Goal: Task Accomplishment & Management: Manage account settings

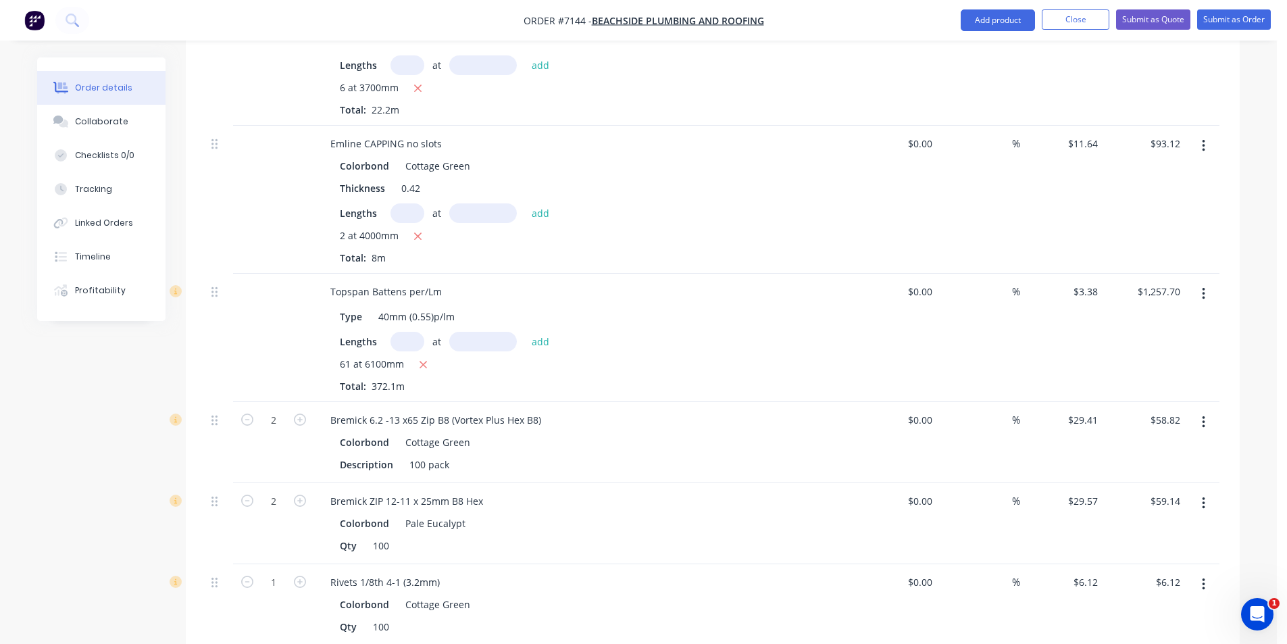
scroll to position [743, 0]
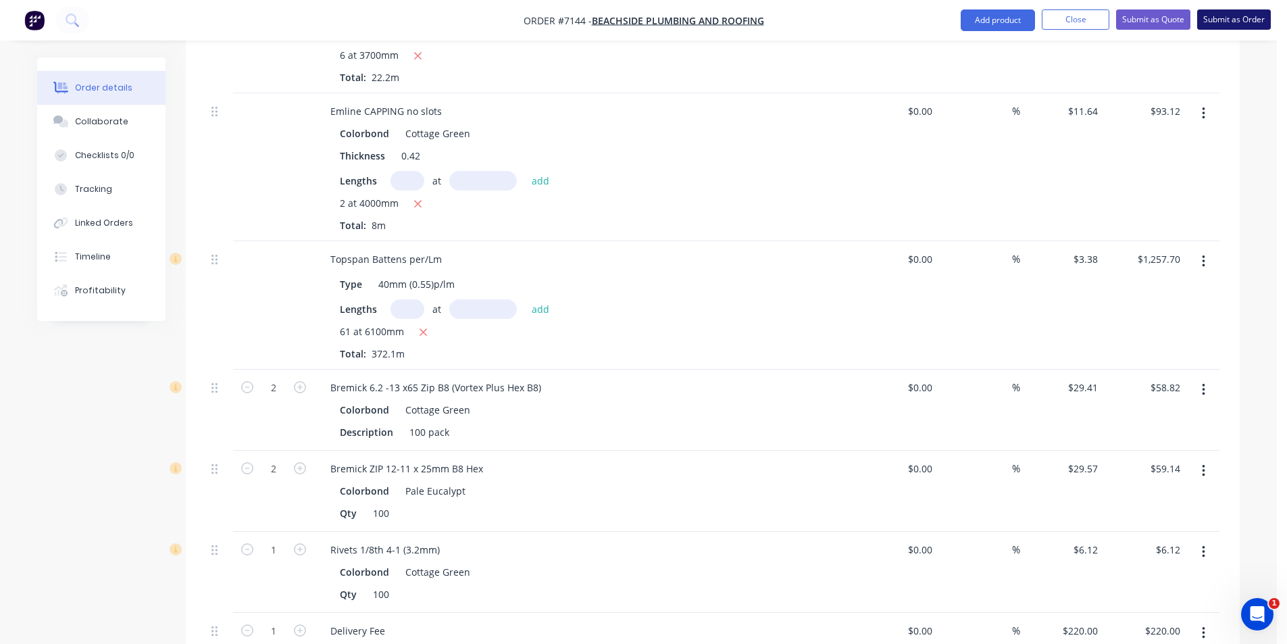
click at [1234, 24] on button "Submit as Order" at bounding box center [1234, 19] width 74 height 20
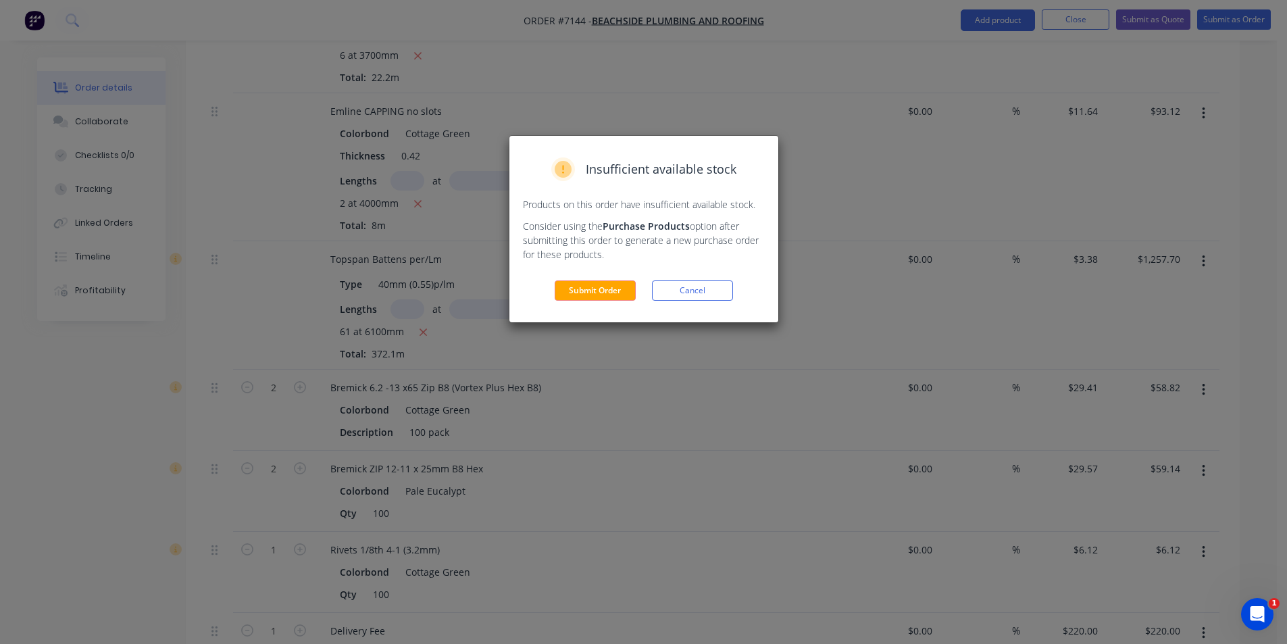
click at [592, 278] on div "Insufficient available stock Products on this order have insufficient available…" at bounding box center [643, 229] width 269 height 186
click at [592, 279] on div "Insufficient available stock Products on this order have insufficient available…" at bounding box center [643, 229] width 269 height 186
click at [568, 287] on button "Submit Order" at bounding box center [595, 290] width 81 height 20
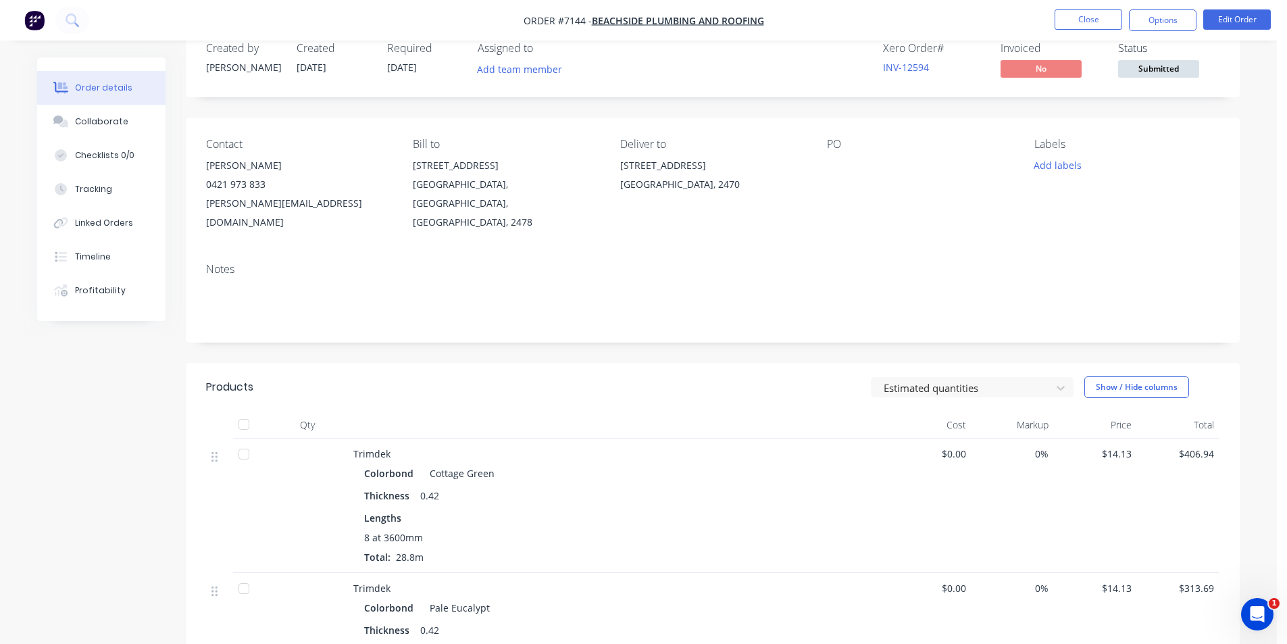
scroll to position [0, 0]
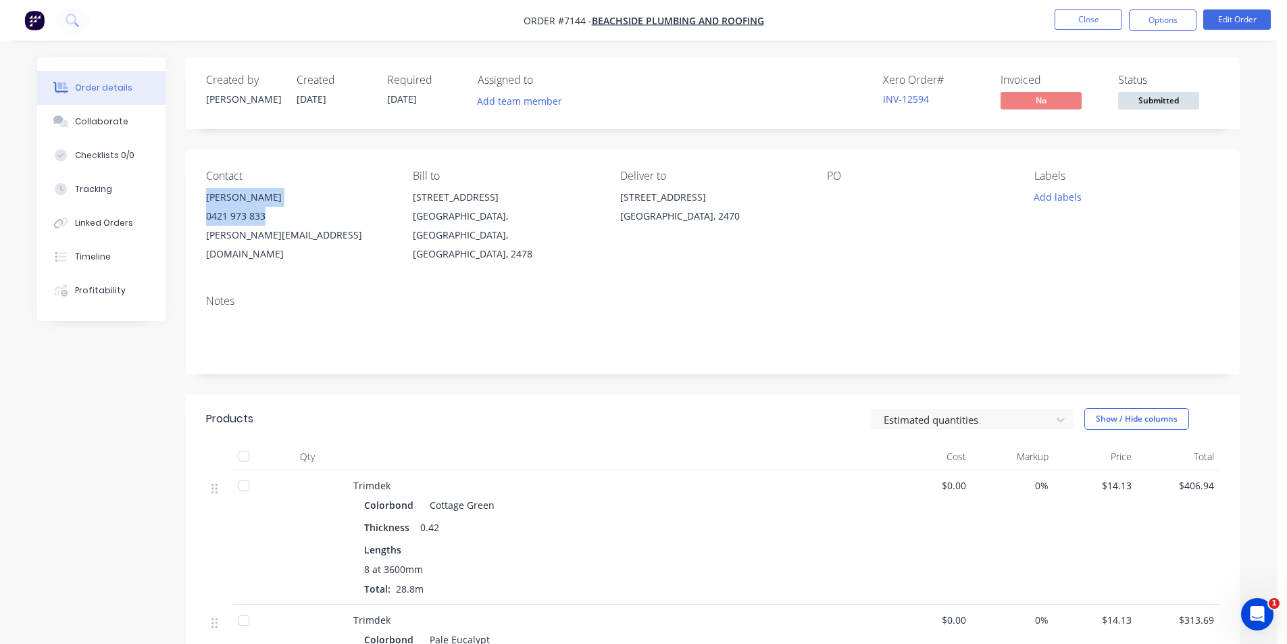
drag, startPoint x: 279, startPoint y: 211, endPoint x: 205, endPoint y: 197, distance: 75.1
click at [205, 197] on div "Contact James McCabe 0421 973 833 jimmy@beachsideplumbingandroofing.com.au Bill…" at bounding box center [713, 216] width 1054 height 134
copy div "James McCabe 0421 973 833"
click at [1243, 24] on button "Edit Order" at bounding box center [1237, 19] width 68 height 20
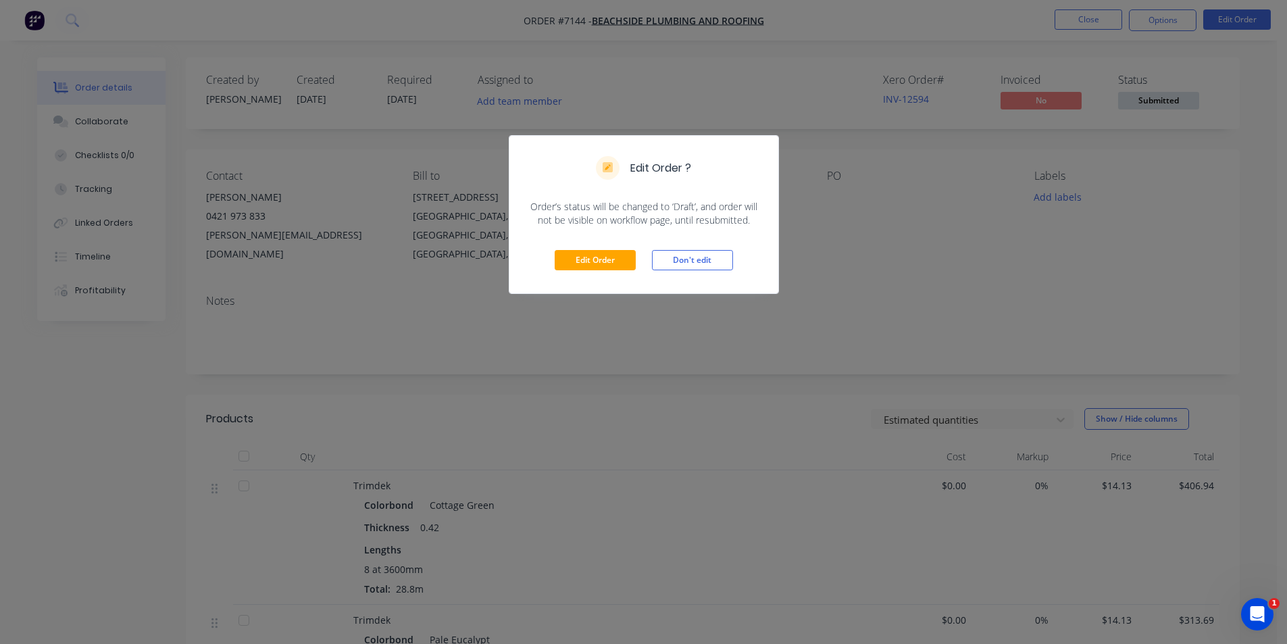
click at [611, 272] on div "Edit Order Don't edit" at bounding box center [643, 260] width 269 height 66
click at [613, 258] on button "Edit Order" at bounding box center [595, 260] width 81 height 20
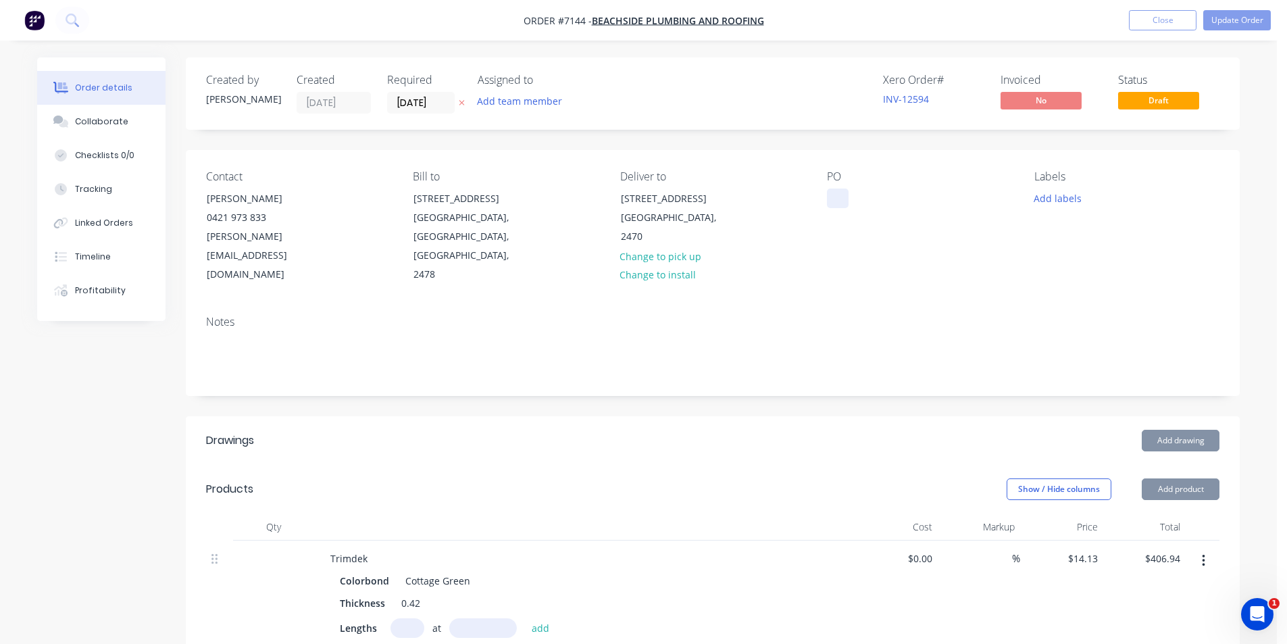
drag, startPoint x: 832, startPoint y: 187, endPoint x: 844, endPoint y: 199, distance: 16.7
click at [836, 194] on div "PO" at bounding box center [919, 227] width 185 height 114
click at [844, 199] on div at bounding box center [838, 198] width 22 height 20
click at [1246, 30] on nav "Order #7144 - Beachside Plumbing and Roofing Add product Close Update Order" at bounding box center [643, 20] width 1287 height 41
click at [1240, 25] on button "Update Order" at bounding box center [1237, 20] width 68 height 20
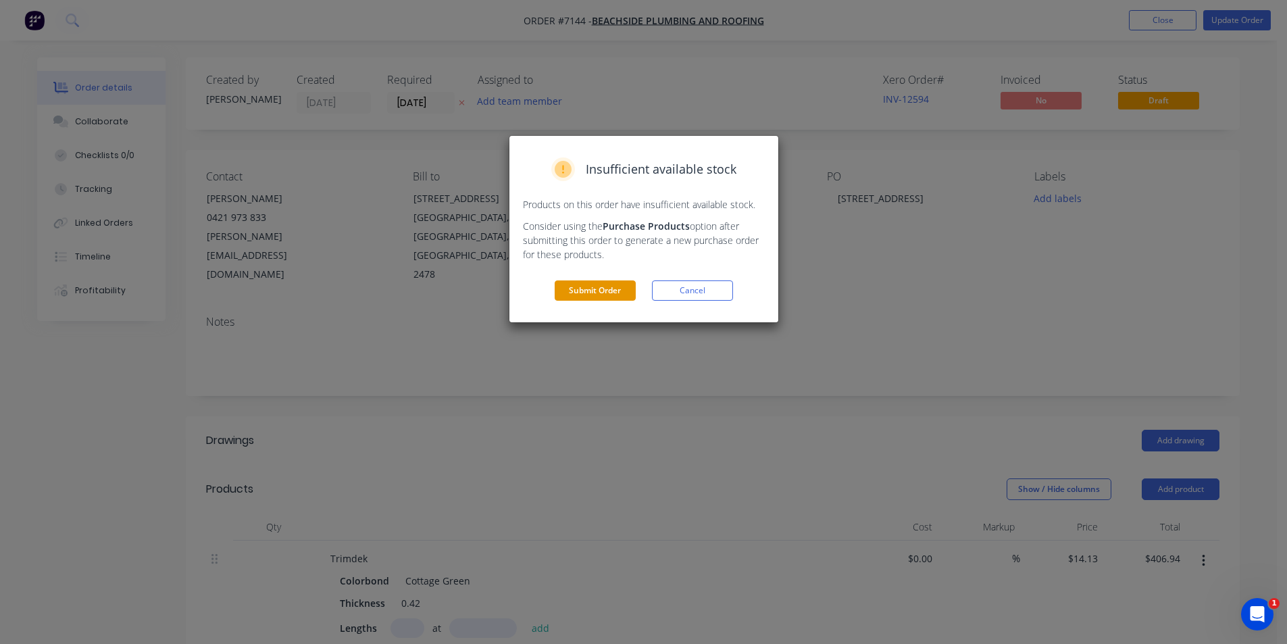
click at [599, 293] on button "Submit Order" at bounding box center [595, 290] width 81 height 20
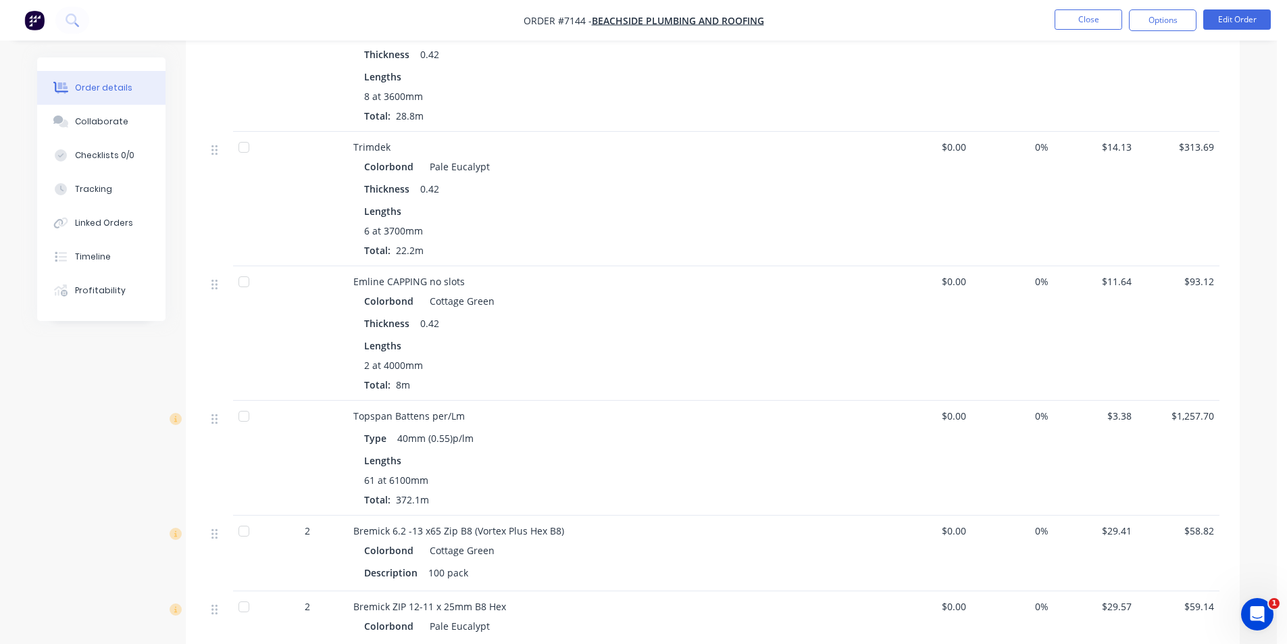
scroll to position [135, 0]
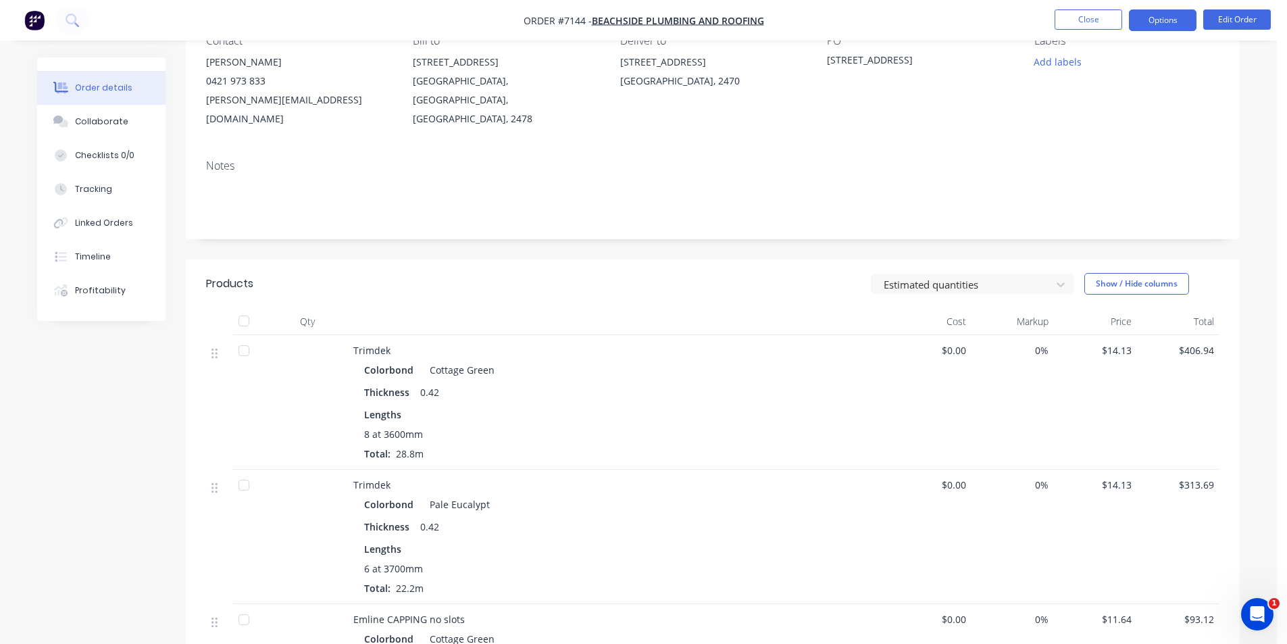
click at [1161, 30] on button "Options" at bounding box center [1163, 20] width 68 height 22
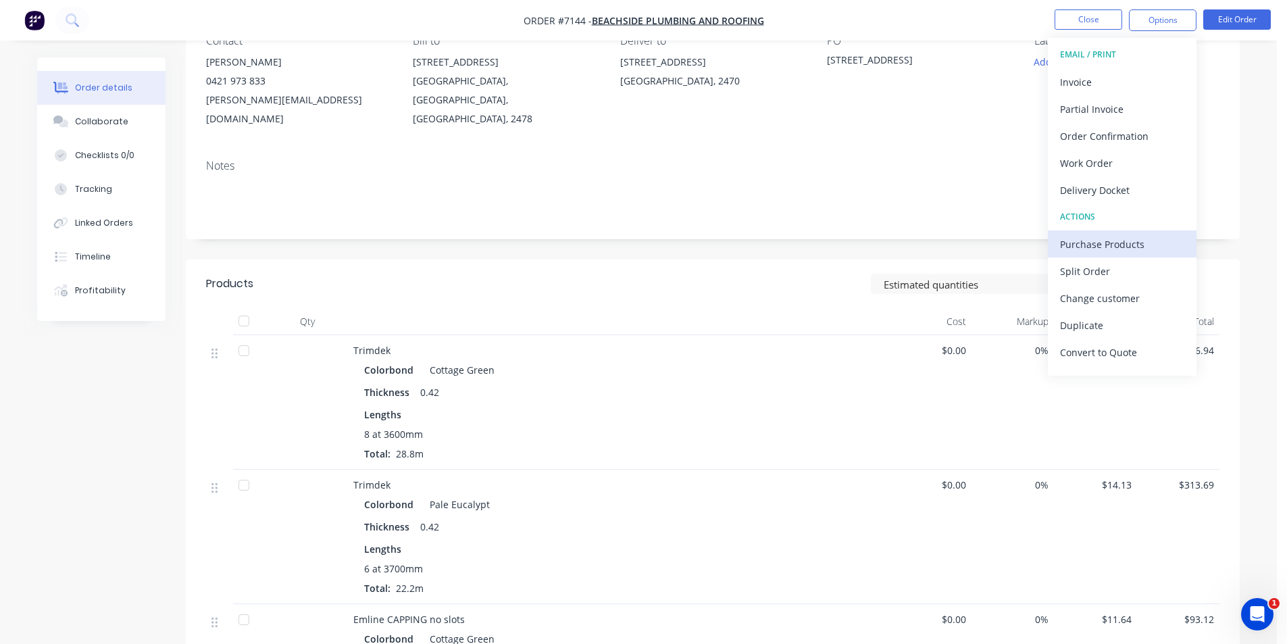
click at [1154, 251] on div "Purchase Products" at bounding box center [1122, 244] width 124 height 20
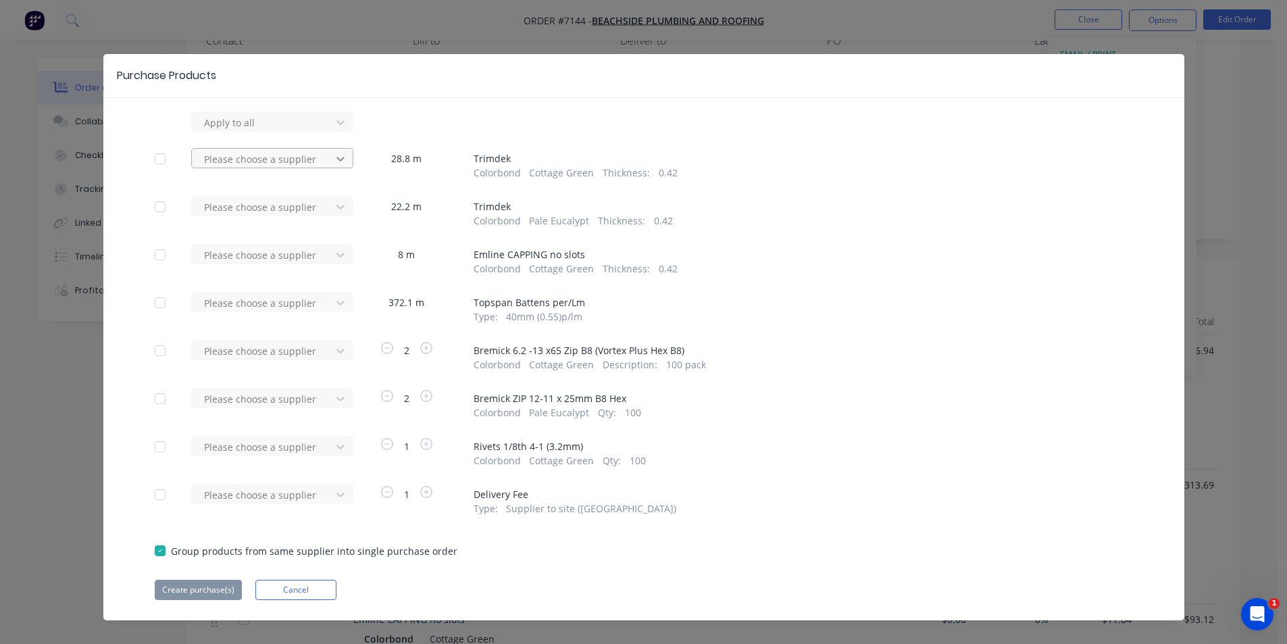
click at [328, 157] on div at bounding box center [340, 159] width 24 height 22
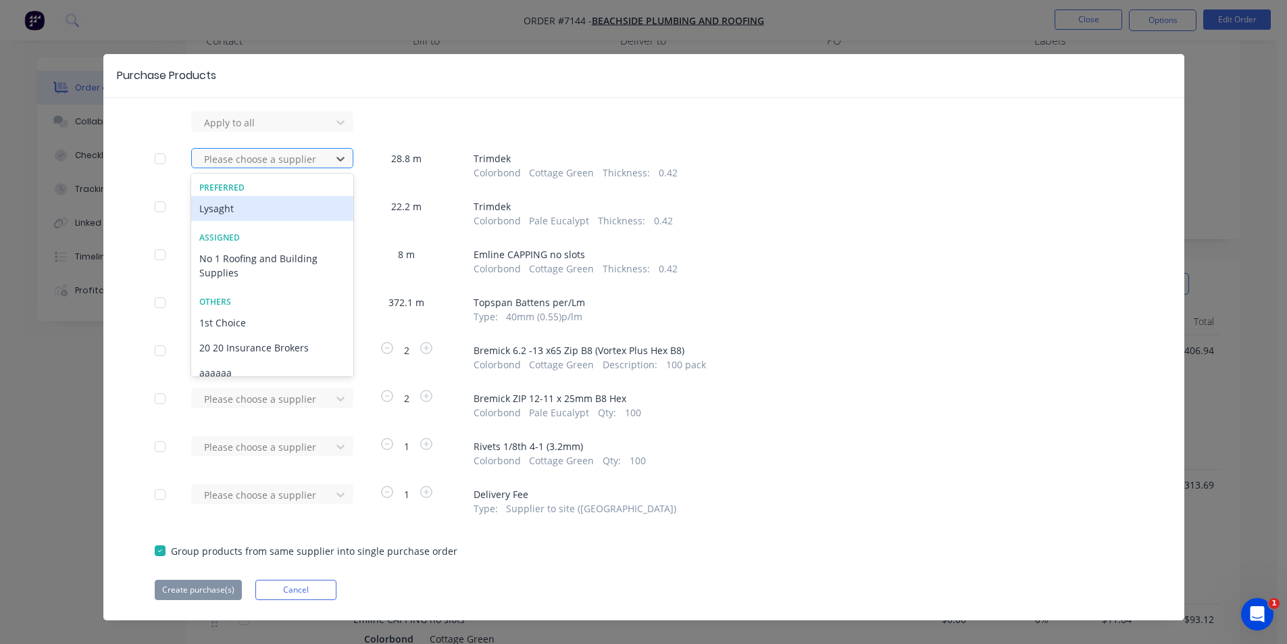
click at [299, 209] on div "Lysaght" at bounding box center [272, 208] width 162 height 25
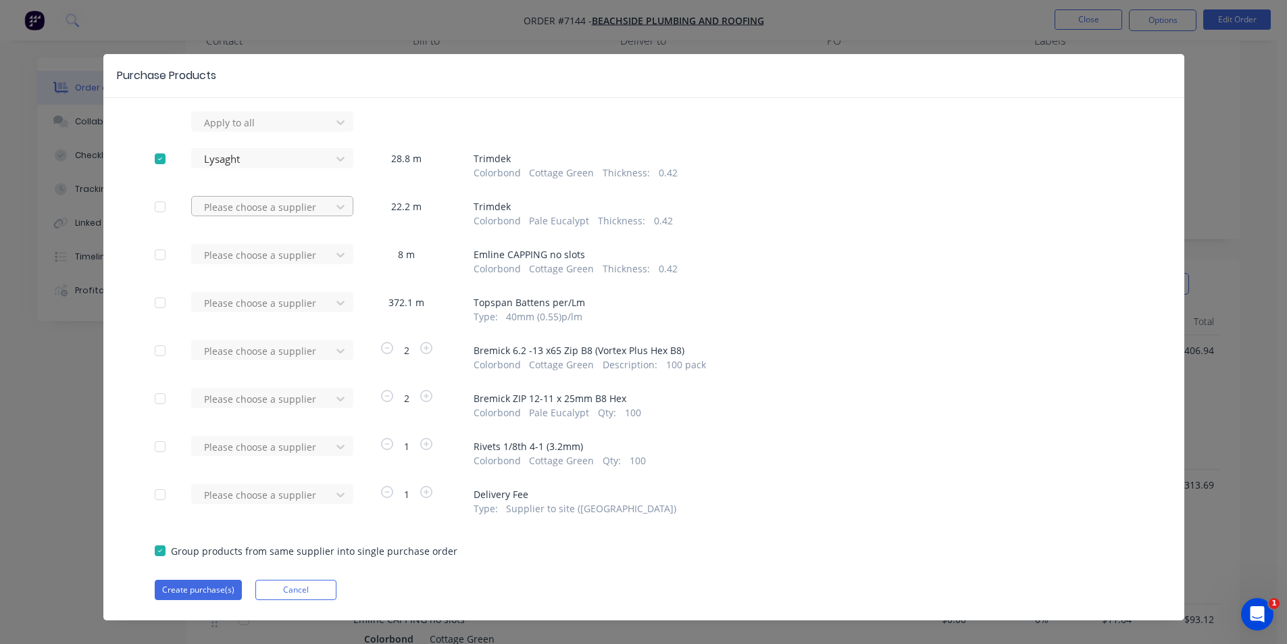
click at [306, 206] on div at bounding box center [264, 207] width 122 height 17
click at [284, 254] on div "Lysaght" at bounding box center [272, 256] width 162 height 25
click at [285, 261] on div at bounding box center [264, 255] width 122 height 17
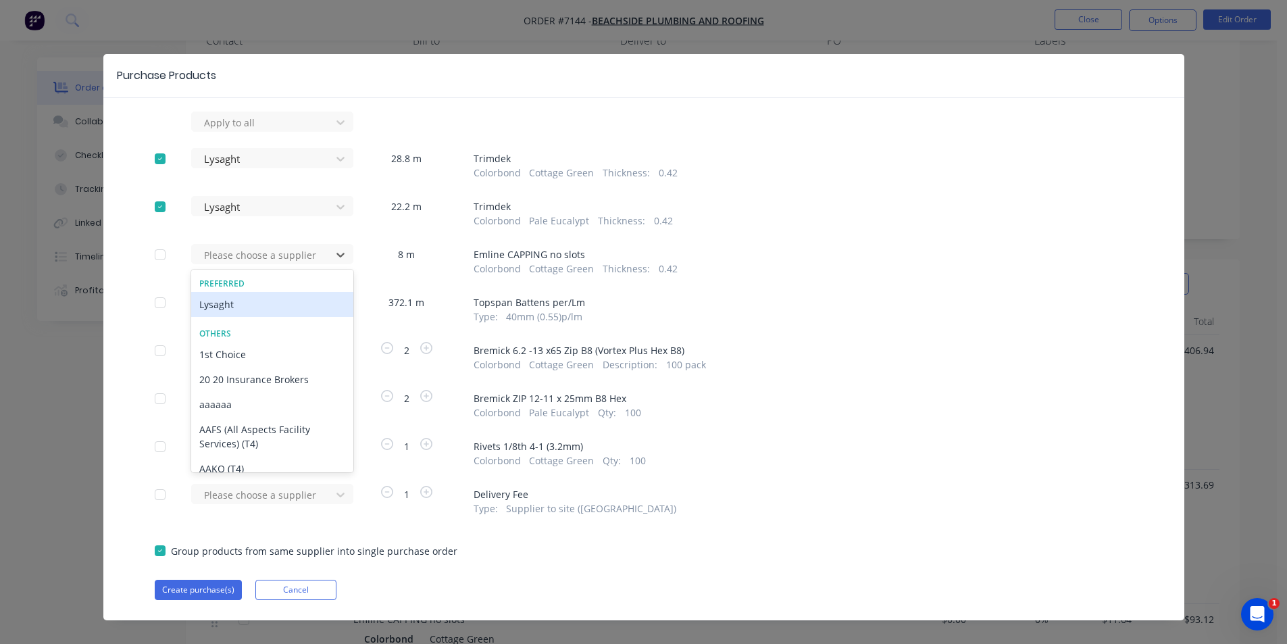
click at [228, 303] on div "Lysaght" at bounding box center [272, 304] width 162 height 25
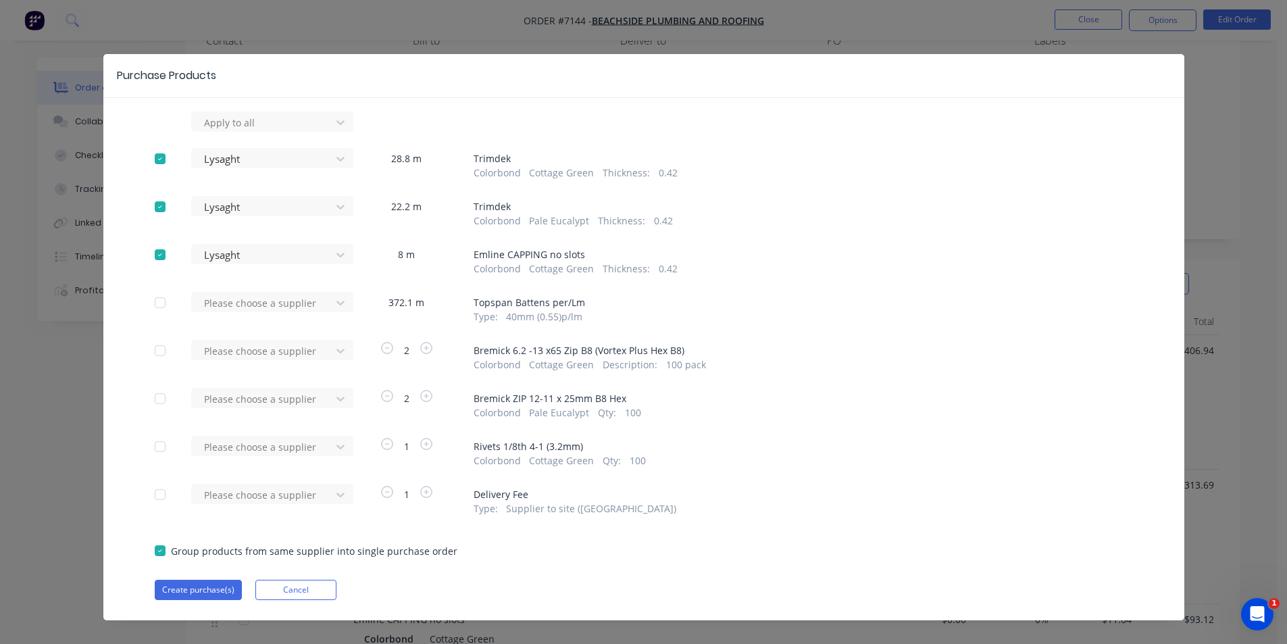
click at [342, 314] on div "Please choose a supplier 372.1 m Topspan Battens per/Lm Type : 40mm (0.55)p/lm" at bounding box center [644, 308] width 978 height 32
click at [340, 309] on icon at bounding box center [341, 303] width 14 height 14
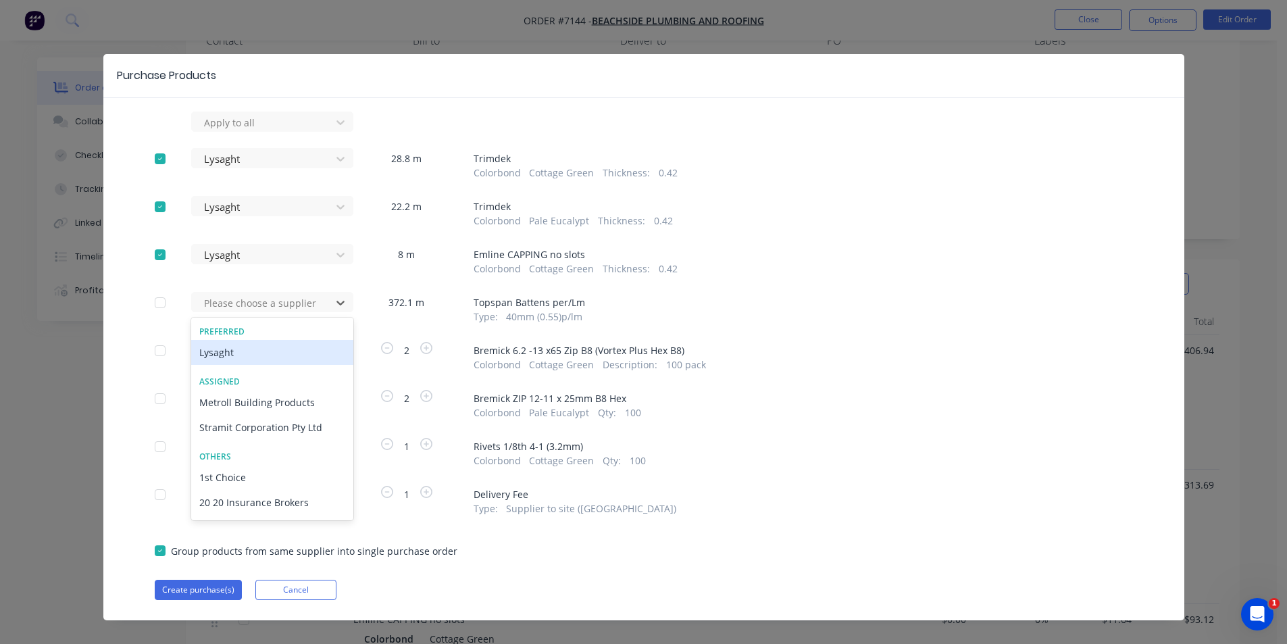
drag, startPoint x: 270, startPoint y: 350, endPoint x: 268, endPoint y: 341, distance: 9.2
click at [268, 349] on div "Lysaght" at bounding box center [272, 352] width 162 height 25
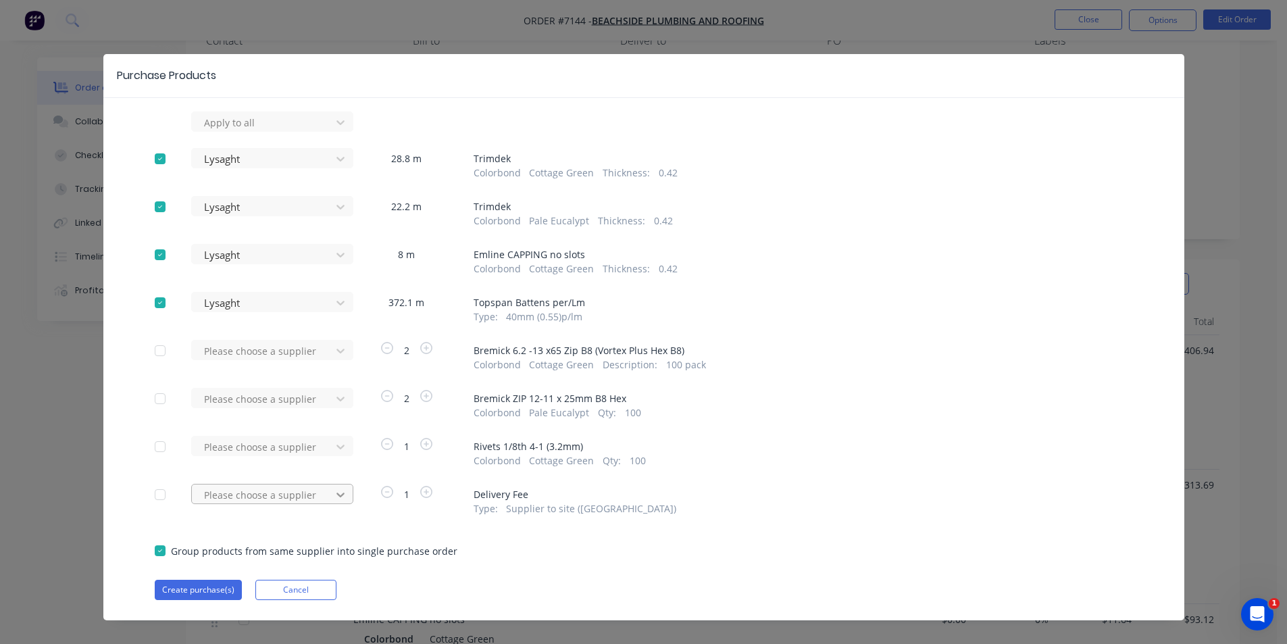
click at [340, 489] on div at bounding box center [340, 495] width 24 height 22
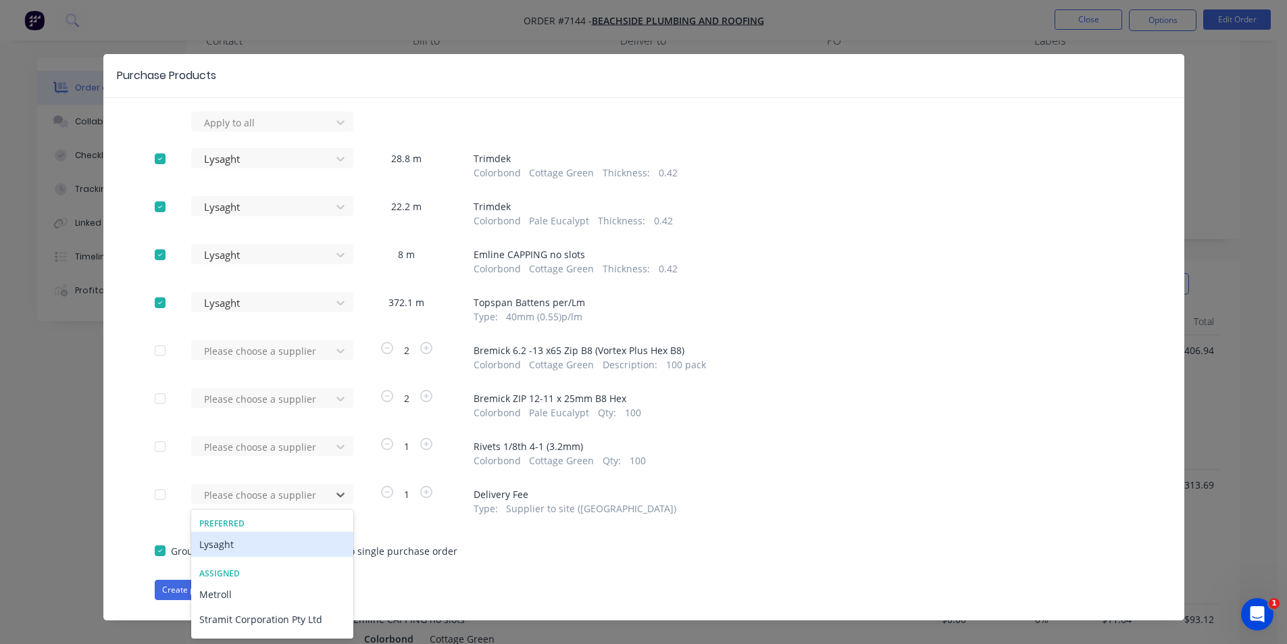
scroll to position [16, 0]
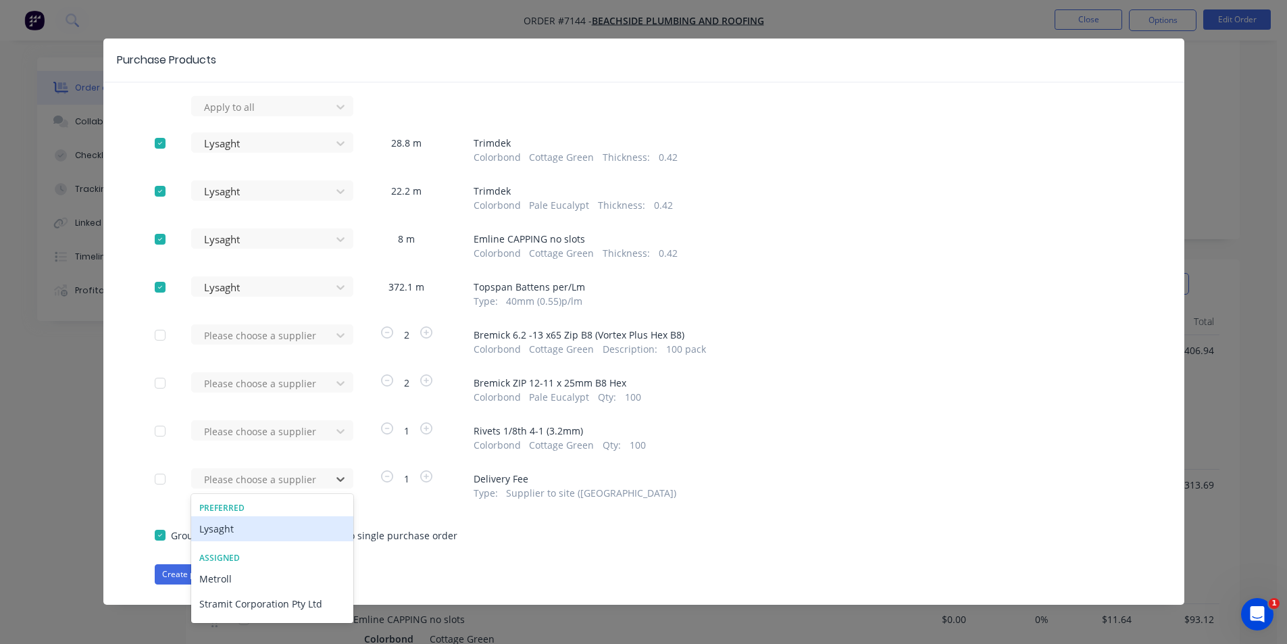
click at [278, 534] on div "Lysaght" at bounding box center [272, 528] width 162 height 25
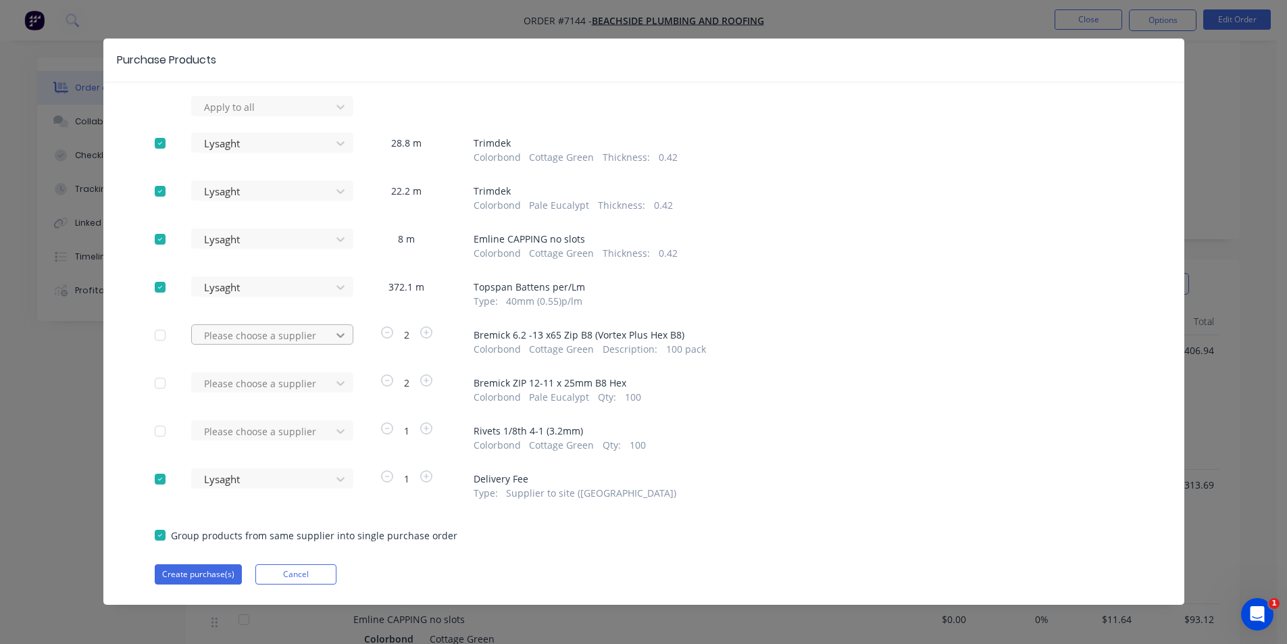
click at [329, 325] on div at bounding box center [340, 335] width 24 height 22
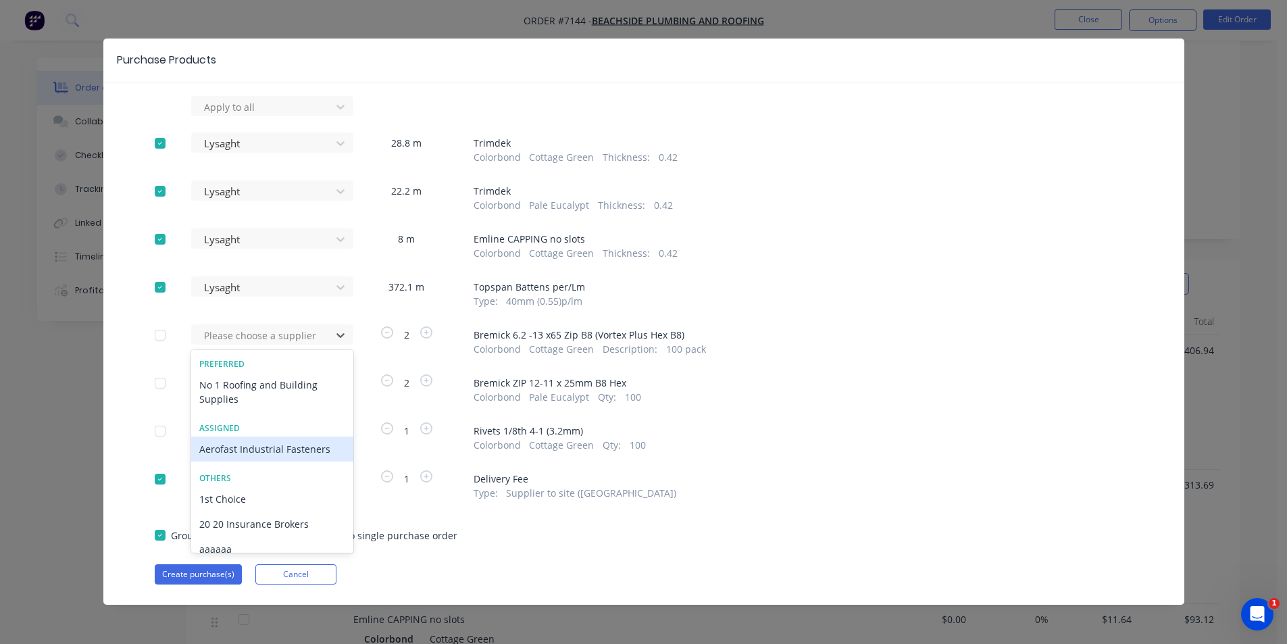
click at [280, 445] on div "Aerofast Industrial Fasteners" at bounding box center [272, 448] width 162 height 25
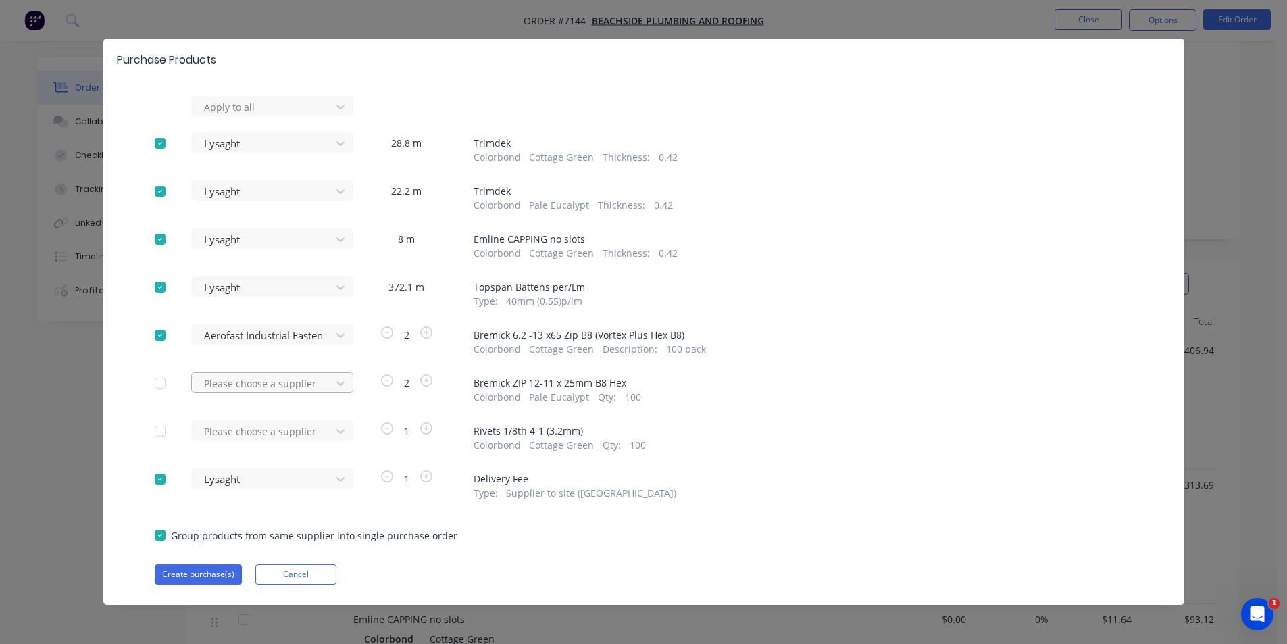
click at [281, 376] on div at bounding box center [264, 383] width 122 height 17
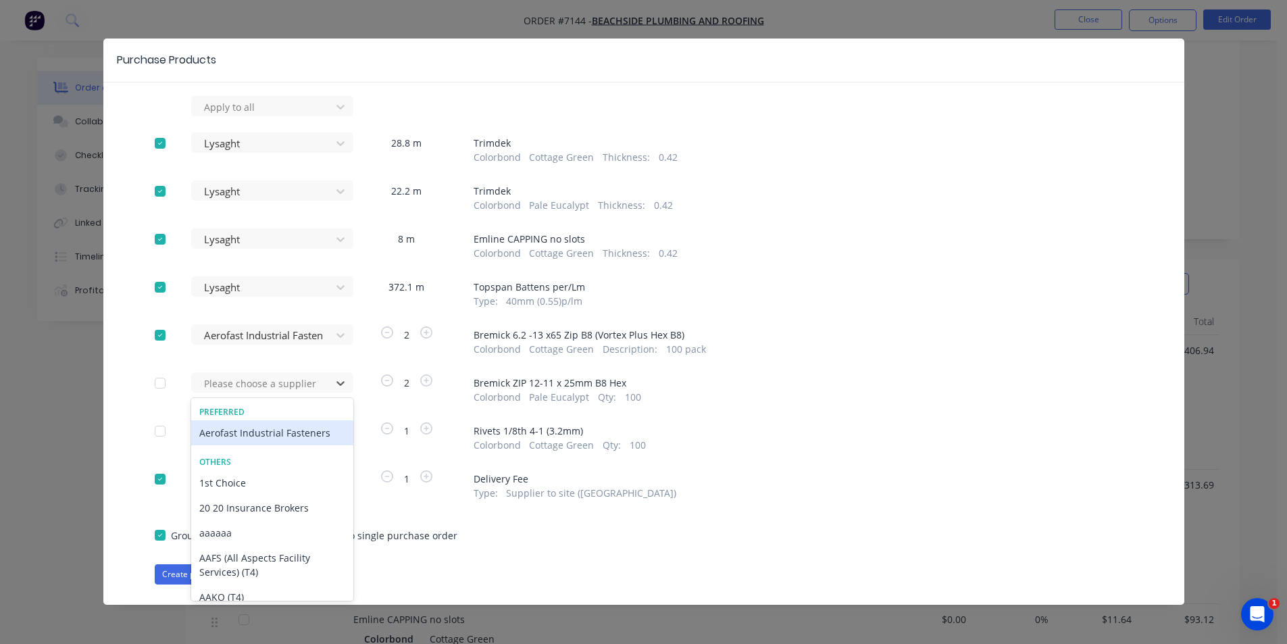
click at [256, 437] on div "Aerofast Industrial Fasteners" at bounding box center [272, 432] width 162 height 25
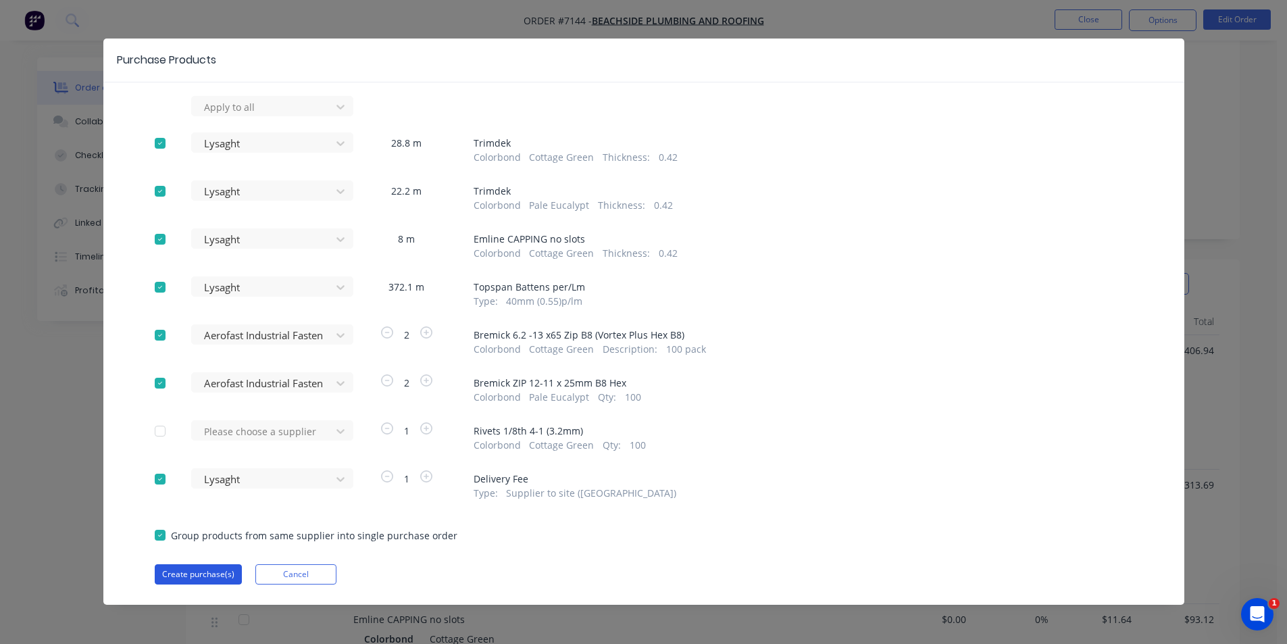
click at [231, 576] on button "Create purchase(s)" at bounding box center [198, 574] width 87 height 20
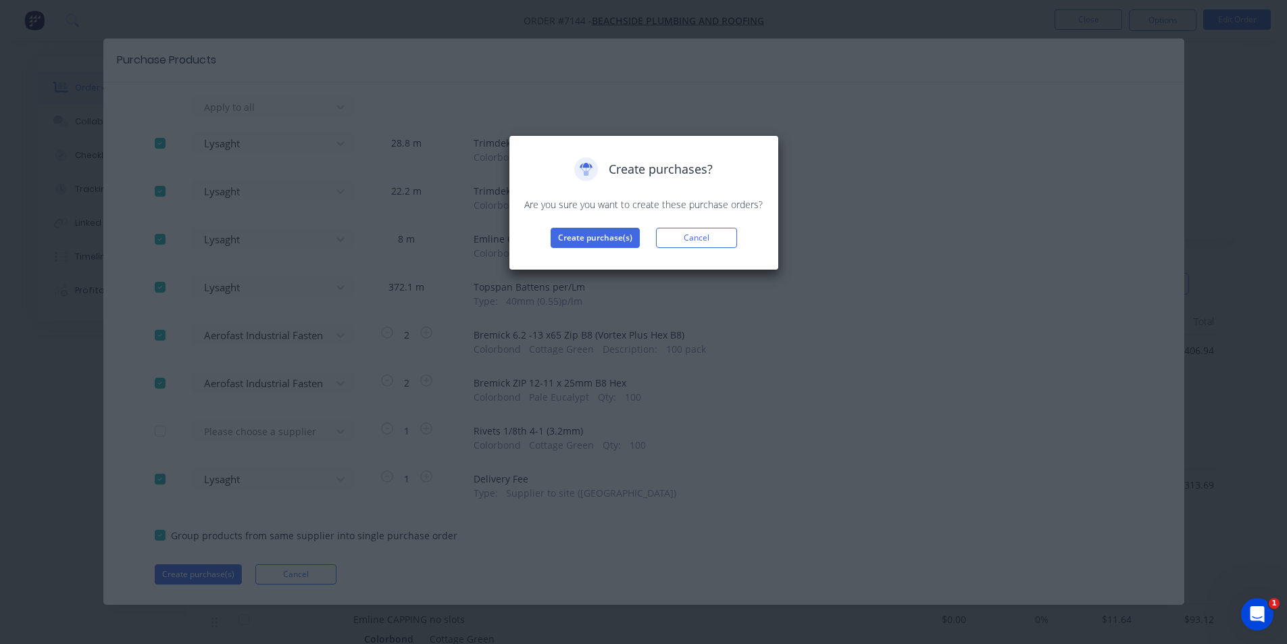
click at [609, 218] on div "Create purchases? Are you sure you want to create these purchase orders? Create…" at bounding box center [644, 202] width 242 height 91
click at [614, 238] on button "Create purchase(s)" at bounding box center [595, 238] width 89 height 20
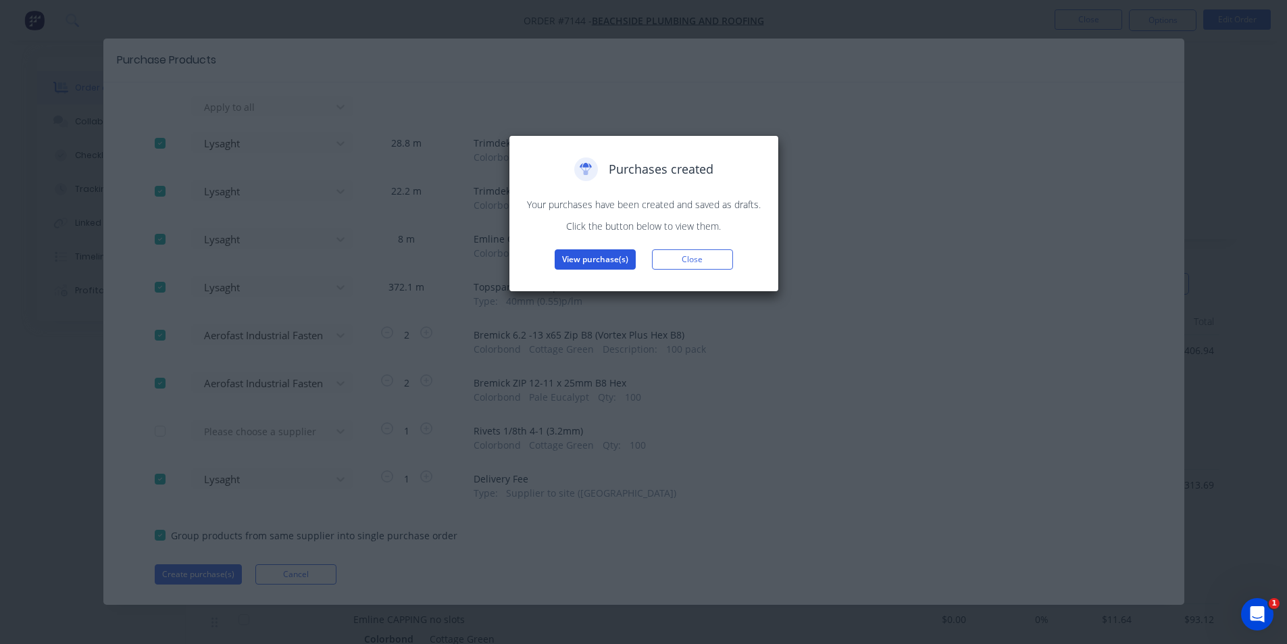
click at [624, 255] on button "View purchase(s)" at bounding box center [595, 259] width 81 height 20
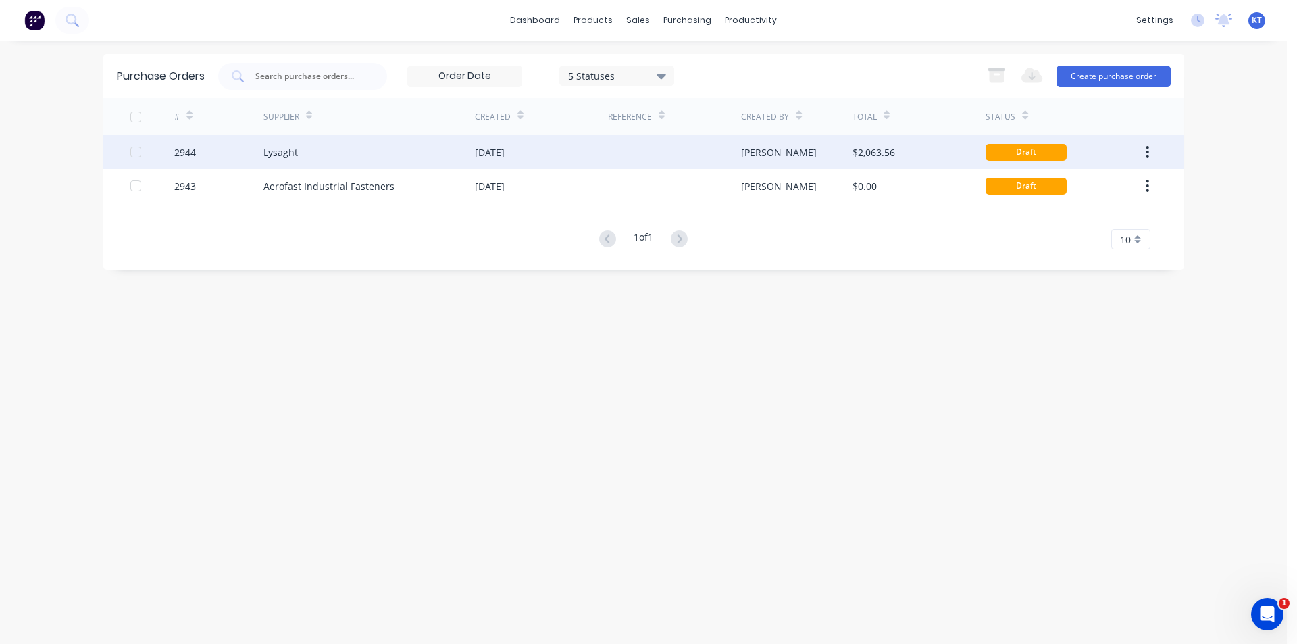
click at [707, 145] on div at bounding box center [674, 152] width 133 height 34
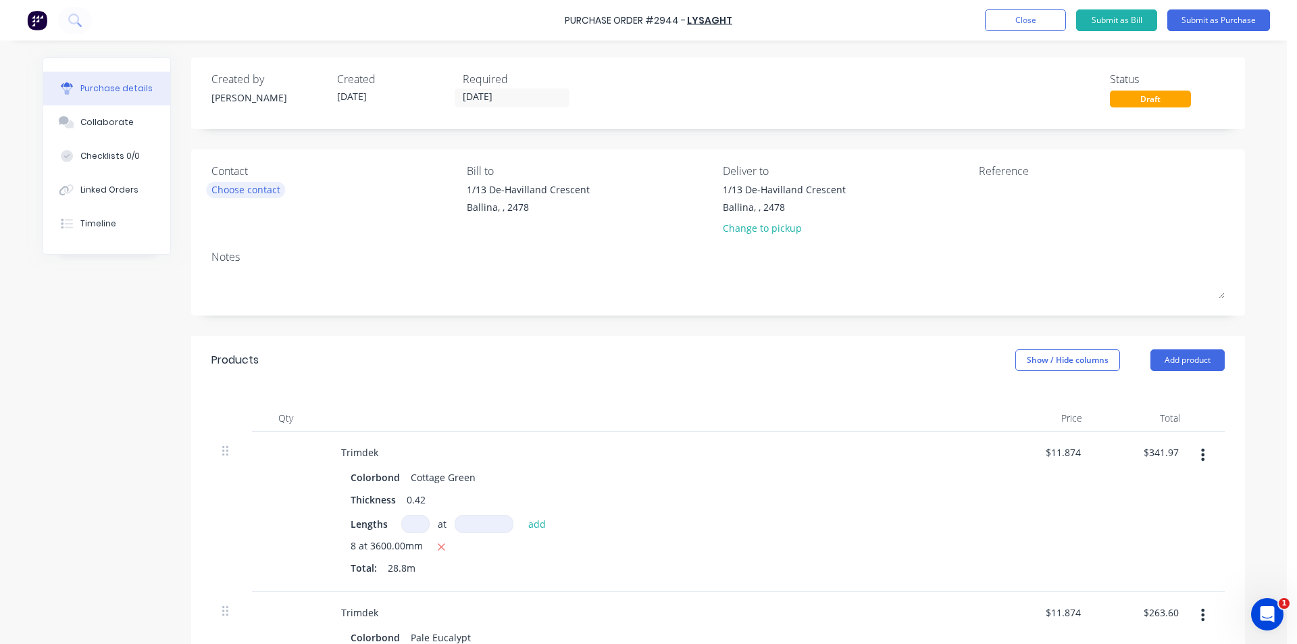
click at [269, 192] on div "Choose contact" at bounding box center [245, 189] width 69 height 14
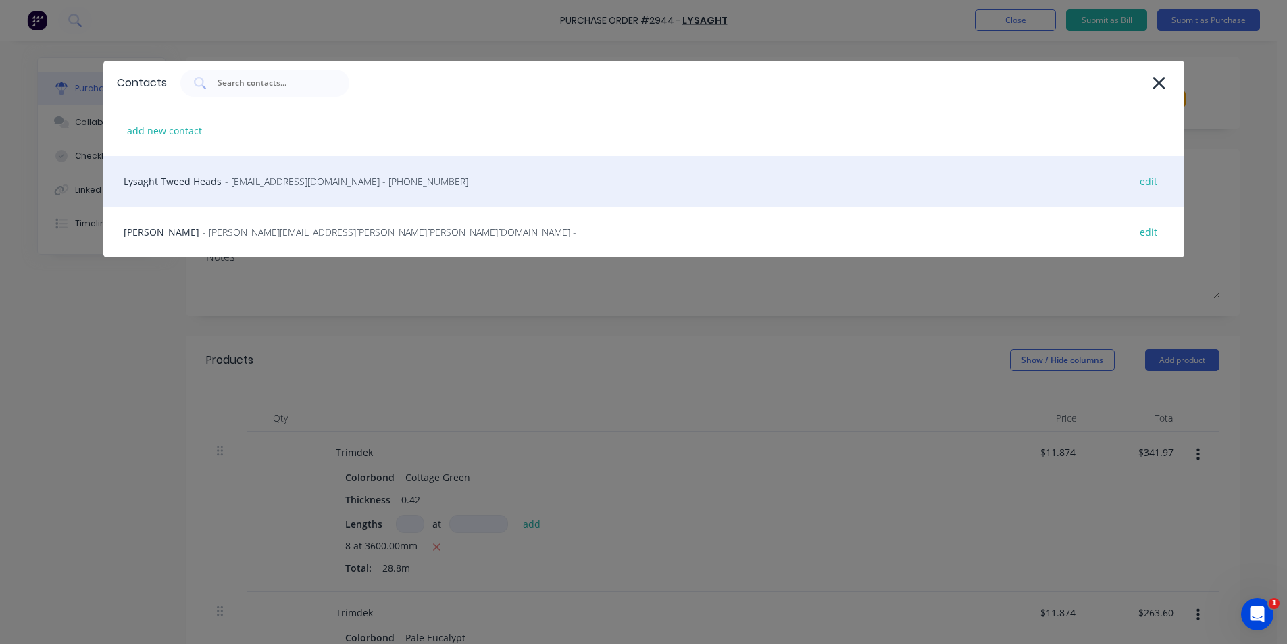
click at [257, 192] on div "Lysaght Tweed Heads - gcnsales@lysaght.com - (02) 6674 7100 edit" at bounding box center [643, 181] width 1081 height 51
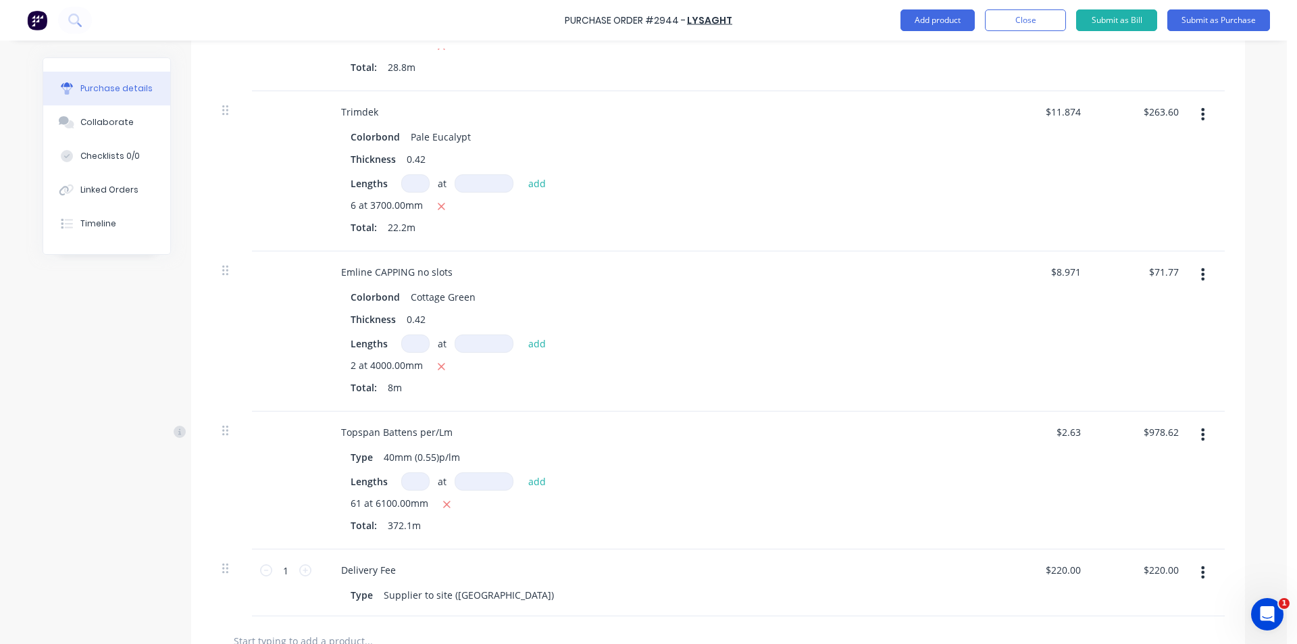
scroll to position [540, 0]
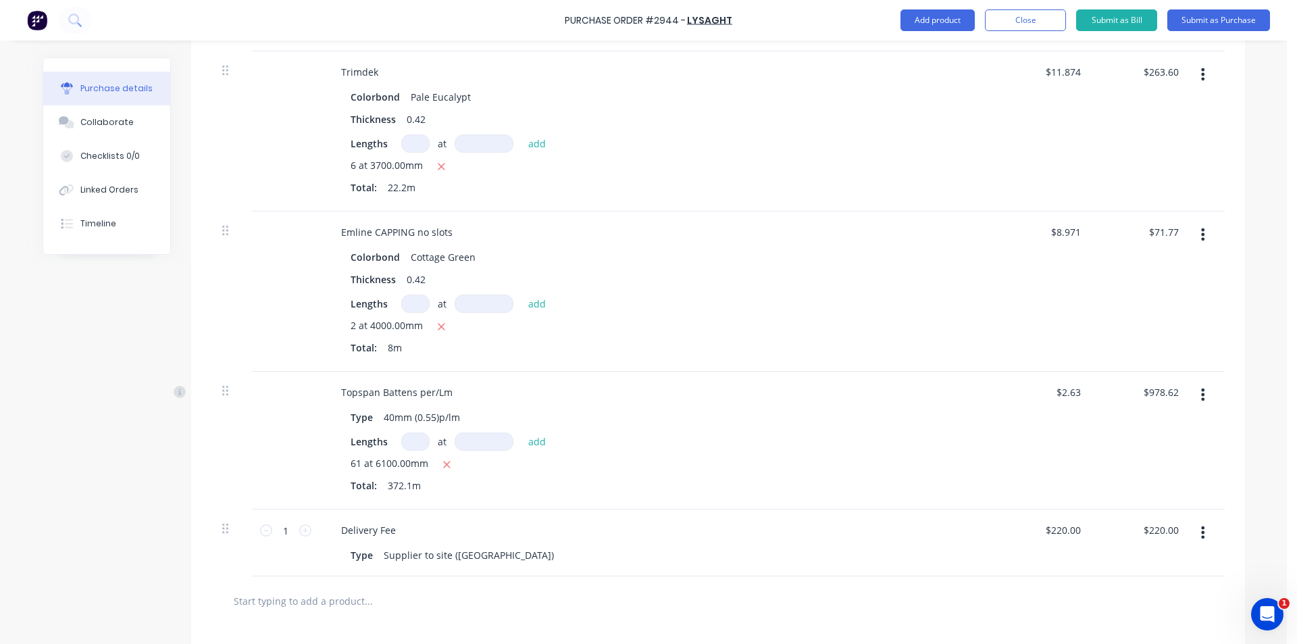
click at [1200, 389] on button "button" at bounding box center [1203, 394] width 32 height 24
click at [1194, 418] on button "Edit" at bounding box center [1162, 430] width 115 height 27
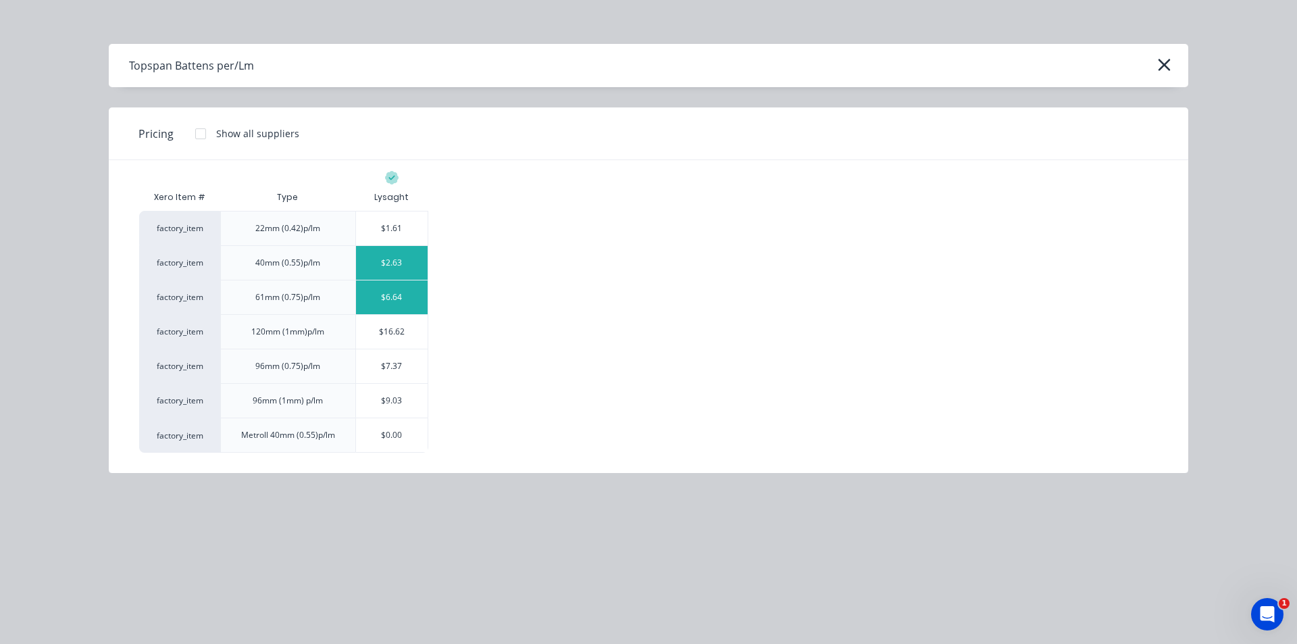
click at [397, 305] on div "$6.64" at bounding box center [392, 297] width 72 height 34
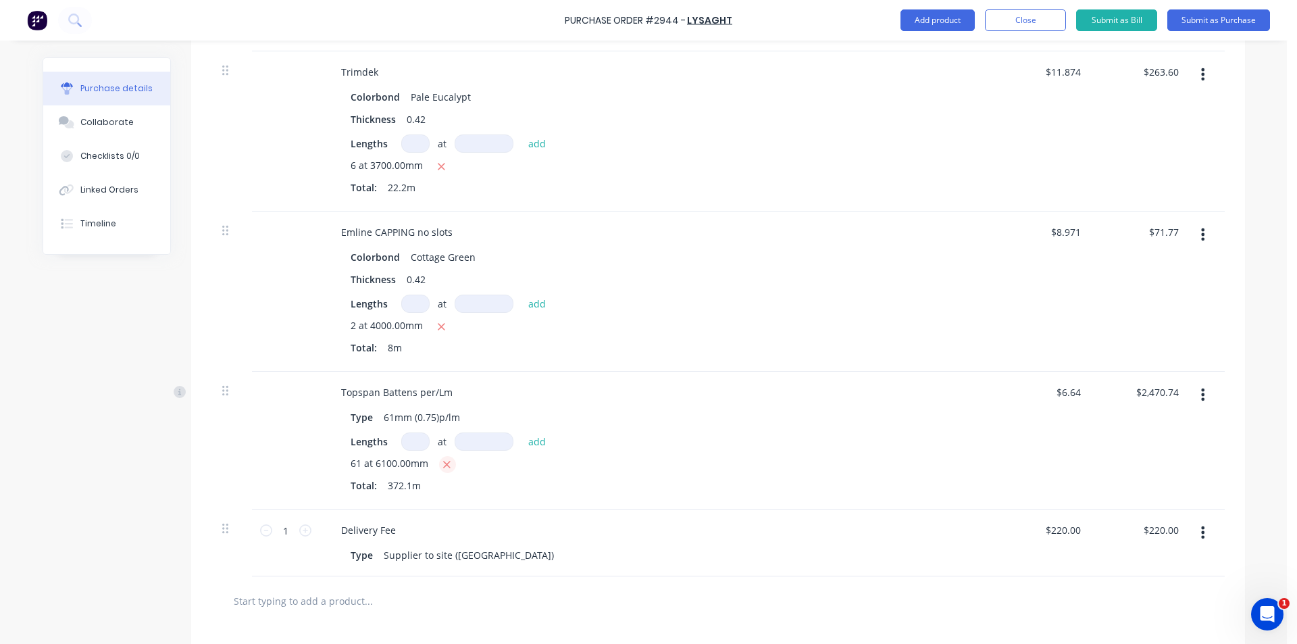
click at [442, 459] on icon "button" at bounding box center [446, 465] width 9 height 12
type input "$0.00"
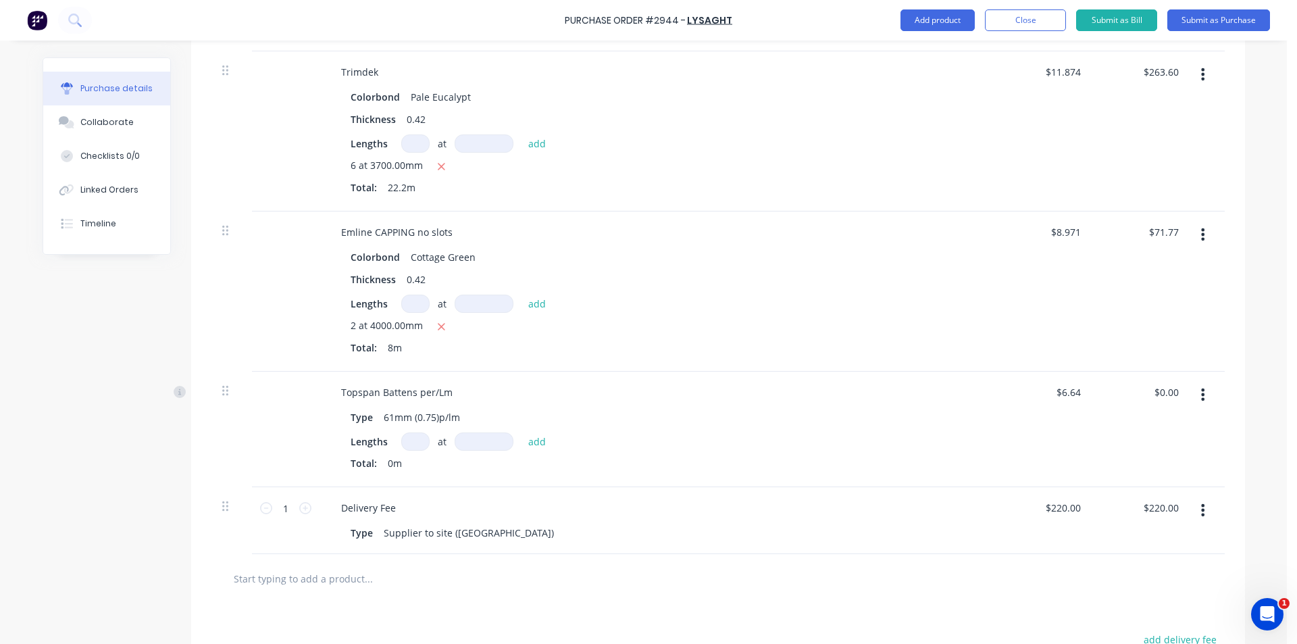
click at [403, 441] on input at bounding box center [415, 441] width 28 height 18
type input "3"
type input "6000"
type input "$119.52"
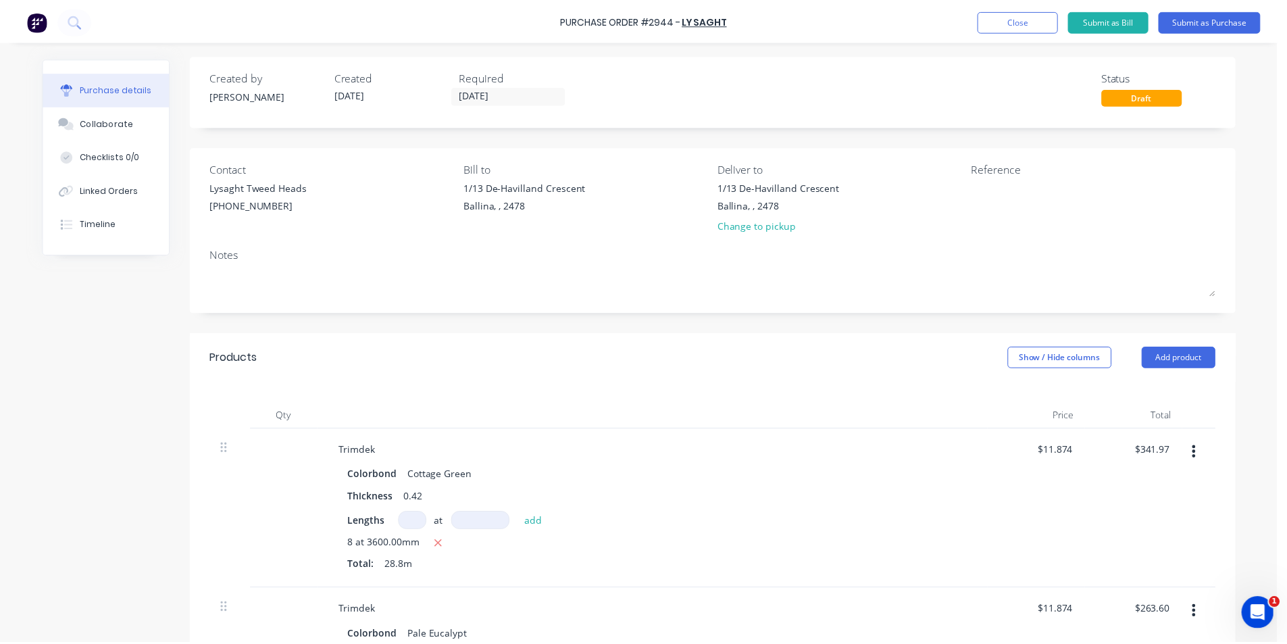
scroll to position [0, 0]
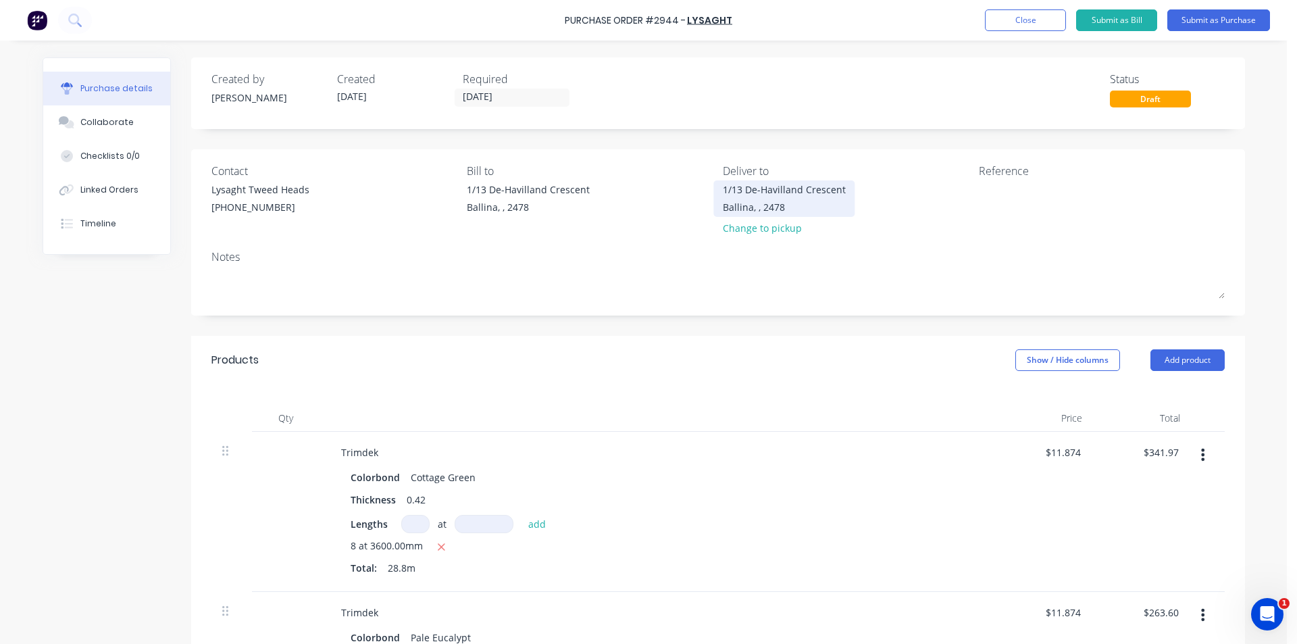
click at [774, 202] on div "Ballina, , 2478" at bounding box center [784, 207] width 123 height 14
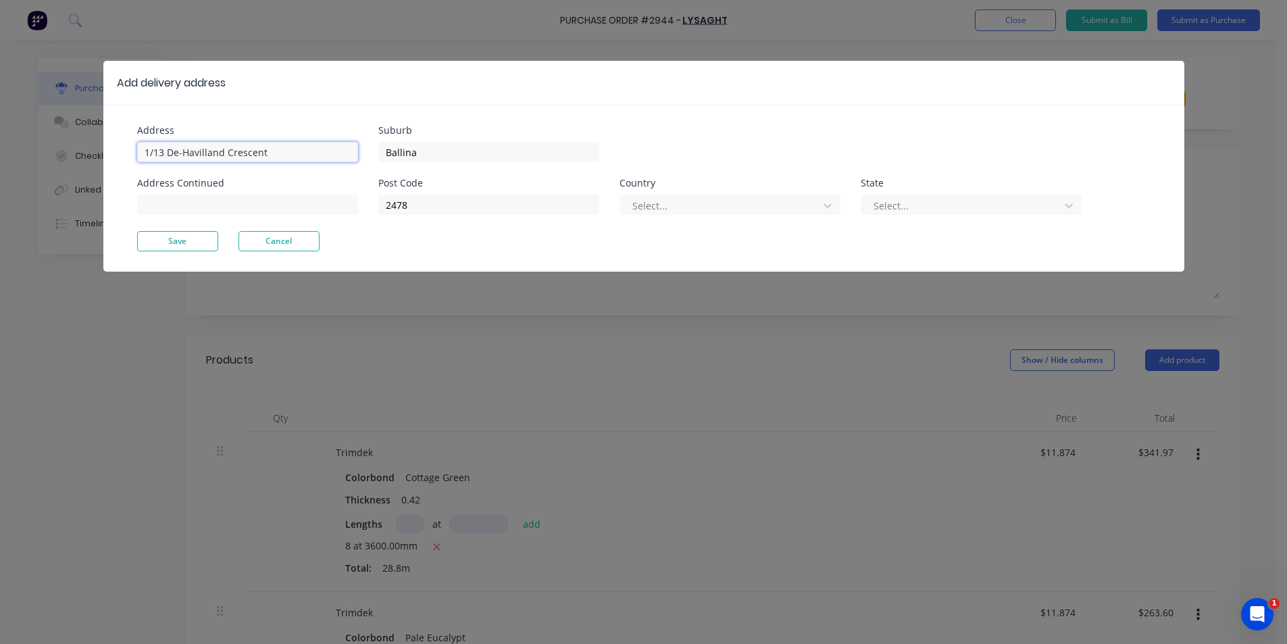
drag, startPoint x: 265, startPoint y: 159, endPoint x: 36, endPoint y: 135, distance: 230.9
click at [0, 143] on div "Add delivery address Address 1/13 De-Havilland Crescent Address Continued Subur…" at bounding box center [643, 322] width 1287 height 644
type input "25 Scotts Rd"
drag, startPoint x: 437, startPoint y: 153, endPoint x: 287, endPoint y: 151, distance: 150.0
click at [287, 151] on div "Address 25 Scotts Rd Address Continued Suburb Ballina Post Code 2478 Country Se…" at bounding box center [390, 178] width 507 height 105
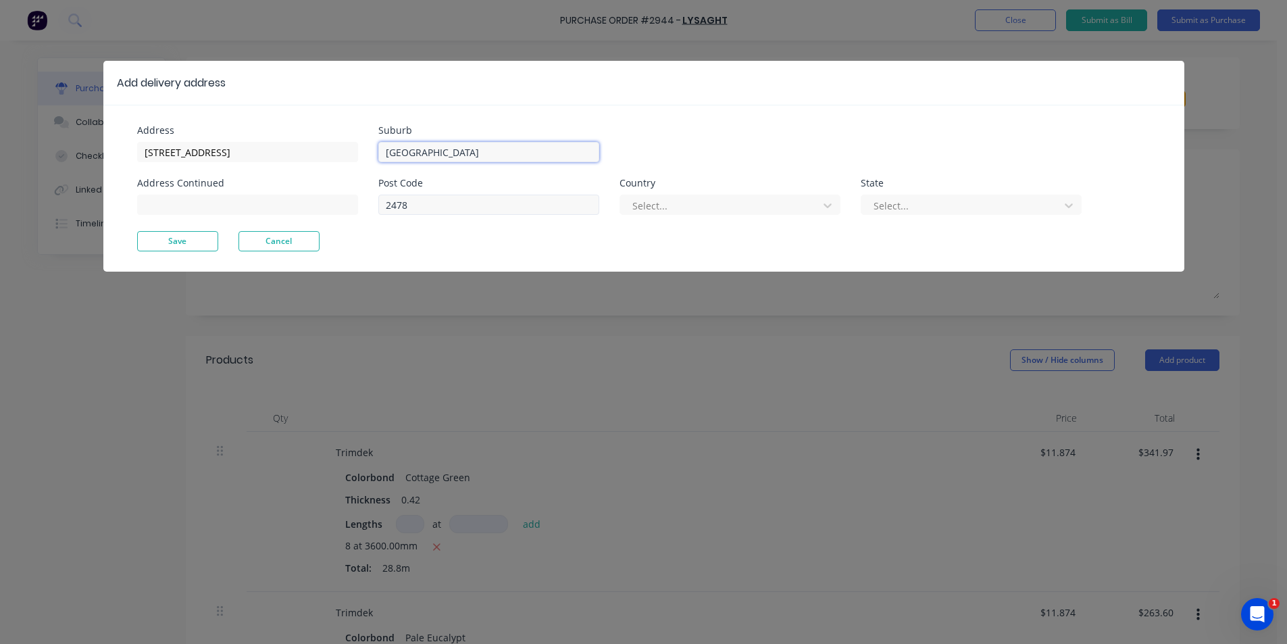
type input "North Casino"
click at [418, 204] on input "2478" at bounding box center [488, 205] width 221 height 20
type input "2470"
click at [187, 245] on button "Save" at bounding box center [177, 241] width 81 height 20
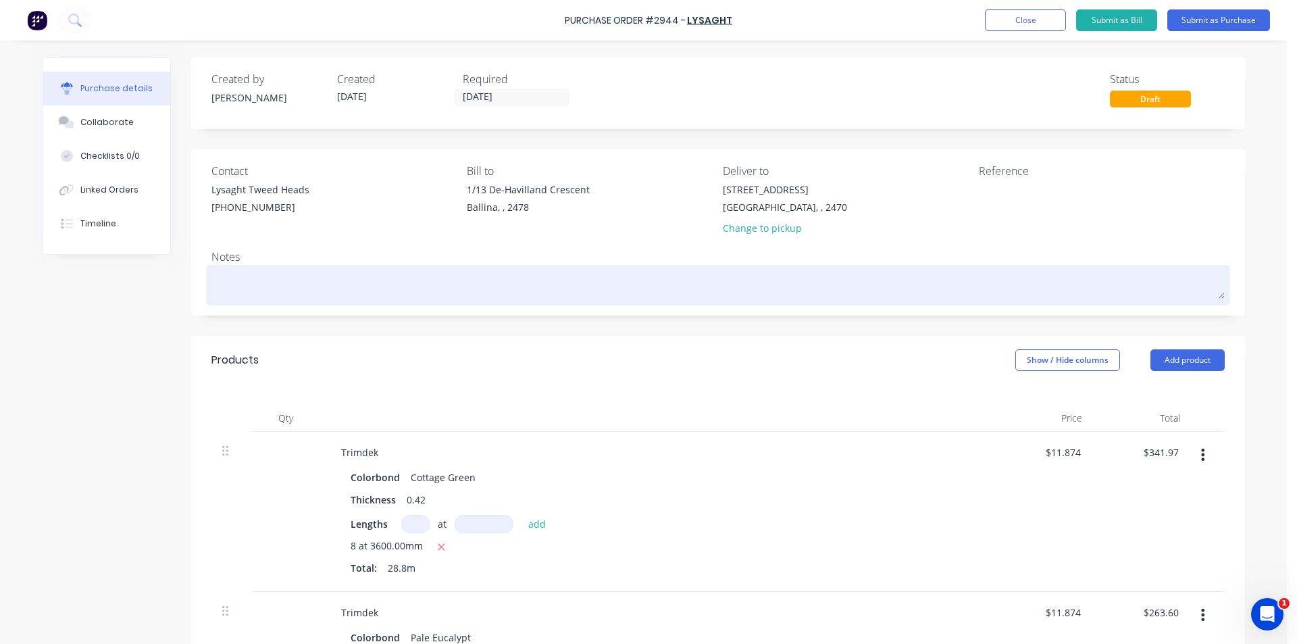
click at [455, 276] on textarea at bounding box center [717, 283] width 1013 height 30
paste textarea "James McCabe 0421 973 833"
type textarea "x"
type textarea "James McCabe 0421 973 833"
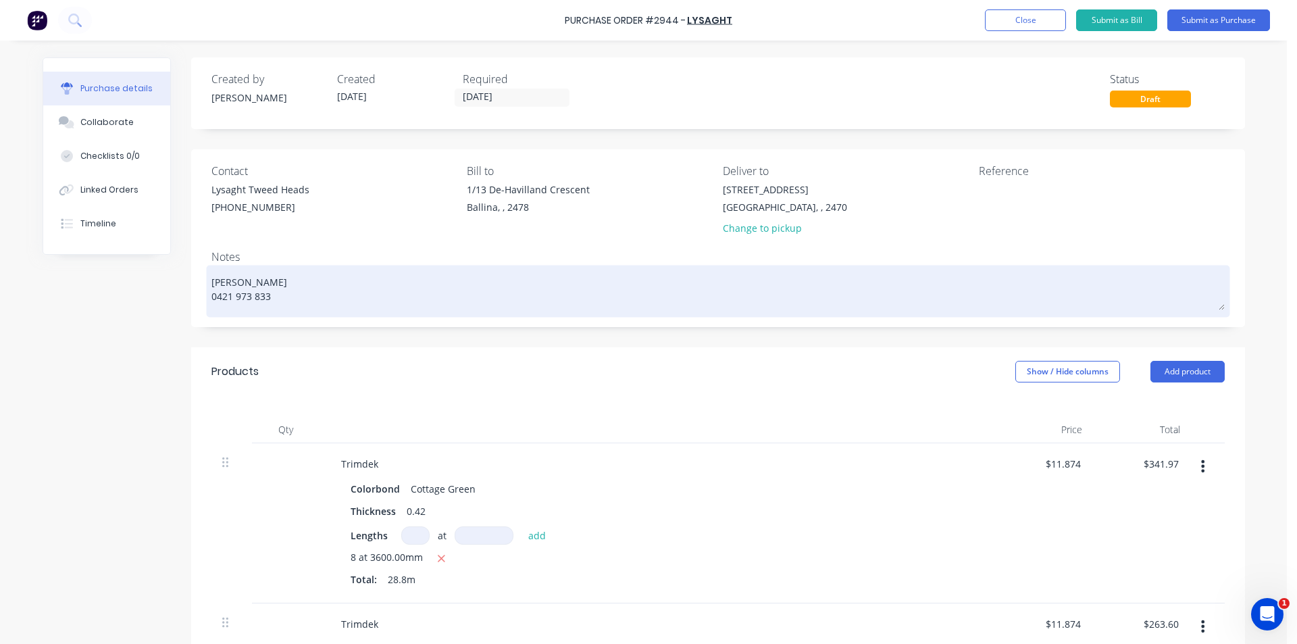
drag, startPoint x: 290, startPoint y: 275, endPoint x: 236, endPoint y: 277, distance: 53.4
click at [236, 277] on textarea "James McCabe 0421 973 833" at bounding box center [717, 289] width 1013 height 42
type textarea "x"
type textarea "JMcCabeames 0421 973 833"
drag, startPoint x: 284, startPoint y: 276, endPoint x: 266, endPoint y: 280, distance: 18.2
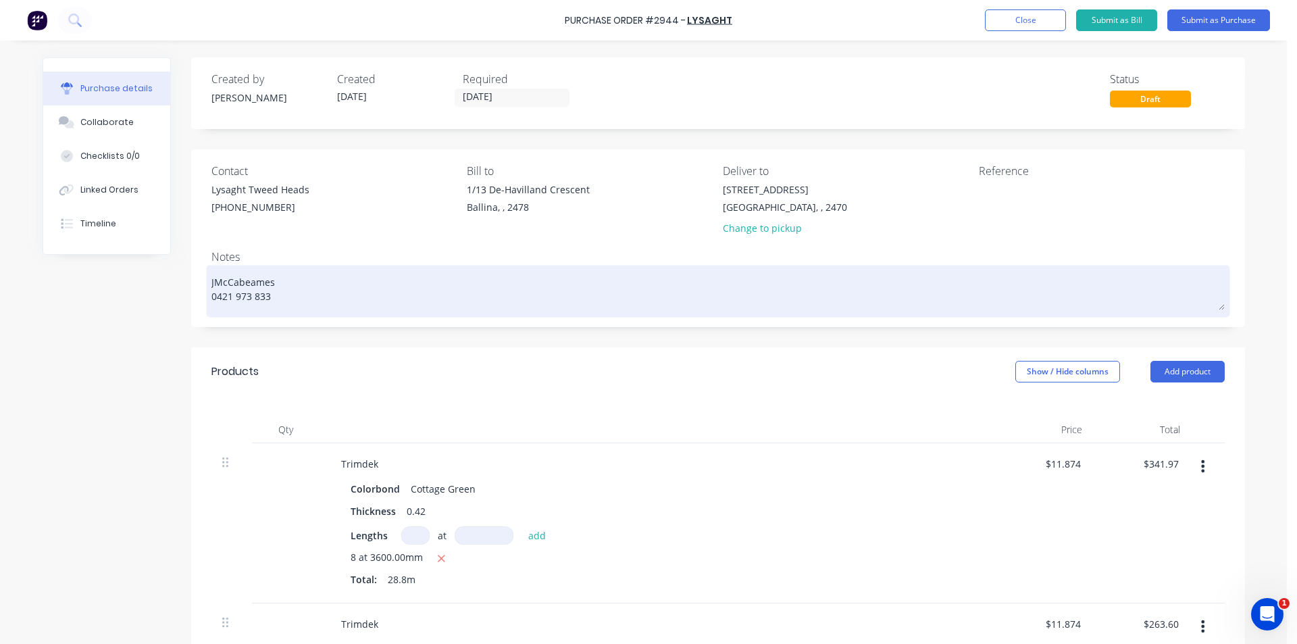
click at [271, 280] on textarea "JMcCabeames 0421 973 833" at bounding box center [717, 289] width 1013 height 42
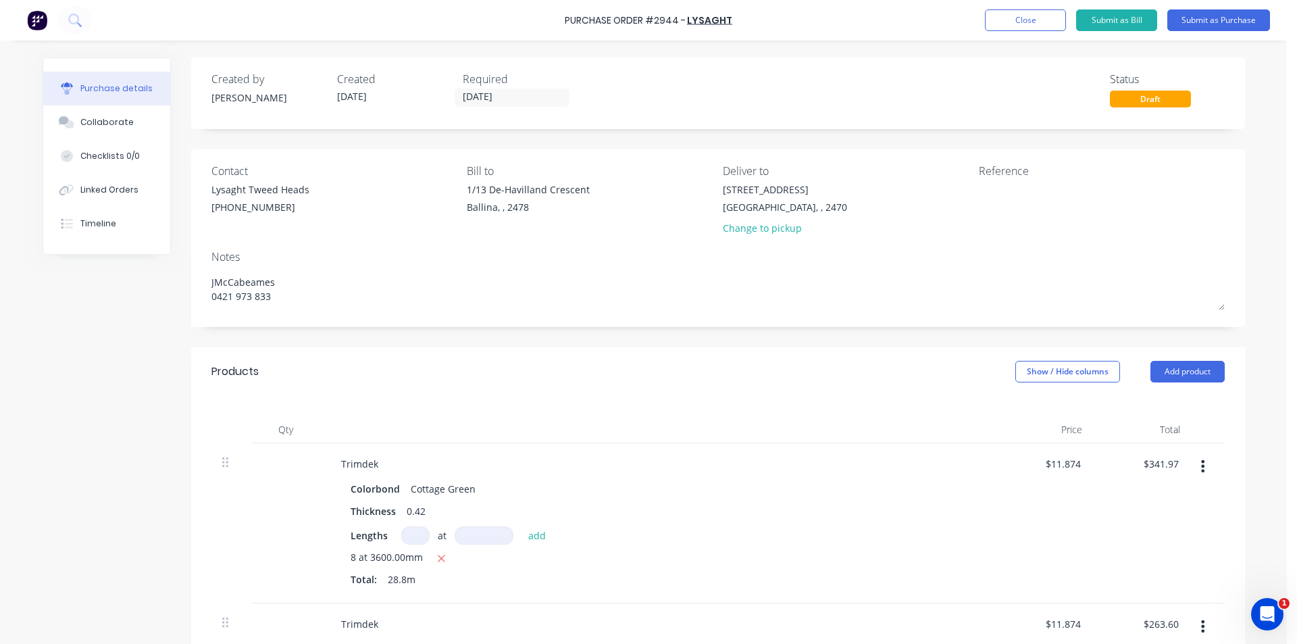
drag, startPoint x: 268, startPoint y: 280, endPoint x: 189, endPoint y: 274, distance: 79.3
click at [191, 274] on div "Contact Lysaght Tweed Heads (02) 6674 7100 Bill to 1/13 De-Havilland Crescent B…" at bounding box center [718, 238] width 1054 height 178
type textarea "x"
type textarea "J 0421 973 833"
type textarea "x"
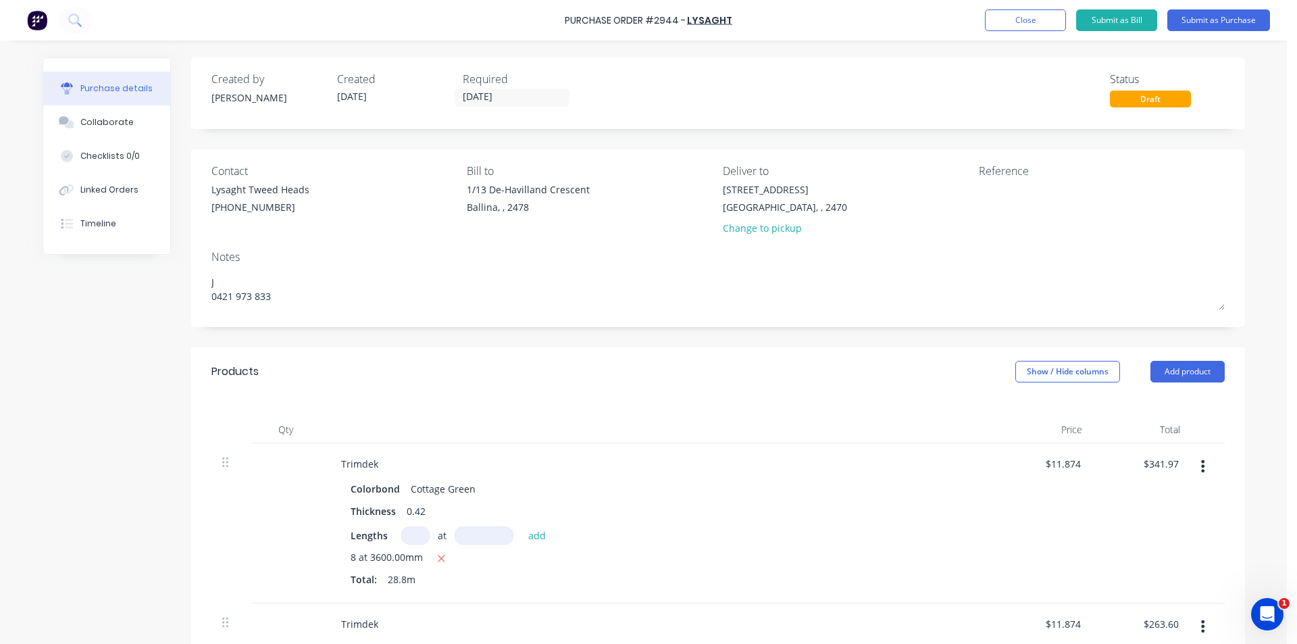
type textarea "Ji 0421 973 833"
type textarea "x"
type textarea "Jim 0421 973 833"
type textarea "x"
type textarea "Jimm 0421 973 833"
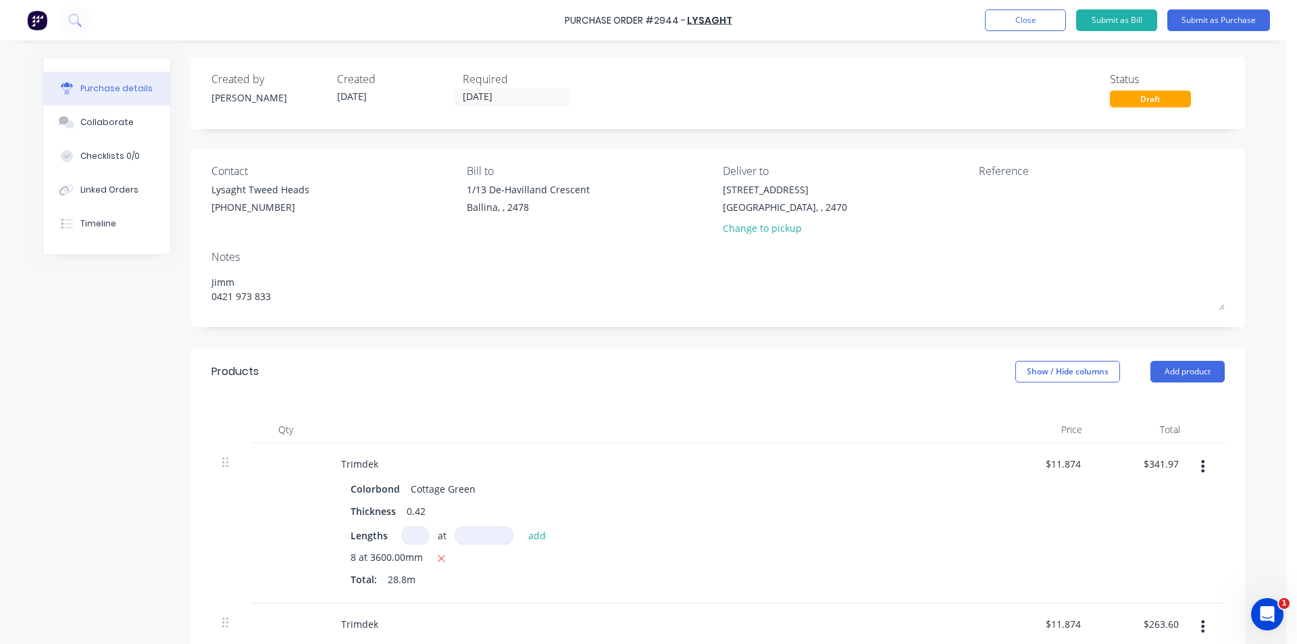
type textarea "x"
type textarea "Jimmy 0421 973 833"
type textarea "x"
type textarea "Jimmy 0421 973 833"
click at [1214, 12] on button "Submit as Purchase" at bounding box center [1218, 20] width 103 height 22
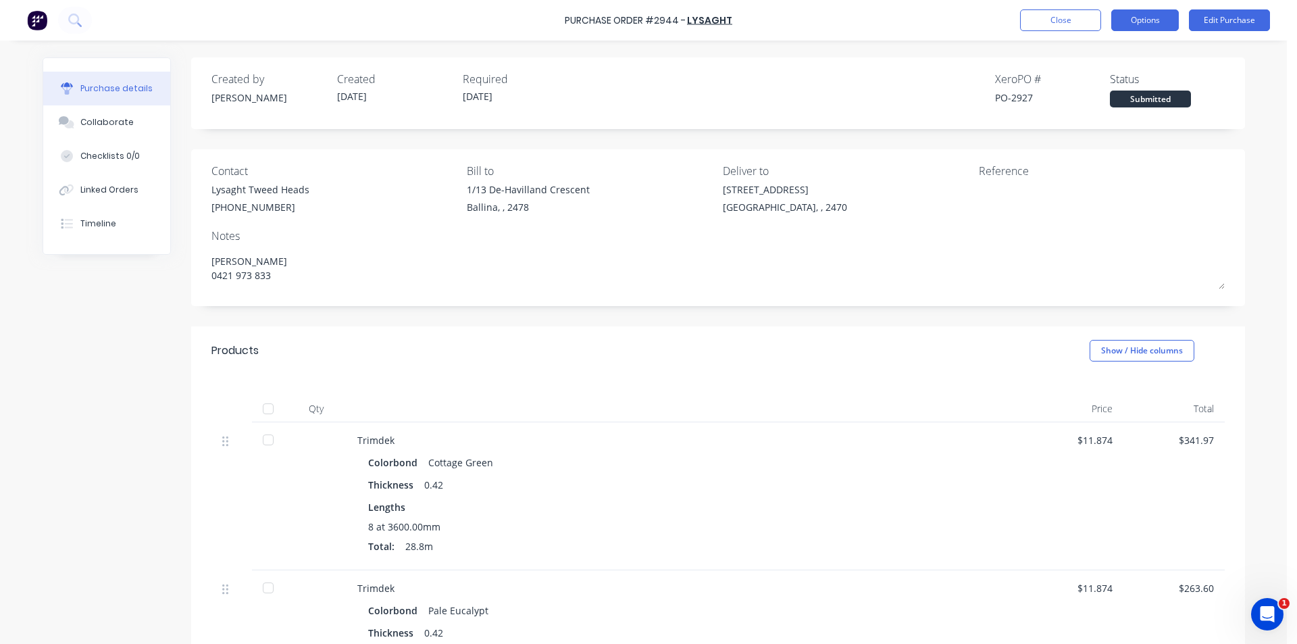
click at [1142, 25] on button "Options" at bounding box center [1145, 20] width 68 height 22
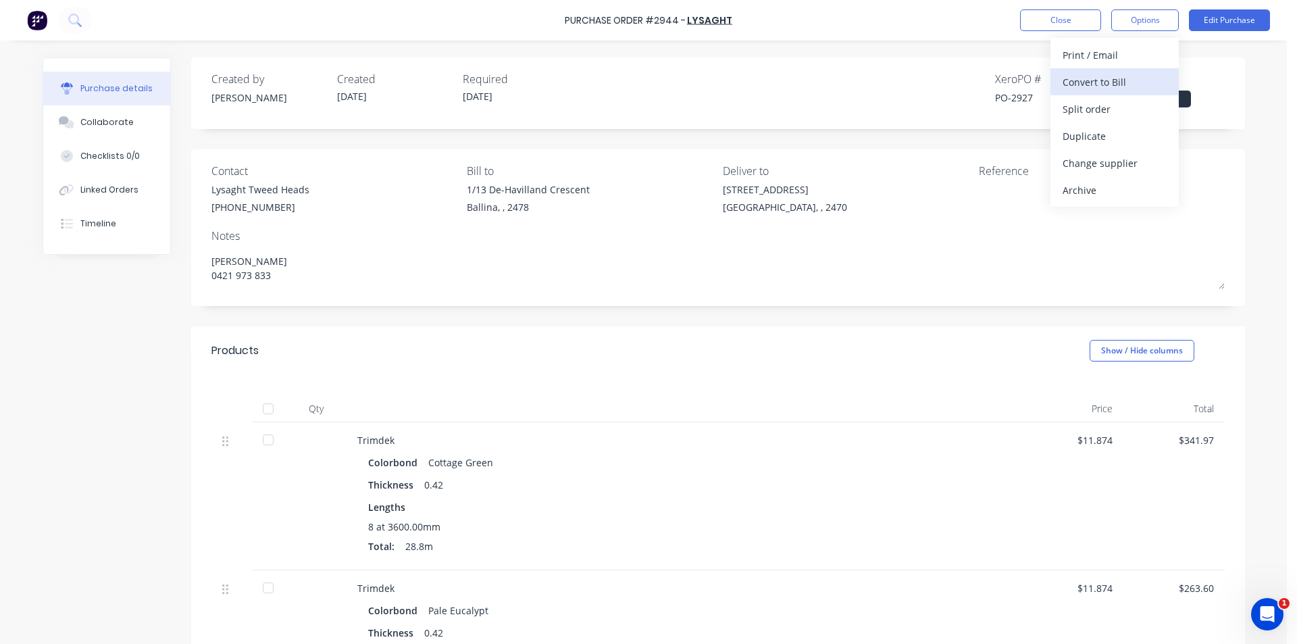
click at [1109, 68] on button "Convert to Bill" at bounding box center [1115, 81] width 128 height 27
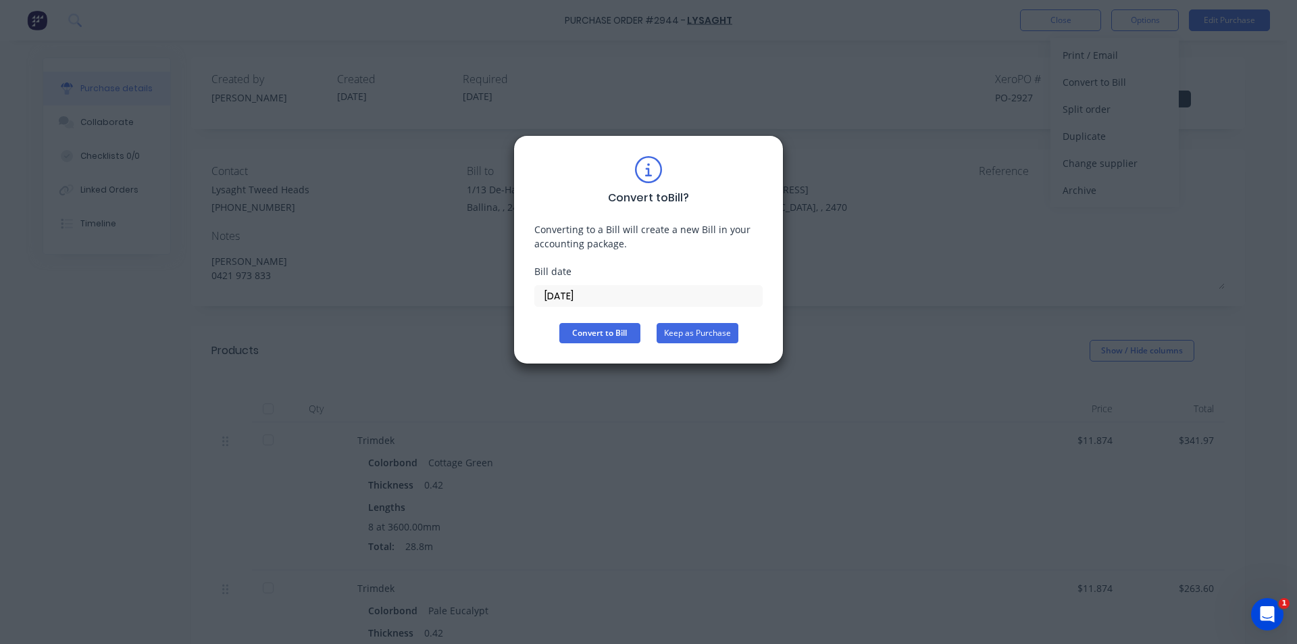
click at [711, 326] on button "Keep as Purchase" at bounding box center [698, 333] width 82 height 20
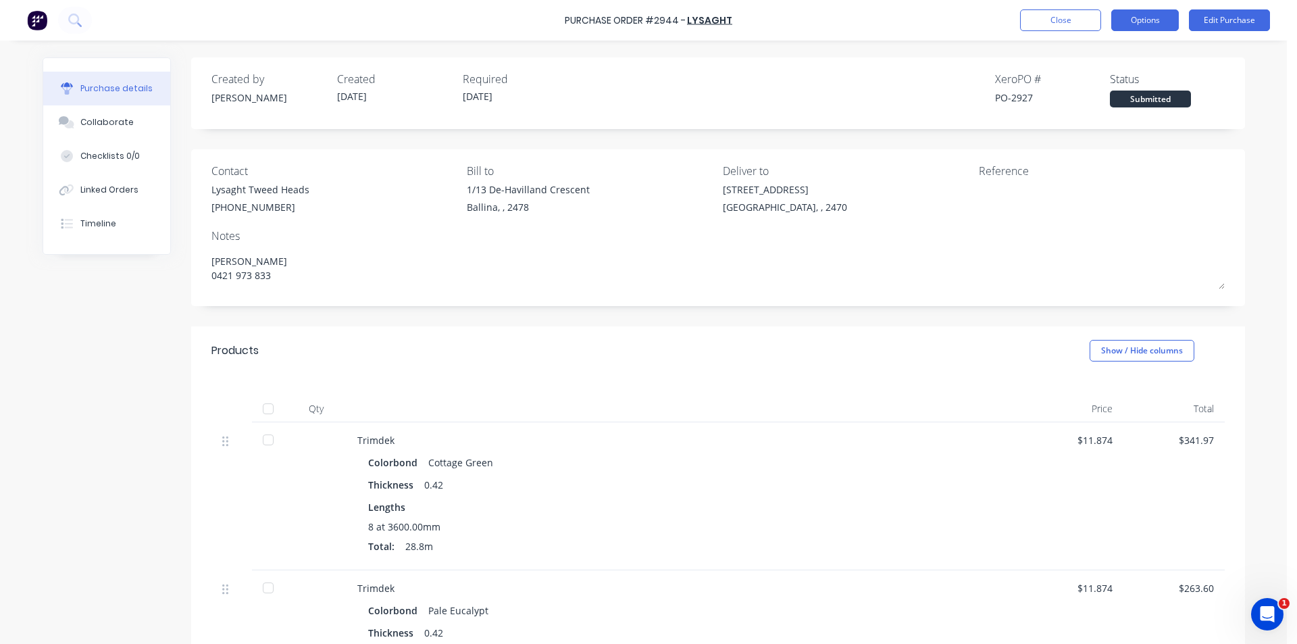
click at [1159, 9] on button "Options" at bounding box center [1145, 20] width 68 height 22
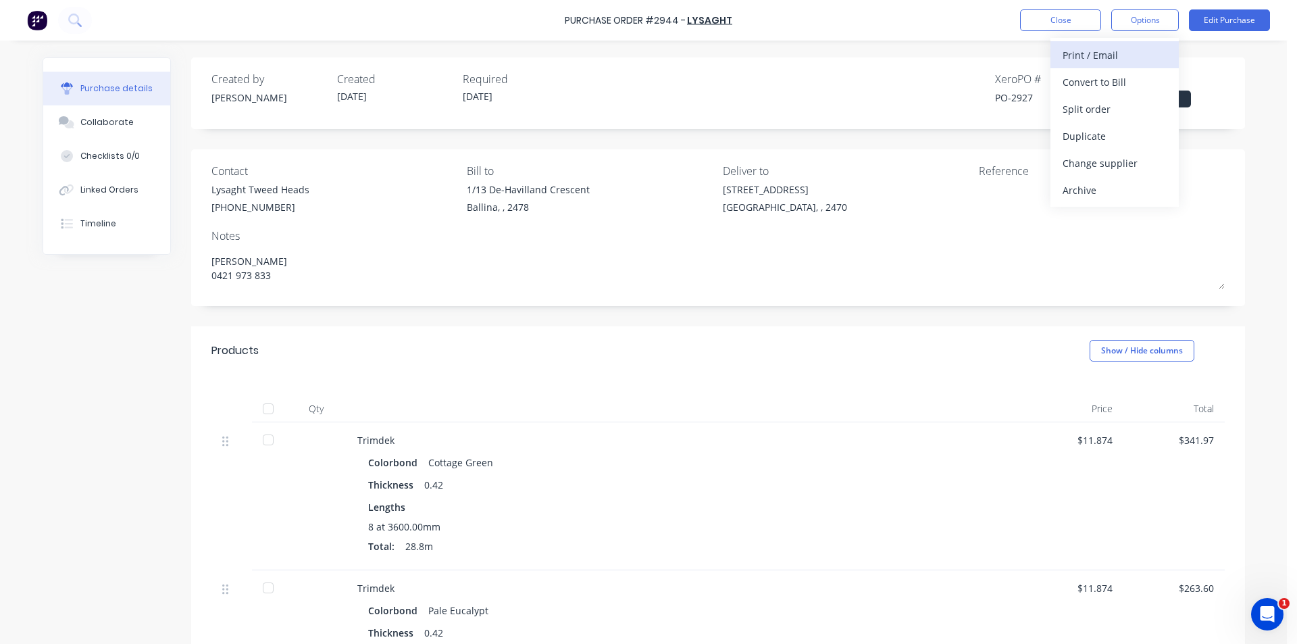
click at [1130, 57] on div "Print / Email" at bounding box center [1115, 55] width 104 height 20
click at [1113, 107] on div "Without pricing" at bounding box center [1115, 109] width 104 height 20
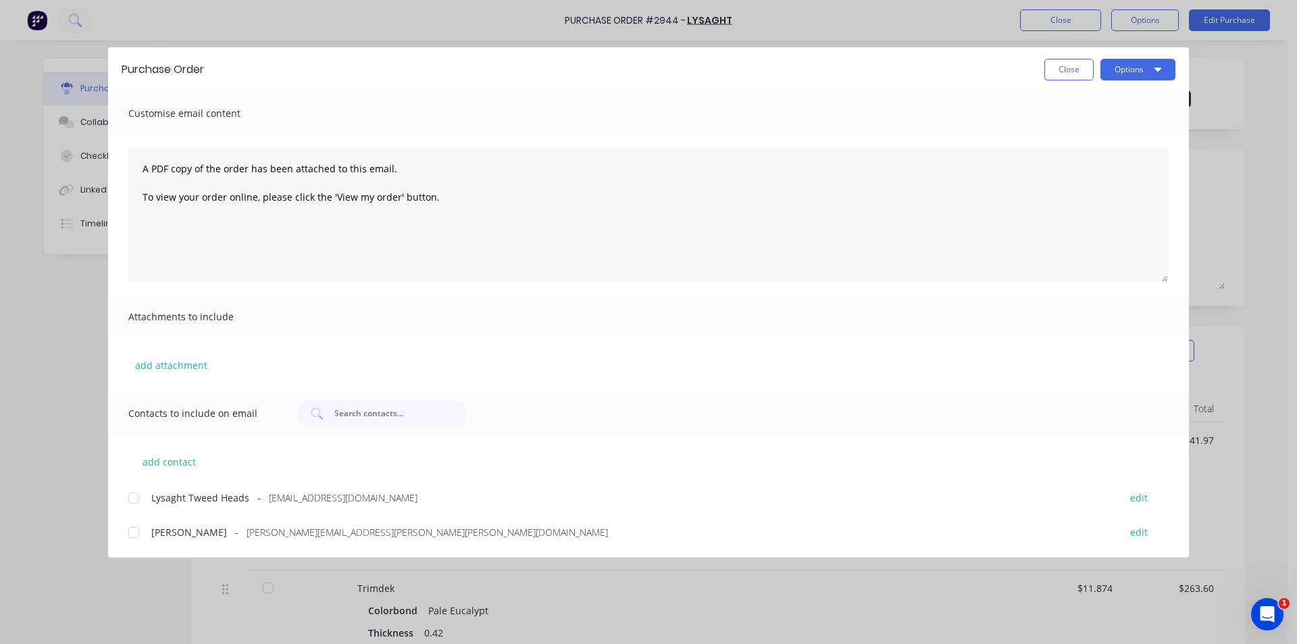
click at [124, 496] on div at bounding box center [133, 497] width 27 height 27
click at [1146, 61] on button "Options" at bounding box center [1137, 70] width 75 height 22
click at [1136, 159] on div "Email" at bounding box center [1111, 158] width 104 height 20
click at [60, 380] on div "Purchase Order Close Options Customise email content A PDF copy of the order ha…" at bounding box center [648, 322] width 1297 height 644
click at [1055, 69] on button "Close" at bounding box center [1068, 70] width 49 height 22
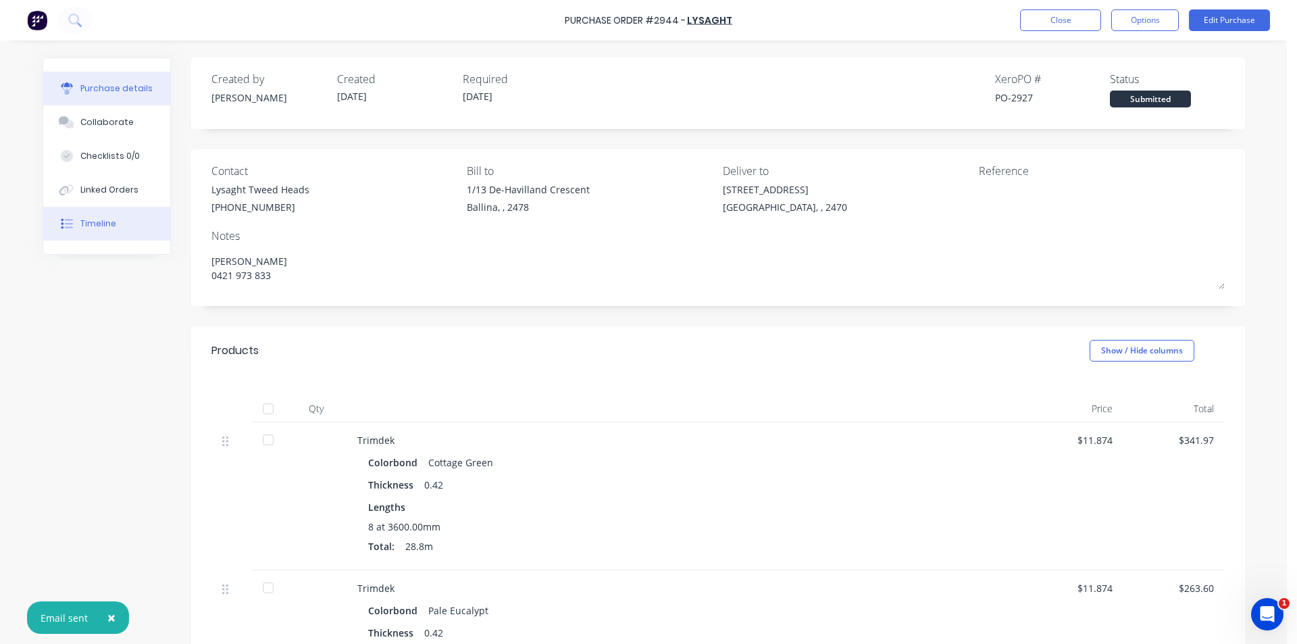
type textarea "x"
click at [86, 197] on button "Linked Orders" at bounding box center [106, 190] width 127 height 34
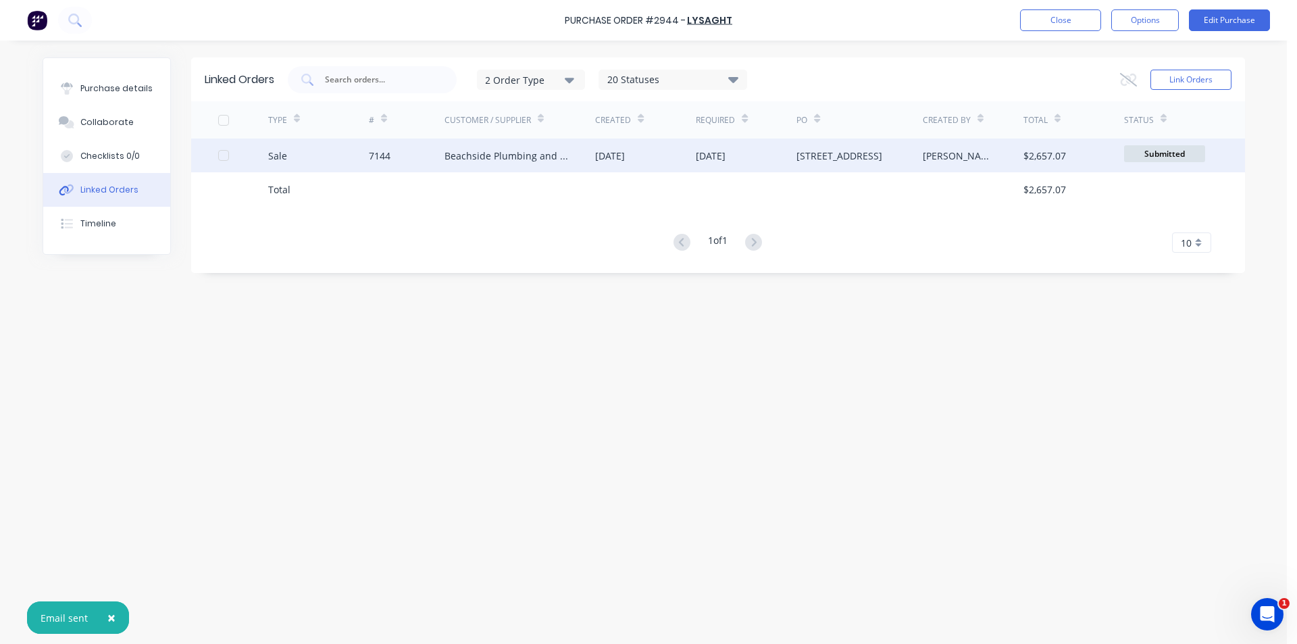
click at [638, 143] on div "10 Oct 2025" at bounding box center [645, 155] width 101 height 34
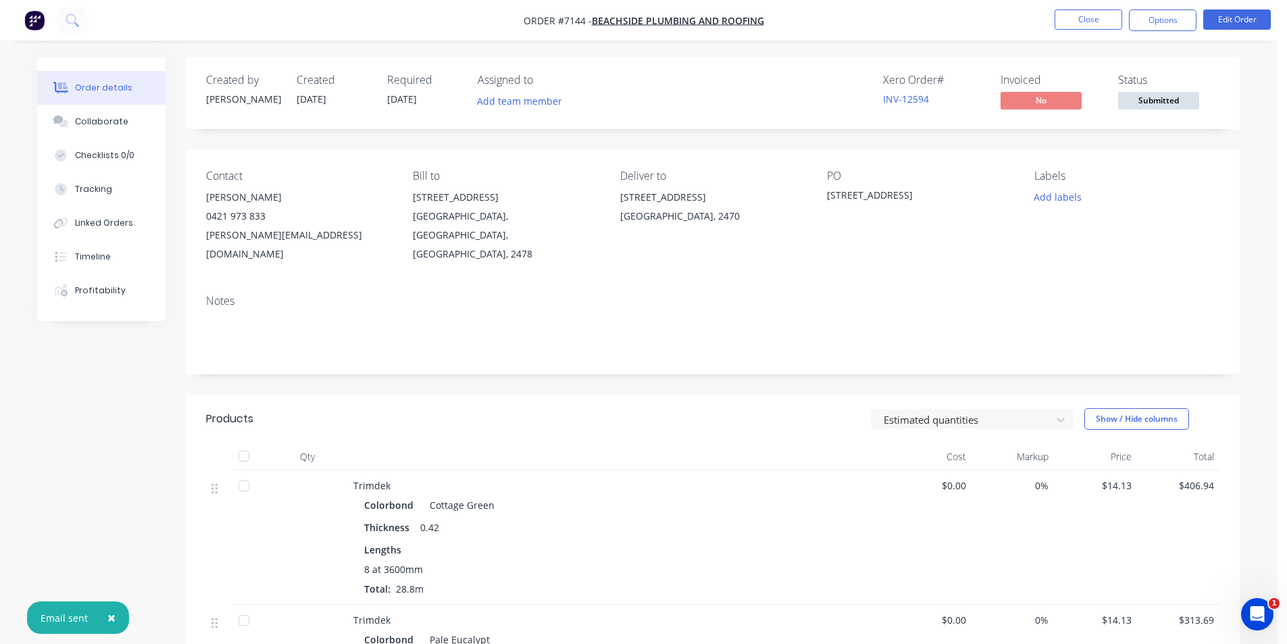
click at [1271, 15] on ul "Close Options Edit Order" at bounding box center [1162, 20] width 249 height 22
click at [1255, 24] on button "Edit Order" at bounding box center [1237, 19] width 68 height 20
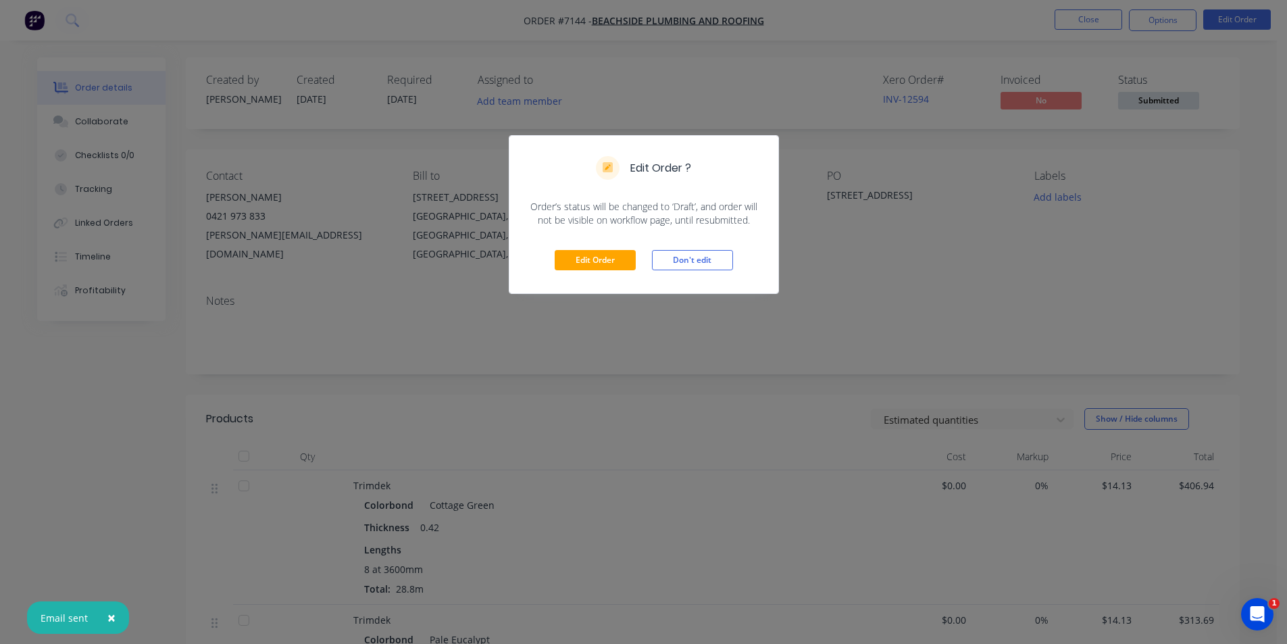
click at [575, 249] on div "Edit Order Don't edit" at bounding box center [643, 260] width 269 height 66
click at [574, 262] on button "Edit Order" at bounding box center [595, 260] width 81 height 20
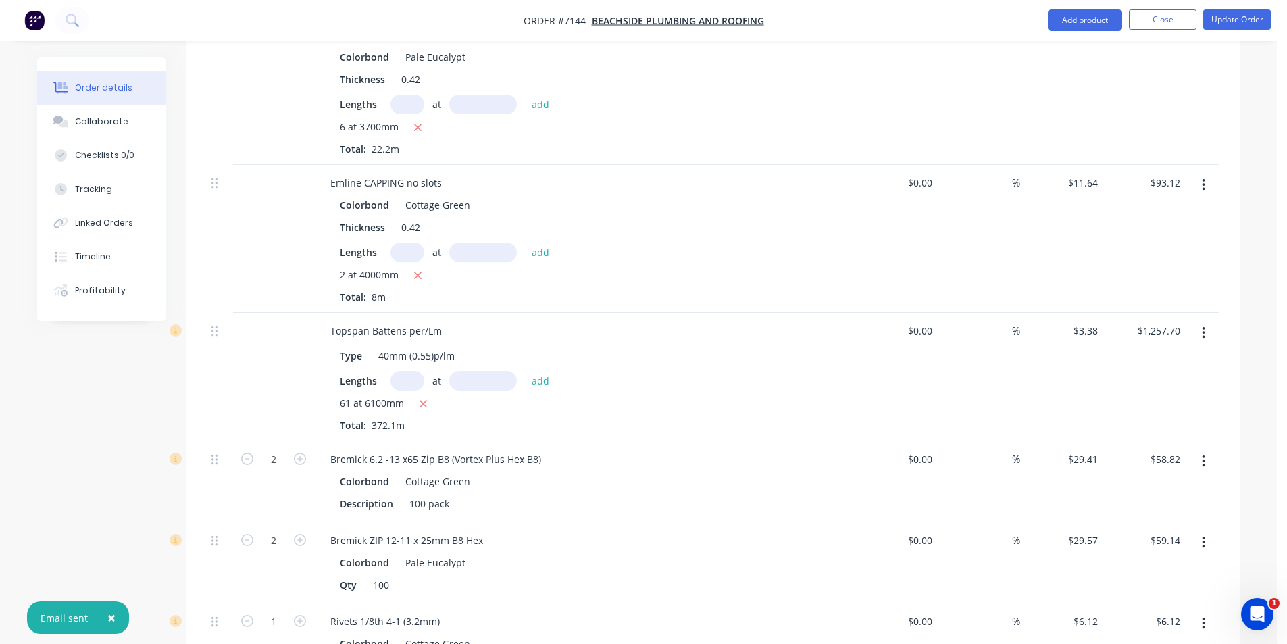
scroll to position [676, 0]
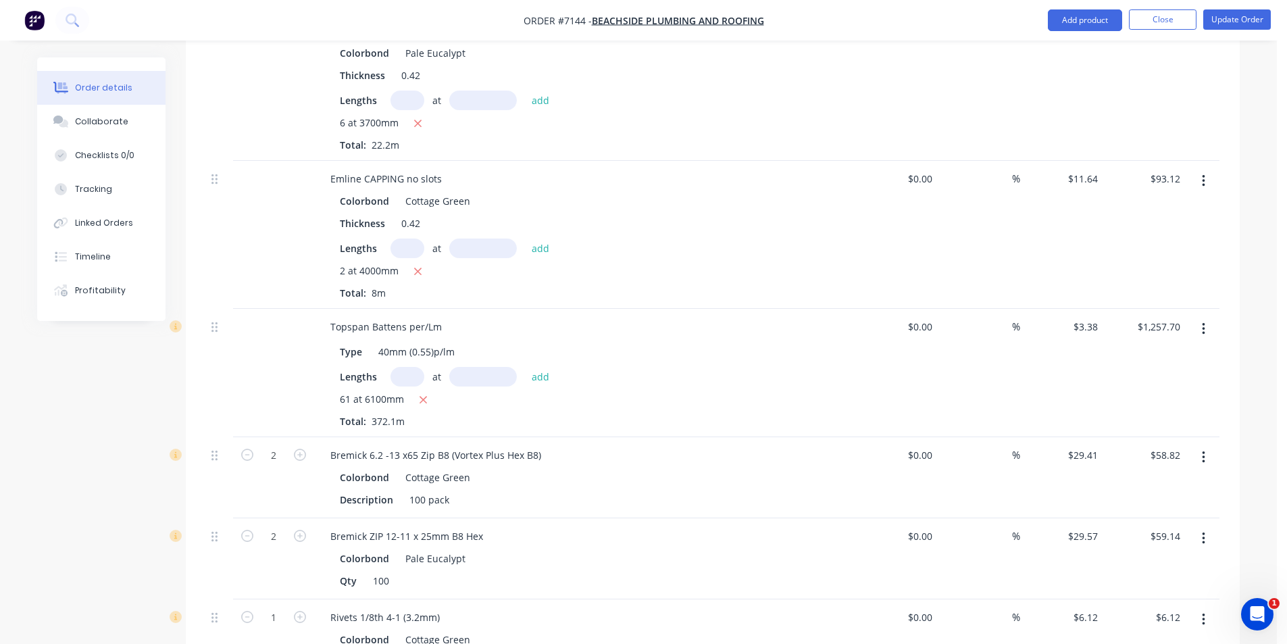
click at [1209, 317] on button "button" at bounding box center [1204, 329] width 32 height 24
click at [1118, 355] on div "Edit" at bounding box center [1155, 365] width 104 height 20
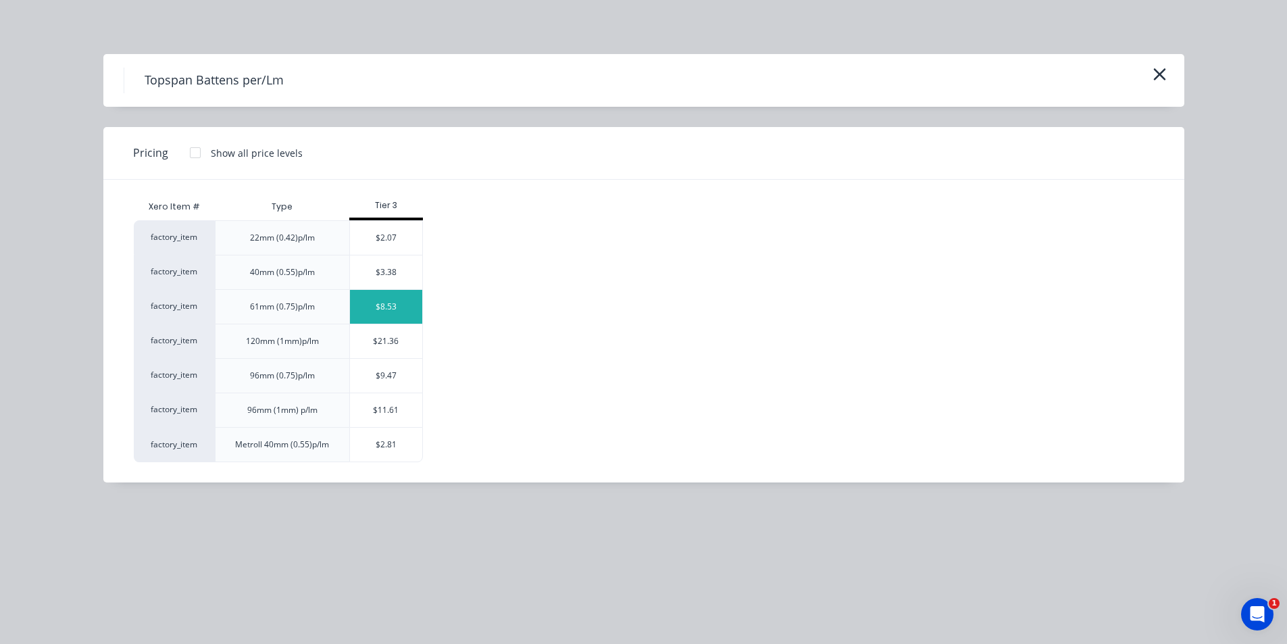
click at [383, 308] on div "$8.53" at bounding box center [386, 307] width 72 height 34
type input "$8.53"
type input "$3,174.01"
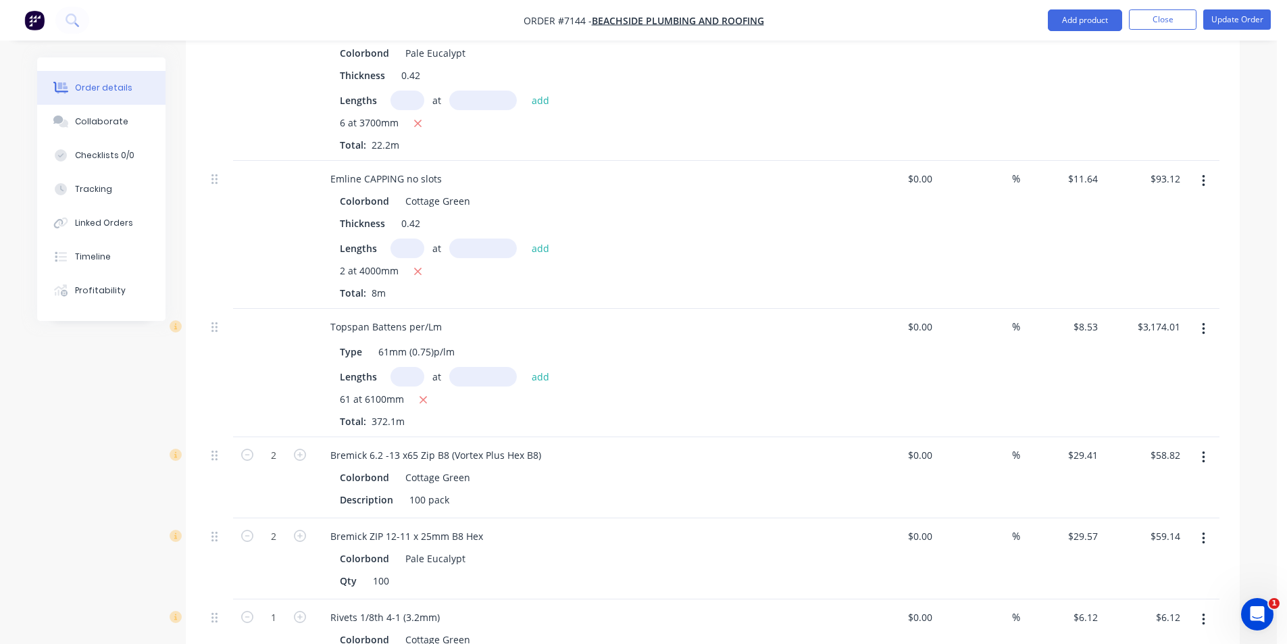
click at [407, 367] on input "text" at bounding box center [407, 377] width 34 height 20
type input "3"
type input "6000"
click at [525, 367] on button "add" at bounding box center [541, 376] width 32 height 18
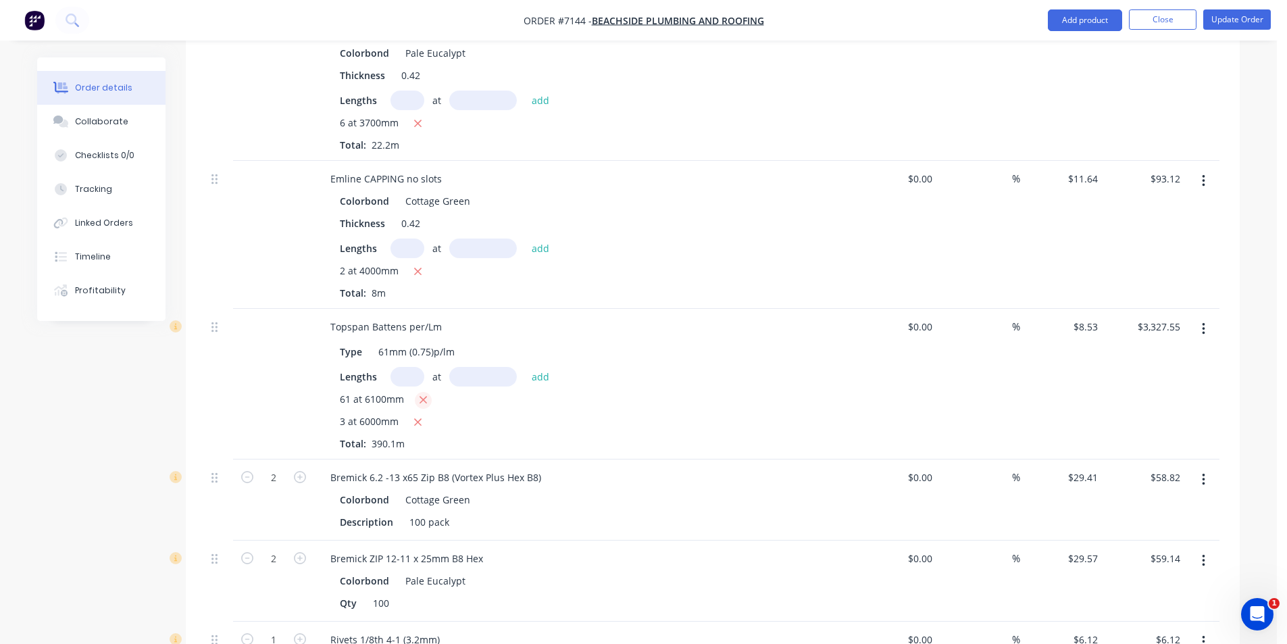
click at [415, 392] on button "button" at bounding box center [423, 400] width 17 height 17
type input "$153.54"
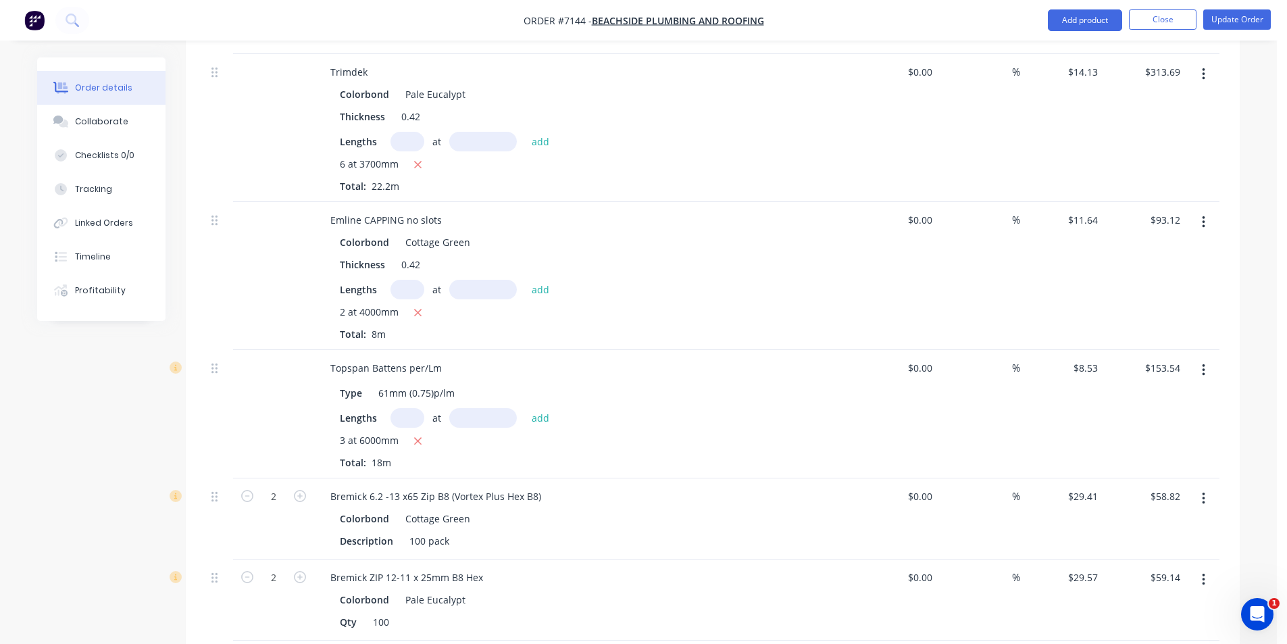
scroll to position [535, 0]
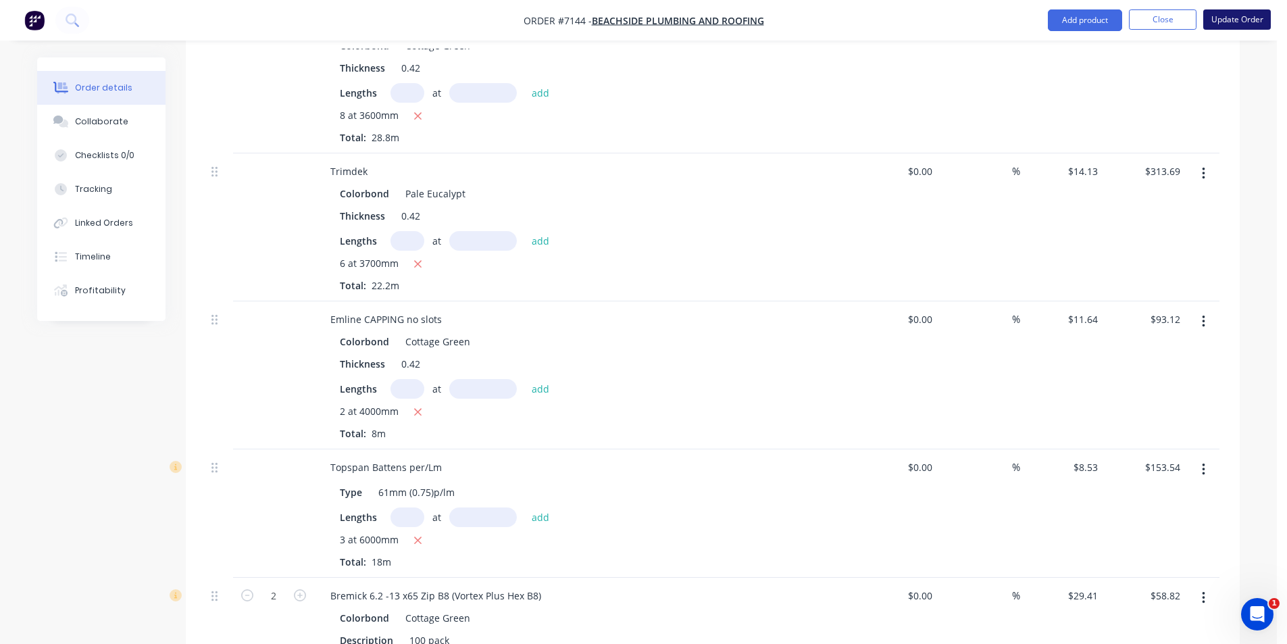
click at [1230, 16] on button "Update Order" at bounding box center [1237, 19] width 68 height 20
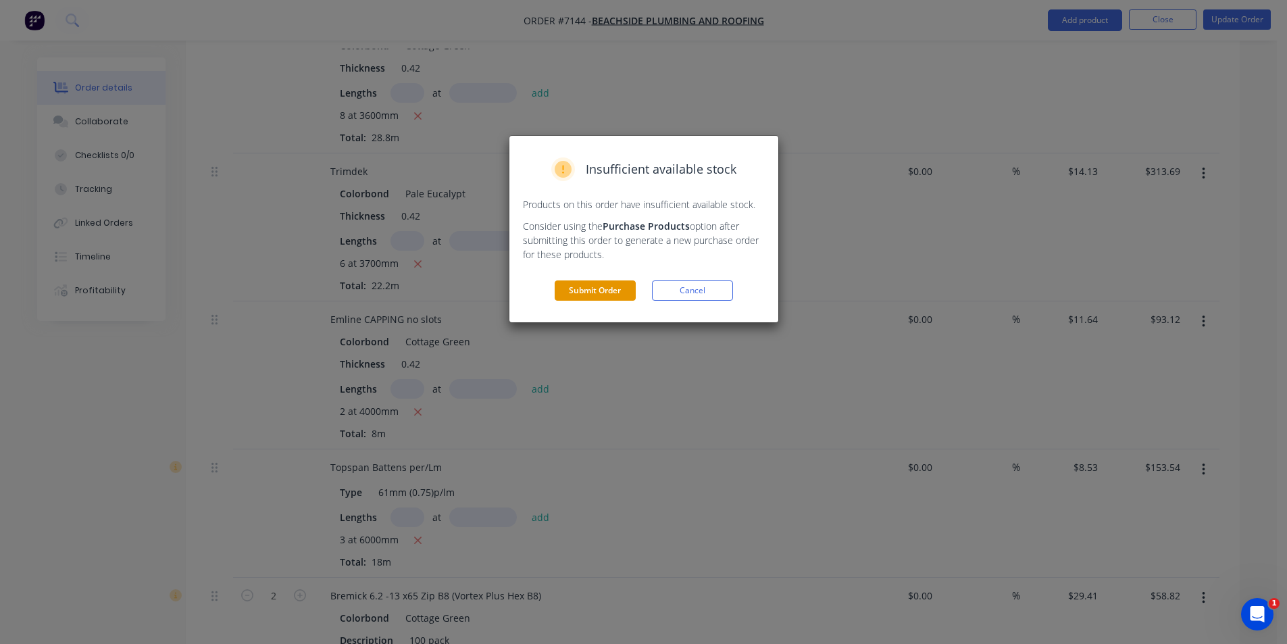
click at [594, 288] on button "Submit Order" at bounding box center [595, 290] width 81 height 20
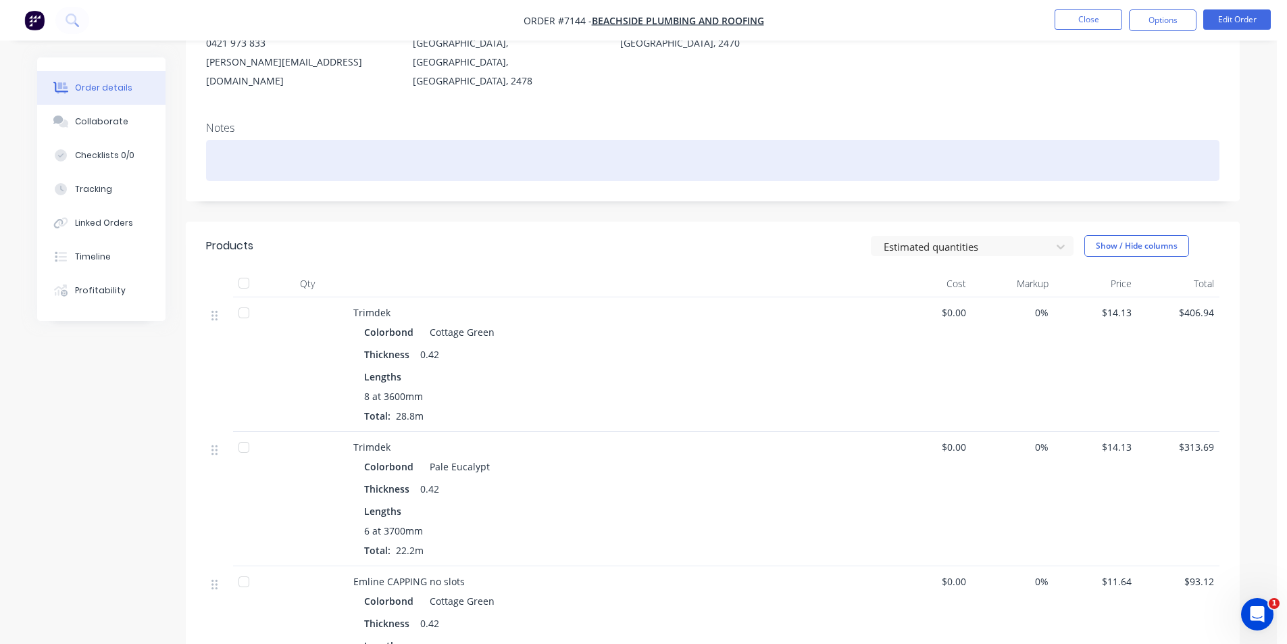
scroll to position [0, 0]
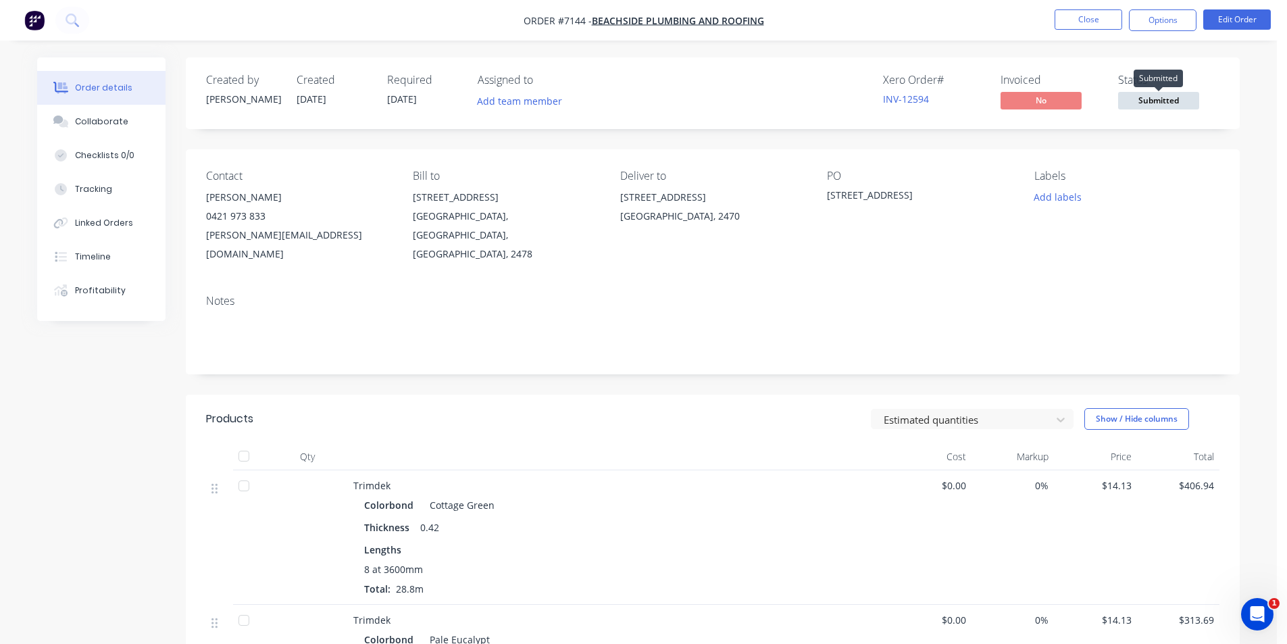
click at [1158, 99] on span "Submitted" at bounding box center [1158, 100] width 81 height 17
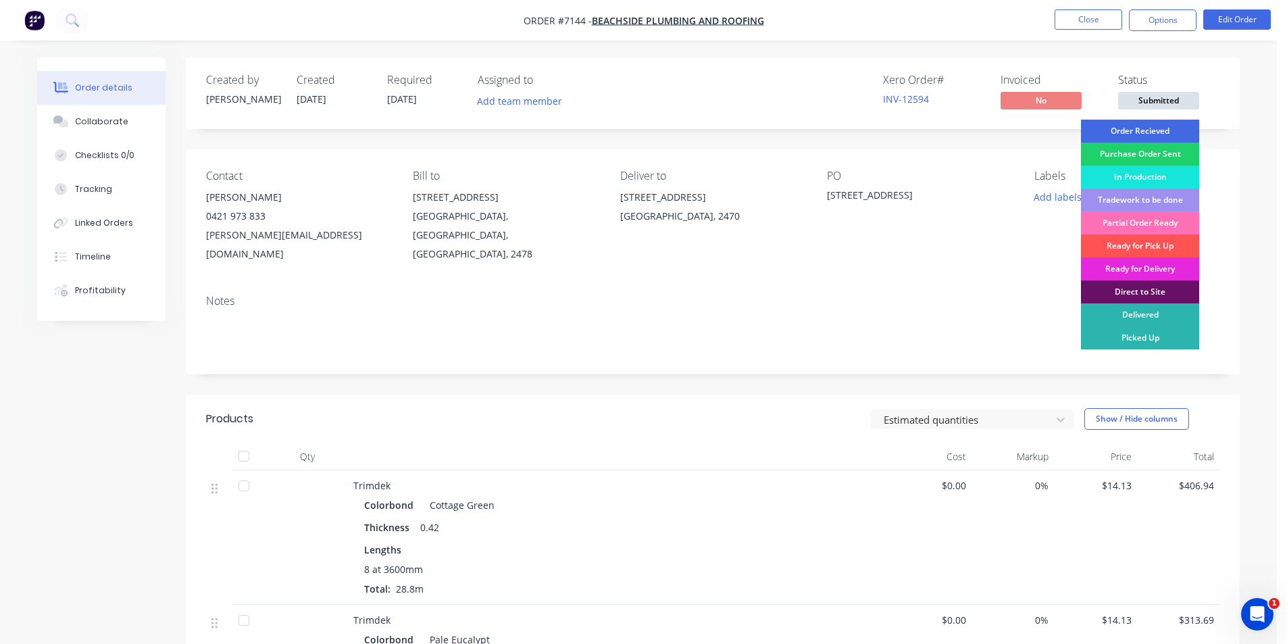
click at [1155, 123] on div "Order Recieved" at bounding box center [1140, 131] width 118 height 23
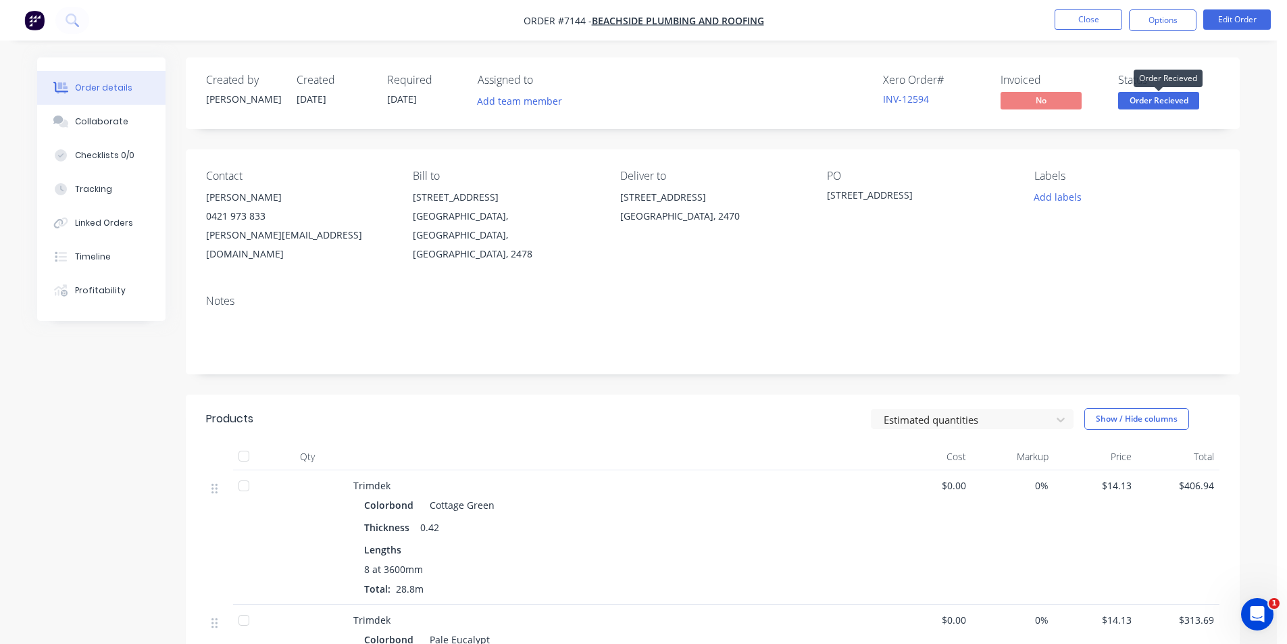
click at [1152, 103] on span "Order Recieved" at bounding box center [1158, 100] width 81 height 17
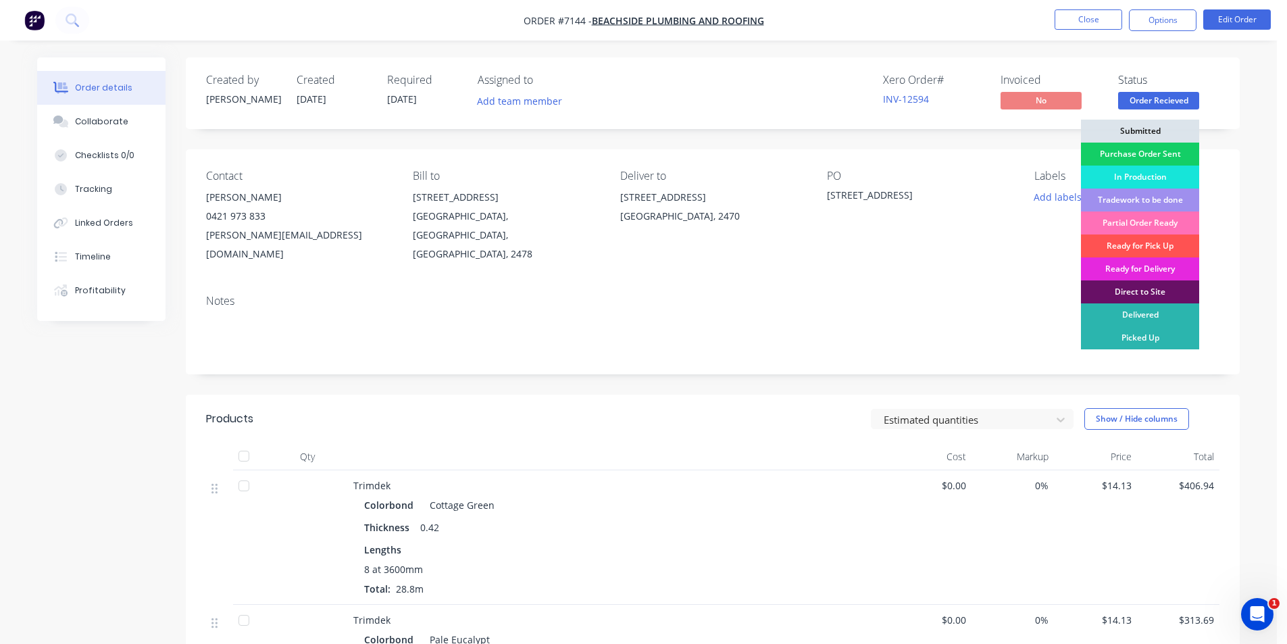
click at [1159, 154] on div "Purchase Order Sent" at bounding box center [1140, 154] width 118 height 23
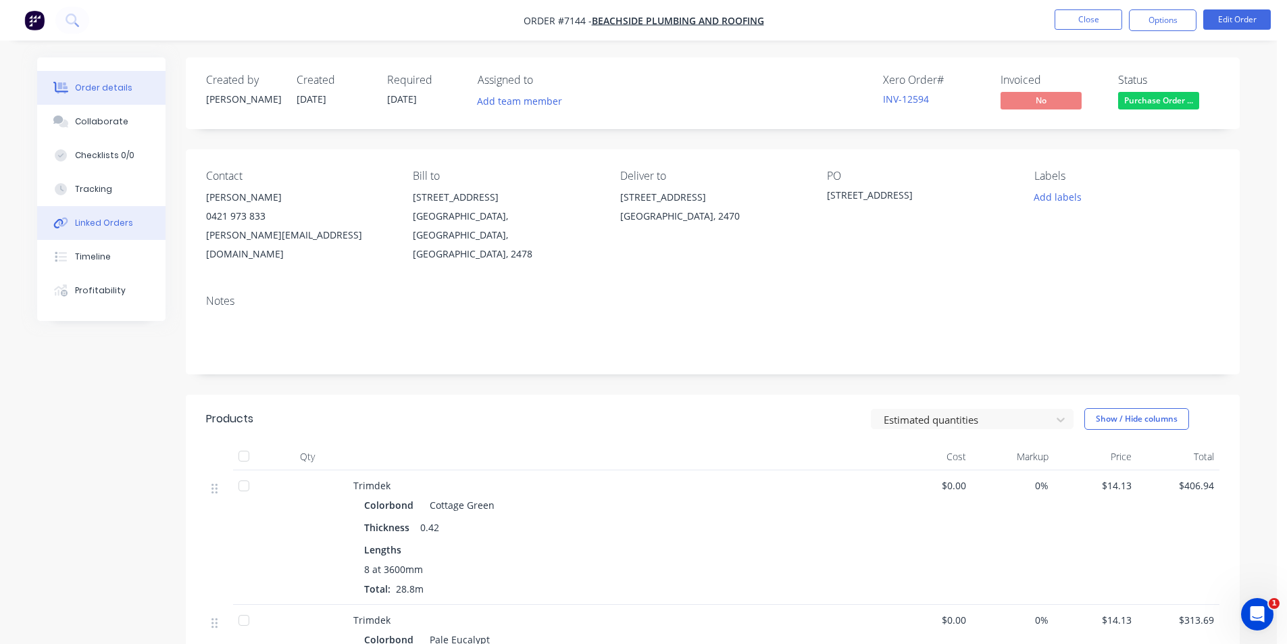
click at [82, 235] on button "Linked Orders" at bounding box center [101, 223] width 128 height 34
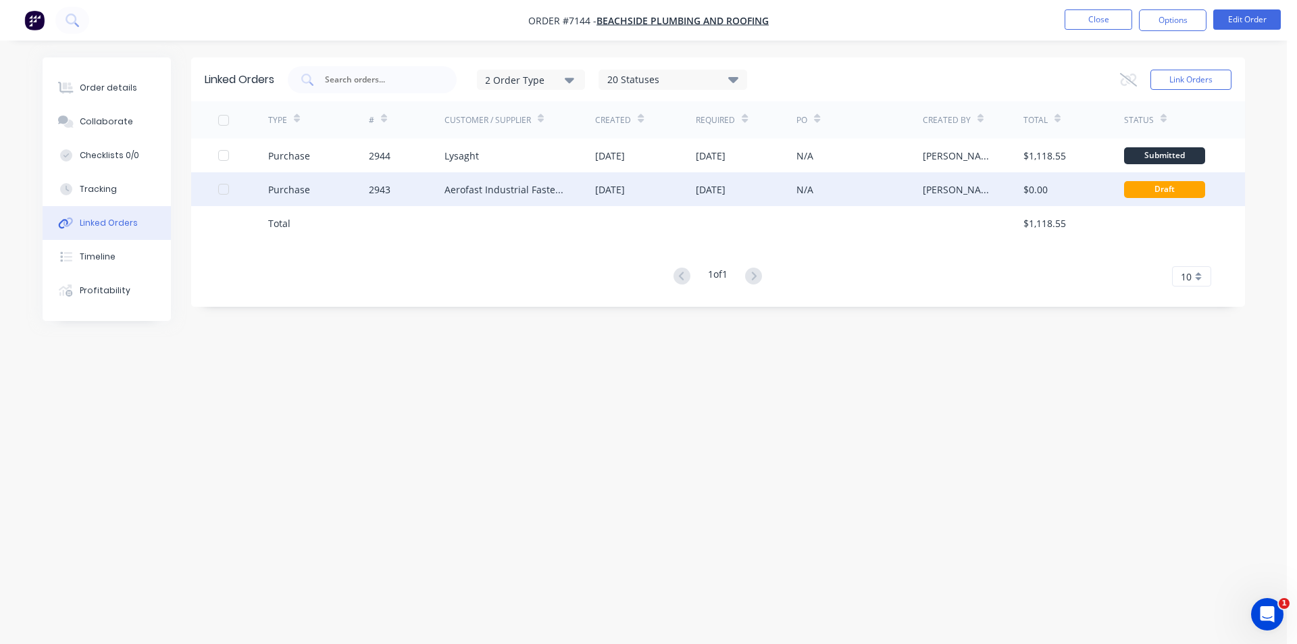
click at [420, 185] on div "2943" at bounding box center [407, 189] width 76 height 34
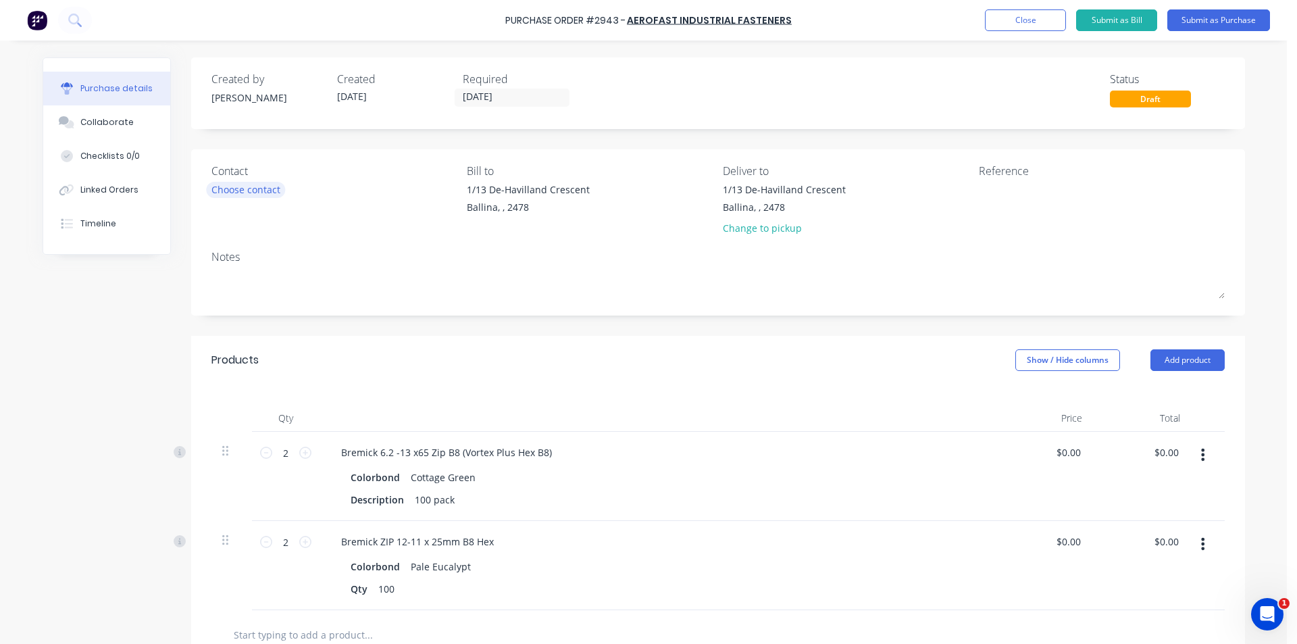
click at [264, 190] on div "Choose contact" at bounding box center [245, 189] width 69 height 14
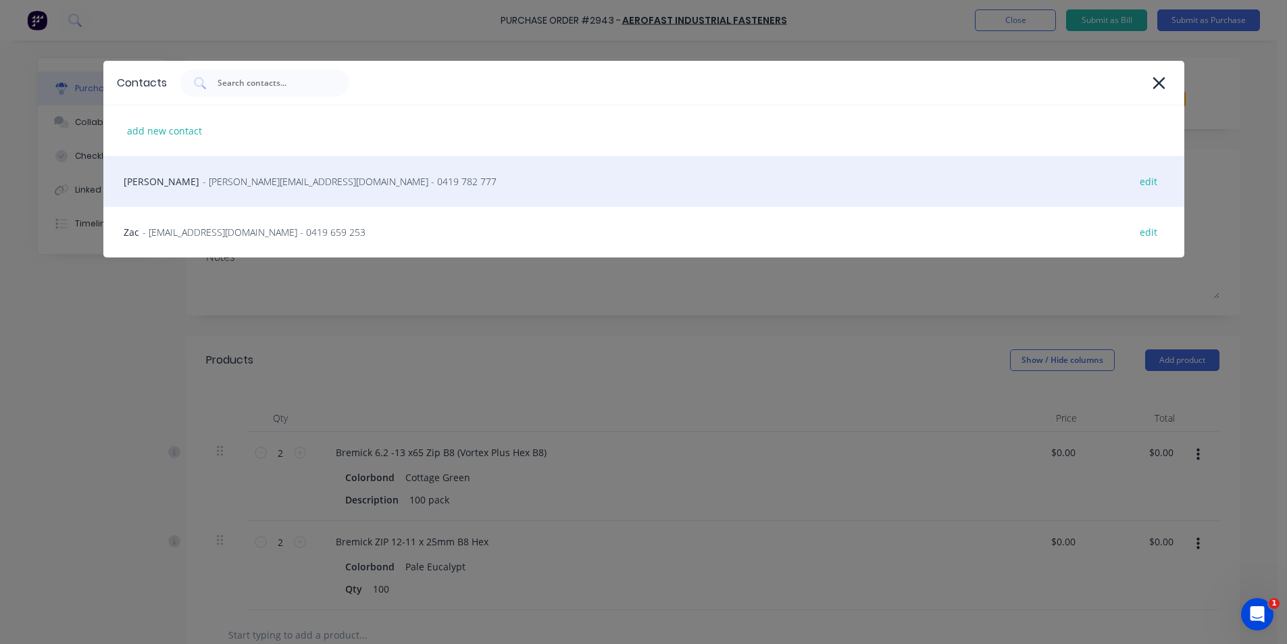
click at [270, 179] on span "- woods@aerofast.com.au - 0419 782 777" at bounding box center [350, 181] width 294 height 14
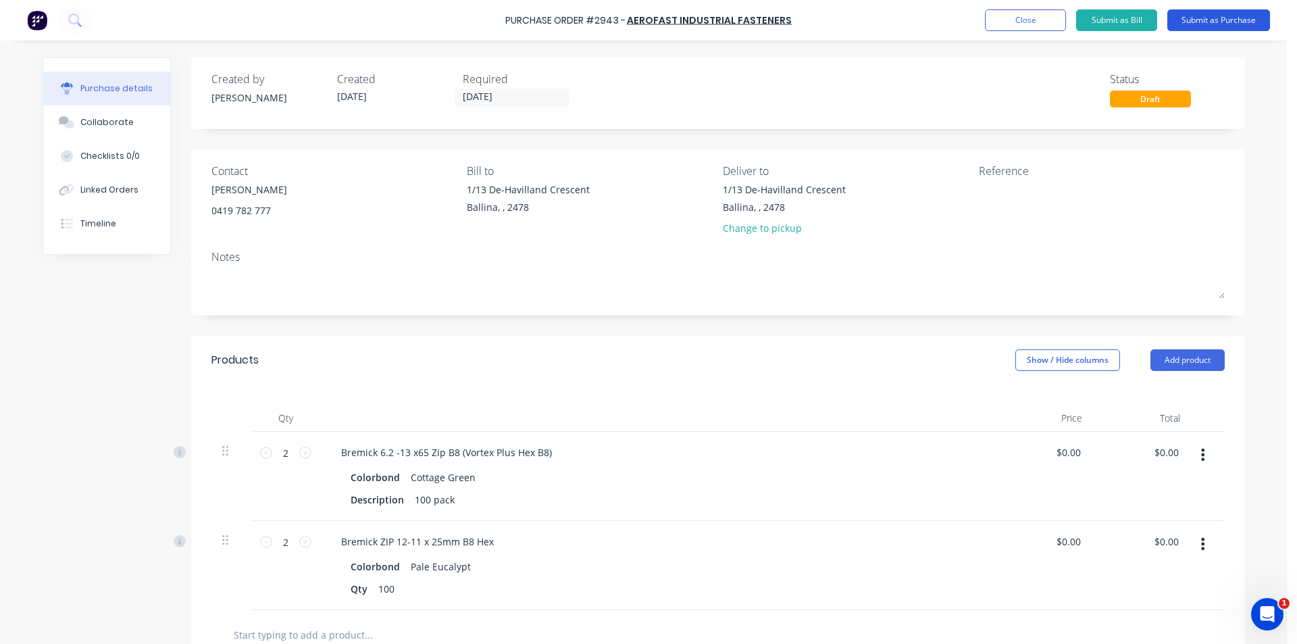
click at [1210, 25] on button "Submit as Purchase" at bounding box center [1218, 20] width 103 height 22
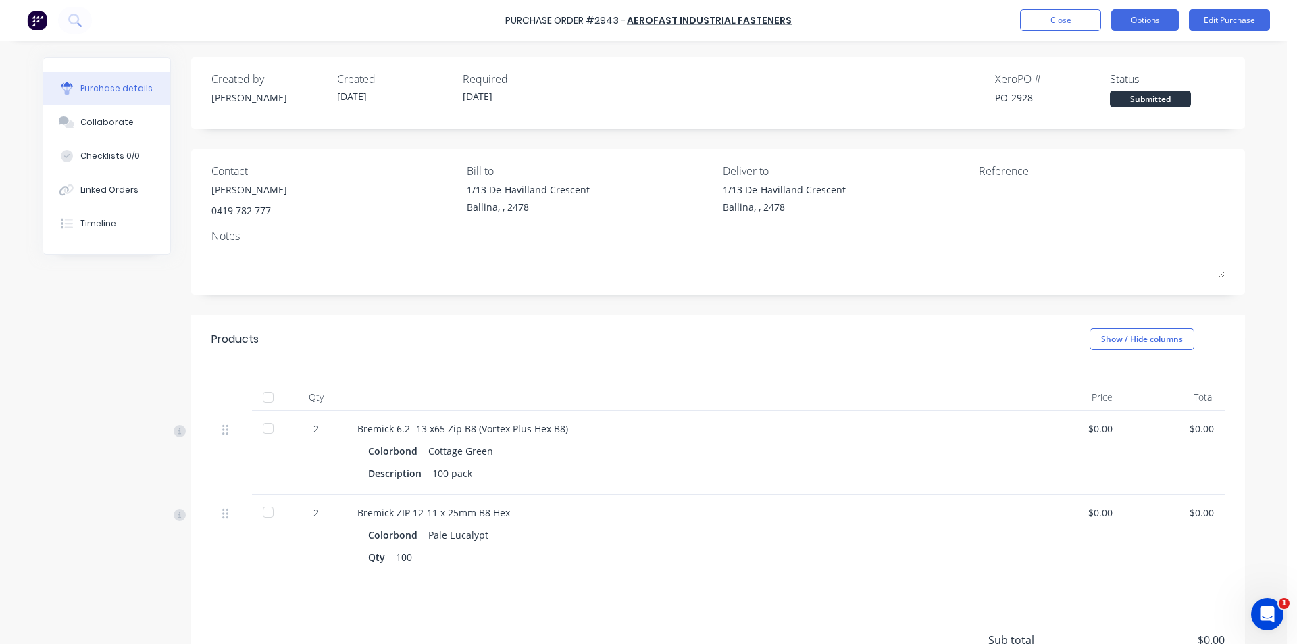
click at [1167, 14] on button "Options" at bounding box center [1145, 20] width 68 height 22
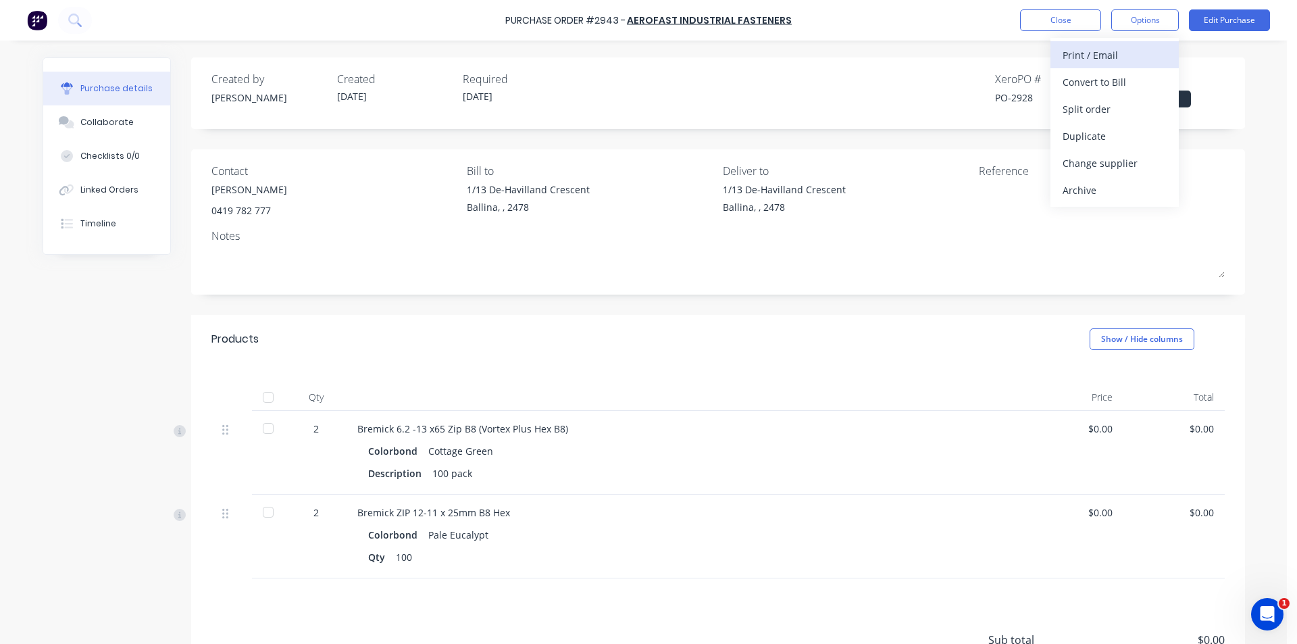
click at [1117, 50] on div "Print / Email" at bounding box center [1115, 55] width 104 height 20
click at [1101, 114] on div "Without pricing" at bounding box center [1115, 109] width 104 height 20
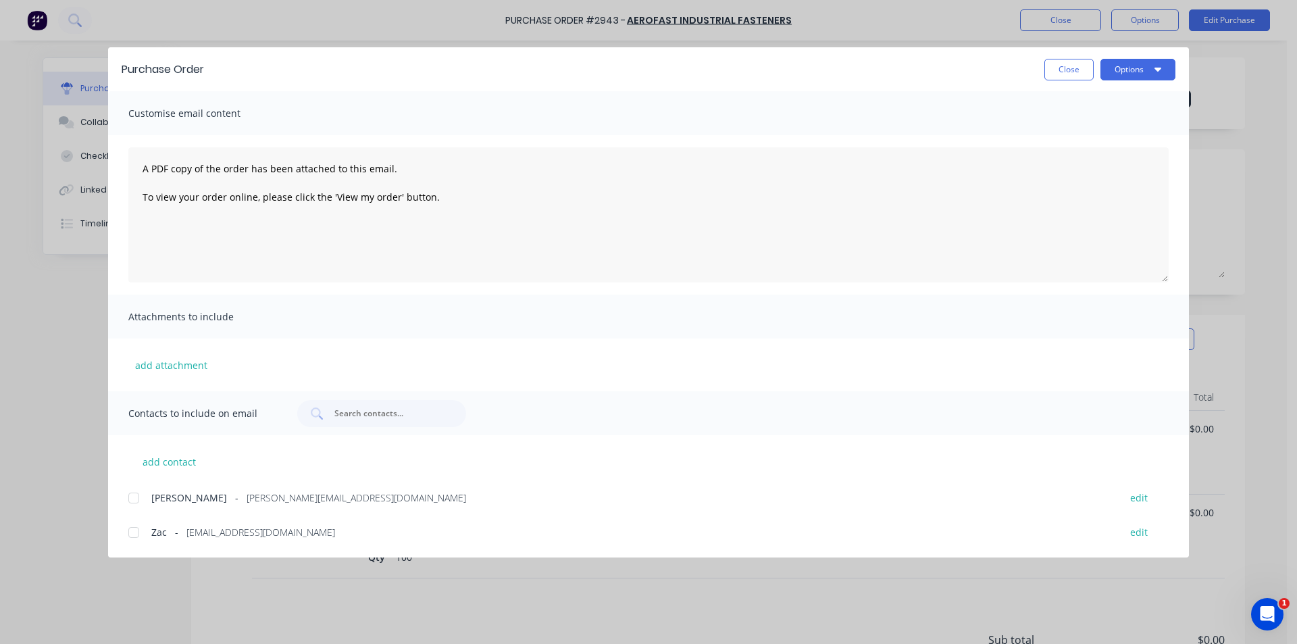
click at [139, 498] on div at bounding box center [133, 497] width 27 height 27
click at [1153, 68] on button "Options" at bounding box center [1137, 70] width 75 height 22
click at [1117, 153] on div "Email" at bounding box center [1111, 158] width 104 height 20
click at [1078, 74] on button "Close" at bounding box center [1068, 70] width 49 height 22
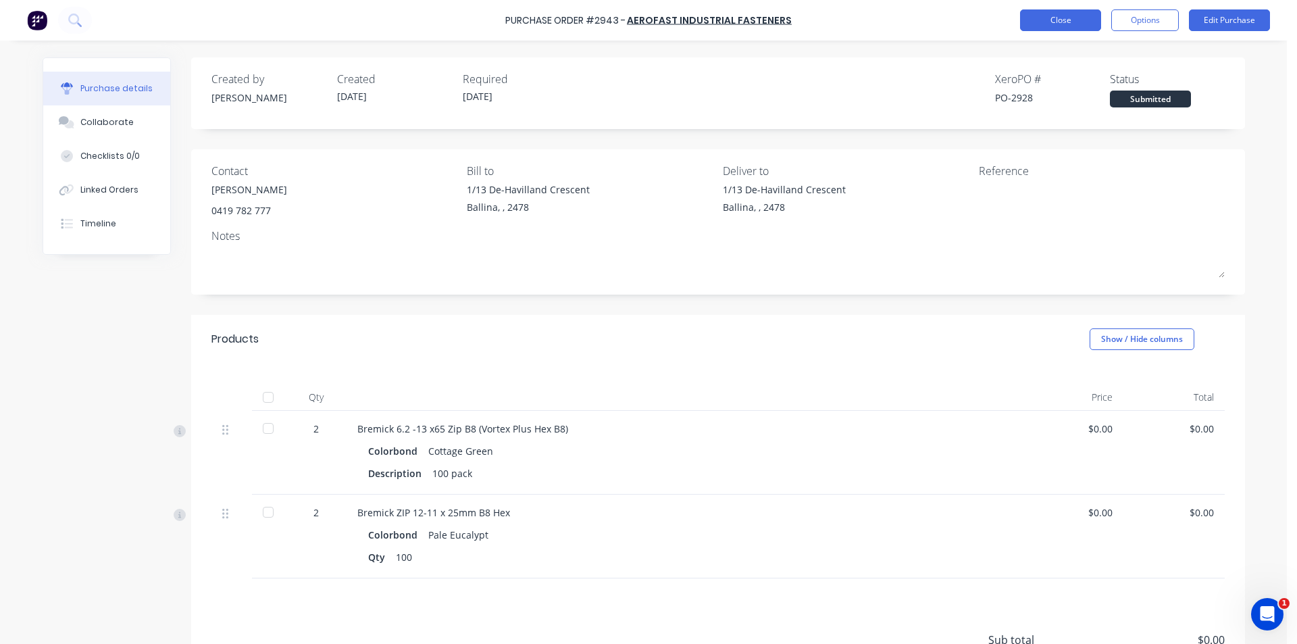
click at [1059, 23] on button "Close" at bounding box center [1060, 20] width 81 height 22
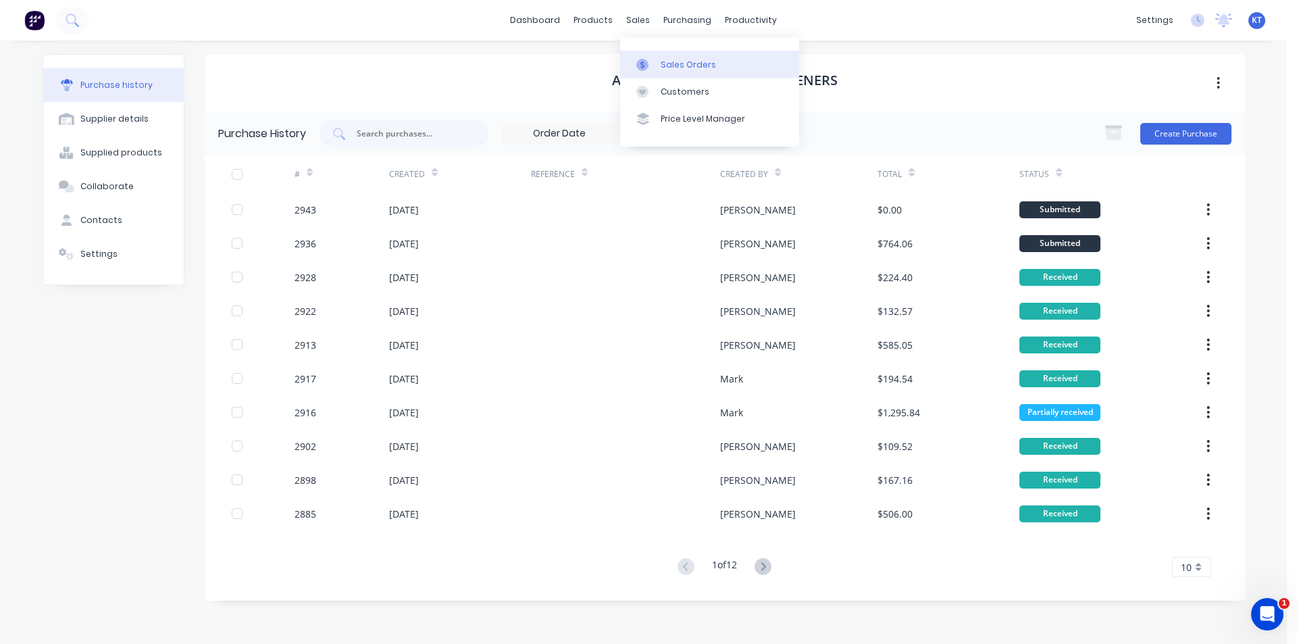
click at [703, 53] on link "Sales Orders" at bounding box center [709, 64] width 179 height 27
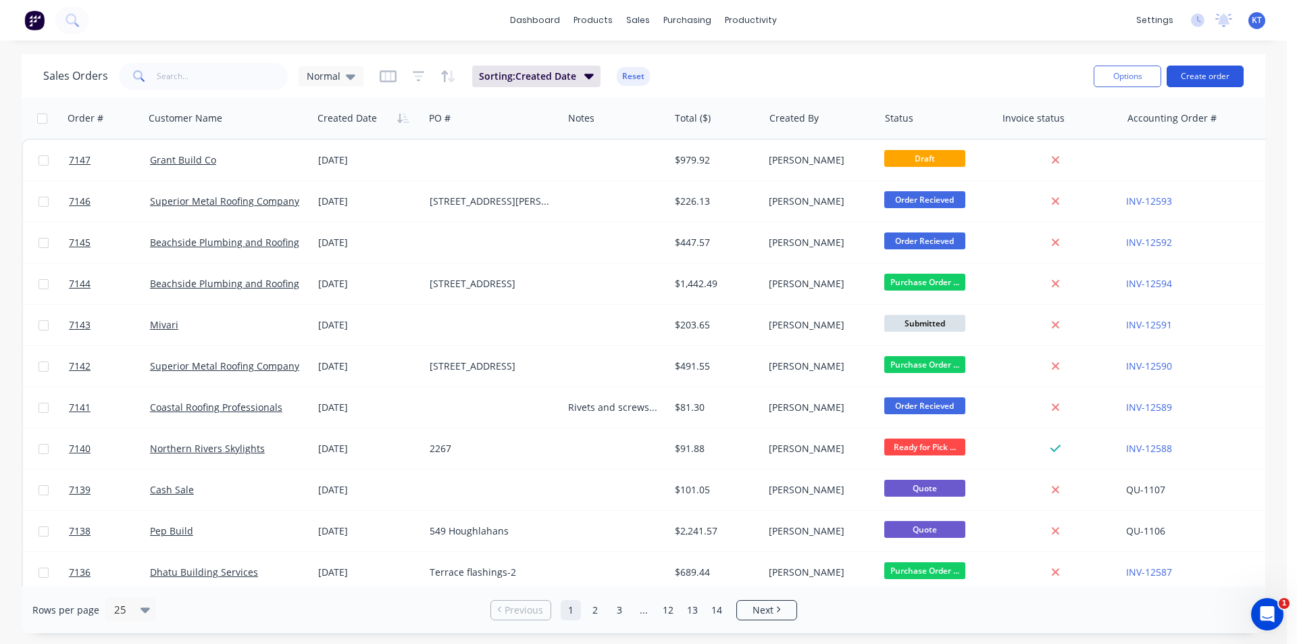
click at [1199, 74] on button "Create order" at bounding box center [1205, 77] width 77 height 22
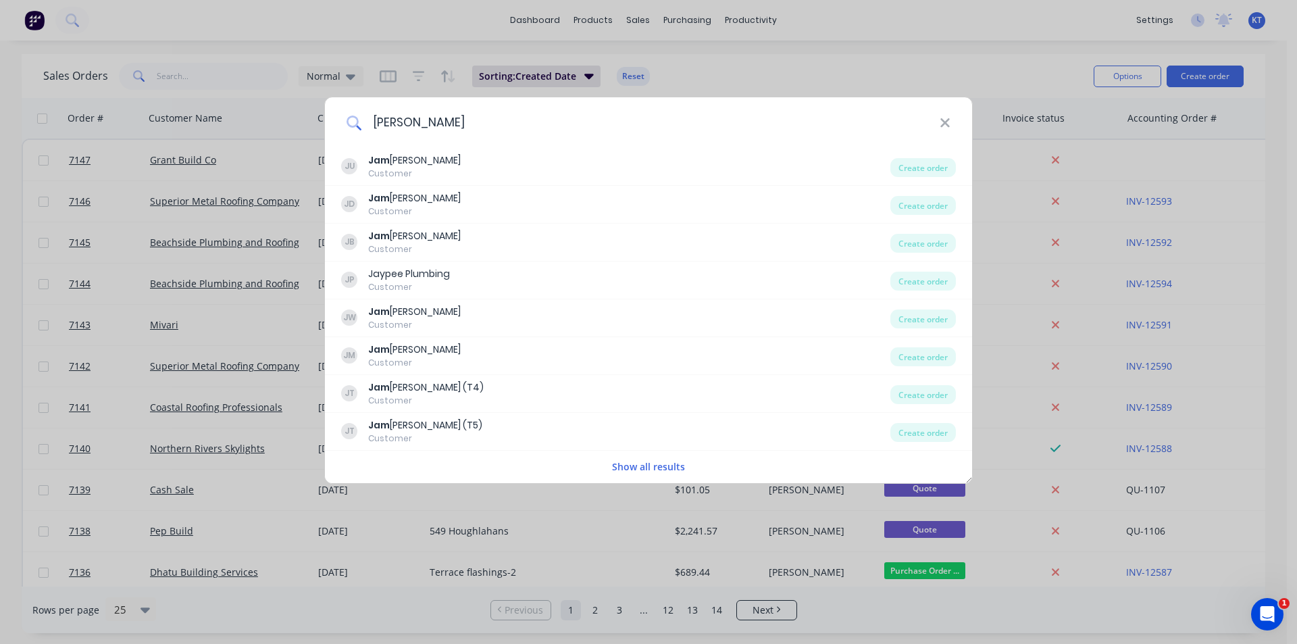
type input "J"
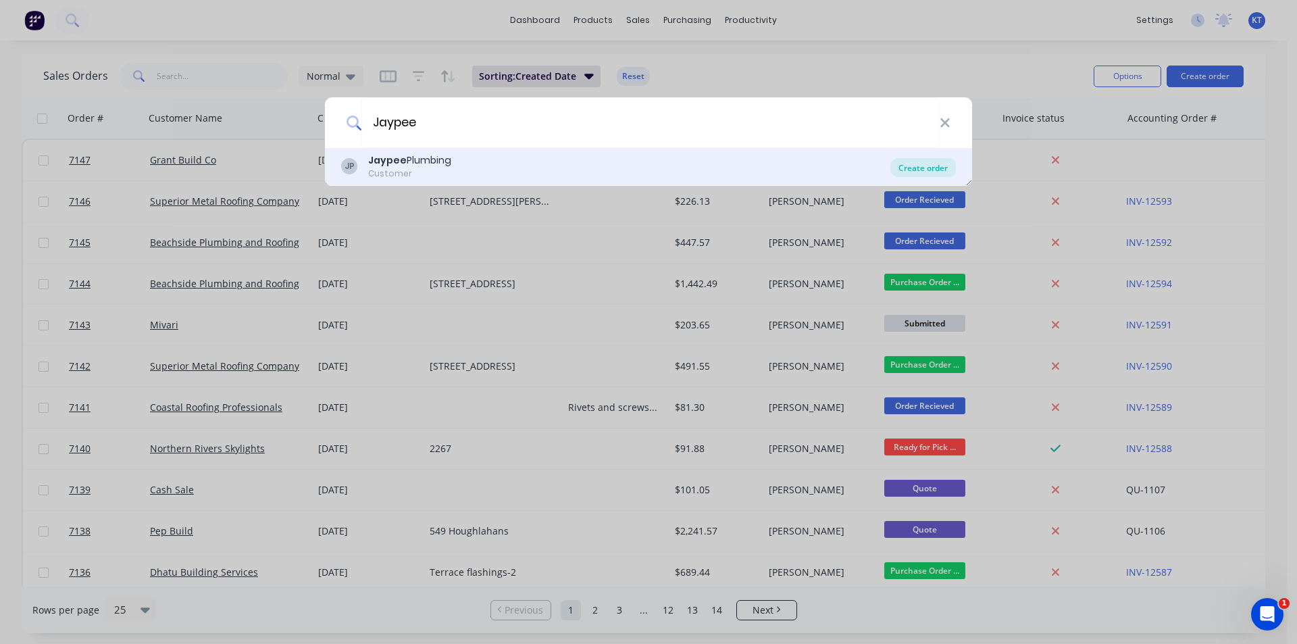
type input "Jaypee"
click at [903, 166] on div "Create order" at bounding box center [923, 167] width 66 height 19
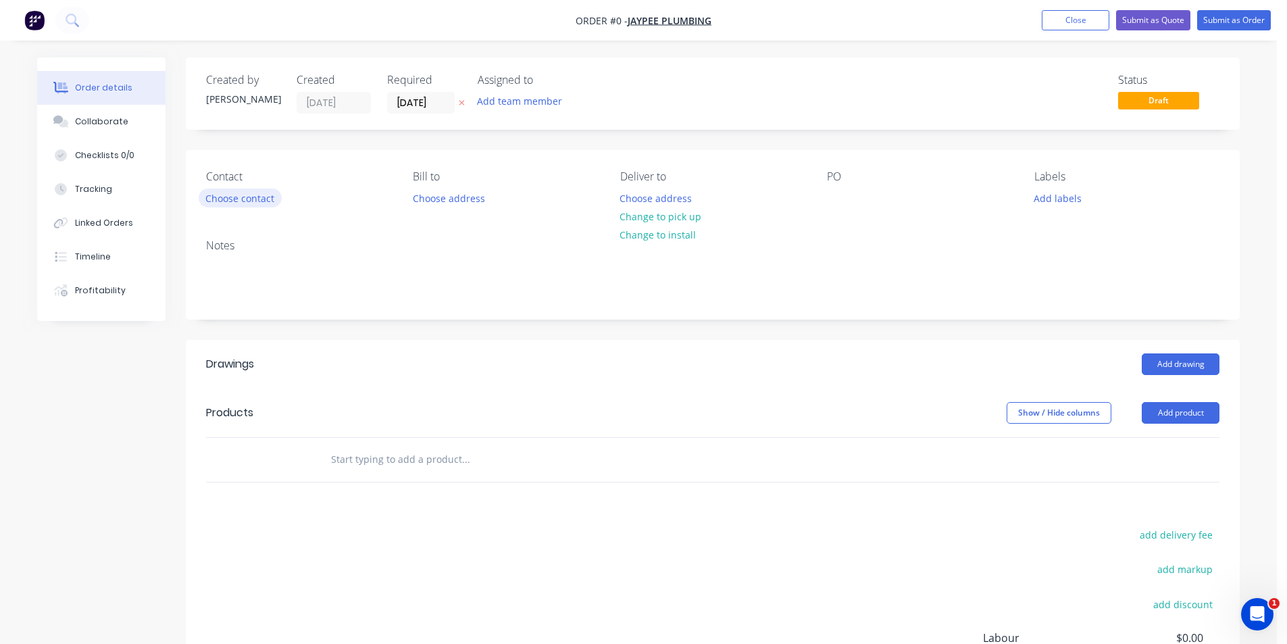
click at [230, 196] on button "Choose contact" at bounding box center [240, 197] width 83 height 18
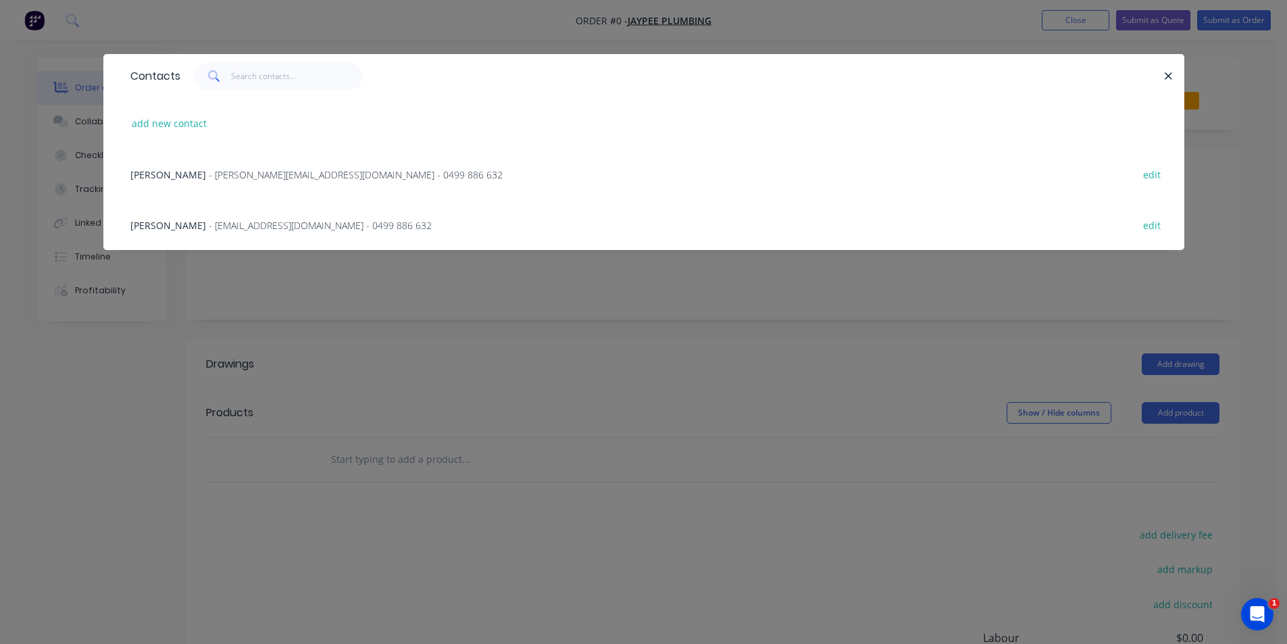
click at [245, 177] on span "- james@jaypeeplumbing.com.au - 0499 886 632" at bounding box center [356, 174] width 294 height 13
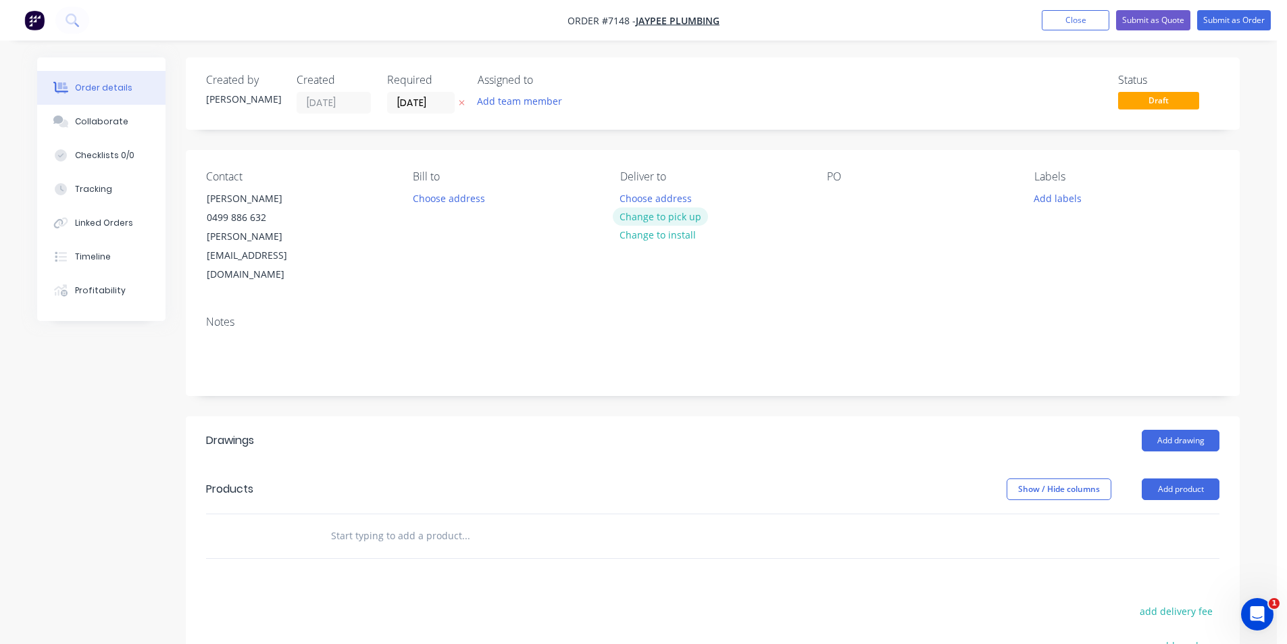
click at [698, 220] on button "Change to pick up" at bounding box center [661, 216] width 96 height 18
click at [853, 198] on div "PO" at bounding box center [919, 227] width 185 height 114
click at [843, 198] on div at bounding box center [838, 198] width 22 height 20
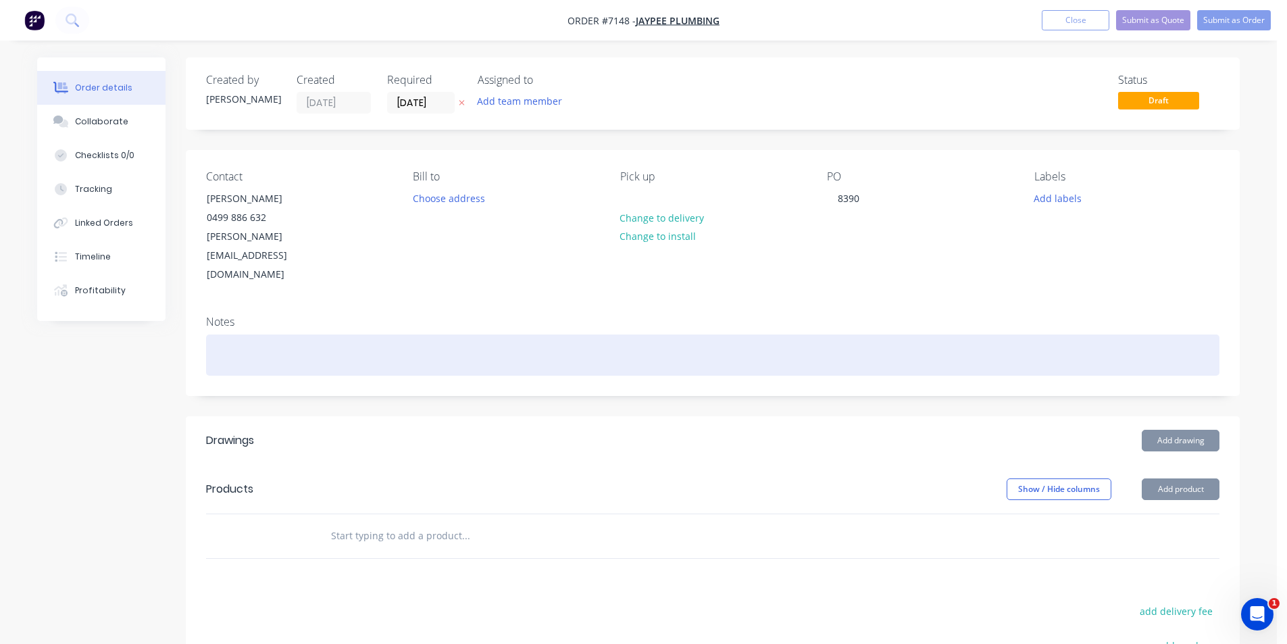
click at [1034, 334] on div at bounding box center [712, 354] width 1013 height 41
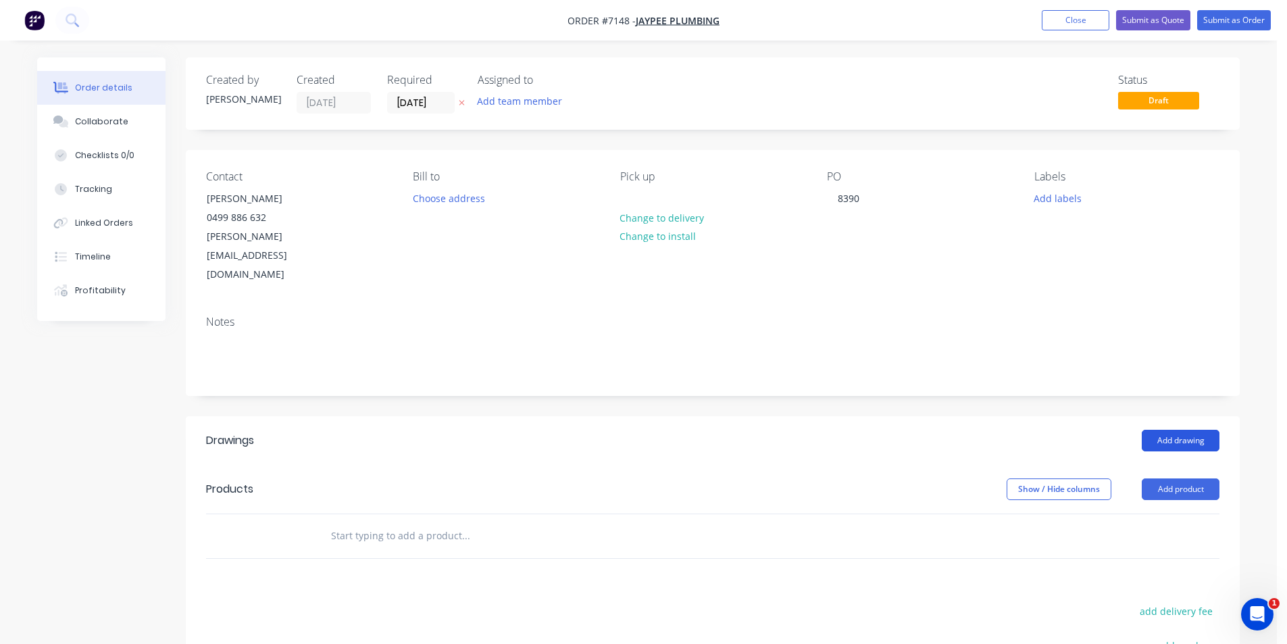
click at [1196, 430] on button "Add drawing" at bounding box center [1181, 441] width 78 height 22
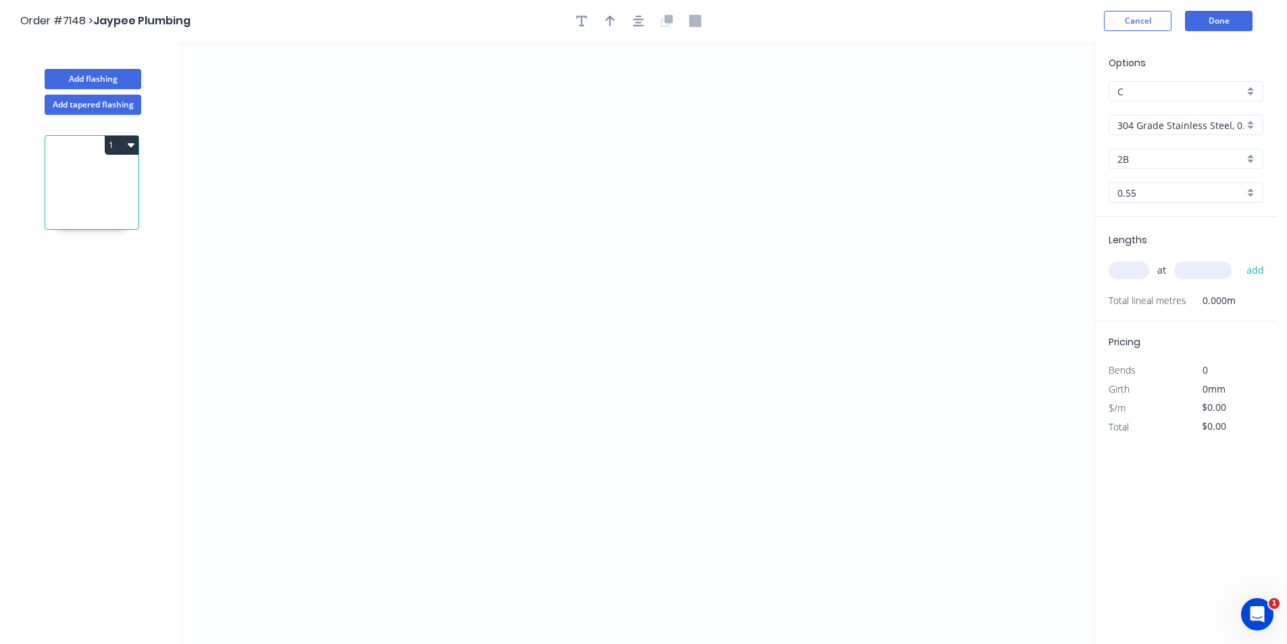
click at [1242, 143] on div "Options C C 304 Grade Stainless Steel, 0.9mm Perforated Pattern 208 - 2mm hole …" at bounding box center [1186, 135] width 182 height 161
click at [1244, 118] on div "304 Grade Stainless Steel, 0.9mm Perforated Pattern 208 - 2mm hole" at bounding box center [1186, 125] width 155 height 20
click at [1196, 191] on div "Colorbond" at bounding box center [1185, 198] width 153 height 24
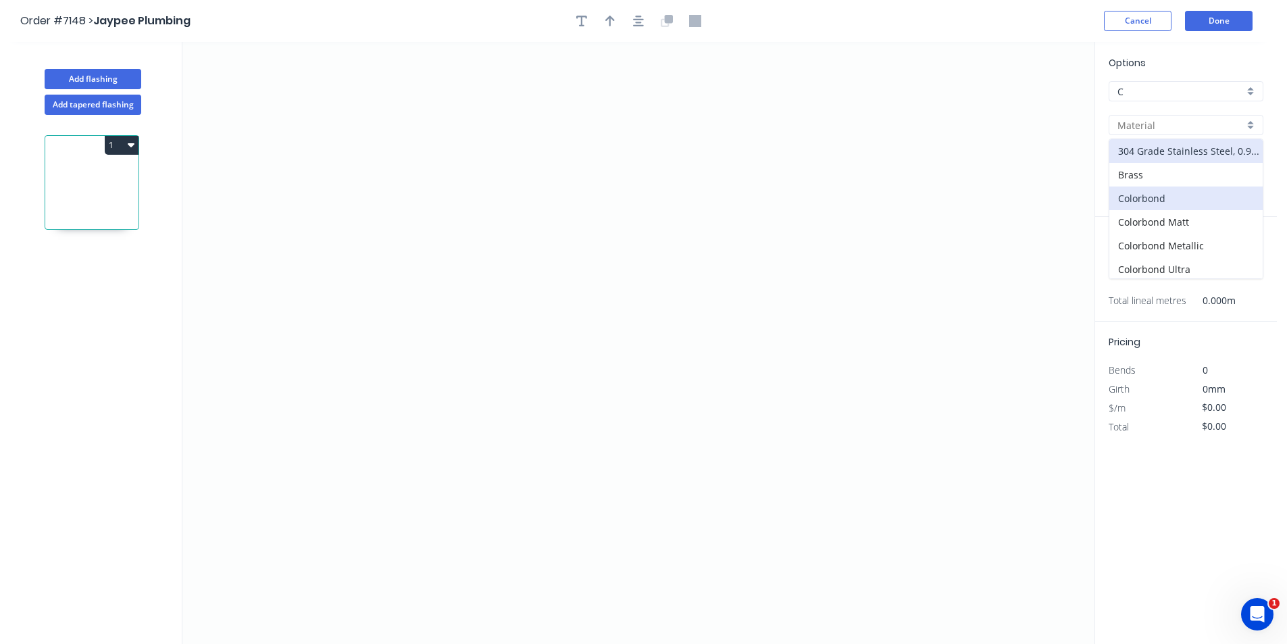
type input "Colorbond"
type input "Basalt"
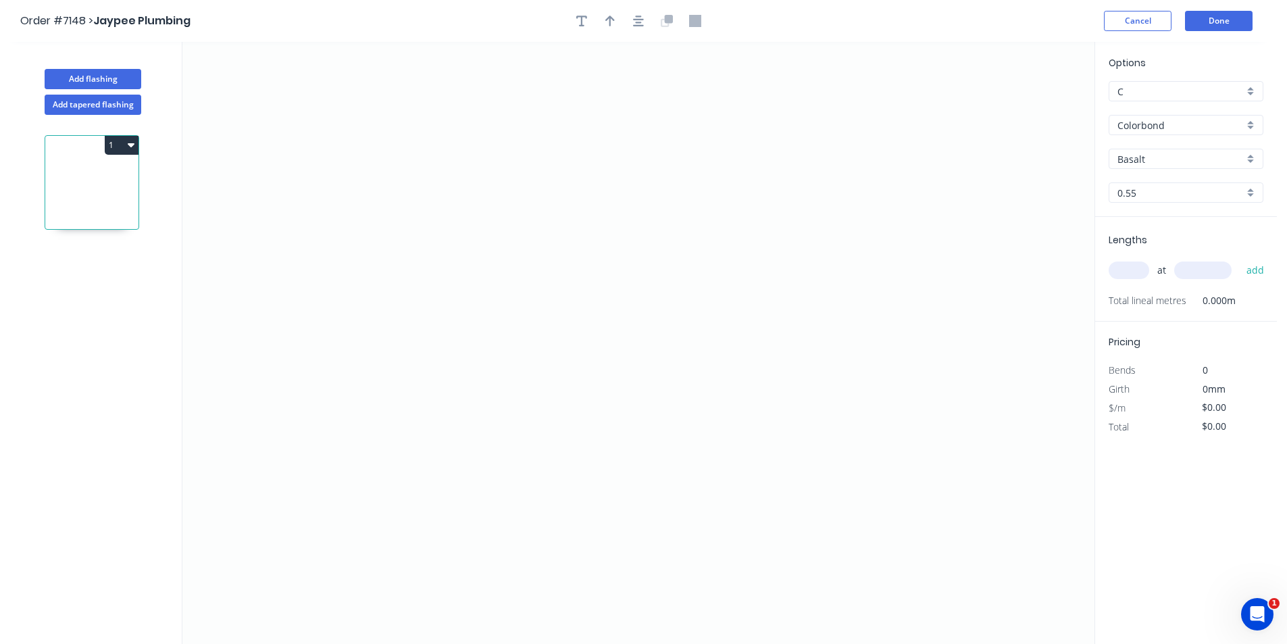
click at [1204, 161] on input "Basalt" at bounding box center [1180, 159] width 126 height 14
click at [1186, 261] on div "Monument" at bounding box center [1185, 266] width 153 height 24
type input "Monument"
click at [454, 390] on icon "0" at bounding box center [638, 343] width 912 height 602
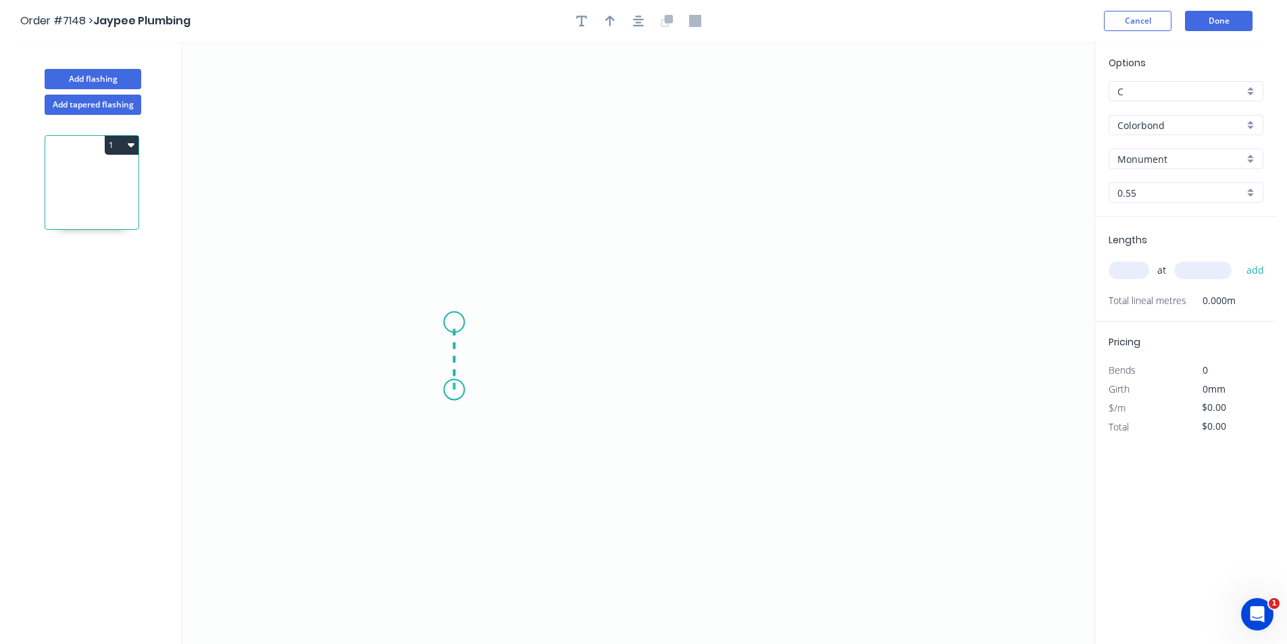
click at [450, 322] on icon "0" at bounding box center [638, 343] width 912 height 602
click at [803, 320] on icon "0 ?" at bounding box center [638, 343] width 912 height 602
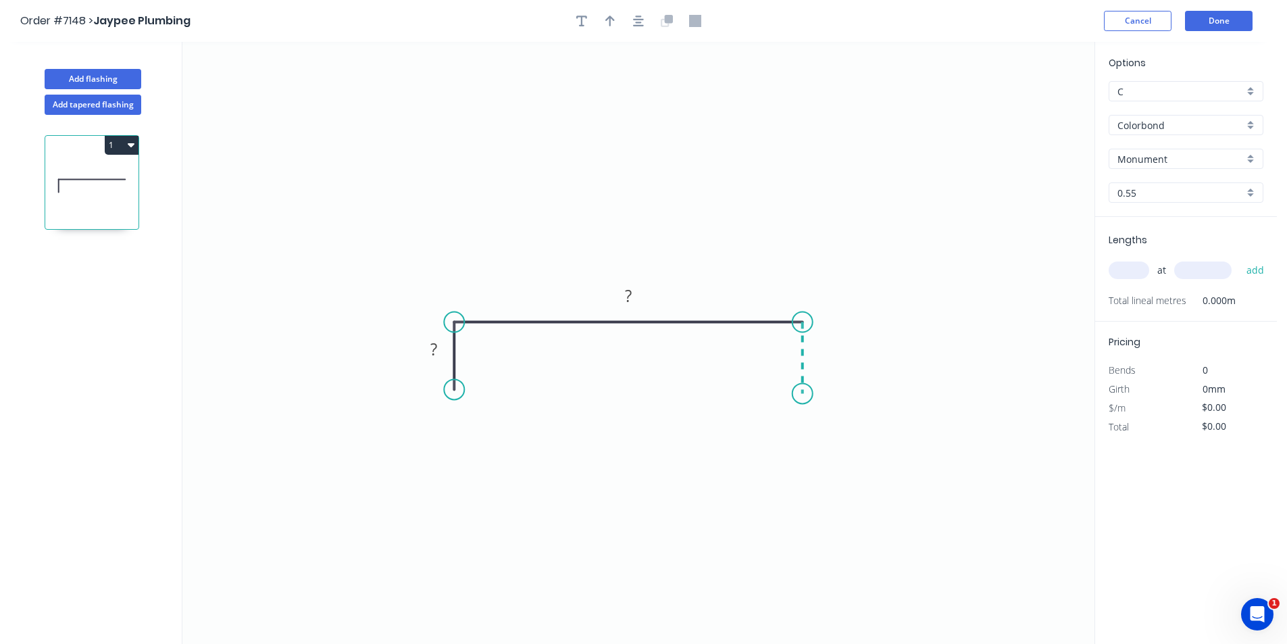
click at [805, 394] on icon "0 ? ?" at bounding box center [638, 343] width 912 height 602
click at [432, 352] on tspan "?" at bounding box center [433, 349] width 7 height 22
type input "$44.90"
click at [630, 26] on button "button" at bounding box center [638, 21] width 20 height 20
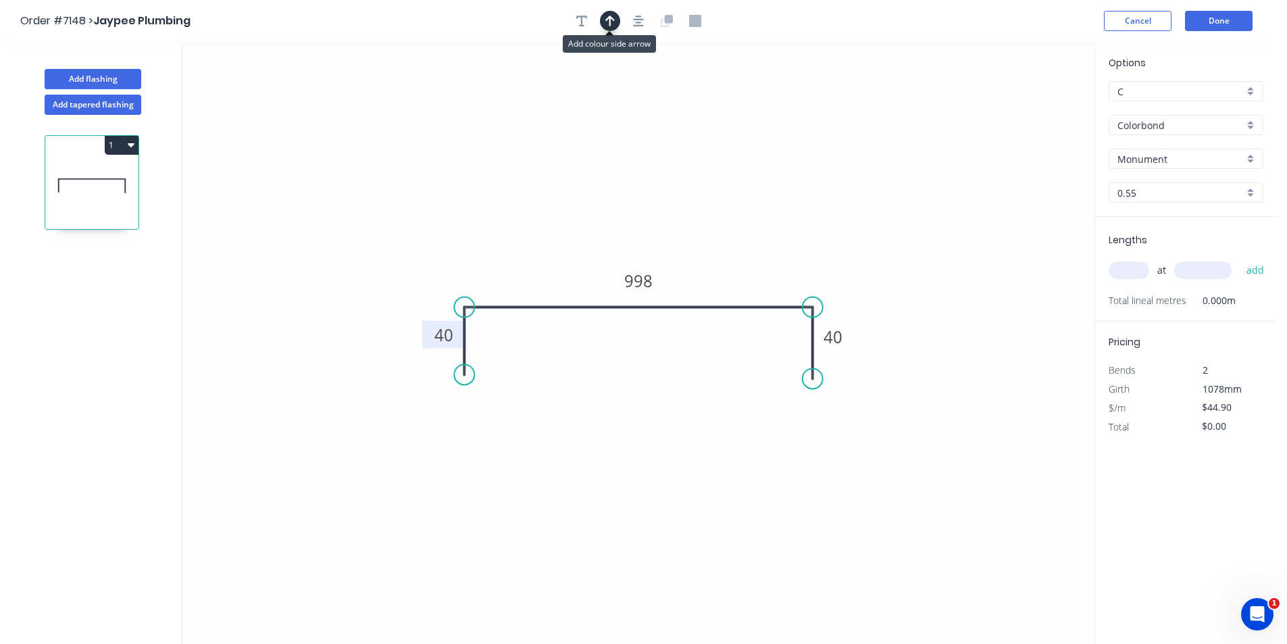
click at [614, 22] on icon "button" at bounding box center [609, 21] width 9 height 12
drag, startPoint x: 1023, startPoint y: 109, endPoint x: 579, endPoint y: 261, distance: 469.6
click at [579, 261] on icon at bounding box center [580, 248] width 12 height 43
click at [1115, 262] on input "text" at bounding box center [1129, 270] width 41 height 18
type input "1"
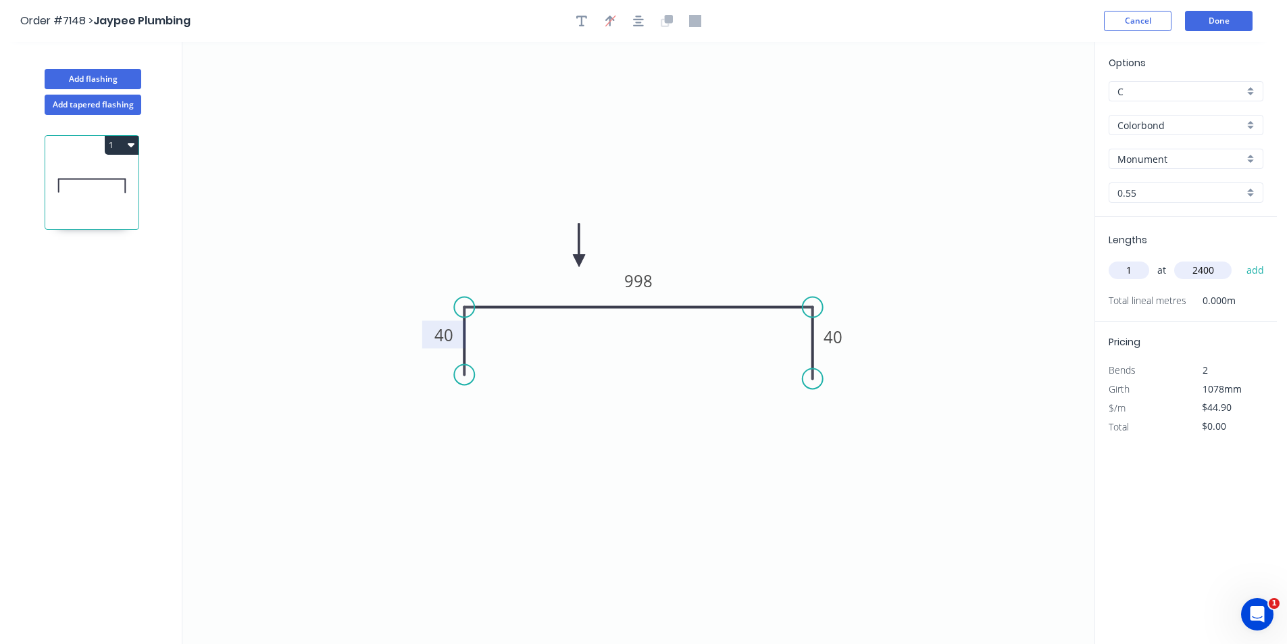
type input "2400"
click at [1240, 259] on button "add" at bounding box center [1256, 270] width 32 height 23
click at [116, 152] on button "1" at bounding box center [122, 145] width 34 height 19
click at [107, 174] on div "Duplicate" at bounding box center [74, 179] width 104 height 20
type input "$0.00"
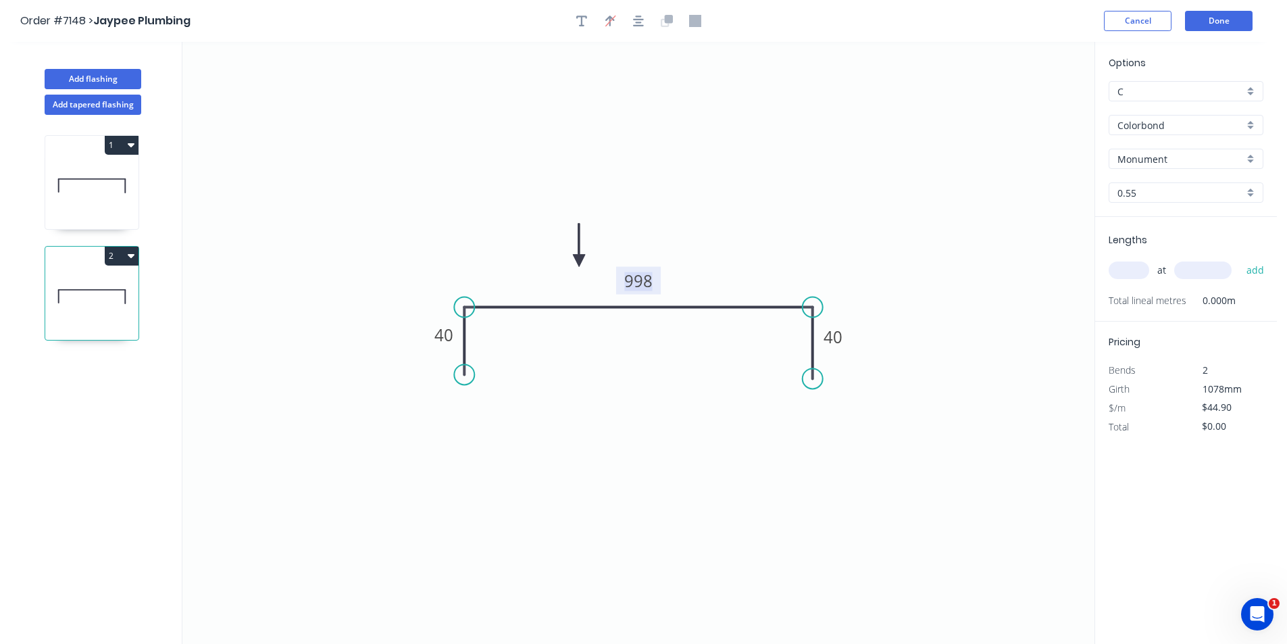
click at [638, 283] on tspan "998" at bounding box center [638, 281] width 28 height 22
click at [1113, 263] on input "text" at bounding box center [1129, 270] width 41 height 18
type input "1"
type input "2400"
click at [1240, 259] on button "add" at bounding box center [1256, 270] width 32 height 23
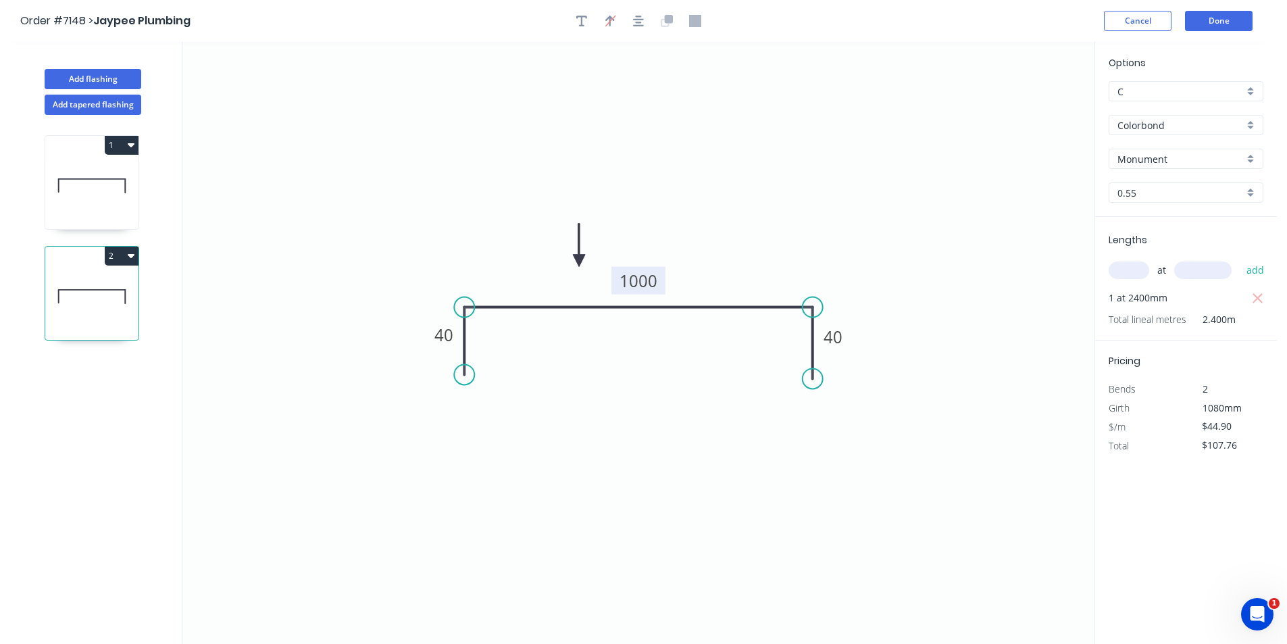
click at [138, 251] on button "2" at bounding box center [122, 256] width 34 height 19
click at [126, 270] on icon at bounding box center [91, 296] width 93 height 86
click at [118, 258] on button "2" at bounding box center [122, 256] width 34 height 19
click at [102, 290] on div "Duplicate" at bounding box center [74, 290] width 104 height 20
type input "$0.00"
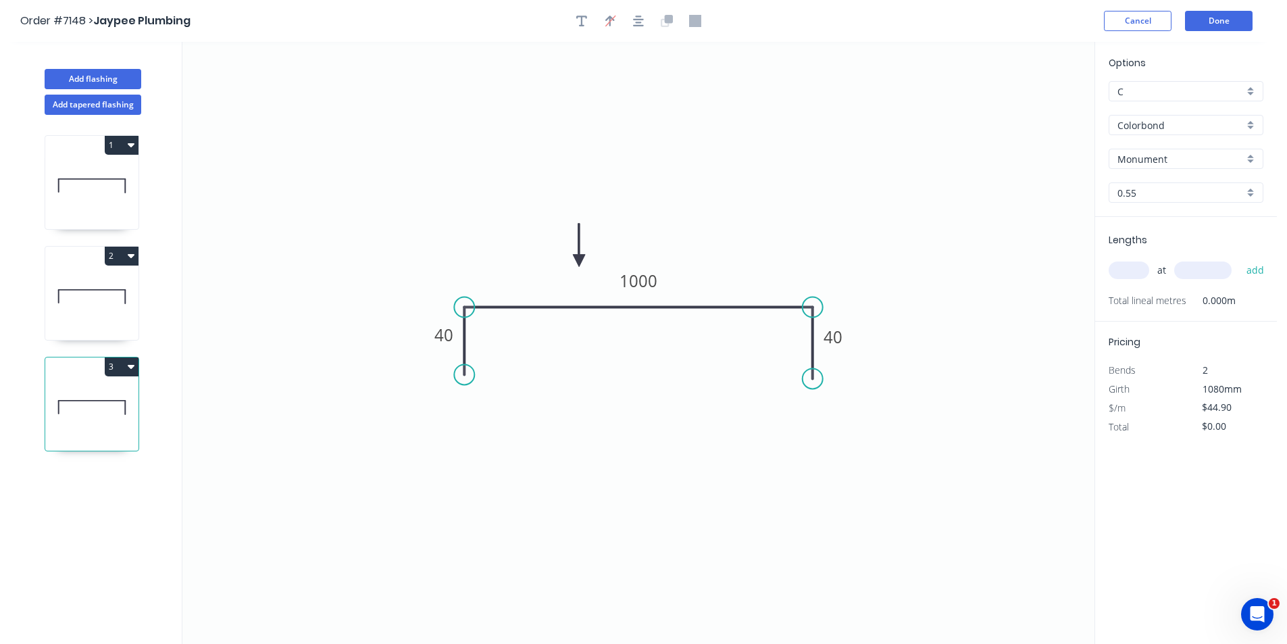
click at [665, 276] on icon "0 40 1000 40" at bounding box center [638, 343] width 912 height 602
click at [639, 276] on tspan "1000" at bounding box center [638, 281] width 38 height 22
click at [1142, 272] on input "text" at bounding box center [1129, 270] width 41 height 18
type input "1"
type input "2400"
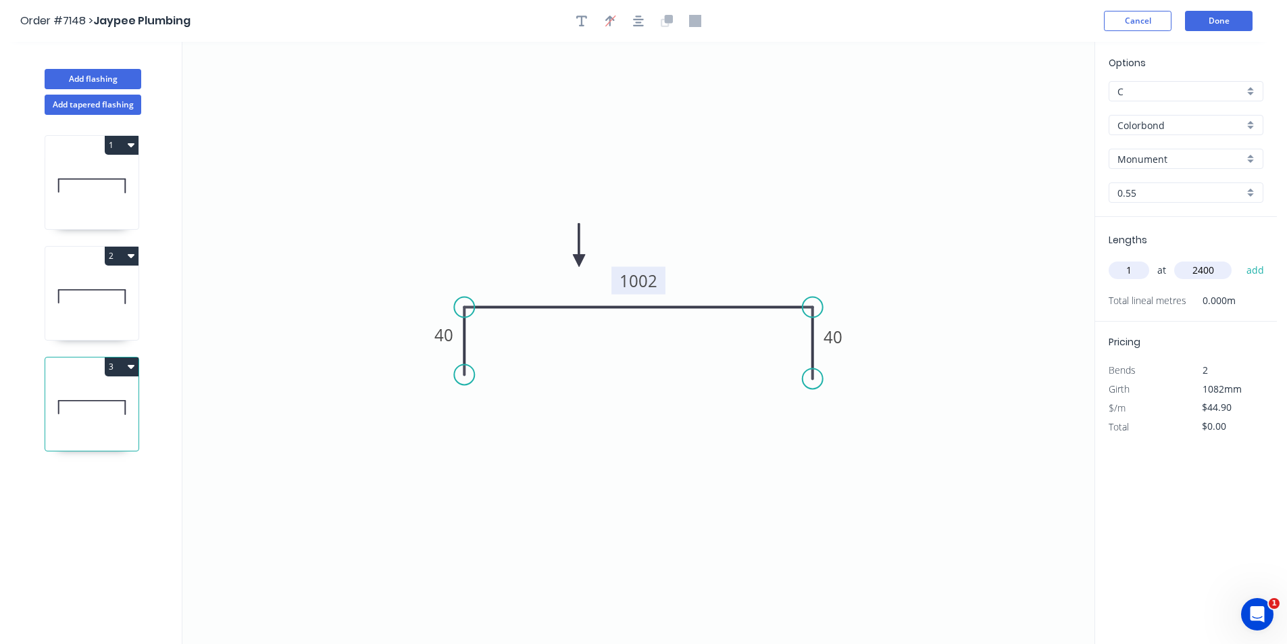
click at [1240, 259] on button "add" at bounding box center [1256, 270] width 32 height 23
click at [124, 366] on button "3" at bounding box center [122, 366] width 34 height 19
click at [103, 397] on div "Duplicate" at bounding box center [74, 400] width 104 height 20
type input "$0.00"
click at [627, 274] on tspan "1002" at bounding box center [638, 281] width 38 height 22
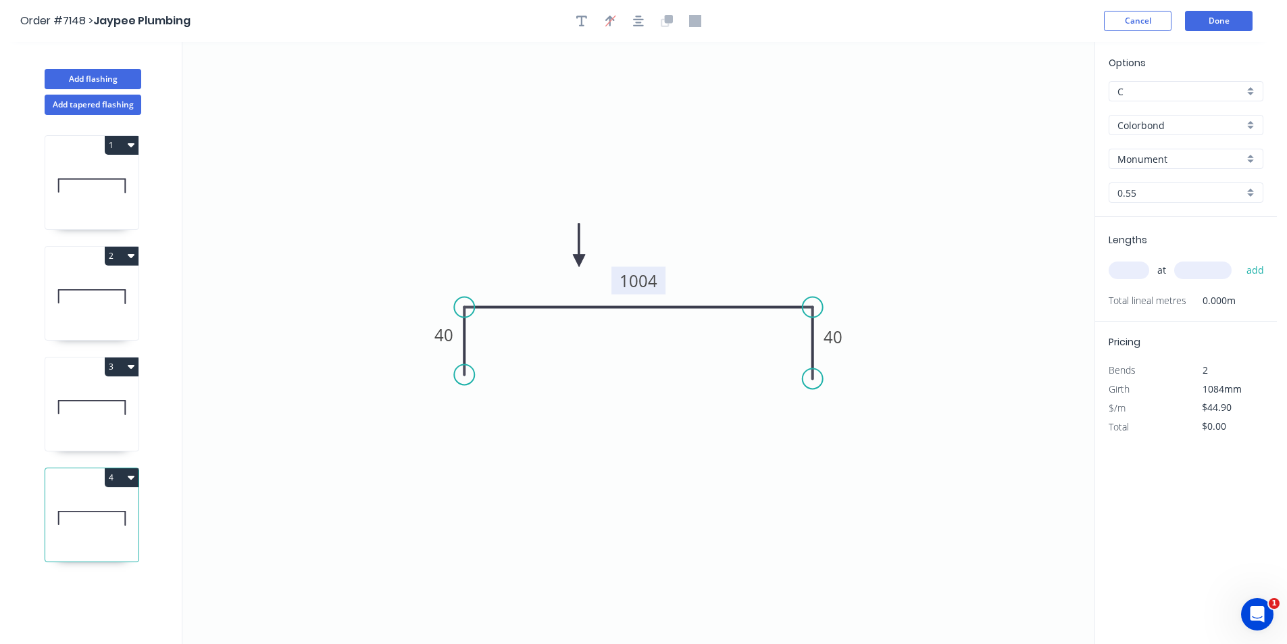
click at [1118, 276] on input "text" at bounding box center [1129, 270] width 41 height 18
type input "2"
type input "2400"
click at [1240, 259] on button "add" at bounding box center [1256, 270] width 32 height 23
click at [1257, 297] on icon "button" at bounding box center [1257, 298] width 10 height 10
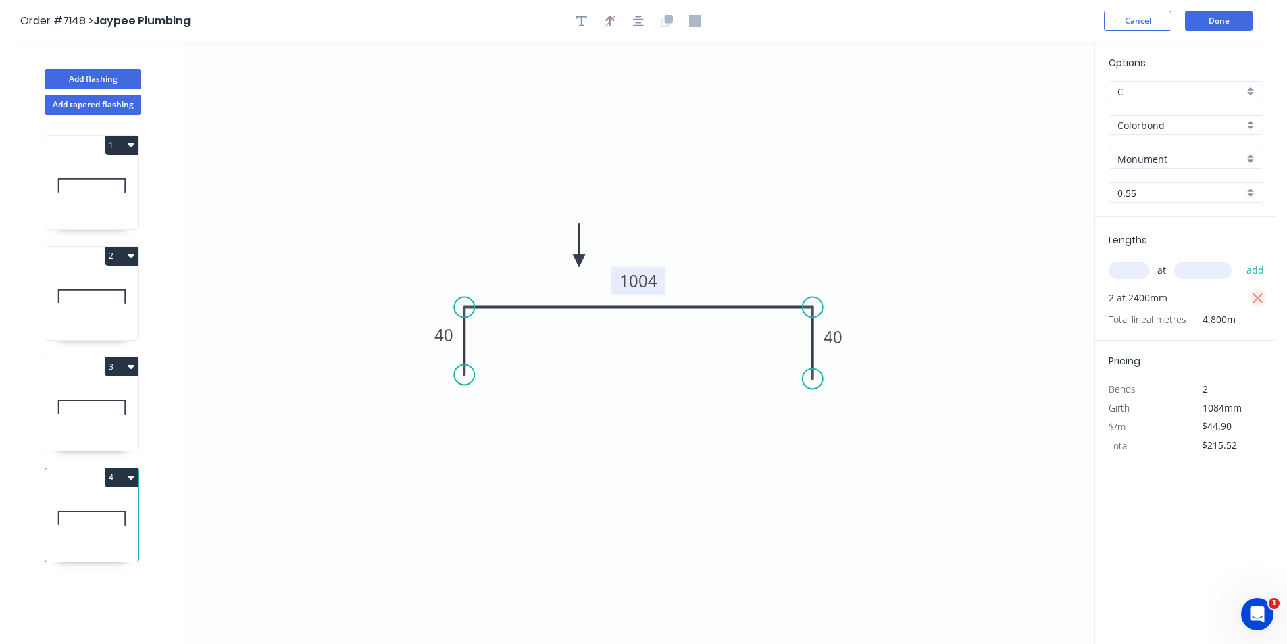
type input "$0.00"
click at [1142, 271] on input "text" at bounding box center [1129, 270] width 41 height 18
type input "1"
type input "2400"
click at [1240, 259] on button "add" at bounding box center [1256, 270] width 32 height 23
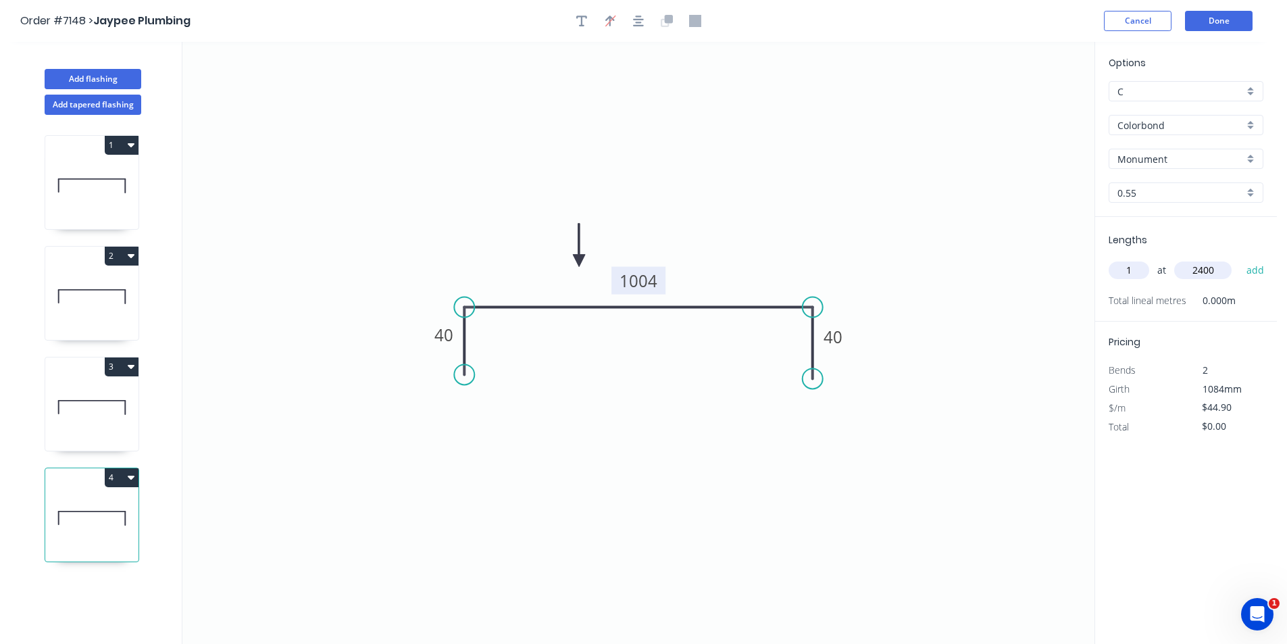
type input "$107.76"
click at [1223, 18] on button "Done" at bounding box center [1219, 21] width 68 height 20
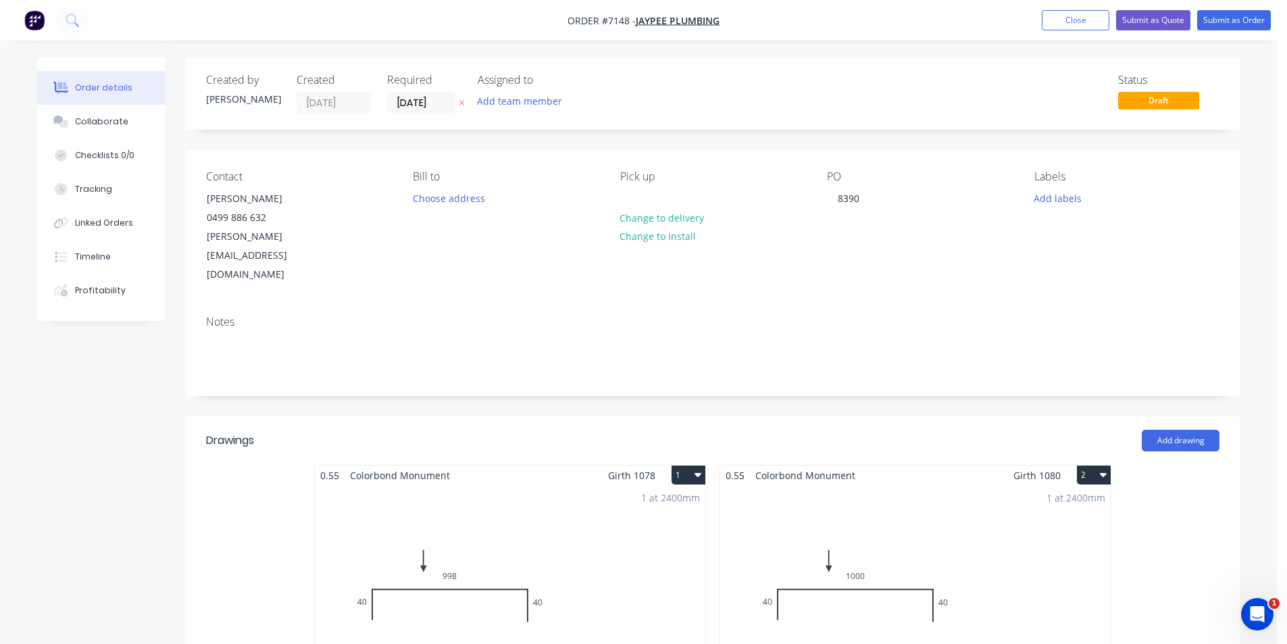
scroll to position [338, 0]
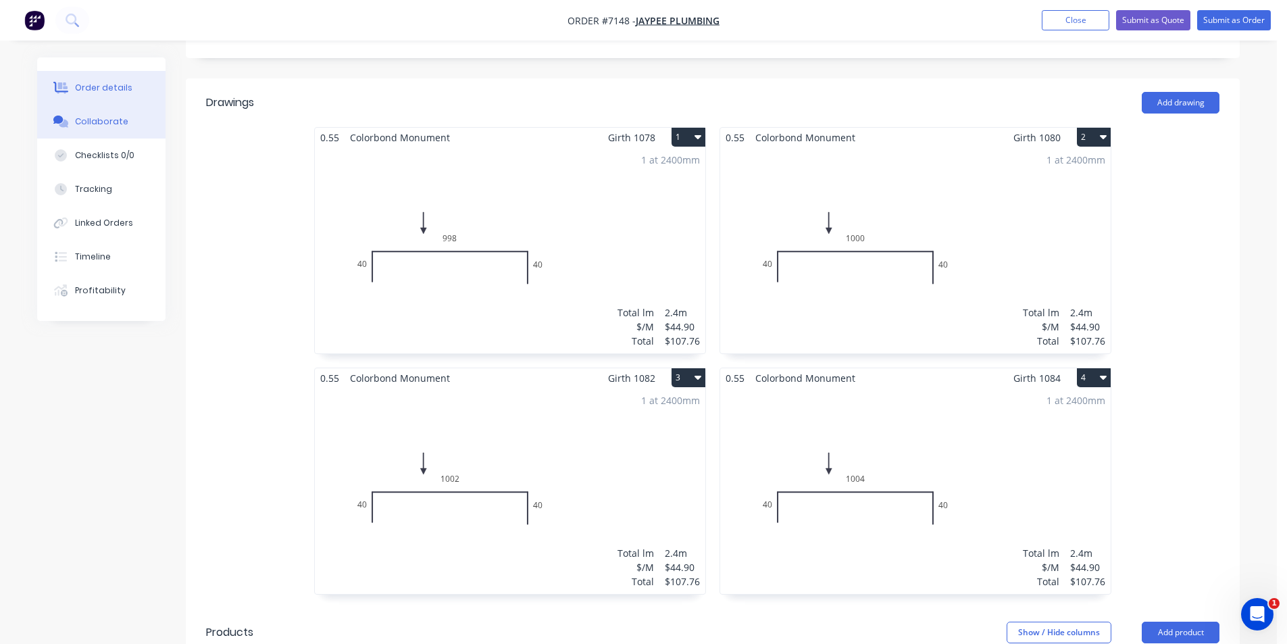
drag, startPoint x: 95, startPoint y: 115, endPoint x: 110, endPoint y: 123, distance: 16.9
click at [95, 115] on button "Collaborate" at bounding box center [101, 122] width 128 height 34
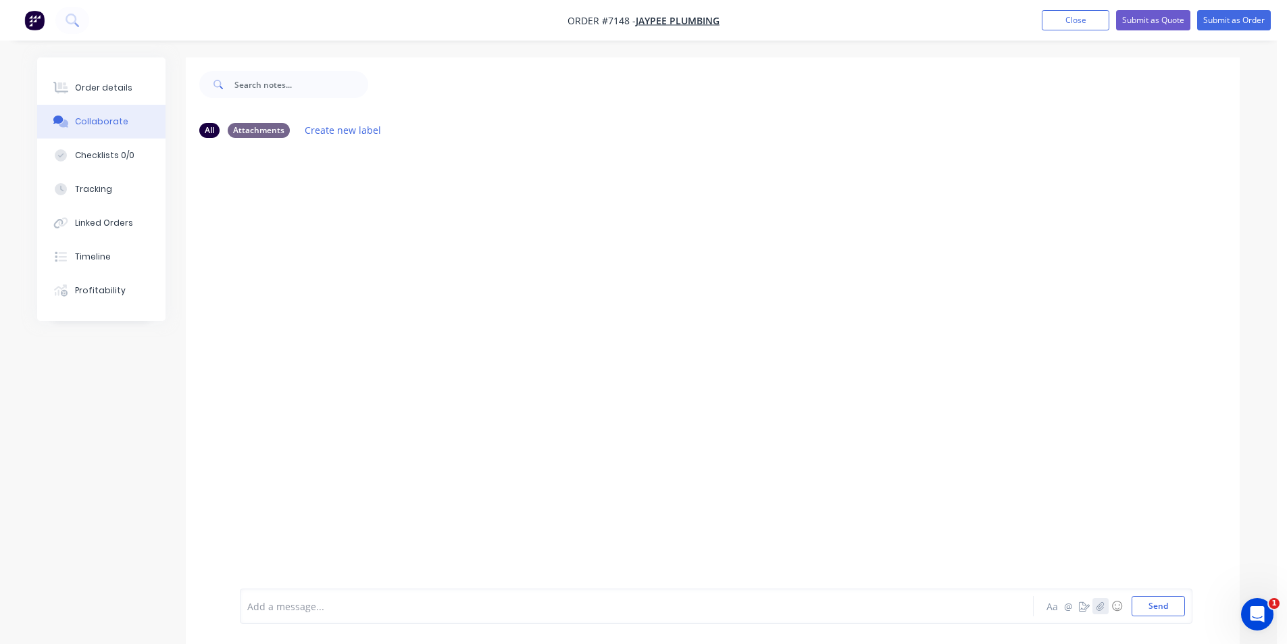
click at [1098, 607] on icon "button" at bounding box center [1100, 605] width 8 height 9
click at [1180, 612] on button "Send" at bounding box center [1158, 606] width 53 height 20
click at [93, 77] on button "Order details" at bounding box center [101, 88] width 128 height 34
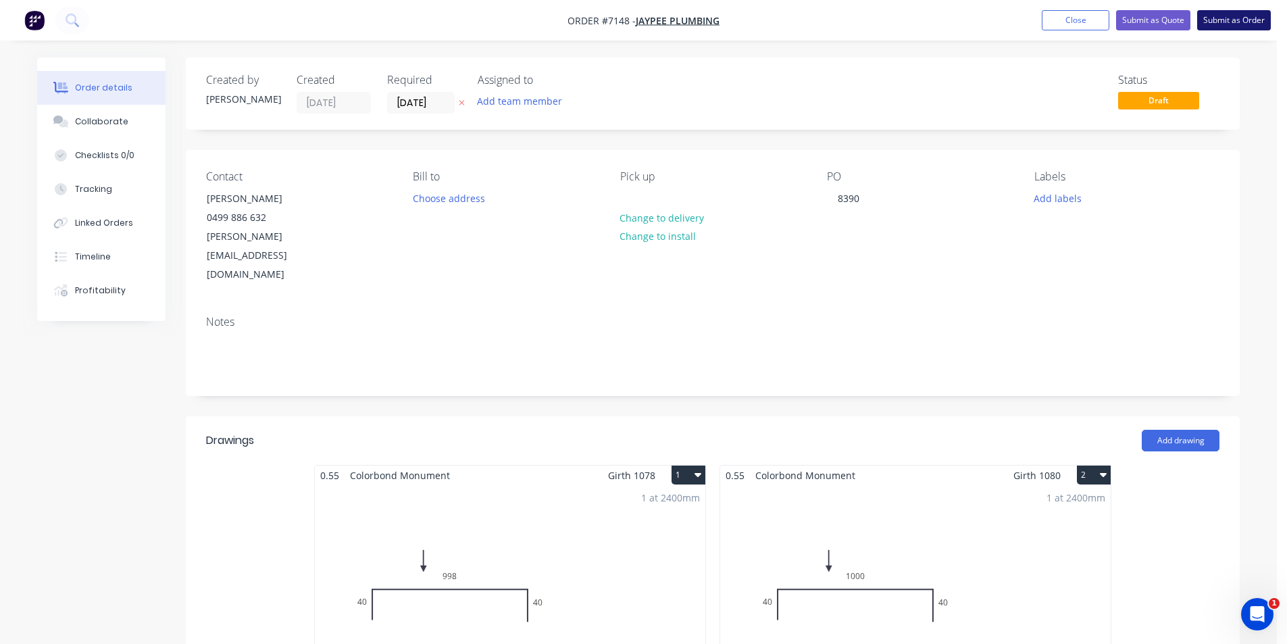
click at [1218, 28] on button "Submit as Order" at bounding box center [1234, 20] width 74 height 20
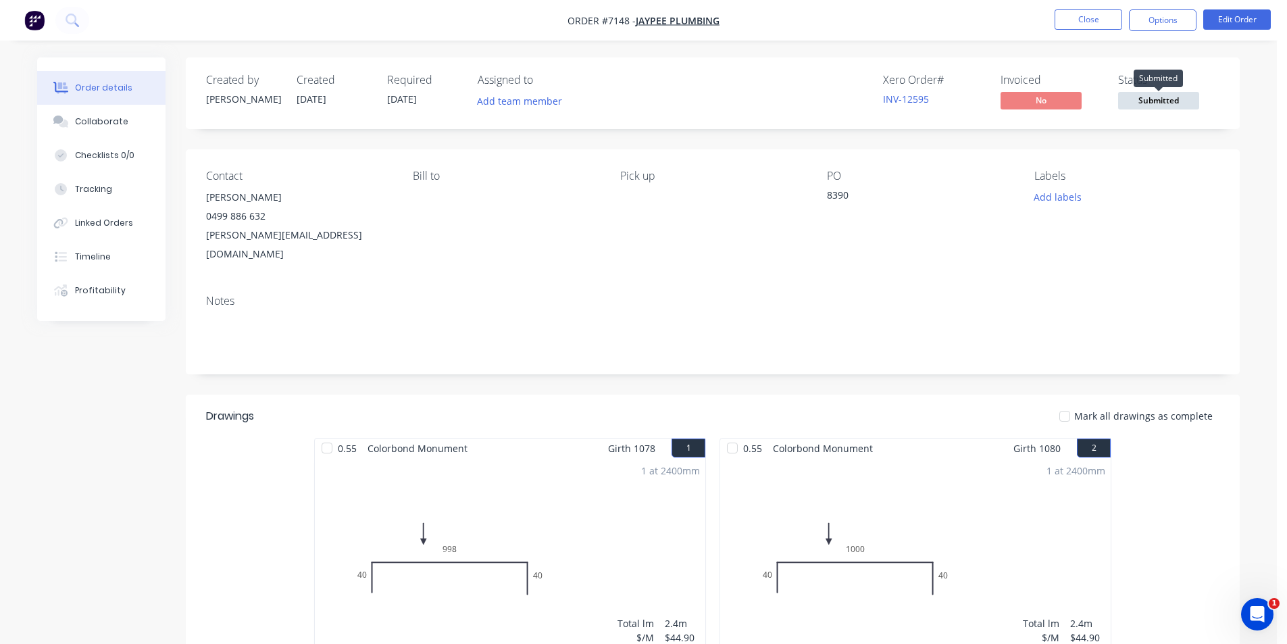
click at [1183, 108] on span "Submitted" at bounding box center [1158, 100] width 81 height 17
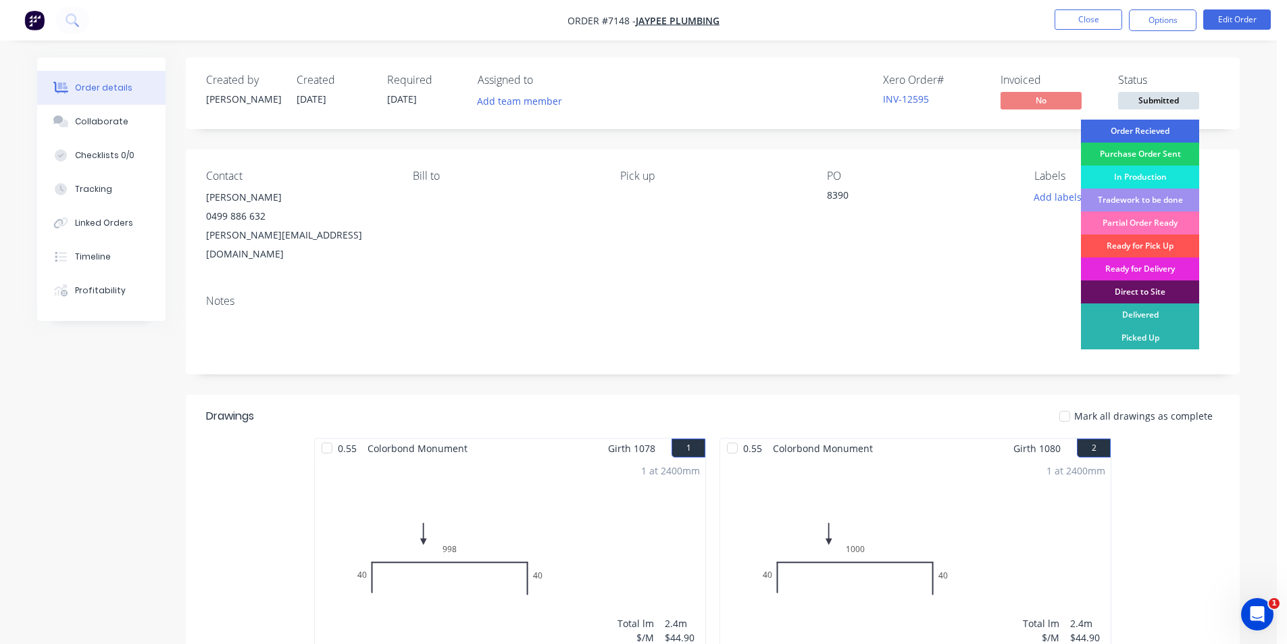
click at [1184, 126] on div "Order Recieved" at bounding box center [1140, 131] width 118 height 23
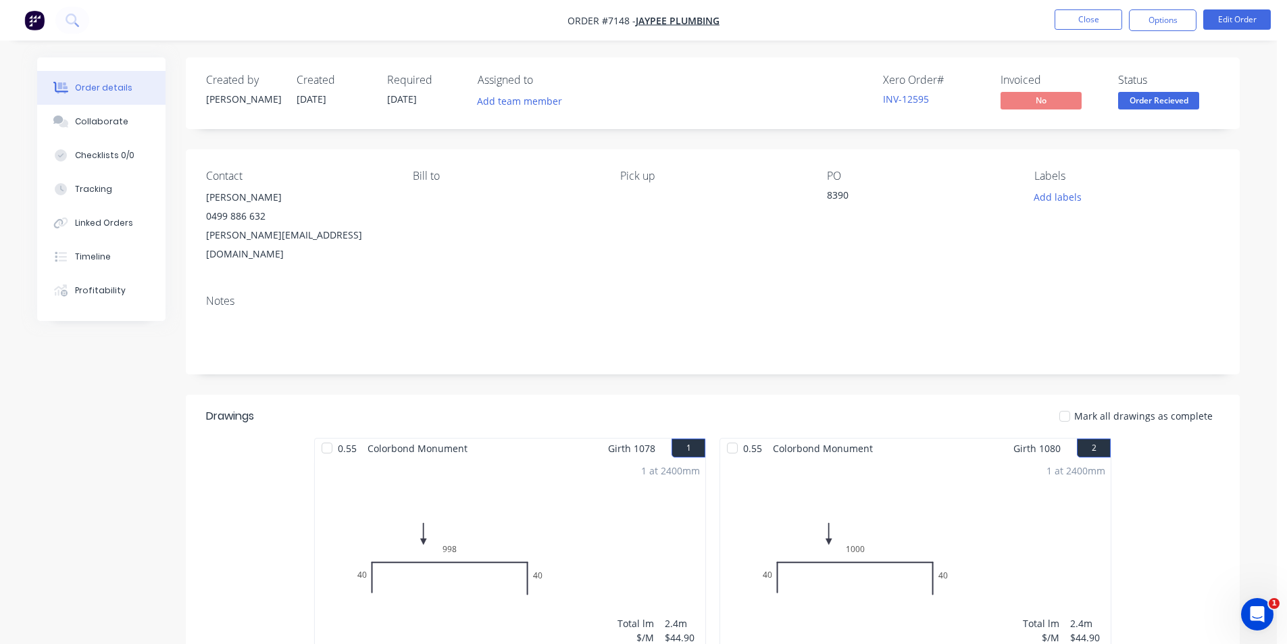
click at [1170, 3] on nav "Order #7148 - Jaypee Plumbing Close Options Edit Order" at bounding box center [643, 20] width 1287 height 41
click at [1161, 22] on button "Options" at bounding box center [1163, 20] width 68 height 22
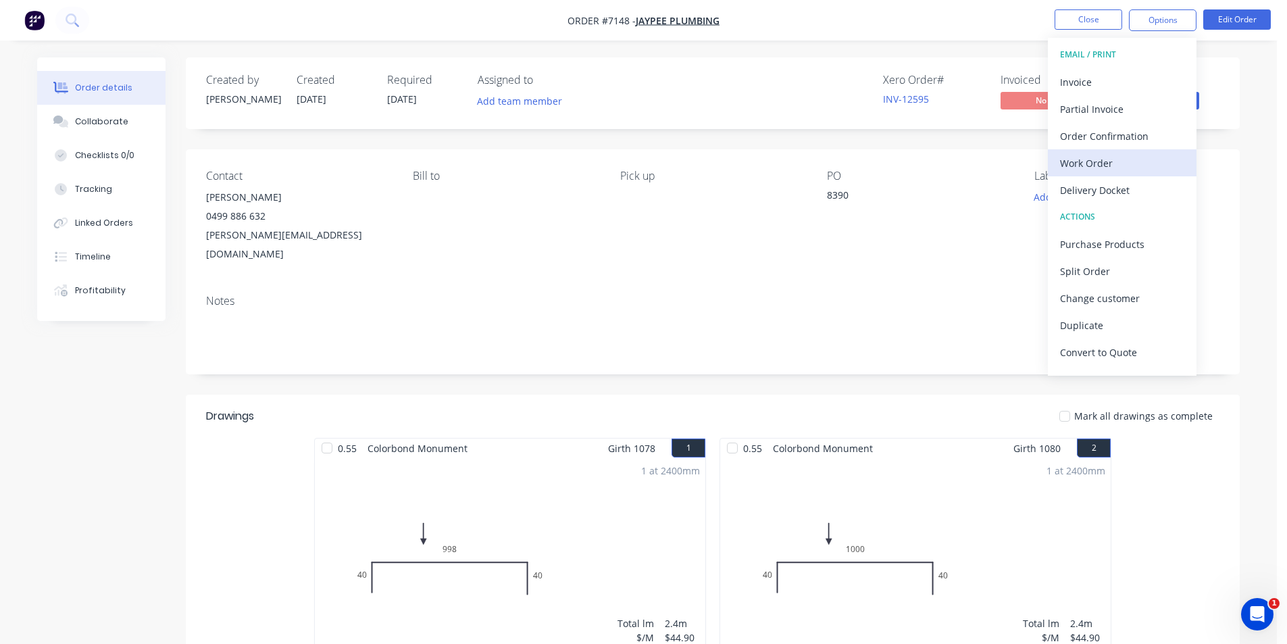
click at [1104, 161] on div "Work Order" at bounding box center [1122, 163] width 124 height 20
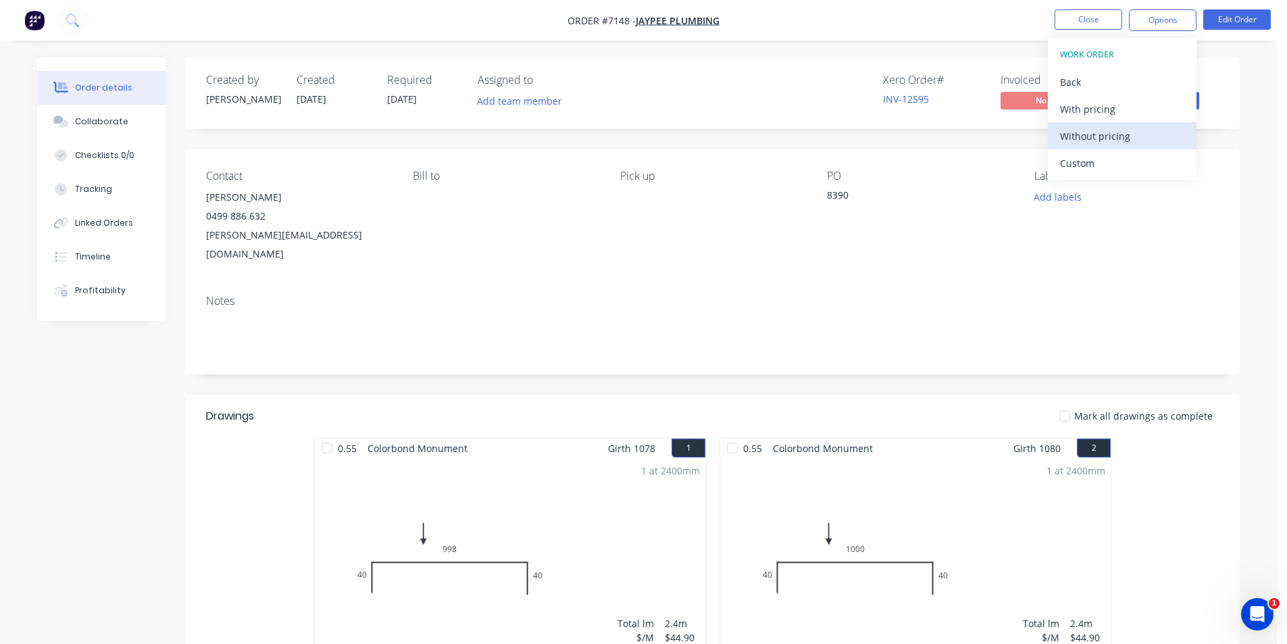
click at [1136, 125] on button "Without pricing" at bounding box center [1122, 135] width 149 height 27
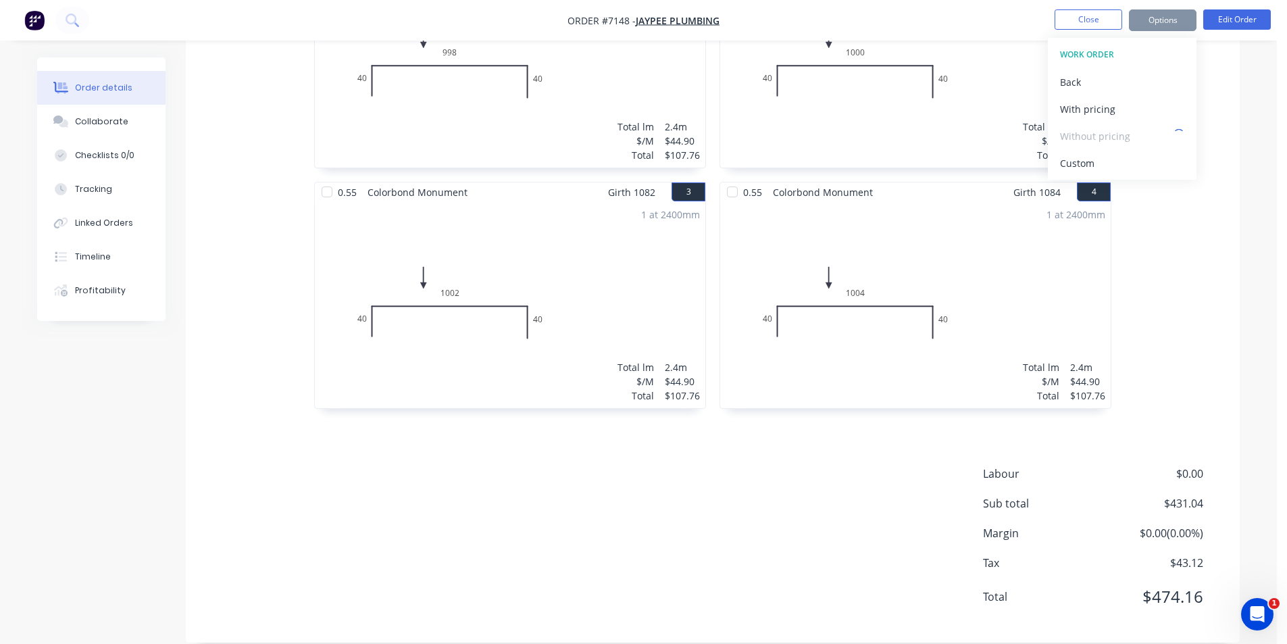
scroll to position [294, 0]
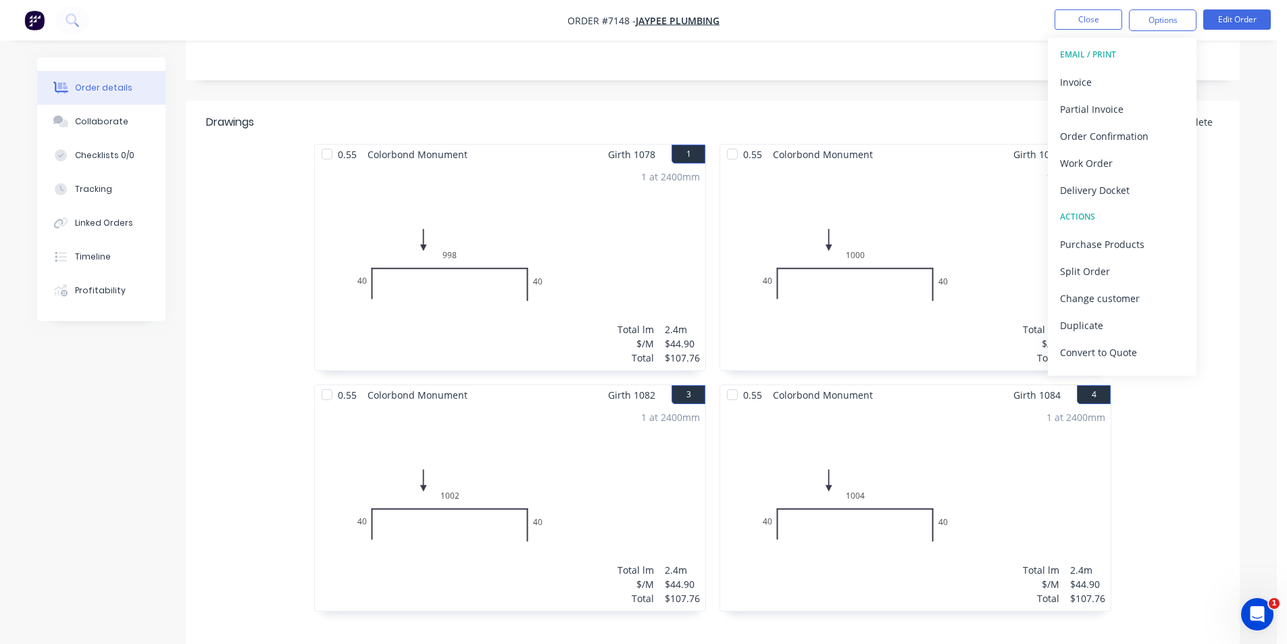
click at [859, 115] on div "Mark all drawings as complete" at bounding box center [821, 122] width 798 height 14
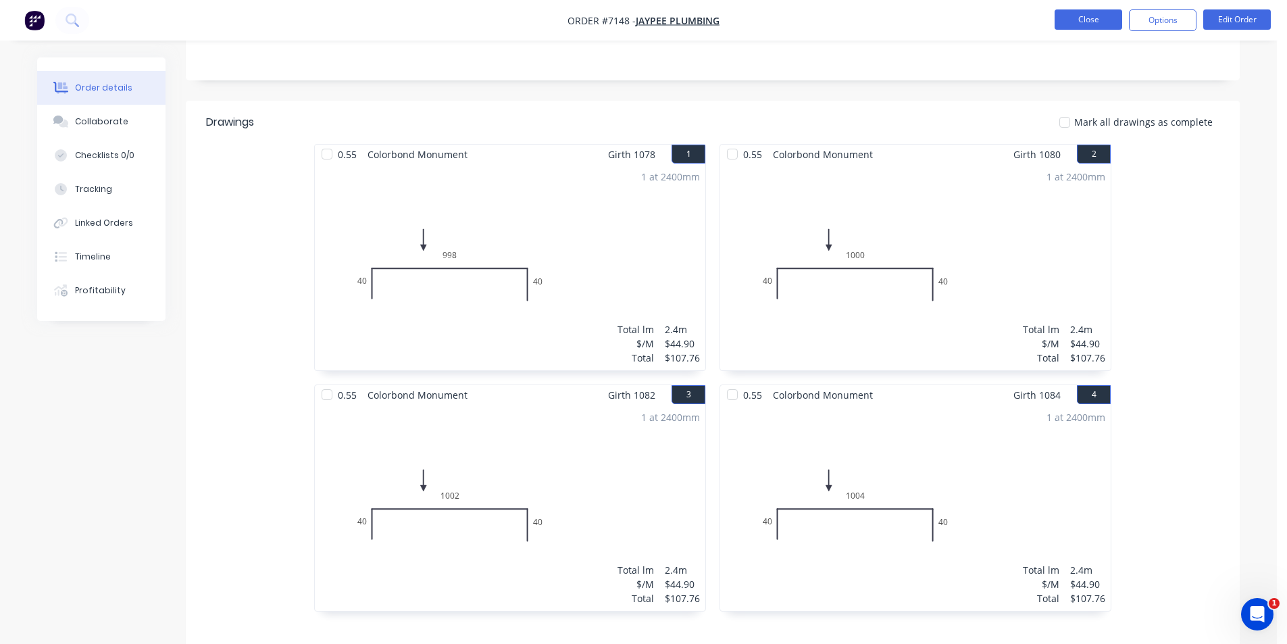
click at [1092, 22] on button "Close" at bounding box center [1089, 19] width 68 height 20
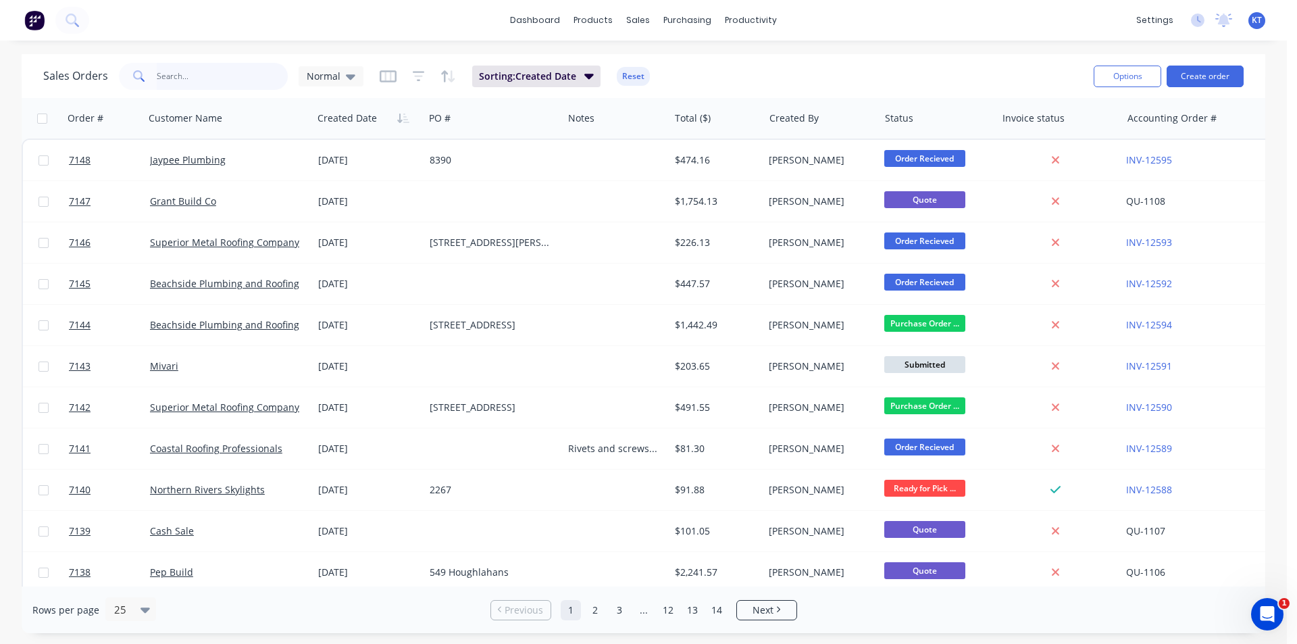
click at [204, 84] on input "text" at bounding box center [223, 76] width 132 height 27
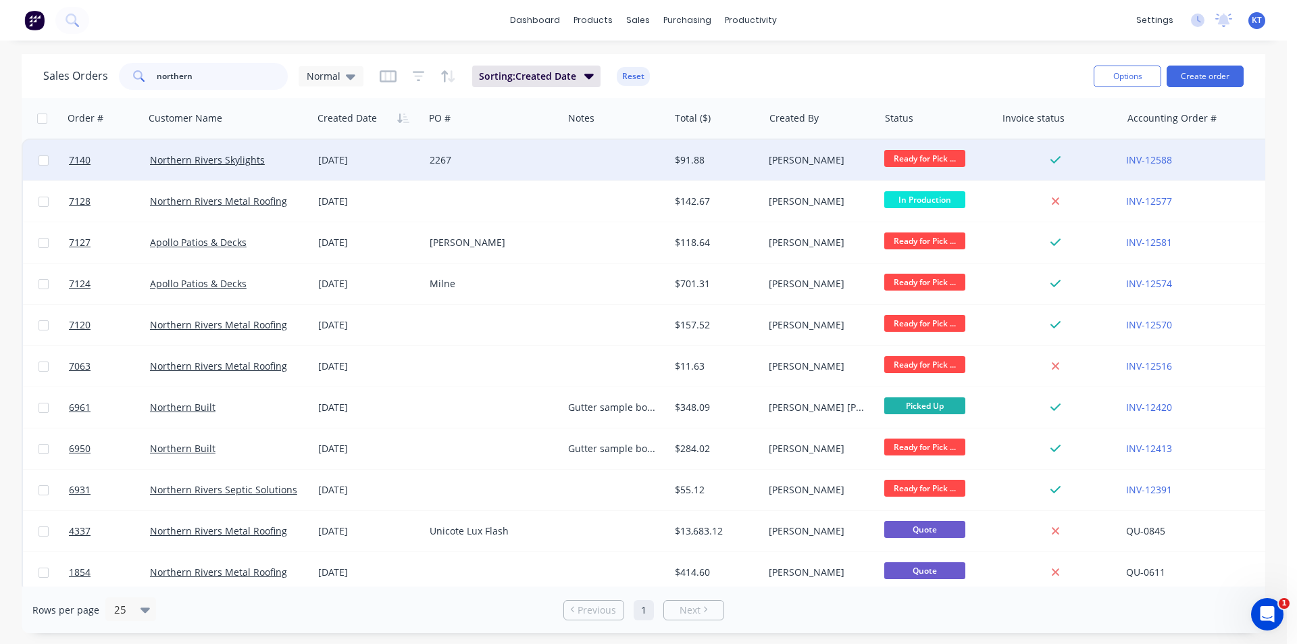
type input "northern"
click at [241, 151] on div "Northern Rivers Skylights" at bounding box center [229, 160] width 168 height 41
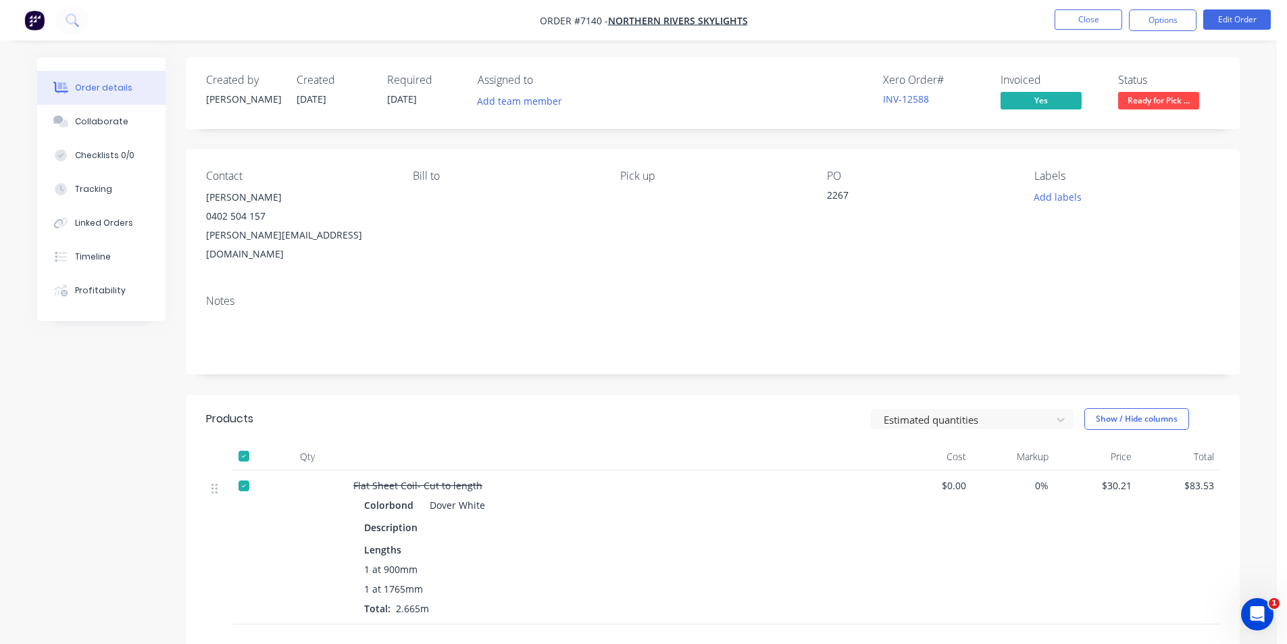
click at [1152, 110] on button "Ready for Pick ..." at bounding box center [1158, 102] width 81 height 20
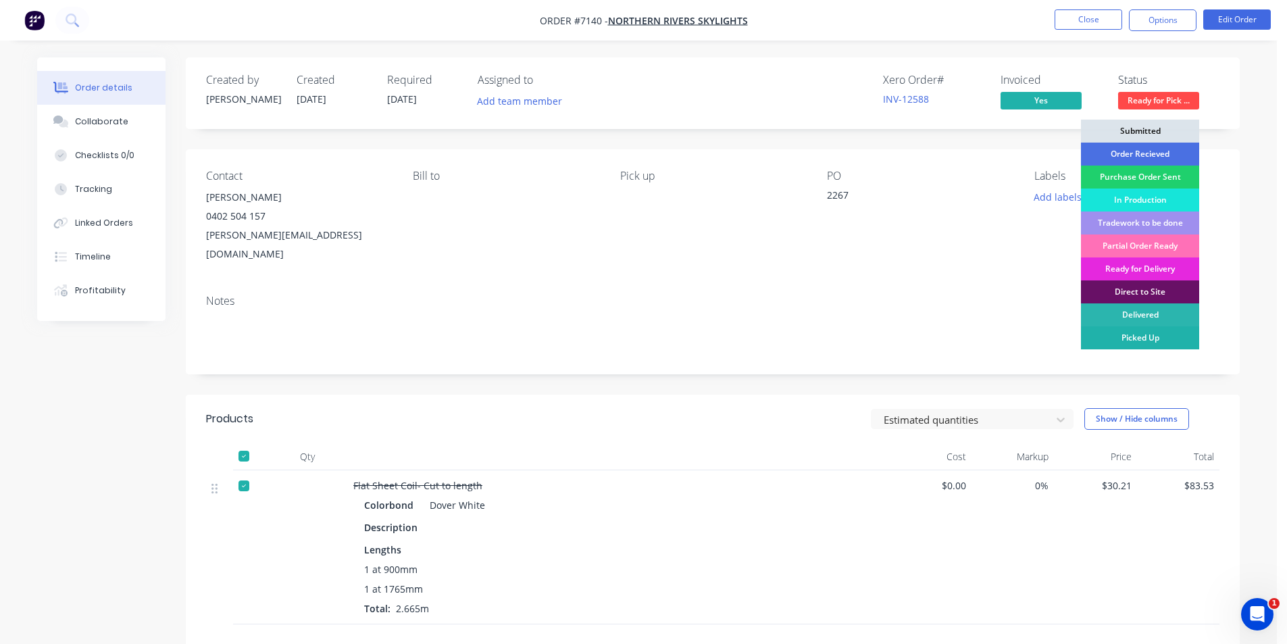
click at [1176, 338] on div "Picked Up" at bounding box center [1140, 337] width 118 height 23
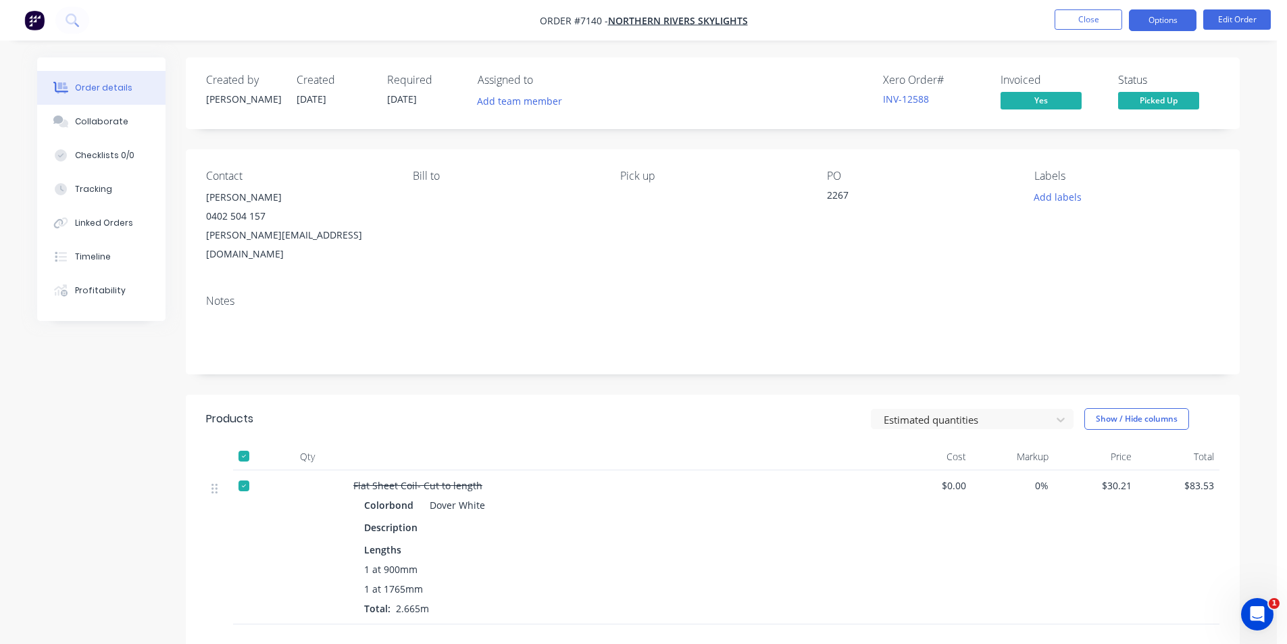
click at [1159, 27] on button "Options" at bounding box center [1163, 20] width 68 height 22
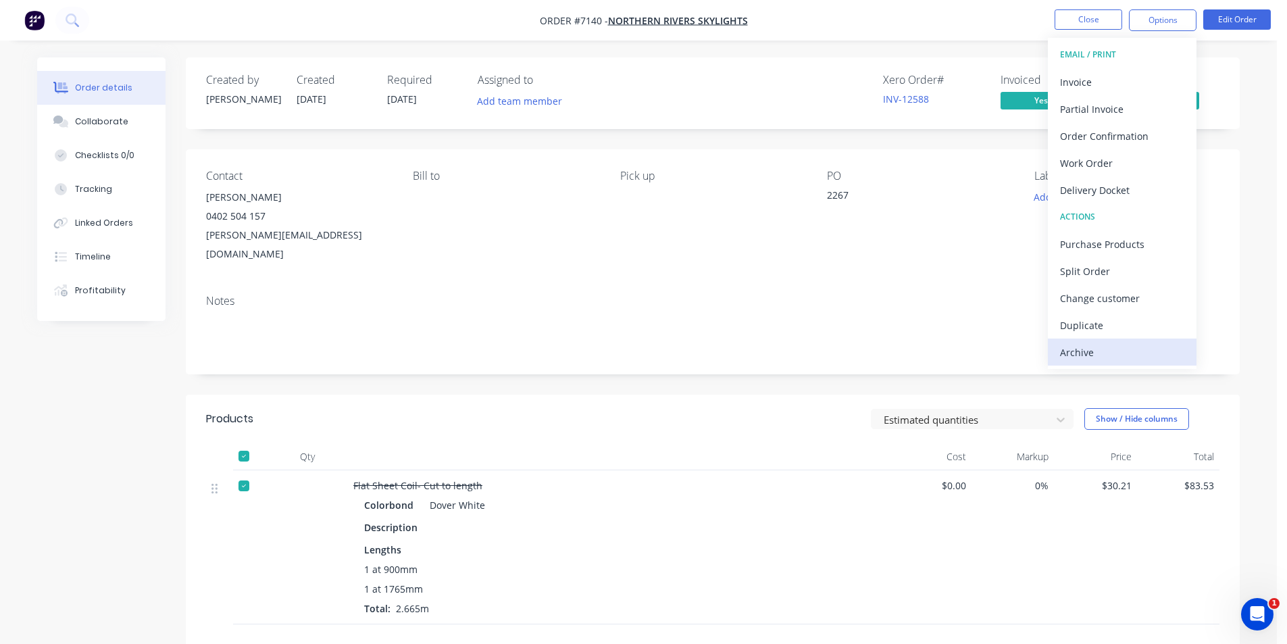
click at [1135, 361] on div "Archive" at bounding box center [1122, 353] width 124 height 20
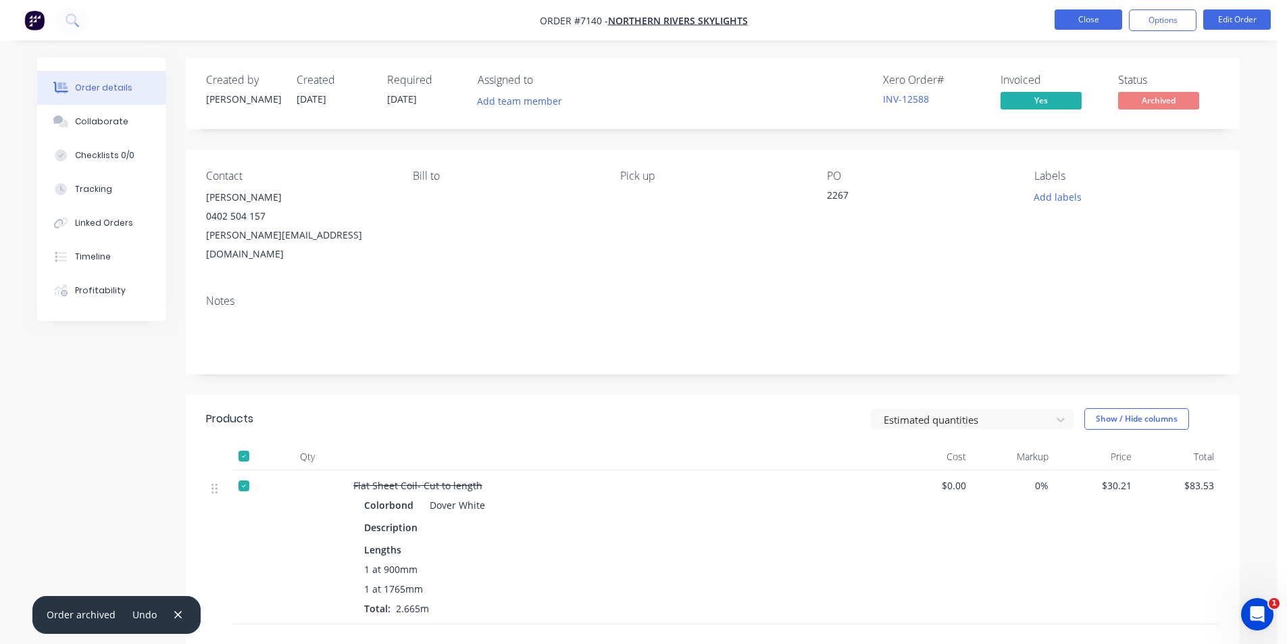
click at [1105, 13] on button "Close" at bounding box center [1089, 19] width 68 height 20
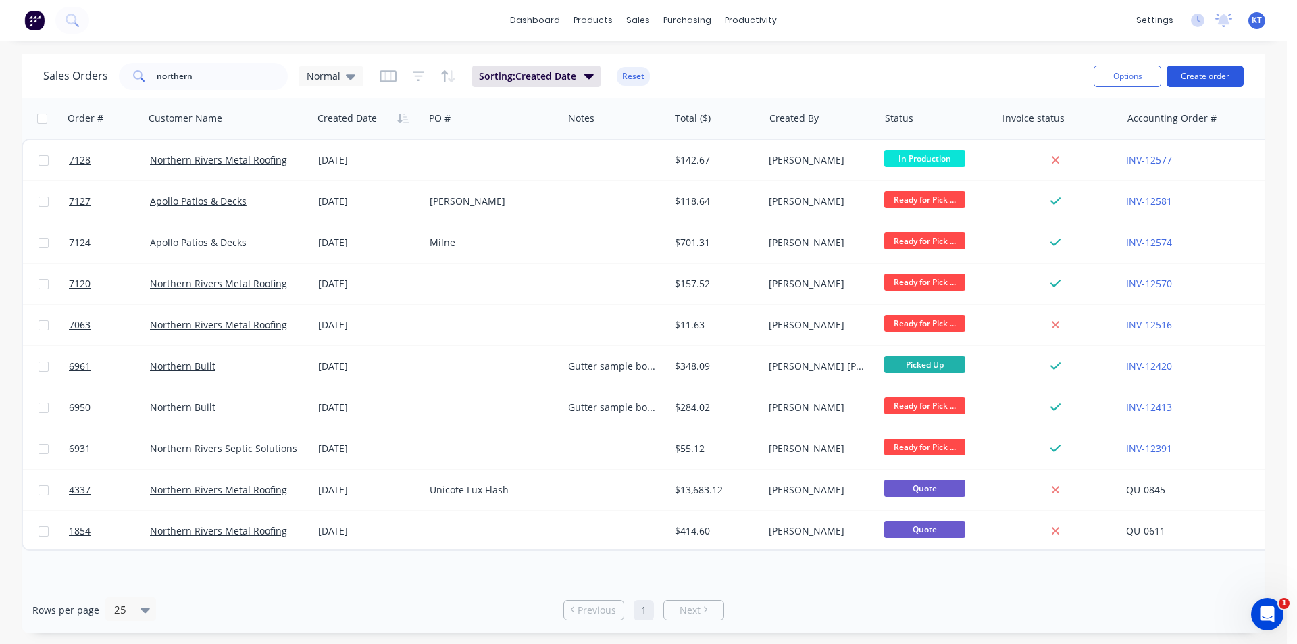
click at [1203, 76] on button "Create order" at bounding box center [1205, 77] width 77 height 22
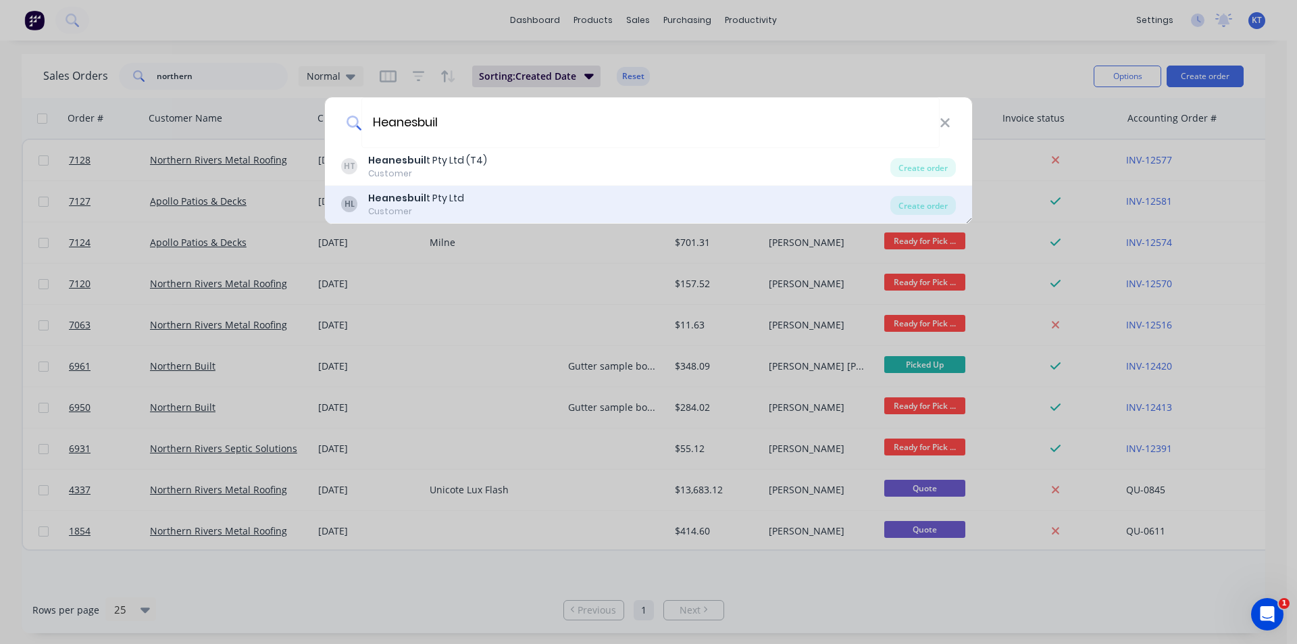
type input "Heanesbuil"
click at [902, 218] on div "HL Heanesbuil t Pty Ltd Customer Create order" at bounding box center [648, 205] width 647 height 38
click at [907, 205] on div "Create order" at bounding box center [923, 205] width 66 height 19
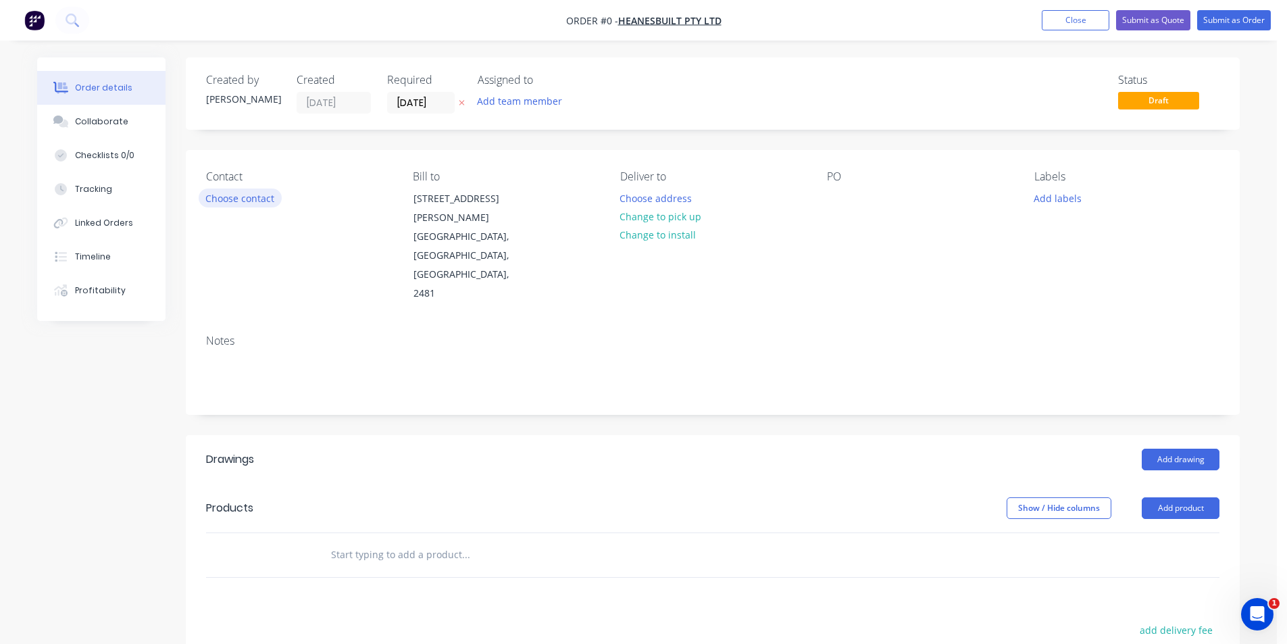
click at [209, 205] on button "Choose contact" at bounding box center [240, 197] width 83 height 18
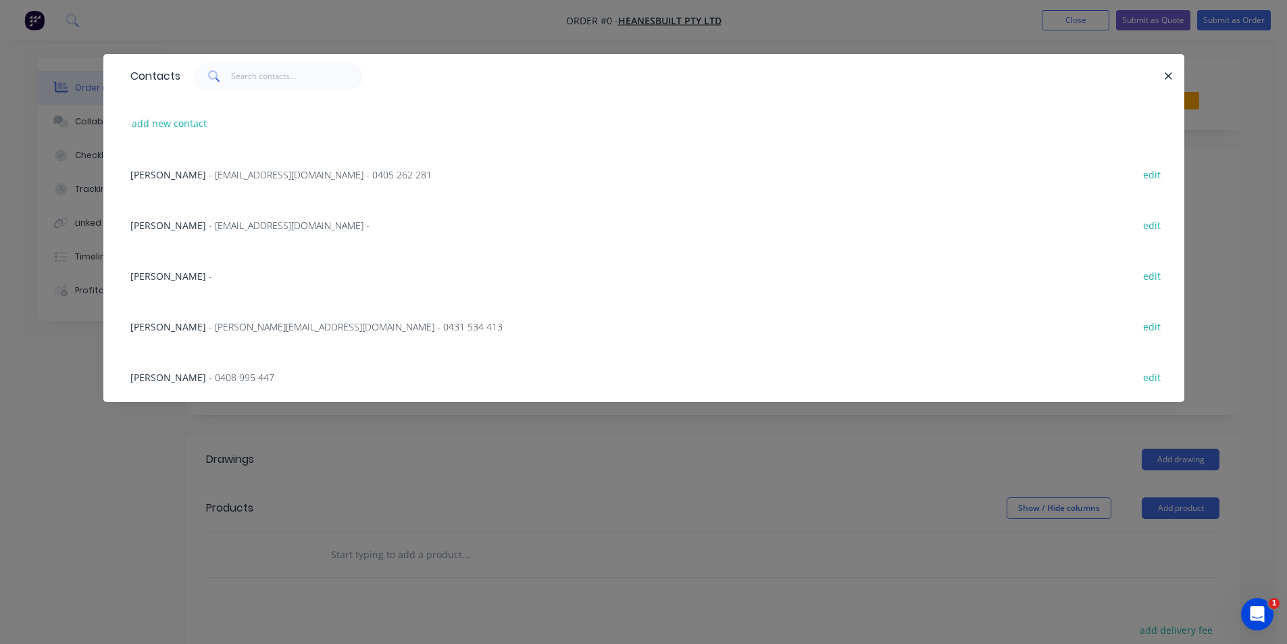
click at [158, 276] on span "Mat Leeson" at bounding box center [168, 276] width 76 height 13
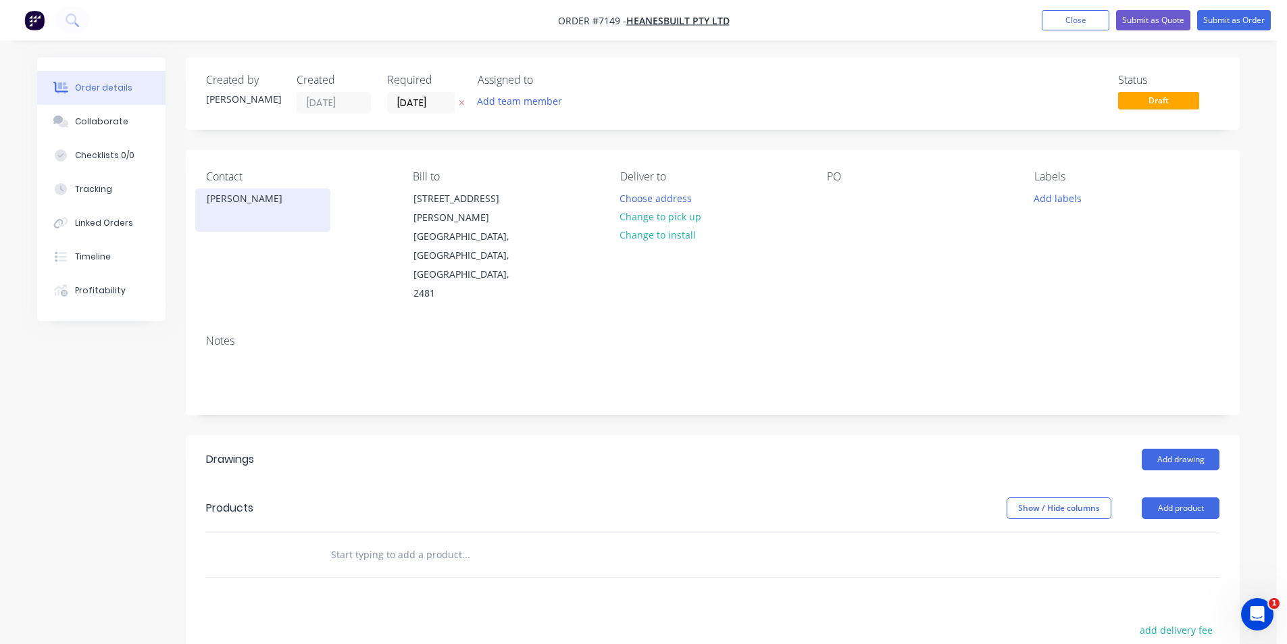
click at [265, 215] on div "Mat Leeson" at bounding box center [262, 209] width 135 height 43
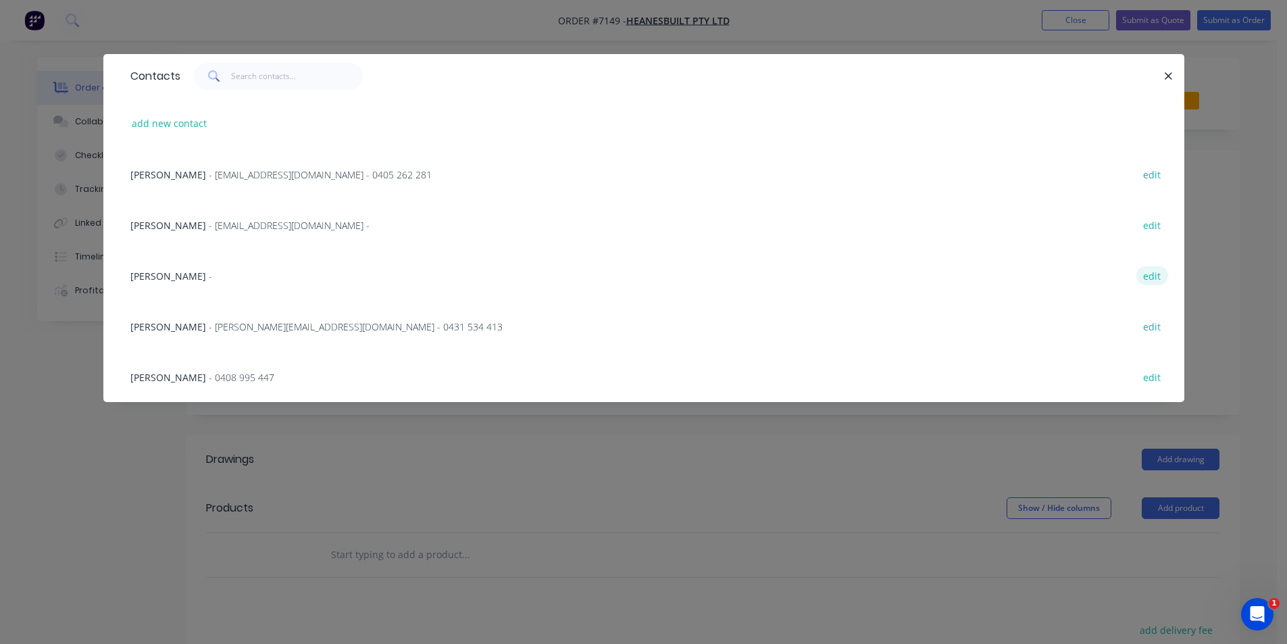
click at [1154, 279] on button "edit" at bounding box center [1152, 275] width 32 height 18
select select "AU"
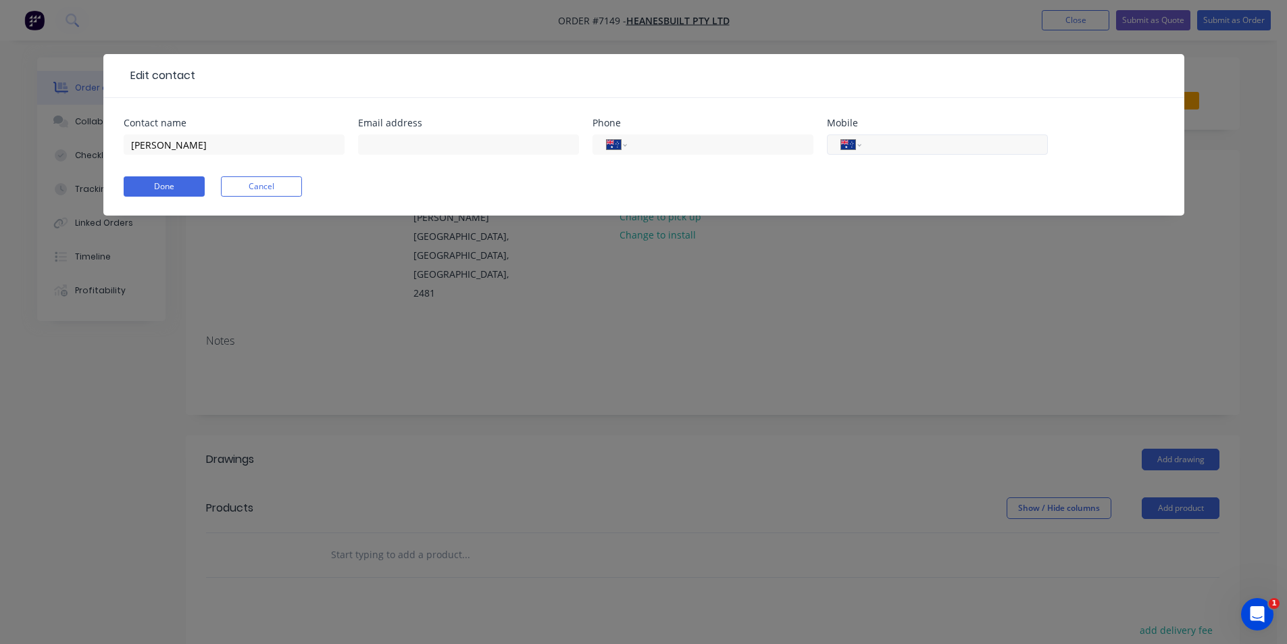
drag, startPoint x: 874, startPoint y: 142, endPoint x: 899, endPoint y: 154, distance: 28.4
click at [882, 145] on input "tel" at bounding box center [952, 145] width 162 height 16
type input "0412 869 933"
click at [458, 145] on input "text" at bounding box center [468, 144] width 221 height 20
paste input "mat@heanesbuilt.com.au"
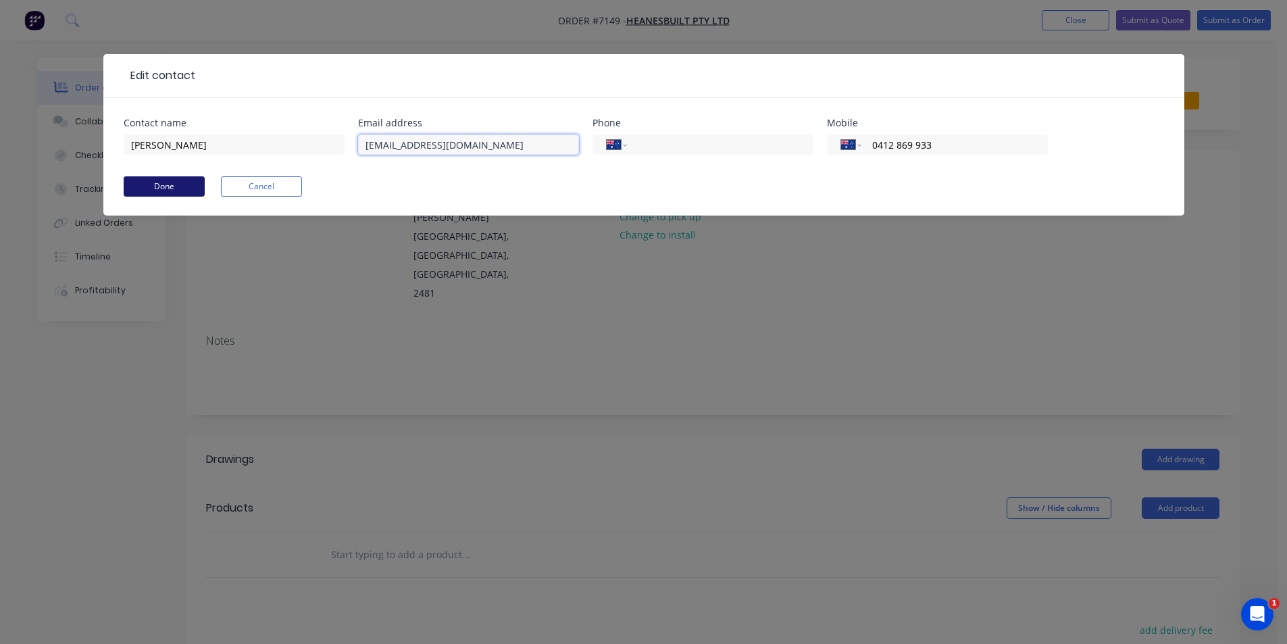
type input "mat@heanesbuilt.com.au"
click at [178, 188] on button "Done" at bounding box center [164, 186] width 81 height 20
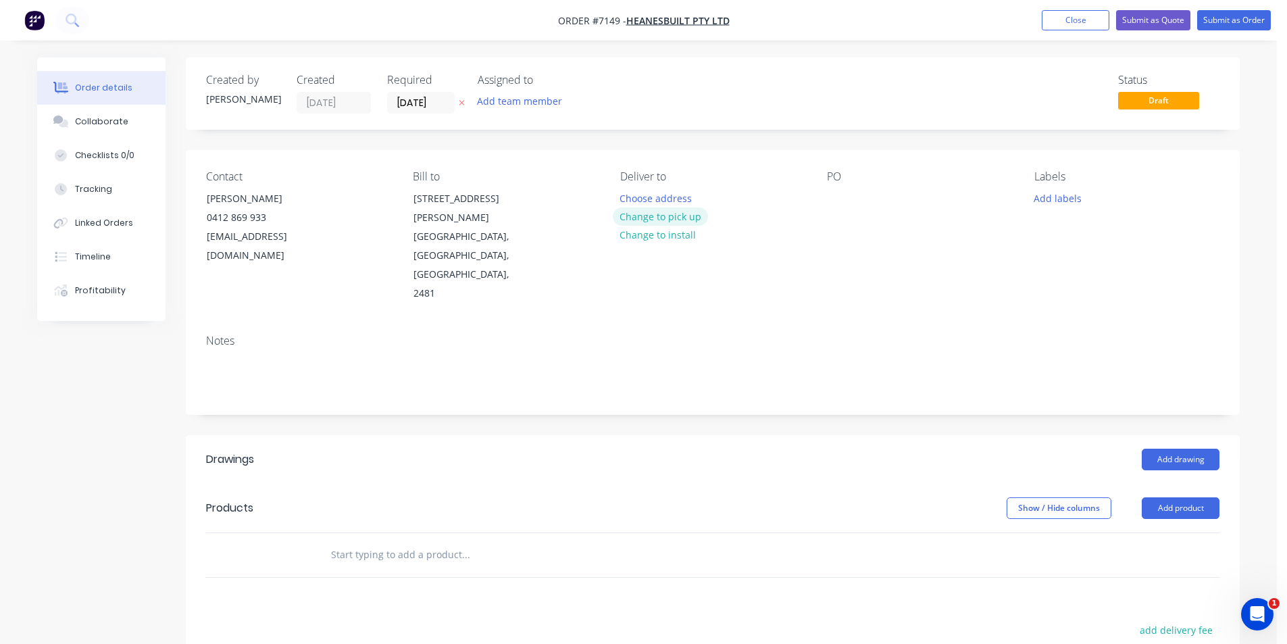
click at [663, 217] on button "Change to pick up" at bounding box center [661, 216] width 96 height 18
click at [842, 203] on div at bounding box center [838, 198] width 22 height 20
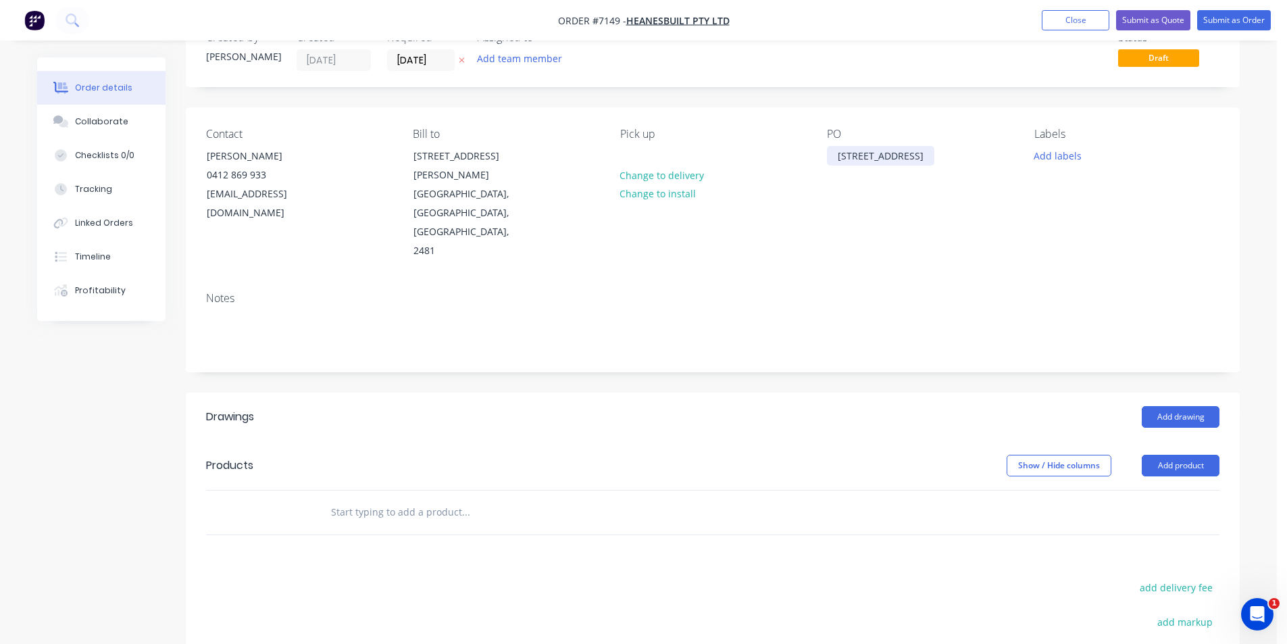
scroll to position [135, 0]
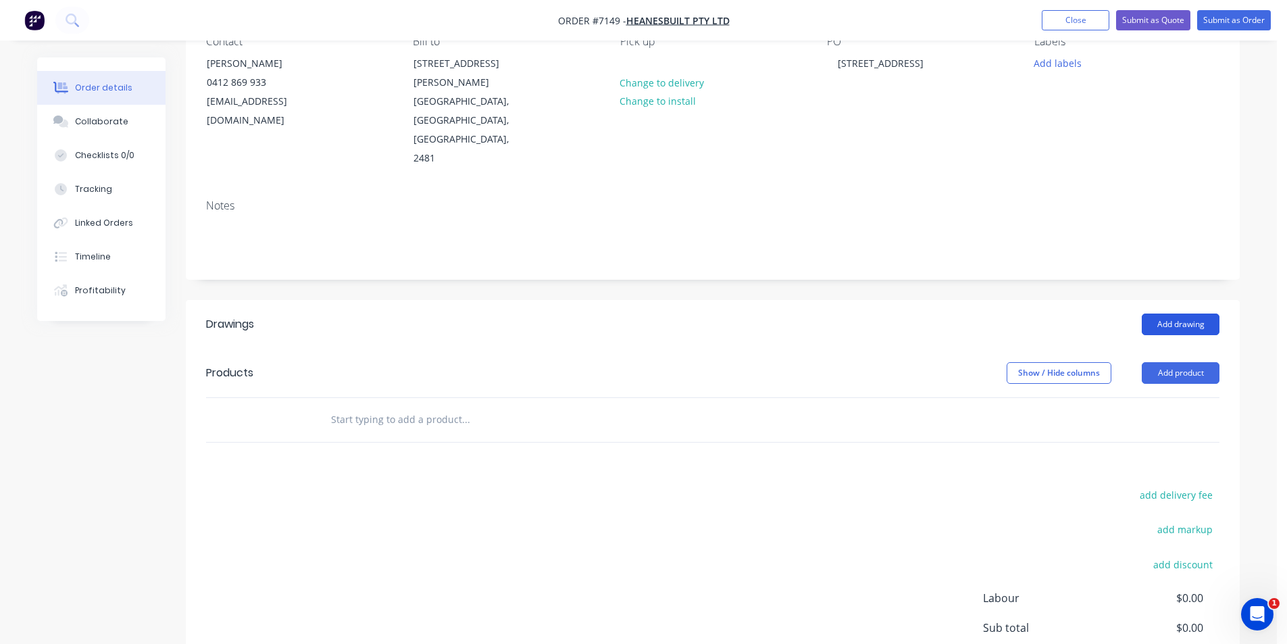
click at [1158, 313] on button "Add drawing" at bounding box center [1181, 324] width 78 height 22
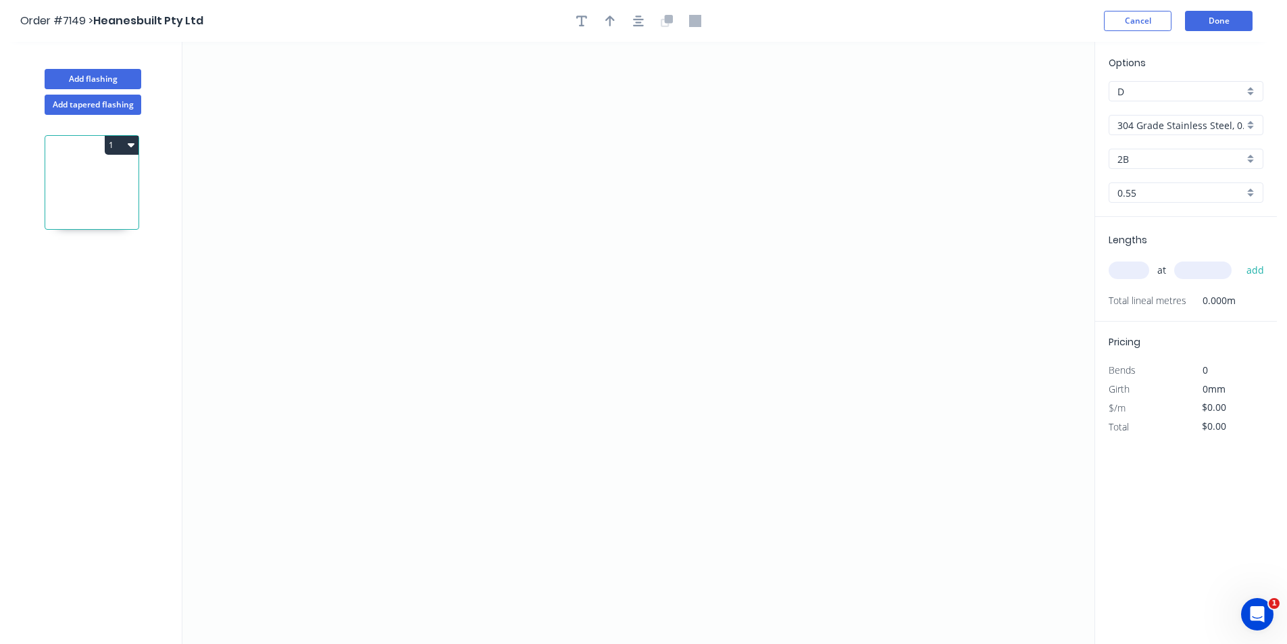
click at [1250, 127] on div "304 Grade Stainless Steel, 0.9mm Perforated Pattern 208 - 2mm hole" at bounding box center [1186, 125] width 155 height 20
click at [1222, 194] on div "Stainless Steel 316(1.2mm needs pricing)" at bounding box center [1185, 196] width 153 height 24
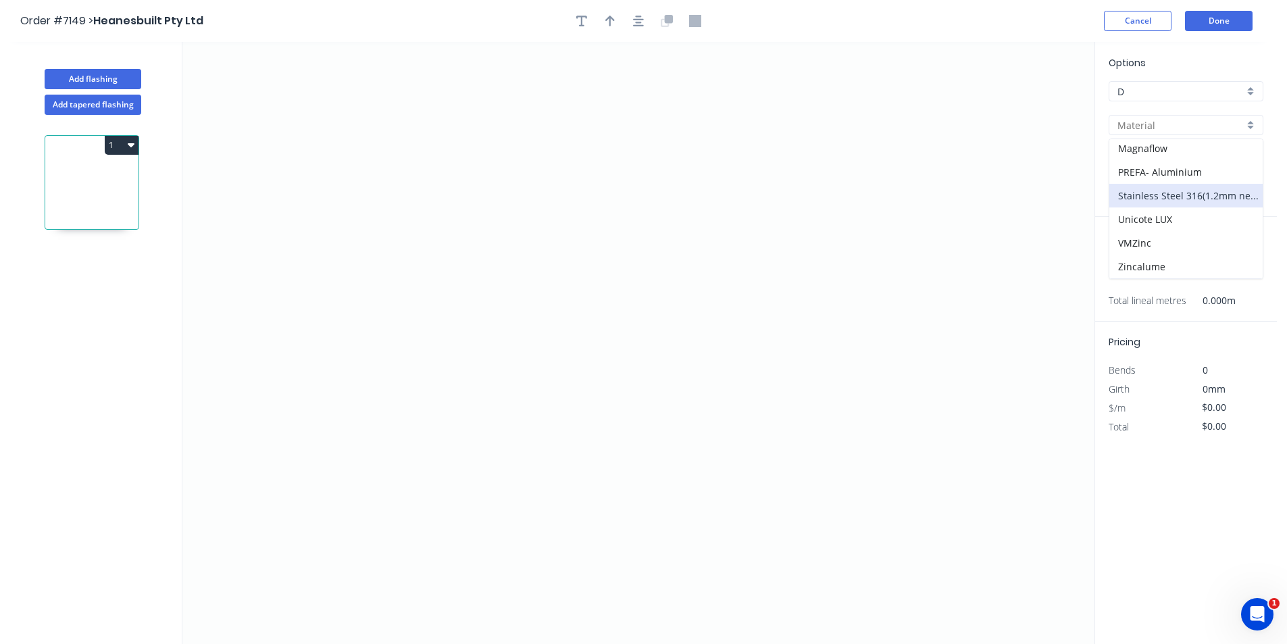
type input "Stainless Steel 316(1.2mm needs pricing)"
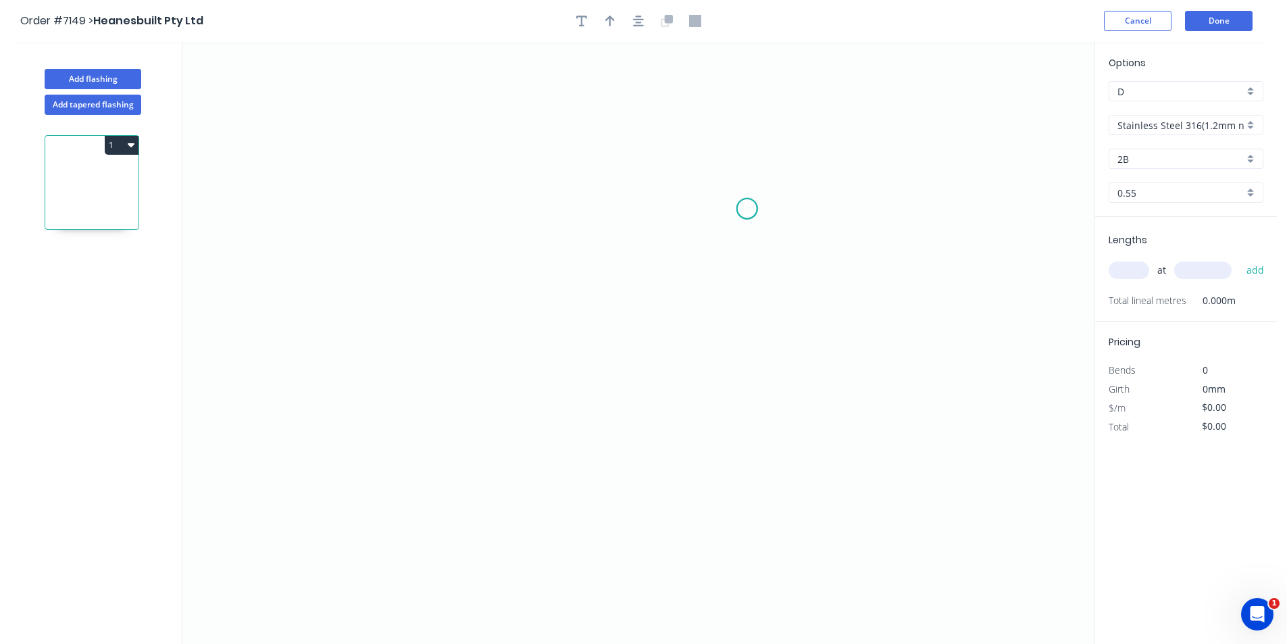
click at [747, 209] on icon "0" at bounding box center [638, 343] width 912 height 602
click at [672, 215] on icon "0" at bounding box center [638, 343] width 912 height 602
click at [672, 357] on icon "0 ?" at bounding box center [638, 343] width 912 height 602
drag, startPoint x: 744, startPoint y: 210, endPoint x: 744, endPoint y: 220, distance: 9.5
click at [744, 220] on circle at bounding box center [744, 215] width 20 height 20
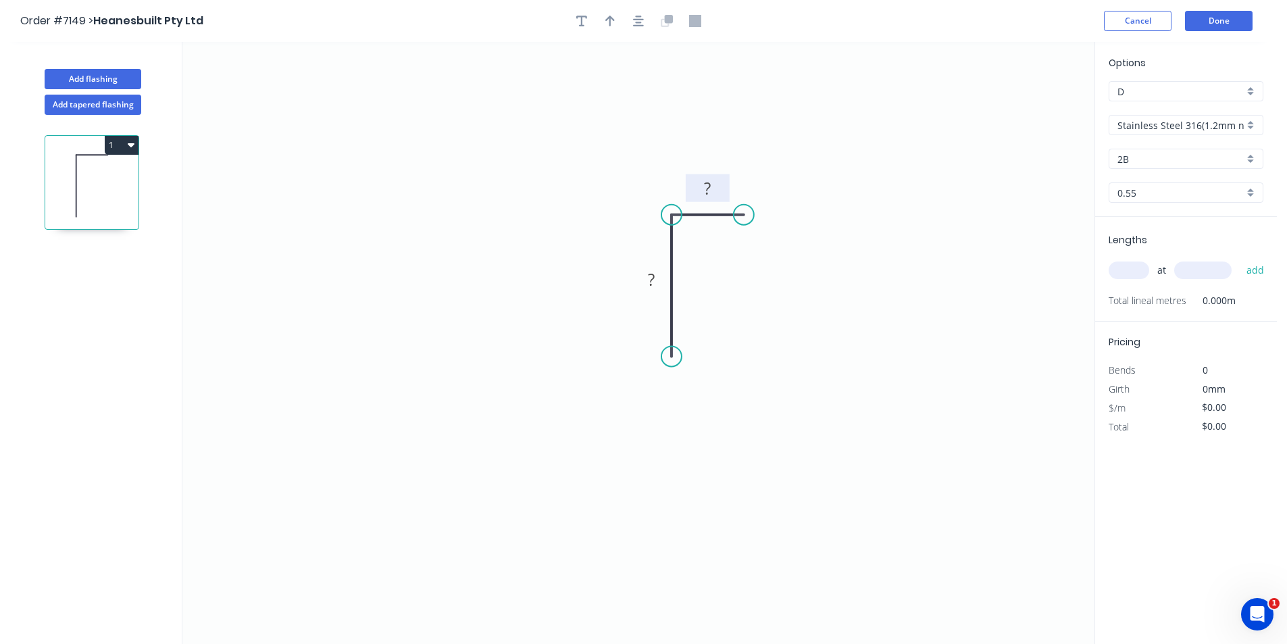
click at [709, 195] on tspan "?" at bounding box center [707, 188] width 7 height 22
click at [740, 412] on div "Crush & Fold" at bounding box center [732, 407] width 136 height 28
click at [815, 269] on div "Crush & Fold" at bounding box center [806, 262] width 136 height 28
type input "$28.85"
click at [761, 245] on div "Flip bend" at bounding box center [811, 257] width 136 height 28
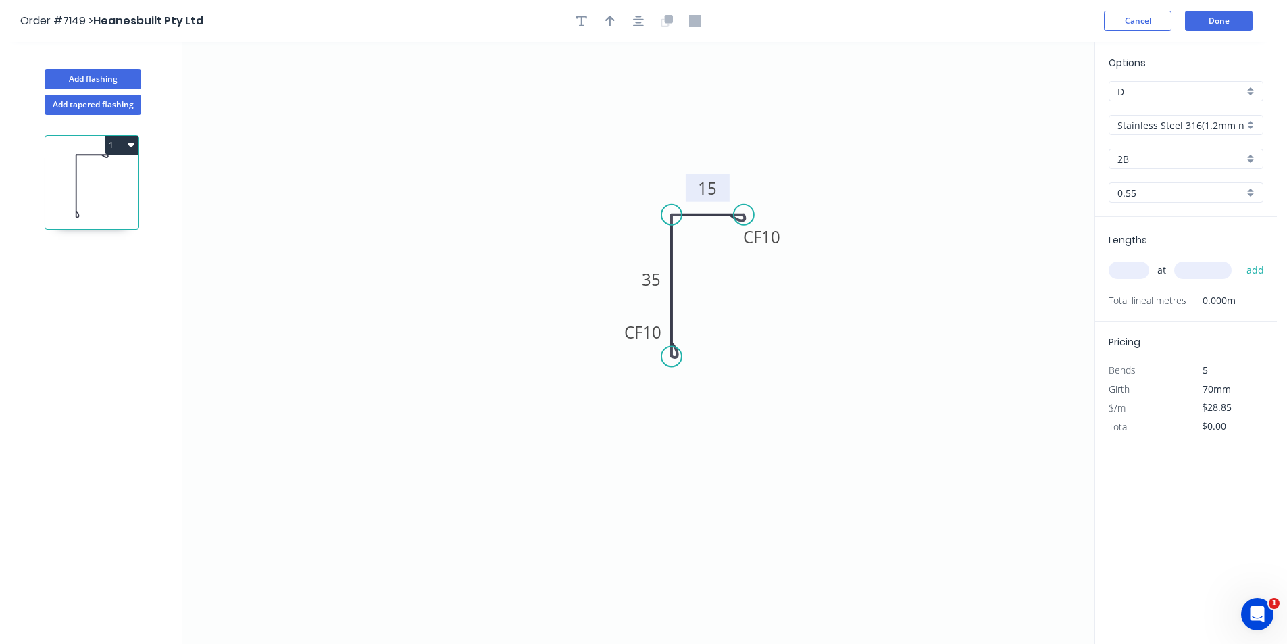
click at [1134, 278] on input "text" at bounding box center [1129, 270] width 41 height 18
click at [1137, 268] on input "1" at bounding box center [1129, 270] width 41 height 18
type input "15"
type input "3000"
click at [1240, 259] on button "add" at bounding box center [1256, 270] width 32 height 23
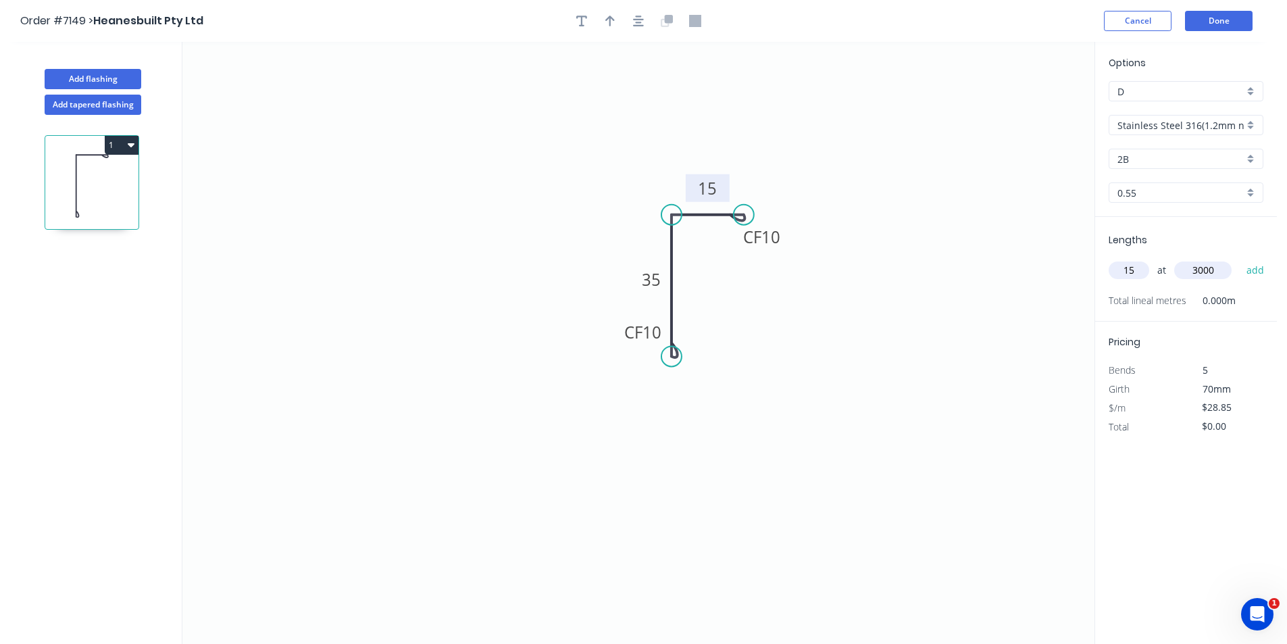
type input "$1,298.25"
click at [638, 21] on icon "button" at bounding box center [638, 21] width 11 height 12
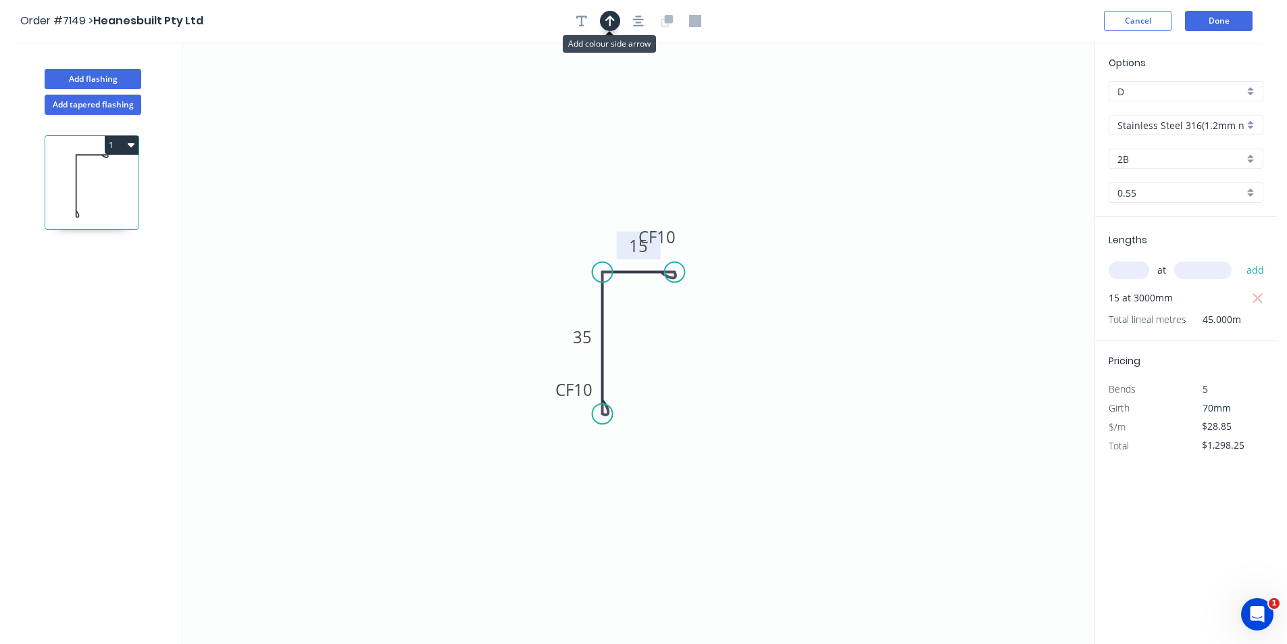
click at [612, 25] on icon "button" at bounding box center [609, 21] width 9 height 12
drag, startPoint x: 1028, startPoint y: 105, endPoint x: 599, endPoint y: 214, distance: 442.7
click at [599, 214] on icon at bounding box center [599, 198] width 12 height 43
drag, startPoint x: 599, startPoint y: 214, endPoint x: 563, endPoint y: 263, distance: 60.4
click at [563, 263] on icon at bounding box center [551, 251] width 39 height 39
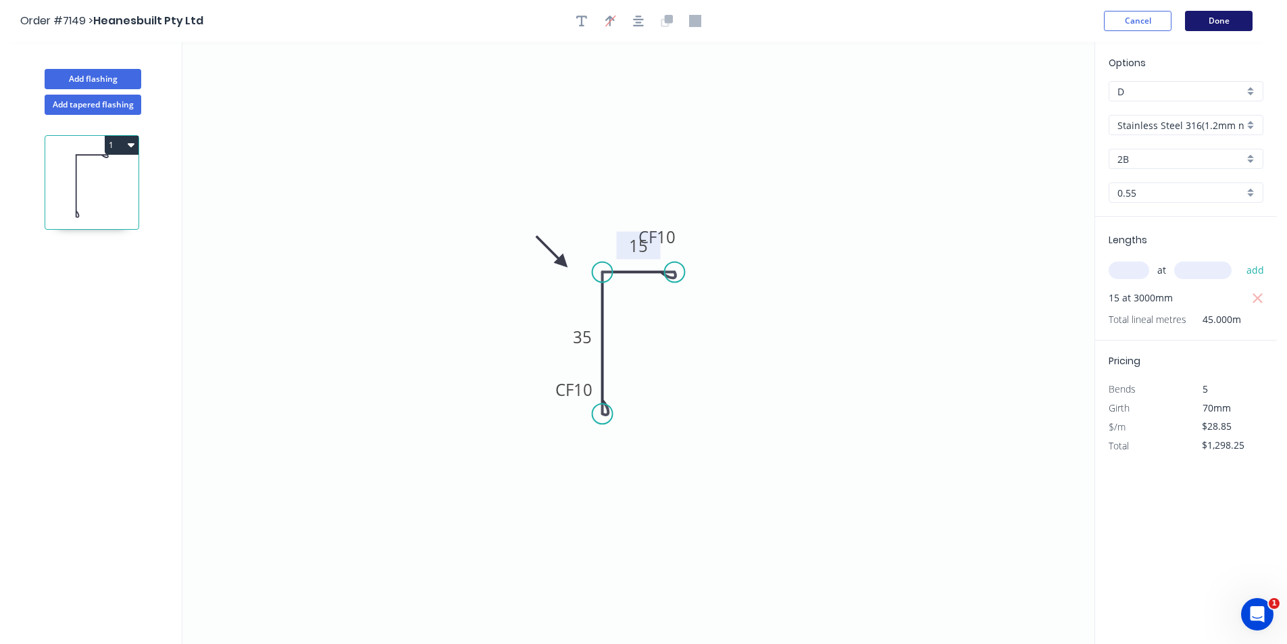
click at [1232, 22] on button "Done" at bounding box center [1219, 21] width 68 height 20
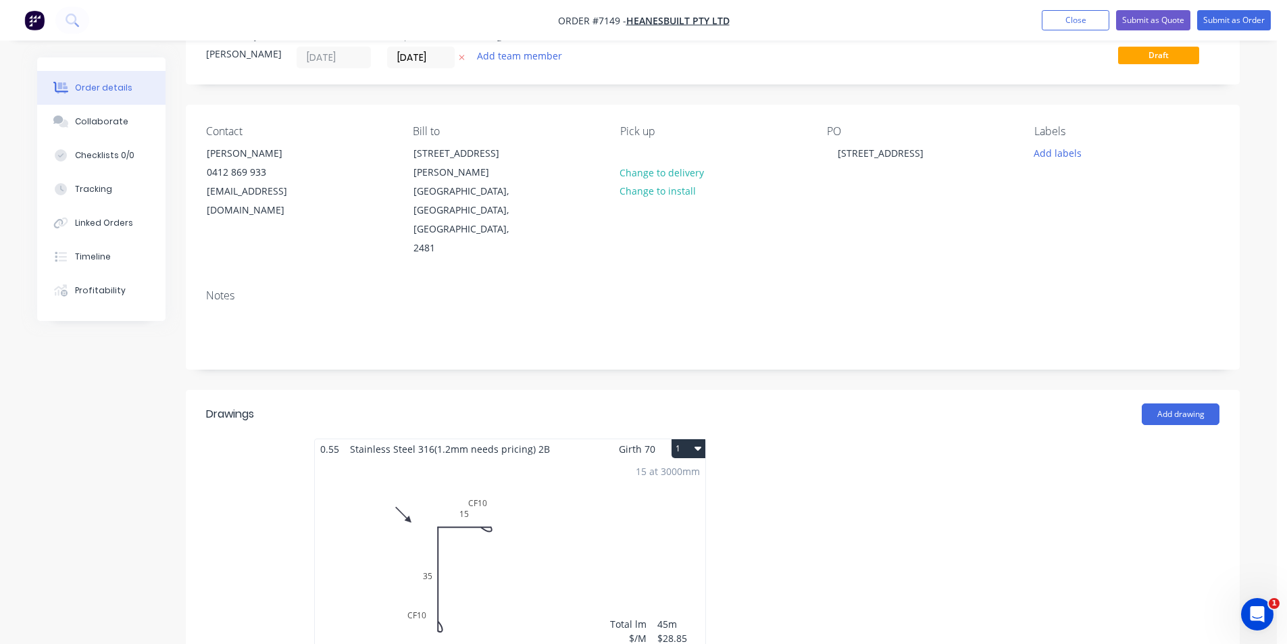
scroll to position [68, 0]
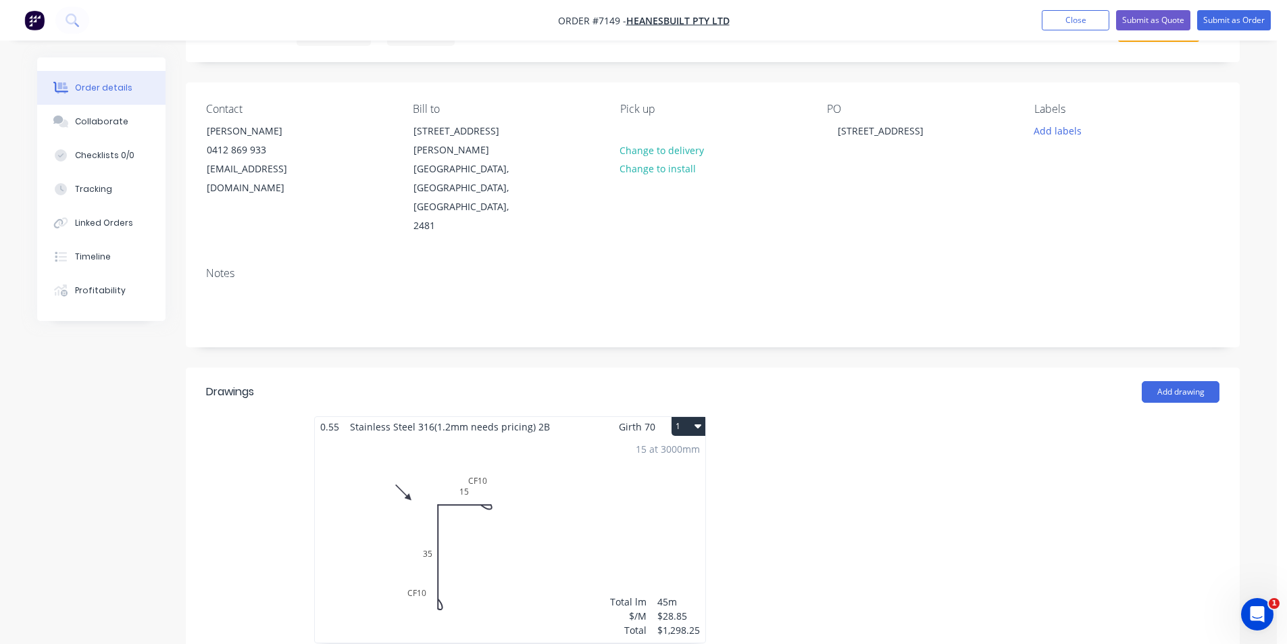
click at [644, 440] on div "15 at 3000mm Total lm $/M Total 45m $28.85 $1,298.25" at bounding box center [510, 539] width 390 height 206
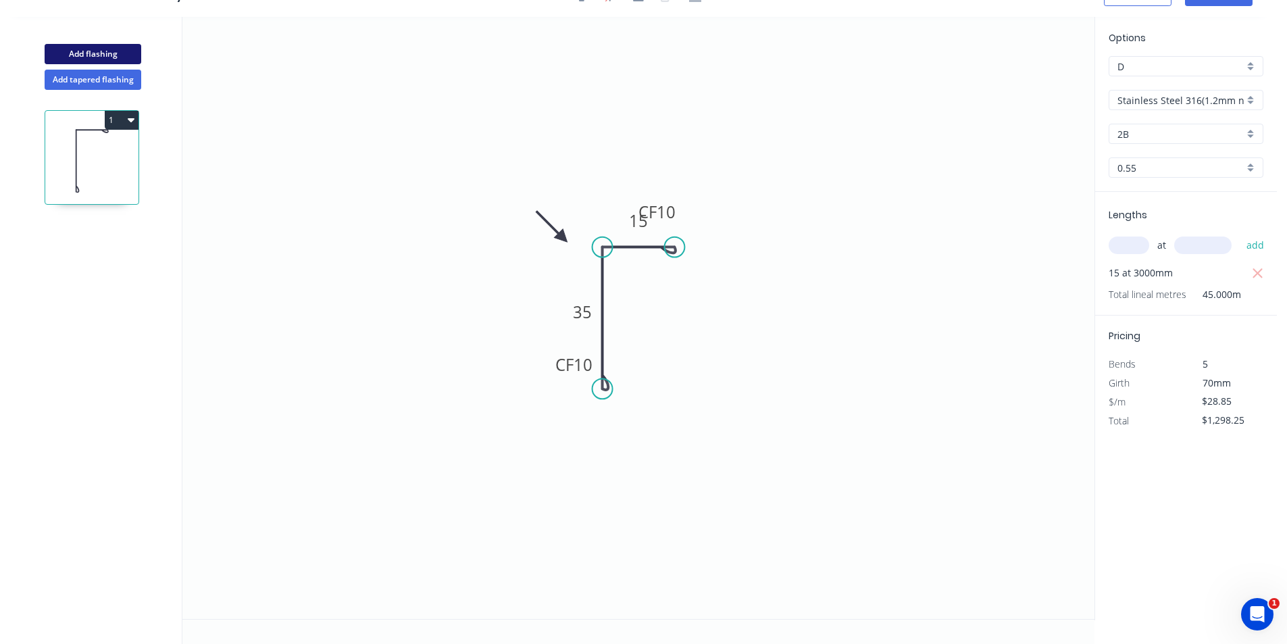
click at [92, 61] on button "Add flashing" at bounding box center [93, 54] width 97 height 20
type input "$0.00"
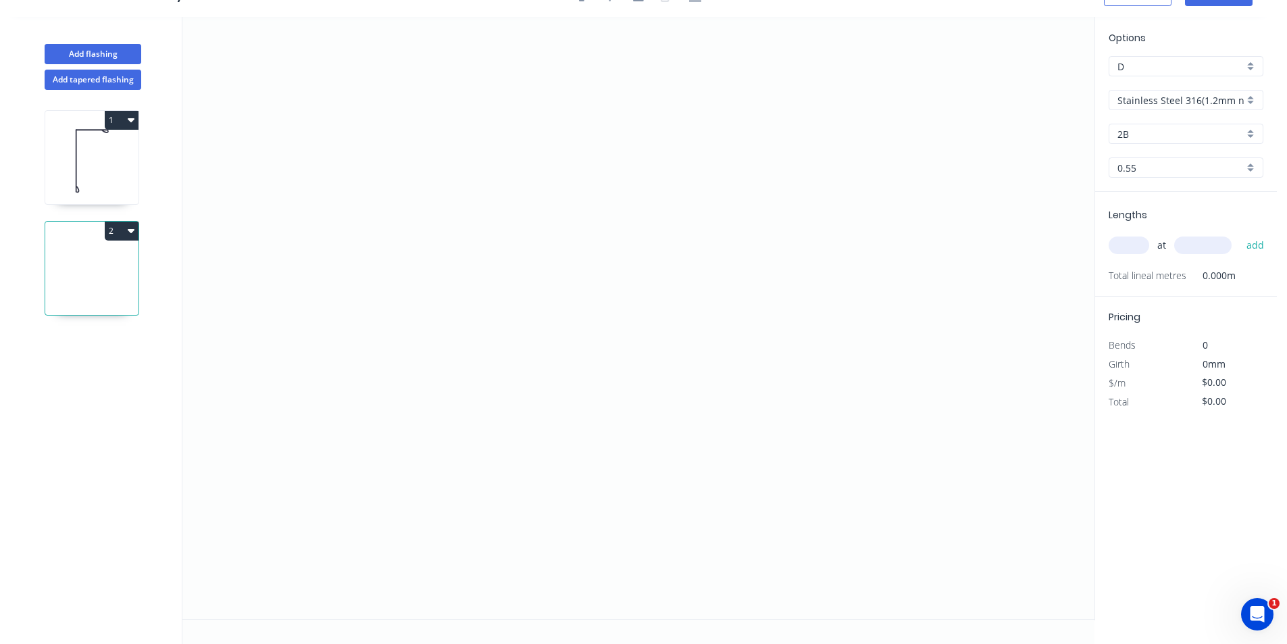
click at [1136, 93] on input "Stainless Steel 316(1.2mm needs pricing)" at bounding box center [1180, 100] width 126 height 14
click at [1142, 172] on div "Colorbond" at bounding box center [1185, 173] width 153 height 24
type input "Colorbond"
type input "Basalt"
click at [1146, 140] on input "Basalt" at bounding box center [1180, 134] width 126 height 14
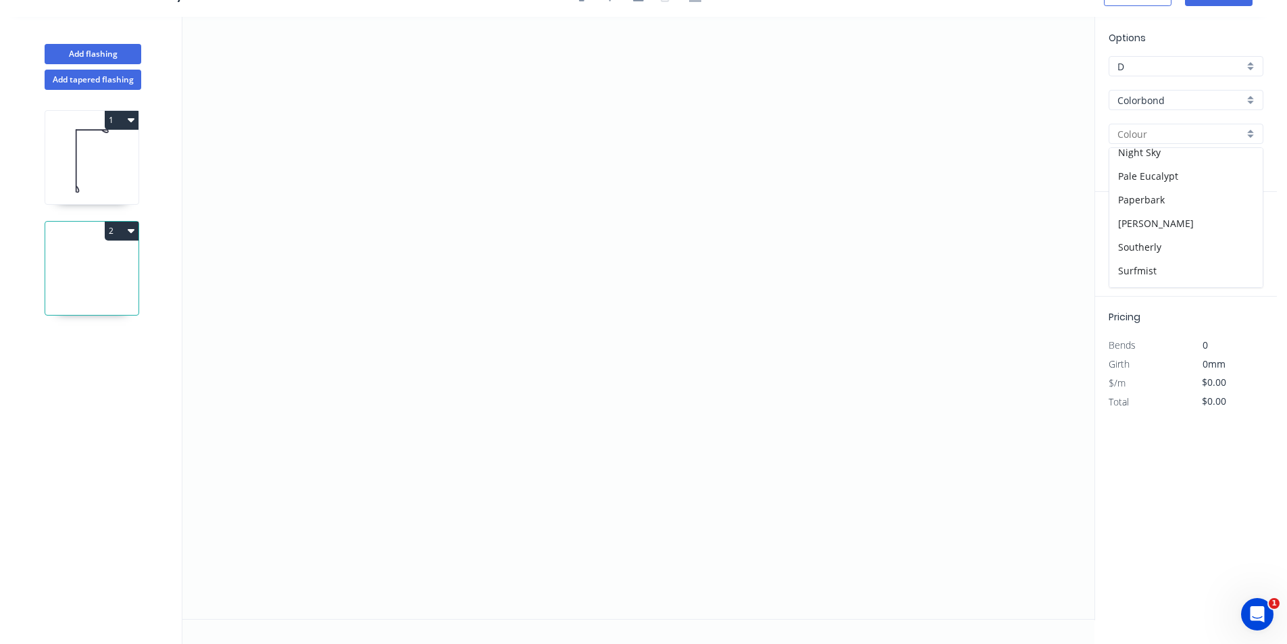
scroll to position [338, 0]
click at [1155, 230] on div "Southerly" at bounding box center [1185, 224] width 153 height 24
type input "Southerly"
click at [520, 383] on icon "0" at bounding box center [638, 318] width 912 height 602
click at [521, 293] on icon "0" at bounding box center [638, 318] width 912 height 602
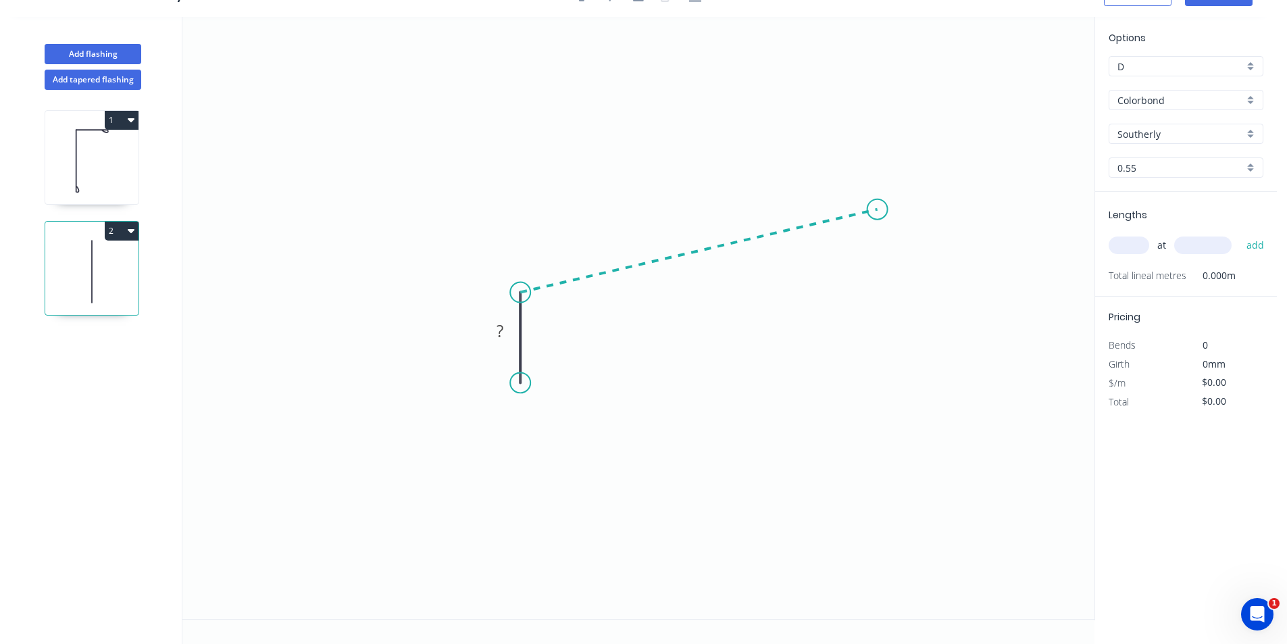
click at [878, 209] on icon "0 ?" at bounding box center [638, 318] width 912 height 602
click at [970, 216] on icon "0 ? ? ? º" at bounding box center [638, 318] width 912 height 602
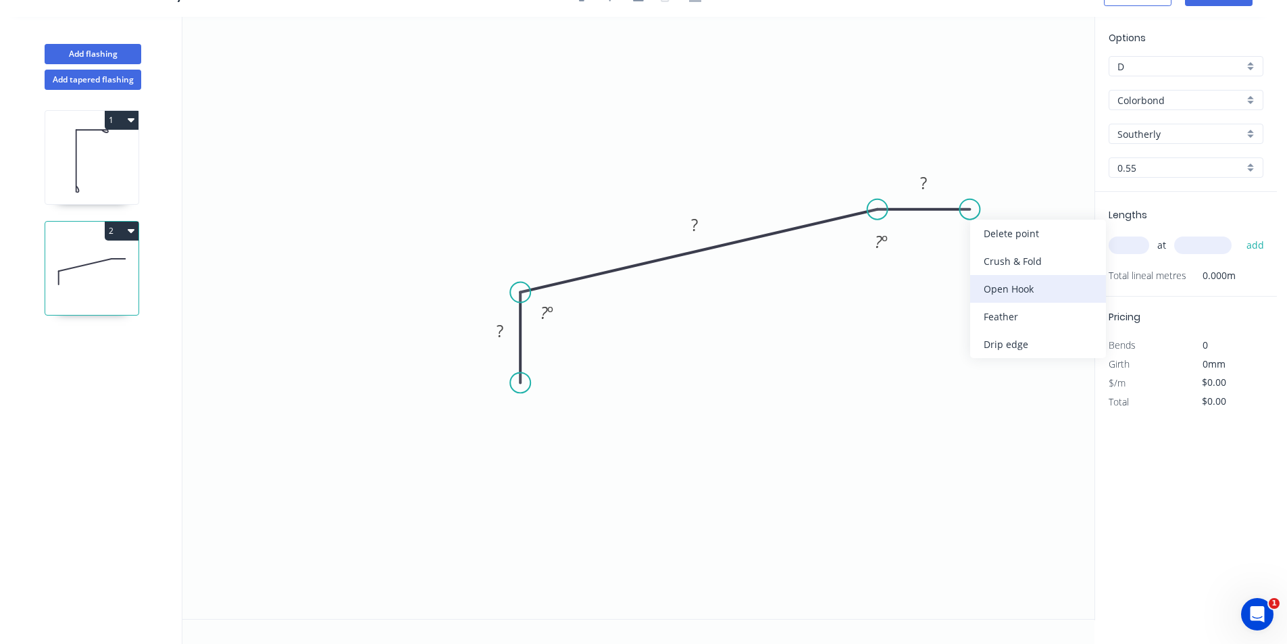
click at [980, 284] on div "Open Hook" at bounding box center [1038, 289] width 136 height 28
click at [699, 211] on rect at bounding box center [694, 225] width 44 height 28
click at [689, 223] on rect at bounding box center [694, 225] width 27 height 19
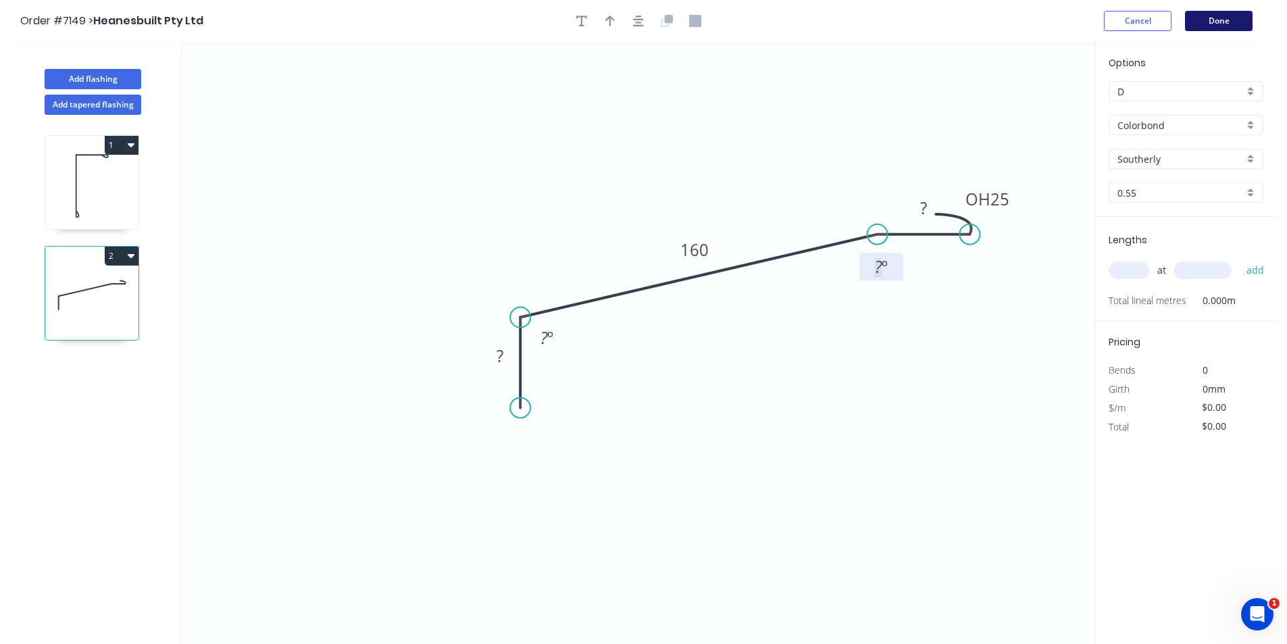
click at [1218, 20] on button "Done" at bounding box center [1219, 21] width 68 height 20
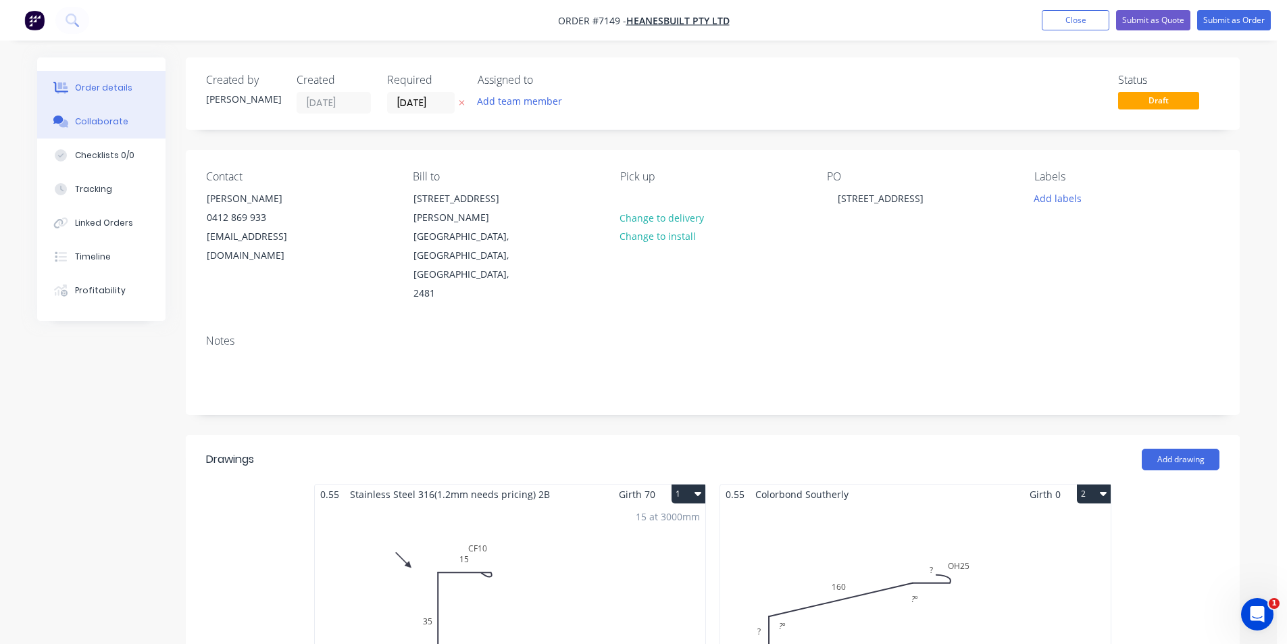
click at [129, 120] on button "Collaborate" at bounding box center [101, 122] width 128 height 34
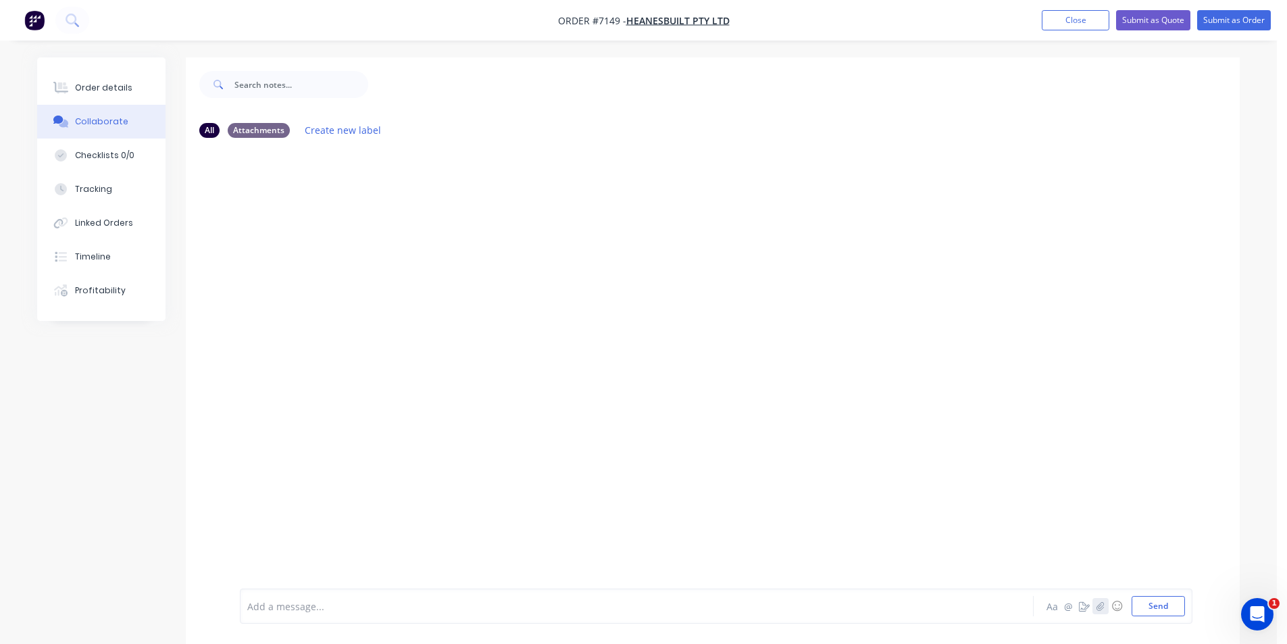
click at [1100, 607] on icon "button" at bounding box center [1100, 605] width 8 height 9
click at [1143, 593] on div at bounding box center [716, 561] width 938 height 69
click at [1149, 607] on button "Send" at bounding box center [1158, 606] width 53 height 20
drag, startPoint x: 1046, startPoint y: 14, endPoint x: 1013, endPoint y: 14, distance: 33.8
click at [1046, 14] on button "Close" at bounding box center [1076, 20] width 68 height 20
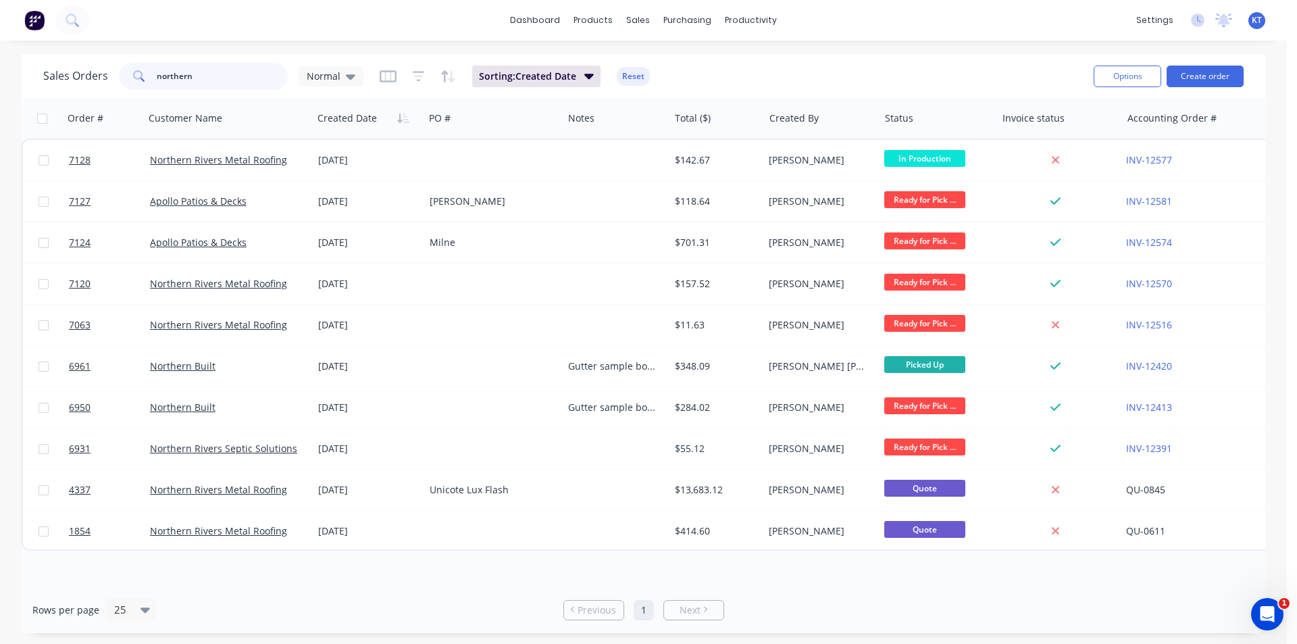
drag, startPoint x: 245, startPoint y: 75, endPoint x: 92, endPoint y: 88, distance: 153.3
click at [92, 88] on div "Sales Orders northern Normal" at bounding box center [203, 76] width 320 height 27
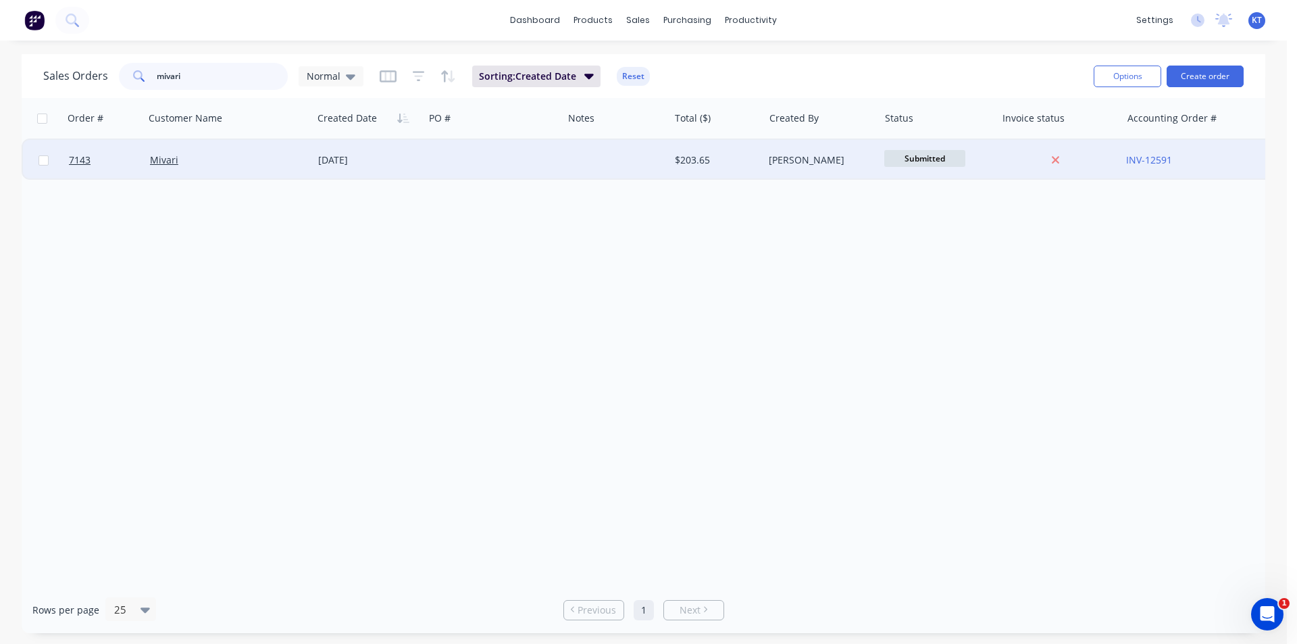
type input "mivari"
click at [180, 159] on div "Mivari" at bounding box center [224, 160] width 149 height 14
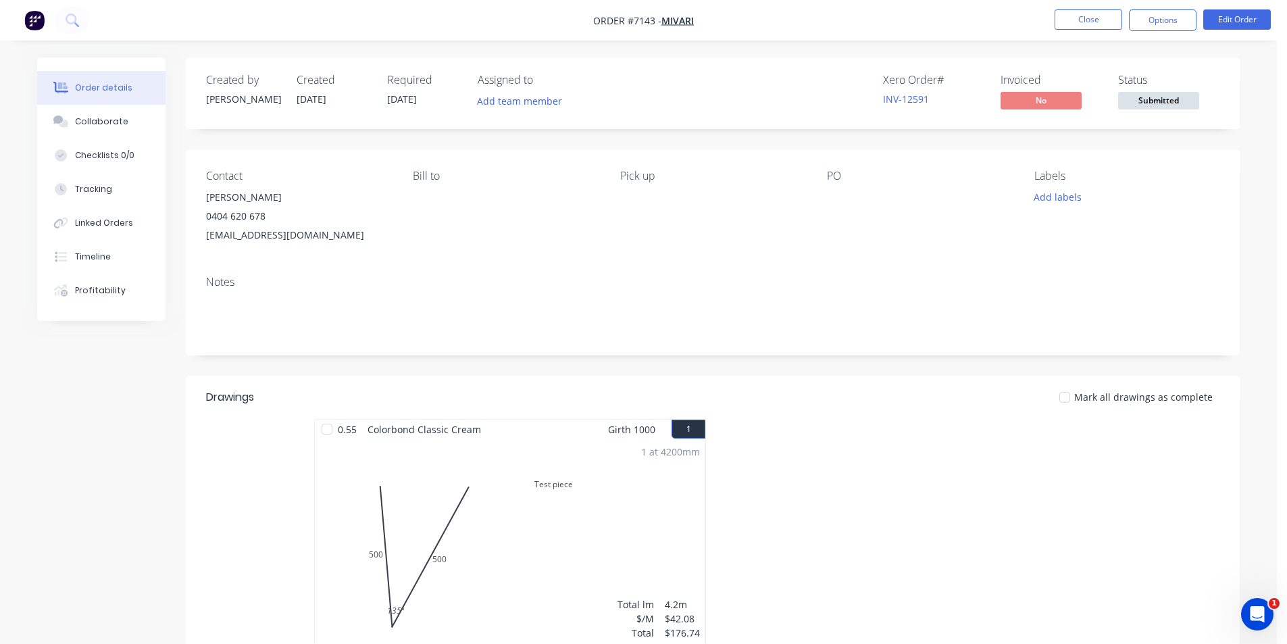
click at [592, 507] on div "1 at 4200mm Total lm $/M Total 4.2m $42.08 $176.74" at bounding box center [510, 542] width 390 height 206
click at [1262, 16] on button "Edit Order" at bounding box center [1237, 19] width 68 height 20
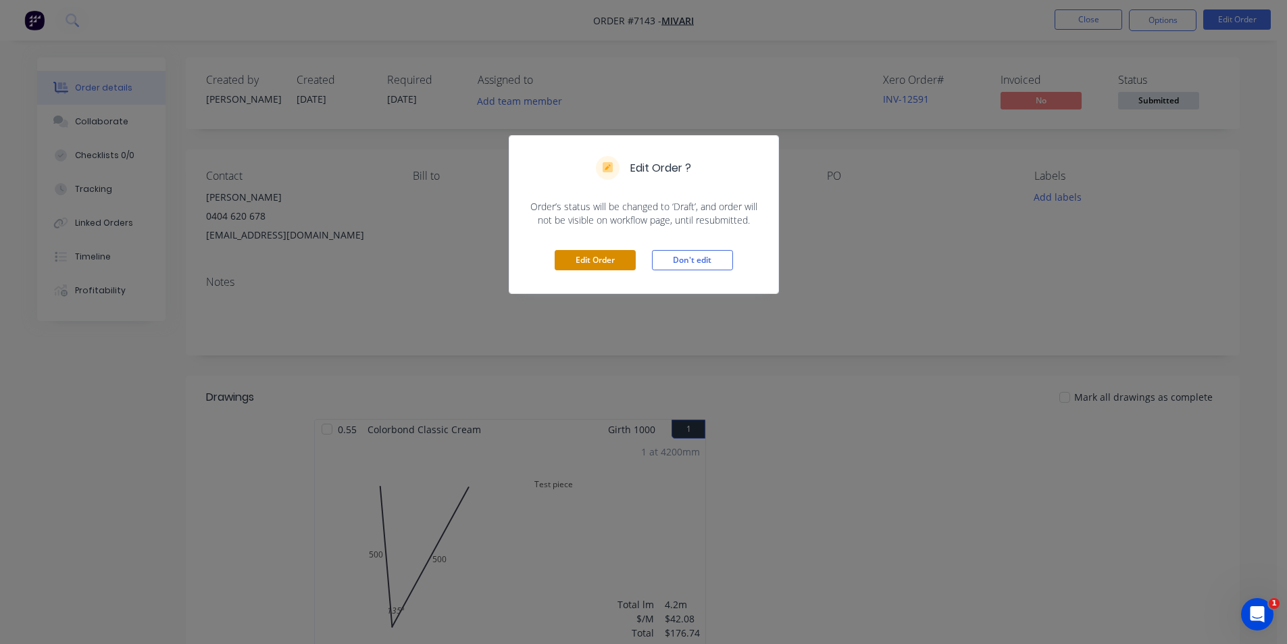
click at [603, 261] on button "Edit Order" at bounding box center [595, 260] width 81 height 20
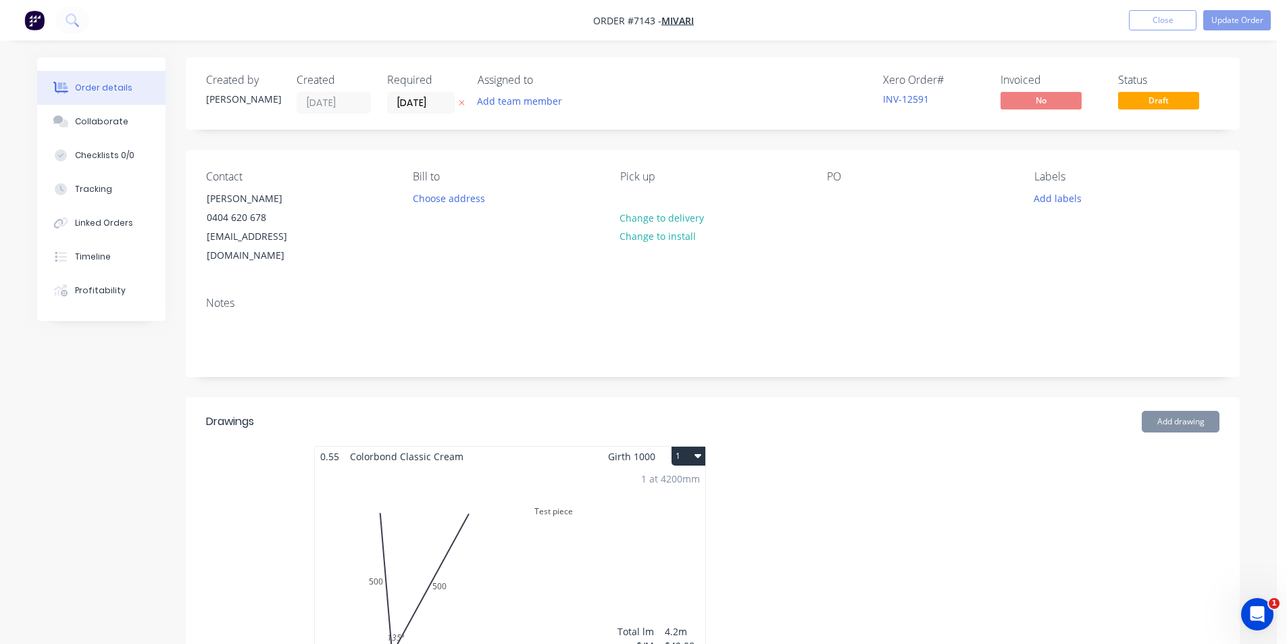
click at [488, 513] on div "1 at 4200mm Total lm $/M Total 4.2m $42.08 $176.74" at bounding box center [510, 569] width 390 height 206
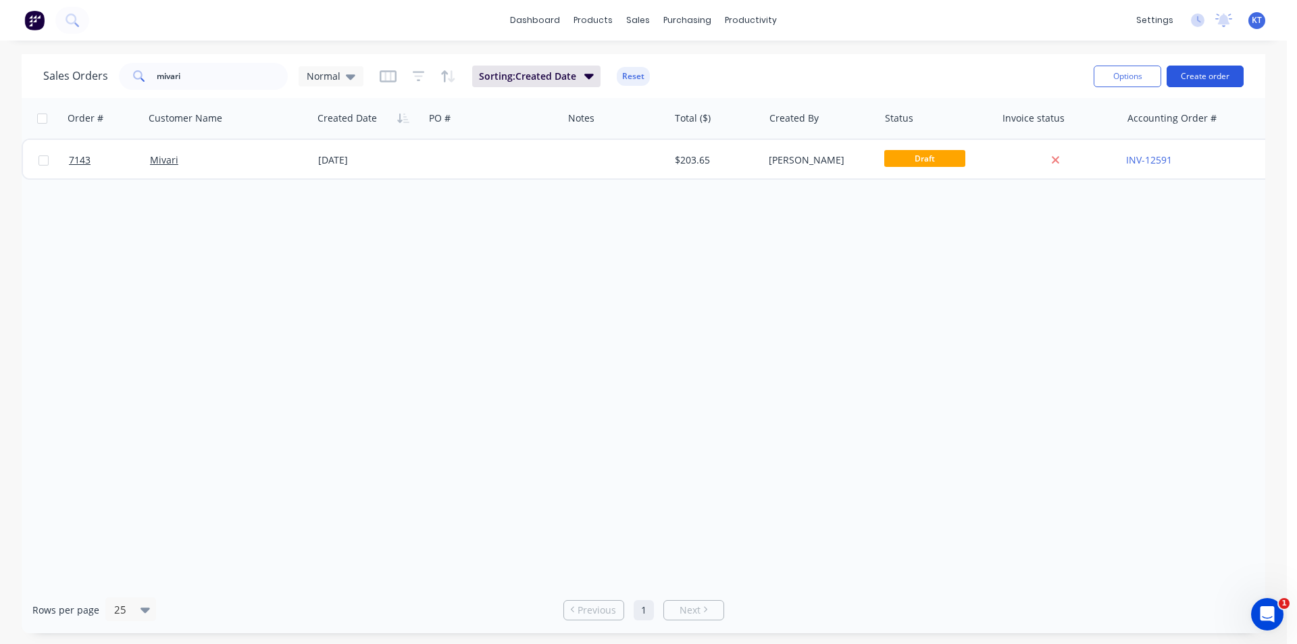
click at [1186, 72] on button "Create order" at bounding box center [1205, 77] width 77 height 22
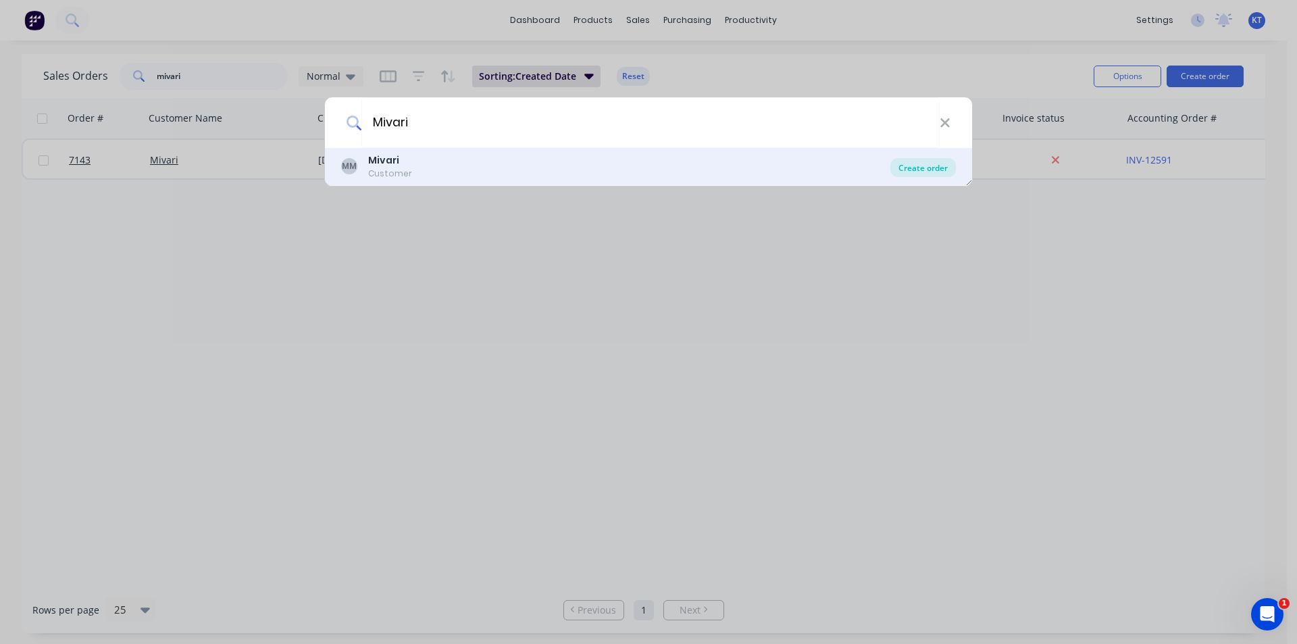
type input "Mivari"
click at [932, 171] on div "Create order" at bounding box center [923, 167] width 66 height 19
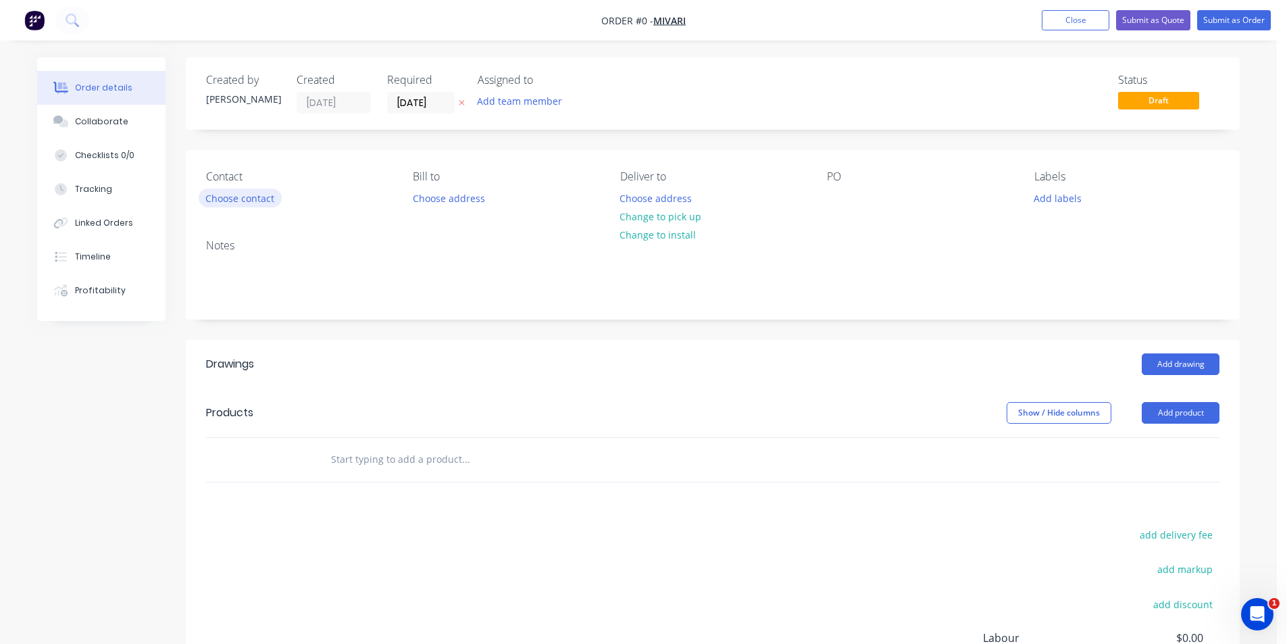
click at [249, 201] on button "Choose contact" at bounding box center [240, 197] width 83 height 18
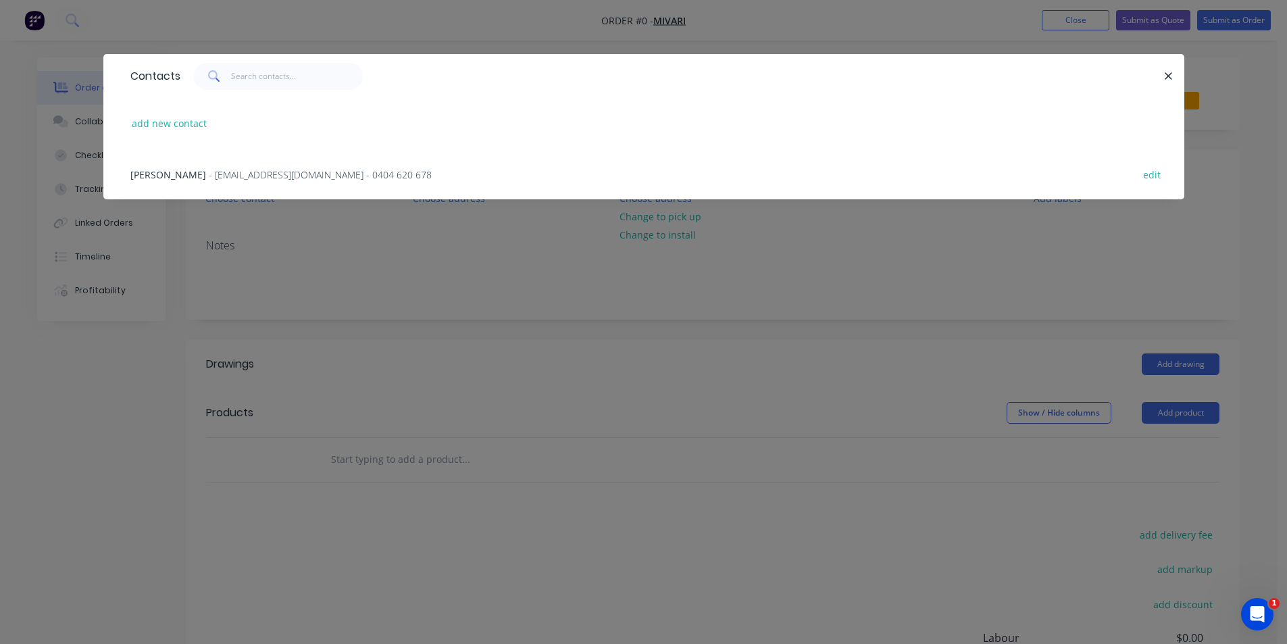
drag, startPoint x: 249, startPoint y: 178, endPoint x: 276, endPoint y: 178, distance: 27.0
click at [250, 178] on span "- info@mivari.com.au - 0404 620 678" at bounding box center [320, 174] width 223 height 13
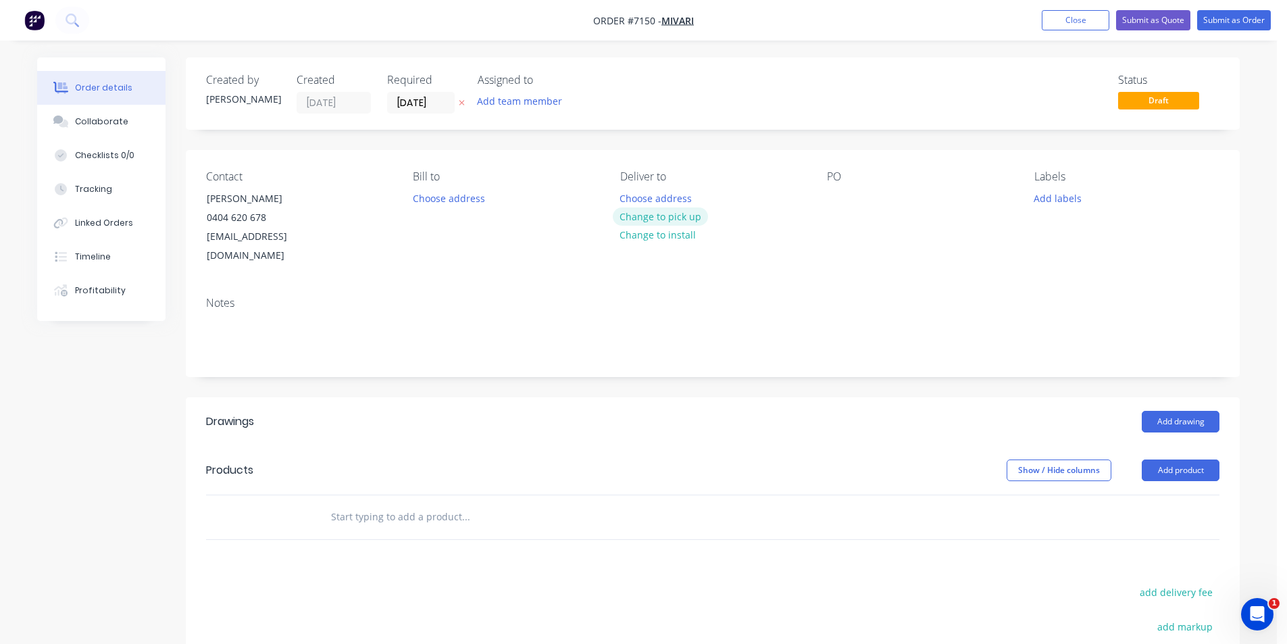
click at [694, 216] on button "Change to pick up" at bounding box center [661, 216] width 96 height 18
click at [844, 195] on div at bounding box center [838, 198] width 22 height 20
click at [1182, 459] on button "Add product" at bounding box center [1181, 470] width 78 height 22
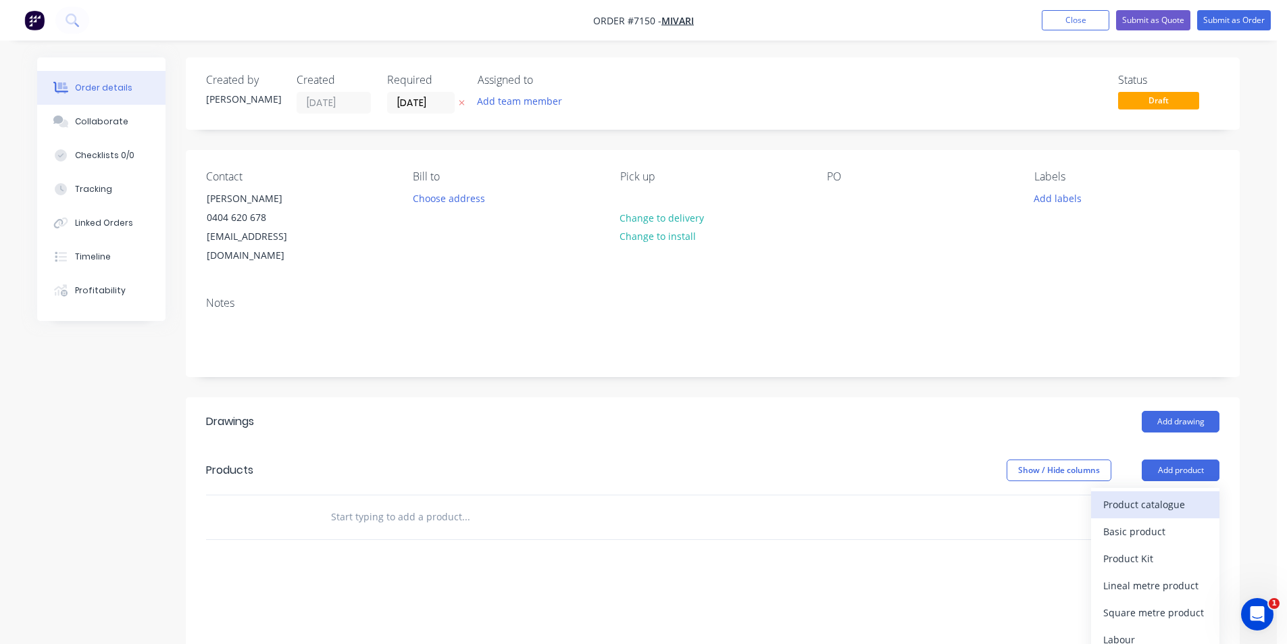
click at [1181, 495] on div "Product catalogue" at bounding box center [1155, 505] width 104 height 20
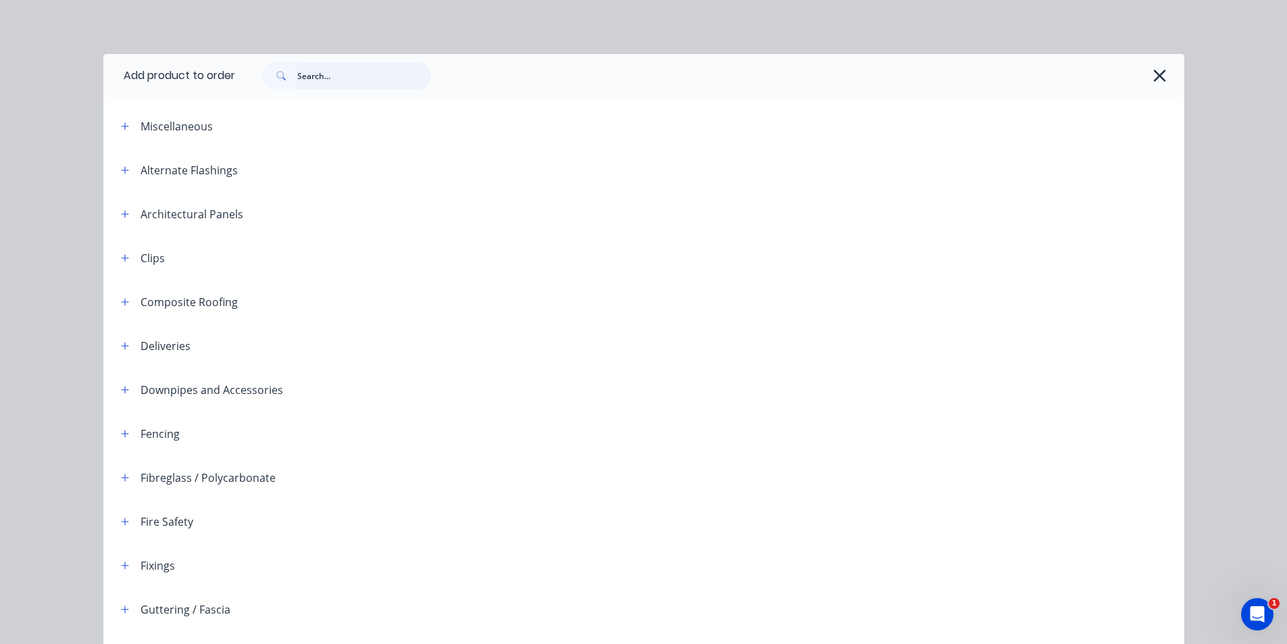
click at [371, 83] on input "text" at bounding box center [364, 75] width 134 height 27
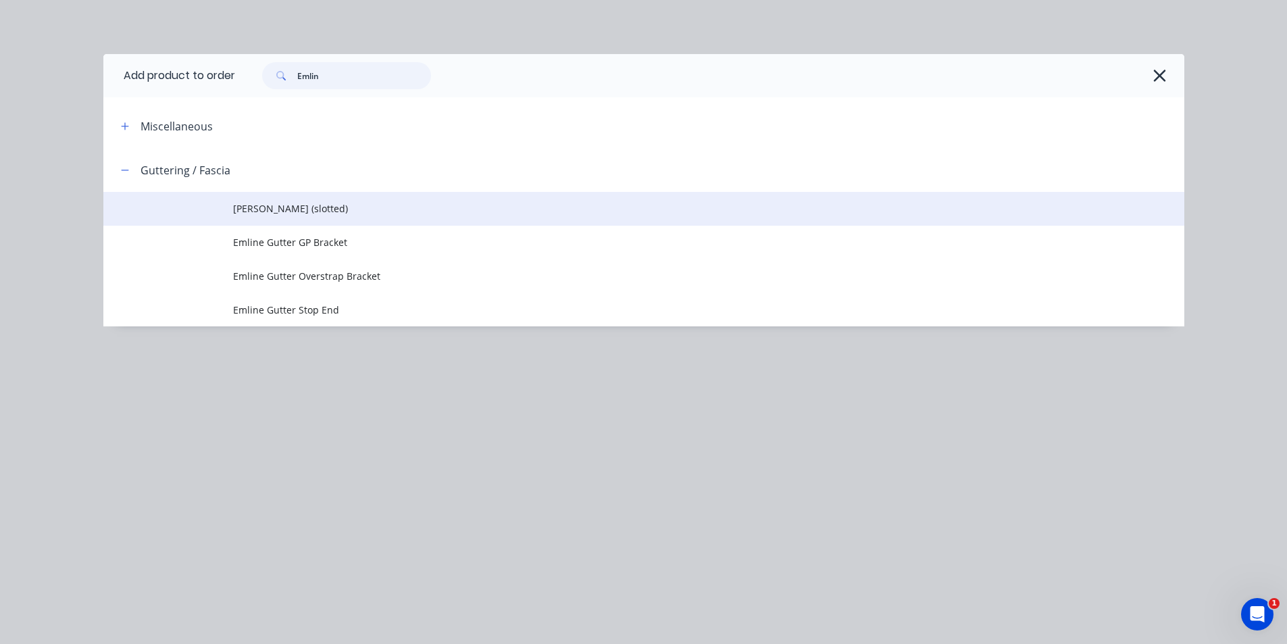
type input "Emlin"
click at [284, 206] on span "Emline Gutter (slotted)" at bounding box center [613, 208] width 761 height 14
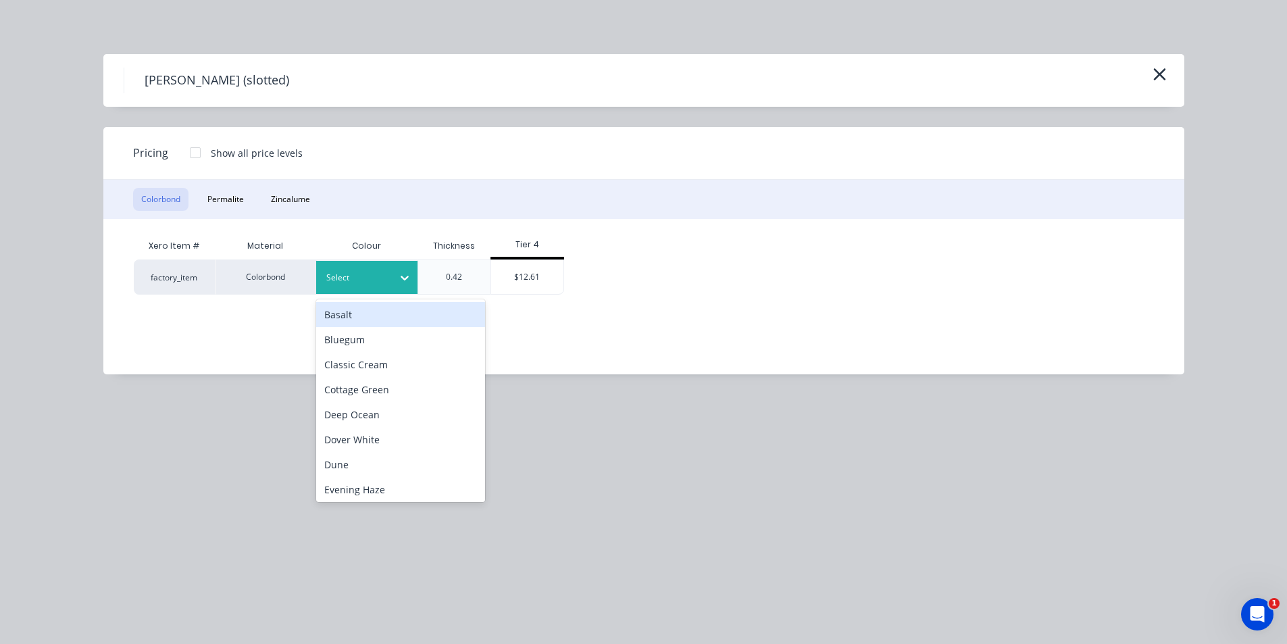
click at [370, 278] on div at bounding box center [356, 277] width 61 height 15
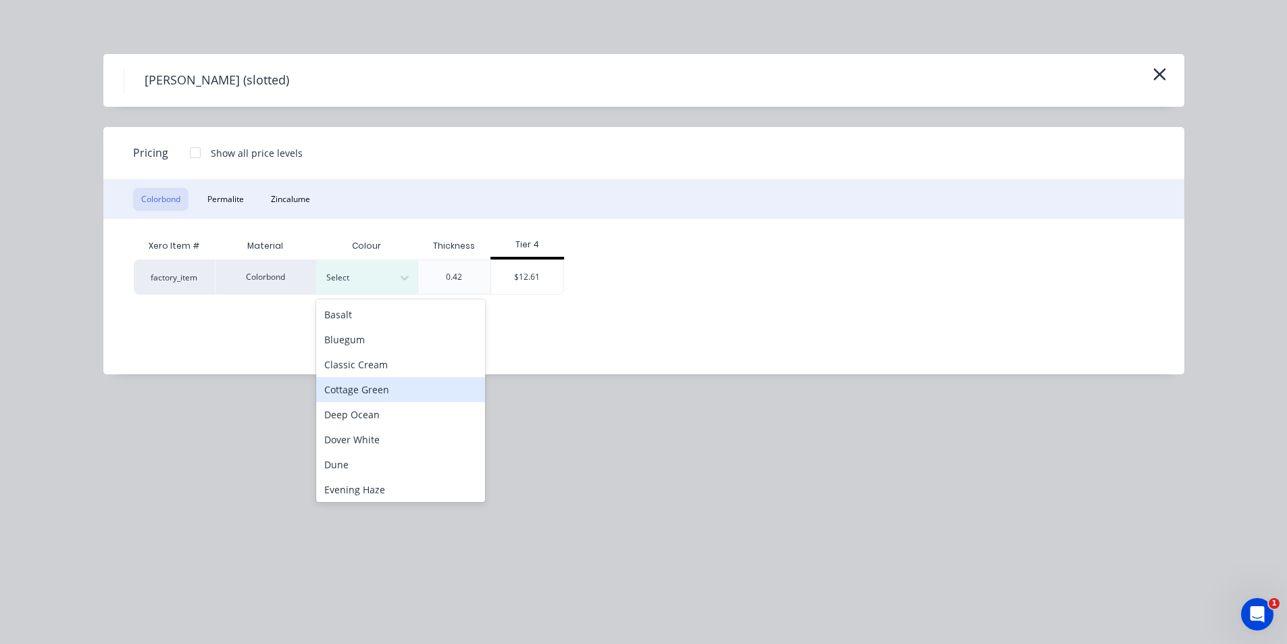
click at [361, 384] on div "Cottage Green" at bounding box center [400, 389] width 169 height 25
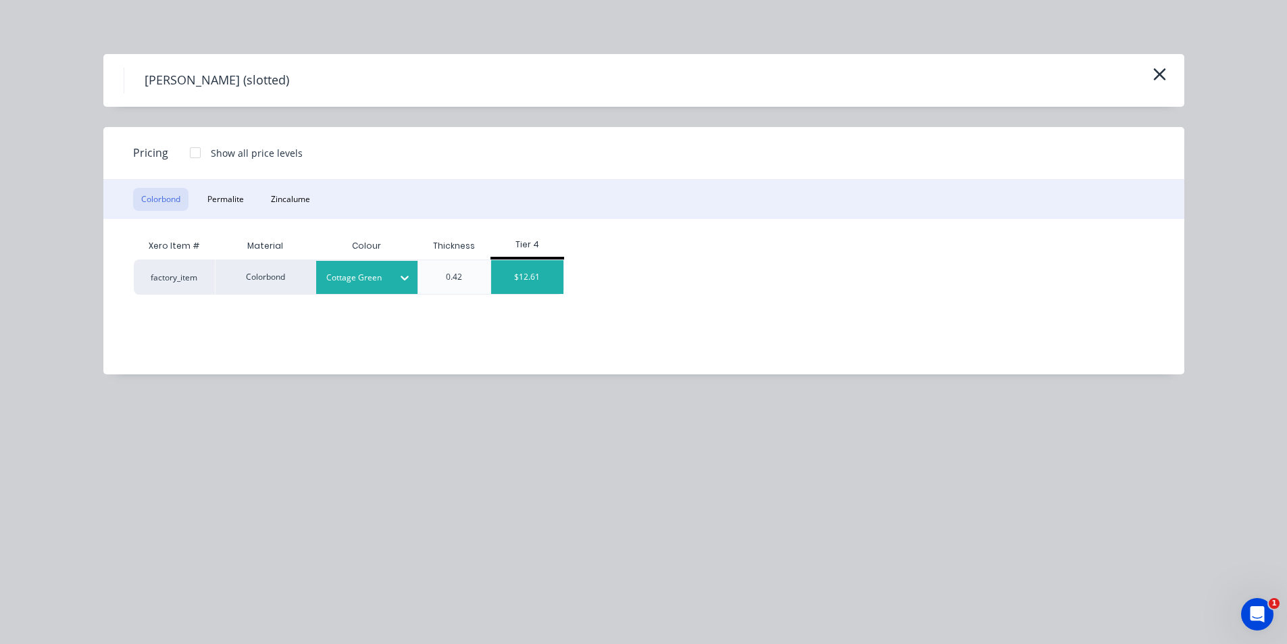
click at [503, 278] on div "$12.61" at bounding box center [527, 277] width 72 height 34
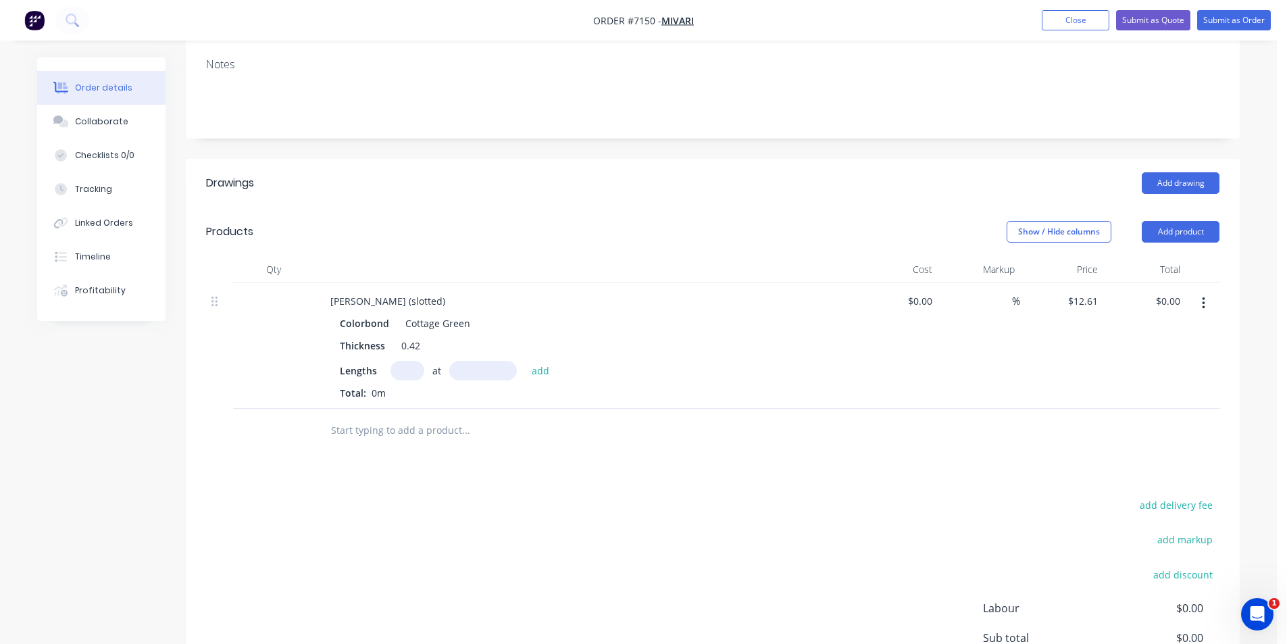
scroll to position [338, 0]
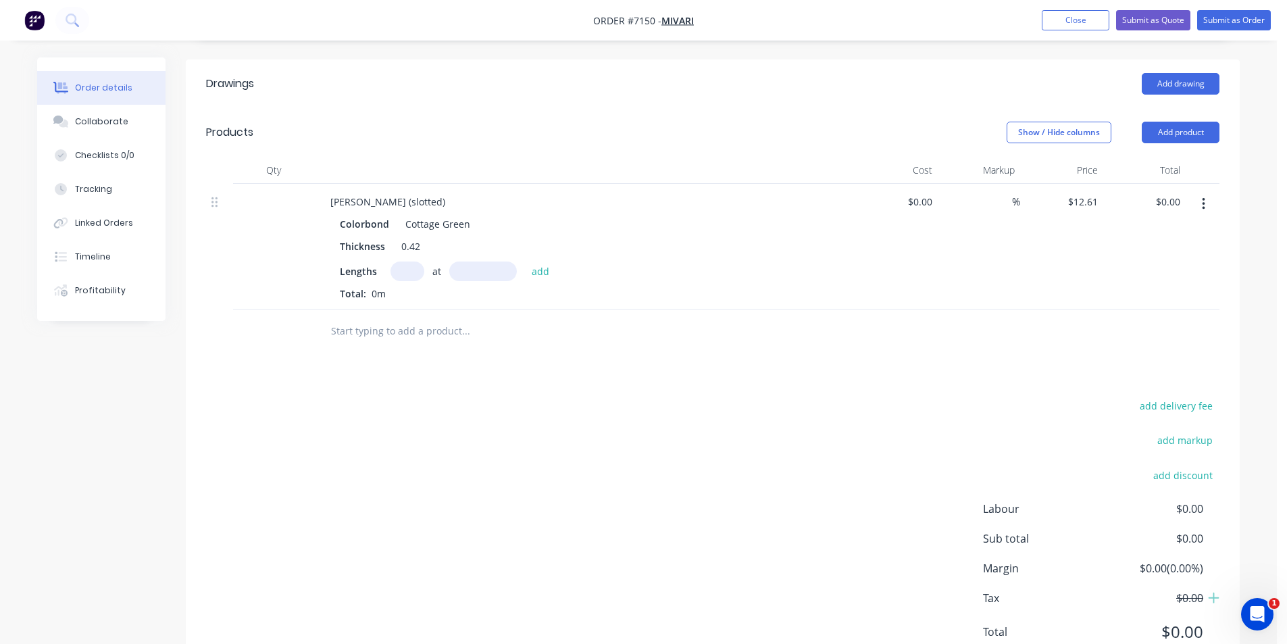
click at [408, 261] on input "text" at bounding box center [407, 271] width 34 height 20
type input "2"
type input "5500"
click at [525, 261] on button "add" at bounding box center [541, 270] width 32 height 18
type input "$138.71"
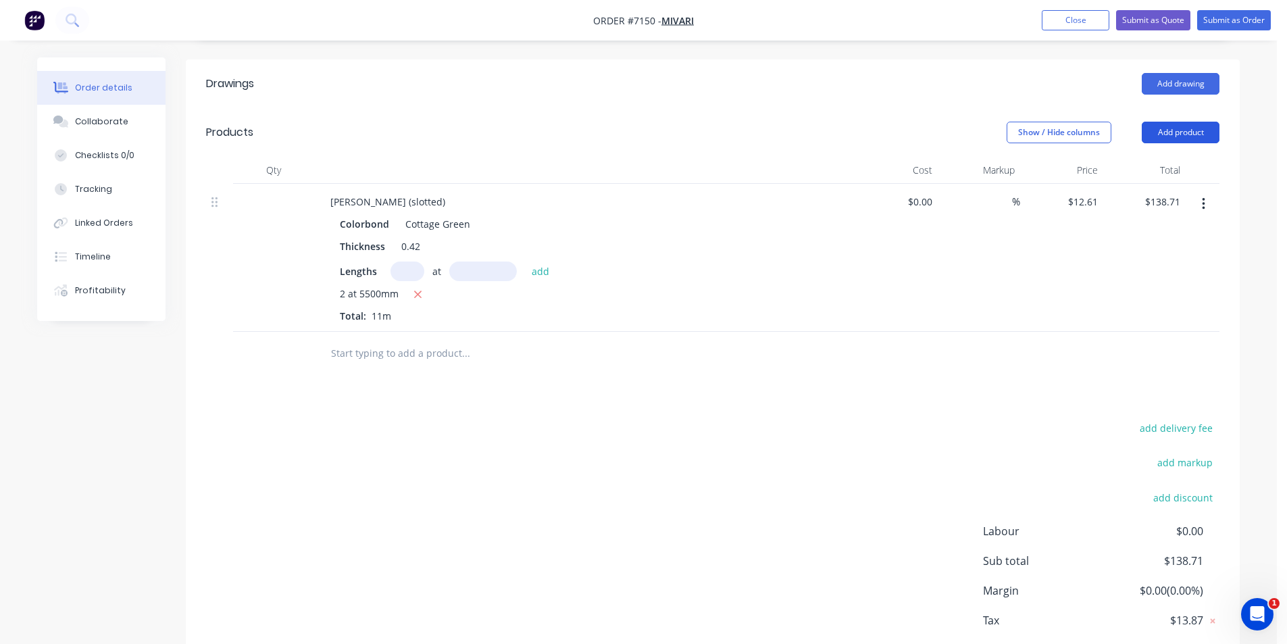
click at [1184, 122] on button "Add product" at bounding box center [1181, 133] width 78 height 22
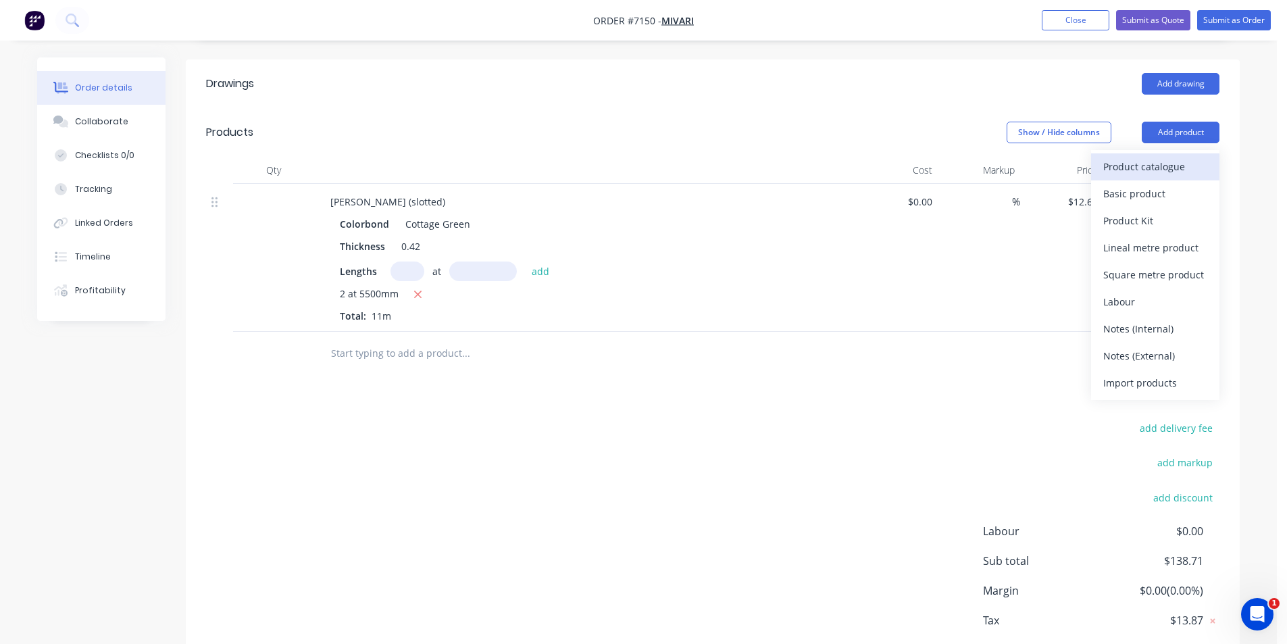
click at [1190, 157] on div "Product catalogue" at bounding box center [1155, 167] width 104 height 20
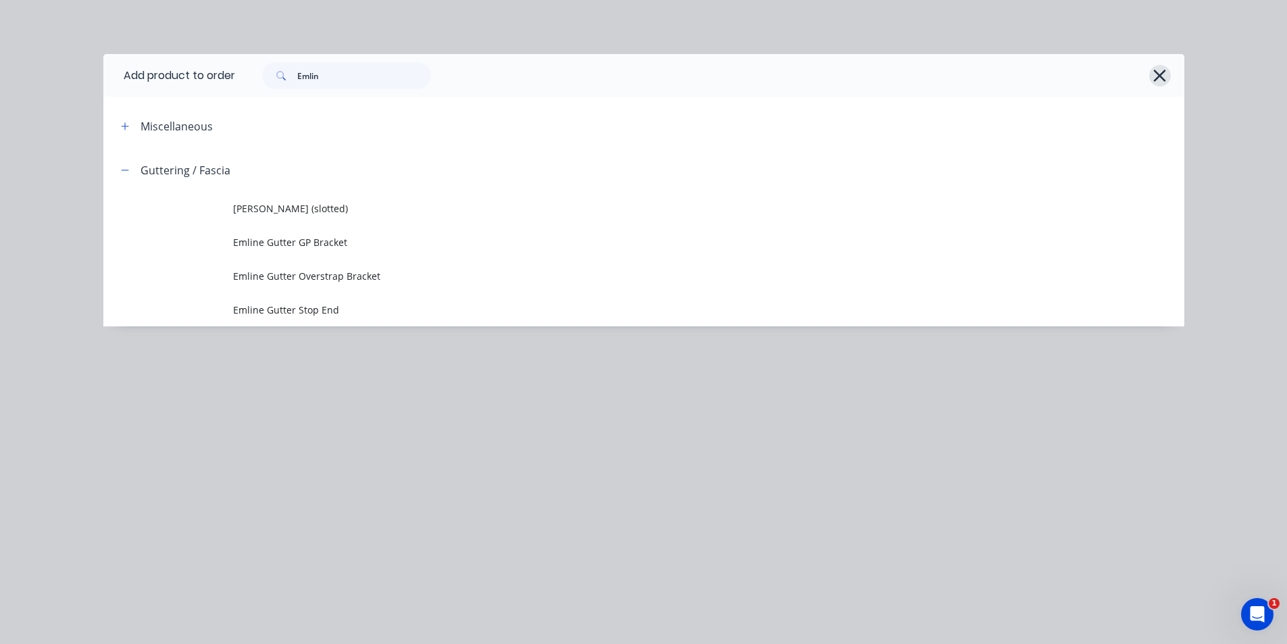
click at [1155, 73] on icon "button" at bounding box center [1160, 75] width 14 height 19
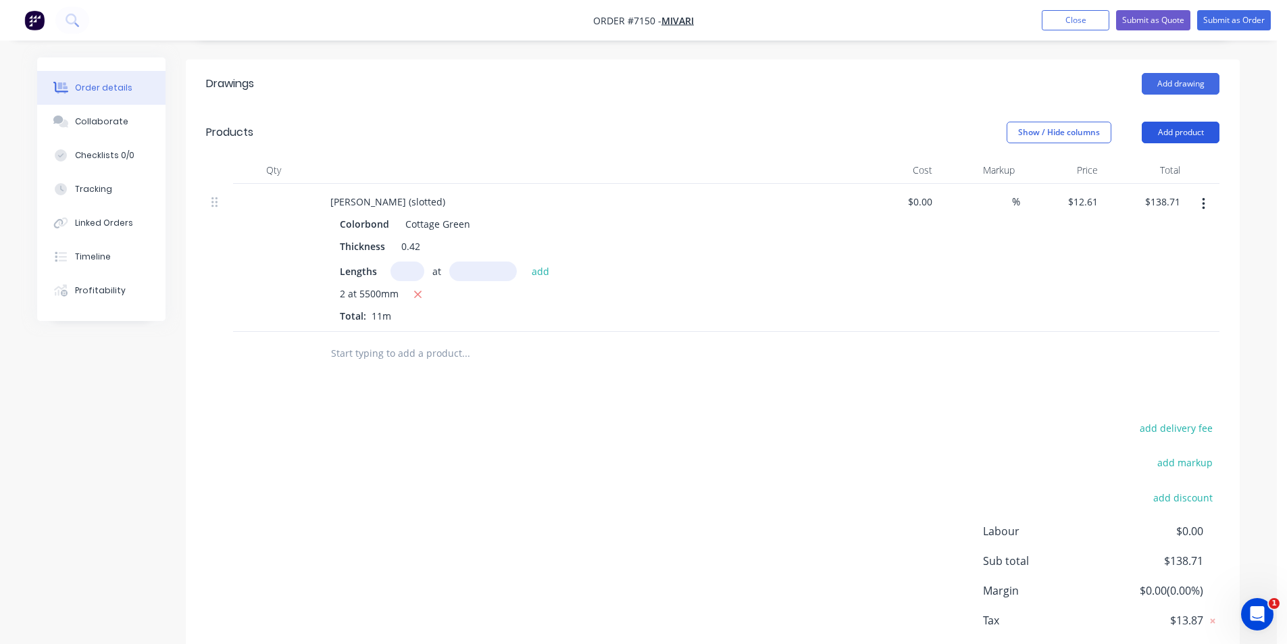
click at [1184, 122] on button "Add product" at bounding box center [1181, 133] width 78 height 22
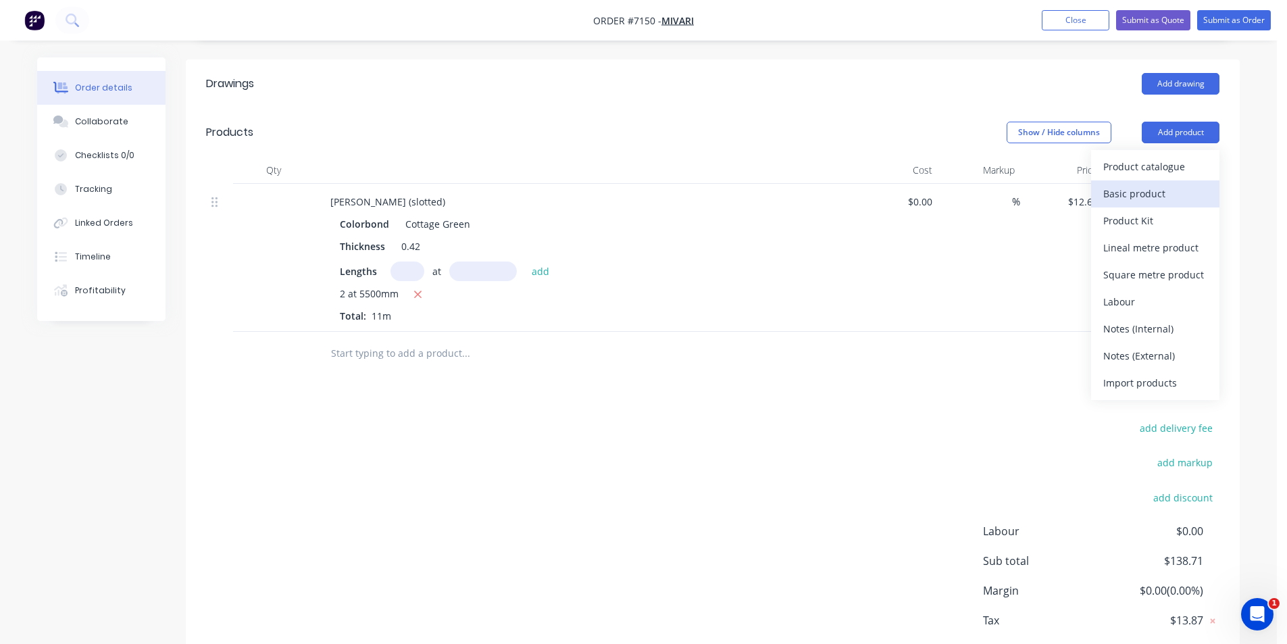
click at [1163, 184] on div "Basic product" at bounding box center [1155, 194] width 104 height 20
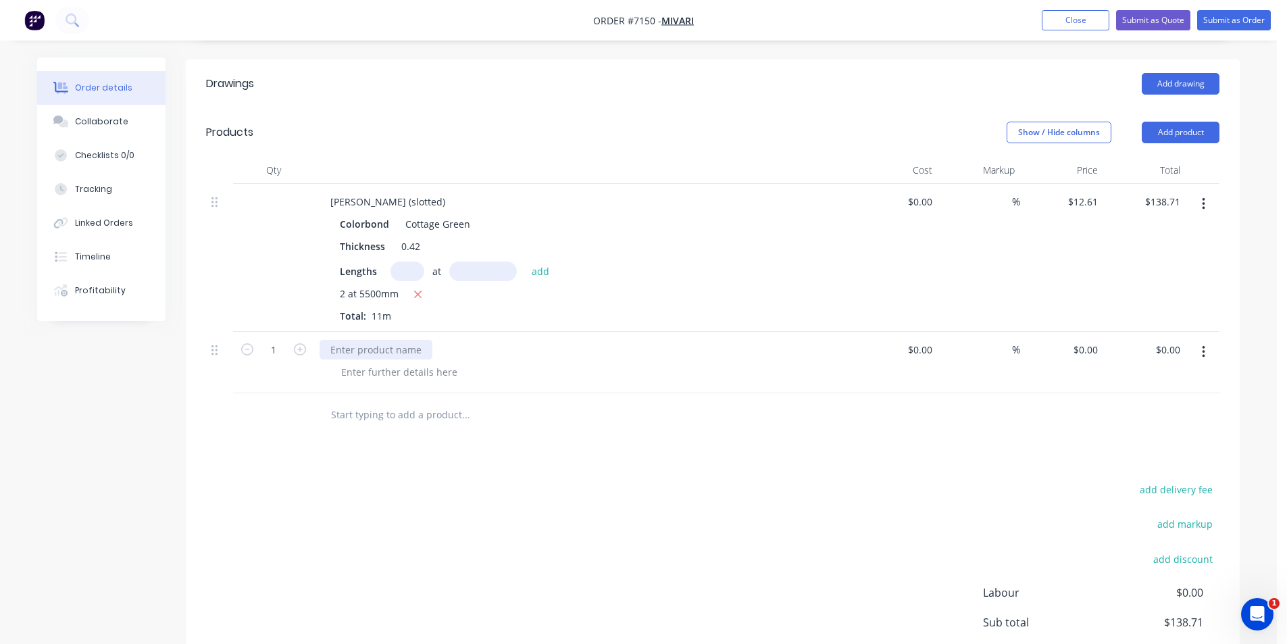
click at [382, 340] on div at bounding box center [376, 350] width 113 height 20
click at [342, 362] on div at bounding box center [399, 372] width 138 height 20
click at [362, 362] on div at bounding box center [399, 372] width 138 height 20
click at [305, 343] on icon "button" at bounding box center [300, 349] width 12 height 12
type input "2"
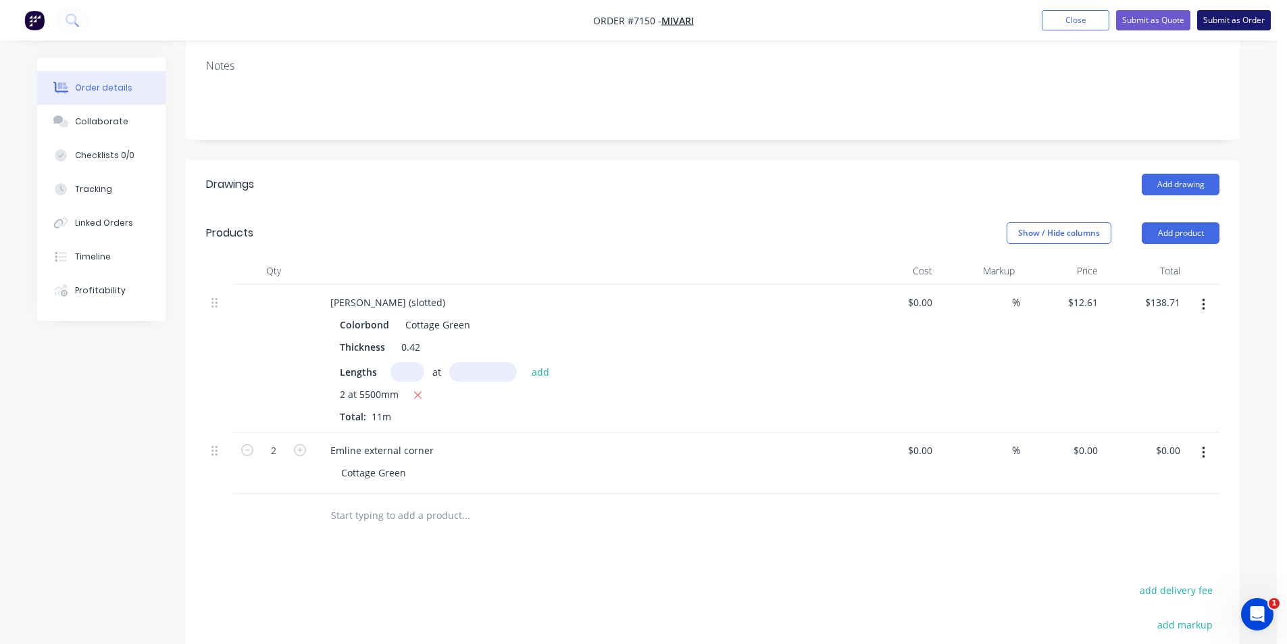
scroll to position [68, 0]
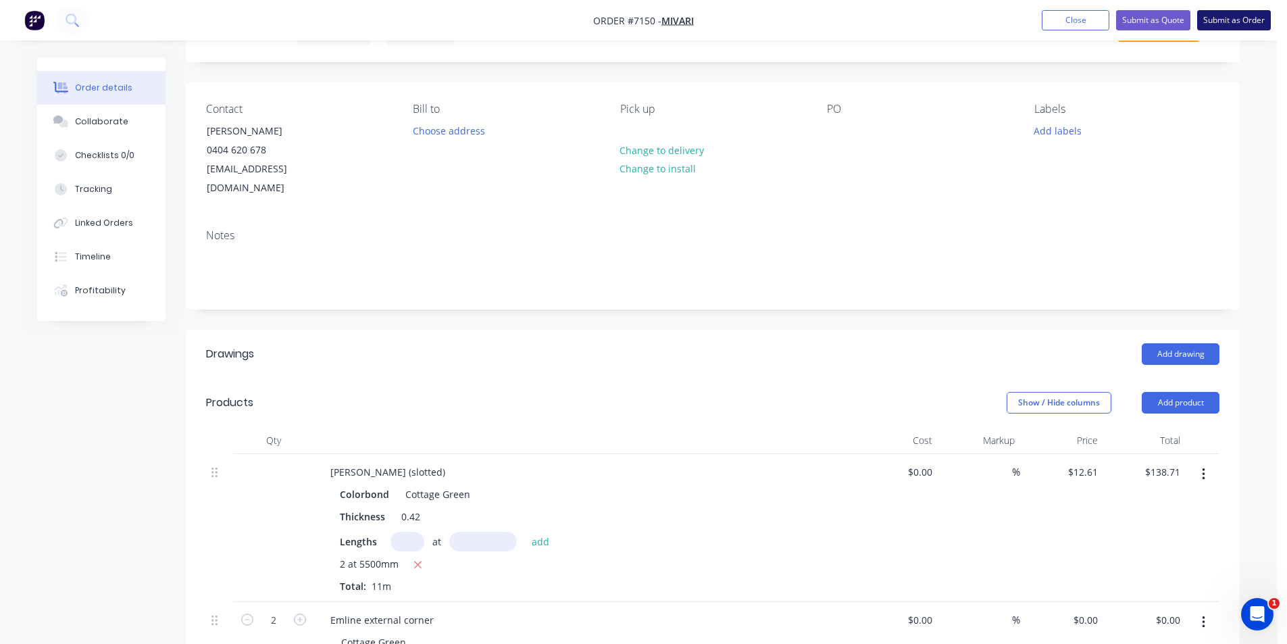
click at [1219, 19] on button "Submit as Order" at bounding box center [1234, 20] width 74 height 20
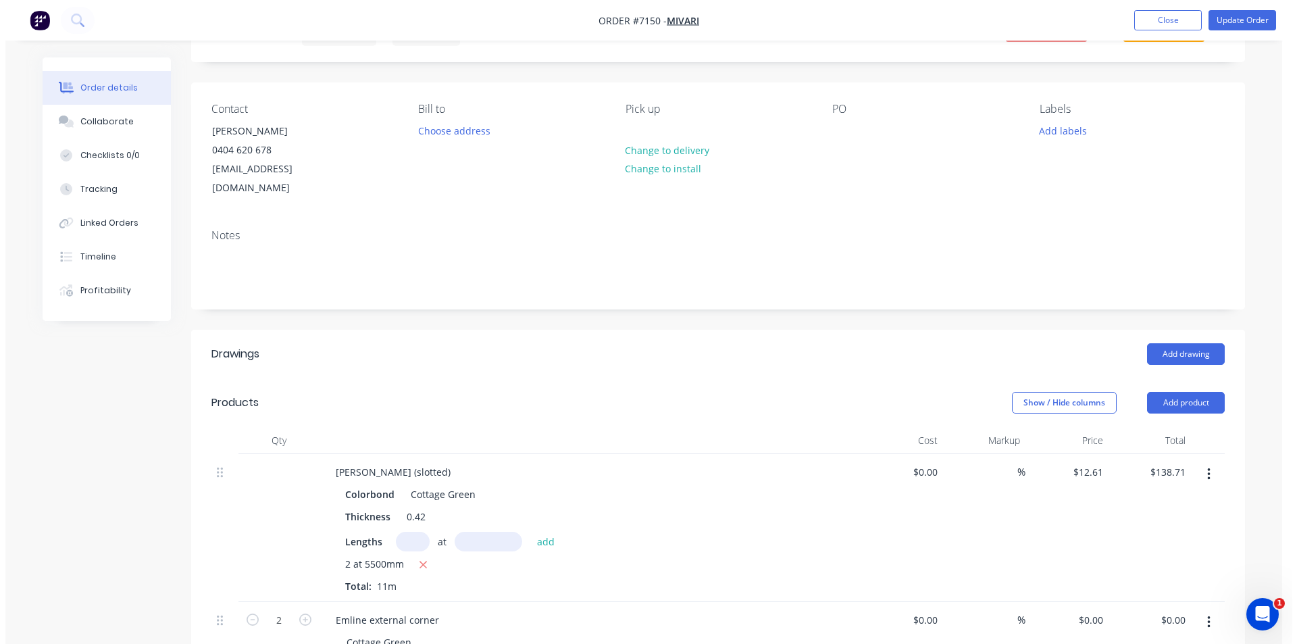
scroll to position [0, 0]
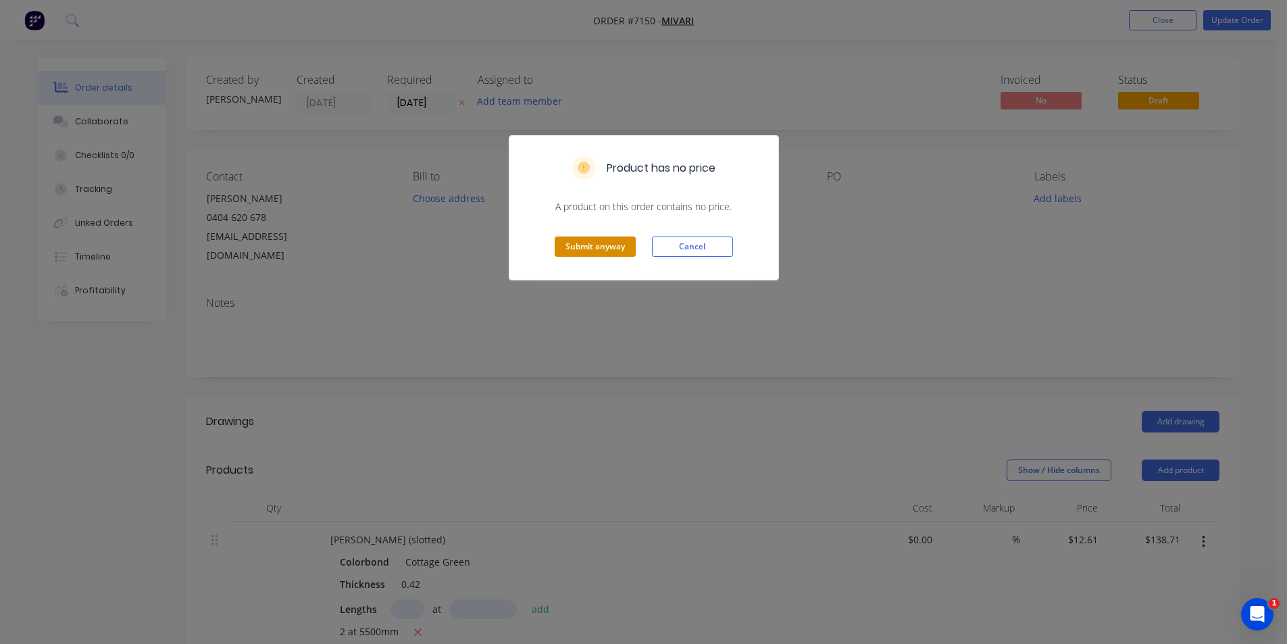
click at [629, 247] on button "Submit anyway" at bounding box center [595, 246] width 81 height 20
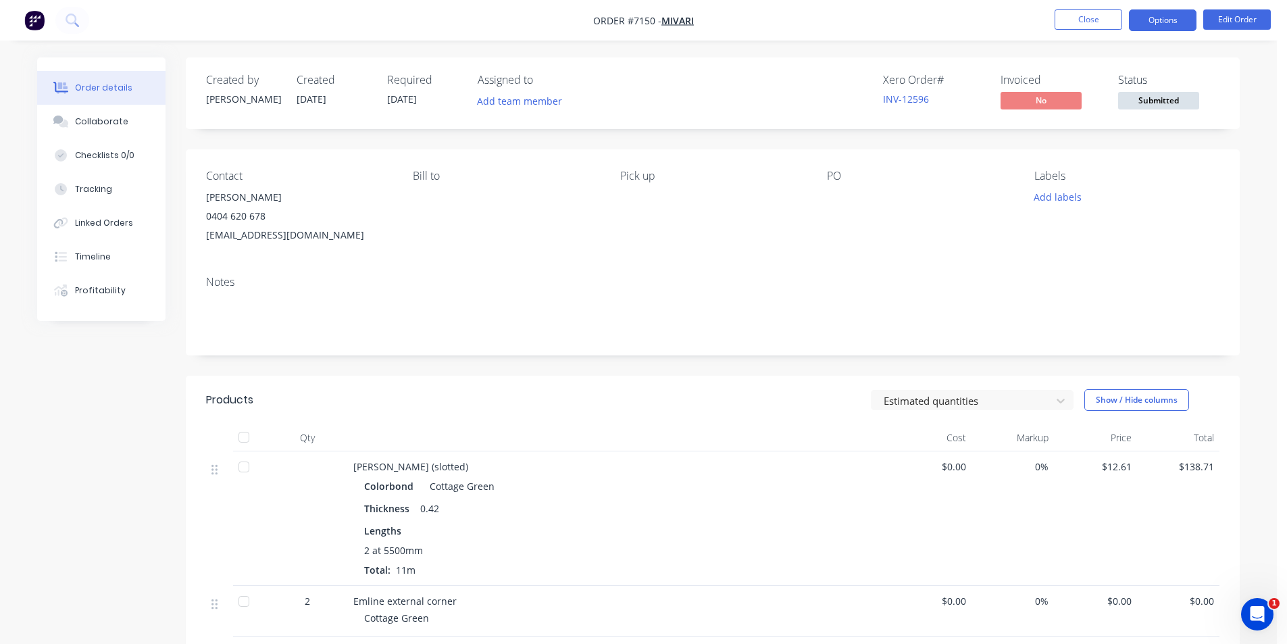
click at [1150, 25] on button "Options" at bounding box center [1163, 20] width 68 height 22
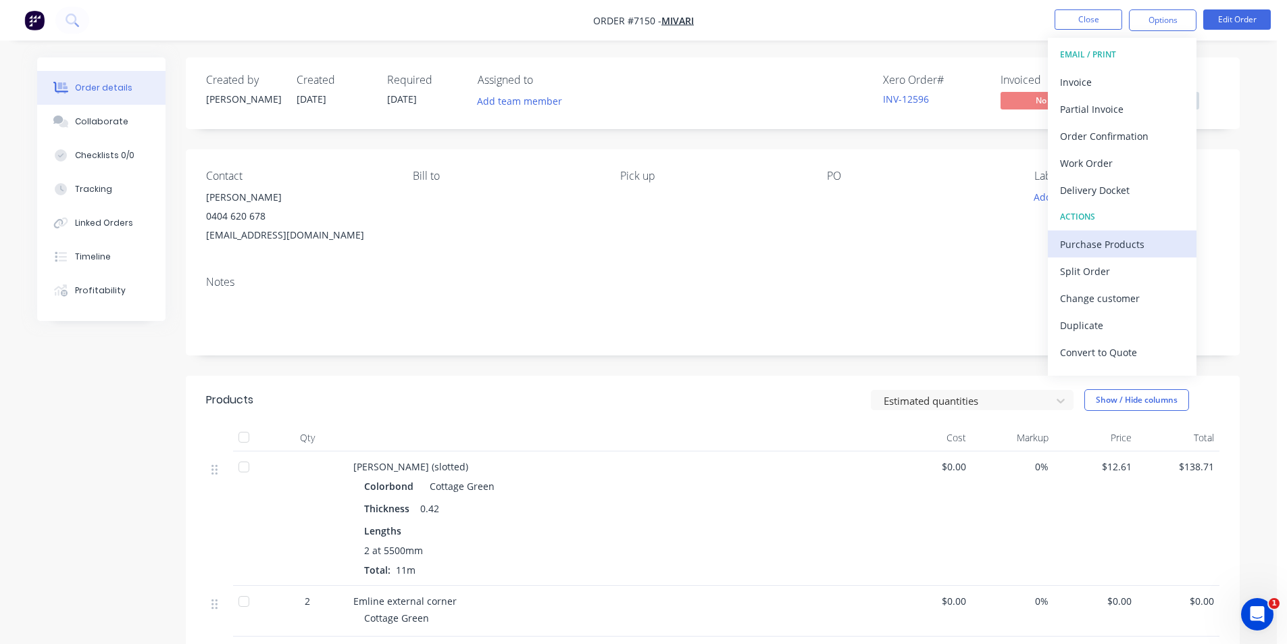
click at [1115, 249] on div "Purchase Products" at bounding box center [1122, 244] width 124 height 20
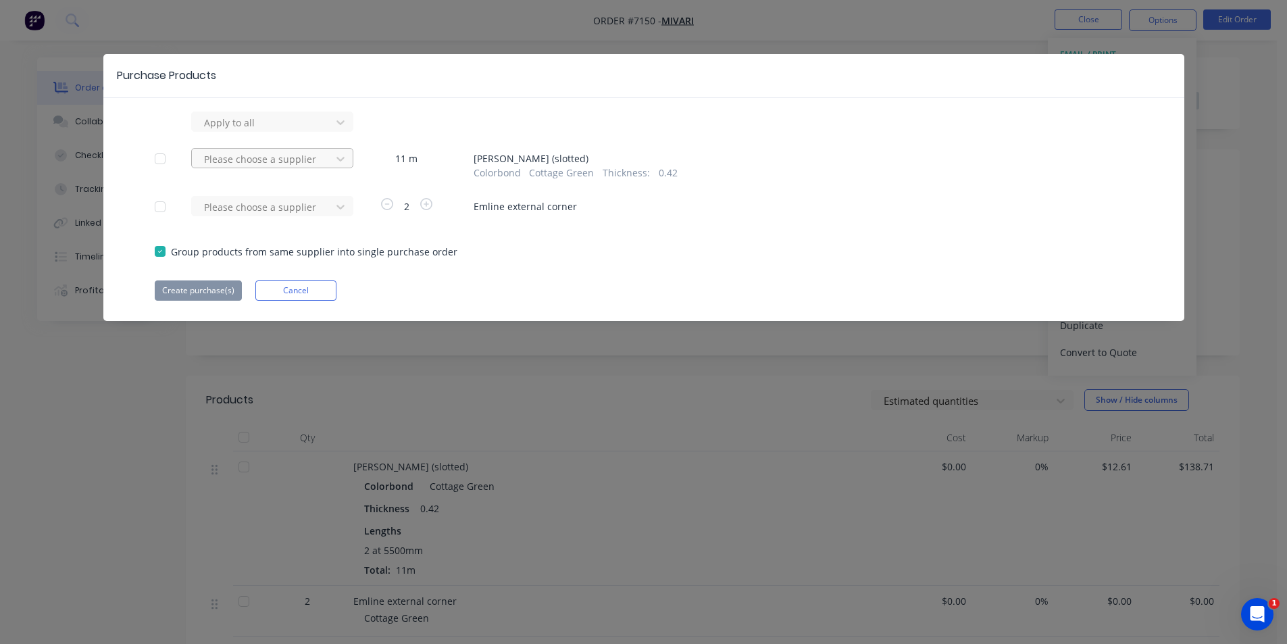
click at [318, 157] on div at bounding box center [264, 159] width 122 height 17
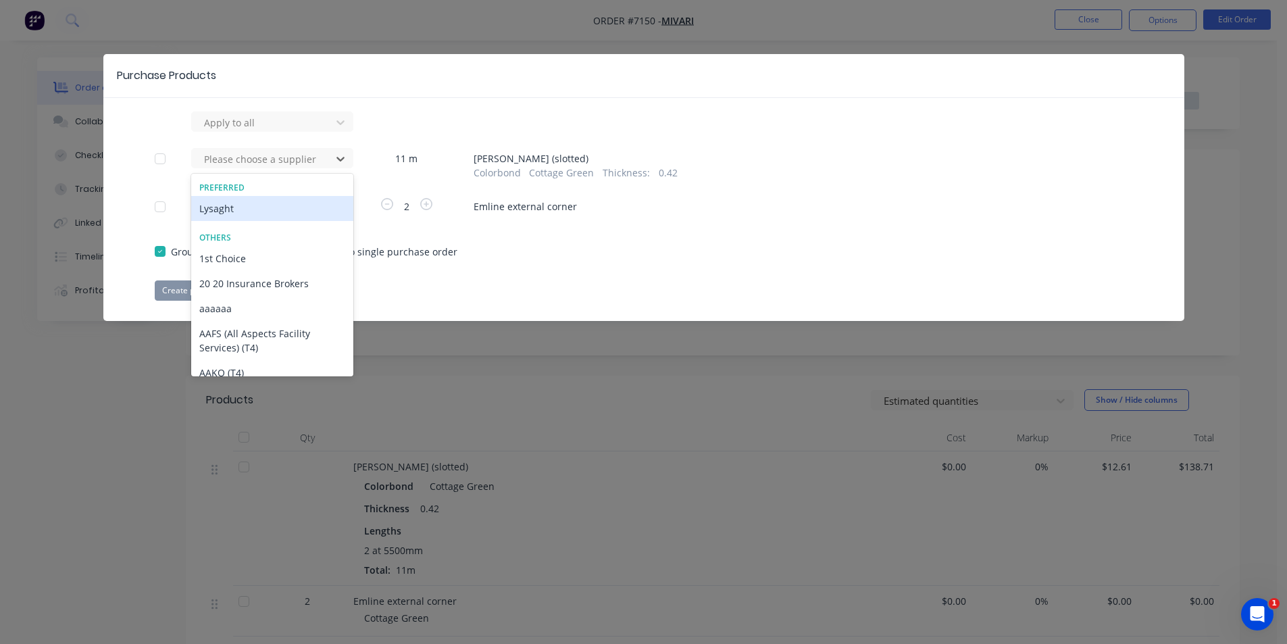
click at [240, 203] on div "Lysaght" at bounding box center [272, 208] width 162 height 25
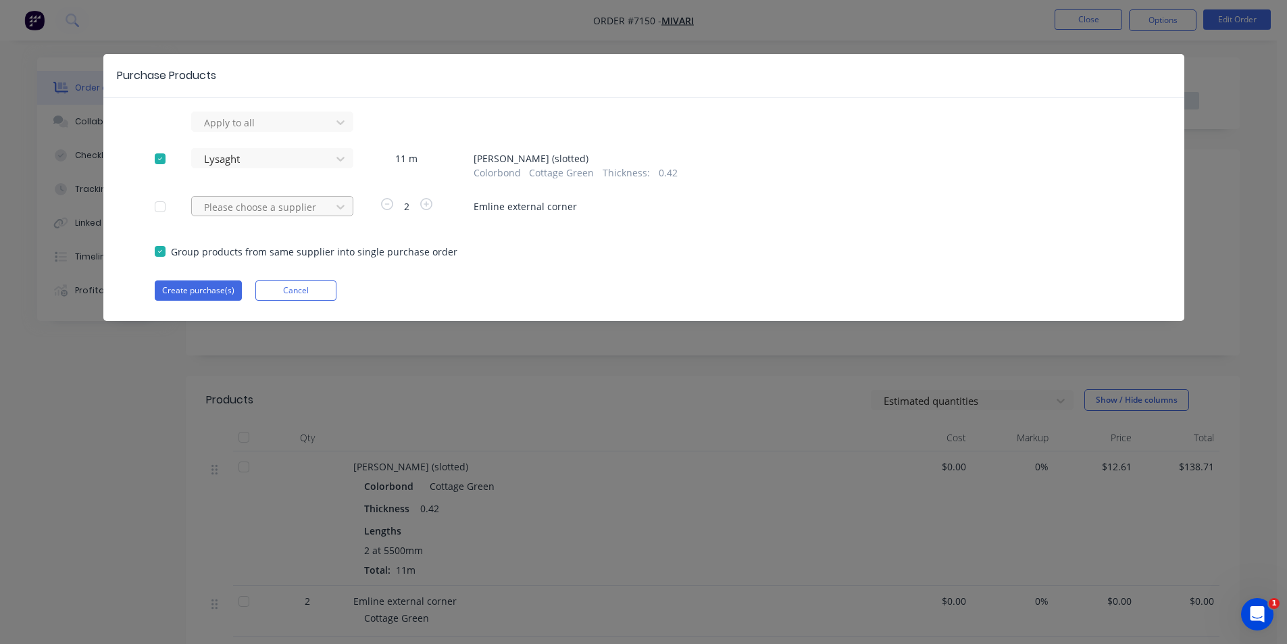
click at [252, 206] on div at bounding box center [264, 207] width 122 height 17
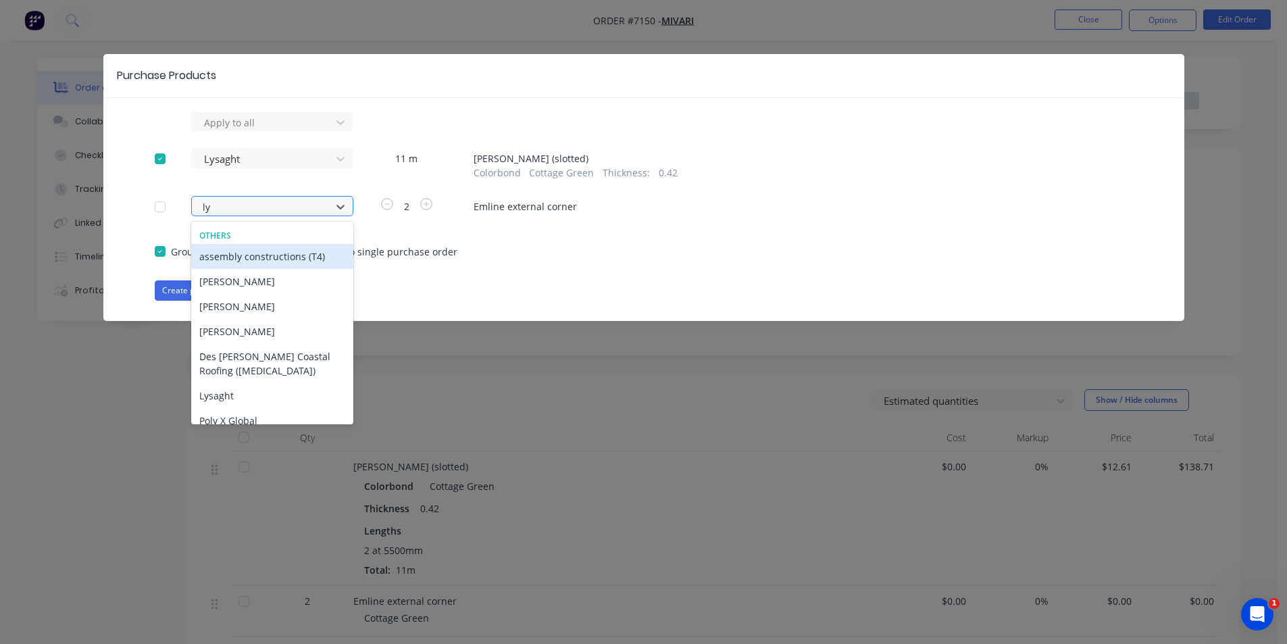
type input "lys"
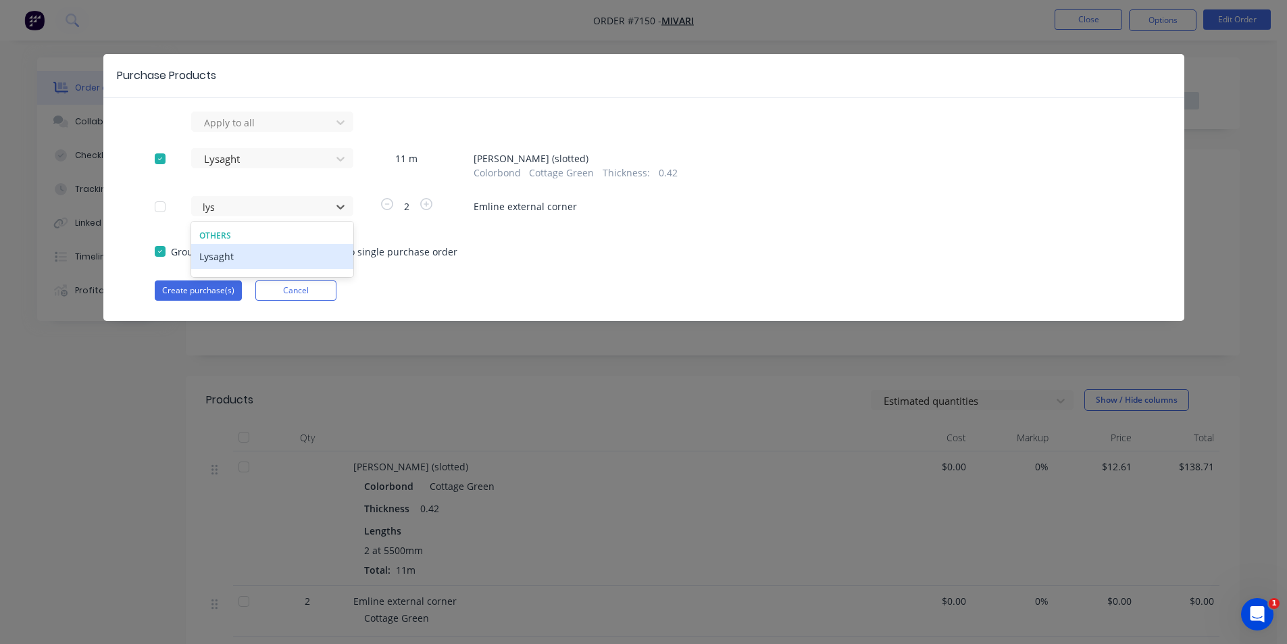
click at [258, 257] on div "Lysaght" at bounding box center [272, 256] width 162 height 25
click at [201, 294] on button "Create purchase(s)" at bounding box center [198, 290] width 87 height 20
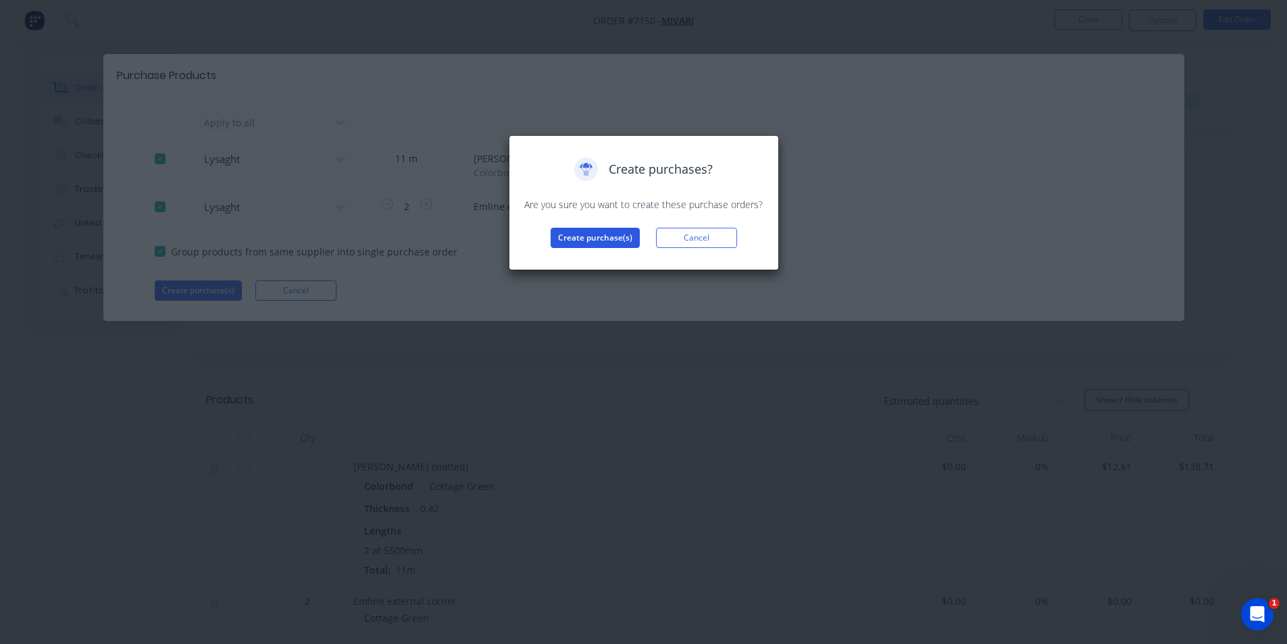
click at [617, 238] on button "Create purchase(s)" at bounding box center [595, 238] width 89 height 20
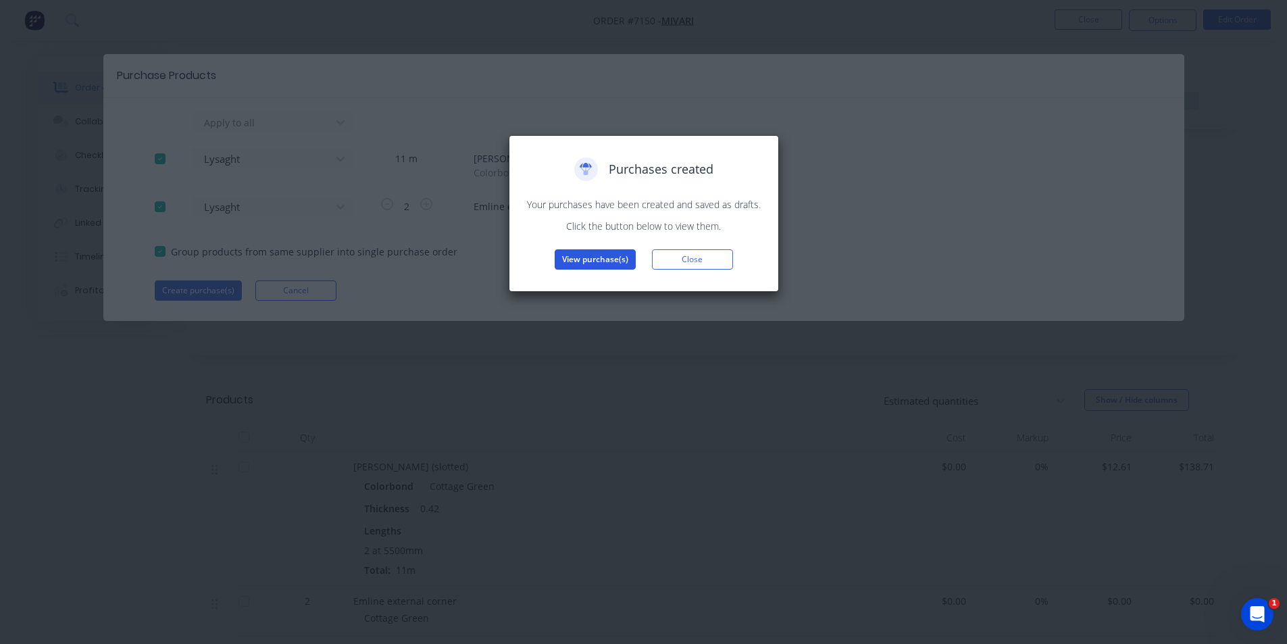
click at [611, 264] on button "View purchase(s)" at bounding box center [595, 259] width 81 height 20
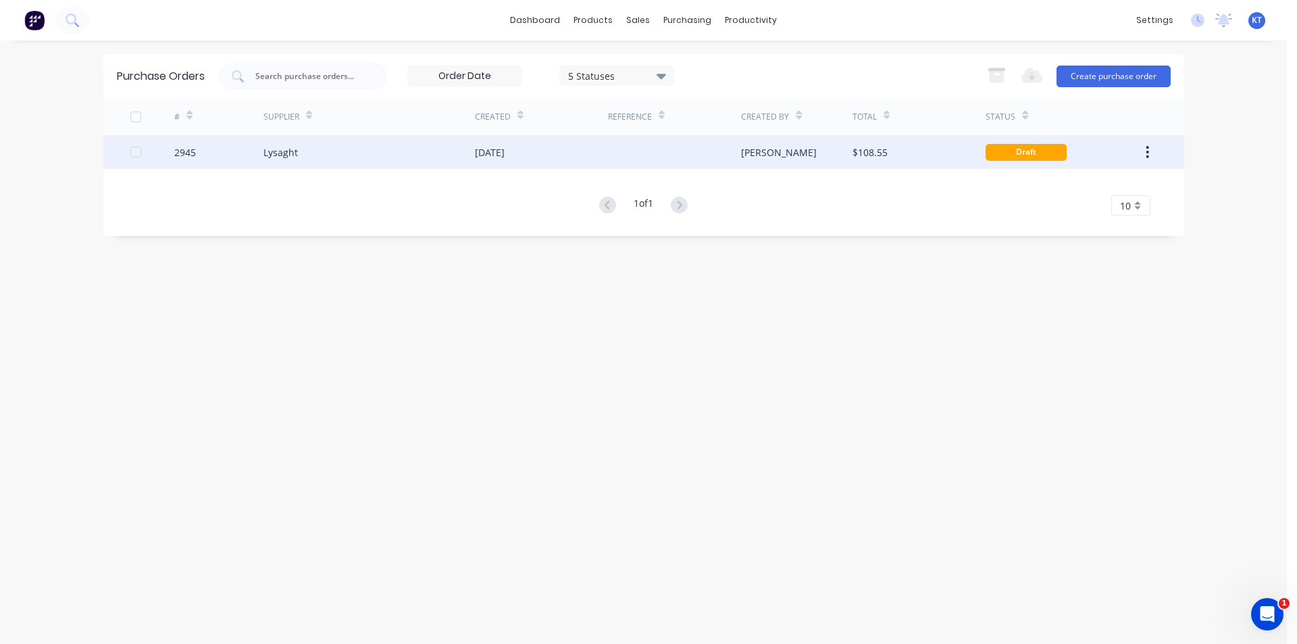
click at [882, 161] on div "$108.55" at bounding box center [919, 152] width 133 height 34
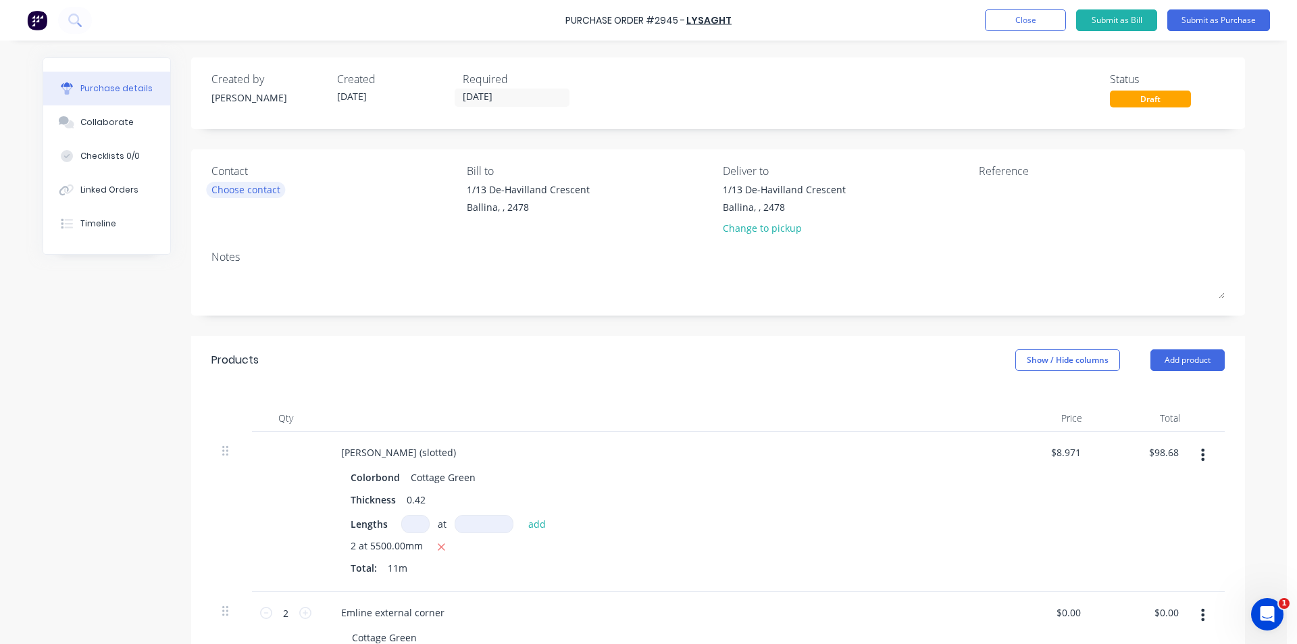
click at [243, 184] on div "Choose contact" at bounding box center [245, 189] width 69 height 14
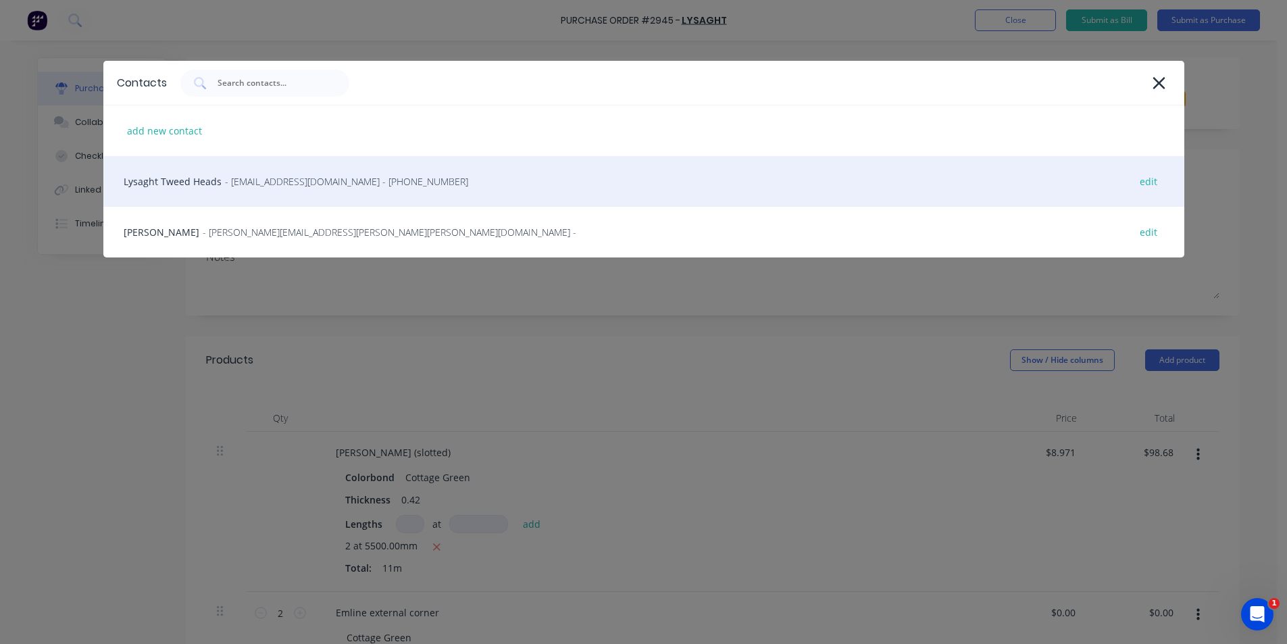
click at [241, 180] on span "- gcnsales@lysaght.com - (02) 6674 7100" at bounding box center [346, 181] width 243 height 14
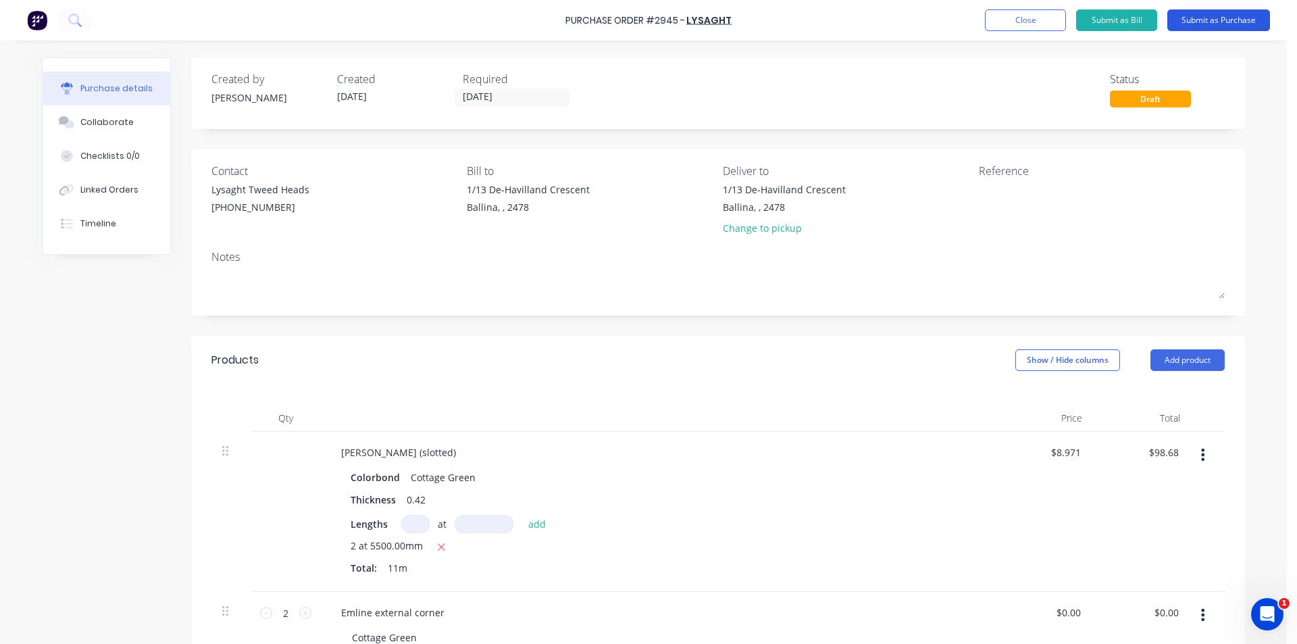
click at [1193, 25] on button "Submit as Purchase" at bounding box center [1218, 20] width 103 height 22
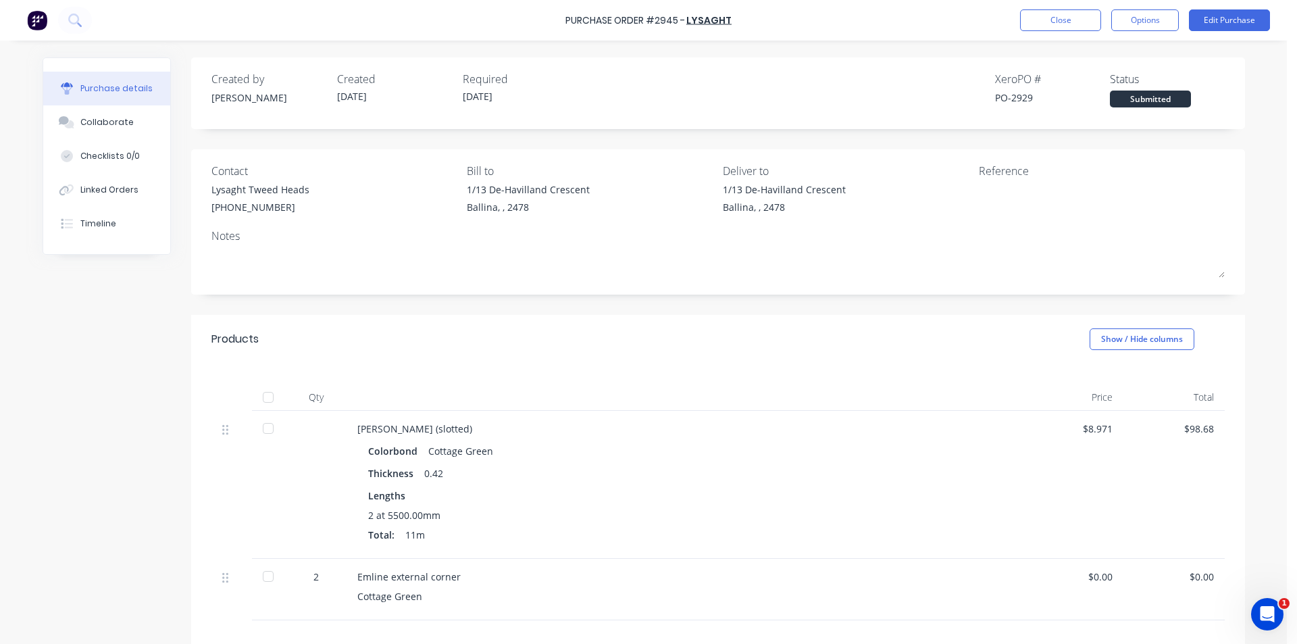
click at [1142, 31] on div "Purchase Order #2945 - Lysaght Close Options Edit Purchase" at bounding box center [648, 20] width 1297 height 41
click at [1142, 28] on button "Options" at bounding box center [1145, 20] width 68 height 22
click at [1142, 52] on div "Print / Email" at bounding box center [1115, 55] width 104 height 20
click at [1090, 111] on div "Without pricing" at bounding box center [1115, 109] width 104 height 20
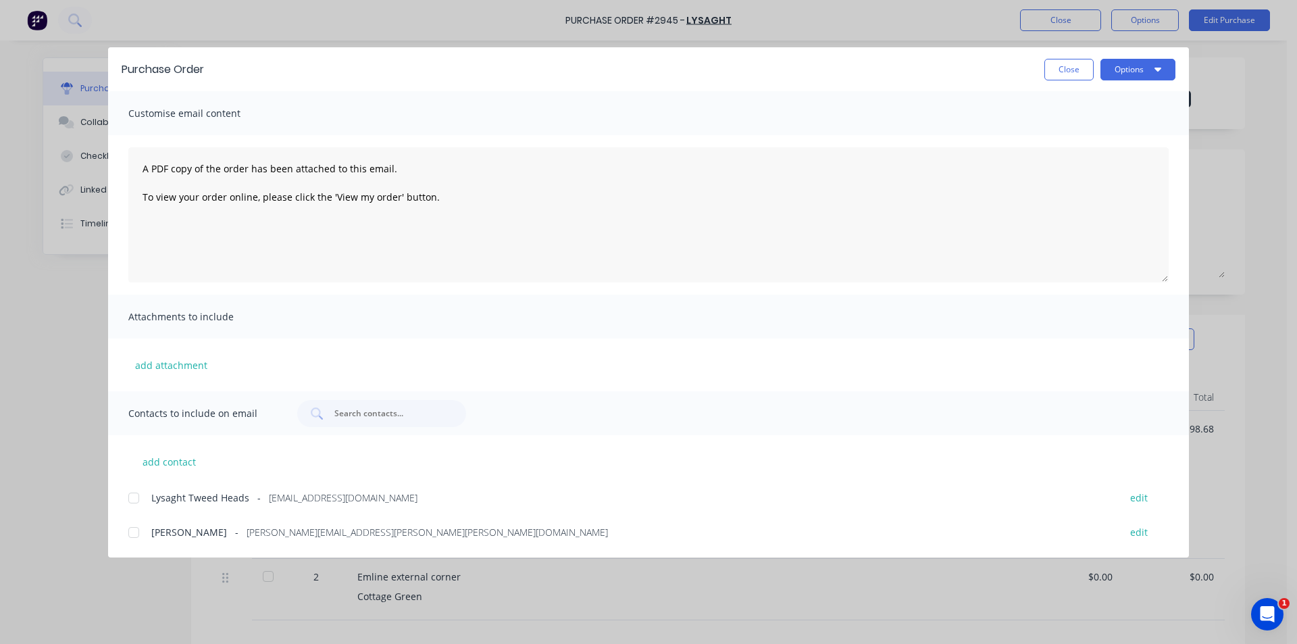
click at [135, 499] on div at bounding box center [133, 497] width 27 height 27
click at [1128, 62] on button "Options" at bounding box center [1137, 70] width 75 height 22
click at [1130, 153] on div "Email" at bounding box center [1111, 158] width 104 height 20
click at [1053, 68] on button "Close" at bounding box center [1068, 70] width 49 height 22
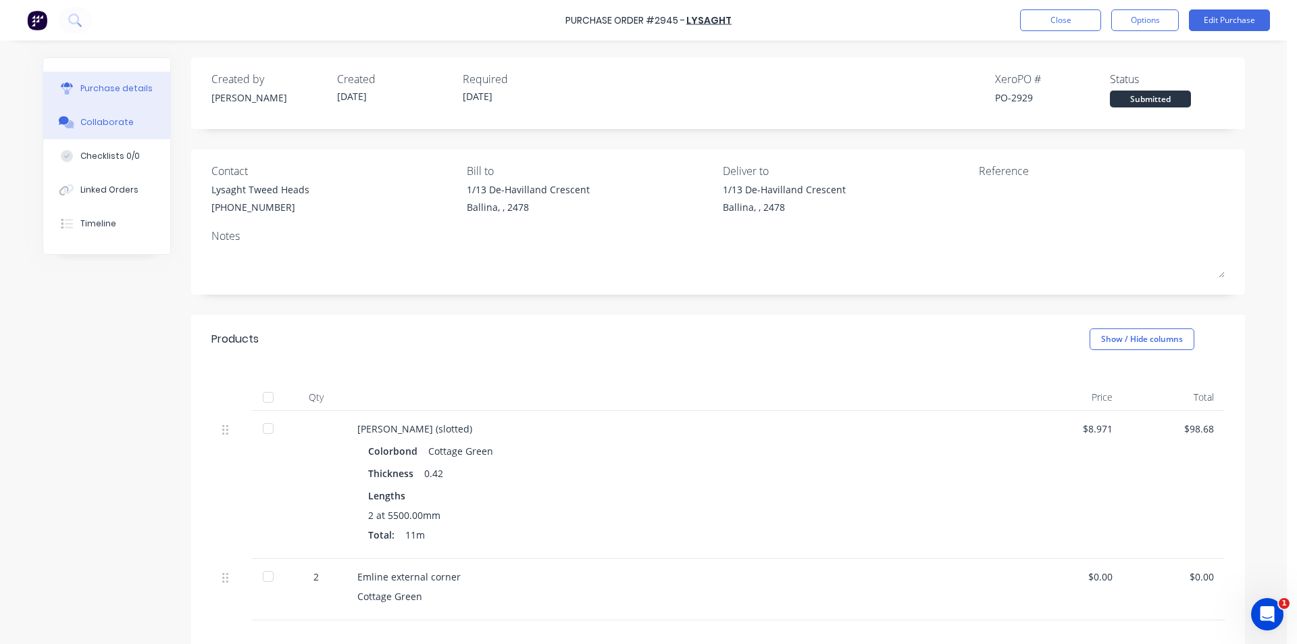
click at [118, 120] on div "Collaborate" at bounding box center [106, 122] width 53 height 12
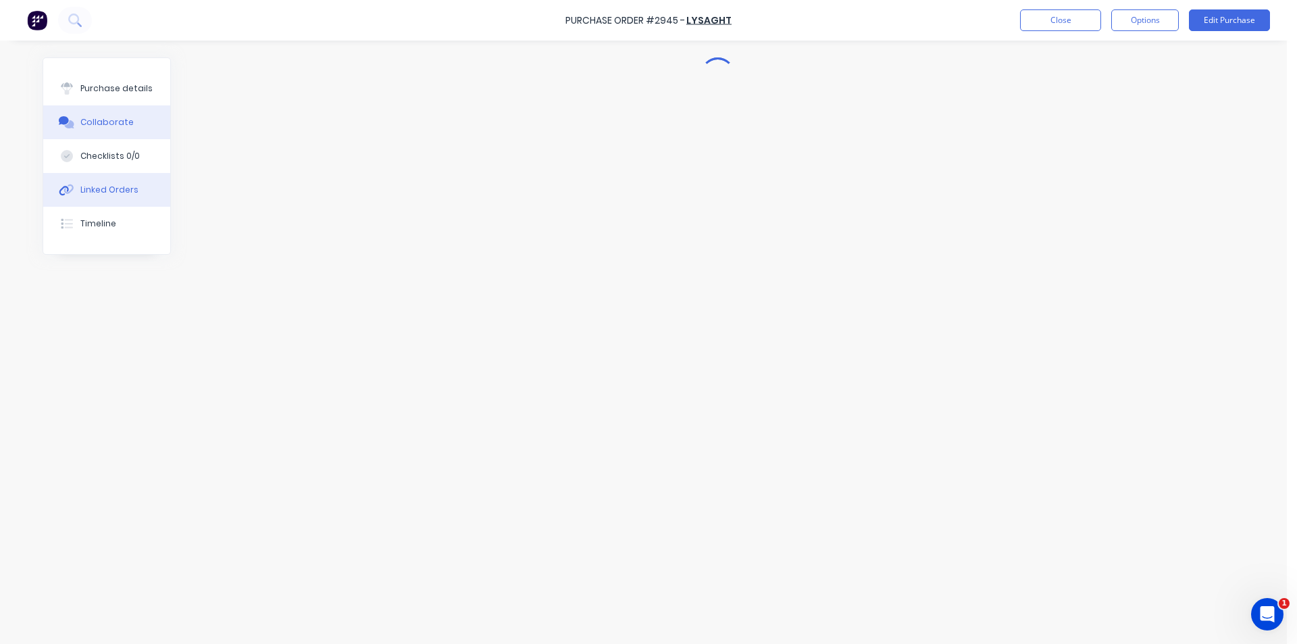
click at [70, 176] on button "Linked Orders" at bounding box center [106, 190] width 127 height 34
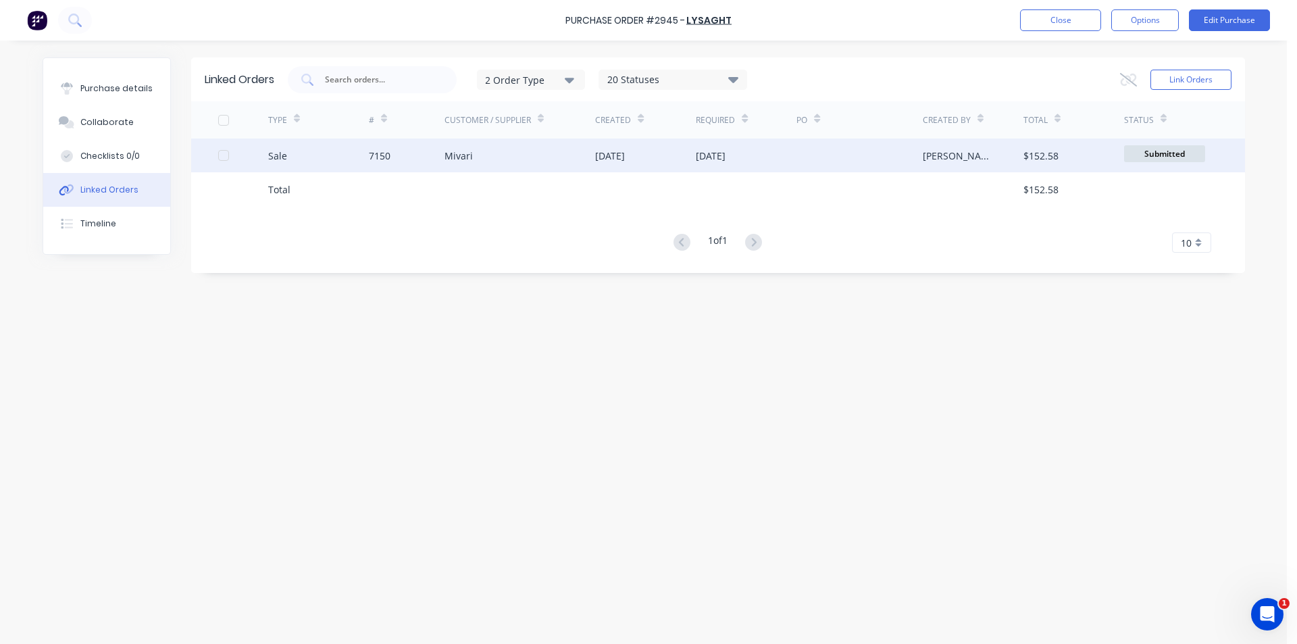
click at [726, 154] on div "10 Oct 2025" at bounding box center [711, 156] width 30 height 14
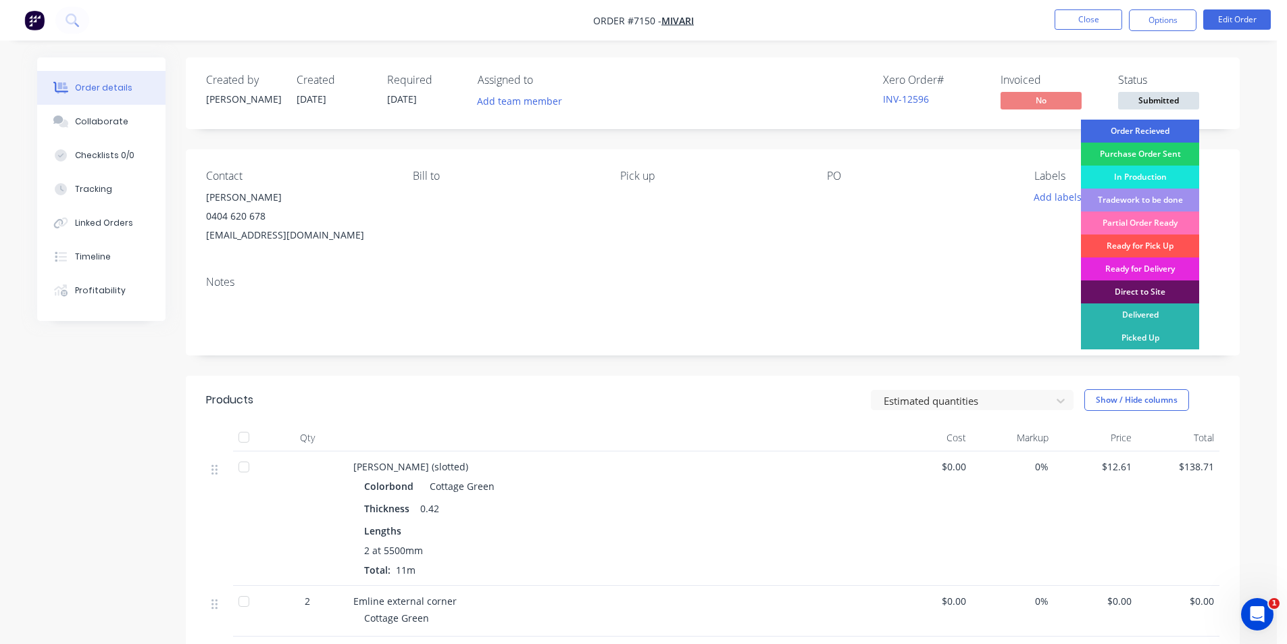
click at [1150, 138] on div "Order Recieved" at bounding box center [1140, 131] width 118 height 23
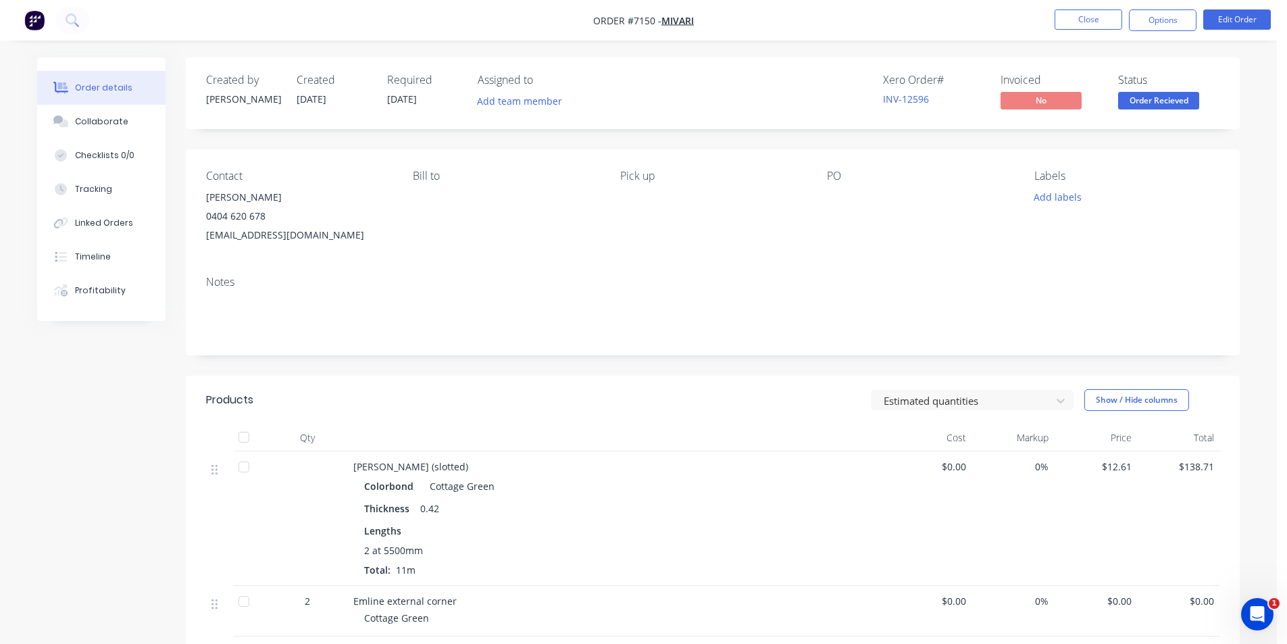
click at [1148, 98] on span "Order Recieved" at bounding box center [1158, 100] width 81 height 17
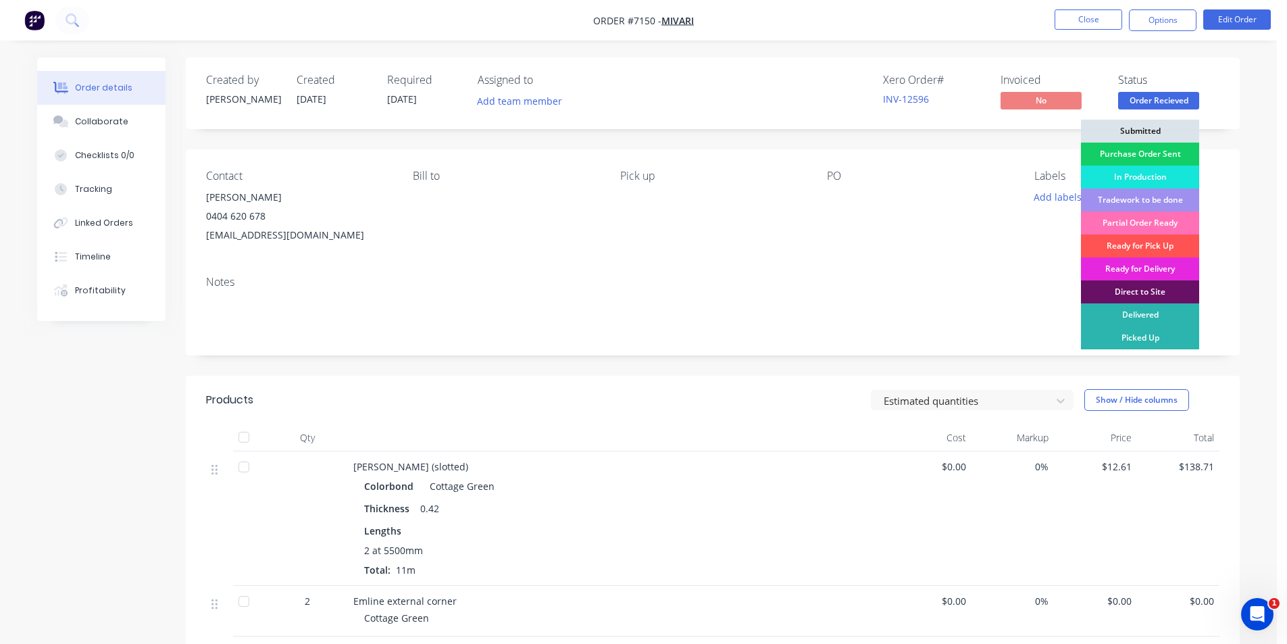
click at [1146, 150] on div "Purchase Order Sent" at bounding box center [1140, 154] width 118 height 23
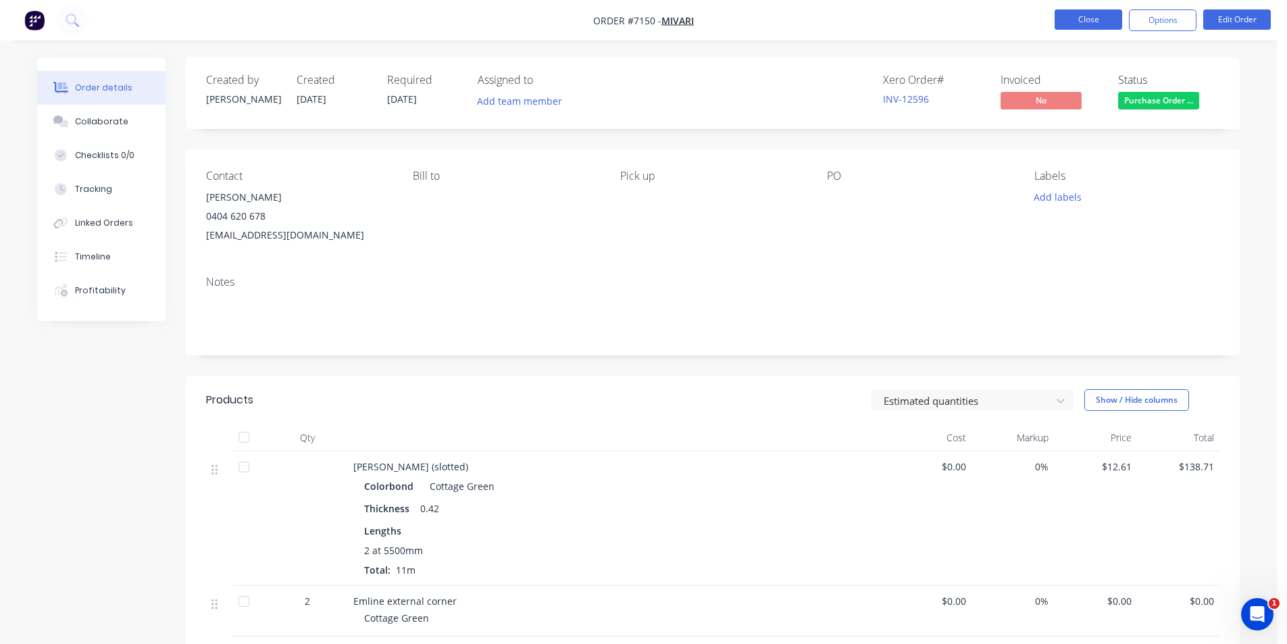
click at [1090, 26] on button "Close" at bounding box center [1089, 19] width 68 height 20
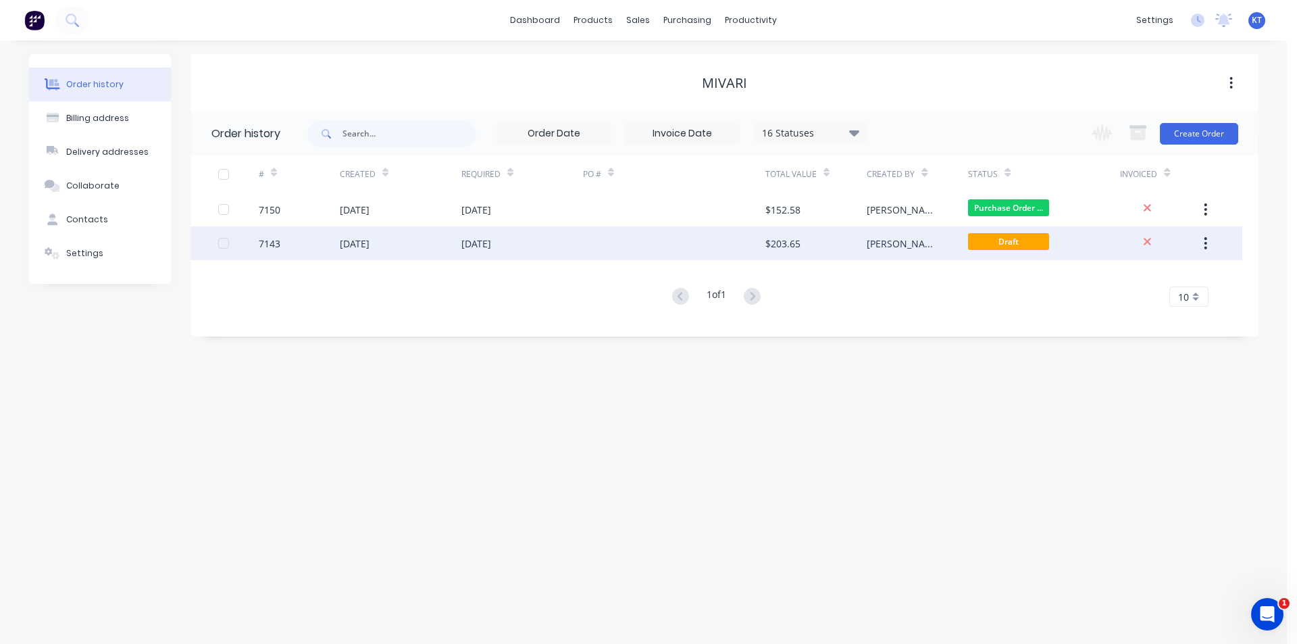
click at [801, 240] on div "$203.65" at bounding box center [815, 243] width 101 height 34
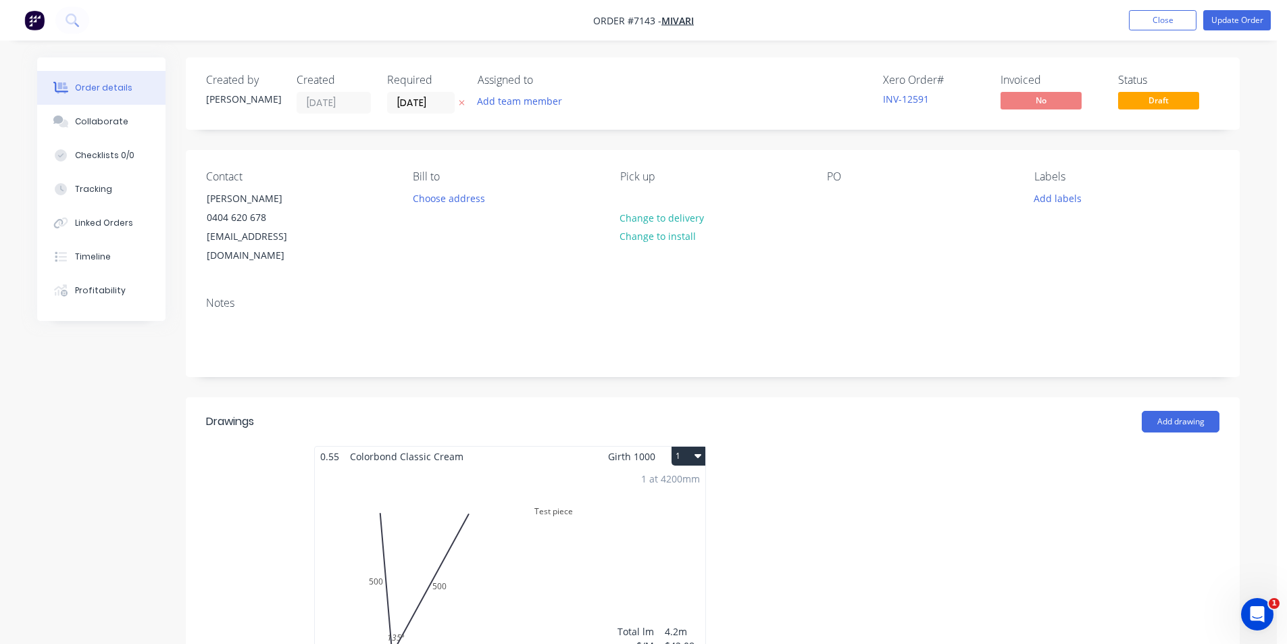
click at [616, 528] on div "1 at 4200mm Total lm $/M Total 4.2m $42.08 $176.74" at bounding box center [510, 569] width 390 height 206
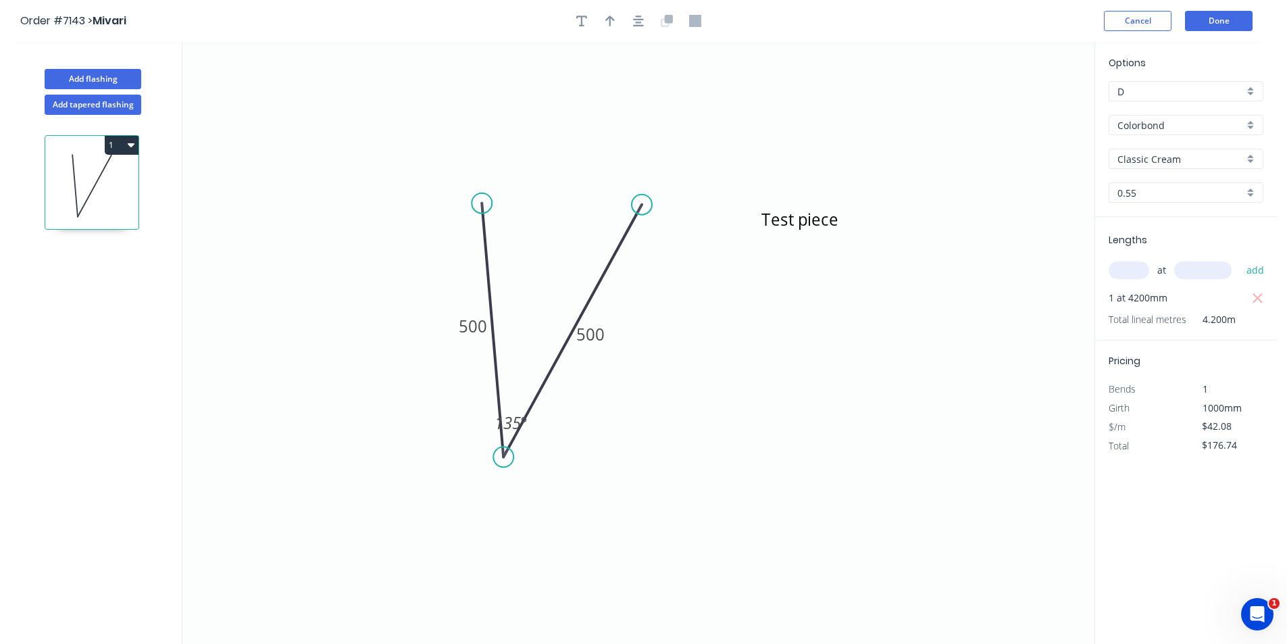
drag, startPoint x: 593, startPoint y: 341, endPoint x: 617, endPoint y: 349, distance: 25.4
click at [592, 341] on tspan "500" at bounding box center [590, 334] width 28 height 22
click at [476, 326] on tspan "500" at bounding box center [473, 326] width 28 height 22
type input "$48.34"
type input "$203.03"
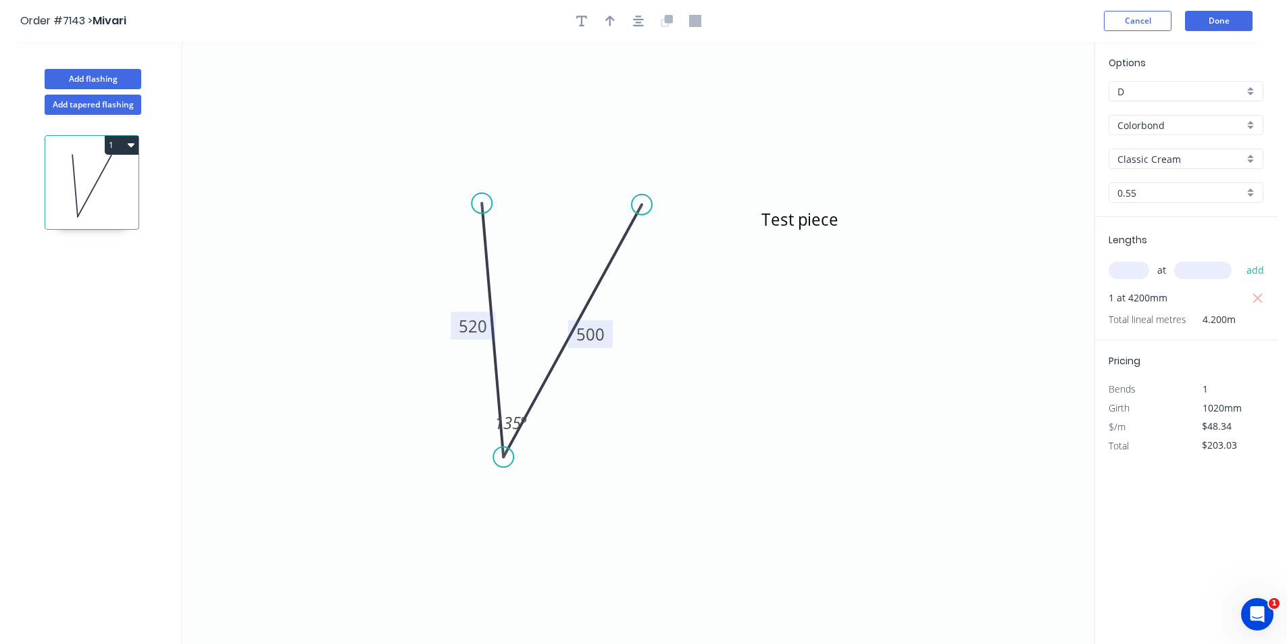
click at [608, 336] on rect at bounding box center [590, 334] width 45 height 28
click at [593, 331] on tspan "500" at bounding box center [590, 334] width 28 height 22
type input "$42.08"
type input "$176.74"
click at [591, 338] on tspan "445" at bounding box center [590, 334] width 28 height 22
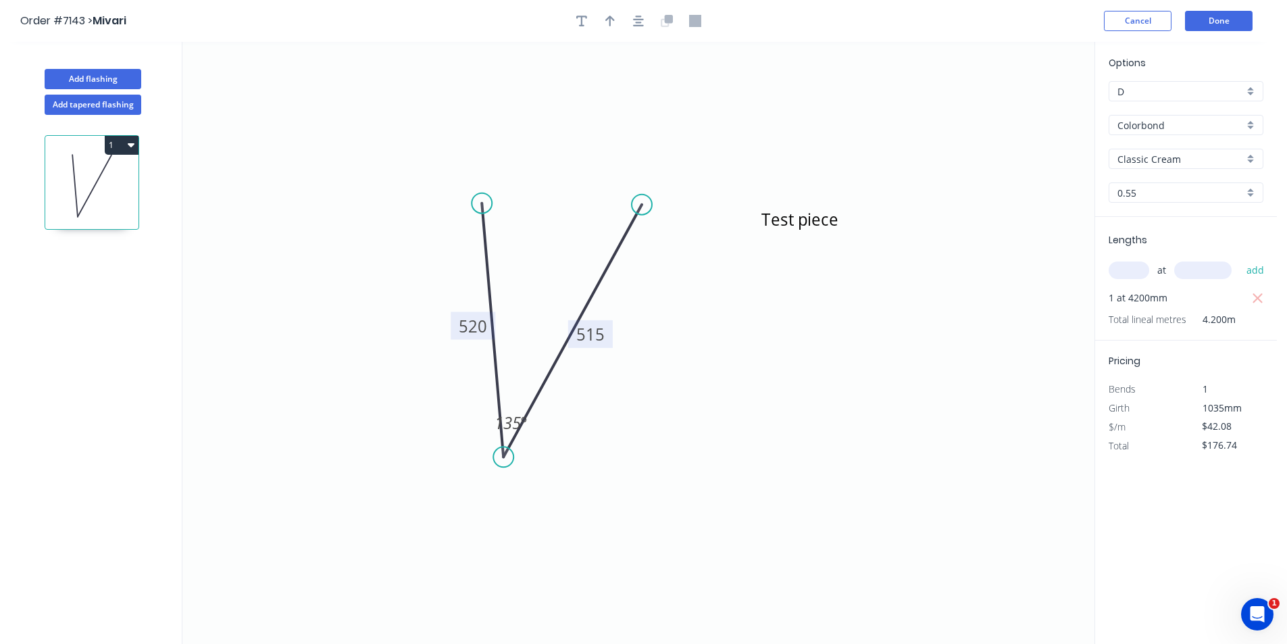
type input "$48.34"
type input "$203.03"
click at [587, 332] on tspan "515" at bounding box center [590, 334] width 28 height 22
click at [603, 342] on tspan "500" at bounding box center [590, 334] width 28 height 22
click at [843, 488] on icon "Test piece 520 495 135 º" at bounding box center [638, 343] width 912 height 602
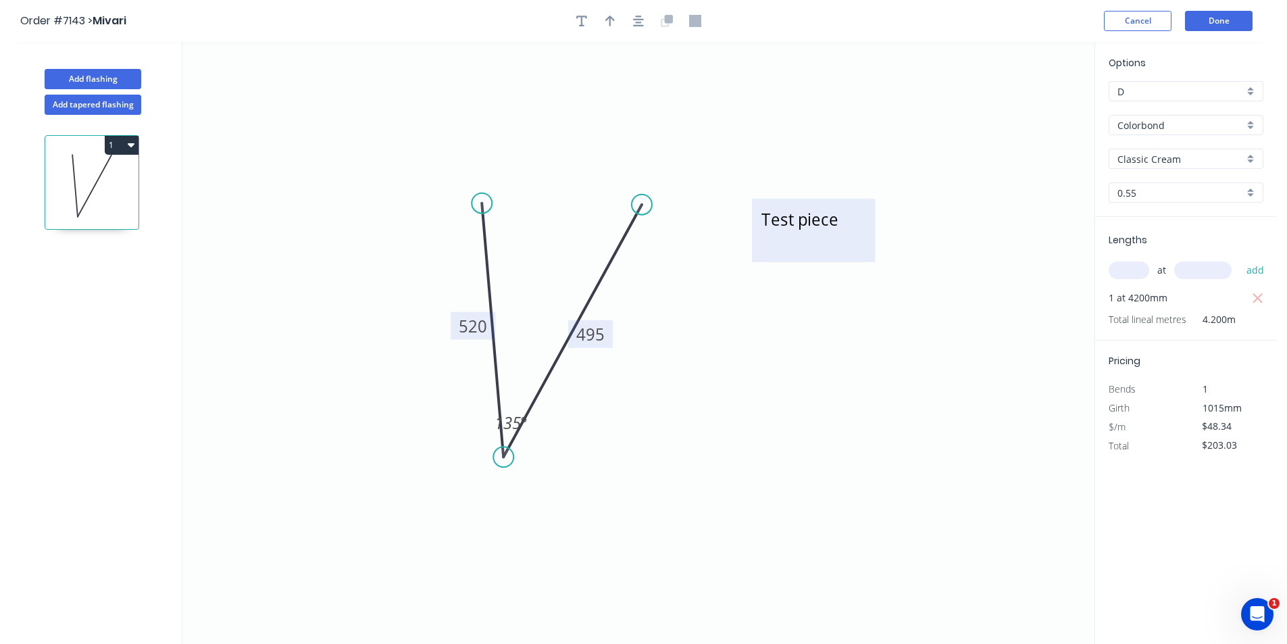
click at [860, 227] on textarea "Test piece" at bounding box center [813, 230] width 109 height 50
click at [815, 501] on icon "See Drawing 520 495 135 º" at bounding box center [638, 343] width 912 height 602
type textarea "See Drawing"
click at [1223, 33] on header "Order #7143 > Mivari Cancel Done" at bounding box center [638, 21] width 1277 height 42
drag, startPoint x: 1223, startPoint y: 5, endPoint x: 1223, endPoint y: 17, distance: 12.2
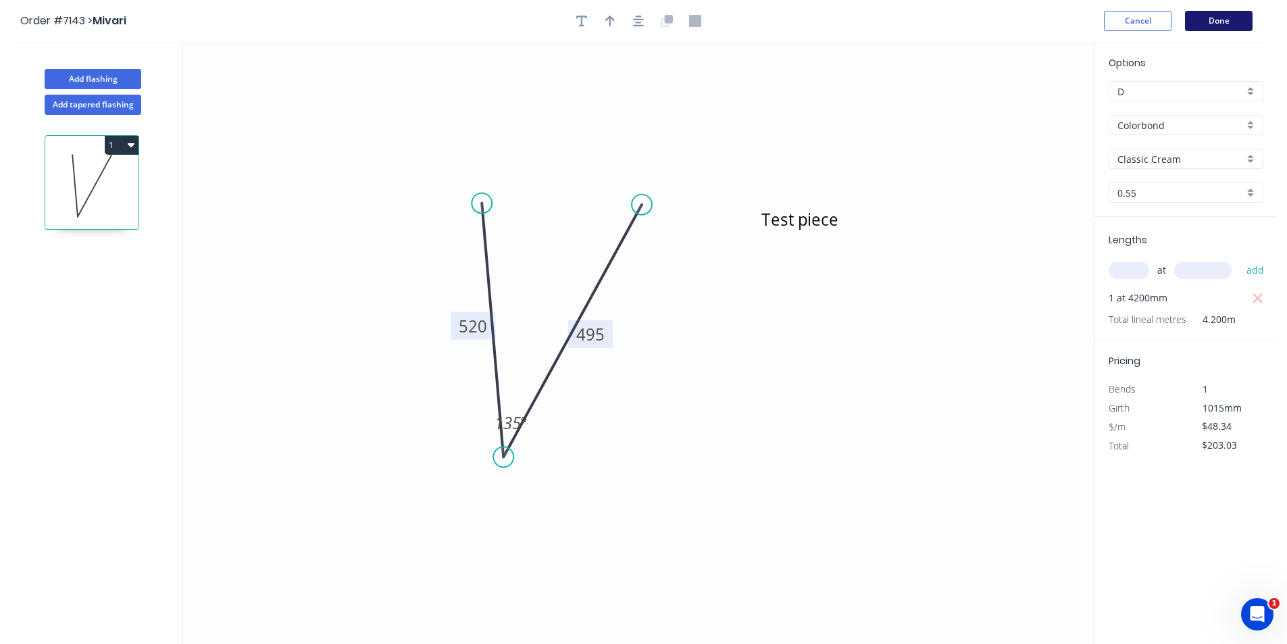
click at [1223, 5] on header "Order #7143 > Mivari Cancel Done" at bounding box center [638, 21] width 1277 height 42
click at [1225, 24] on button "Done" at bounding box center [1219, 21] width 68 height 20
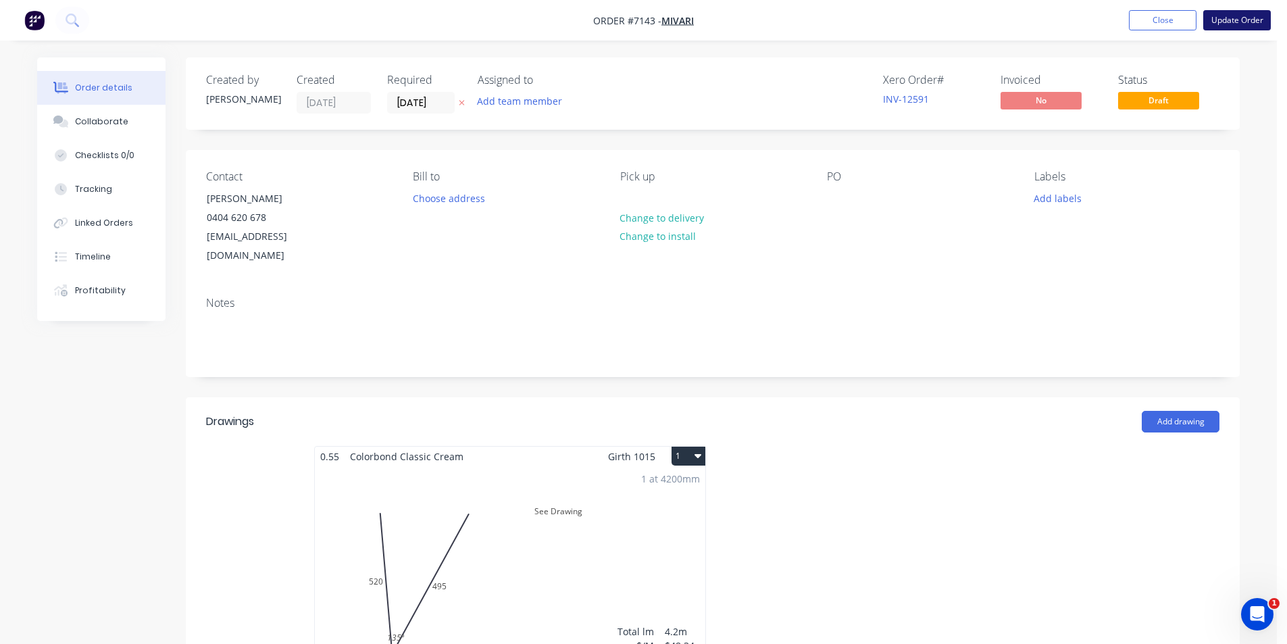
click at [1233, 11] on button "Update Order" at bounding box center [1237, 20] width 68 height 20
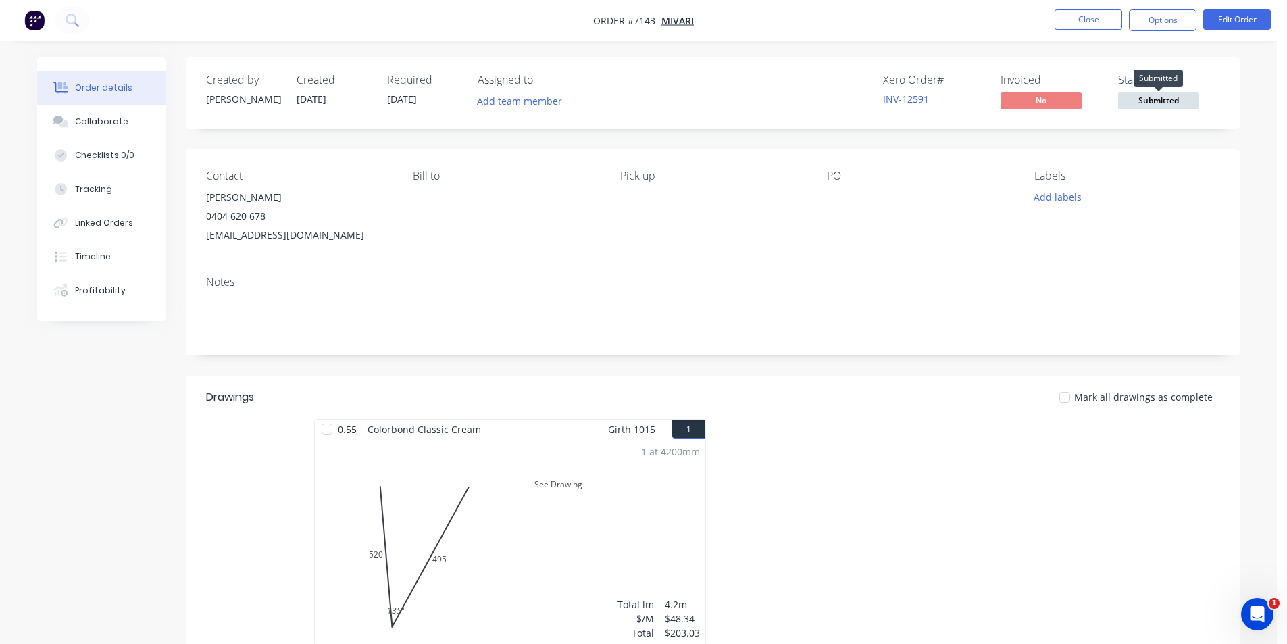
click at [1172, 103] on span "Submitted" at bounding box center [1158, 100] width 81 height 17
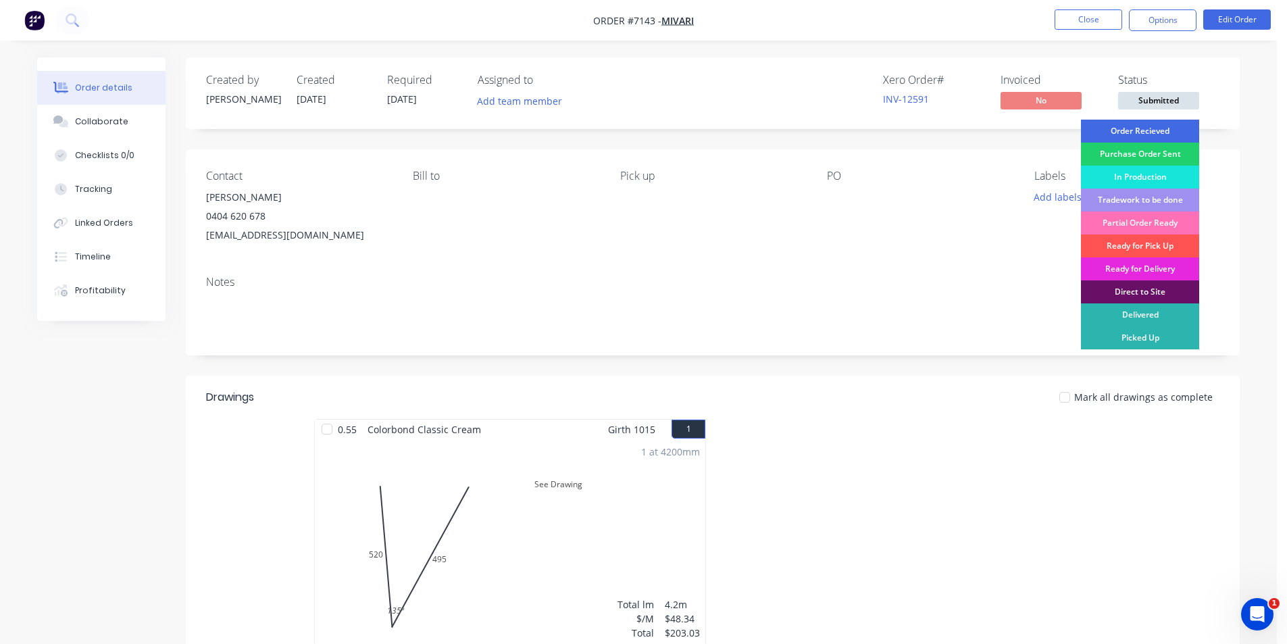
click at [1178, 131] on div "Order Recieved" at bounding box center [1140, 131] width 118 height 23
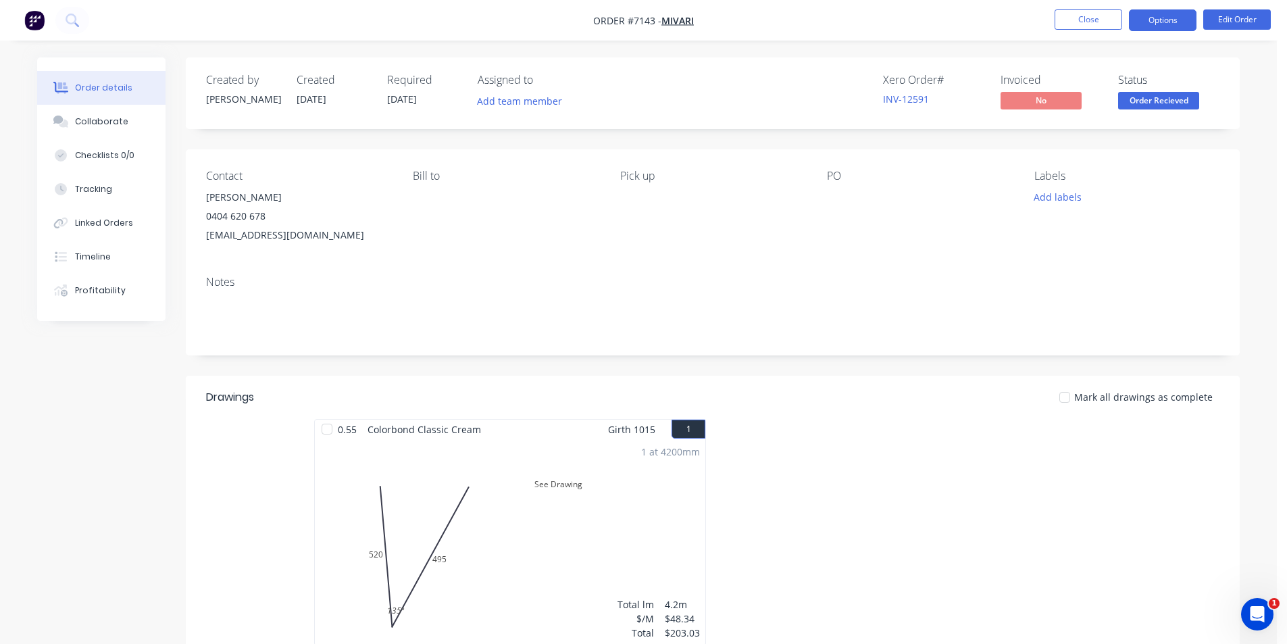
drag, startPoint x: 1156, startPoint y: 22, endPoint x: 1149, endPoint y: 30, distance: 11.1
click at [1156, 21] on button "Options" at bounding box center [1163, 20] width 68 height 22
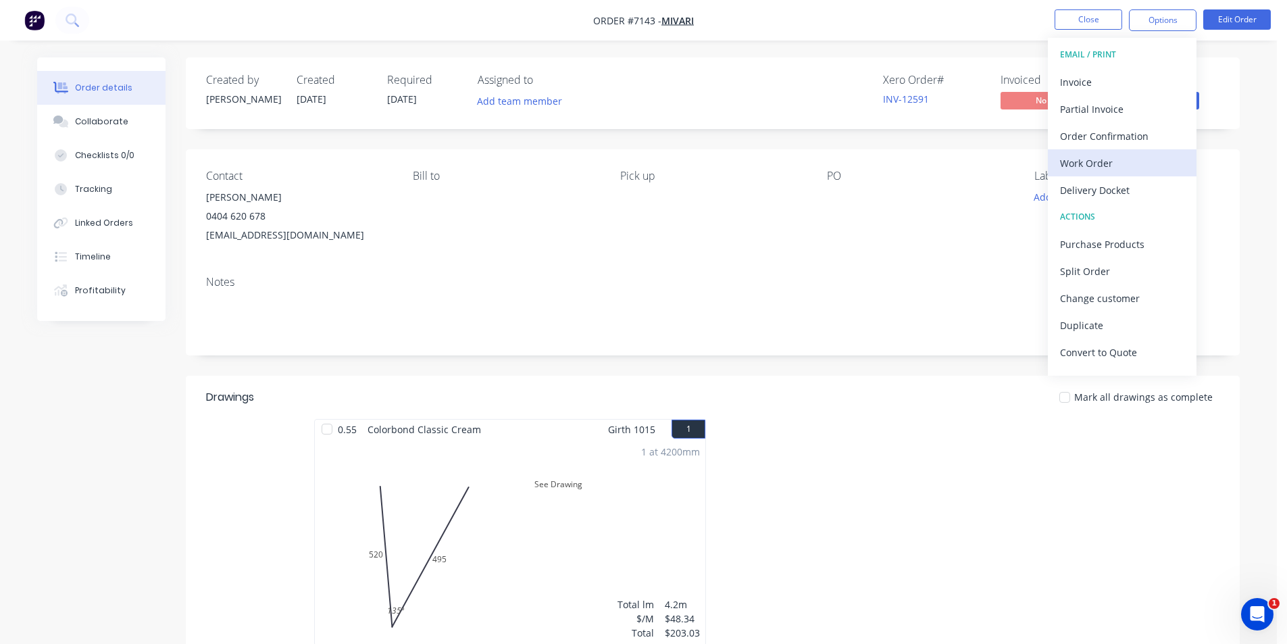
click at [1124, 167] on div "Work Order" at bounding box center [1122, 163] width 124 height 20
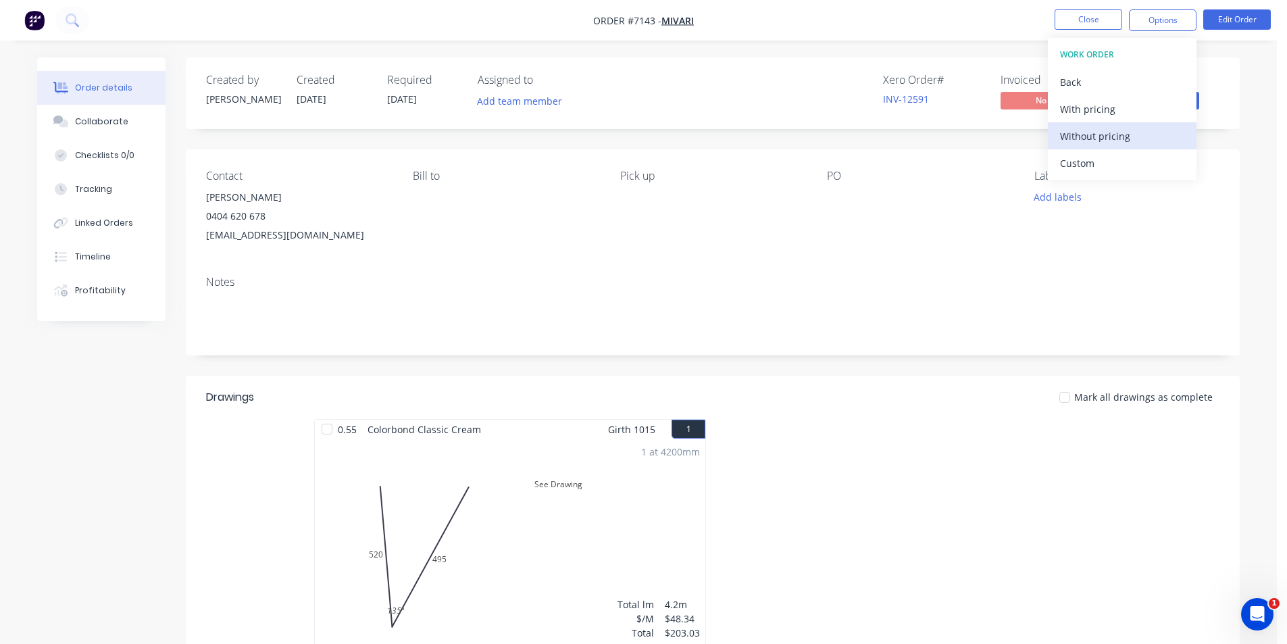
click at [1125, 136] on div "Without pricing" at bounding box center [1122, 136] width 124 height 20
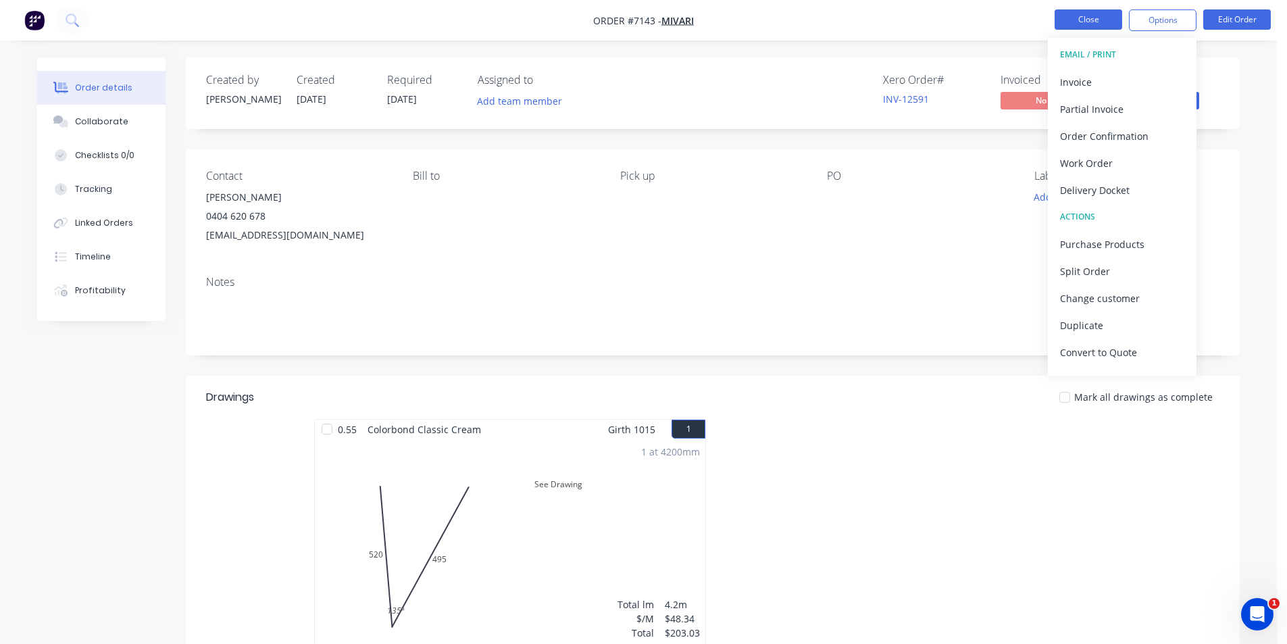
click at [1091, 16] on button "Close" at bounding box center [1089, 19] width 68 height 20
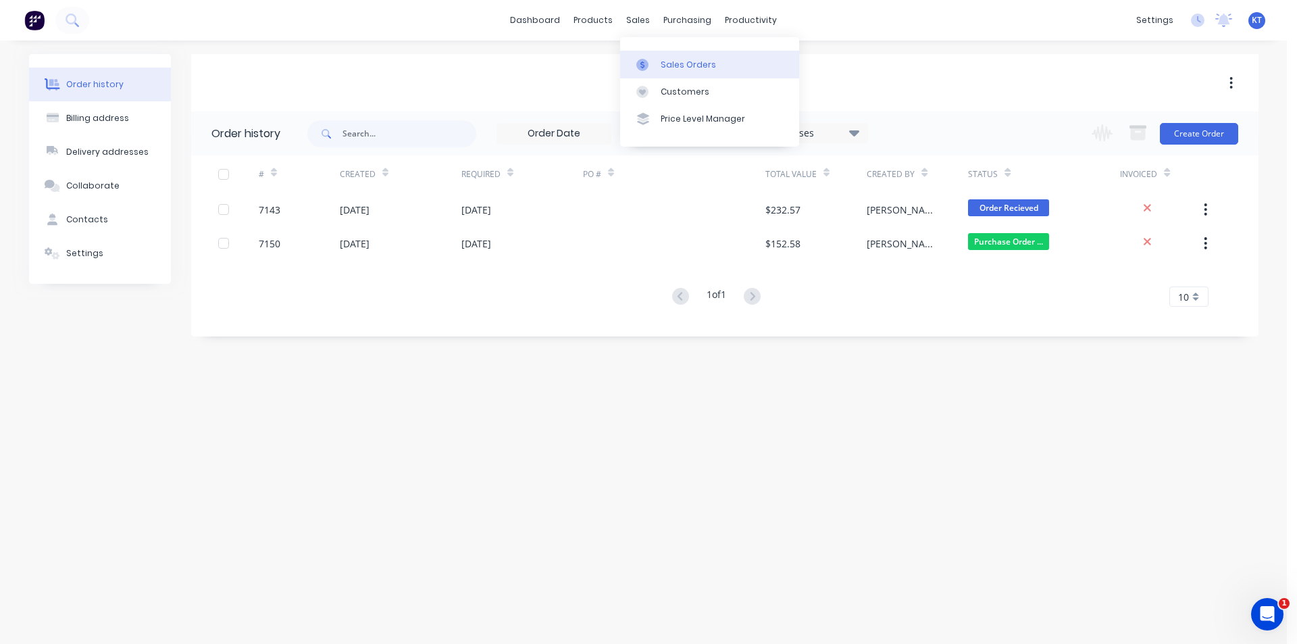
click at [649, 60] on div at bounding box center [646, 65] width 20 height 12
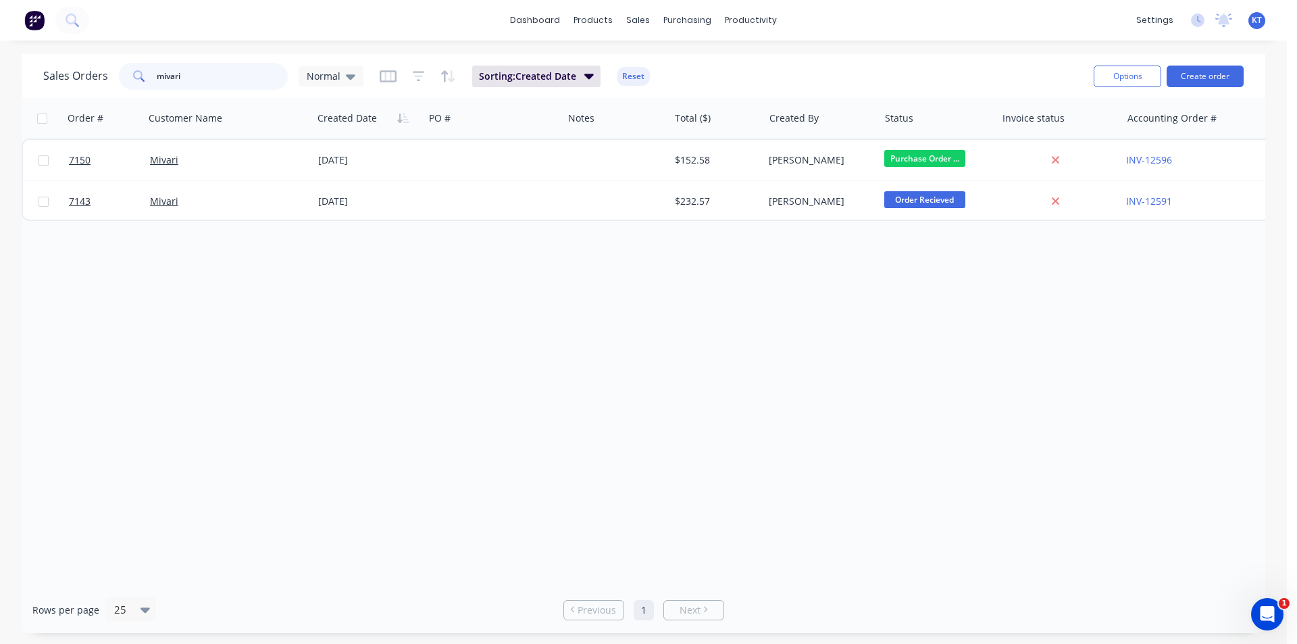
drag, startPoint x: 218, startPoint y: 70, endPoint x: 78, endPoint y: 76, distance: 139.3
click at [78, 76] on div "Sales Orders mivari Normal" at bounding box center [203, 76] width 320 height 27
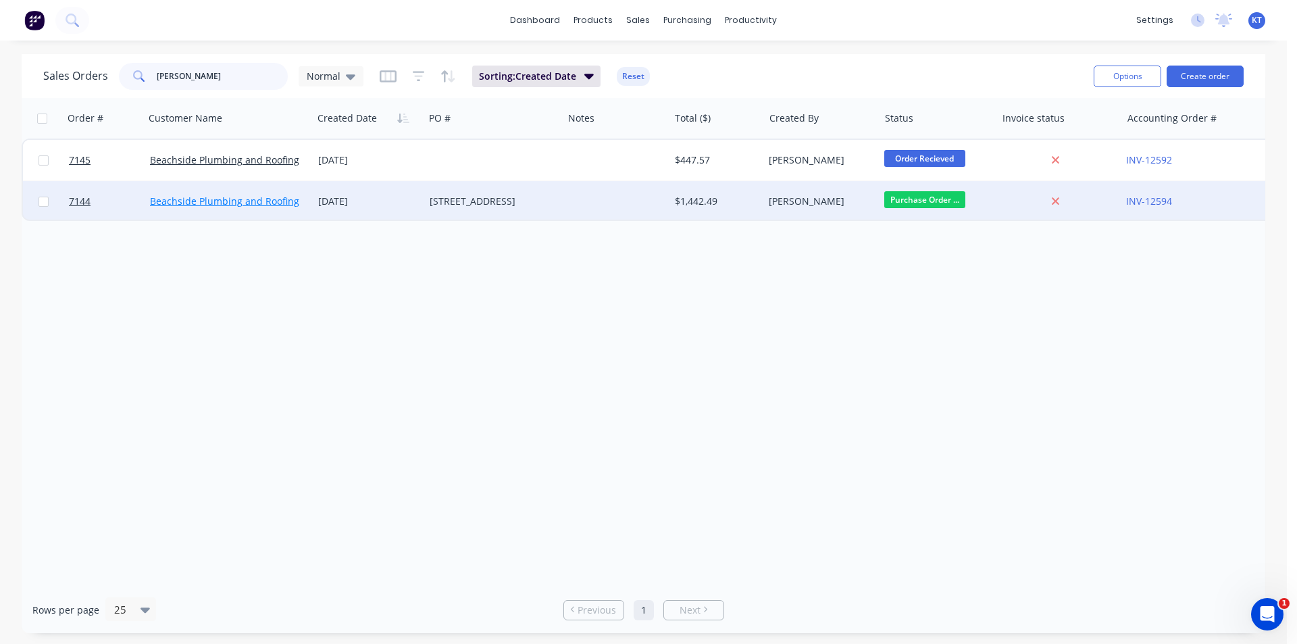
type input "jimmy"
click at [271, 201] on link "Beachside Plumbing and Roofing" at bounding box center [224, 201] width 149 height 13
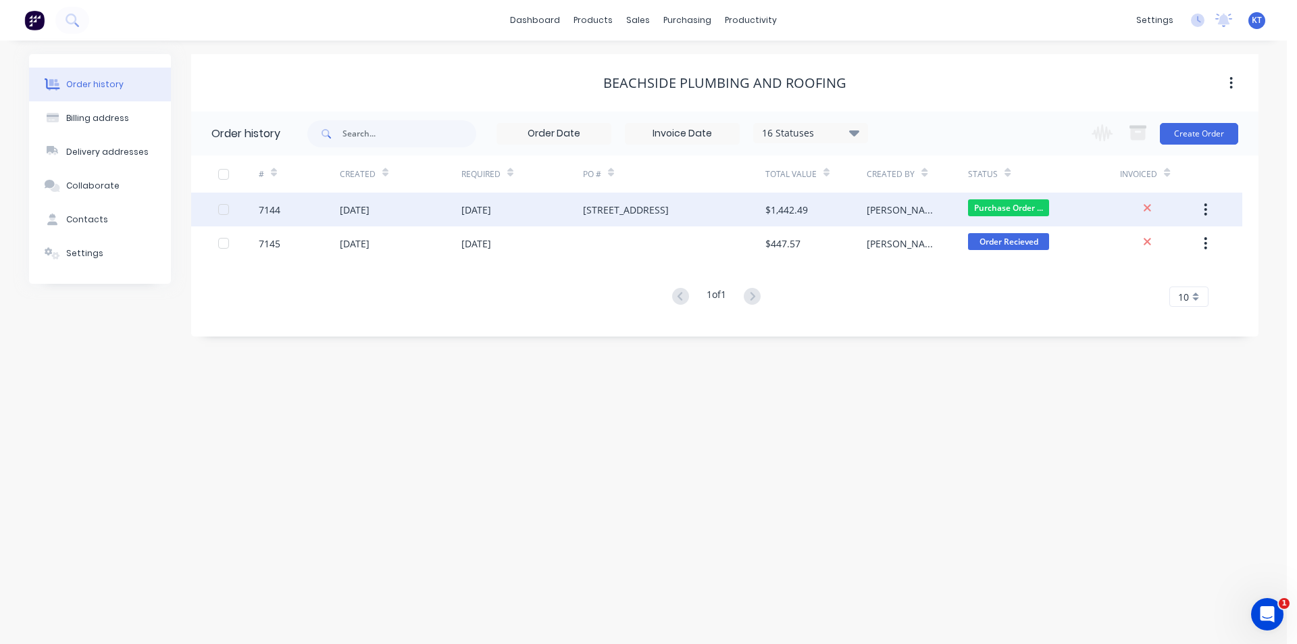
click at [759, 211] on div "25 Scotts Rd" at bounding box center [674, 210] width 182 height 34
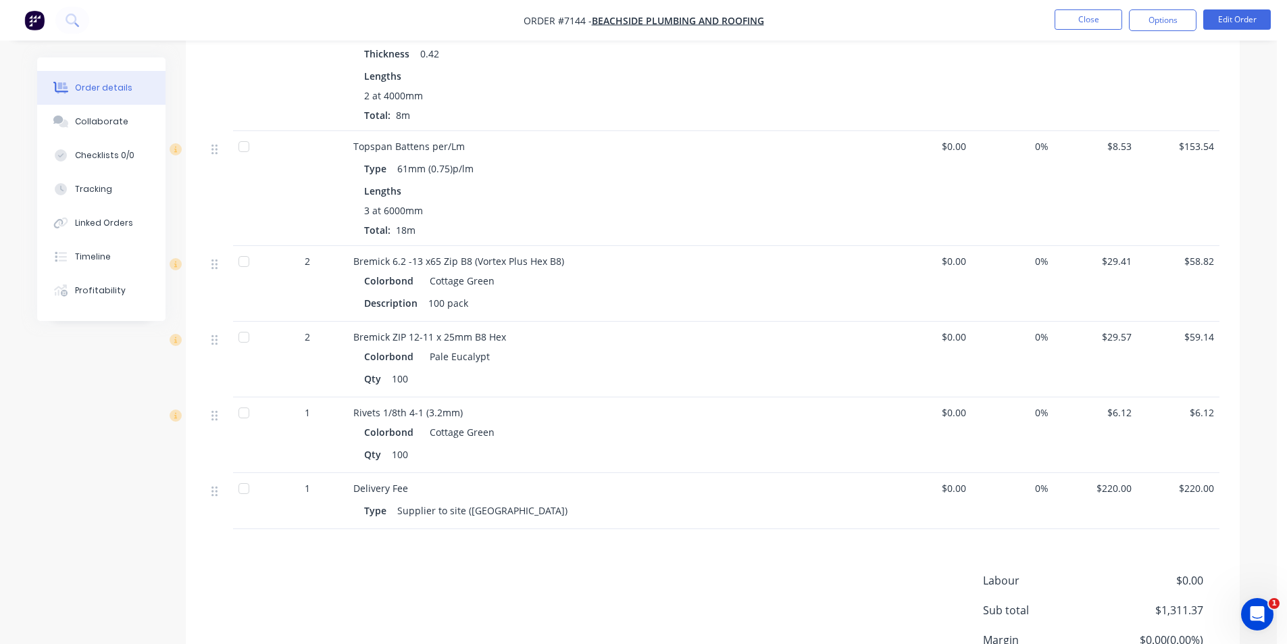
scroll to position [743, 0]
click at [1079, 12] on button "Close" at bounding box center [1089, 19] width 68 height 20
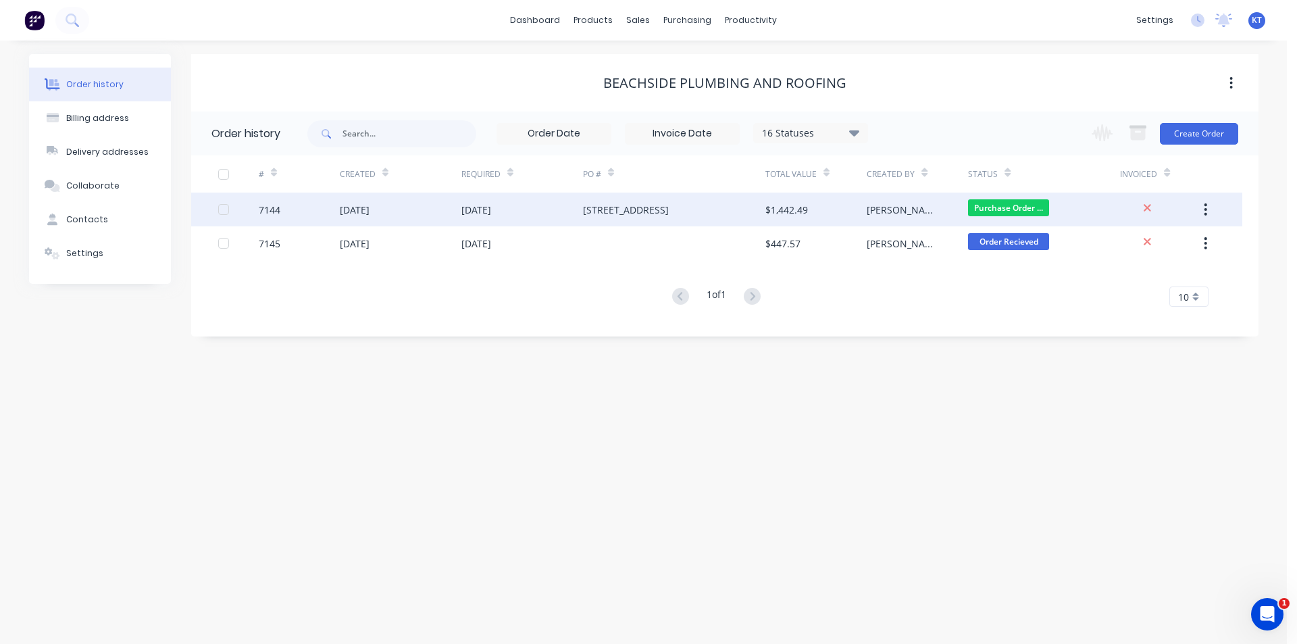
click at [440, 215] on div "10 Oct 2025" at bounding box center [401, 210] width 122 height 34
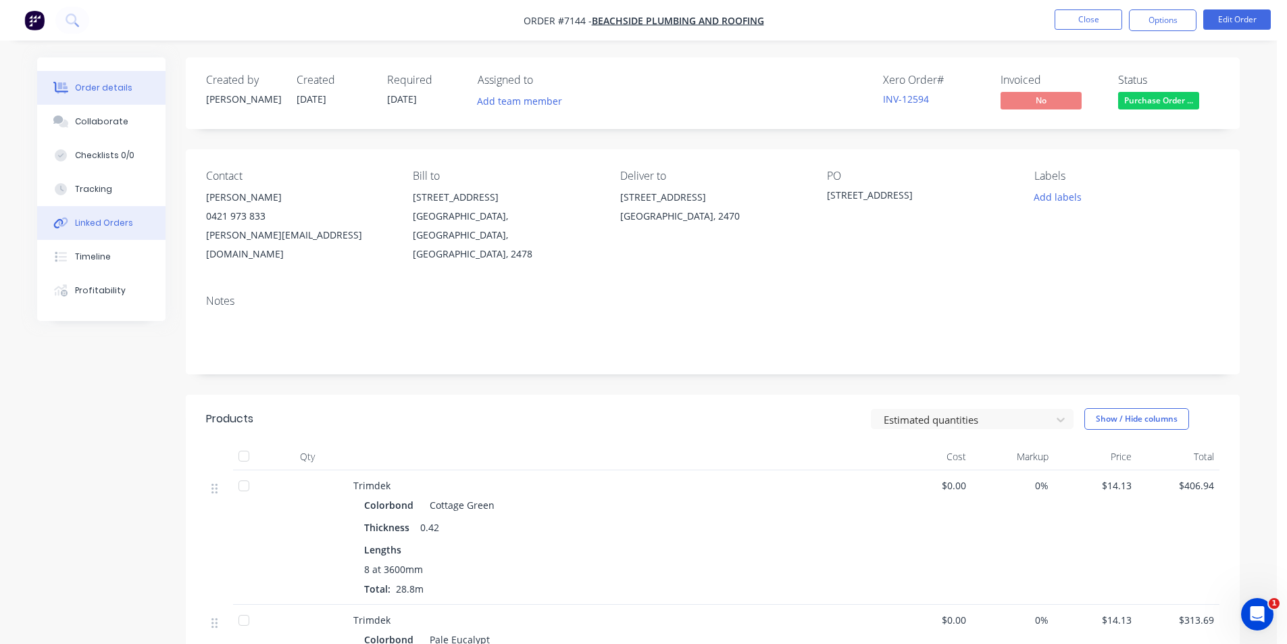
click at [133, 226] on button "Linked Orders" at bounding box center [101, 223] width 128 height 34
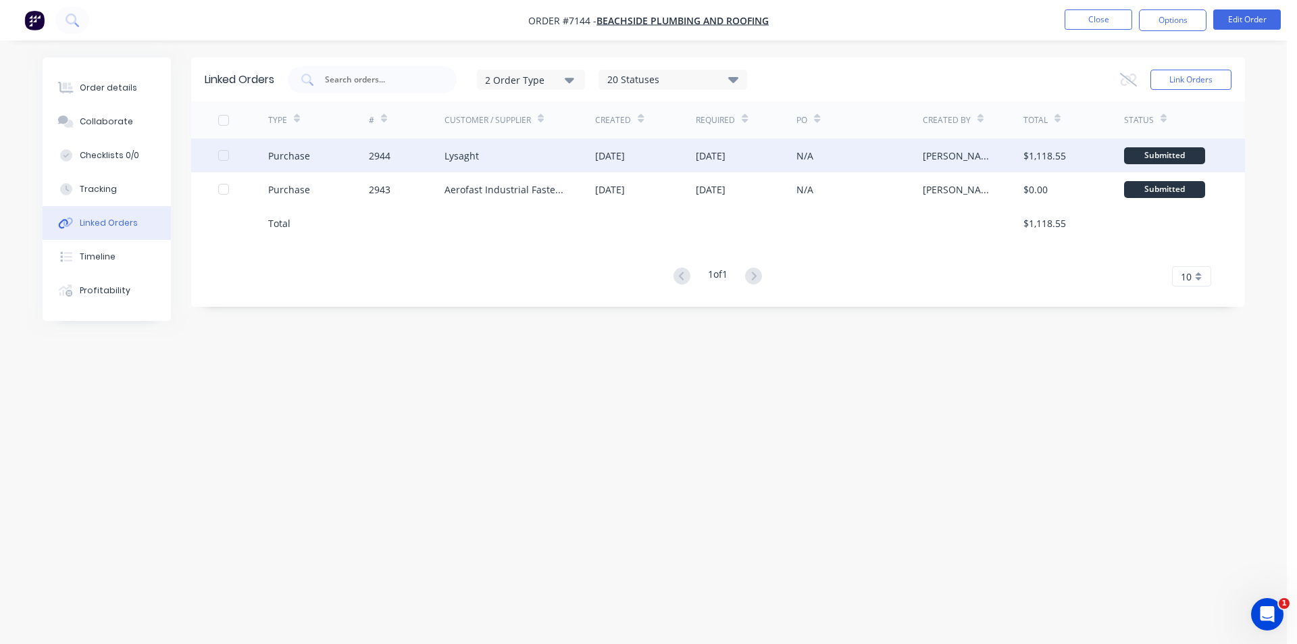
click at [536, 153] on div "Lysaght" at bounding box center [520, 155] width 151 height 34
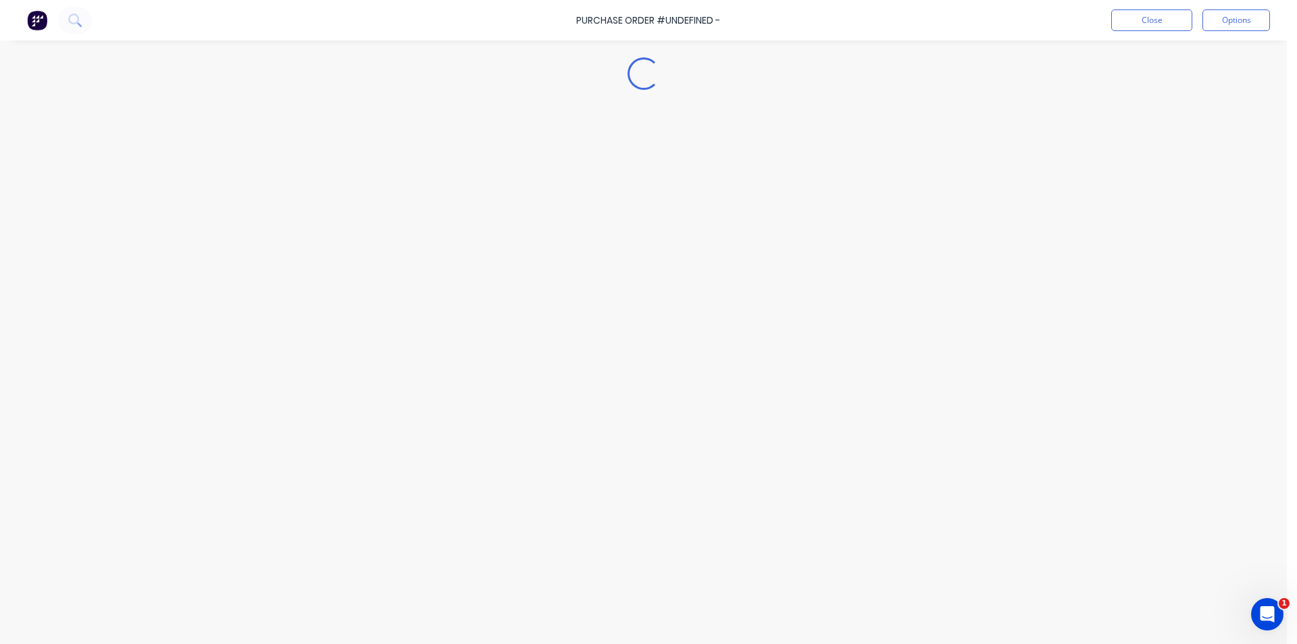
type textarea "x"
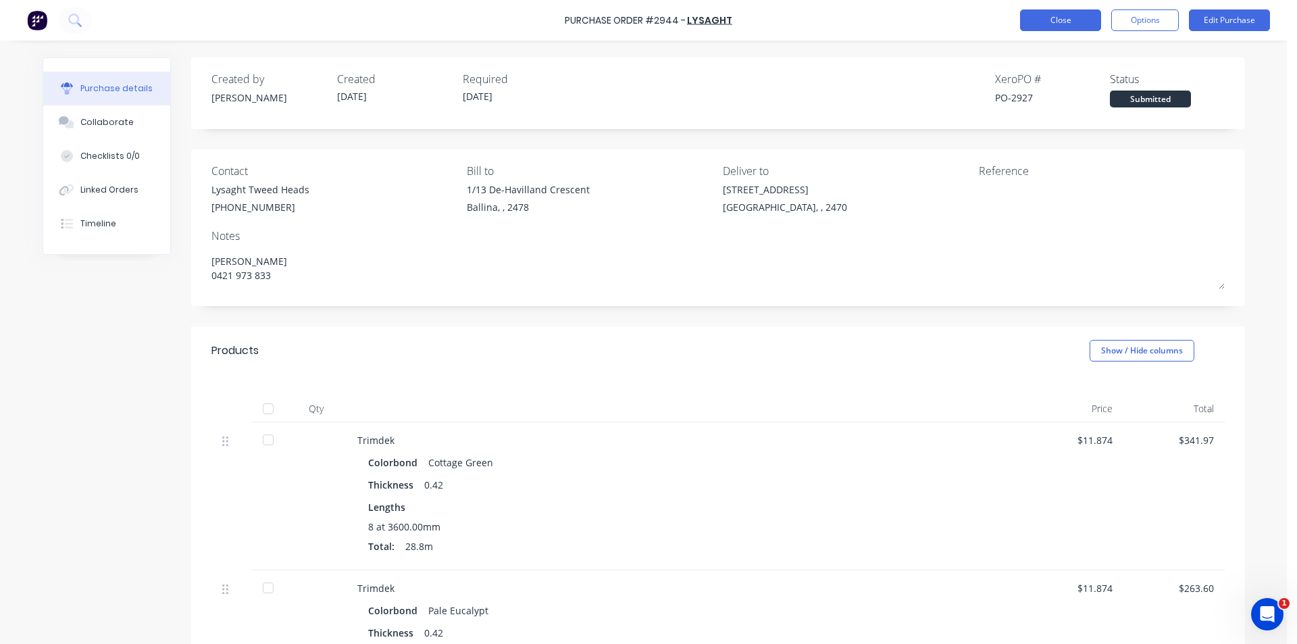
click at [1045, 22] on button "Close" at bounding box center [1060, 20] width 81 height 22
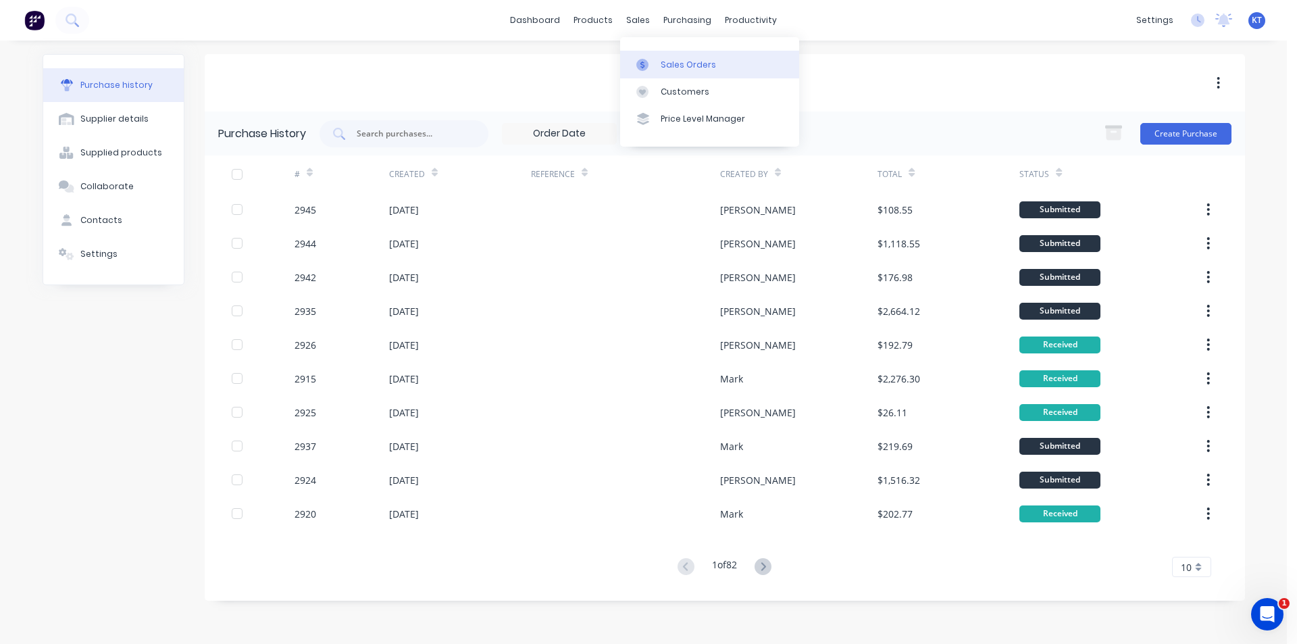
click at [661, 76] on link "Sales Orders" at bounding box center [709, 64] width 179 height 27
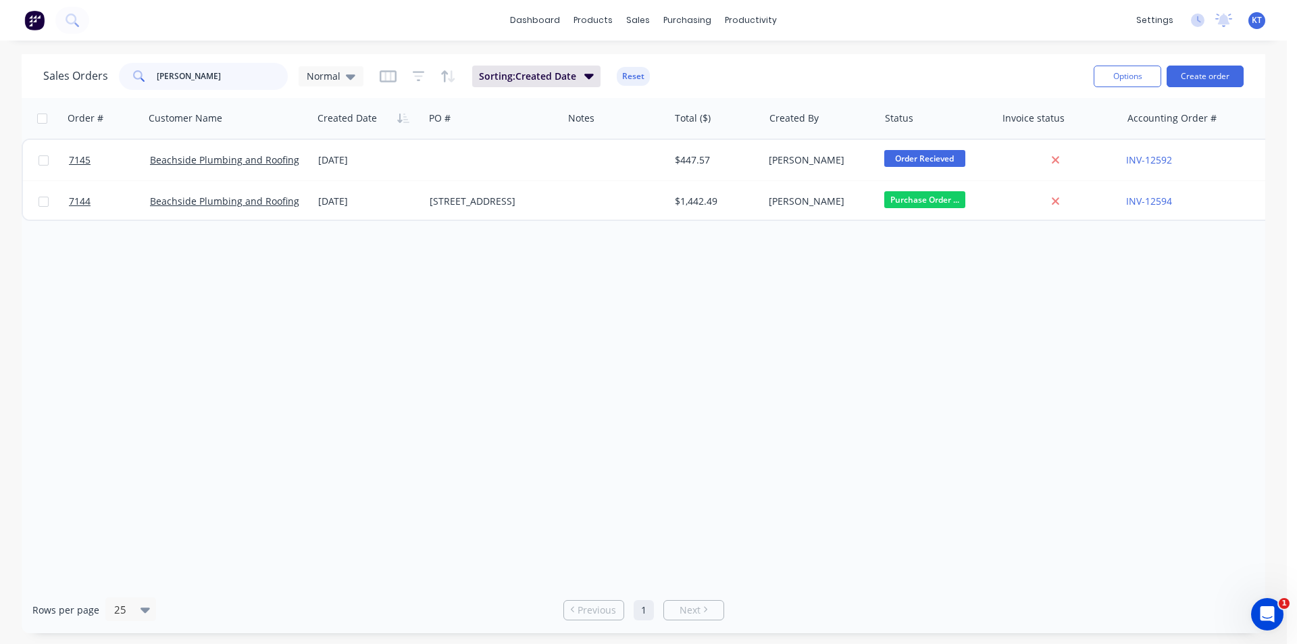
click at [220, 80] on input "jimmy" at bounding box center [223, 76] width 132 height 27
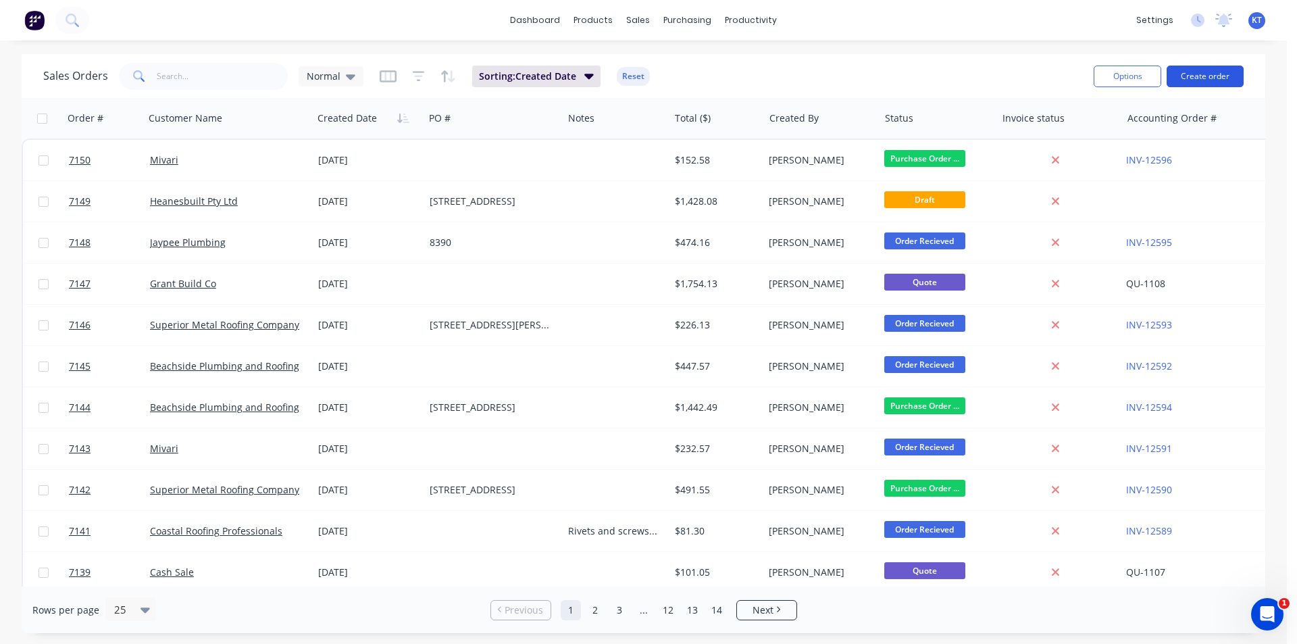
click at [1190, 74] on button "Create order" at bounding box center [1205, 77] width 77 height 22
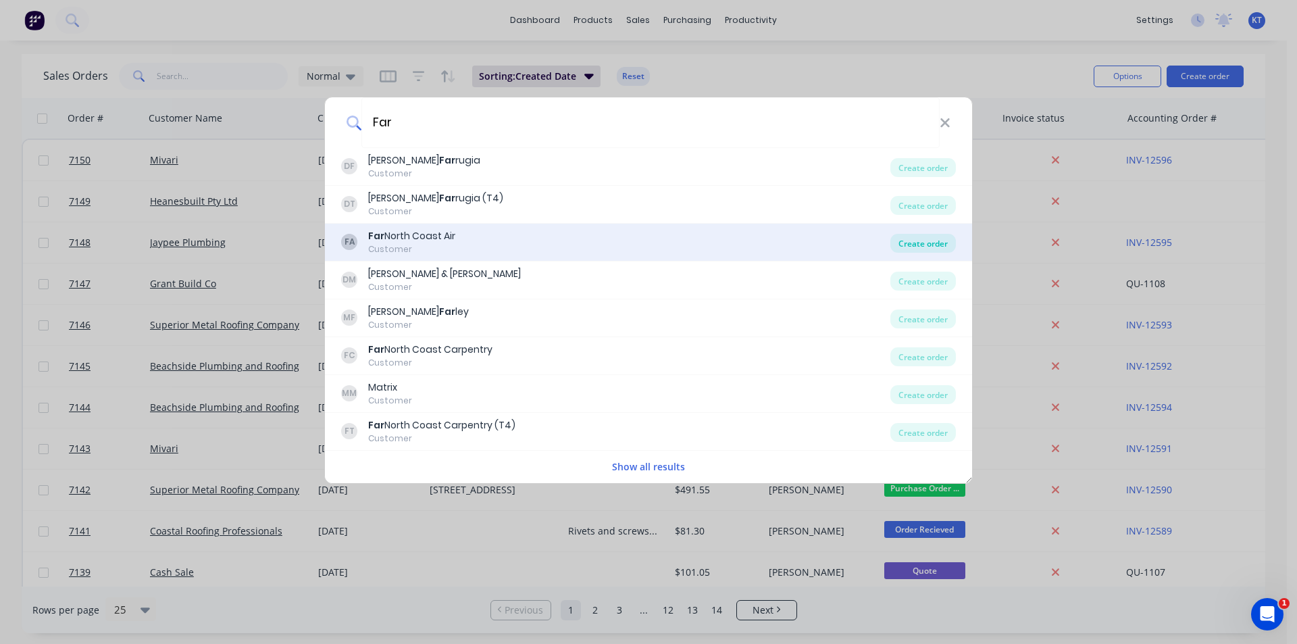
type input "Far"
click at [924, 242] on div "Create order" at bounding box center [923, 243] width 66 height 19
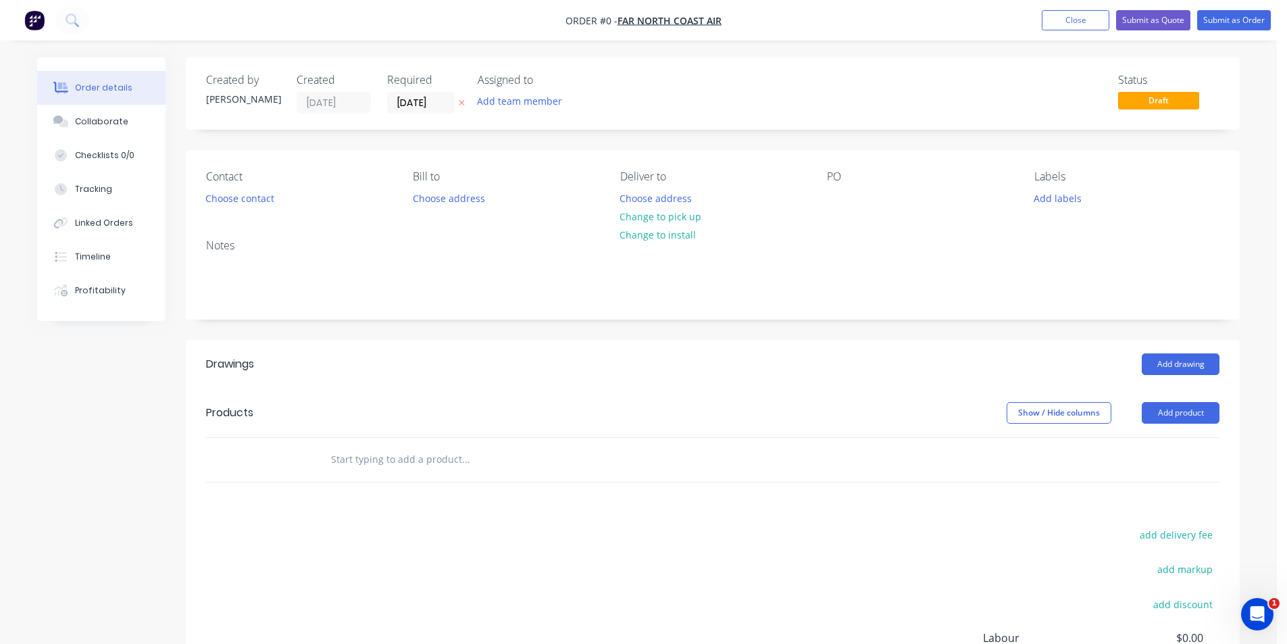
click at [234, 207] on div "Contact Choose contact" at bounding box center [298, 189] width 185 height 38
click at [254, 184] on div "Contact Choose contact" at bounding box center [298, 189] width 185 height 38
click at [255, 195] on button "Choose contact" at bounding box center [240, 197] width 83 height 18
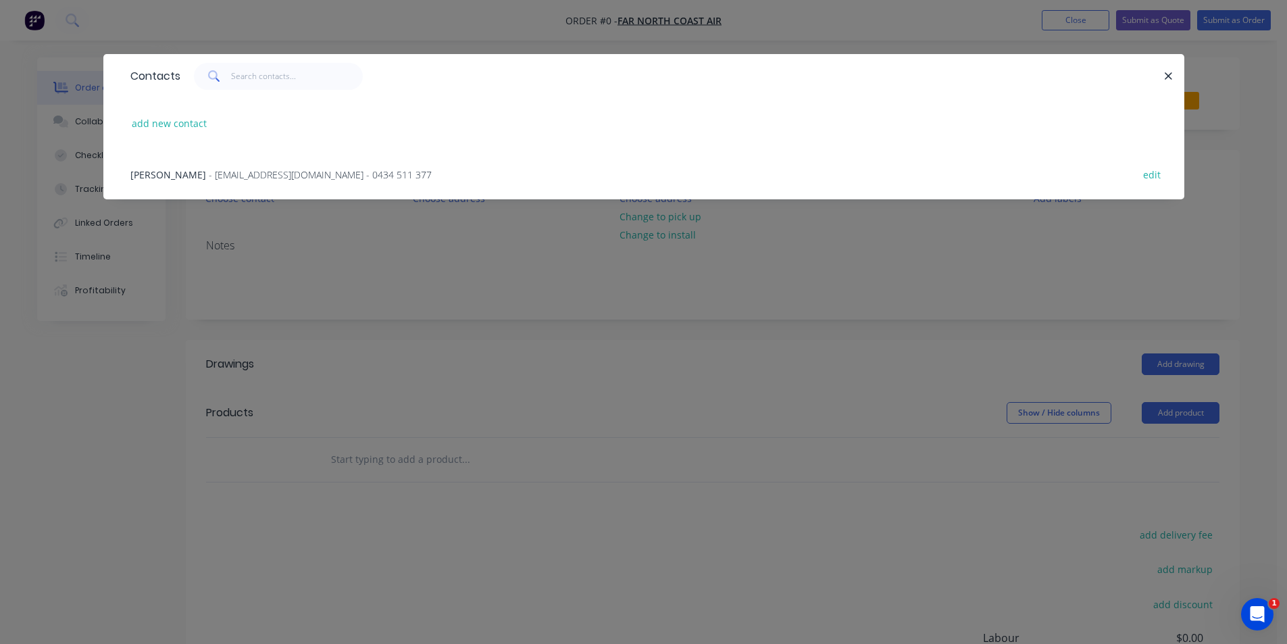
click at [255, 182] on div "Brad Rizzardini - farnorthcoastair@gmail.com - 0434 511 377 edit" at bounding box center [644, 174] width 1040 height 51
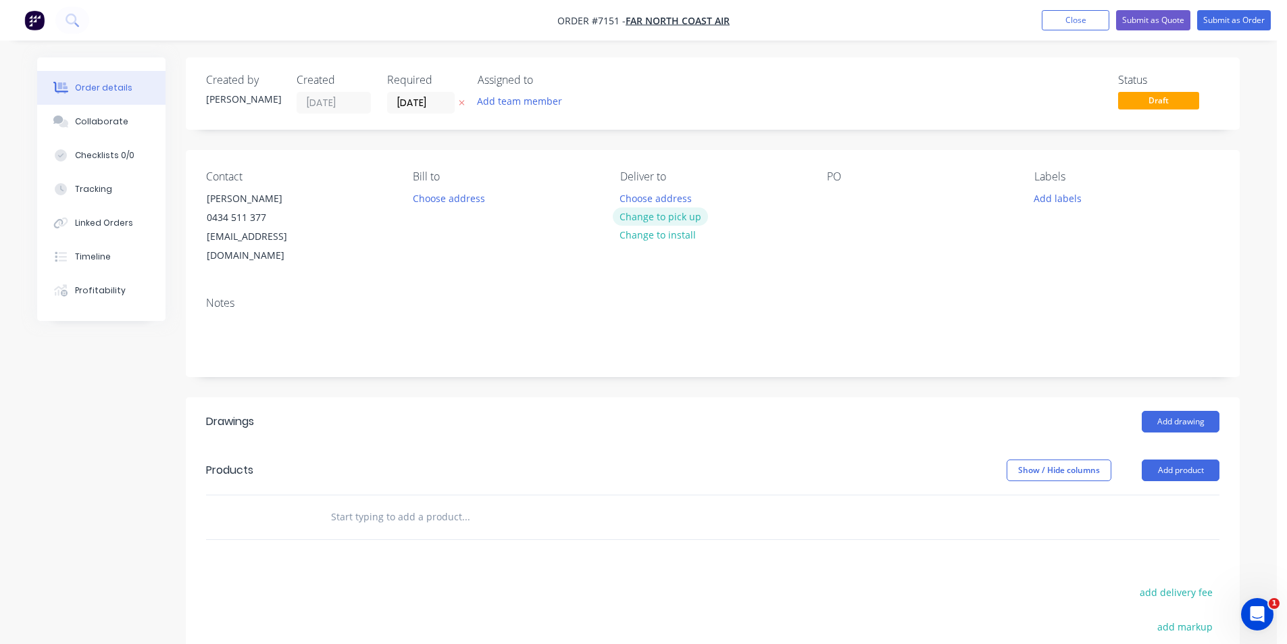
click at [675, 216] on button "Change to pick up" at bounding box center [661, 216] width 96 height 18
click at [1201, 411] on button "Add drawing" at bounding box center [1181, 422] width 78 height 22
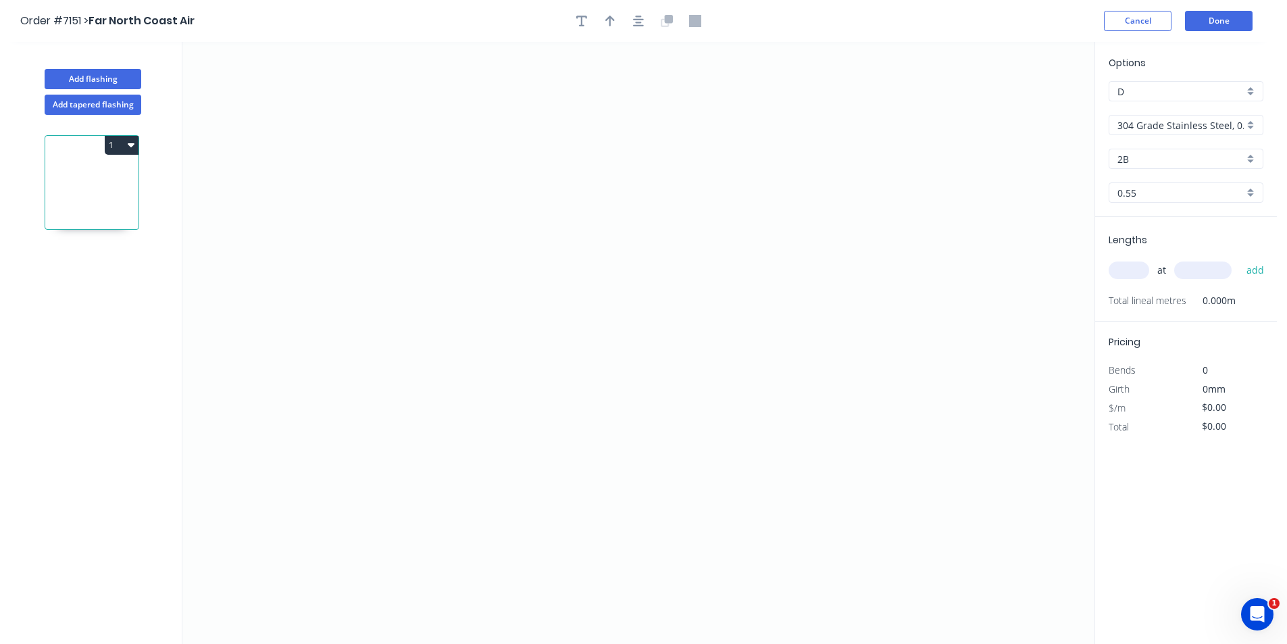
click at [1175, 124] on input "304 Grade Stainless Steel, 0.9mm Perforated Pattern 208 - 2mm hole" at bounding box center [1180, 125] width 126 height 14
click at [1175, 193] on div "Colorbond" at bounding box center [1185, 198] width 153 height 24
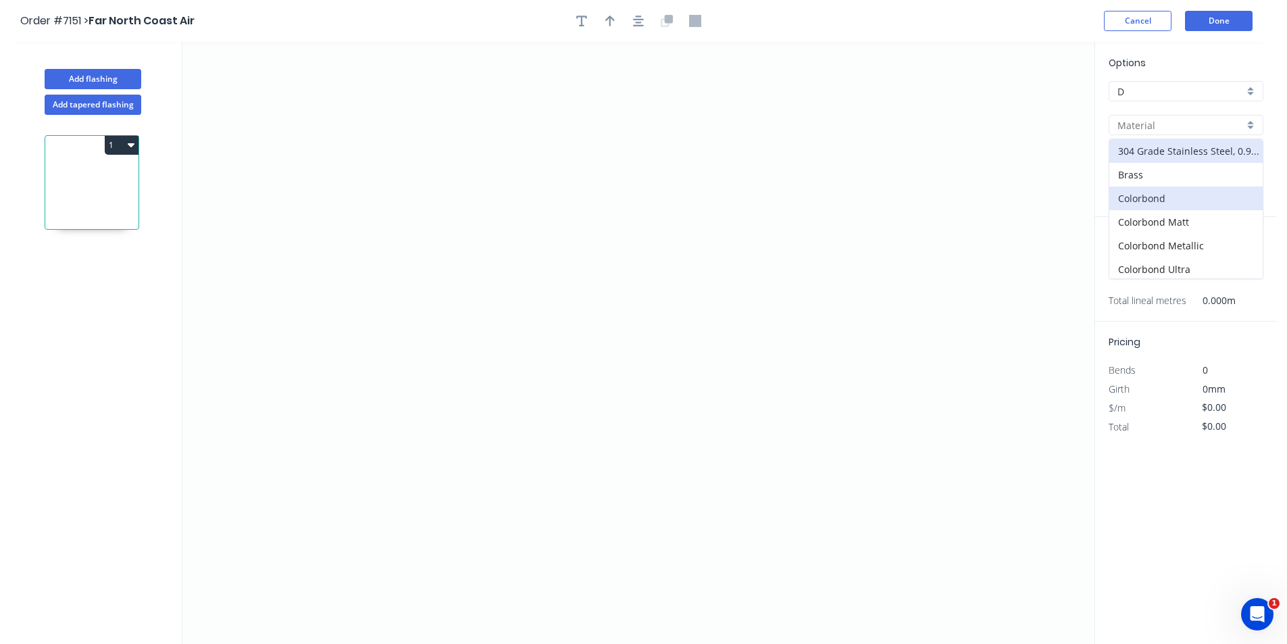
type input "Colorbond"
type input "Basalt"
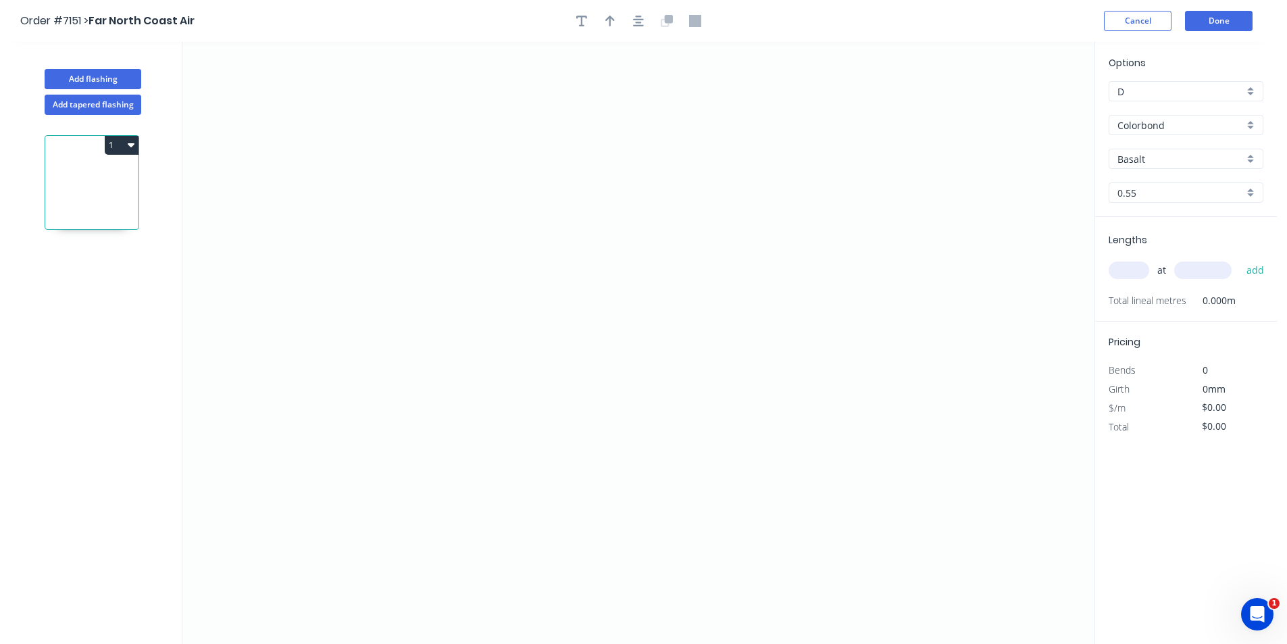
click at [1187, 149] on div "Basalt" at bounding box center [1186, 159] width 155 height 20
click at [1153, 222] on div "Surfmist" at bounding box center [1185, 230] width 153 height 24
type input "Surfmist"
click at [419, 434] on icon "0" at bounding box center [638, 343] width 912 height 602
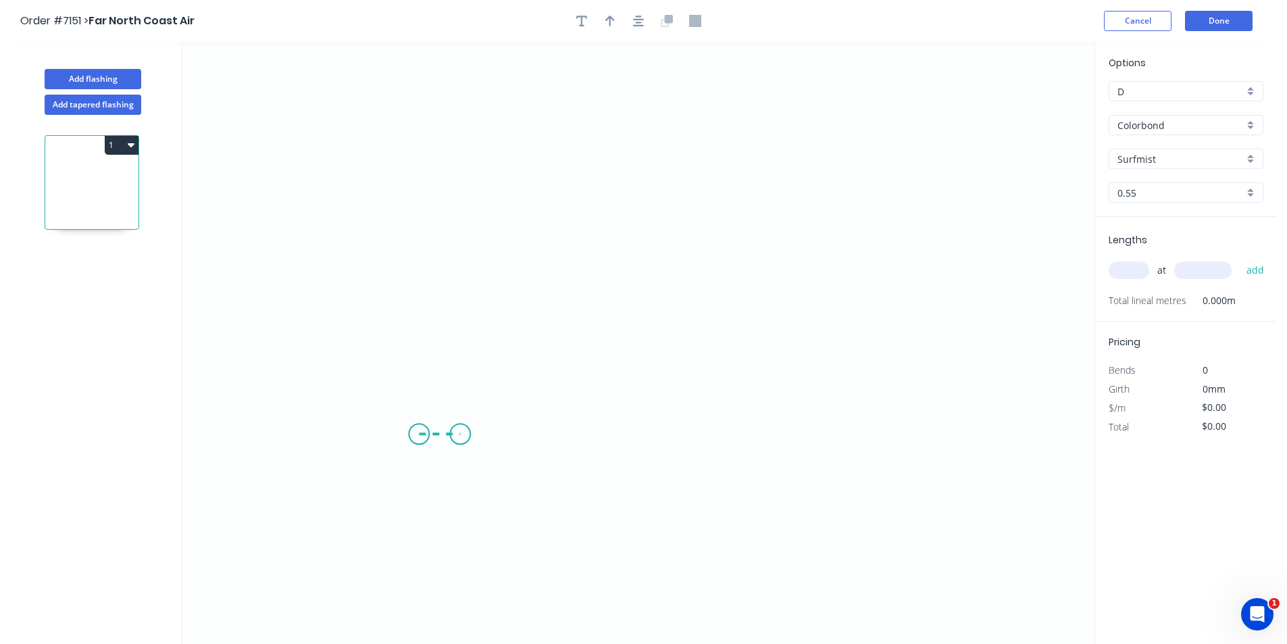
click at [460, 434] on icon at bounding box center [439, 434] width 41 height 0
click at [464, 358] on icon "0 ?" at bounding box center [638, 343] width 912 height 602
click at [628, 364] on icon "0 ? ?" at bounding box center [638, 343] width 912 height 602
click at [627, 436] on icon "0 ? ? ?" at bounding box center [638, 343] width 912 height 602
click at [671, 438] on icon "0 ? ? ? ?" at bounding box center [638, 343] width 912 height 602
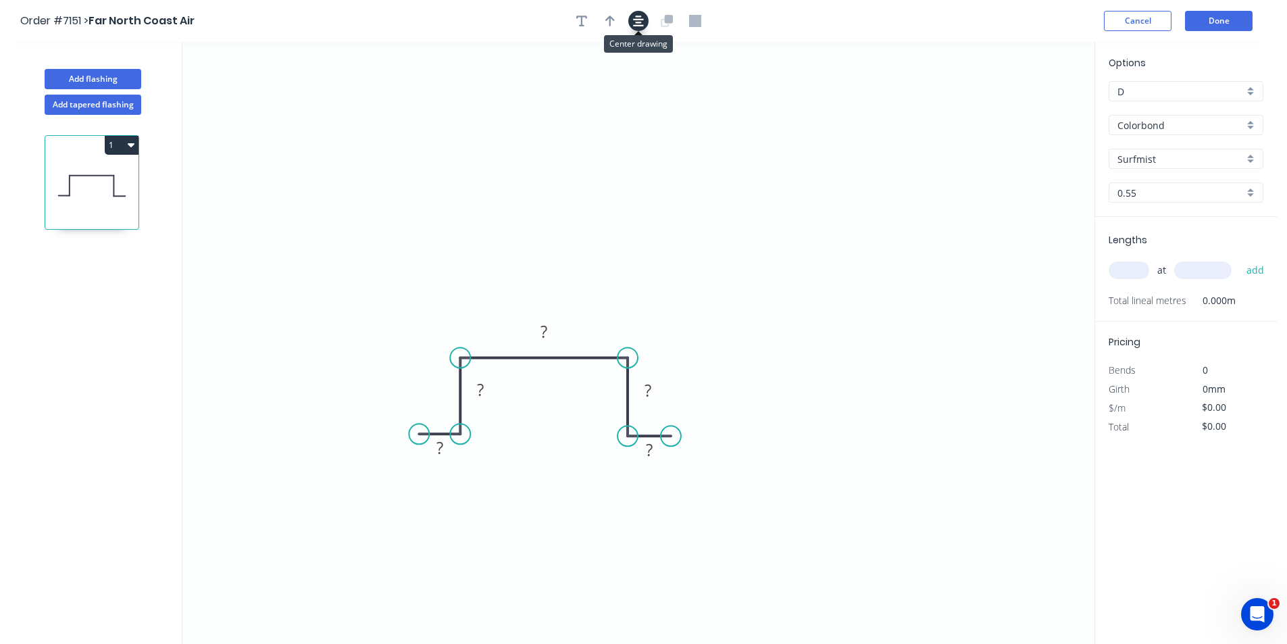
click at [634, 22] on icon "button" at bounding box center [638, 21] width 11 height 12
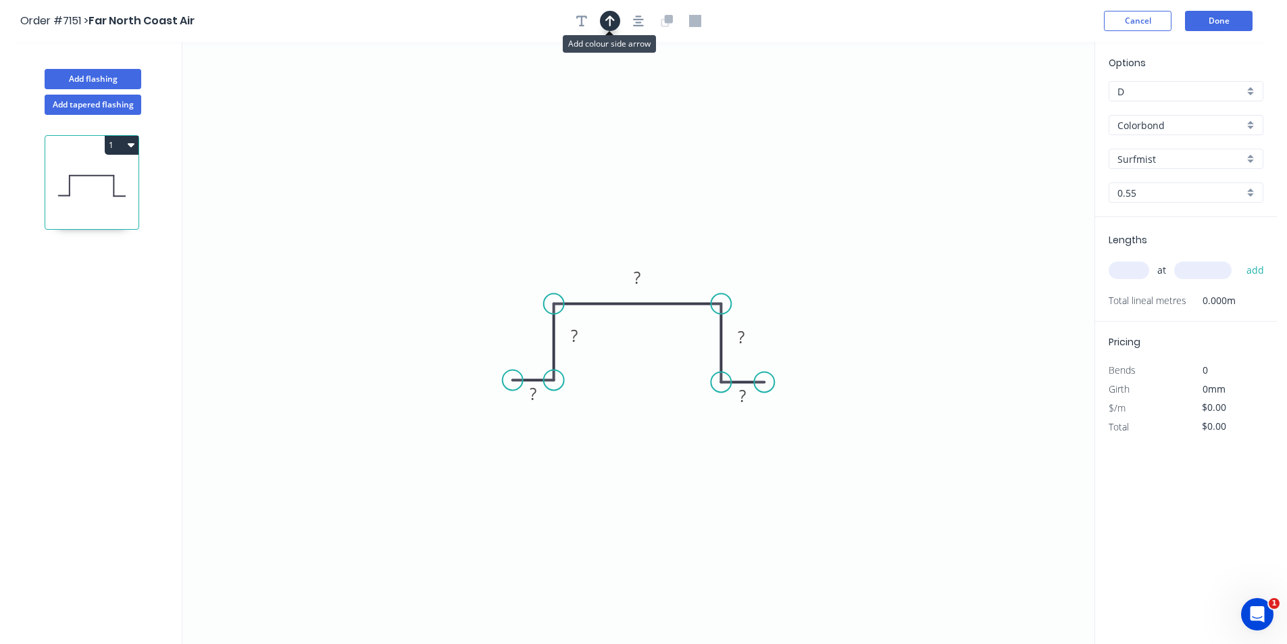
click at [607, 20] on icon "button" at bounding box center [609, 21] width 9 height 11
click at [1030, 107] on icon at bounding box center [1026, 93] width 12 height 43
drag, startPoint x: 1030, startPoint y: 107, endPoint x: 680, endPoint y: 246, distance: 377.0
click at [680, 246] on icon at bounding box center [690, 234] width 39 height 39
click at [532, 388] on tspan "?" at bounding box center [533, 393] width 7 height 22
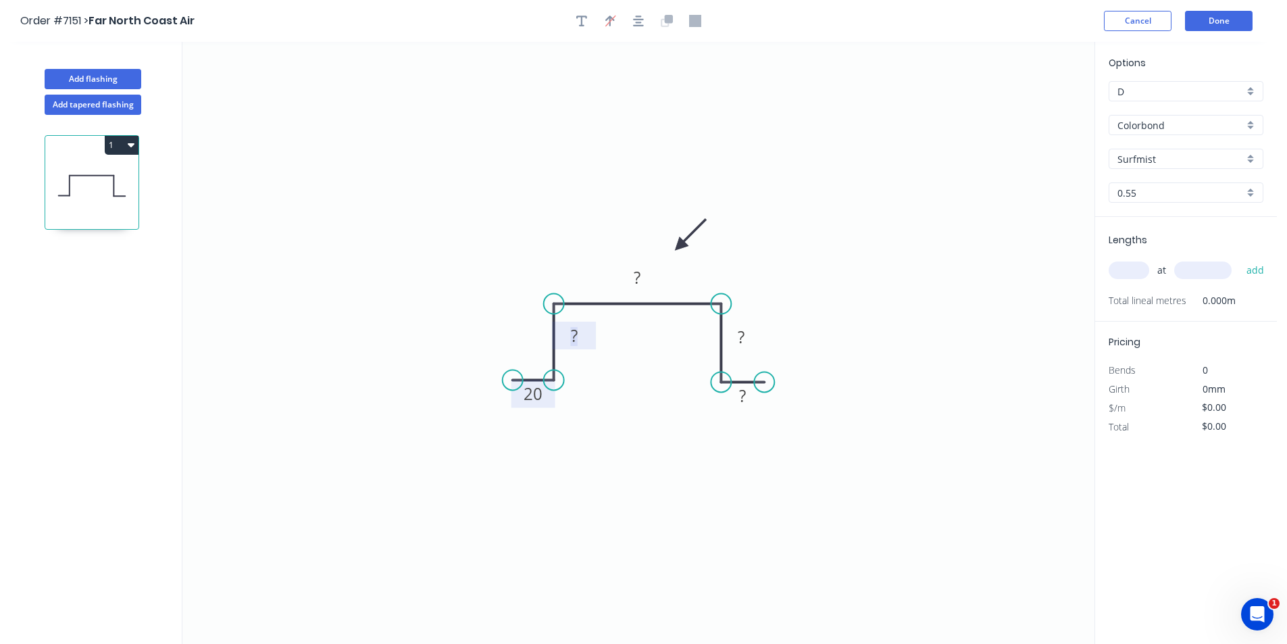
click at [575, 340] on tspan "?" at bounding box center [574, 335] width 7 height 22
type input "$13.76"
click at [1132, 265] on input "text" at bounding box center [1129, 270] width 41 height 18
type input "1"
type input "2300"
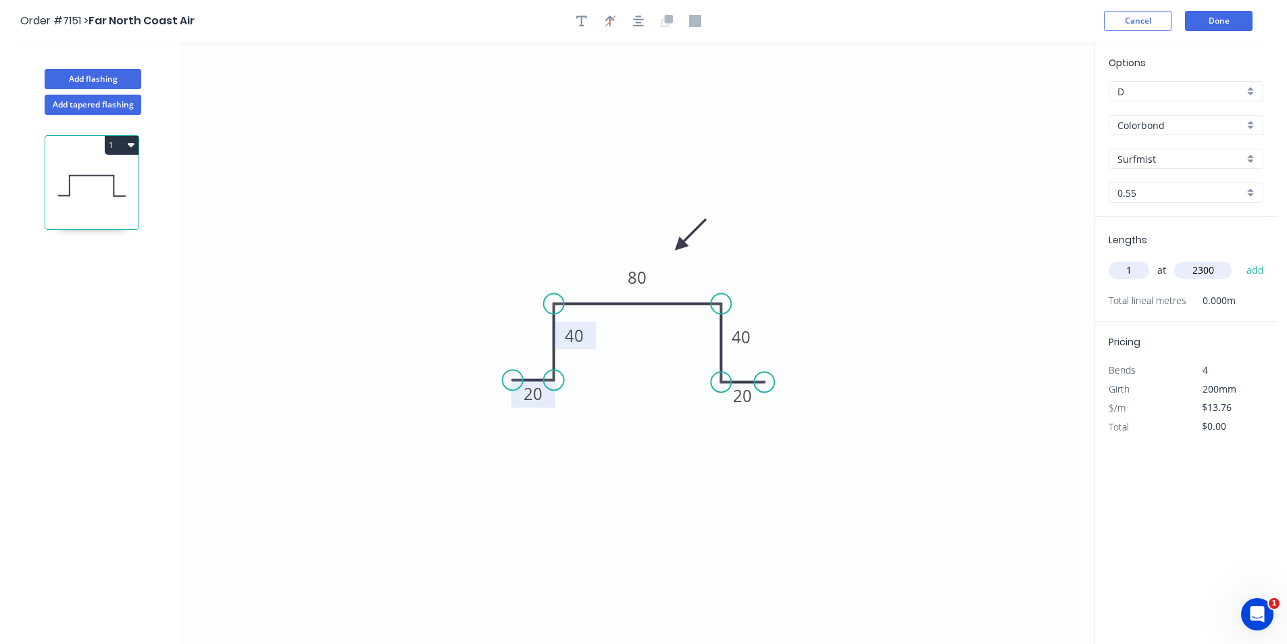
click at [1240, 259] on button "add" at bounding box center [1256, 270] width 32 height 23
click at [126, 159] on icon at bounding box center [91, 186] width 93 height 86
click at [126, 153] on button "1" at bounding box center [122, 145] width 34 height 19
click at [122, 183] on div "Duplicate" at bounding box center [74, 179] width 104 height 20
type input "$0.00"
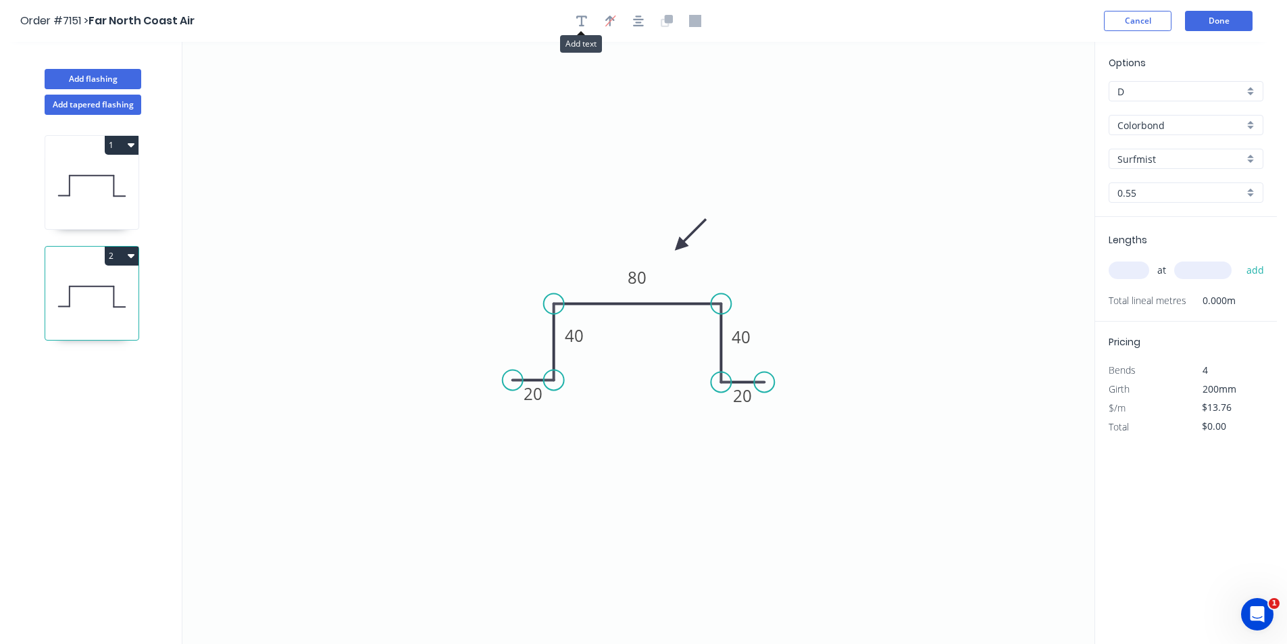
drag, startPoint x: 584, startPoint y: 23, endPoint x: 541, endPoint y: 30, distance: 43.1
click at [583, 23] on icon "button" at bounding box center [581, 21] width 11 height 12
drag, startPoint x: 301, startPoint y: 82, endPoint x: 792, endPoint y: 187, distance: 501.7
click at [792, 187] on textarea at bounding box center [758, 201] width 109 height 50
type textarea "One end cap"
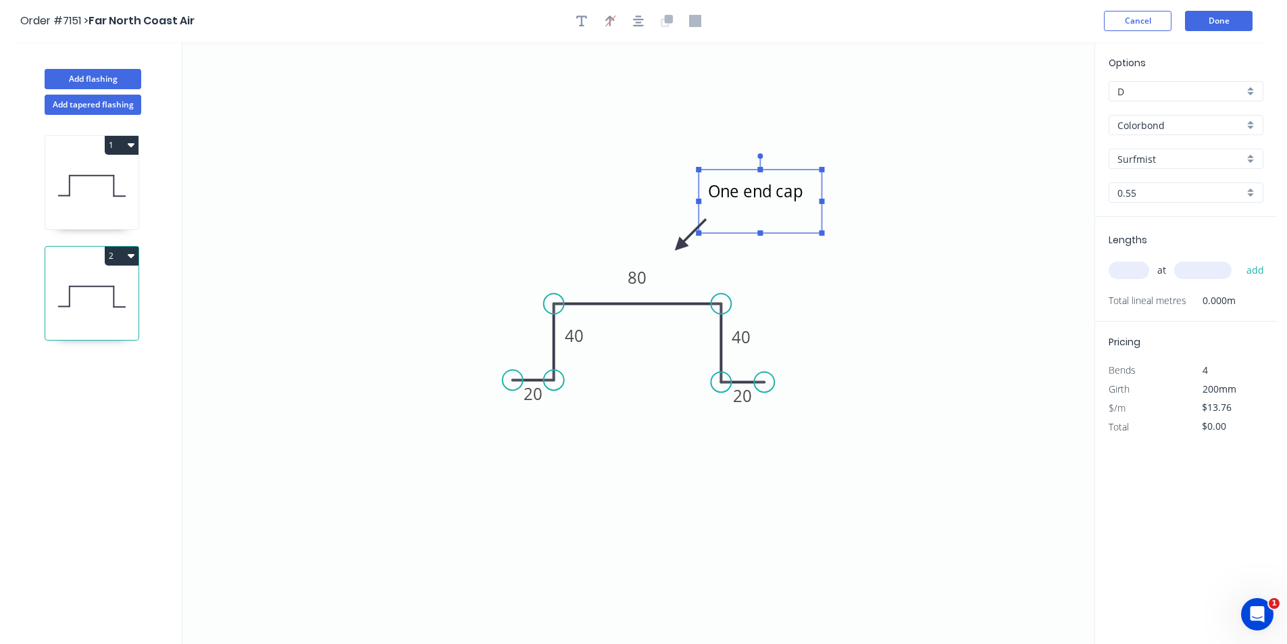
click at [1124, 267] on input "text" at bounding box center [1129, 270] width 41 height 18
type input "1"
click at [1192, 280] on div "1 at add" at bounding box center [1187, 270] width 157 height 23
click at [1195, 264] on input "text" at bounding box center [1202, 270] width 57 height 18
type input "2340"
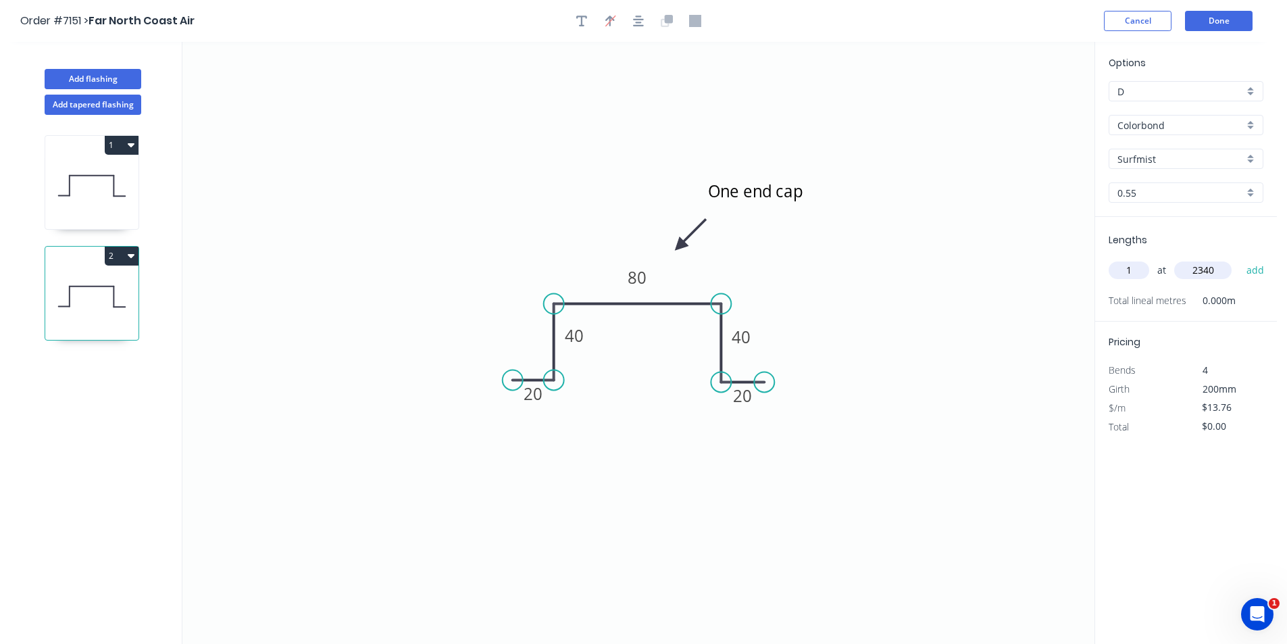
click at [1240, 259] on button "add" at bounding box center [1256, 270] width 32 height 23
click at [68, 207] on icon at bounding box center [91, 186] width 93 height 86
click at [1257, 295] on icon "button" at bounding box center [1258, 298] width 12 height 16
type input "$0.00"
click at [1141, 267] on input "text" at bounding box center [1129, 270] width 41 height 18
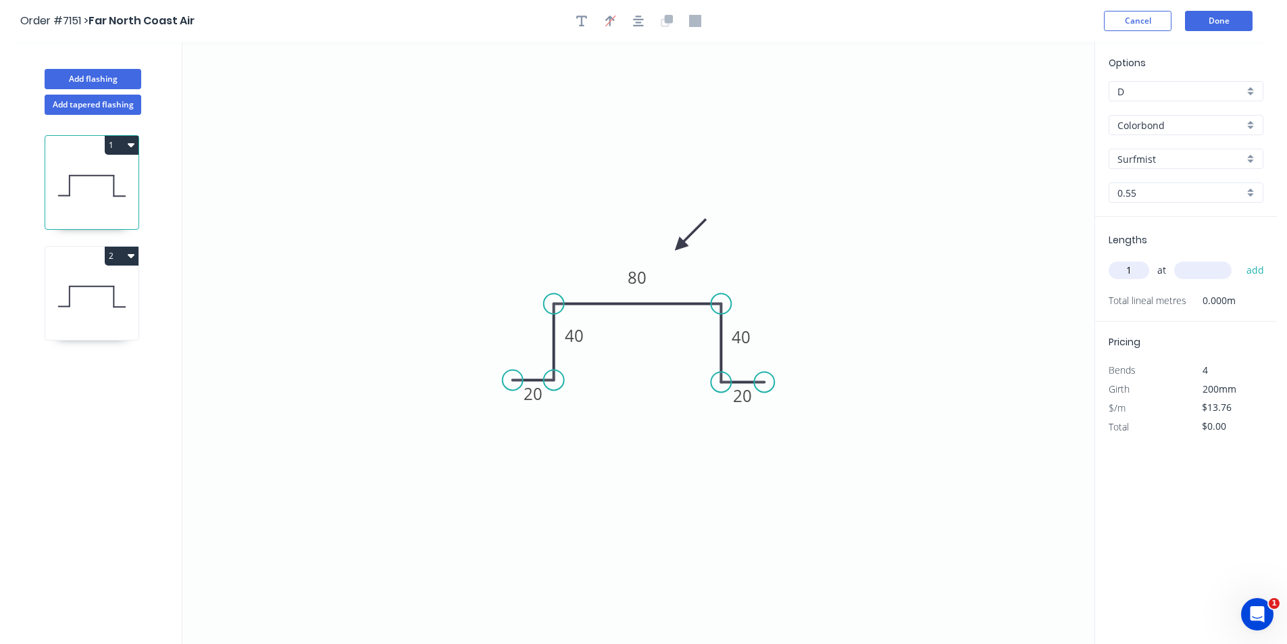
type input "1"
type input "2200"
click at [1240, 259] on button "add" at bounding box center [1256, 270] width 32 height 23
click at [116, 259] on button "2" at bounding box center [122, 256] width 34 height 19
click at [110, 289] on div "Duplicate" at bounding box center [74, 290] width 104 height 20
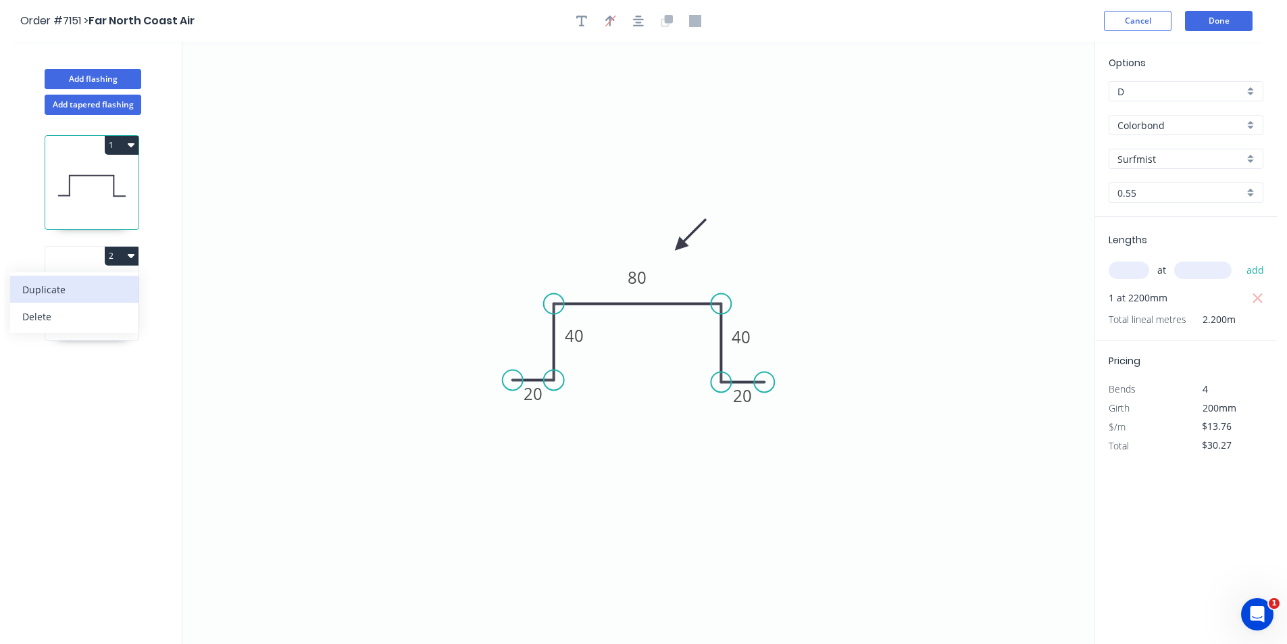
type input "$0.00"
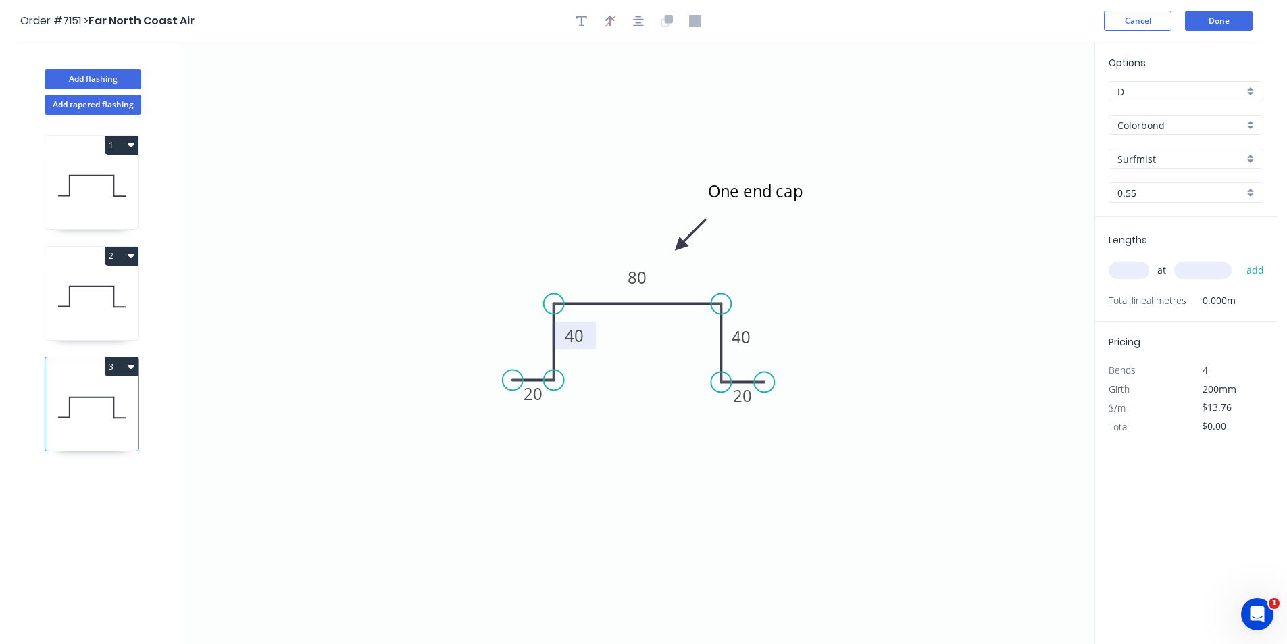
click at [592, 335] on rect at bounding box center [574, 336] width 44 height 28
click at [573, 333] on tspan "40" at bounding box center [574, 335] width 19 height 22
type input "$21.09"
click at [1144, 265] on input "text" at bounding box center [1129, 270] width 41 height 18
type input "1"
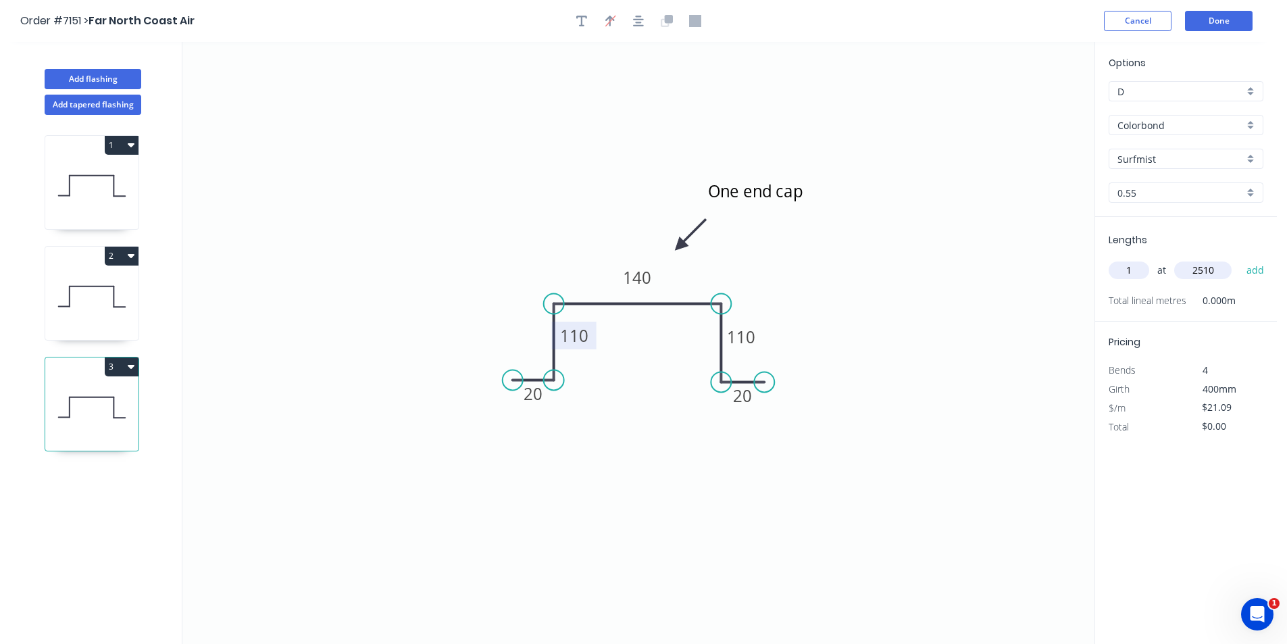
type input "2510"
click at [1240, 259] on button "add" at bounding box center [1256, 270] width 32 height 23
type input "$52.94"
click at [1227, 18] on button "Done" at bounding box center [1219, 21] width 68 height 20
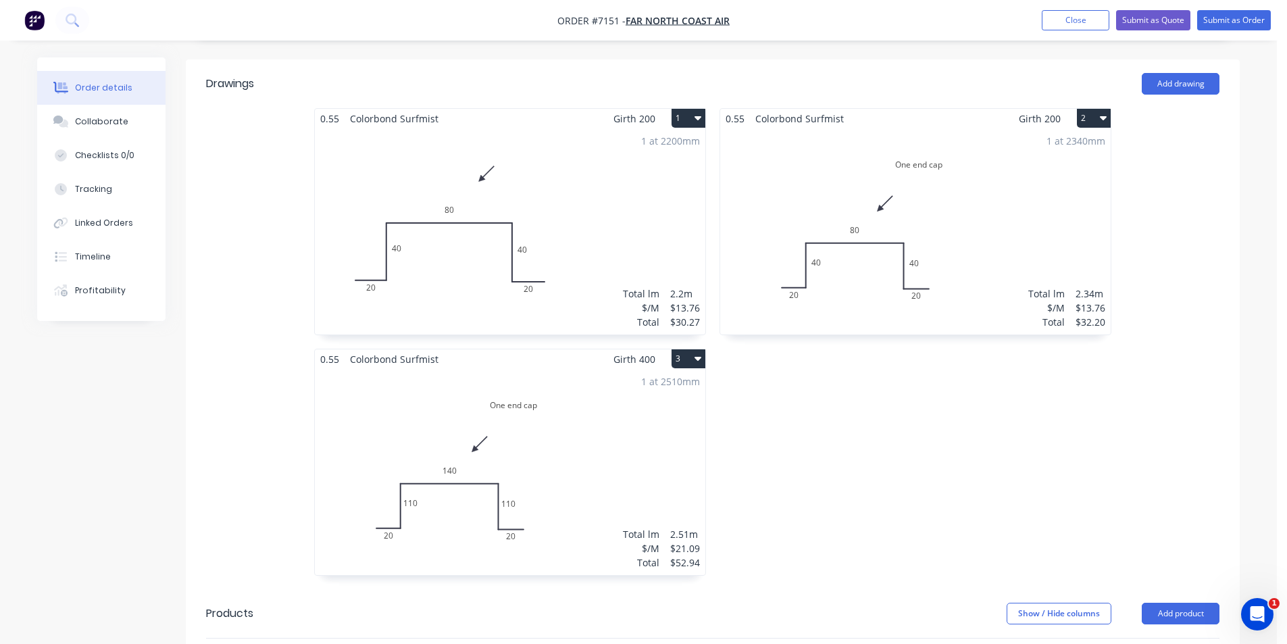
scroll to position [608, 0]
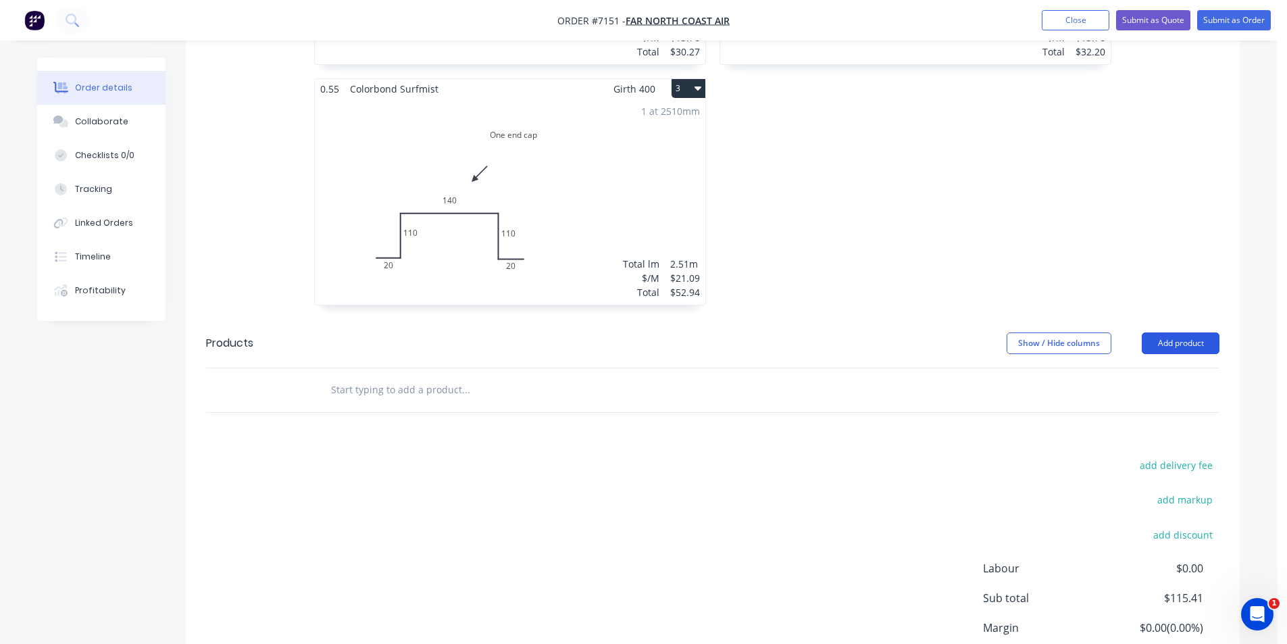
click at [1175, 319] on header "Products Show / Hide columns Add product" at bounding box center [713, 343] width 1054 height 49
click at [1180, 332] on button "Add product" at bounding box center [1181, 343] width 78 height 22
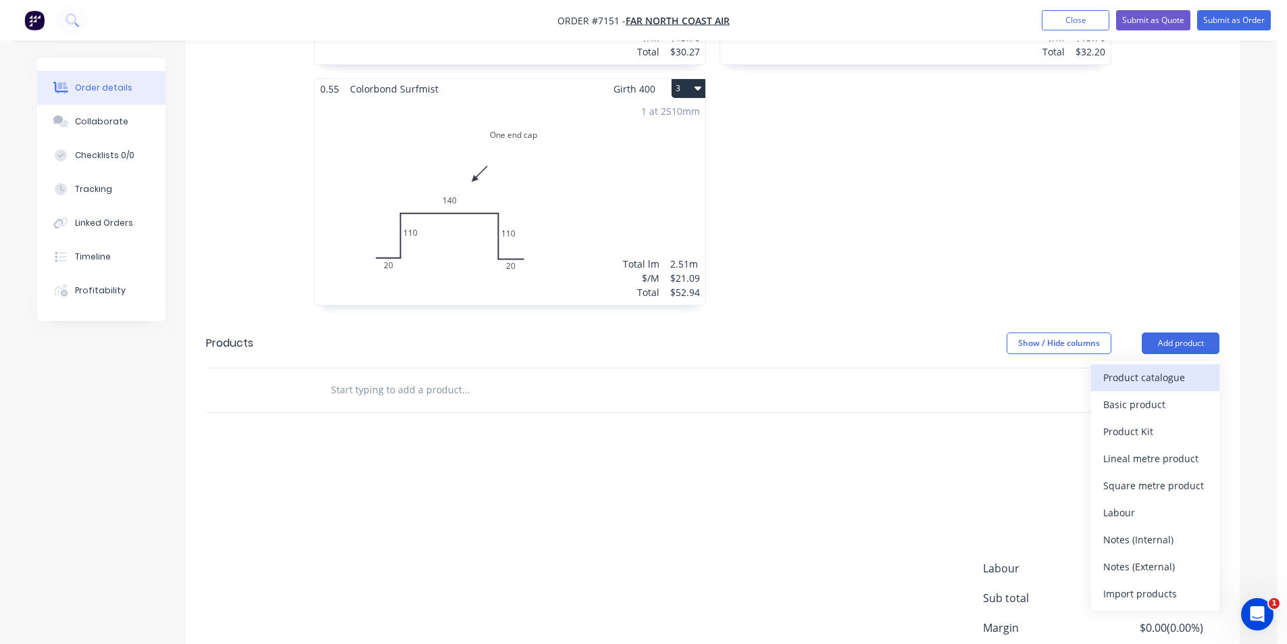
click at [1142, 368] on div "Product catalogue" at bounding box center [1155, 378] width 104 height 20
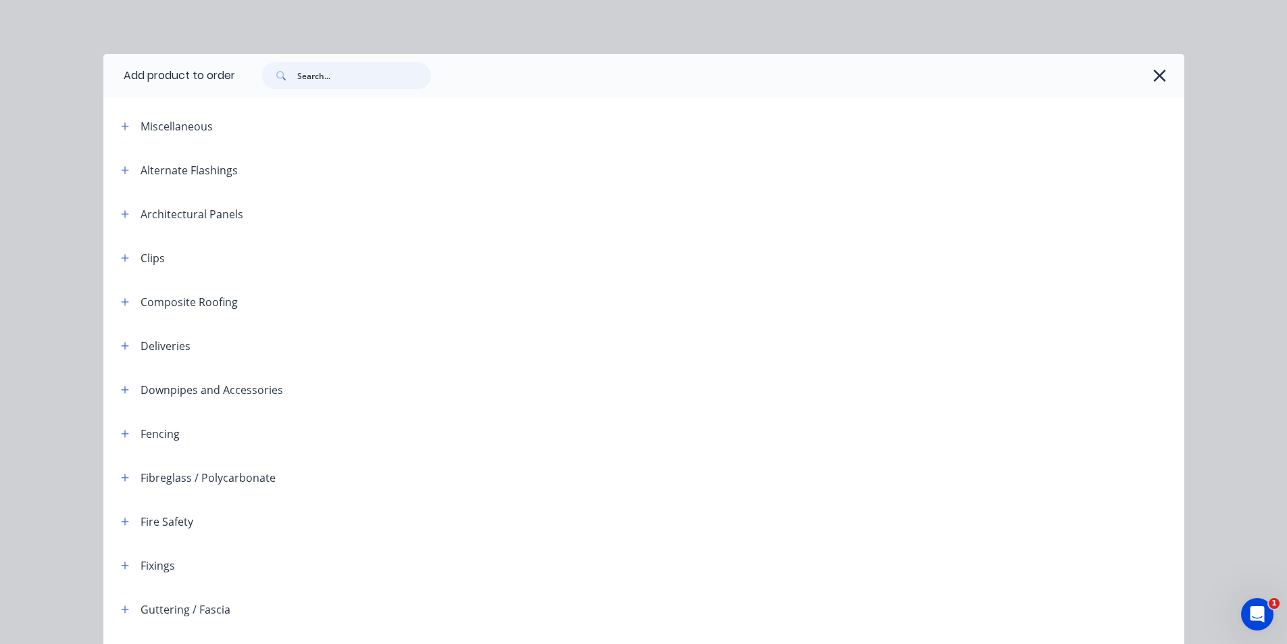
click at [362, 85] on input "text" at bounding box center [364, 75] width 134 height 27
type input "end cap"
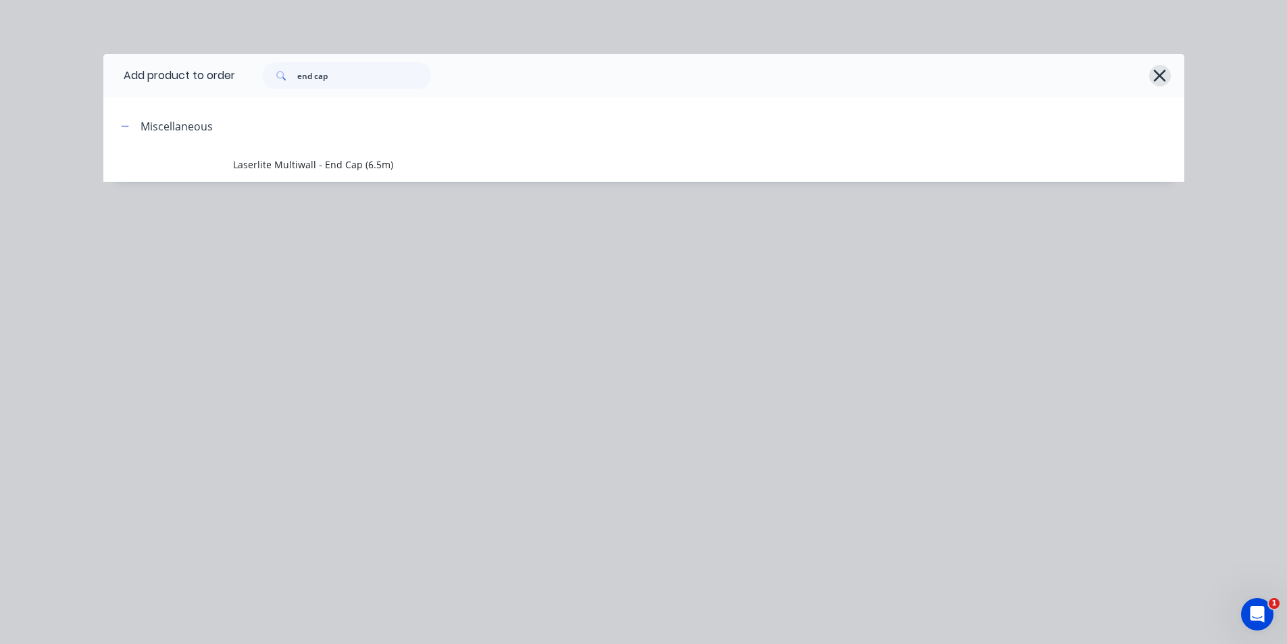
click at [1155, 81] on icon "button" at bounding box center [1160, 76] width 12 height 12
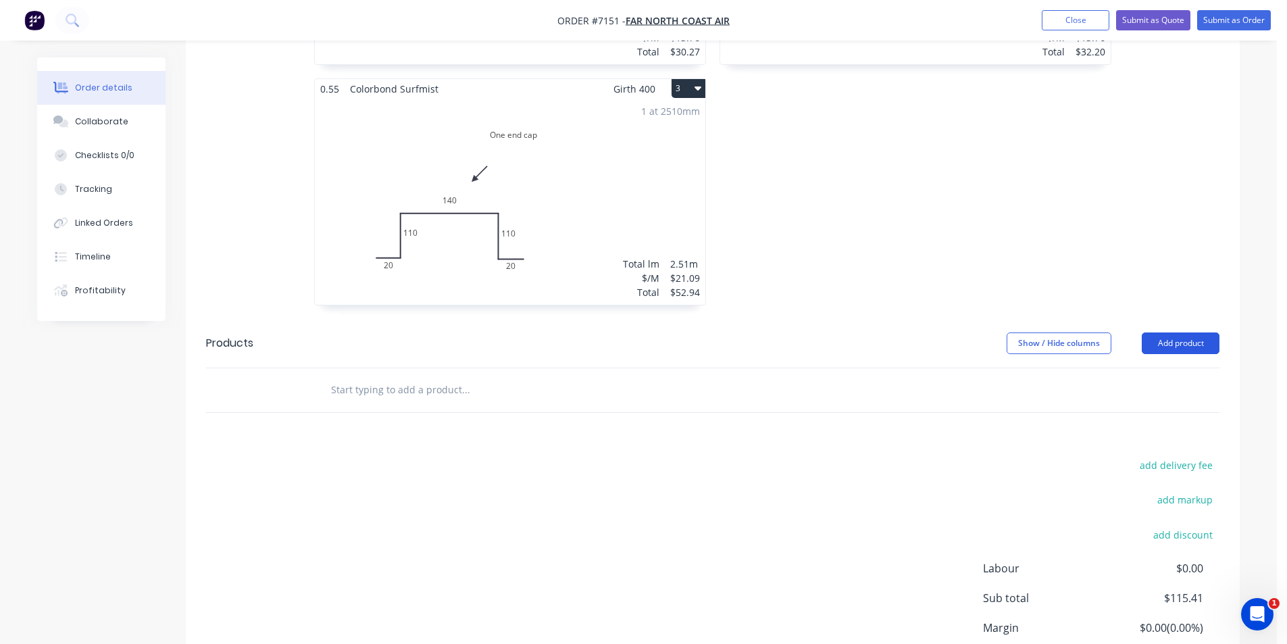
click at [1173, 332] on button "Add product" at bounding box center [1181, 343] width 78 height 22
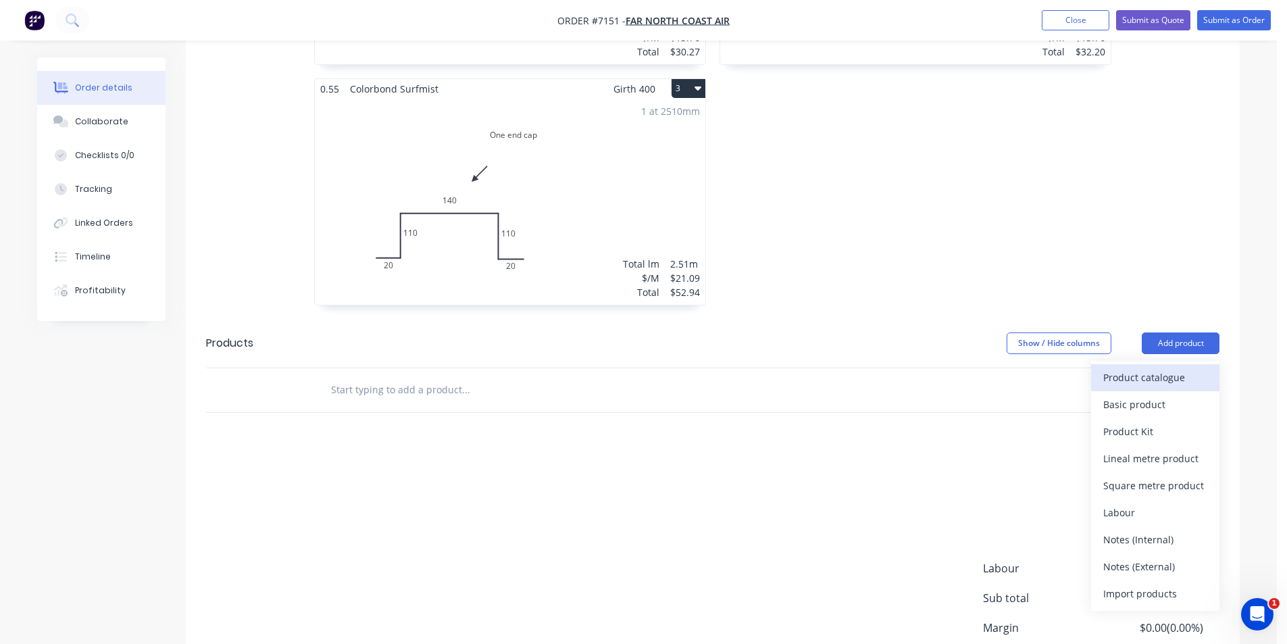
click at [1153, 368] on div "Product catalogue" at bounding box center [1155, 378] width 104 height 20
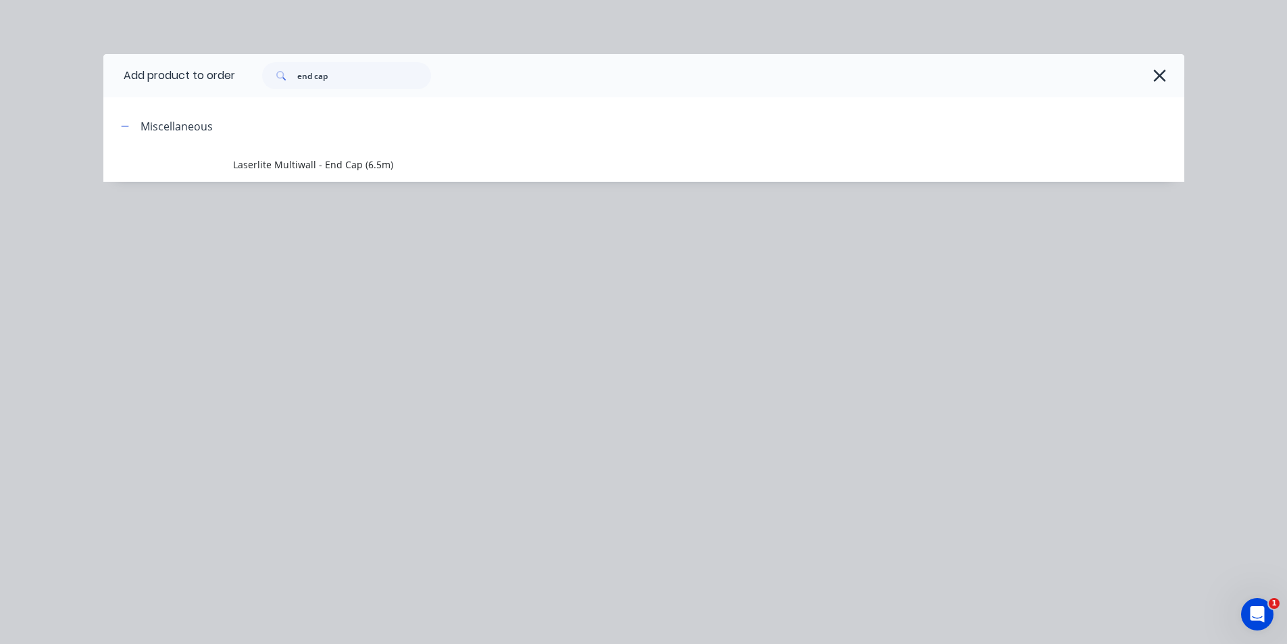
drag, startPoint x: 1141, startPoint y: 71, endPoint x: 1201, endPoint y: 80, distance: 60.9
click at [1144, 72] on div "end cap" at bounding box center [703, 75] width 936 height 27
click at [1163, 80] on icon "button" at bounding box center [1160, 75] width 14 height 19
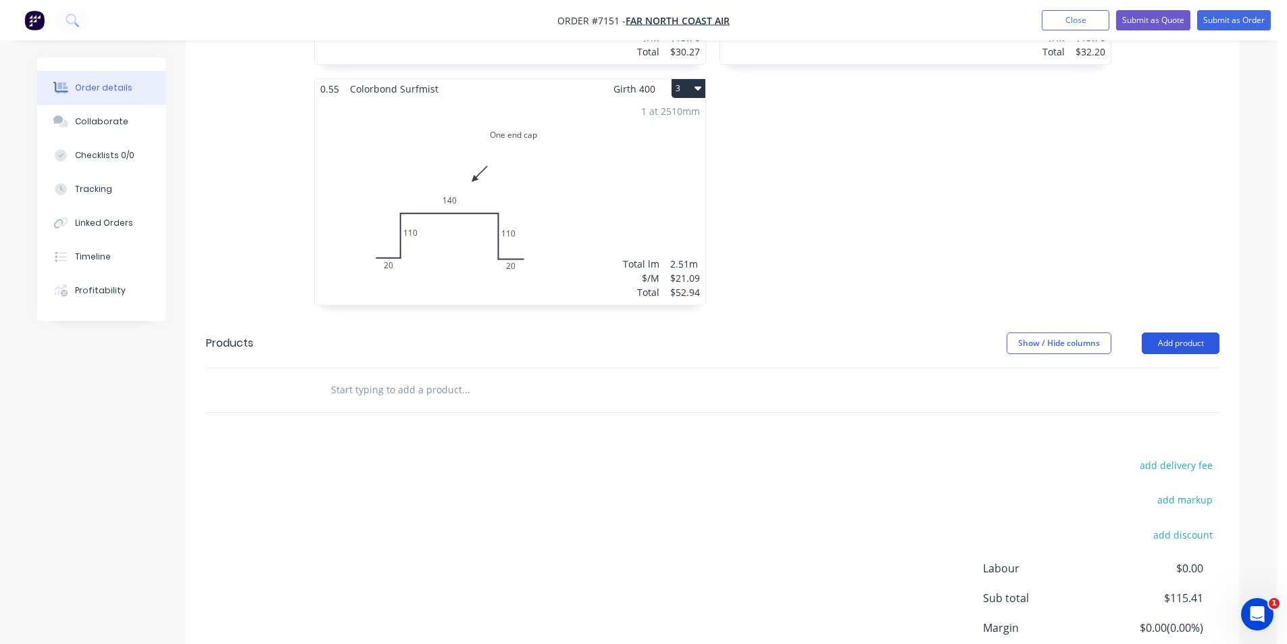
click at [1184, 332] on button "Add product" at bounding box center [1181, 343] width 78 height 22
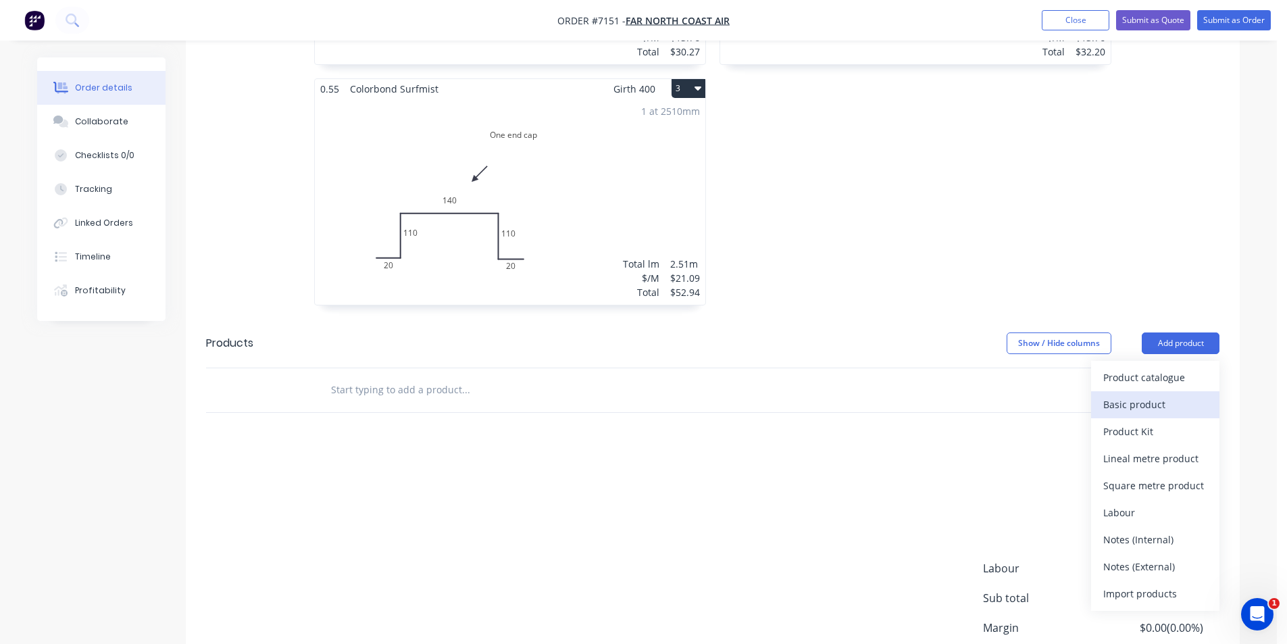
click at [1180, 395] on div "Basic product" at bounding box center [1155, 405] width 104 height 20
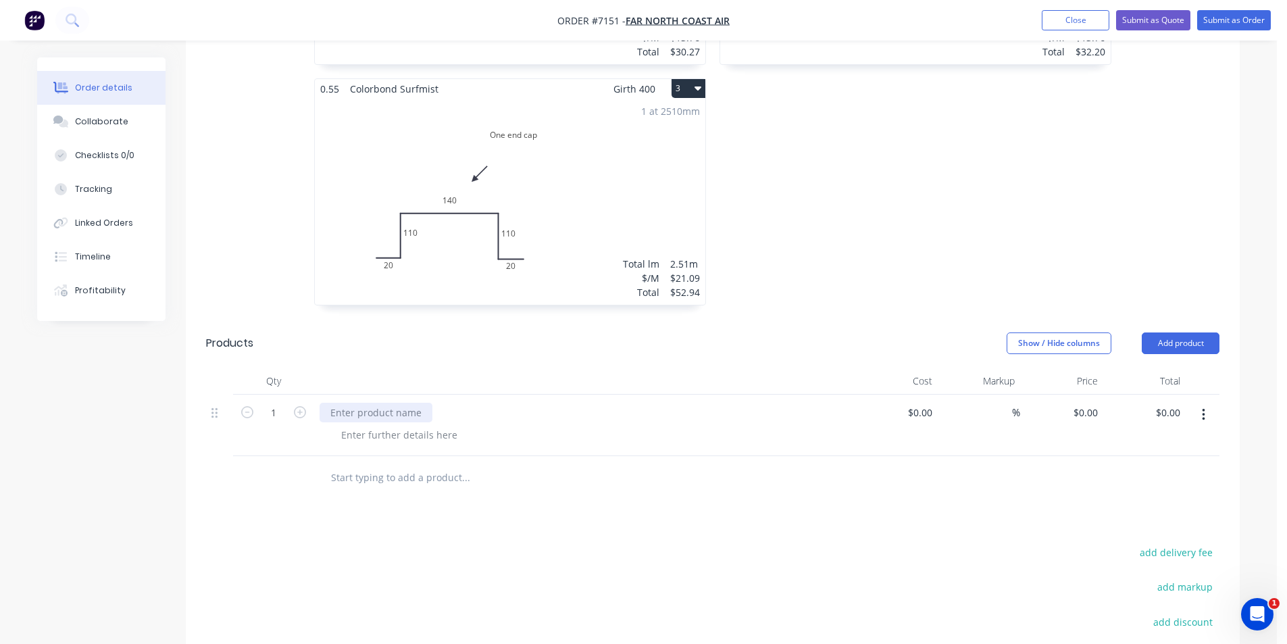
click at [408, 403] on div at bounding box center [376, 413] width 113 height 20
click at [401, 425] on div at bounding box center [399, 435] width 138 height 20
click at [354, 403] on div "Custom End Cap" at bounding box center [368, 413] width 97 height 20
click at [353, 425] on div at bounding box center [399, 435] width 138 height 20
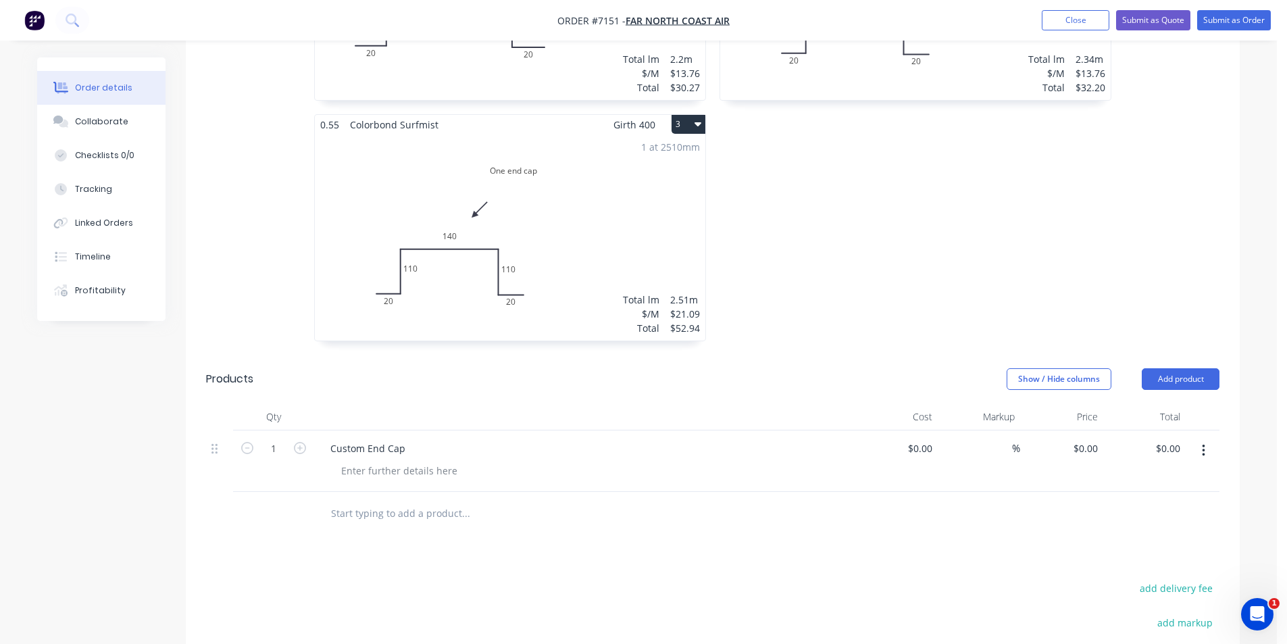
scroll to position [540, 0]
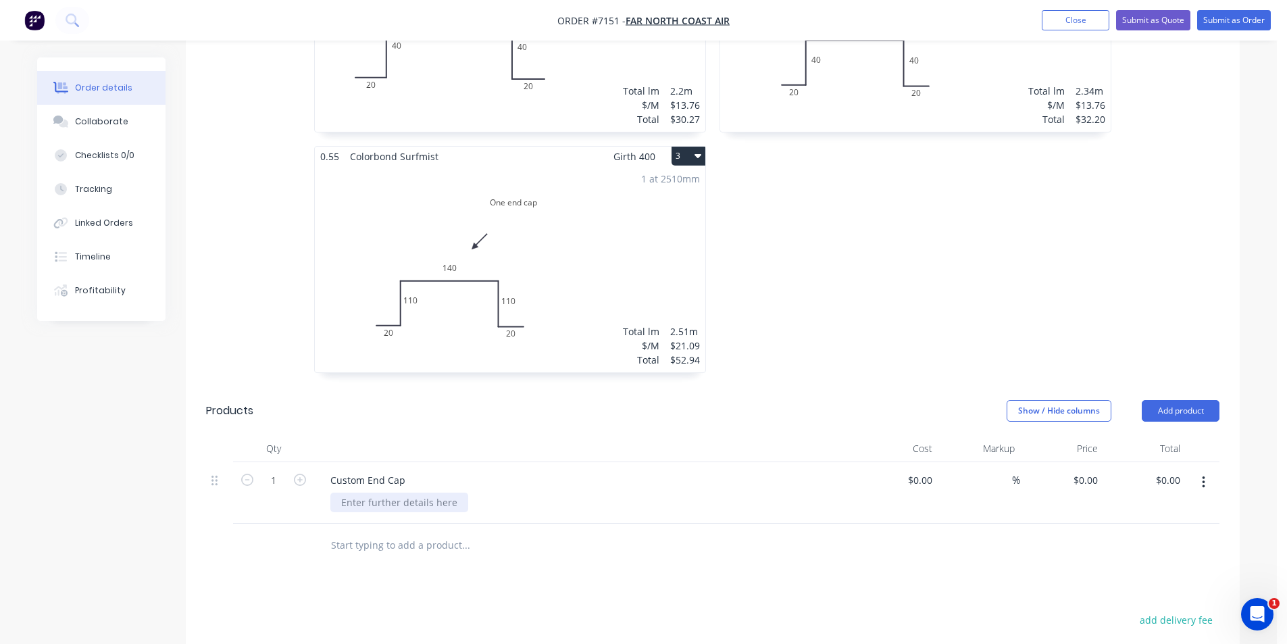
drag, startPoint x: 445, startPoint y: 476, endPoint x: 438, endPoint y: 482, distance: 8.6
click at [444, 492] on div at bounding box center [399, 502] width 138 height 20
click at [1007, 550] on div "Drawings Add drawing 0.55 Colorbond Surfmist Girth 200 1 0 20 40 80 40 20 0 20 …" at bounding box center [713, 374] width 1054 height 1035
click at [1261, 22] on button "Submit as Order" at bounding box center [1234, 20] width 74 height 20
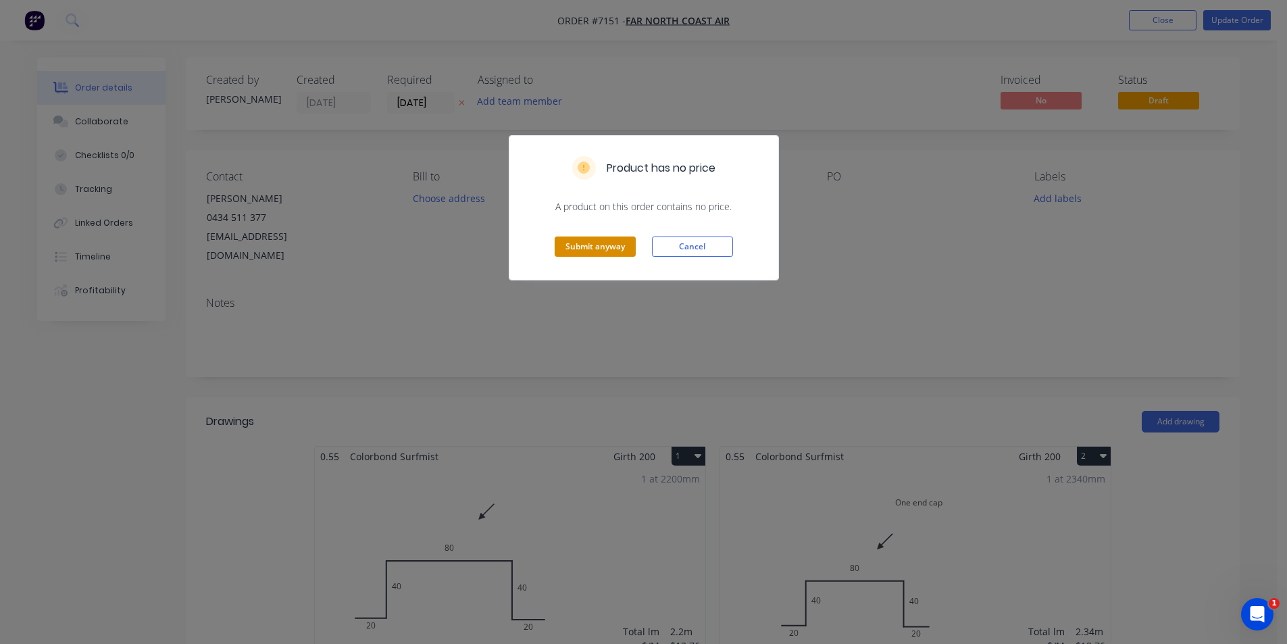
click at [607, 241] on button "Submit anyway" at bounding box center [595, 246] width 81 height 20
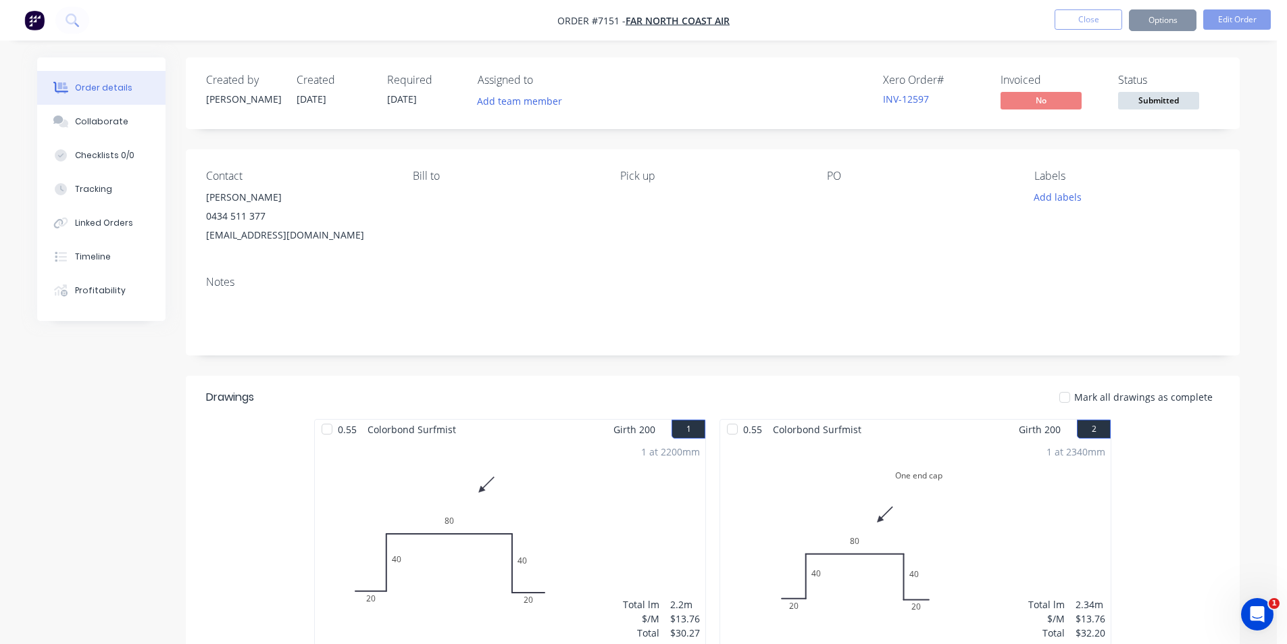
click at [1180, 98] on span "Submitted" at bounding box center [1158, 100] width 81 height 17
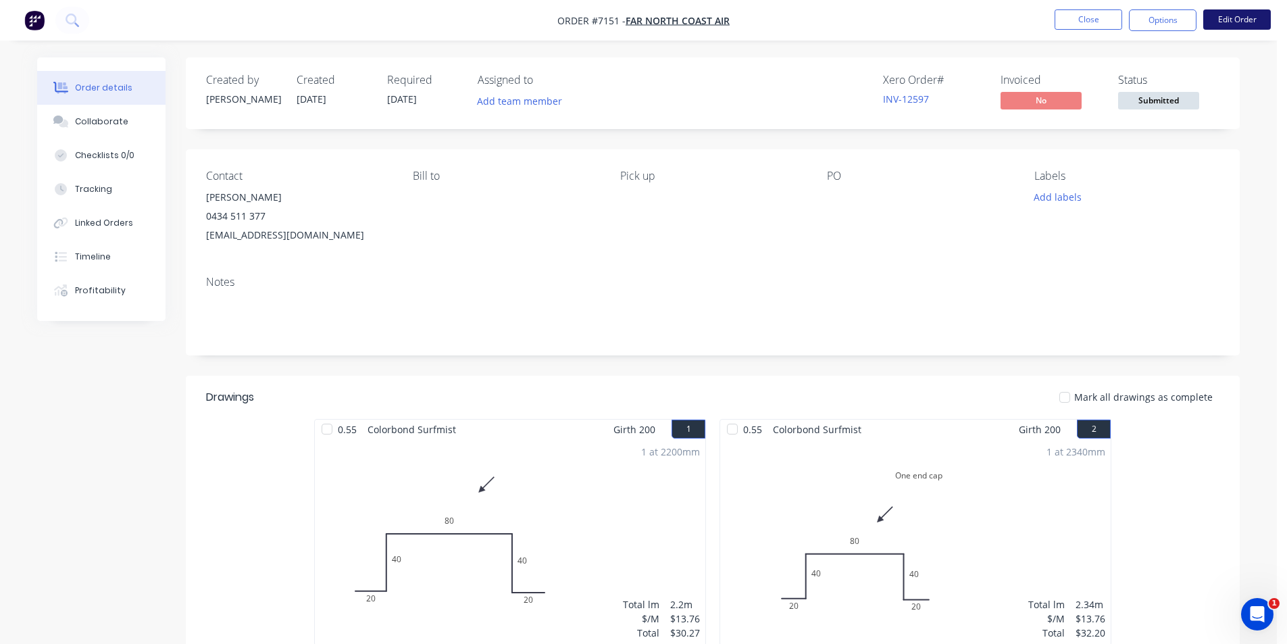
click at [1227, 14] on button "Edit Order" at bounding box center [1237, 19] width 68 height 20
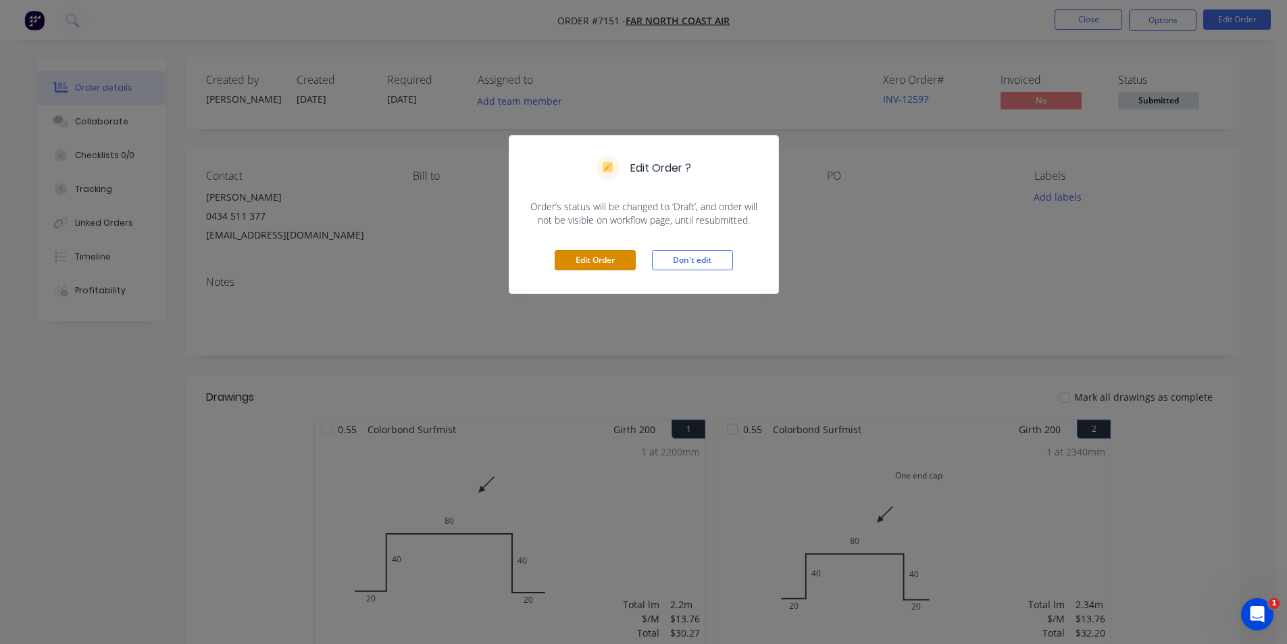
drag, startPoint x: 594, startPoint y: 260, endPoint x: 666, endPoint y: 404, distance: 160.7
click at [595, 260] on button "Edit Order" at bounding box center [595, 260] width 81 height 20
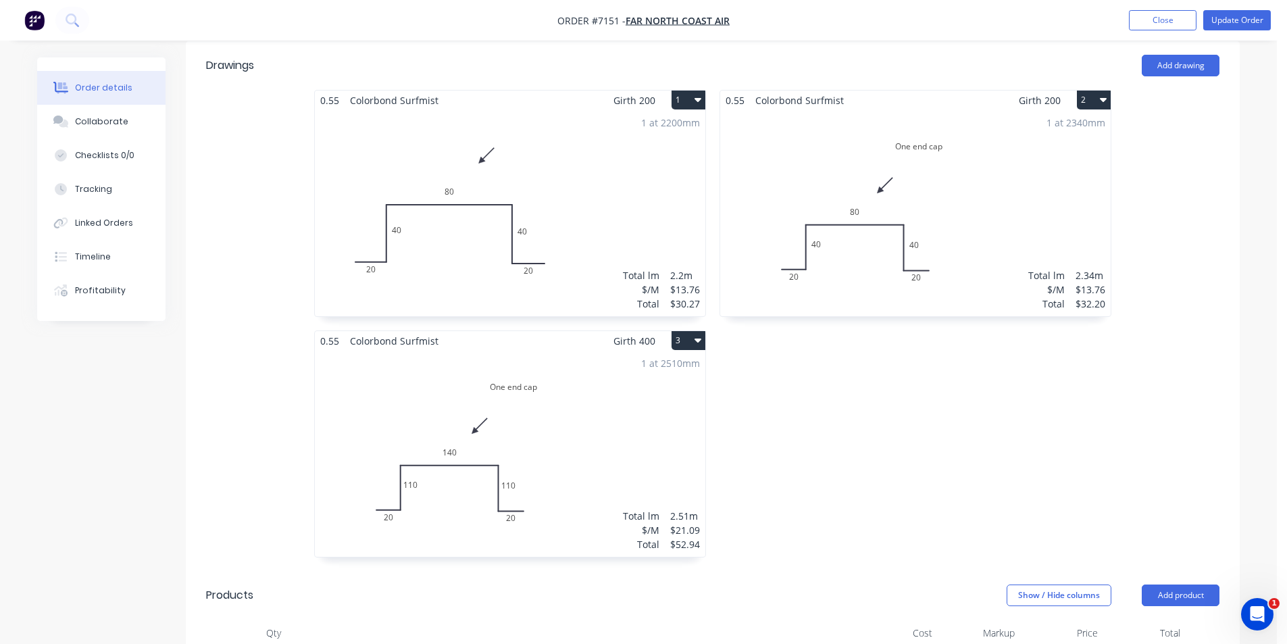
scroll to position [405, 0]
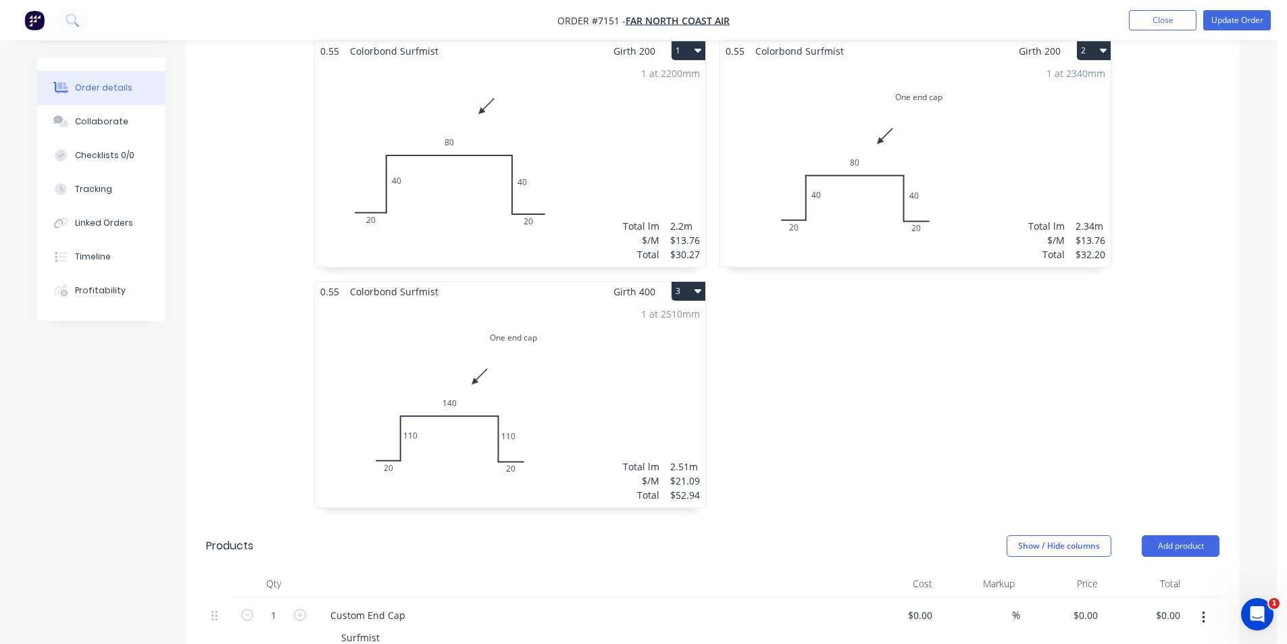
click at [698, 289] on icon "button" at bounding box center [697, 291] width 7 height 4
click at [668, 341] on div "Duplicate" at bounding box center [641, 351] width 104 height 20
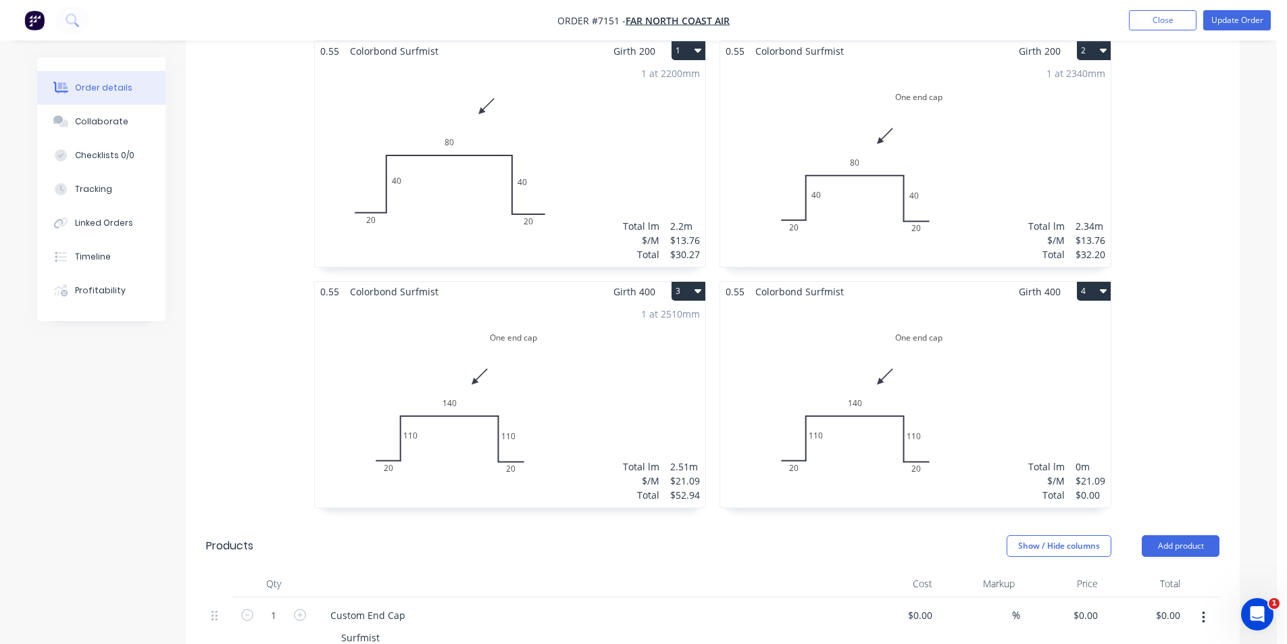
click at [817, 329] on div "Total lm $/M Total 0m $21.09 $0.00" at bounding box center [915, 404] width 390 height 206
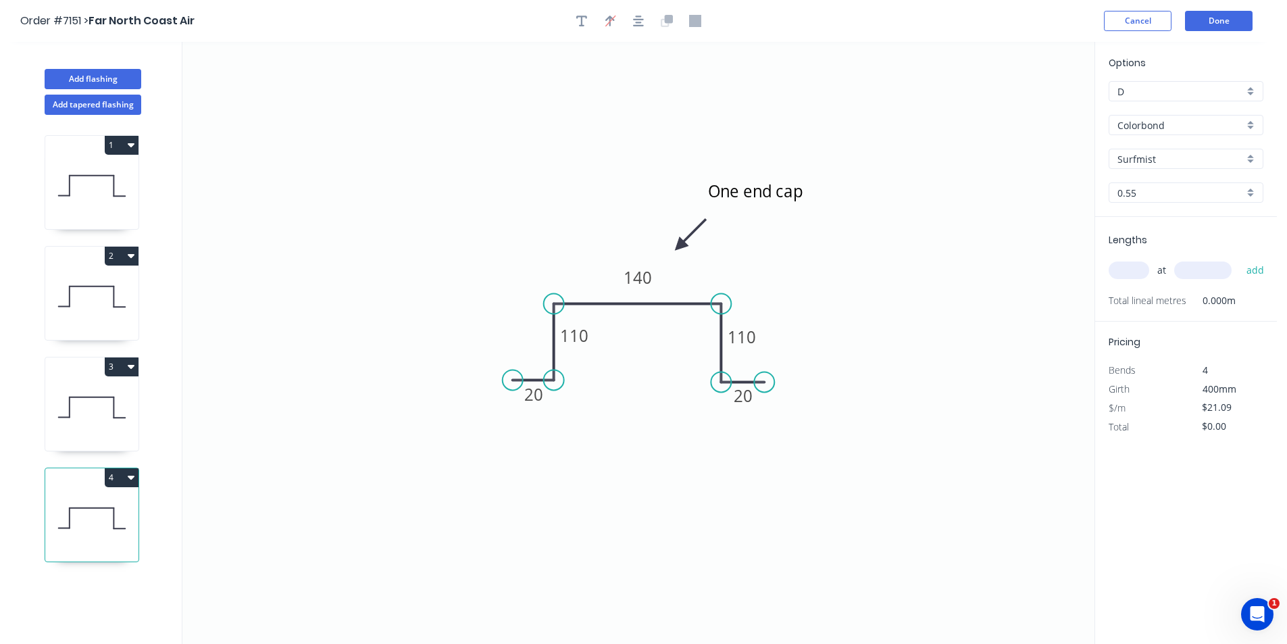
click at [1159, 161] on input "Surfmist" at bounding box center [1180, 159] width 126 height 14
click at [1171, 265] on div "Monument" at bounding box center [1185, 266] width 153 height 24
type input "Monument"
click at [586, 21] on icon "button" at bounding box center [581, 21] width 11 height 12
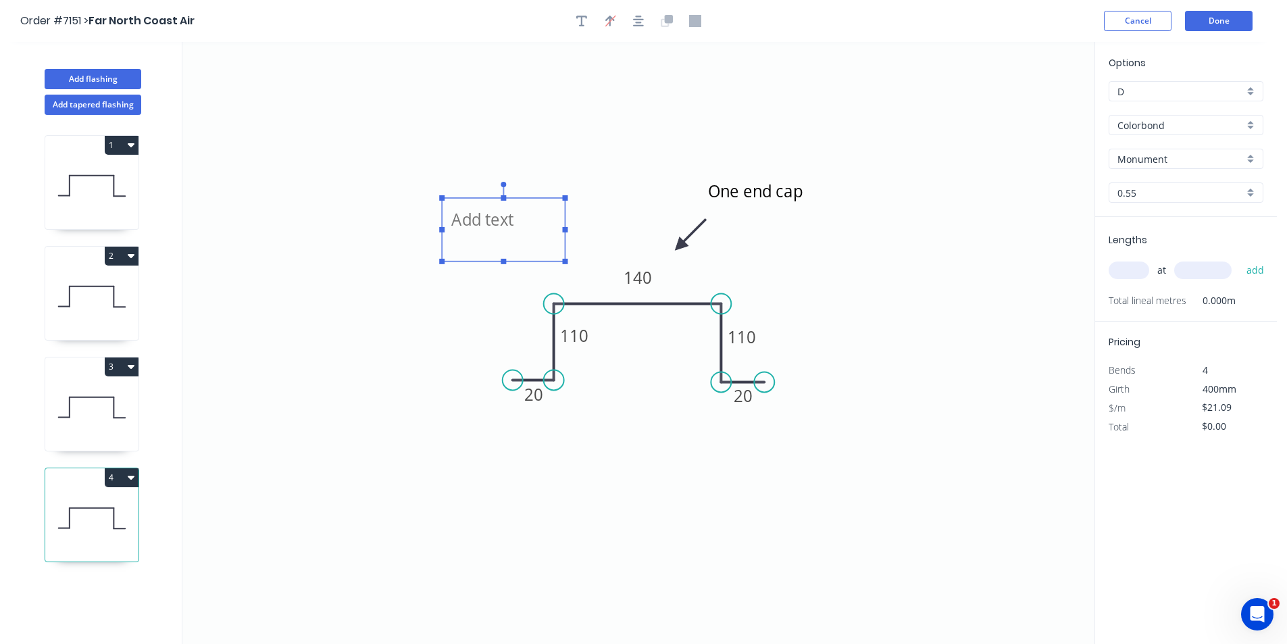
drag, startPoint x: 319, startPoint y: 140, endPoint x: 523, endPoint y: 236, distance: 225.4
click at [523, 236] on textarea at bounding box center [503, 230] width 109 height 50
type textarea "MONUMENT"
click at [1123, 259] on div "at add" at bounding box center [1187, 270] width 157 height 23
click at [1135, 267] on input "text" at bounding box center [1129, 270] width 41 height 18
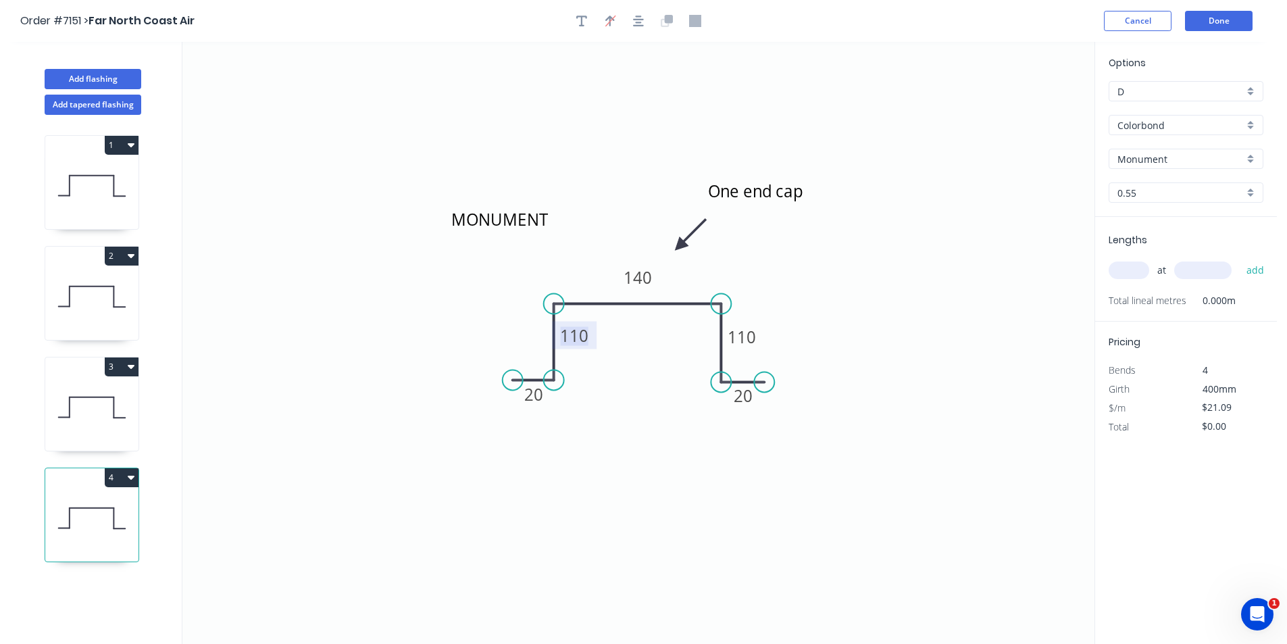
click at [587, 343] on tspan "110" at bounding box center [574, 335] width 28 height 22
click at [754, 335] on tspan "801" at bounding box center [742, 337] width 28 height 22
click at [1125, 263] on input "text" at bounding box center [1129, 270] width 41 height 18
type input "$17.39"
type input "1"
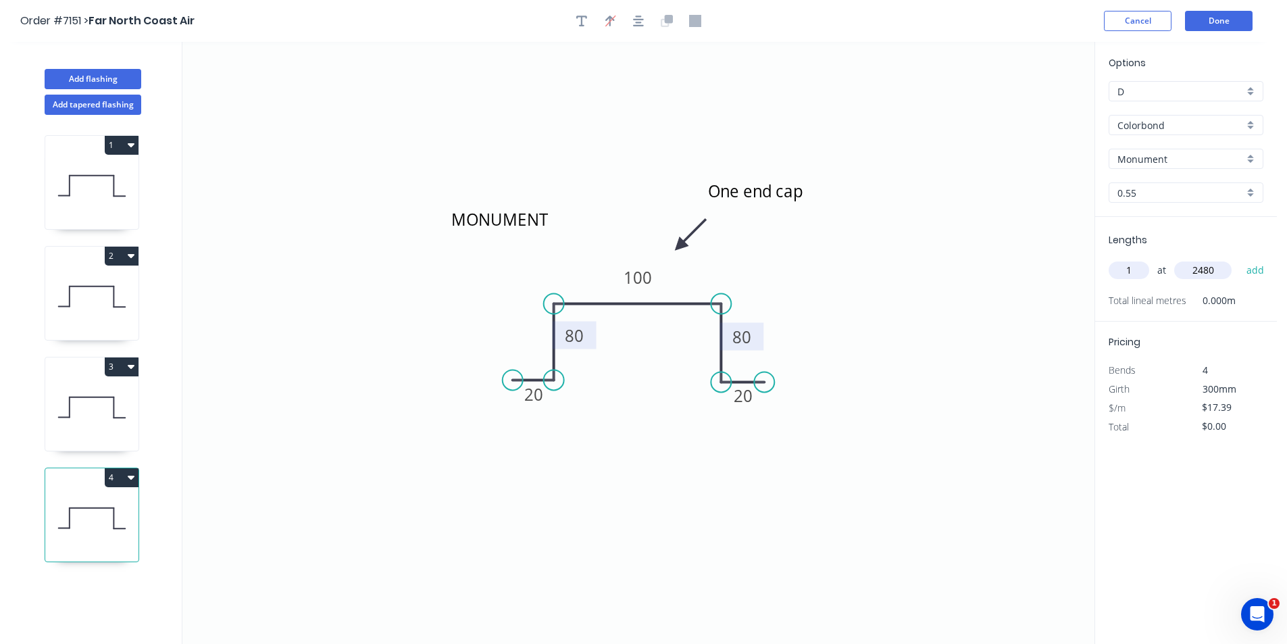
type input "2480"
click at [1240, 259] on button "add" at bounding box center [1256, 270] width 32 height 23
type input "$43.13"
click at [1201, 26] on button "Done" at bounding box center [1219, 21] width 68 height 20
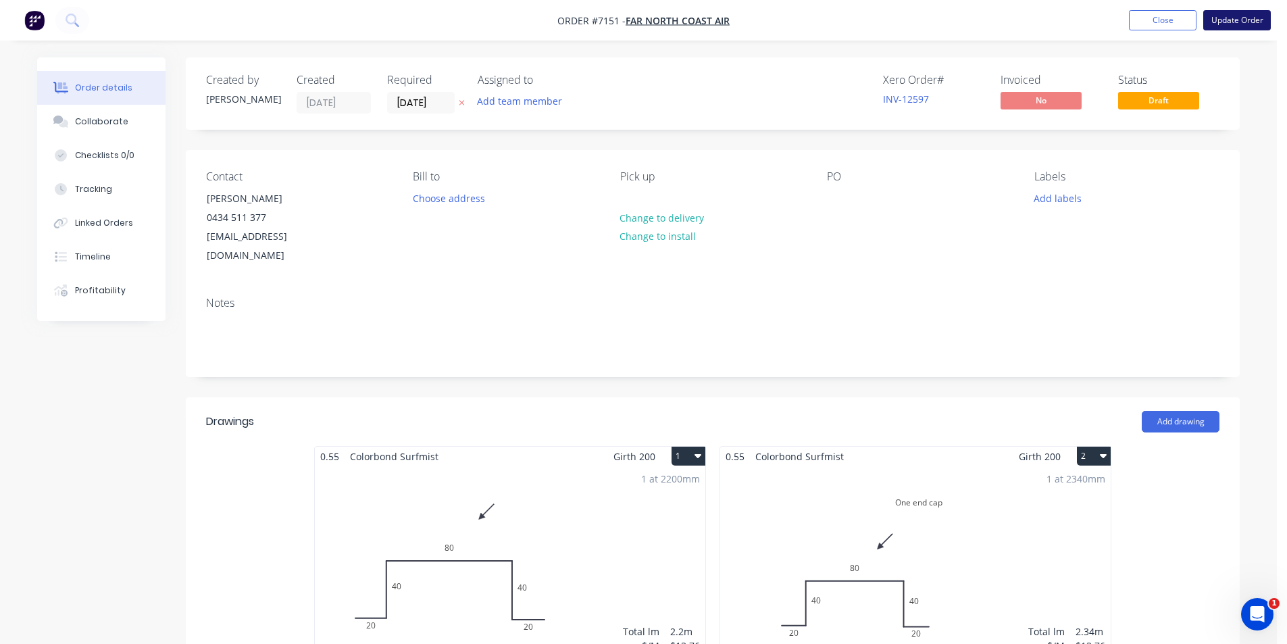
click at [1223, 24] on button "Update Order" at bounding box center [1237, 20] width 68 height 20
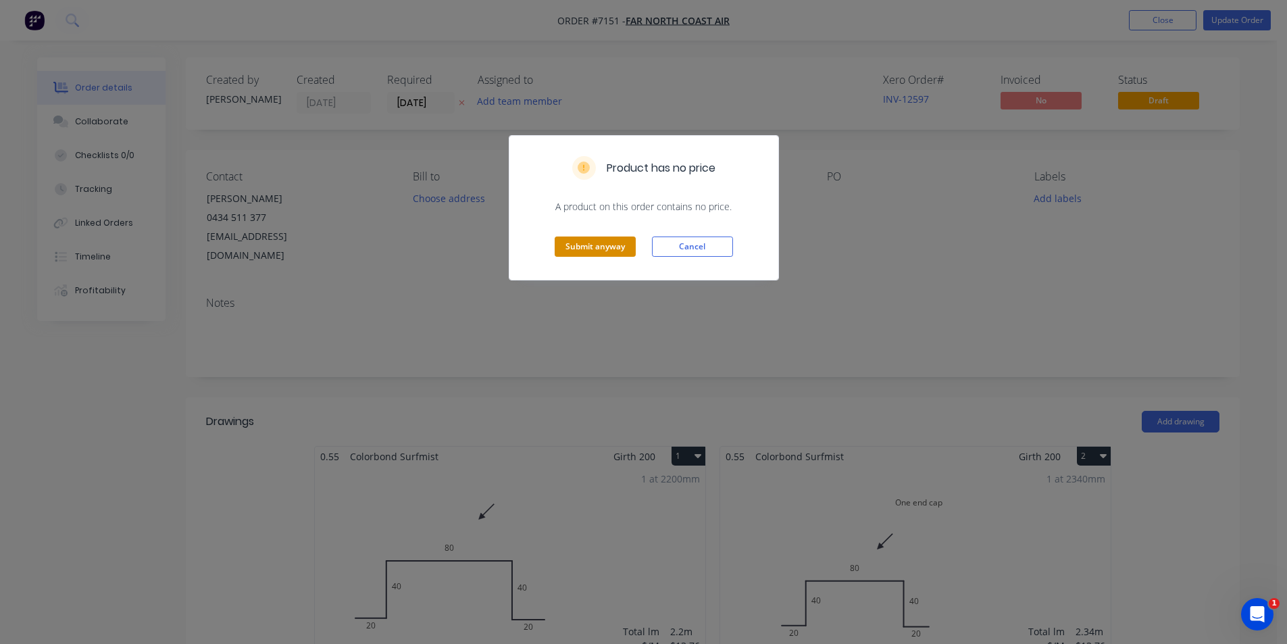
click at [572, 240] on button "Submit anyway" at bounding box center [595, 246] width 81 height 20
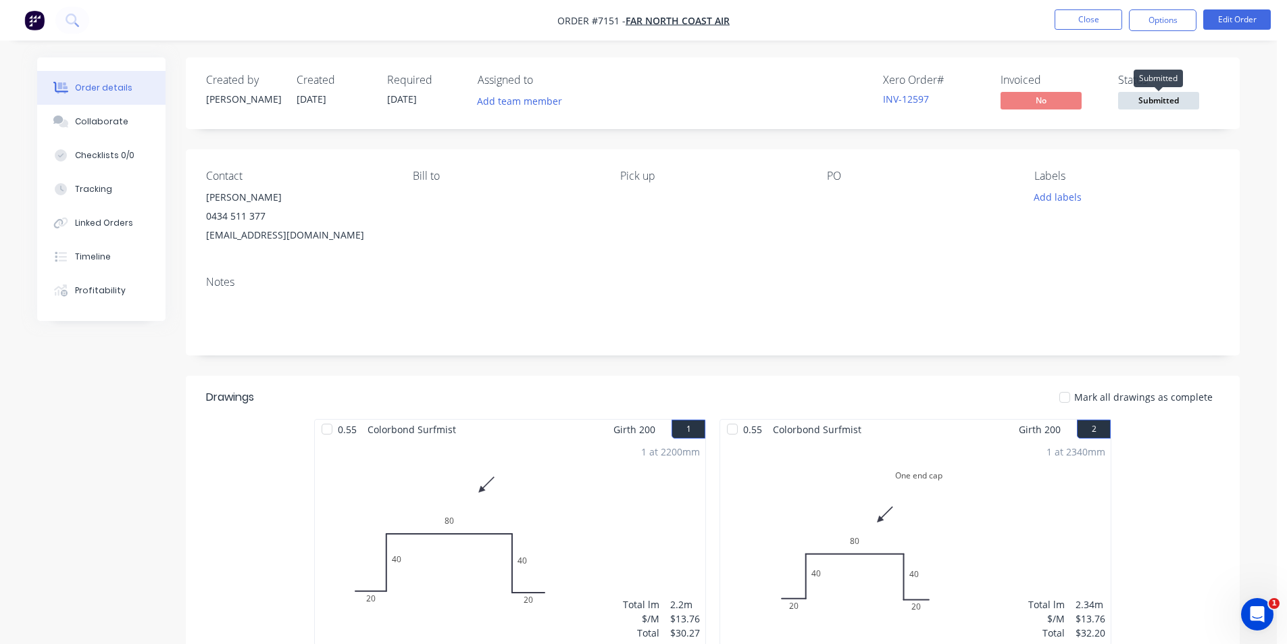
click at [1142, 113] on div "Created by Katie Created 10/10/25 Required 10/10/25 Assigned to Add team member…" at bounding box center [713, 93] width 1054 height 72
click at [1146, 101] on span "Submitted" at bounding box center [1158, 100] width 81 height 17
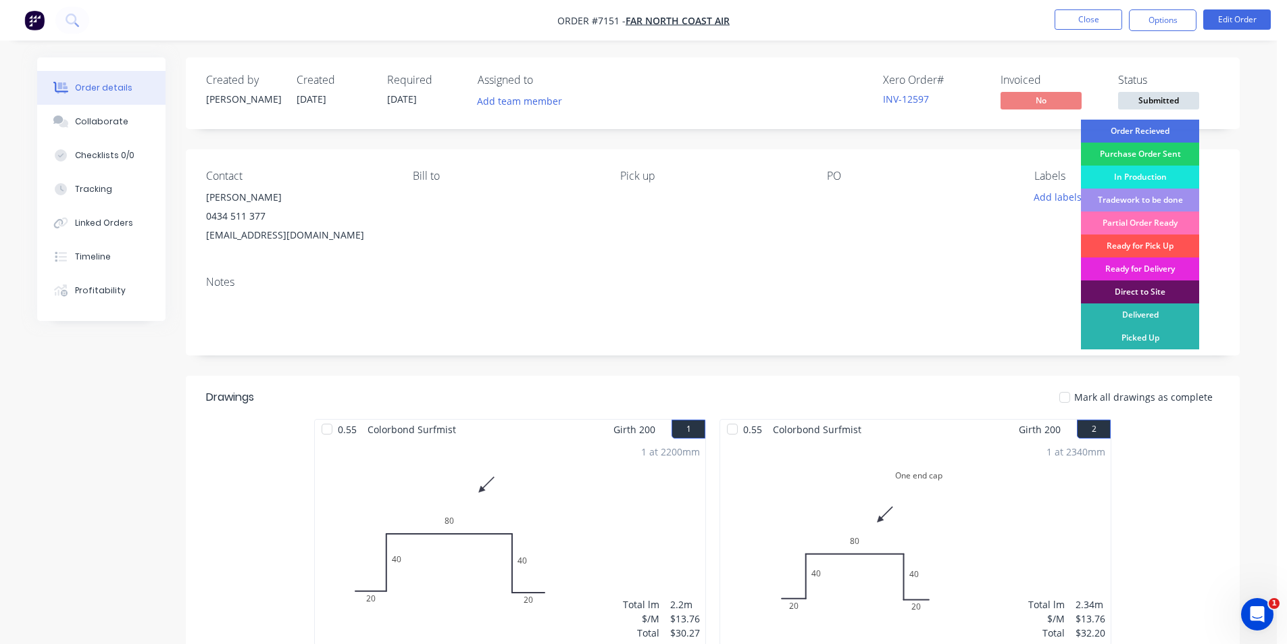
drag, startPoint x: 1139, startPoint y: 125, endPoint x: 1154, endPoint y: 123, distance: 15.0
click at [1140, 126] on div "Order Recieved" at bounding box center [1140, 131] width 118 height 23
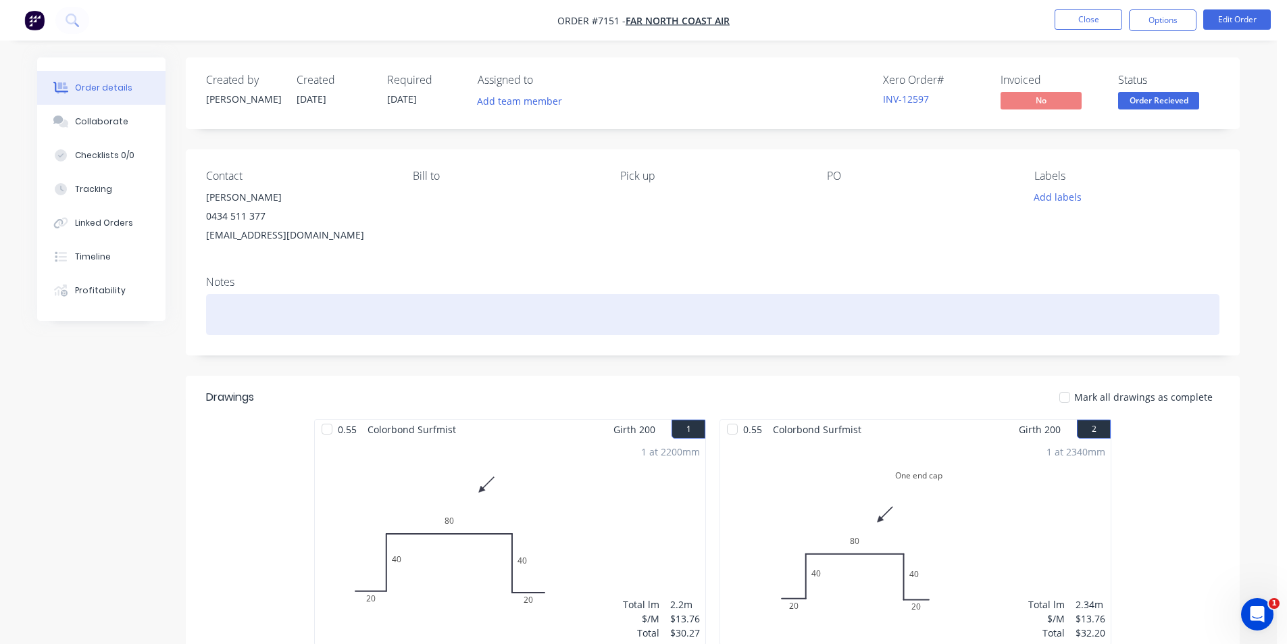
click at [997, 306] on div at bounding box center [712, 314] width 1013 height 41
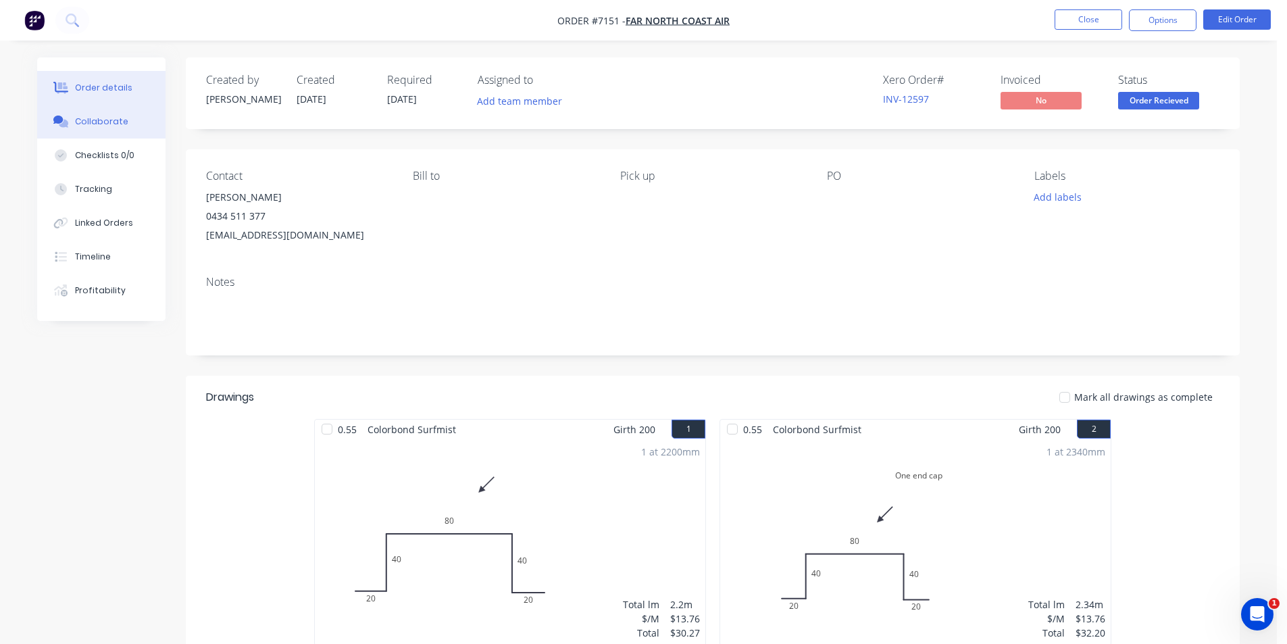
click at [104, 133] on button "Collaborate" at bounding box center [101, 122] width 128 height 34
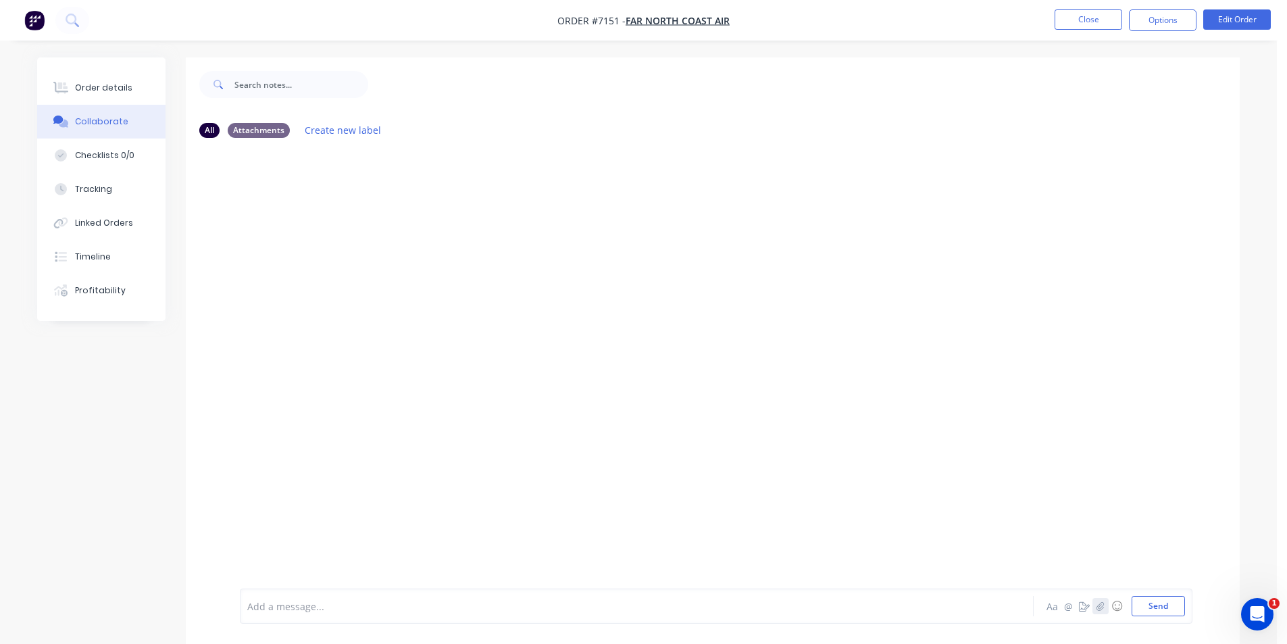
click at [1096, 603] on button "button" at bounding box center [1100, 606] width 16 height 16
click at [1161, 607] on button "Send" at bounding box center [1158, 606] width 53 height 20
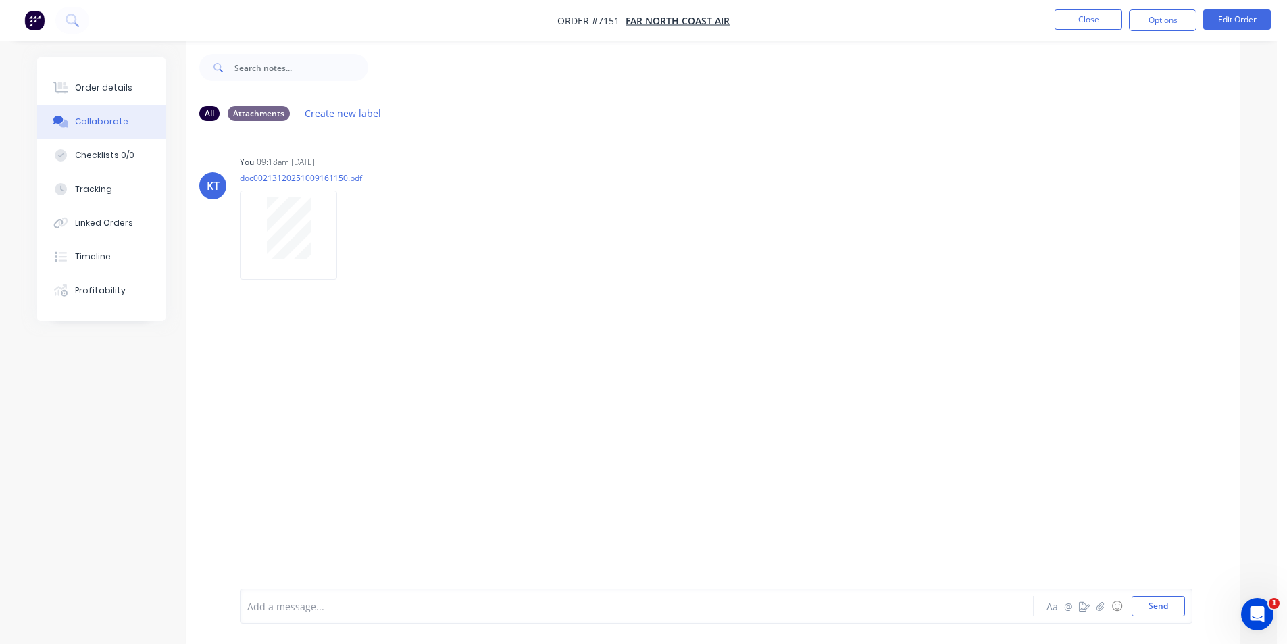
scroll to position [20, 0]
click at [112, 94] on button "Order details" at bounding box center [101, 88] width 128 height 34
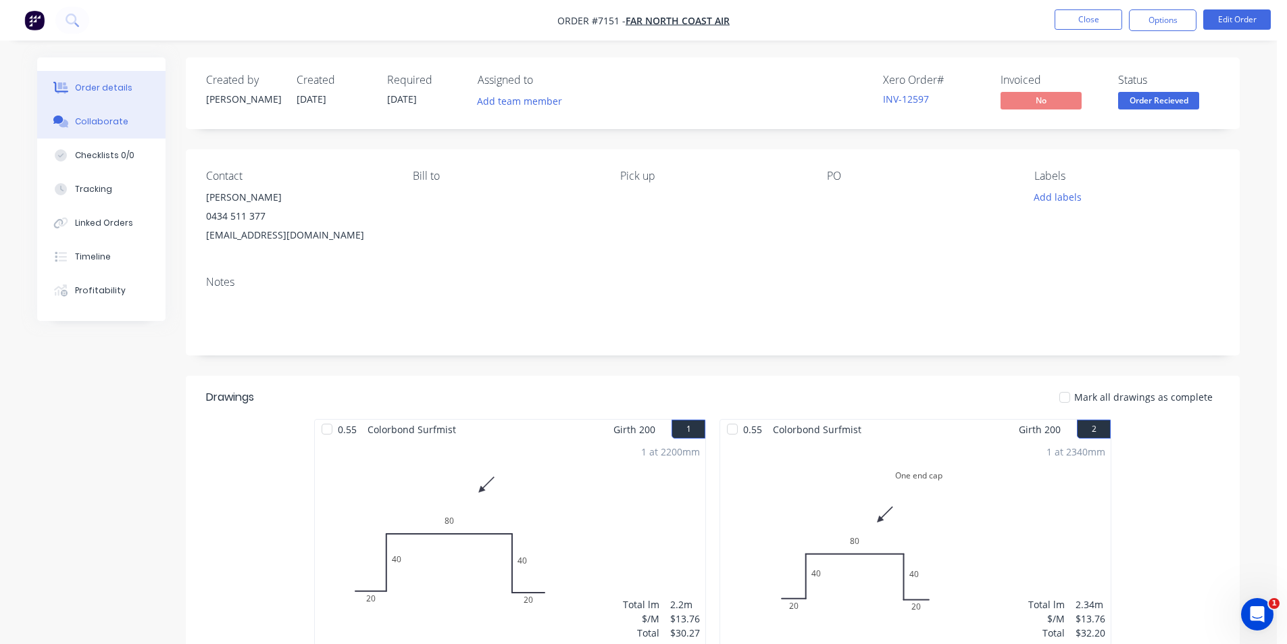
click at [155, 116] on button "Collaborate" at bounding box center [101, 122] width 128 height 34
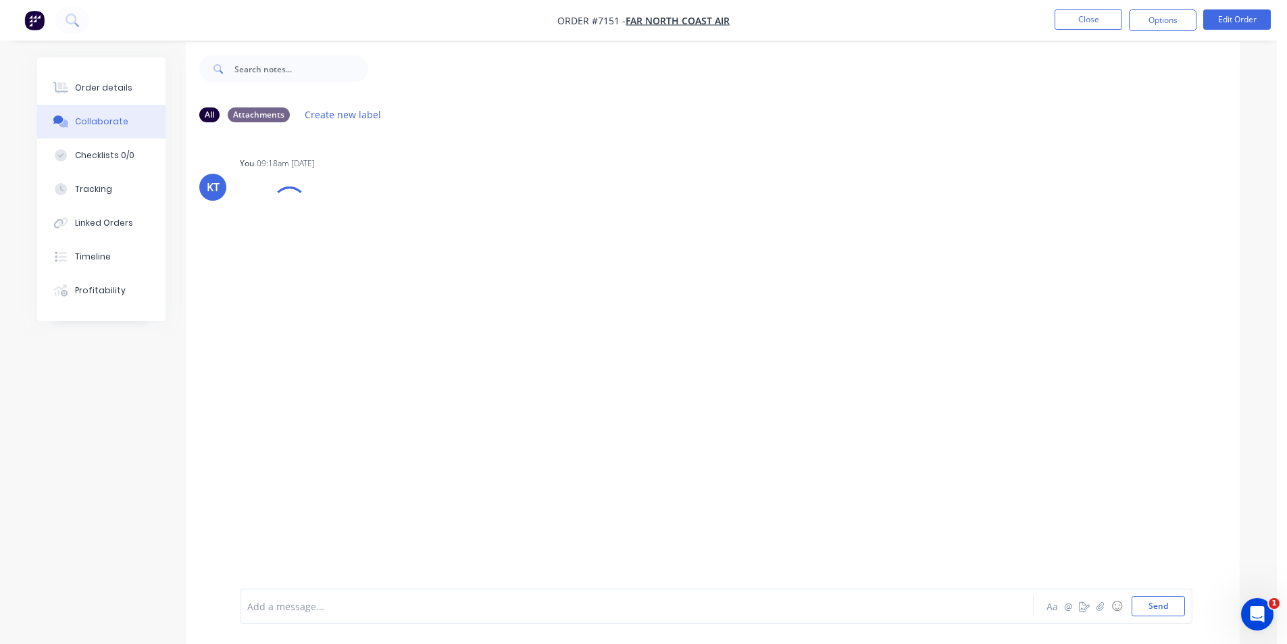
scroll to position [20, 0]
click at [1108, 602] on button "button" at bounding box center [1100, 606] width 16 height 16
click at [352, 234] on div "Labels Download Delete" at bounding box center [419, 232] width 152 height 20
click at [346, 233] on button "button" at bounding box center [348, 232] width 5 height 20
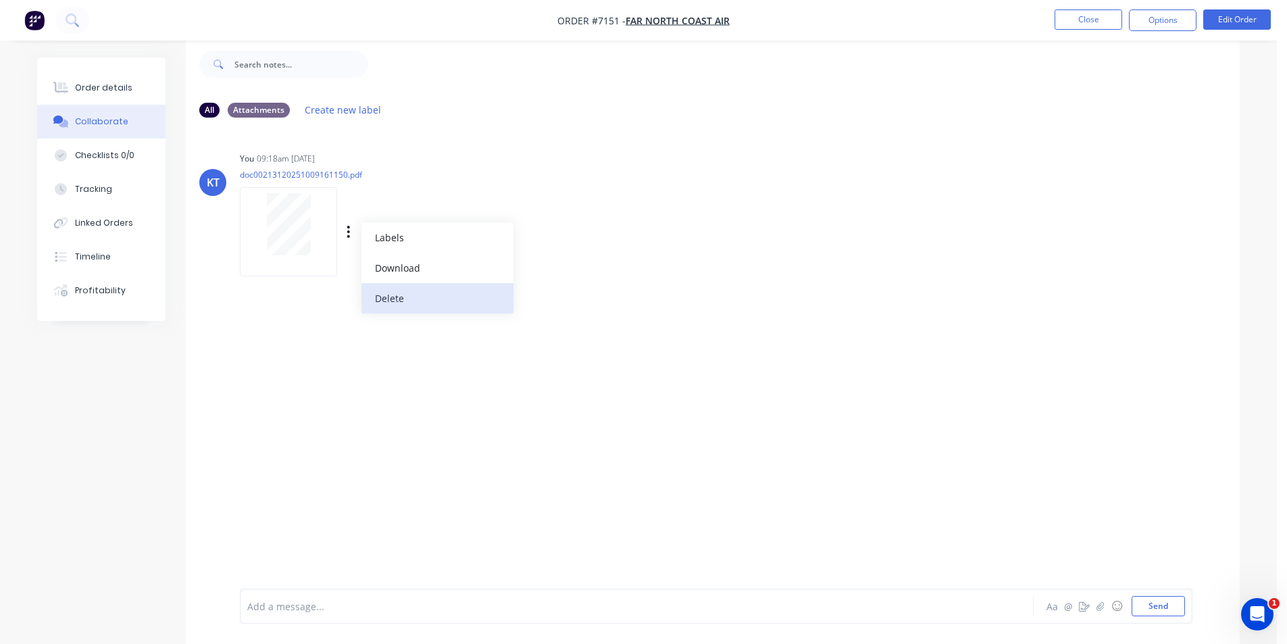
click at [399, 300] on button "Delete" at bounding box center [437, 298] width 152 height 30
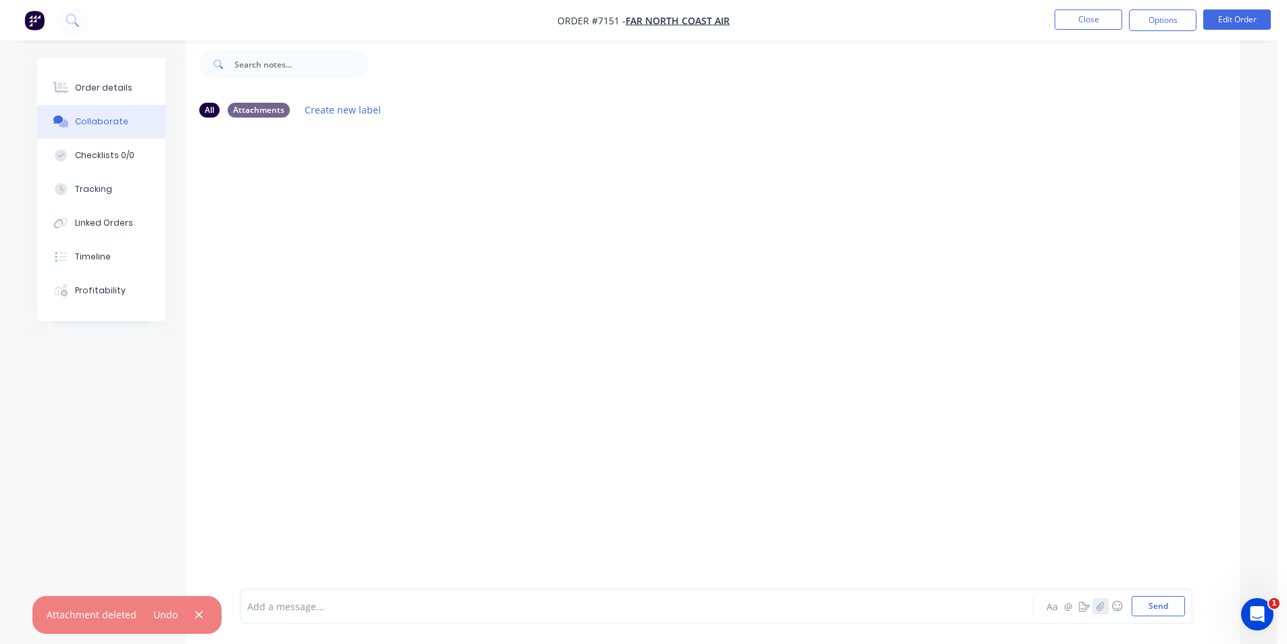
click at [1099, 604] on icon "button" at bounding box center [1100, 605] width 8 height 9
click at [1096, 605] on button "button" at bounding box center [1100, 606] width 16 height 16
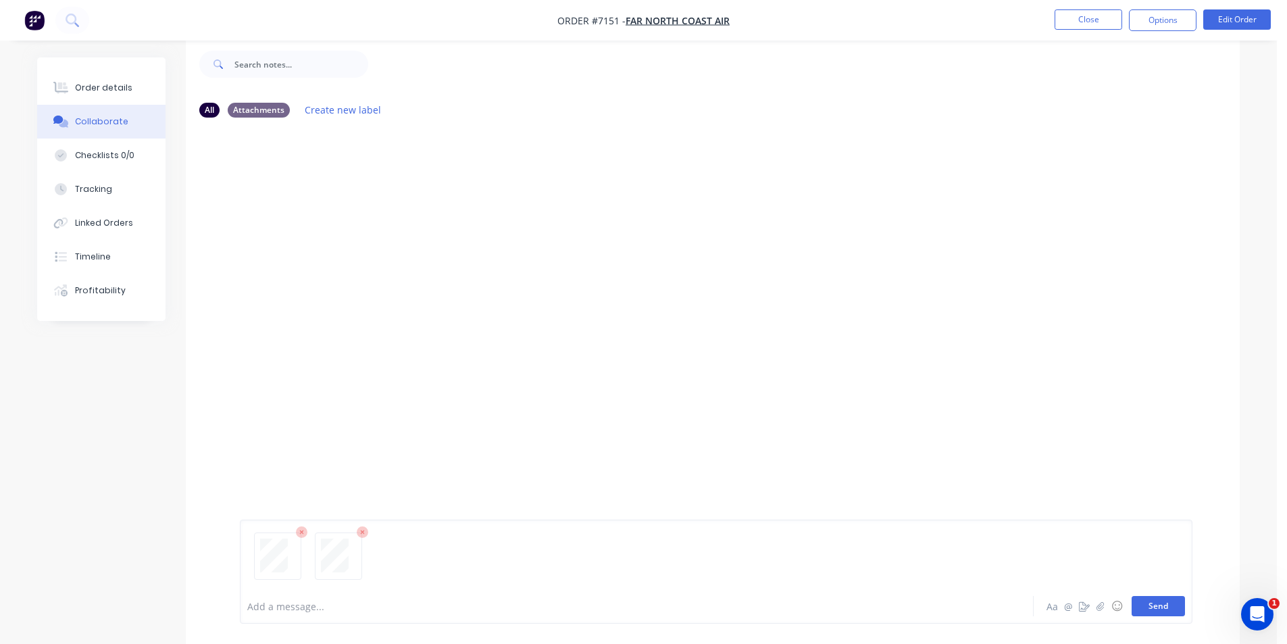
click at [1153, 611] on button "Send" at bounding box center [1158, 606] width 53 height 20
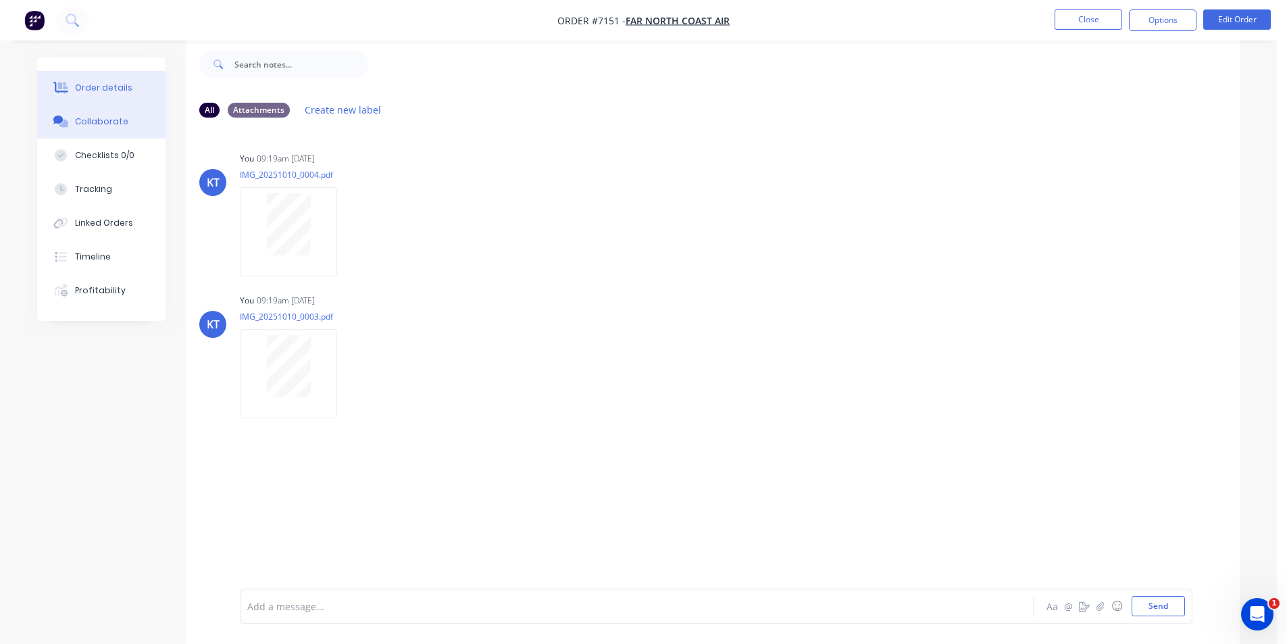
click at [118, 99] on button "Order details" at bounding box center [101, 88] width 128 height 34
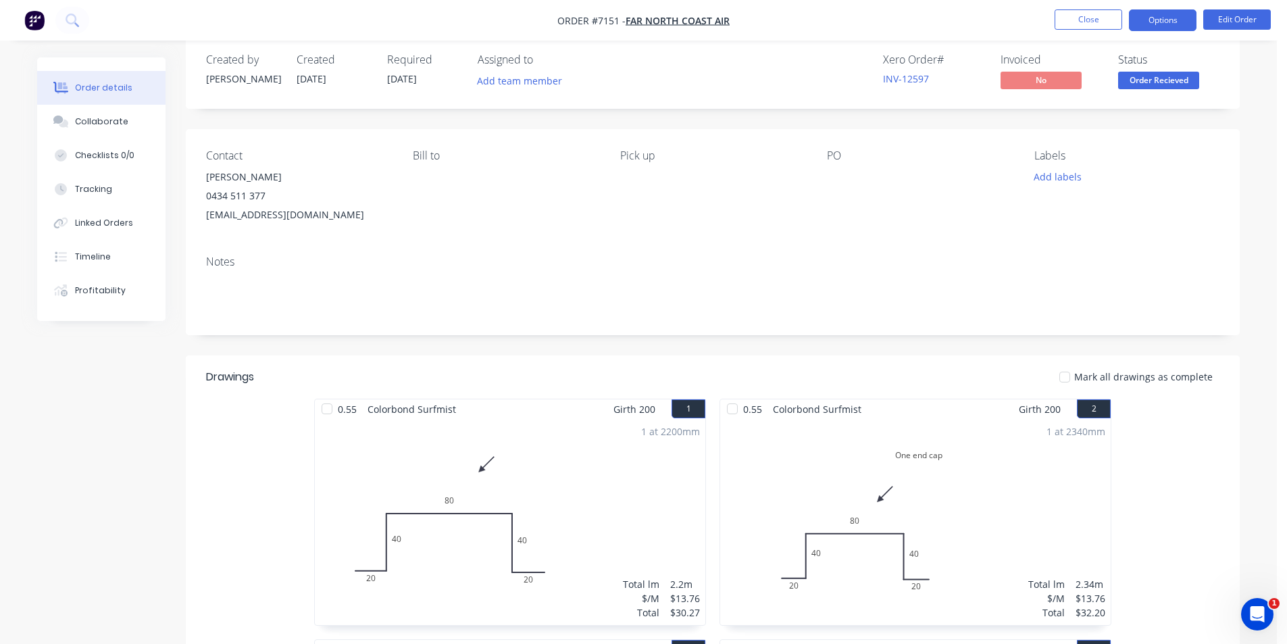
click at [1164, 21] on button "Options" at bounding box center [1163, 20] width 68 height 22
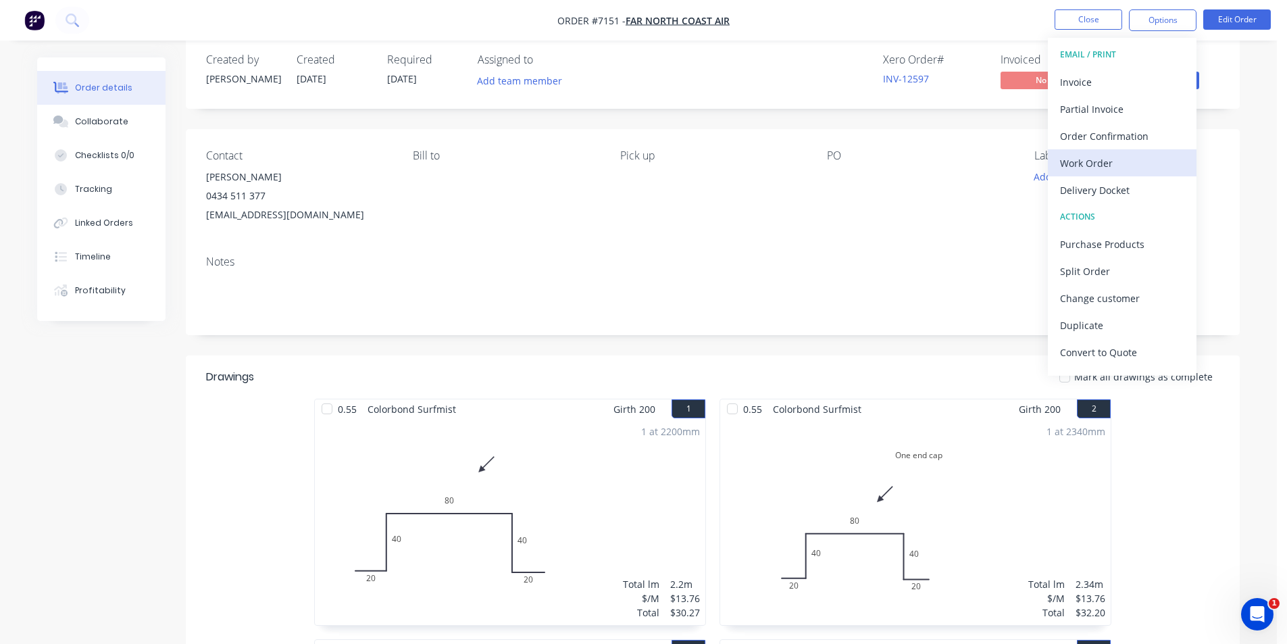
click at [1123, 166] on div "Work Order" at bounding box center [1122, 163] width 124 height 20
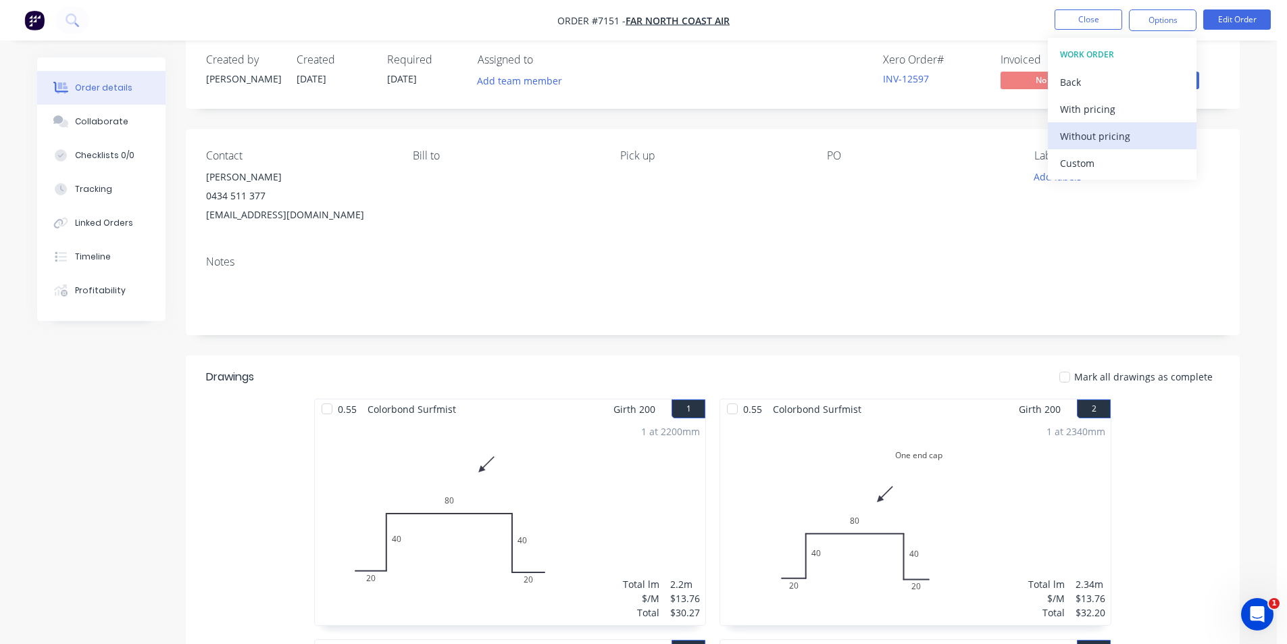
click at [1122, 143] on div "Without pricing" at bounding box center [1122, 136] width 124 height 20
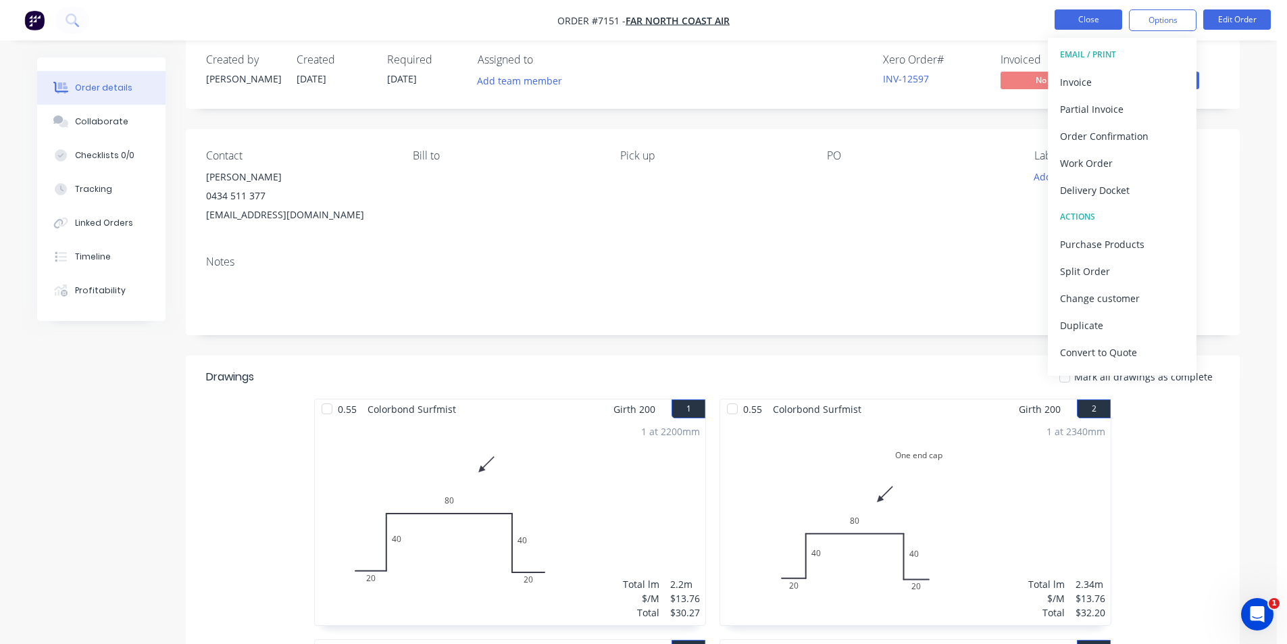
click at [1084, 13] on button "Close" at bounding box center [1089, 19] width 68 height 20
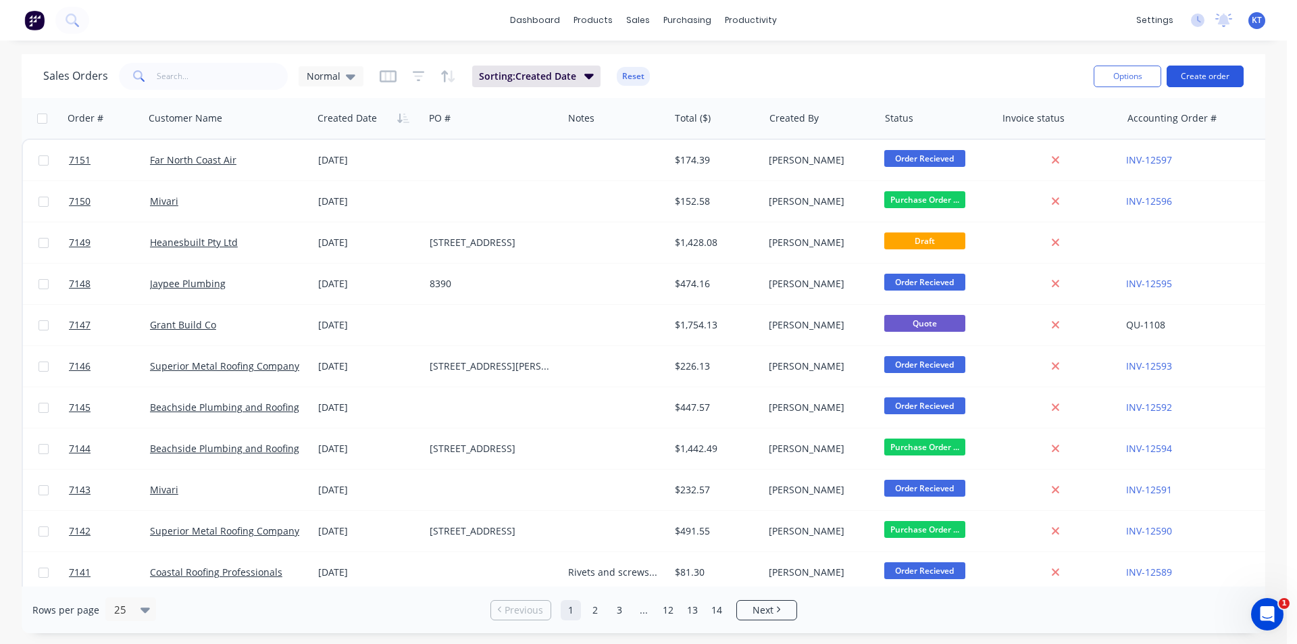
click at [1211, 74] on button "Create order" at bounding box center [1205, 77] width 77 height 22
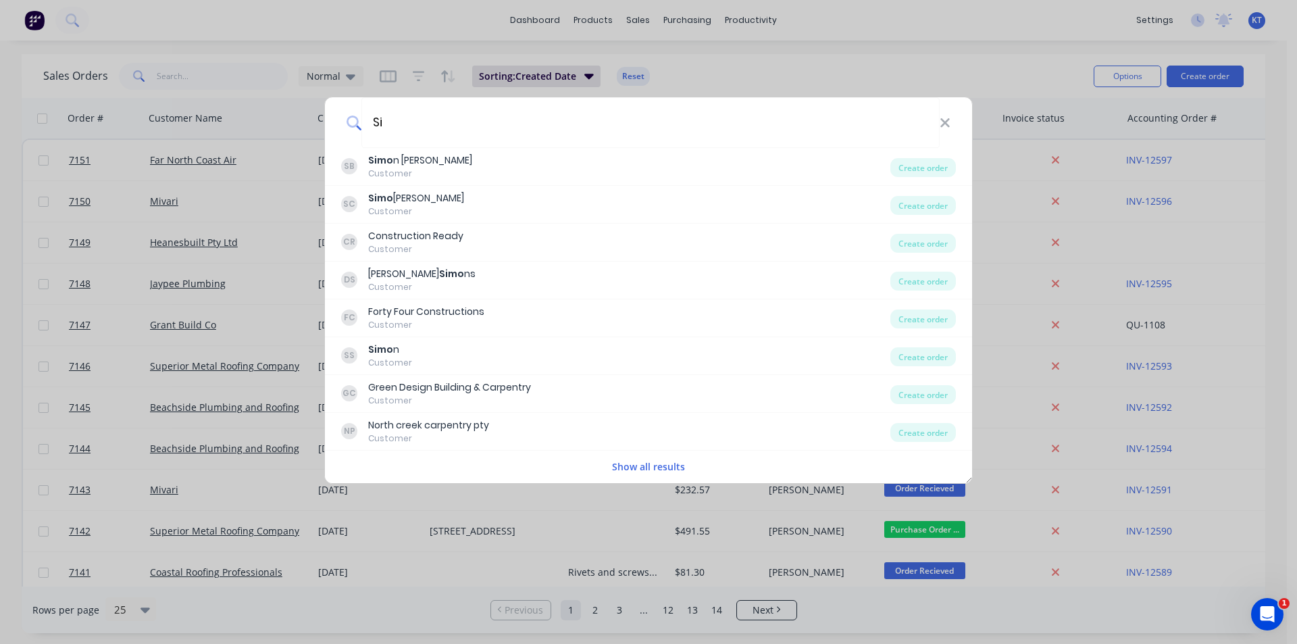
type input "S"
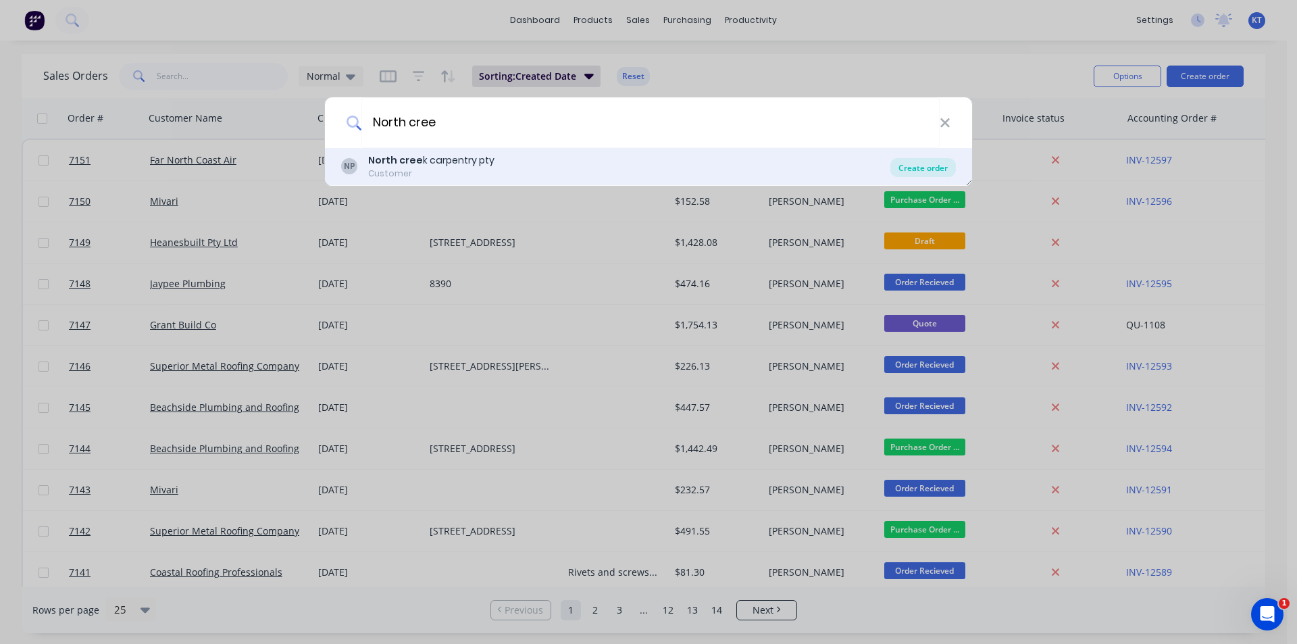
type input "North cree"
click at [898, 164] on div "Create order" at bounding box center [923, 167] width 66 height 19
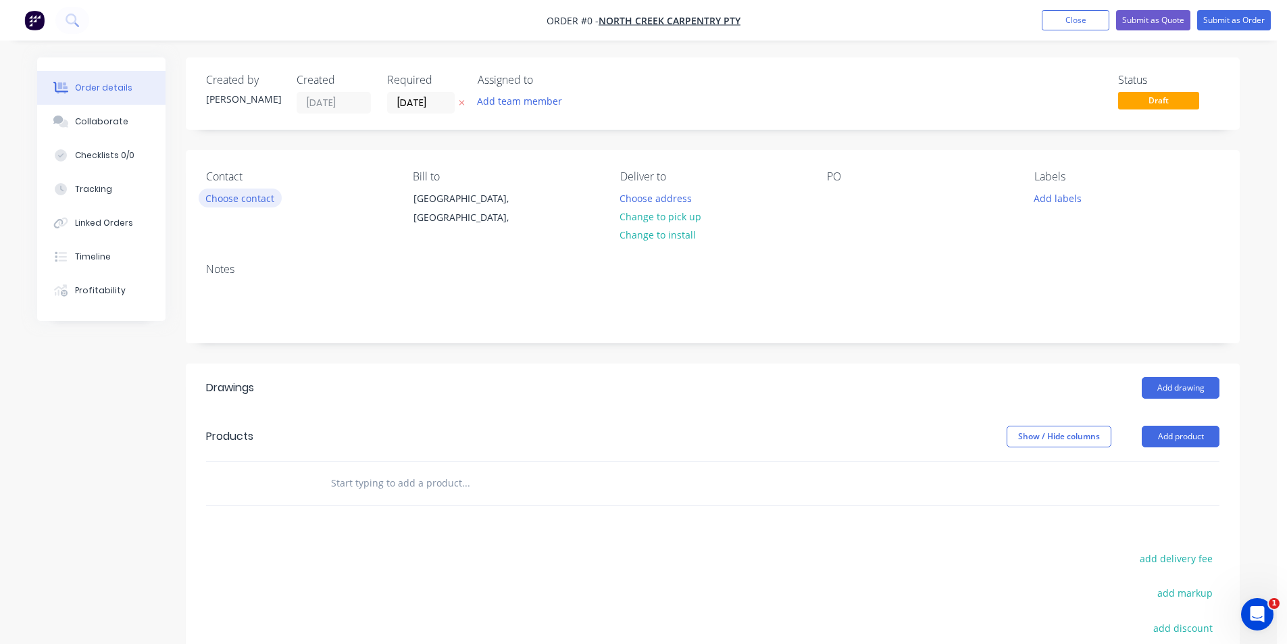
click at [230, 201] on button "Choose contact" at bounding box center [240, 197] width 83 height 18
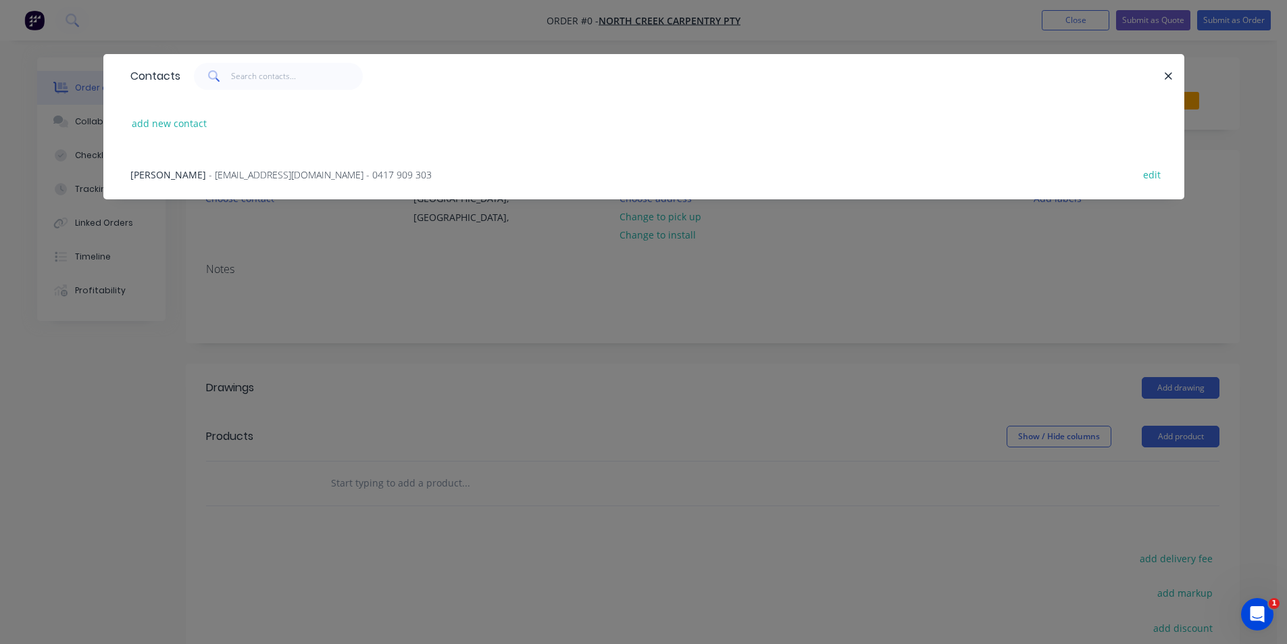
click at [242, 162] on div "simon walford-smith - swalfordsmith@gmail.com - 0417 909 303 edit" at bounding box center [644, 174] width 1040 height 51
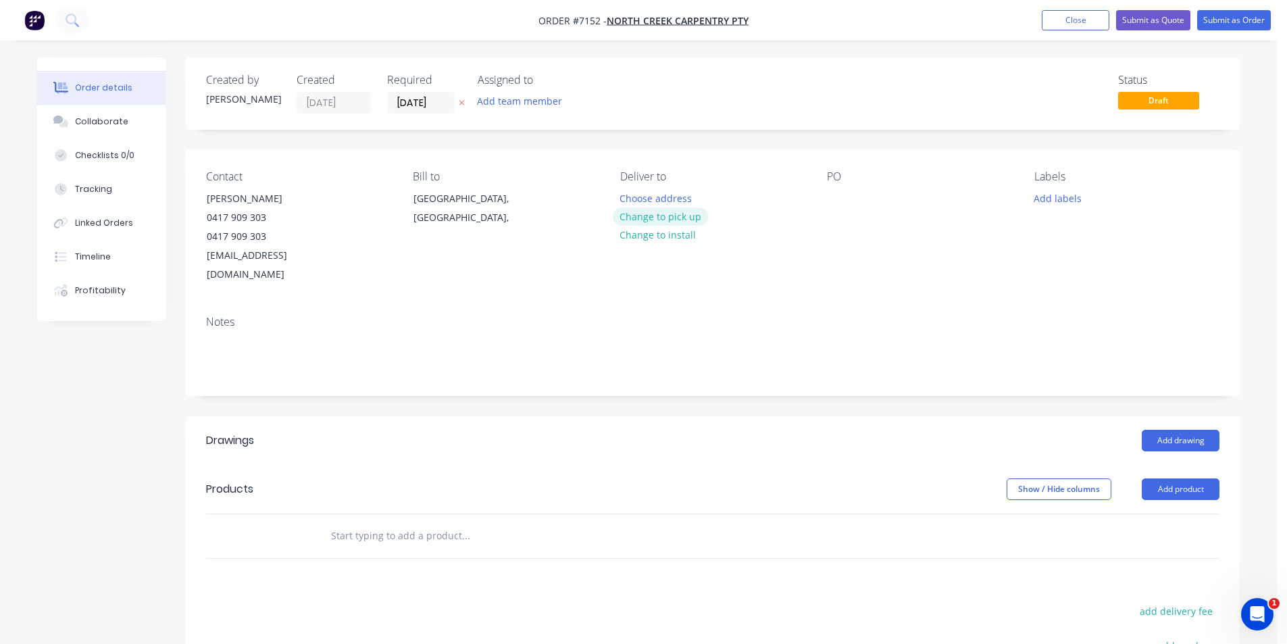
click at [663, 218] on button "Change to pick up" at bounding box center [661, 216] width 96 height 18
click at [839, 203] on div at bounding box center [838, 198] width 22 height 20
click at [1174, 478] on button "Add product" at bounding box center [1181, 489] width 78 height 22
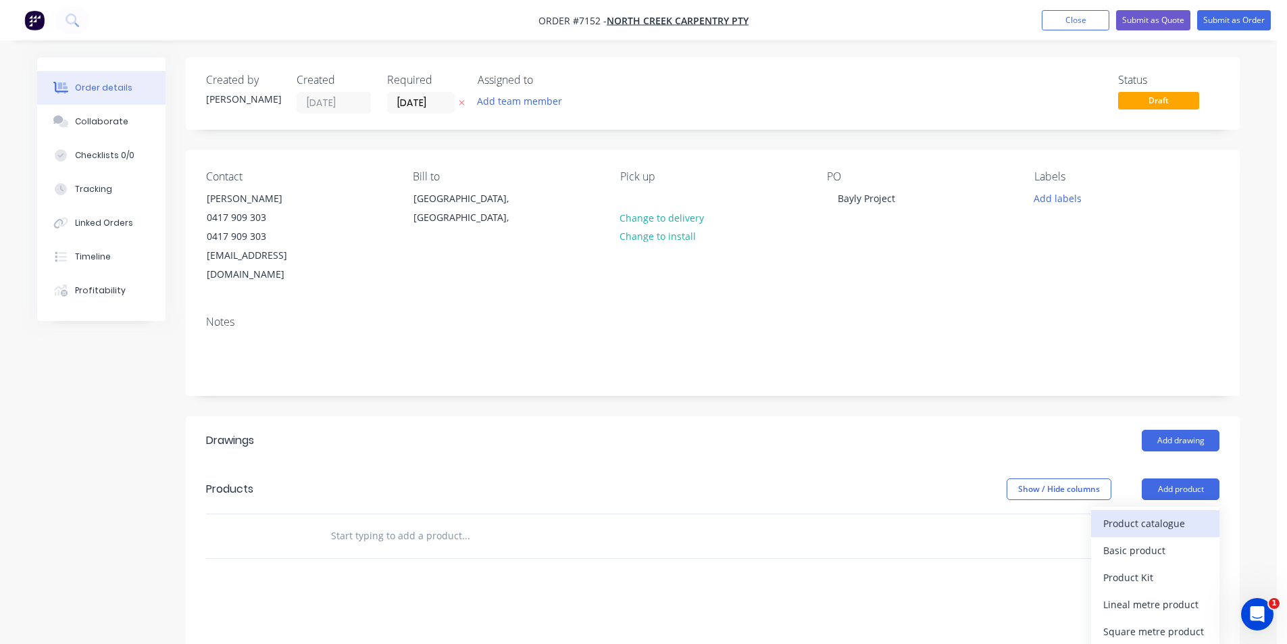
click at [1167, 513] on div "Product catalogue" at bounding box center [1155, 523] width 104 height 20
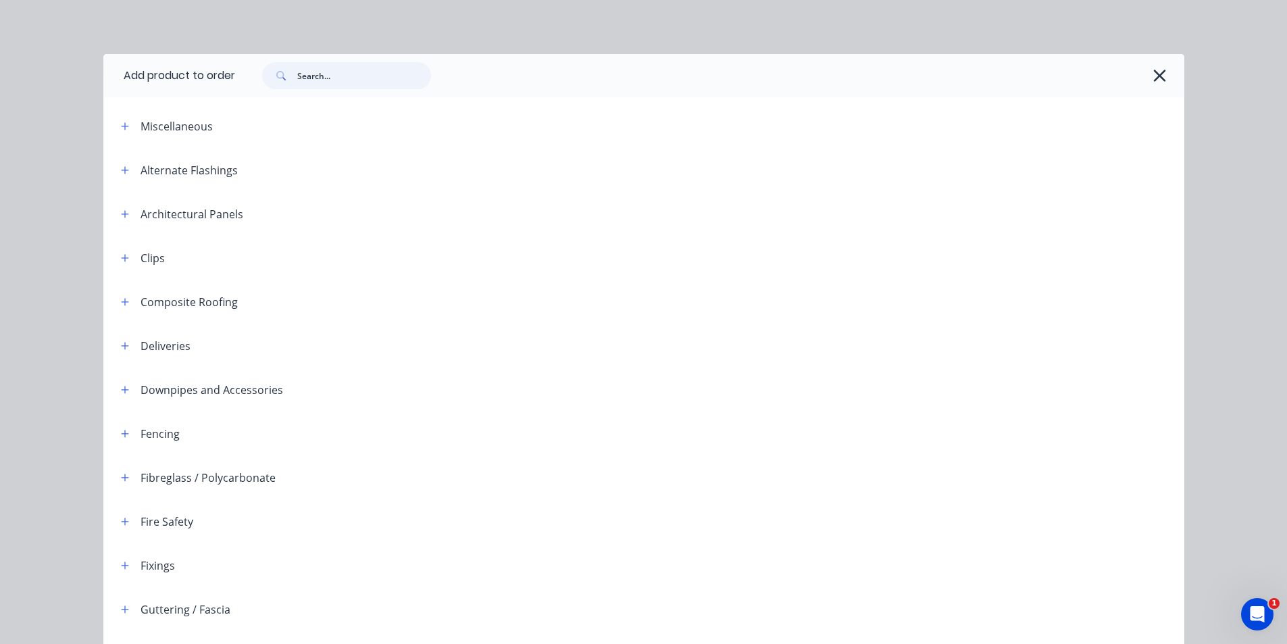
click at [317, 78] on input "text" at bounding box center [364, 75] width 134 height 27
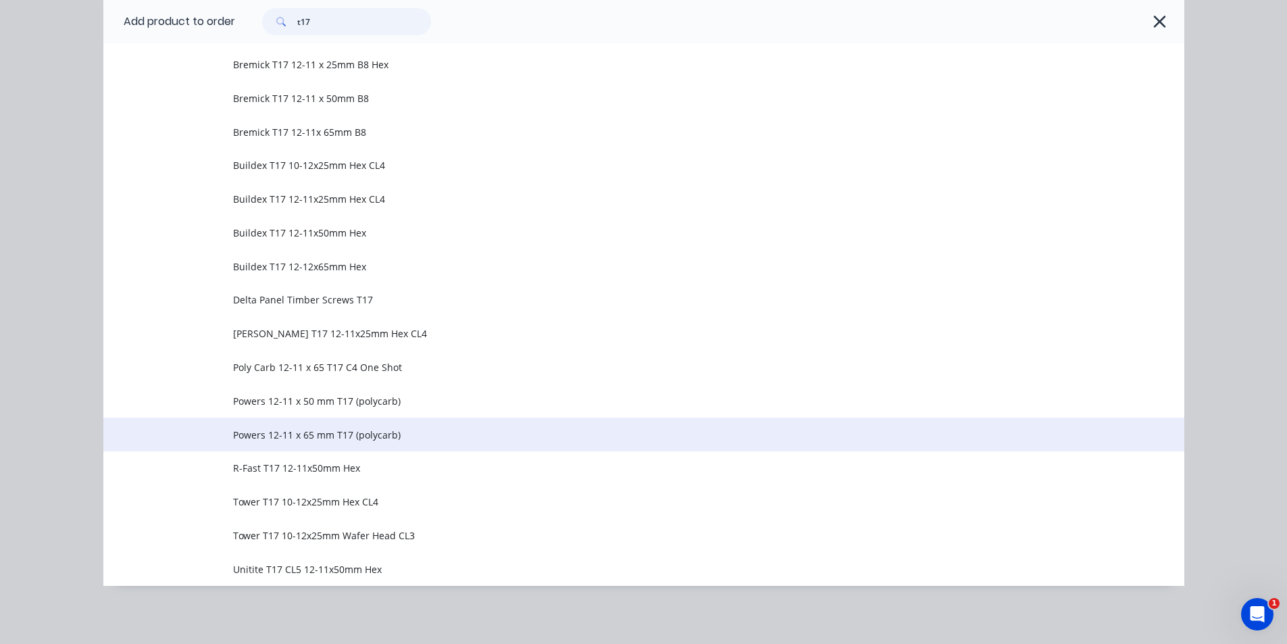
scroll to position [213, 0]
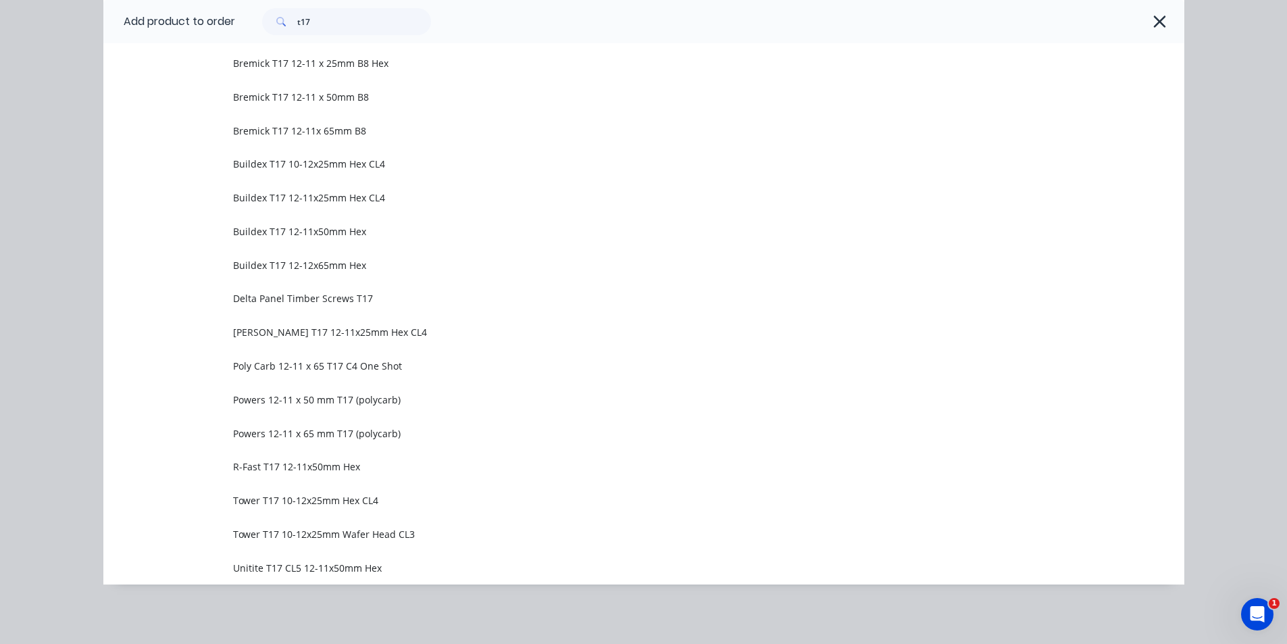
click at [313, 9] on div "t17" at bounding box center [709, 21] width 949 height 43
click at [314, 19] on input "t17" at bounding box center [364, 21] width 134 height 27
click at [314, 20] on input "t17" at bounding box center [364, 21] width 134 height 27
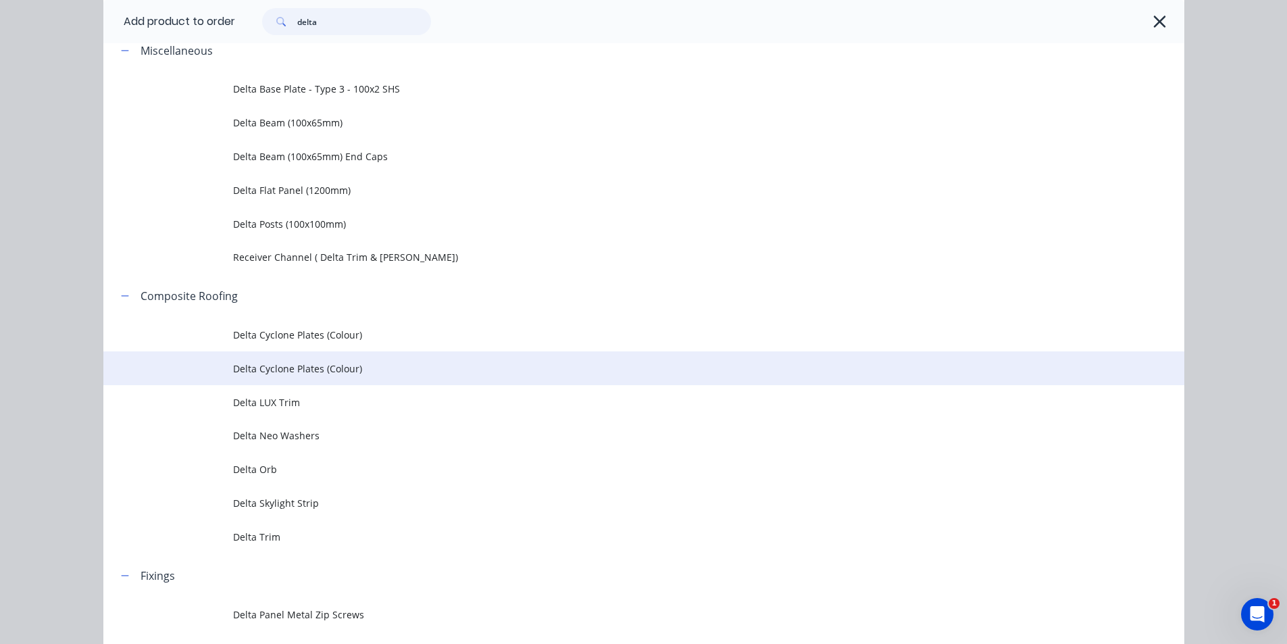
scroll to position [156, 0]
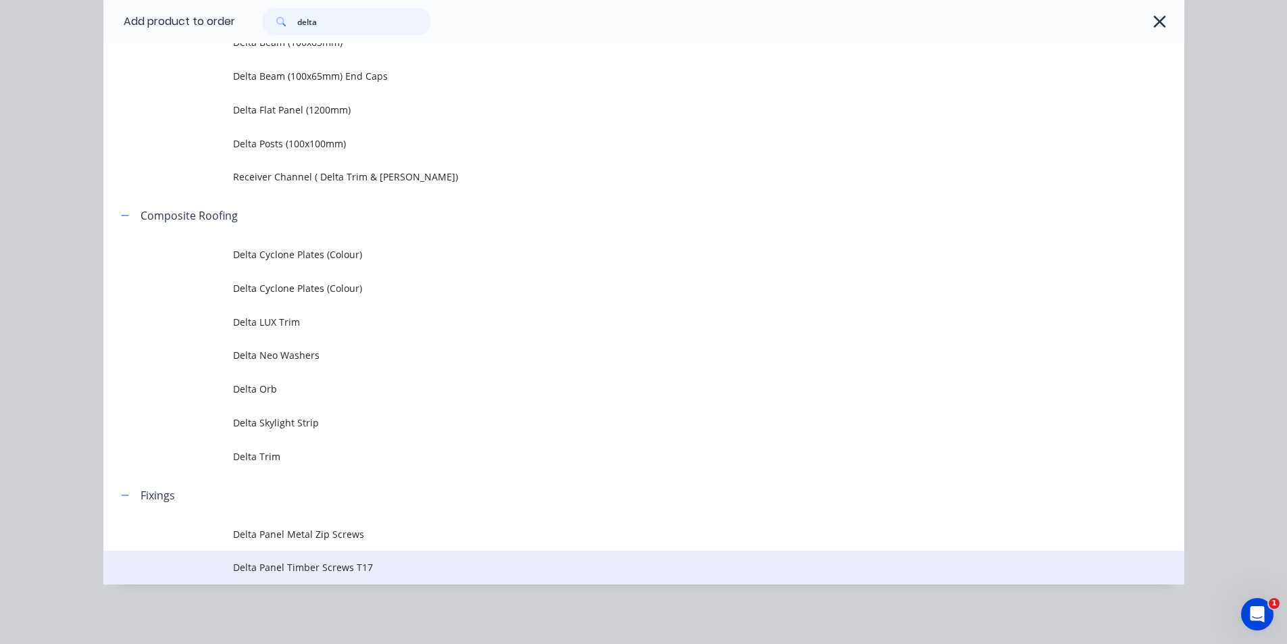
type input "delta"
click at [389, 561] on span "Delta Panel Timber Screws T17" at bounding box center [613, 567] width 761 height 14
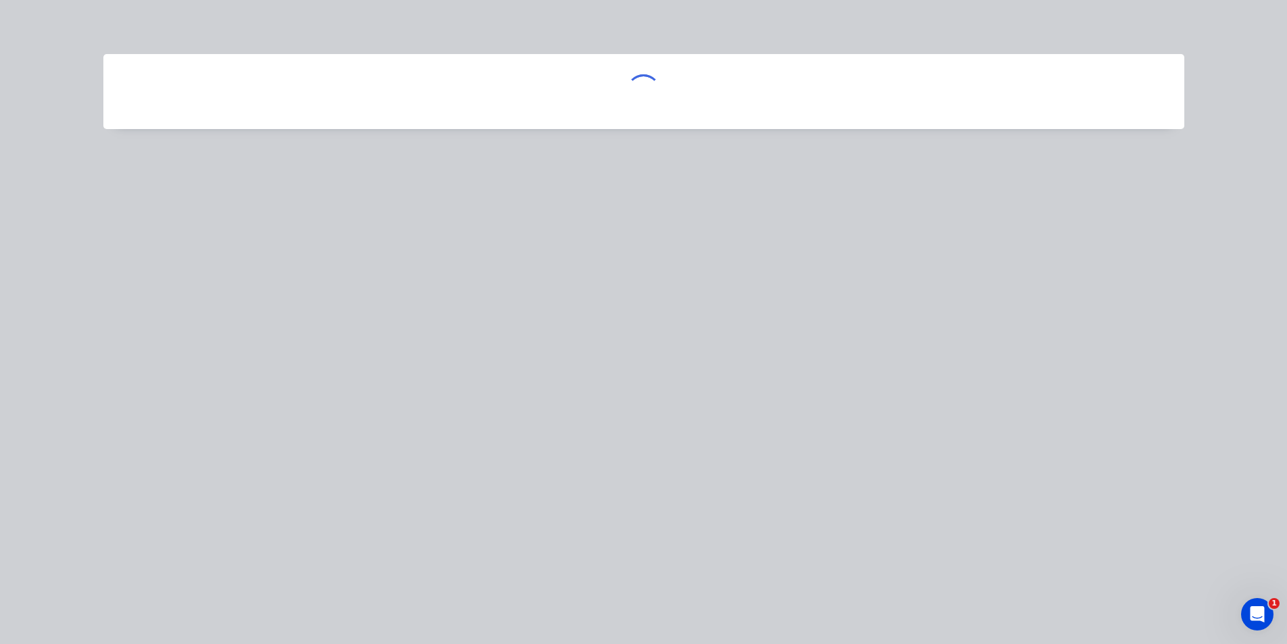
scroll to position [0, 0]
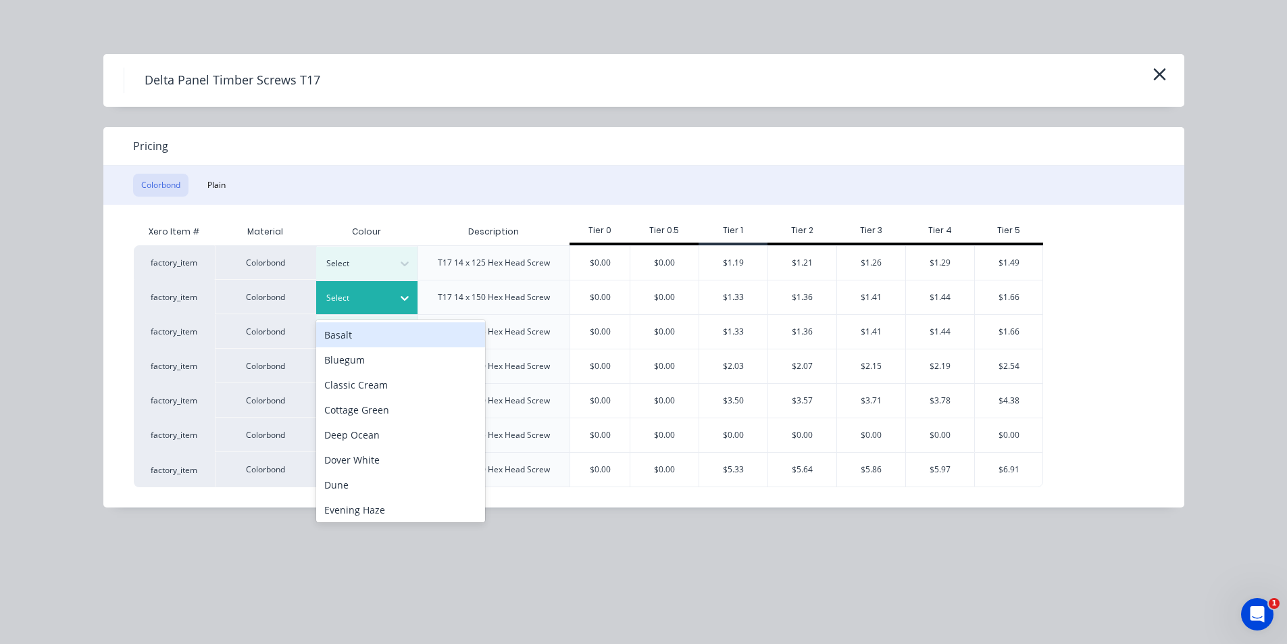
click at [334, 297] on div at bounding box center [356, 297] width 61 height 15
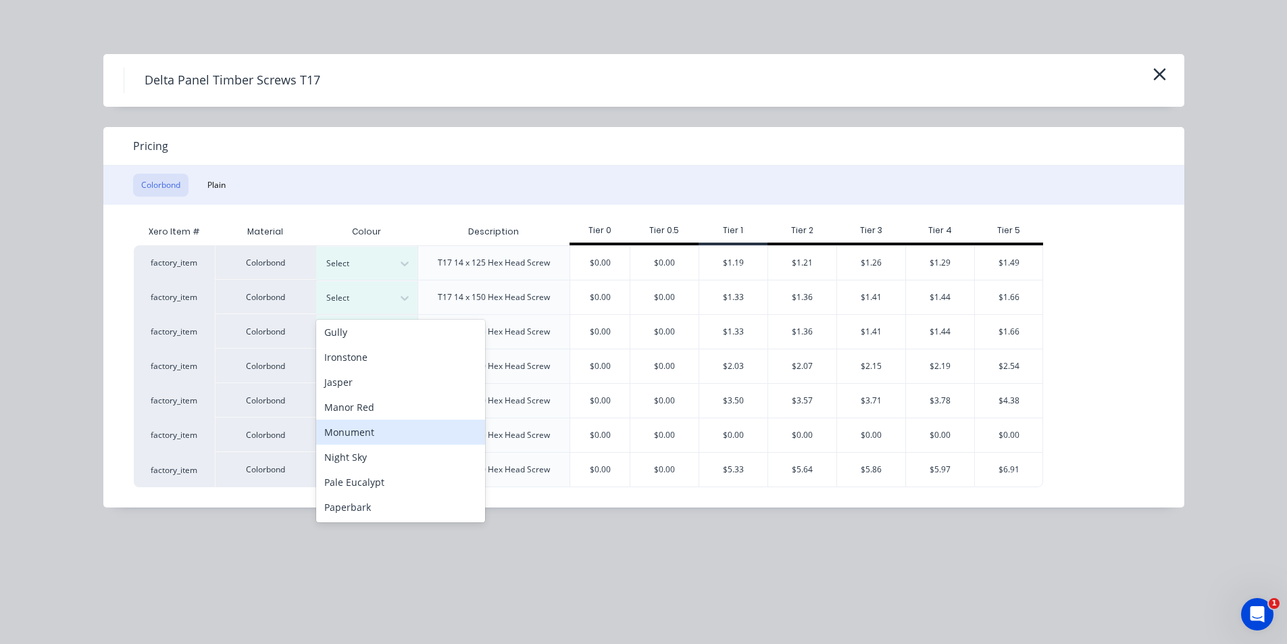
scroll to position [270, 0]
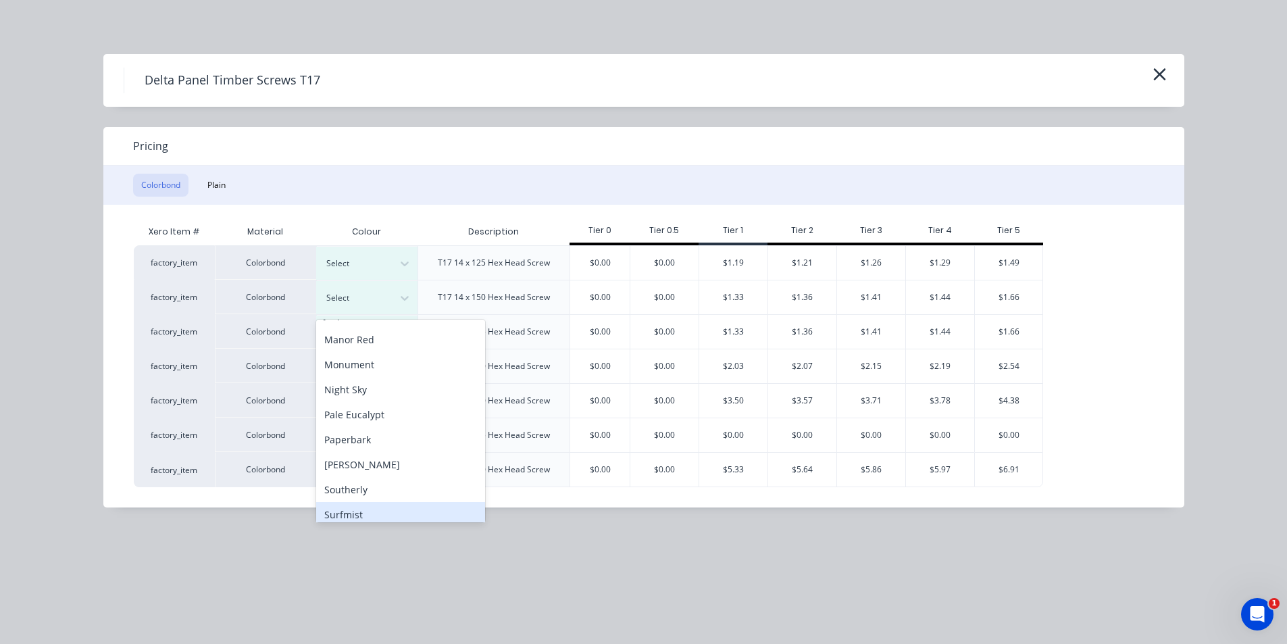
click at [371, 510] on div "Surfmist" at bounding box center [400, 514] width 169 height 25
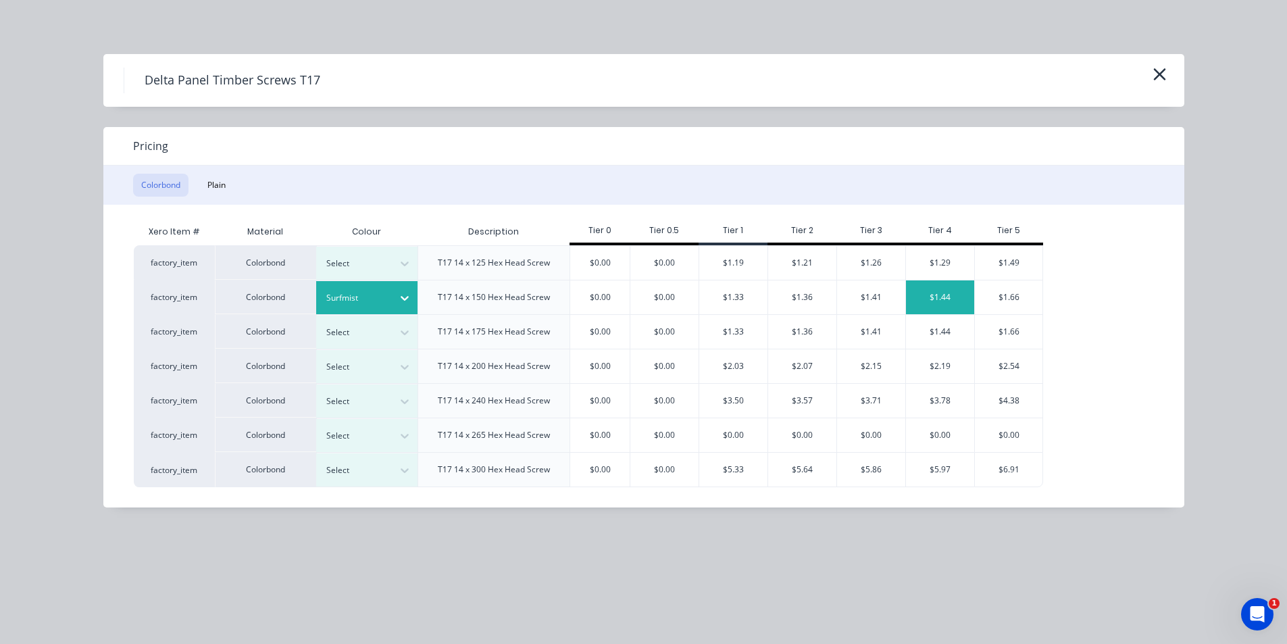
click at [934, 301] on div "$1.44" at bounding box center [940, 297] width 68 height 34
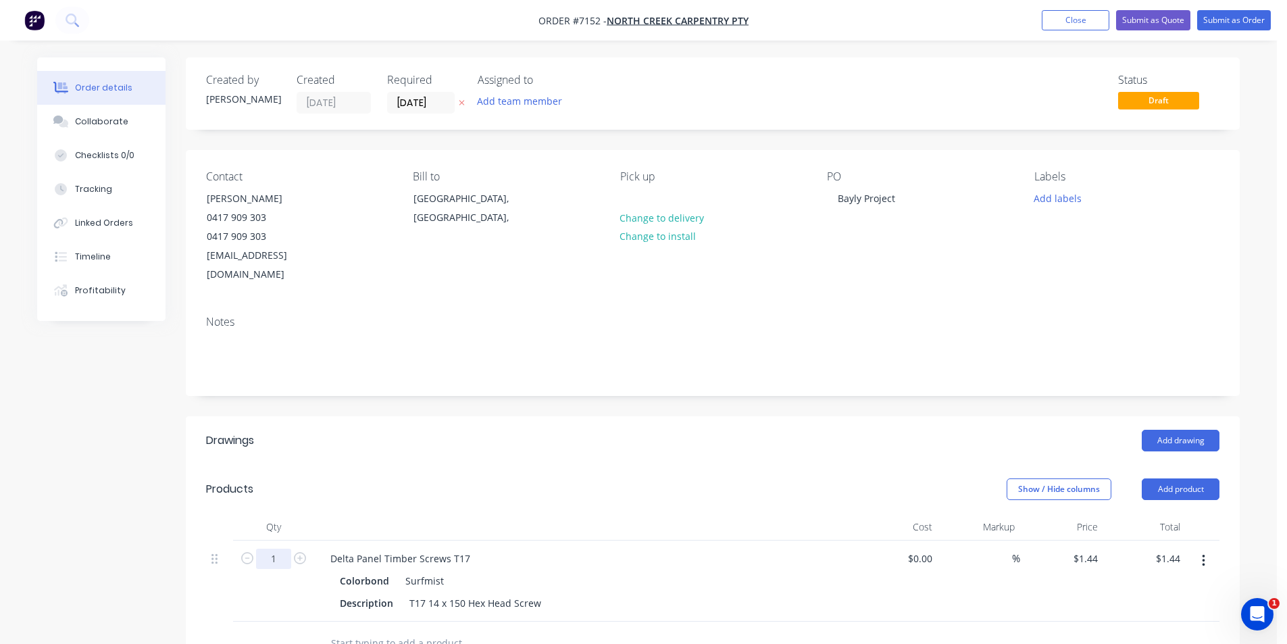
click at [265, 549] on input "1" at bounding box center [273, 559] width 35 height 20
type input "20"
type input "$28.80"
click at [830, 482] on header "Products Show / Hide columns Add product" at bounding box center [713, 489] width 1054 height 49
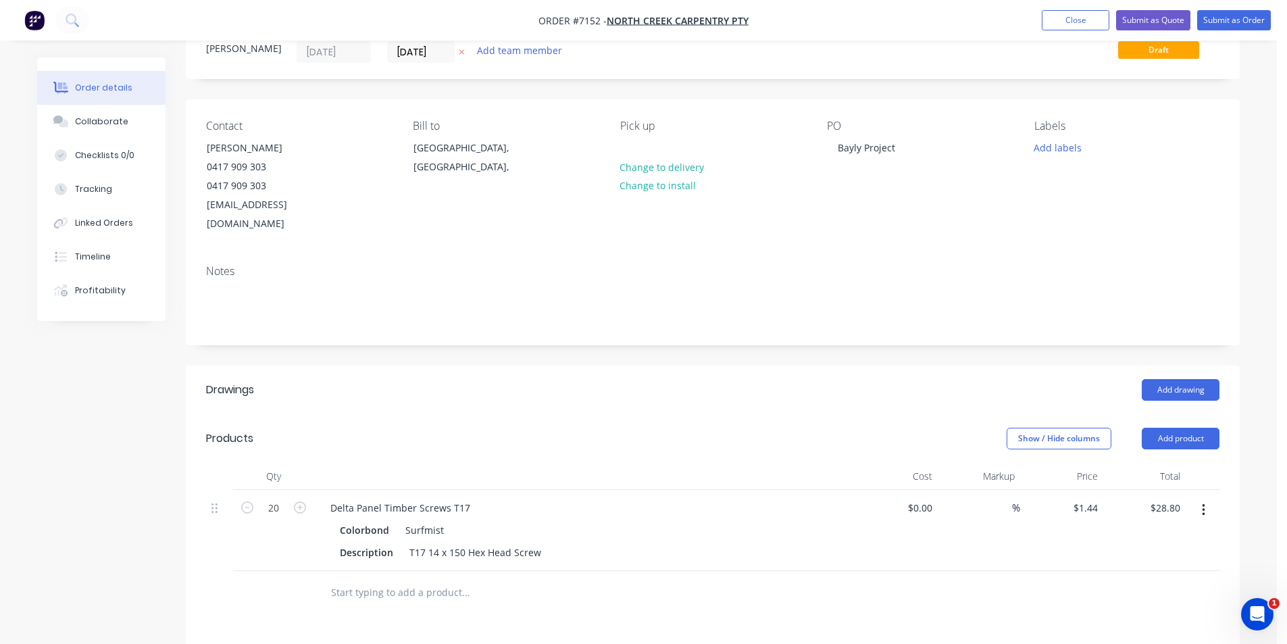
scroll to position [0, 0]
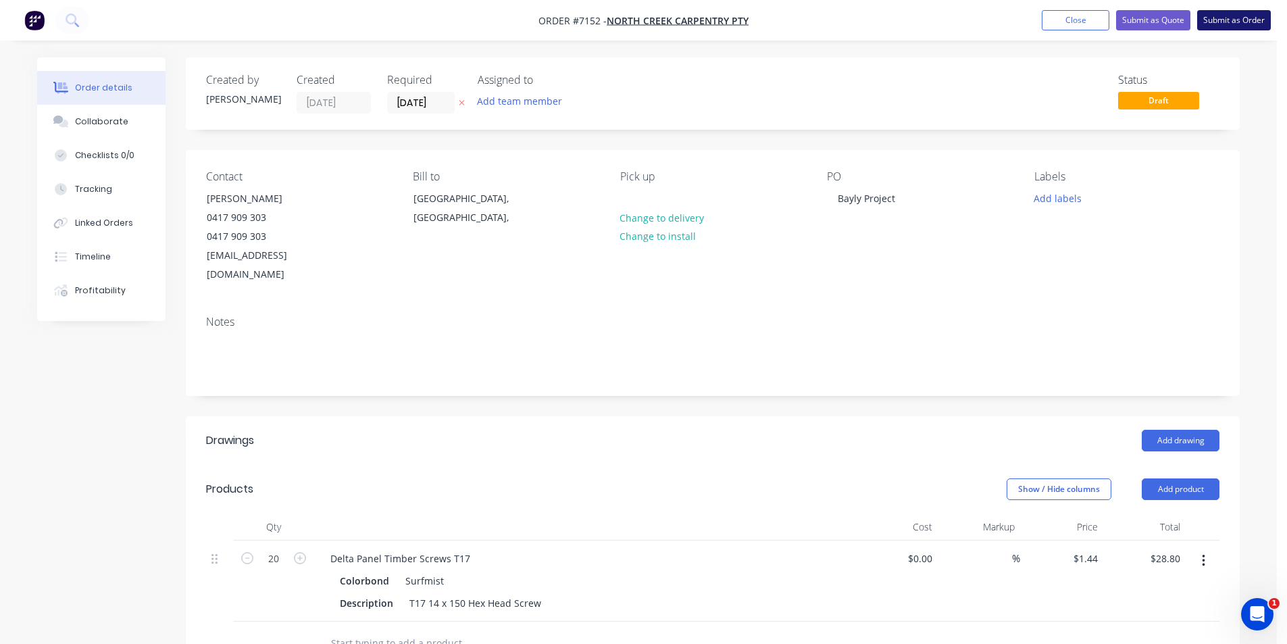
click at [1208, 15] on button "Submit as Order" at bounding box center [1234, 20] width 74 height 20
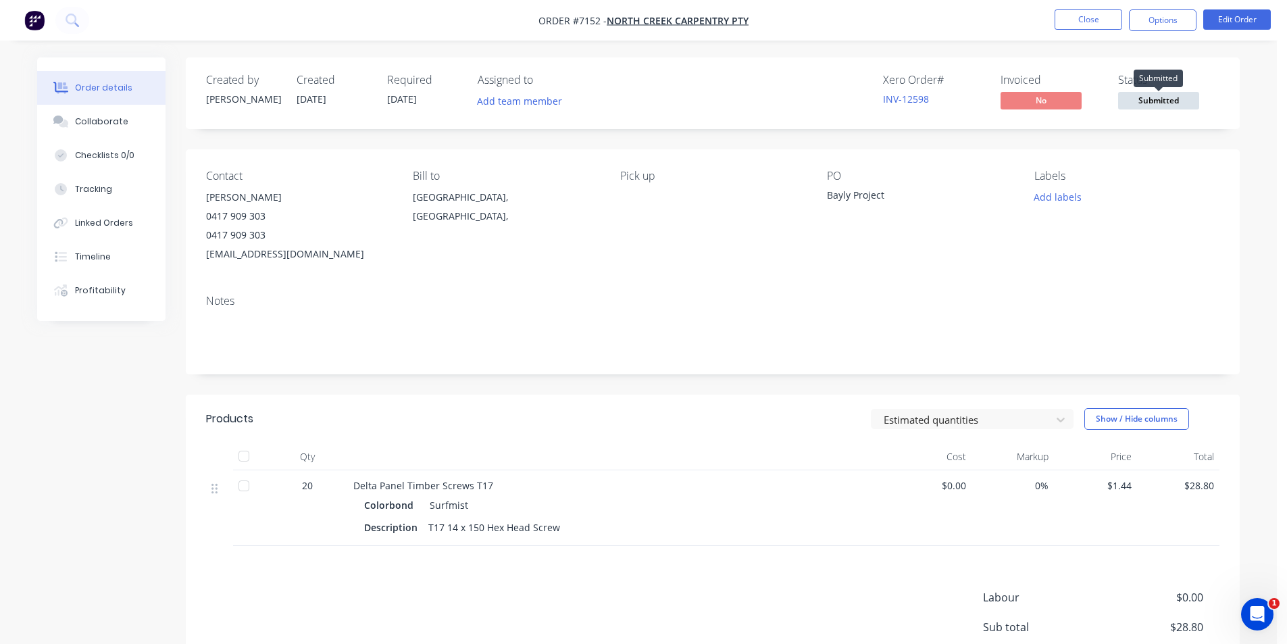
click at [1165, 107] on span "Submitted" at bounding box center [1158, 100] width 81 height 17
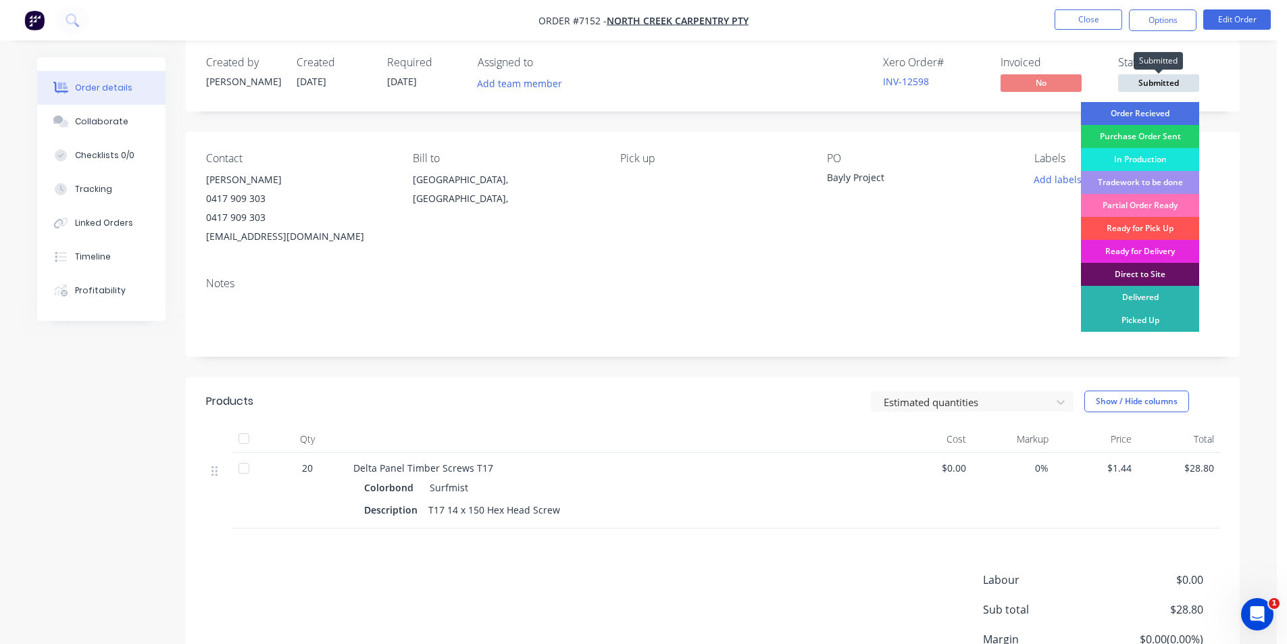
scroll to position [68, 0]
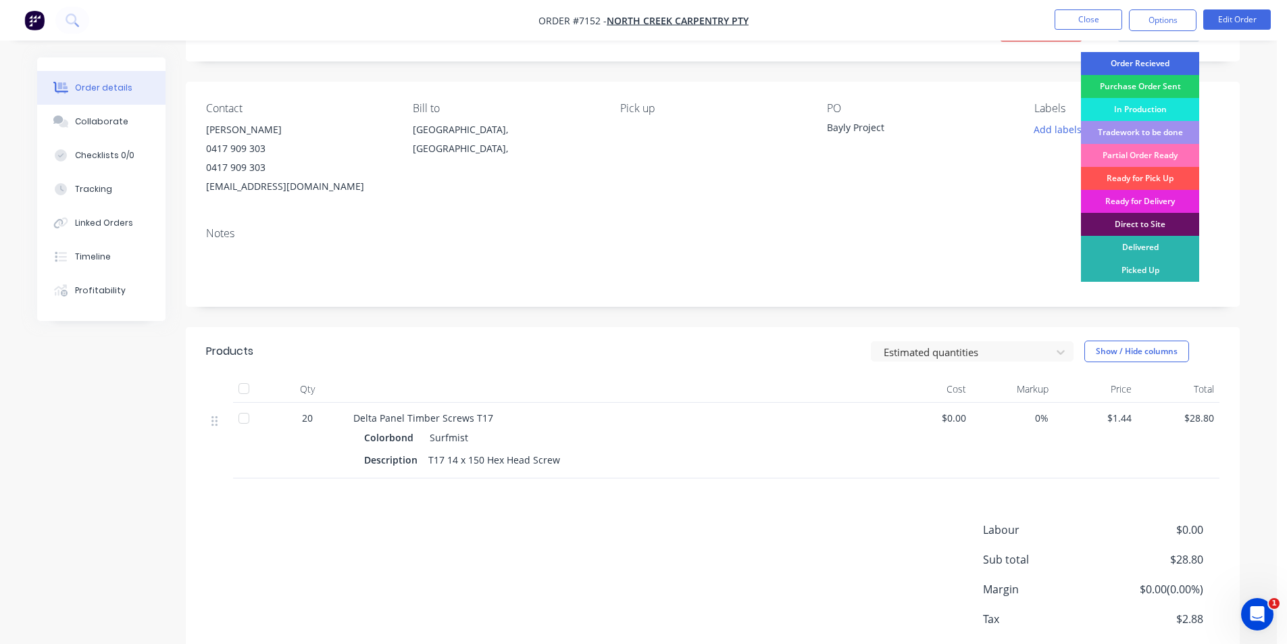
click at [1155, 64] on div "Order Recieved" at bounding box center [1140, 63] width 118 height 23
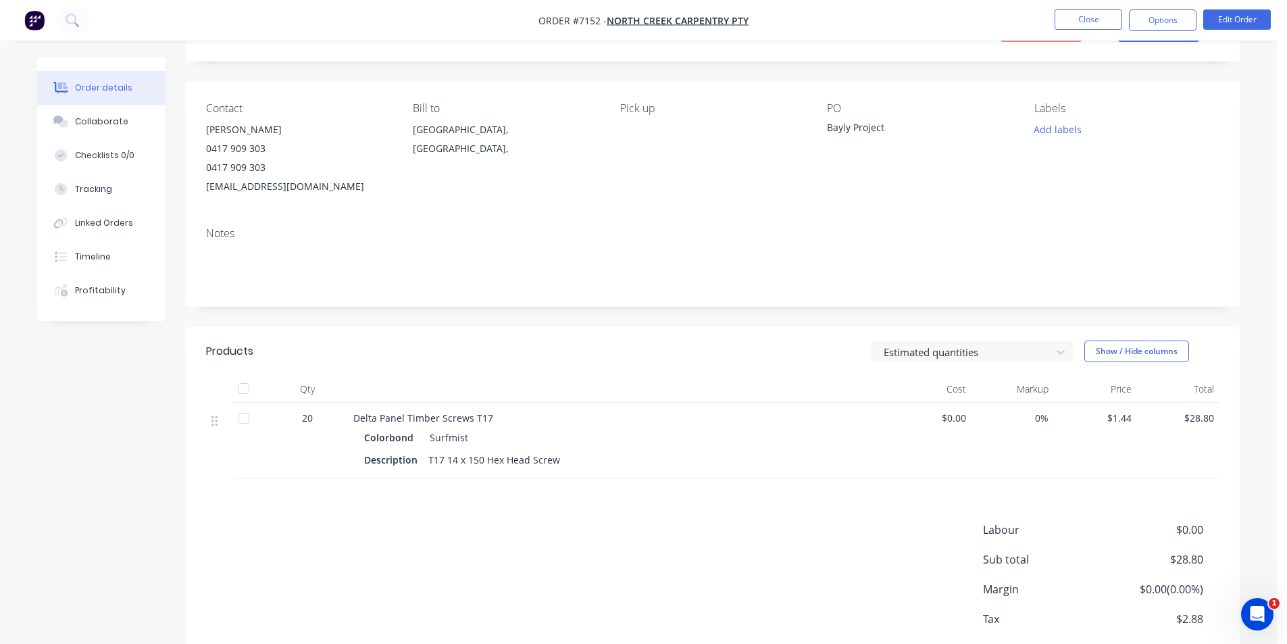
click at [1155, 32] on nav "Order #7152 - North creek carpentry pty Close Options Edit Order" at bounding box center [643, 20] width 1287 height 41
click at [1150, 14] on button "Options" at bounding box center [1163, 20] width 68 height 22
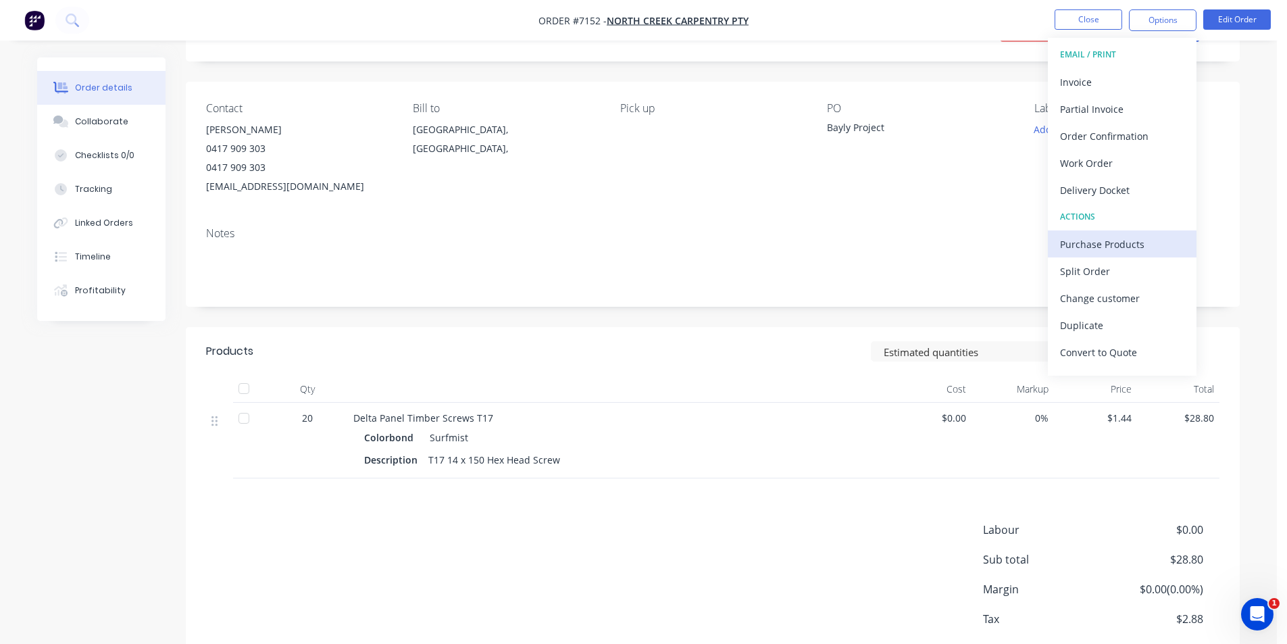
click at [1084, 256] on button "Purchase Products" at bounding box center [1122, 243] width 149 height 27
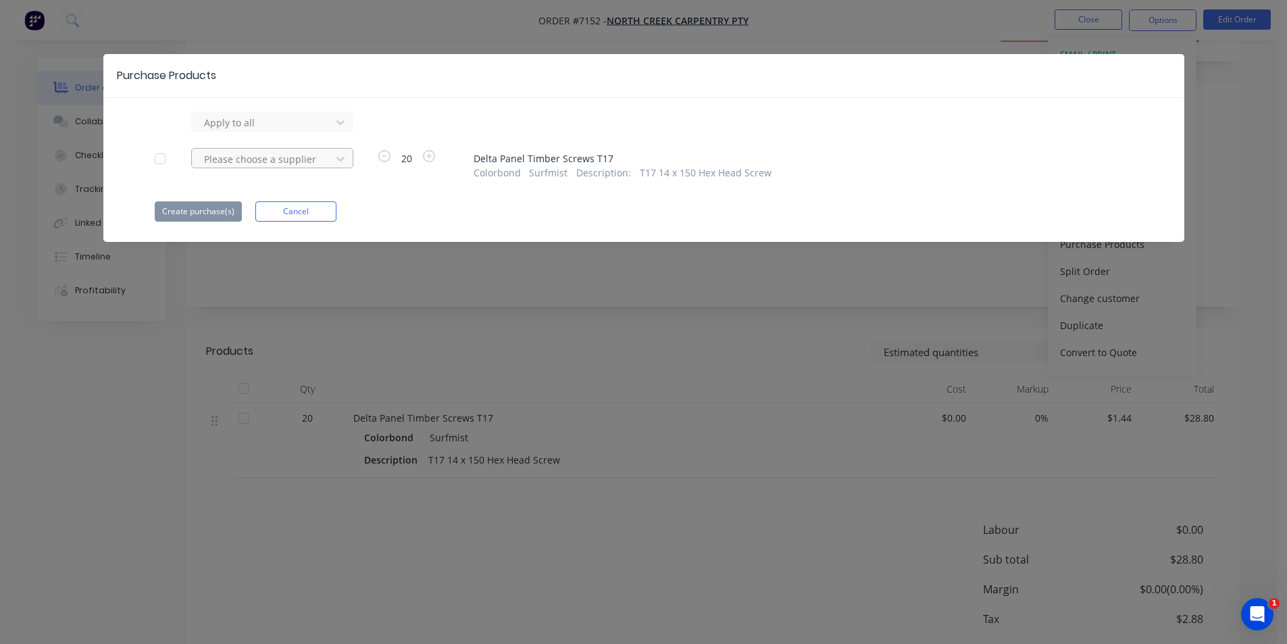
click at [293, 161] on div at bounding box center [264, 159] width 122 height 17
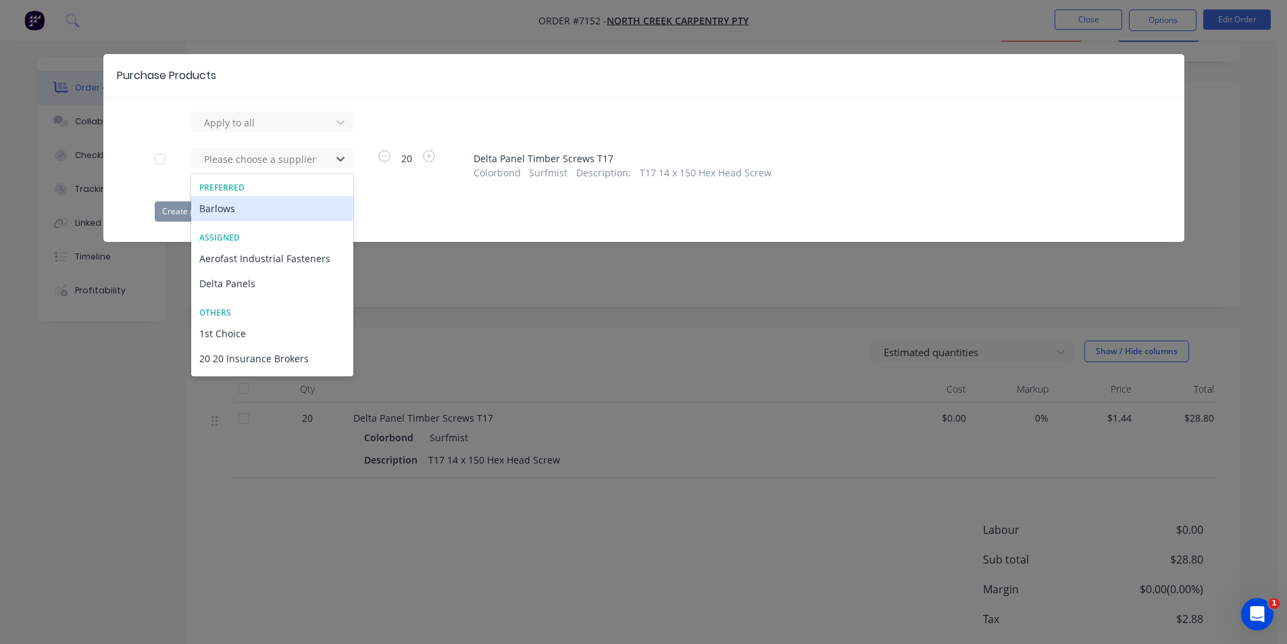
click at [234, 210] on div "Barlows" at bounding box center [272, 208] width 162 height 25
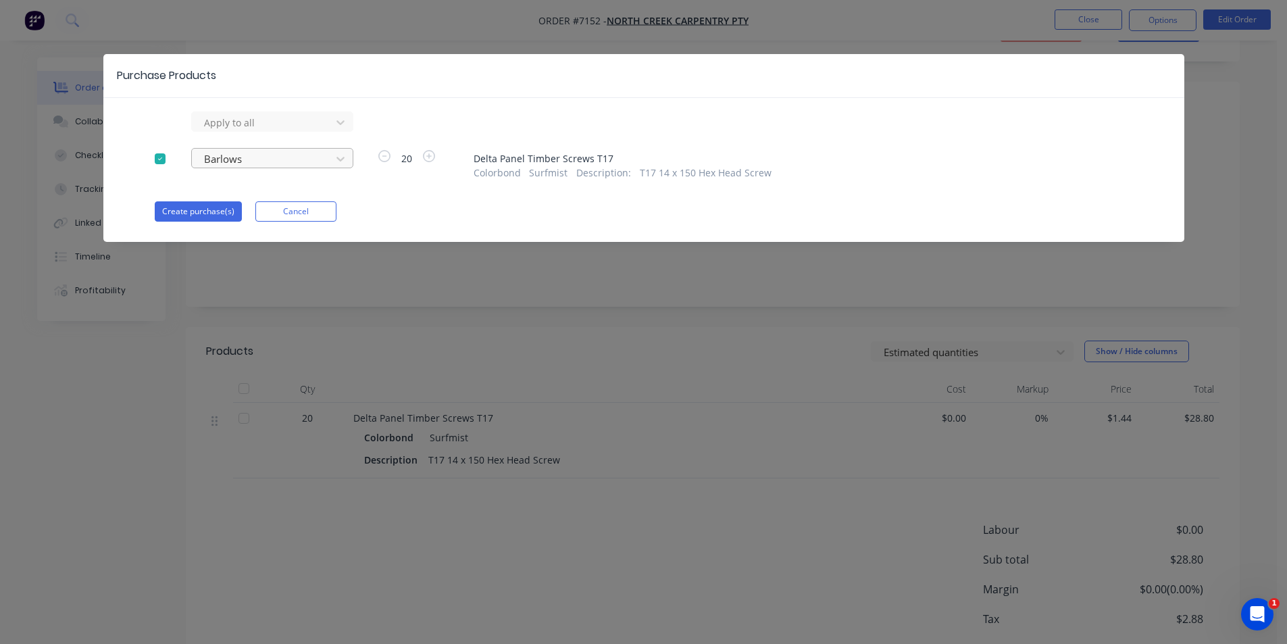
click at [234, 168] on div "Barlows" at bounding box center [264, 159] width 130 height 20
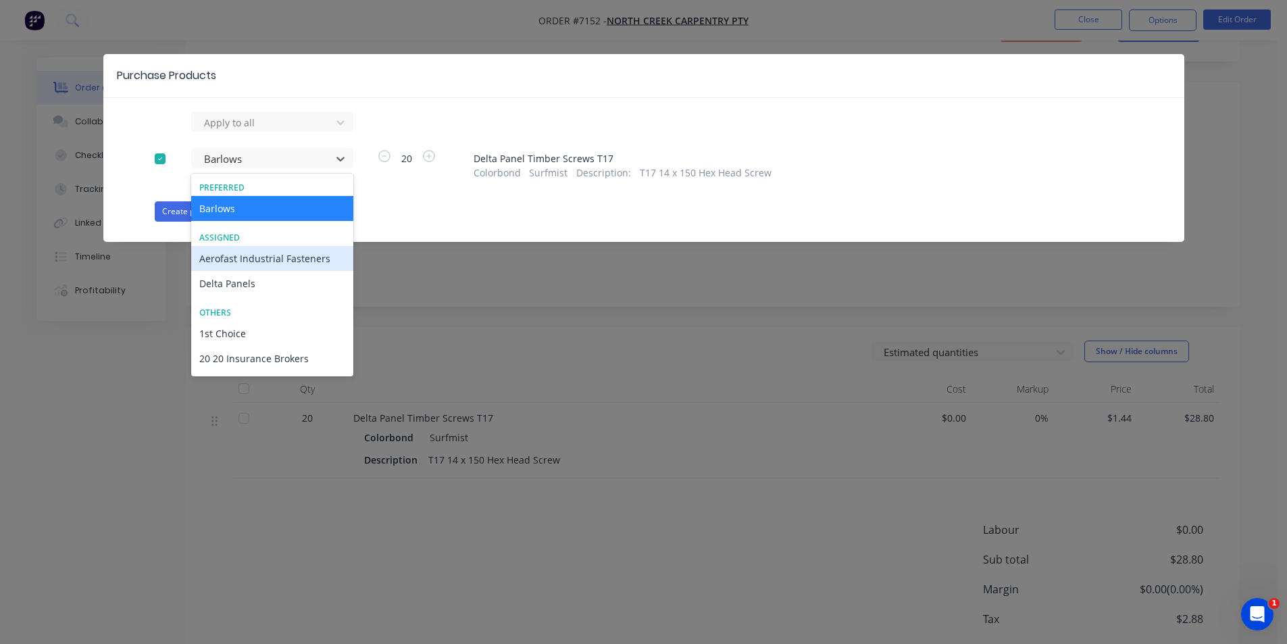
click at [247, 261] on div "Aerofast Industrial Fasteners" at bounding box center [272, 258] width 162 height 25
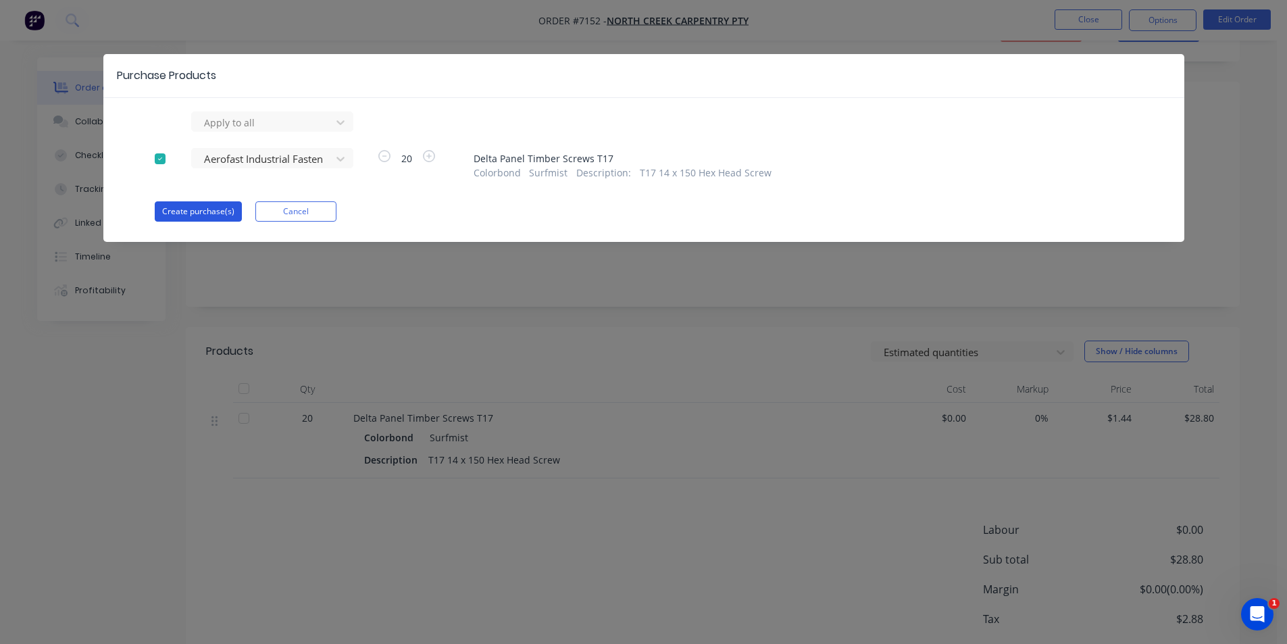
click at [193, 205] on button "Create purchase(s)" at bounding box center [198, 211] width 87 height 20
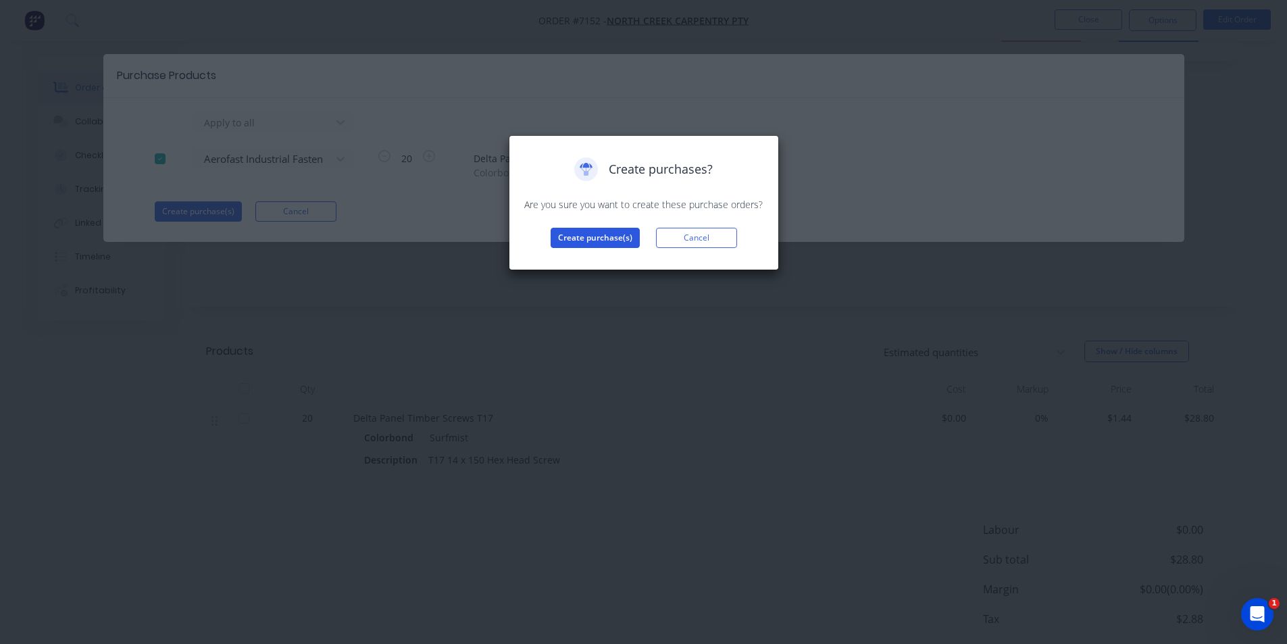
click at [611, 241] on button "Create purchase(s)" at bounding box center [595, 238] width 89 height 20
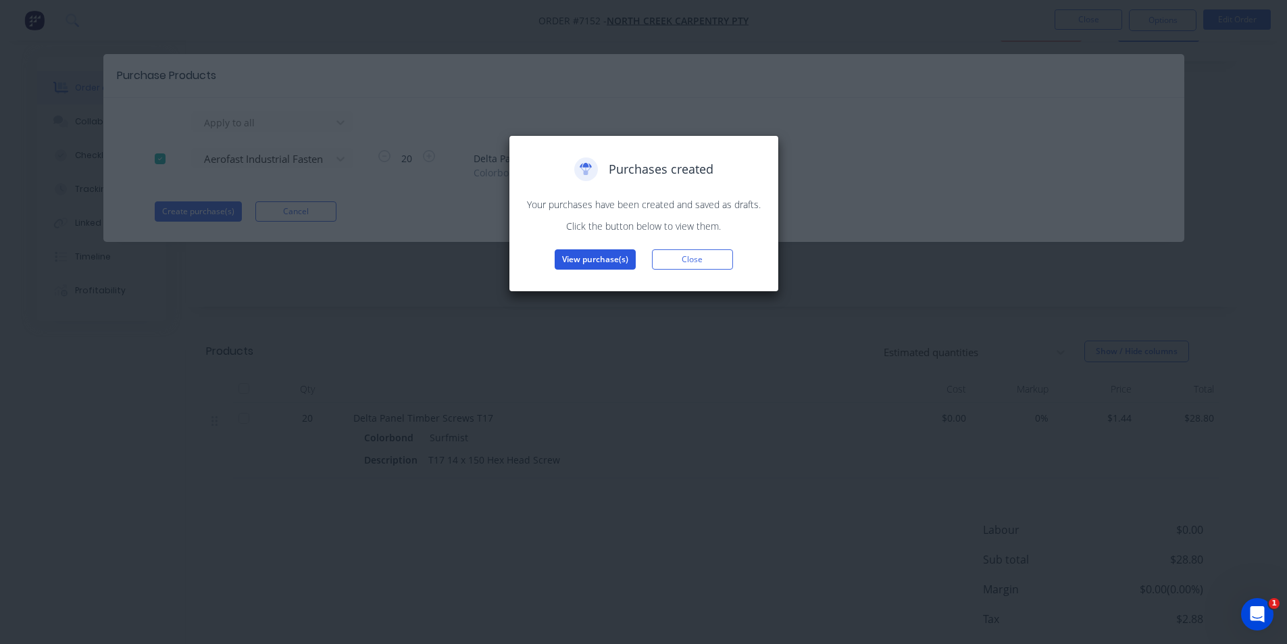
click at [616, 260] on button "View purchase(s)" at bounding box center [595, 259] width 81 height 20
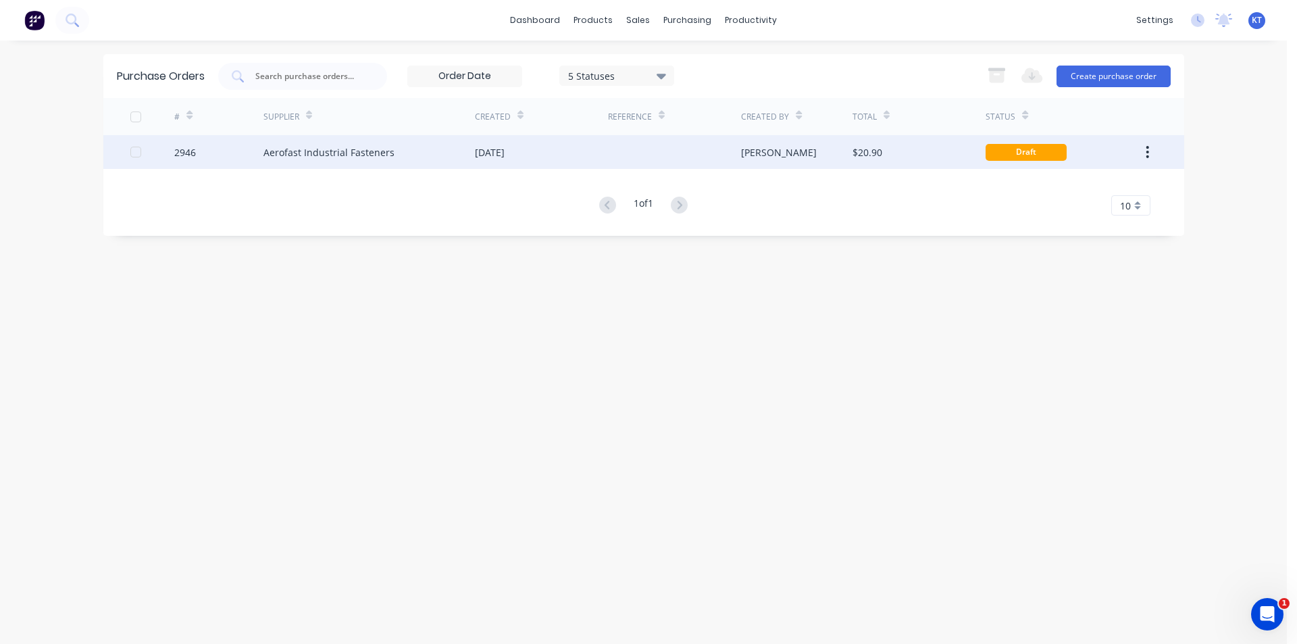
click at [815, 161] on div "Katie" at bounding box center [796, 152] width 111 height 34
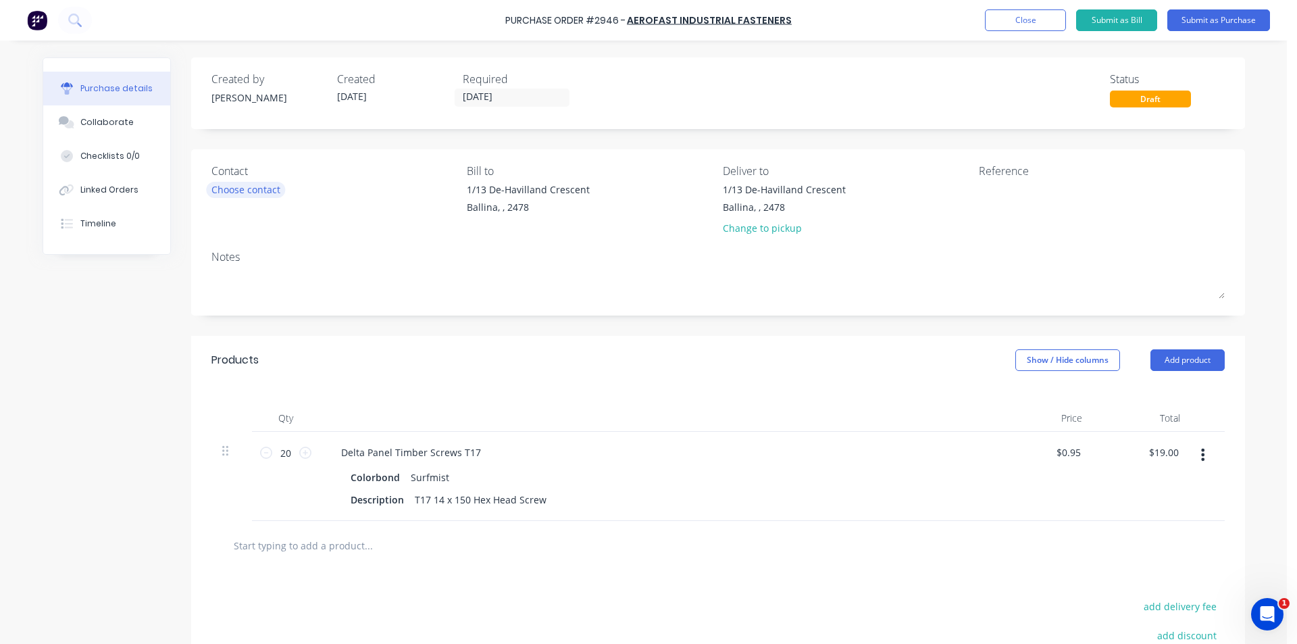
click at [240, 182] on div "Choose contact" at bounding box center [245, 189] width 69 height 14
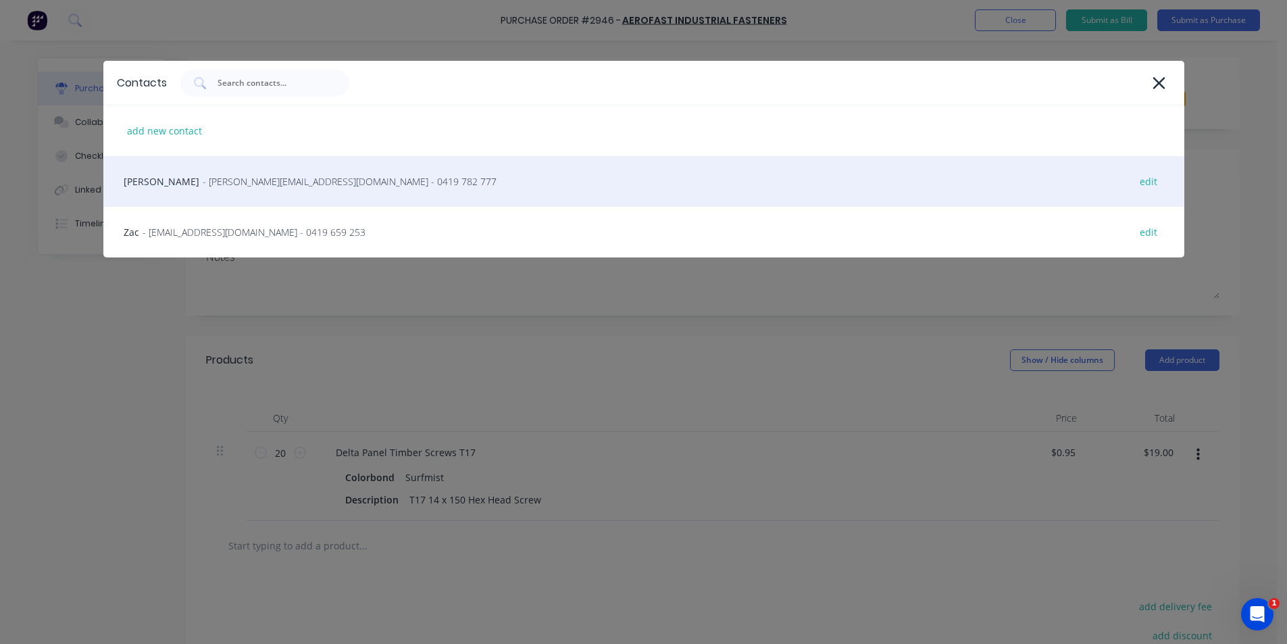
click at [234, 186] on span "- woods@aerofast.com.au - 0419 782 777" at bounding box center [350, 181] width 294 height 14
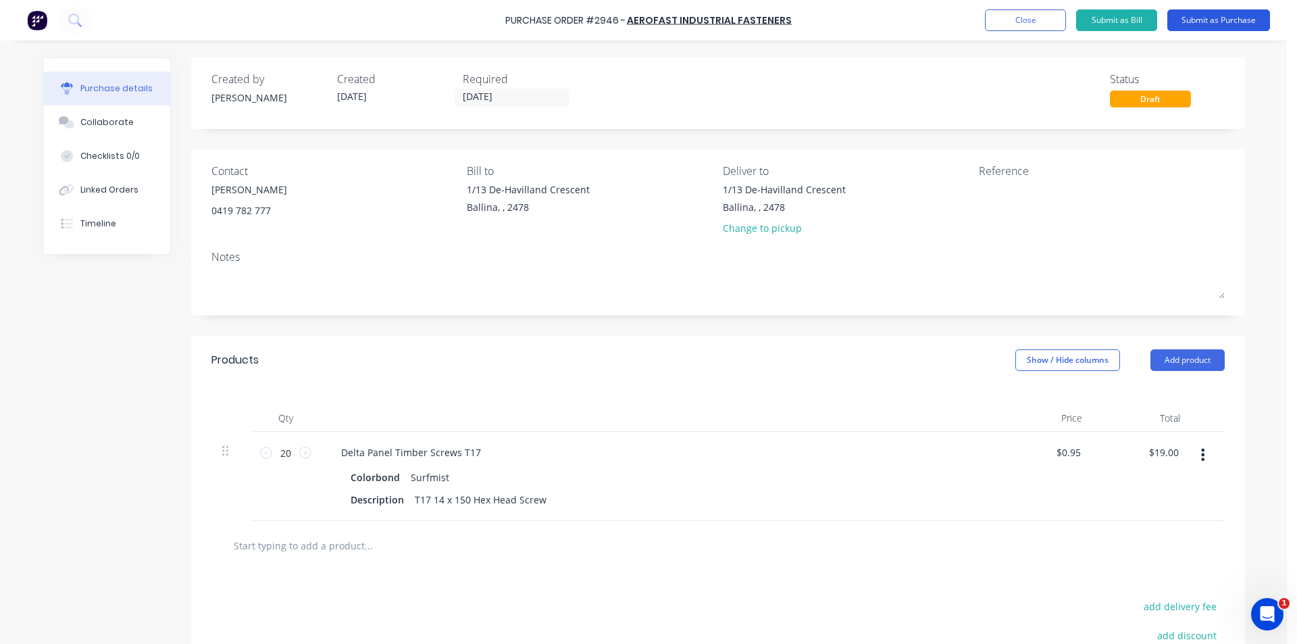
click at [1255, 16] on button "Submit as Purchase" at bounding box center [1218, 20] width 103 height 22
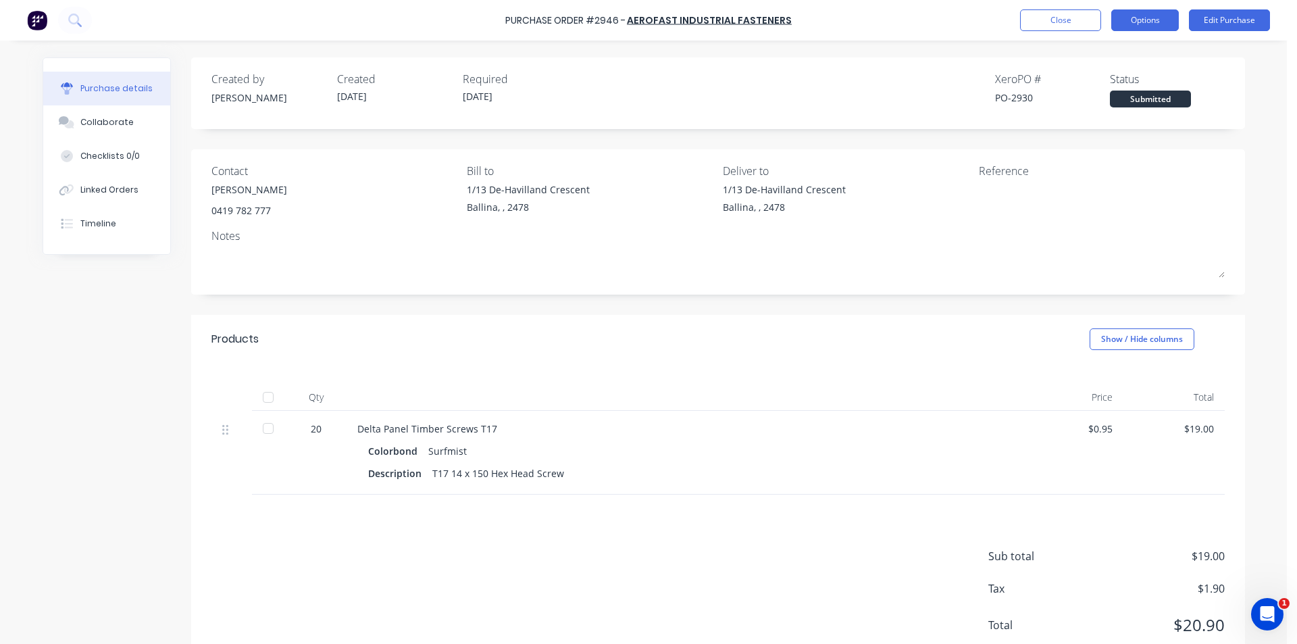
click at [1149, 20] on button "Options" at bounding box center [1145, 20] width 68 height 22
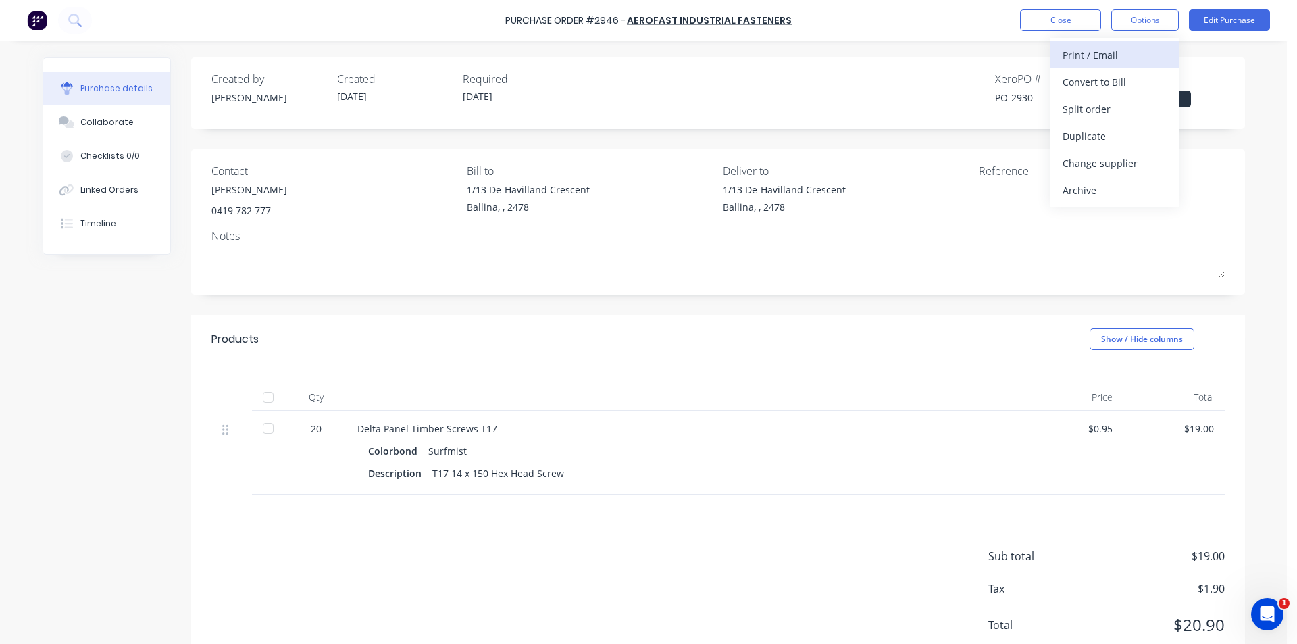
click at [1138, 49] on div "Print / Email" at bounding box center [1115, 55] width 104 height 20
click at [1087, 126] on div "Created by Katie Created 10/10/25 Required 09/10/25 Xero PO # PO-2930 Status Su…" at bounding box center [718, 93] width 1054 height 72
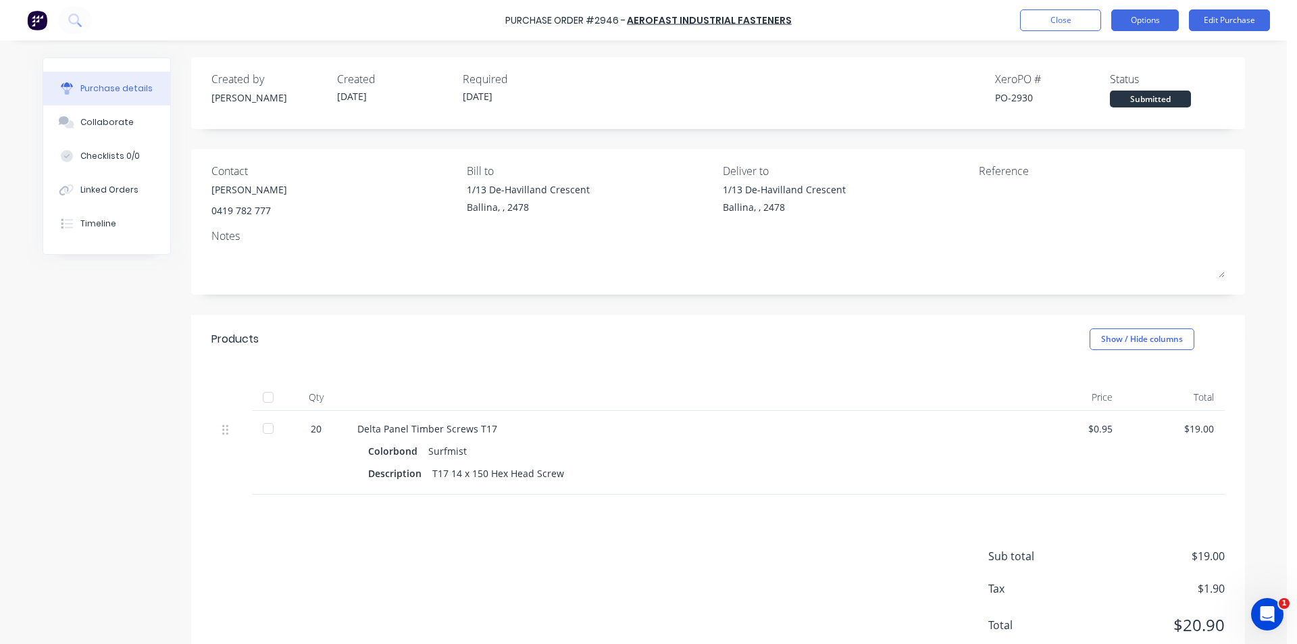
click at [1136, 14] on button "Options" at bounding box center [1145, 20] width 68 height 22
click at [1100, 117] on div "Without pricing" at bounding box center [1115, 109] width 104 height 20
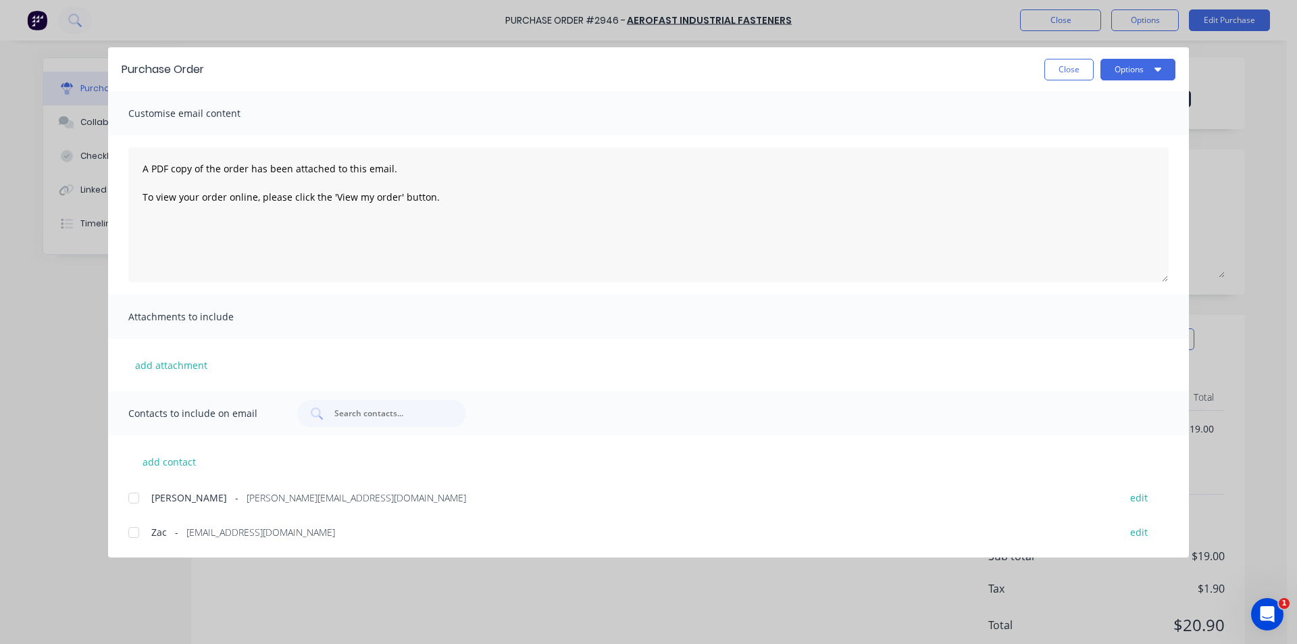
click at [145, 493] on div at bounding box center [133, 497] width 27 height 27
click at [1134, 70] on button "Options" at bounding box center [1137, 70] width 75 height 22
click at [1123, 159] on div "Email" at bounding box center [1111, 158] width 104 height 20
drag, startPoint x: 7, startPoint y: 370, endPoint x: 51, endPoint y: 291, distance: 90.1
click at [7, 371] on div "Purchase Order Close Options Customise email content A PDF copy of the order ha…" at bounding box center [648, 322] width 1297 height 644
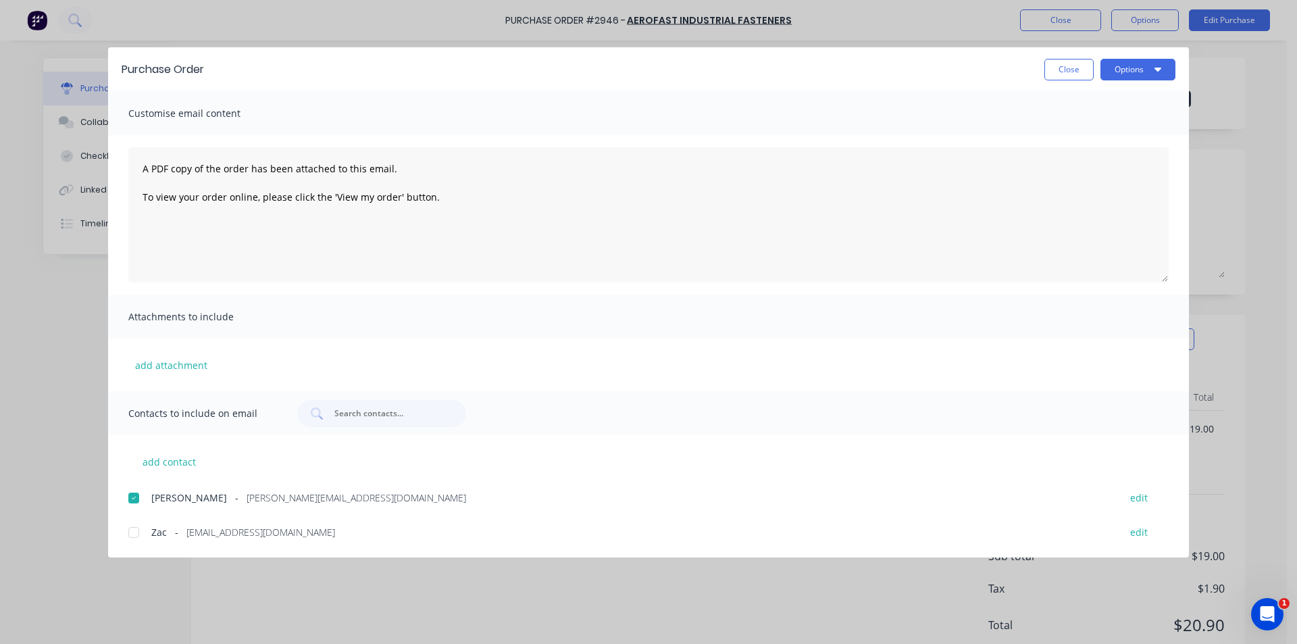
click at [86, 187] on div "Purchase Order Close Options Customise email content A PDF copy of the order ha…" at bounding box center [648, 322] width 1297 height 644
click at [1077, 59] on button "Close" at bounding box center [1068, 70] width 49 height 22
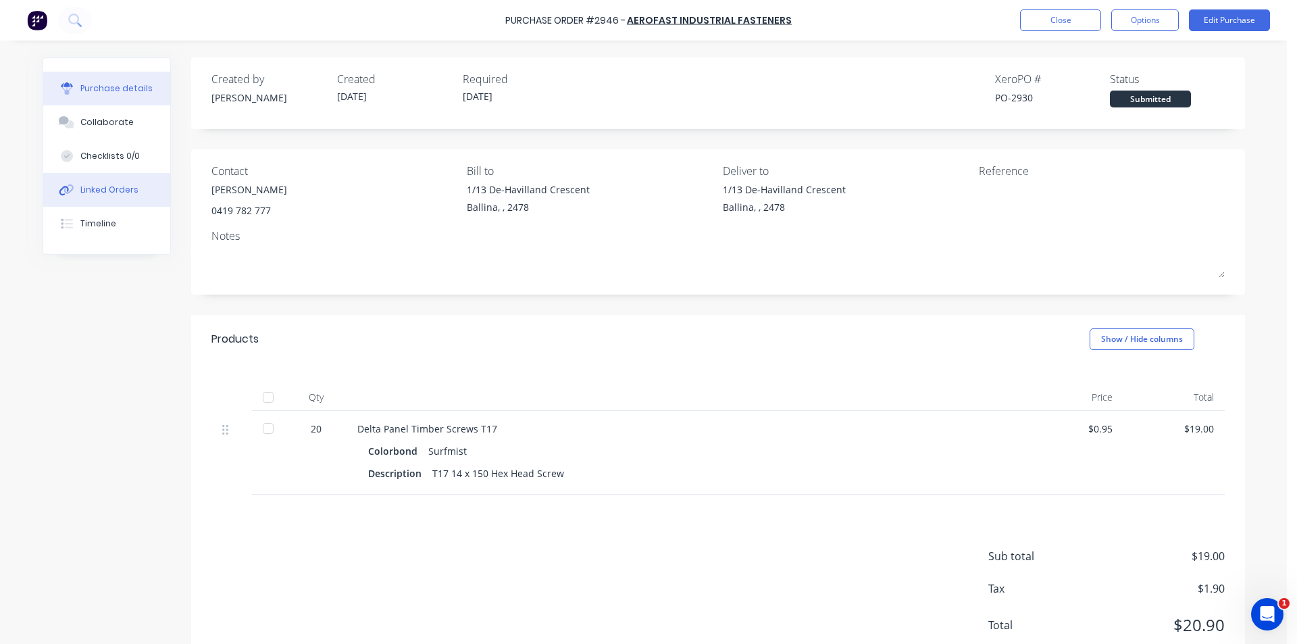
click at [141, 191] on button "Linked Orders" at bounding box center [106, 190] width 127 height 34
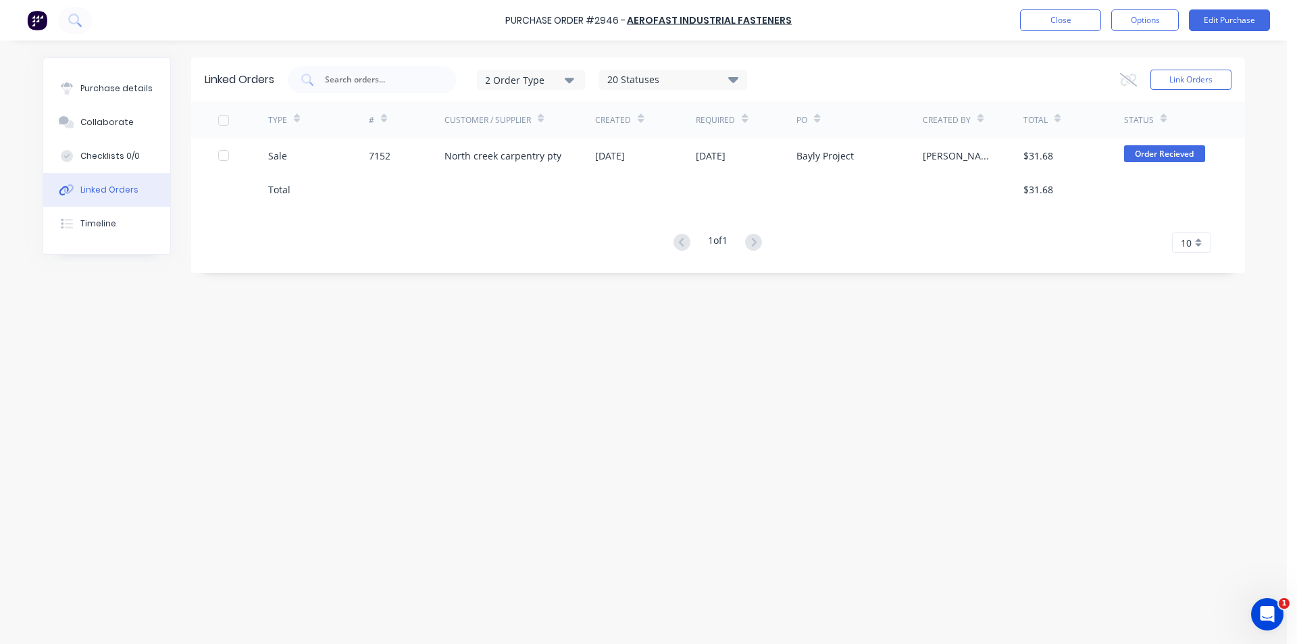
click at [765, 174] on div at bounding box center [746, 189] width 101 height 34
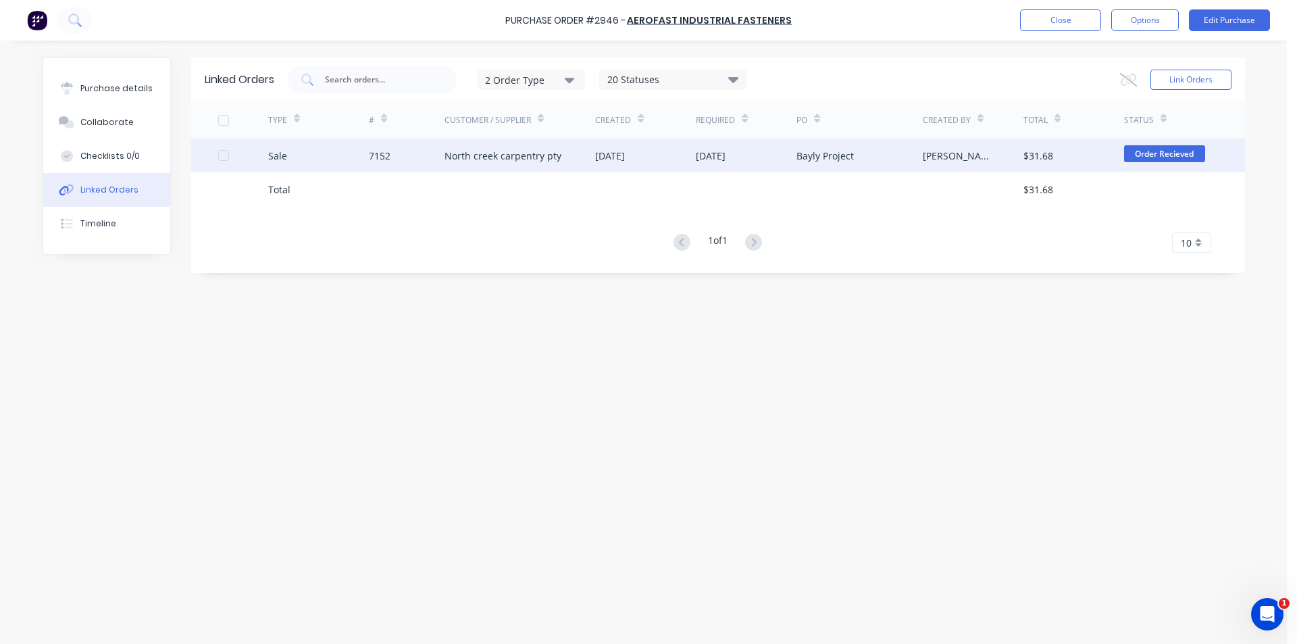
click at [776, 161] on div "10 Oct 2025" at bounding box center [746, 155] width 101 height 34
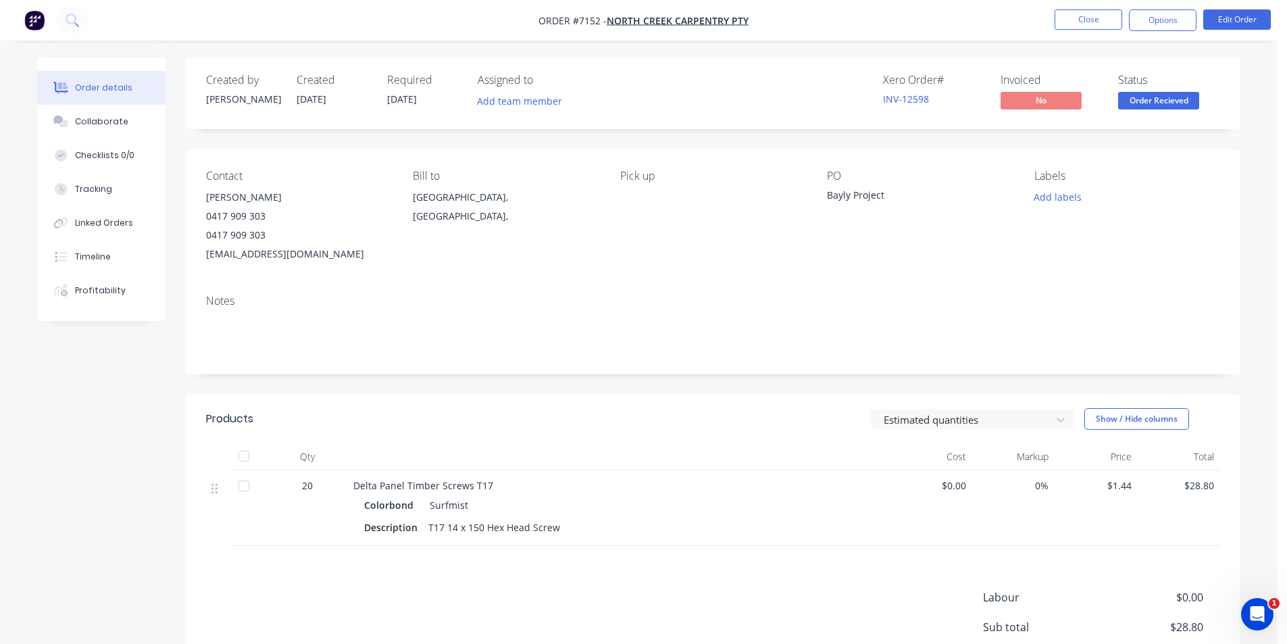
click at [1191, 100] on span "Order Recieved" at bounding box center [1158, 100] width 81 height 17
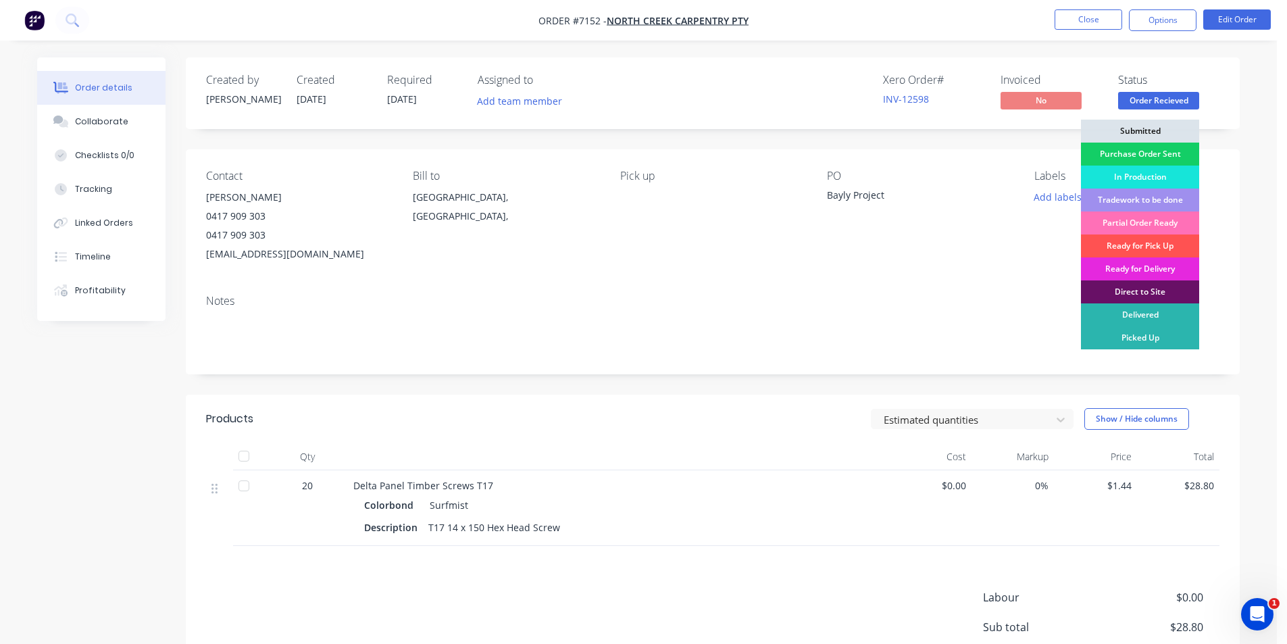
click at [1164, 152] on div "Purchase Order Sent" at bounding box center [1140, 154] width 118 height 23
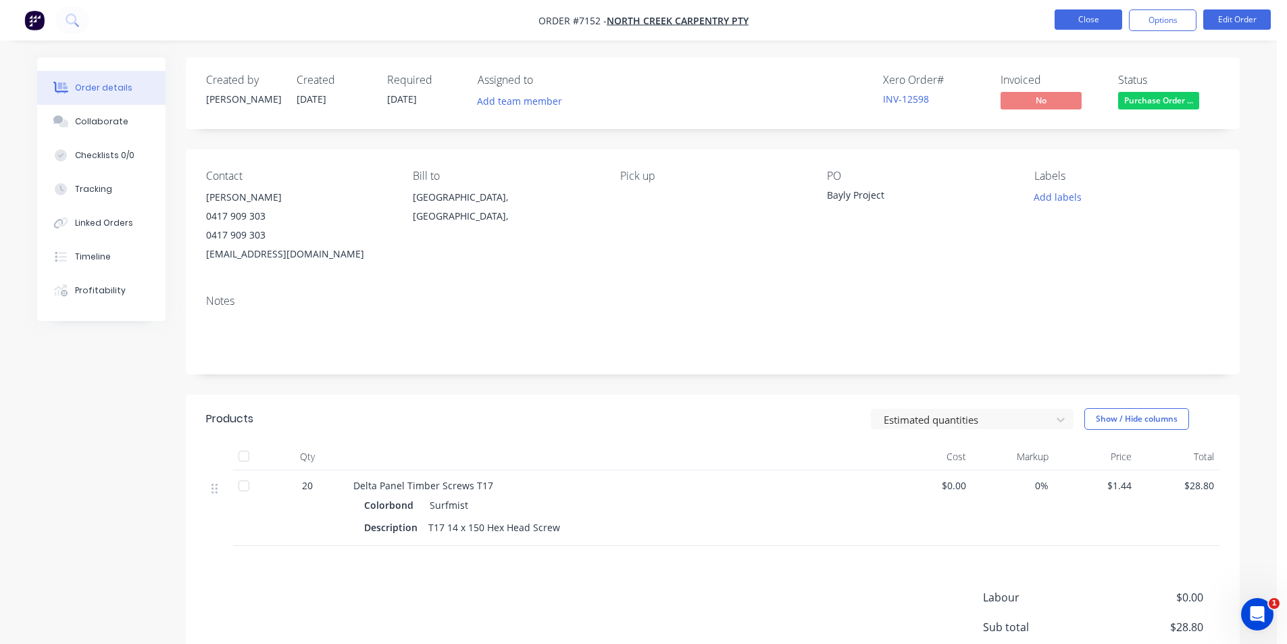
click at [1080, 22] on button "Close" at bounding box center [1089, 19] width 68 height 20
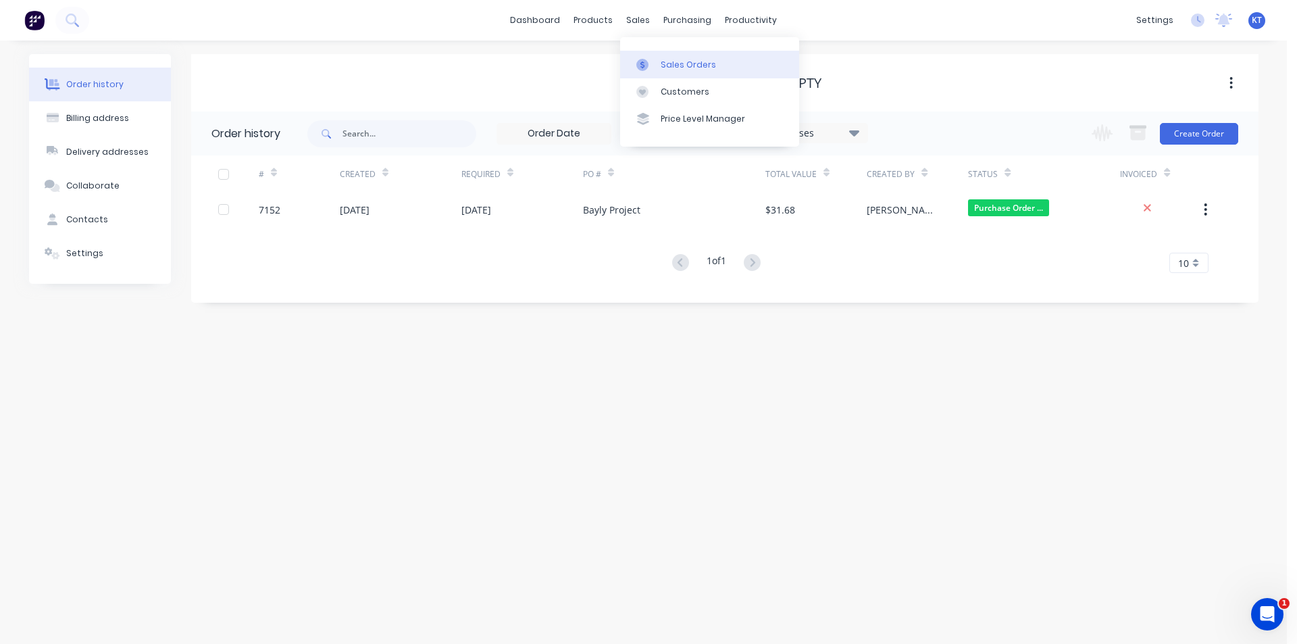
click at [663, 78] on link "Customers" at bounding box center [709, 91] width 179 height 27
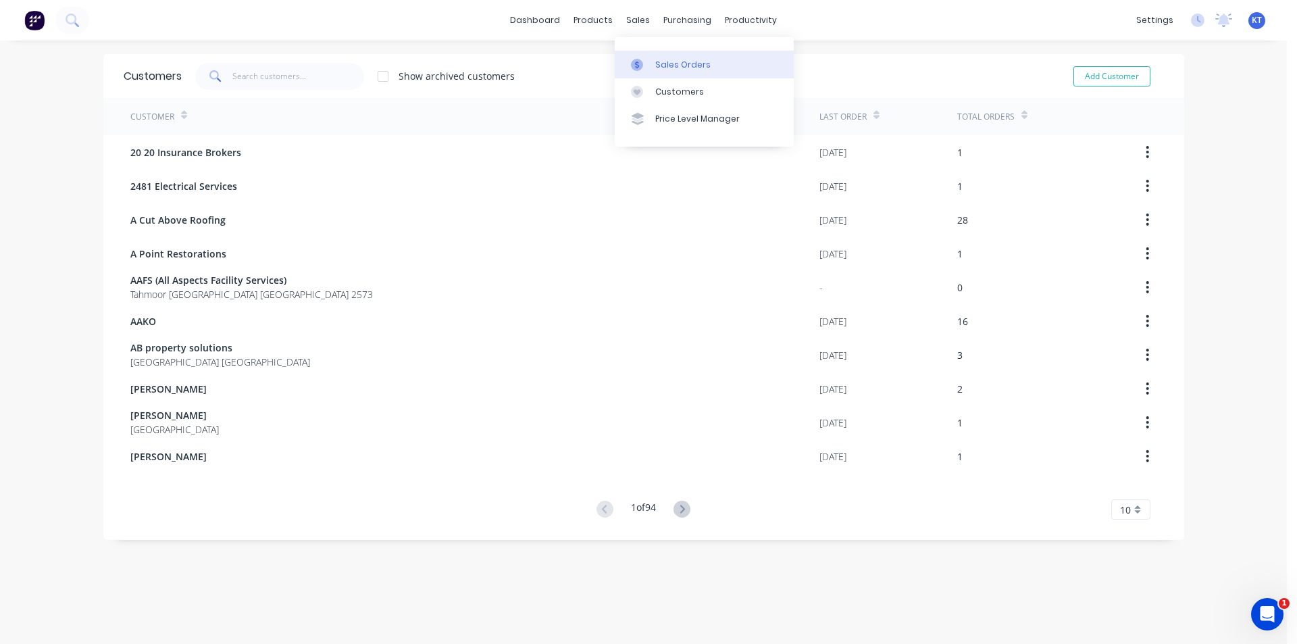
click at [649, 66] on div at bounding box center [641, 65] width 20 height 12
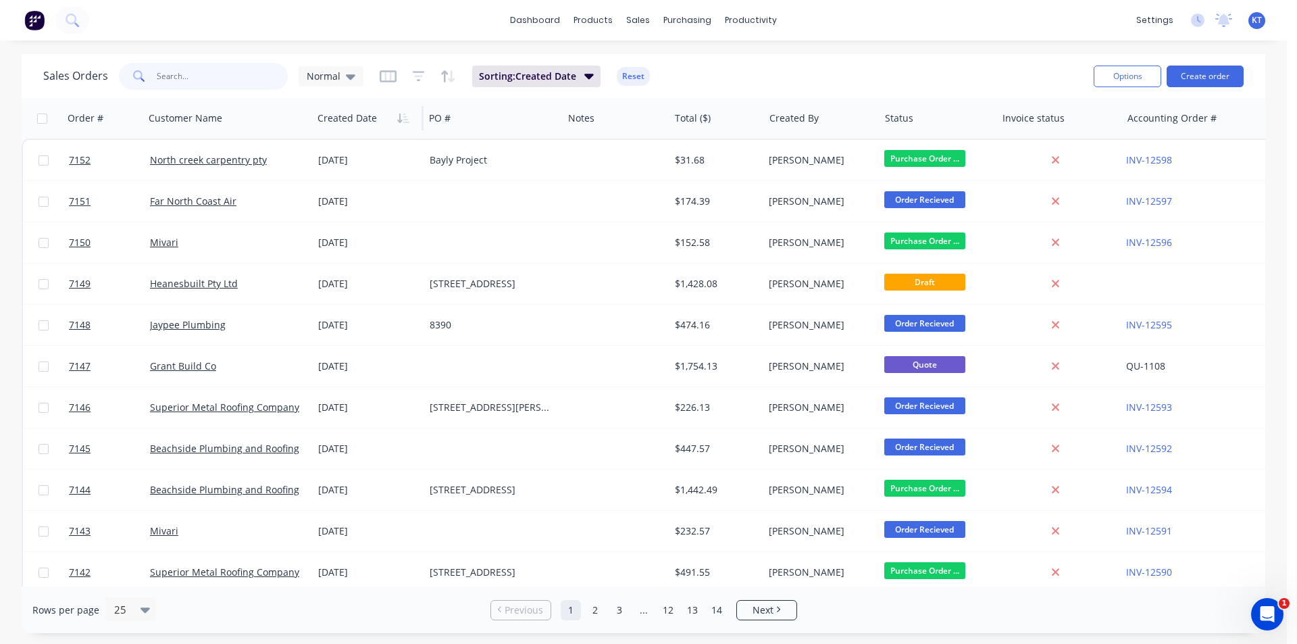
drag, startPoint x: 215, startPoint y: 72, endPoint x: 334, endPoint y: 99, distance: 122.1
click at [215, 72] on input "text" at bounding box center [223, 76] width 132 height 27
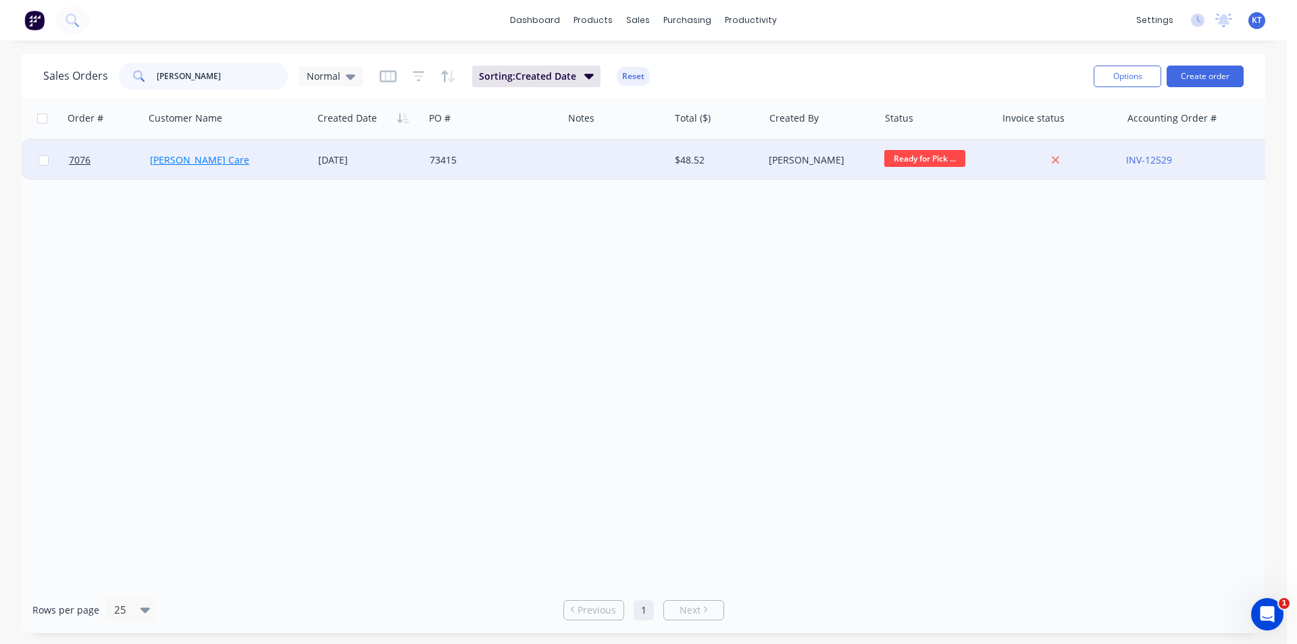
type input "crowley"
click at [174, 155] on link "Crowley Care" at bounding box center [199, 159] width 99 height 13
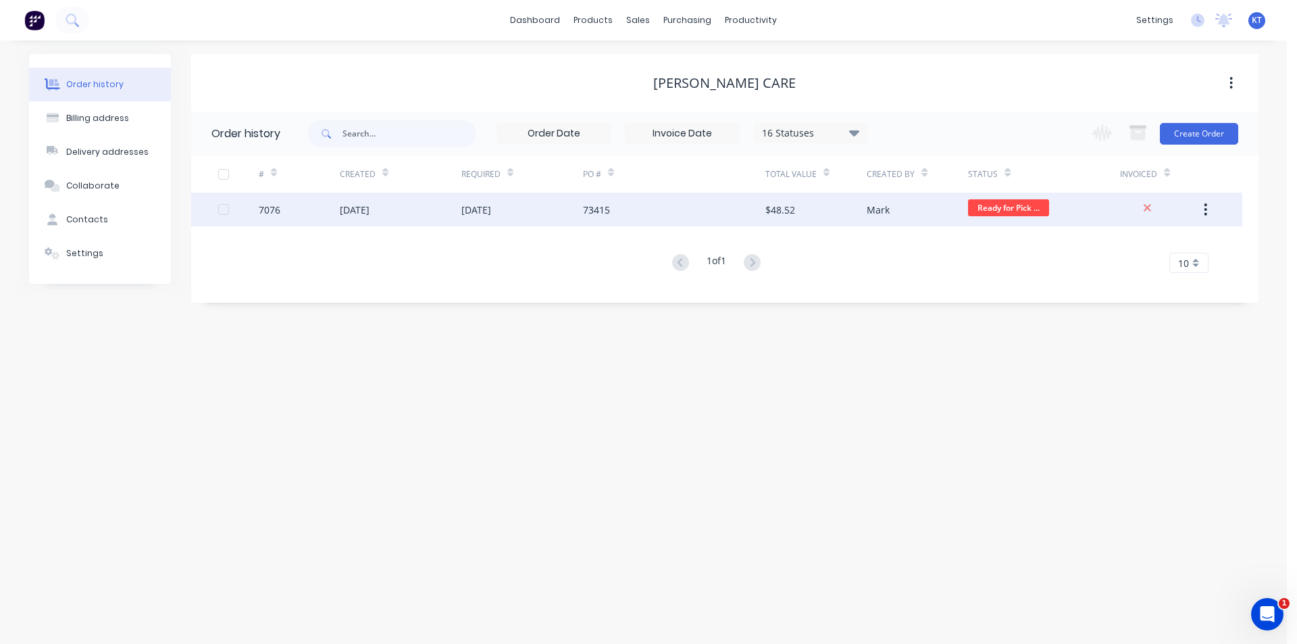
click at [840, 218] on div "$48.52" at bounding box center [815, 210] width 101 height 34
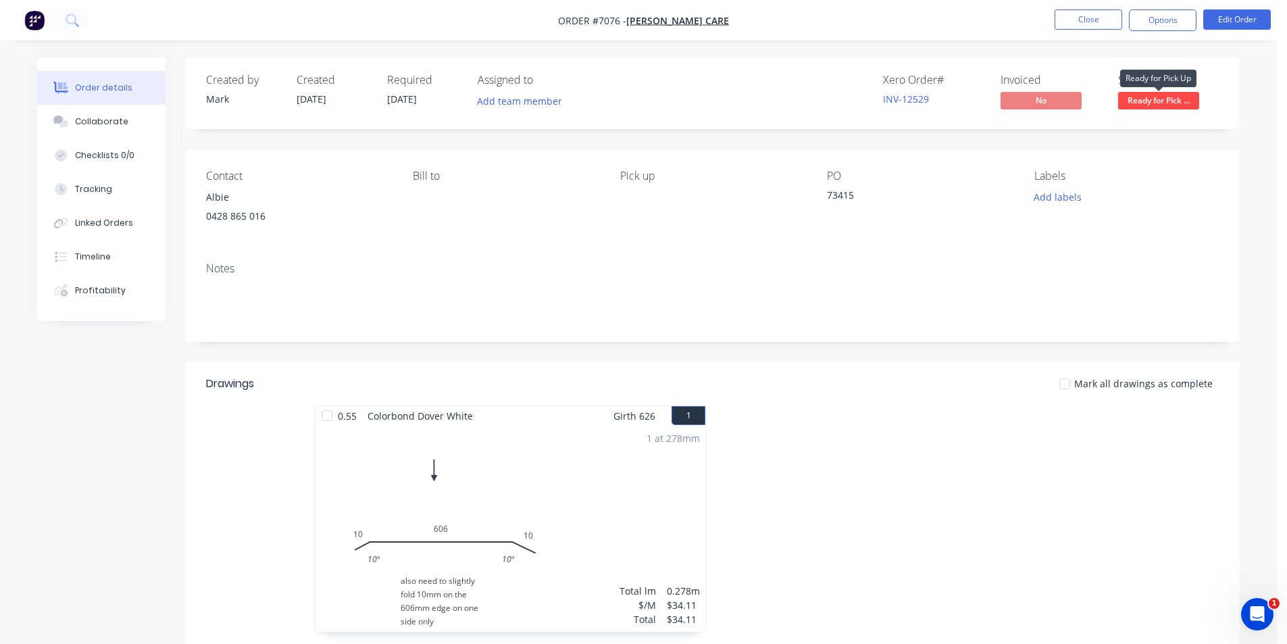
click at [1156, 101] on span "Ready for Pick ..." at bounding box center [1158, 100] width 81 height 17
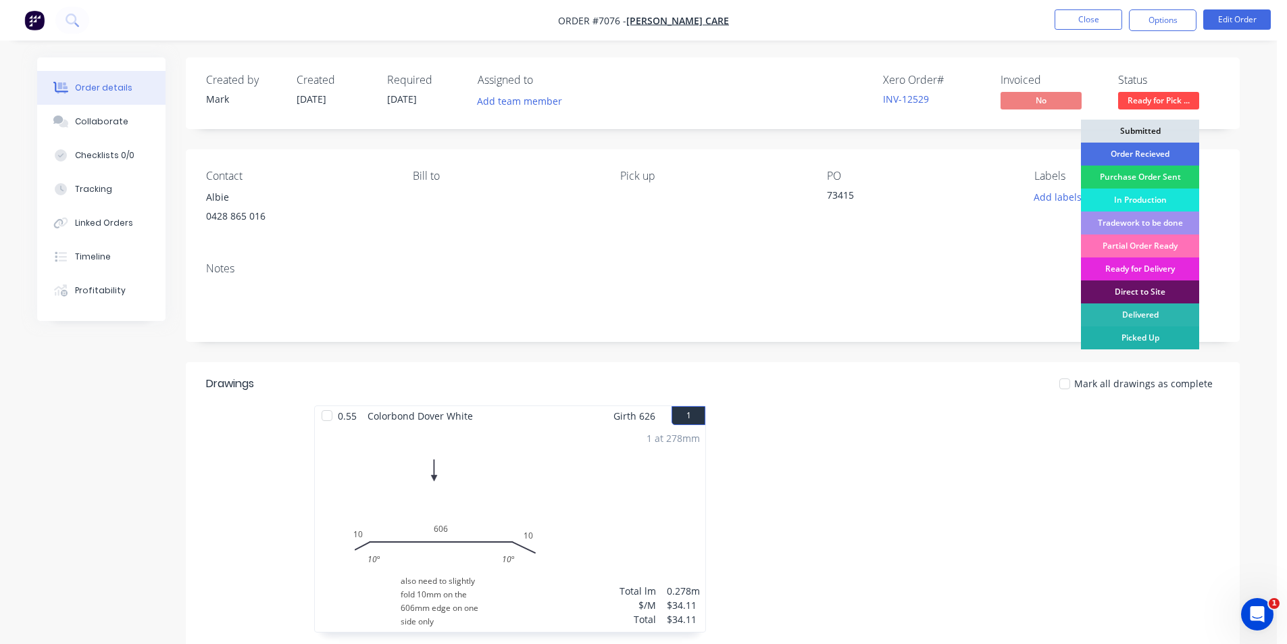
click at [1169, 331] on div "Picked Up" at bounding box center [1140, 337] width 118 height 23
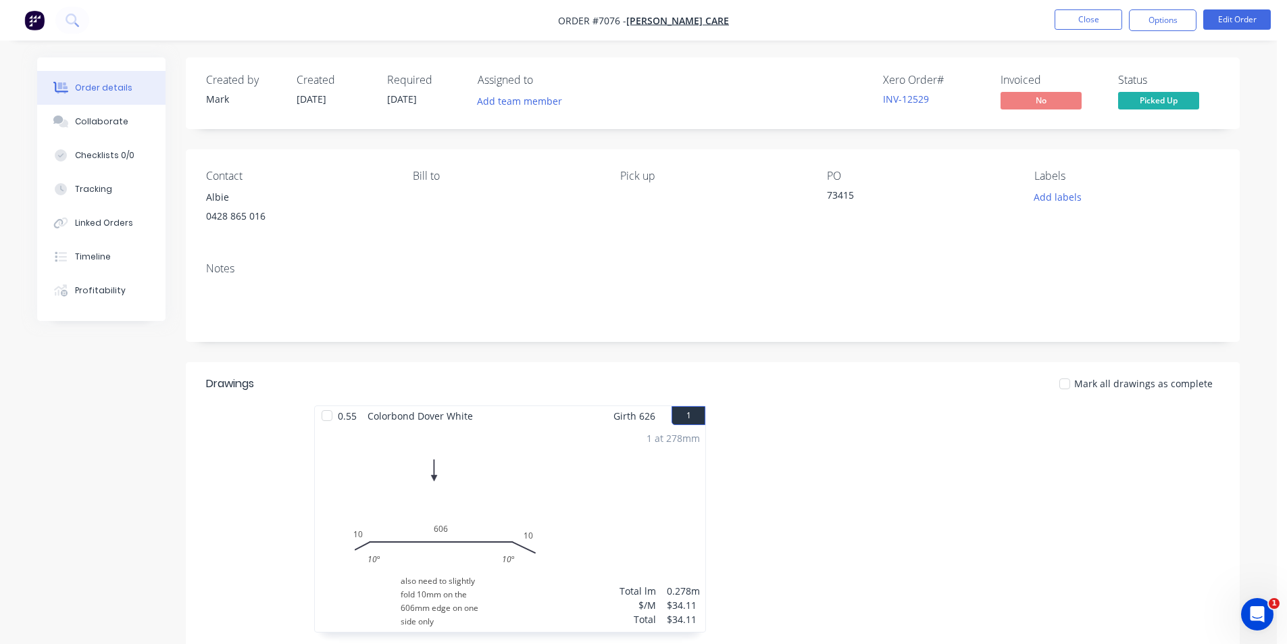
click at [1168, 34] on nav "Order #7076 - Crowley Care Close Options Edit Order" at bounding box center [643, 20] width 1287 height 41
click at [1167, 9] on button "Options" at bounding box center [1163, 20] width 68 height 22
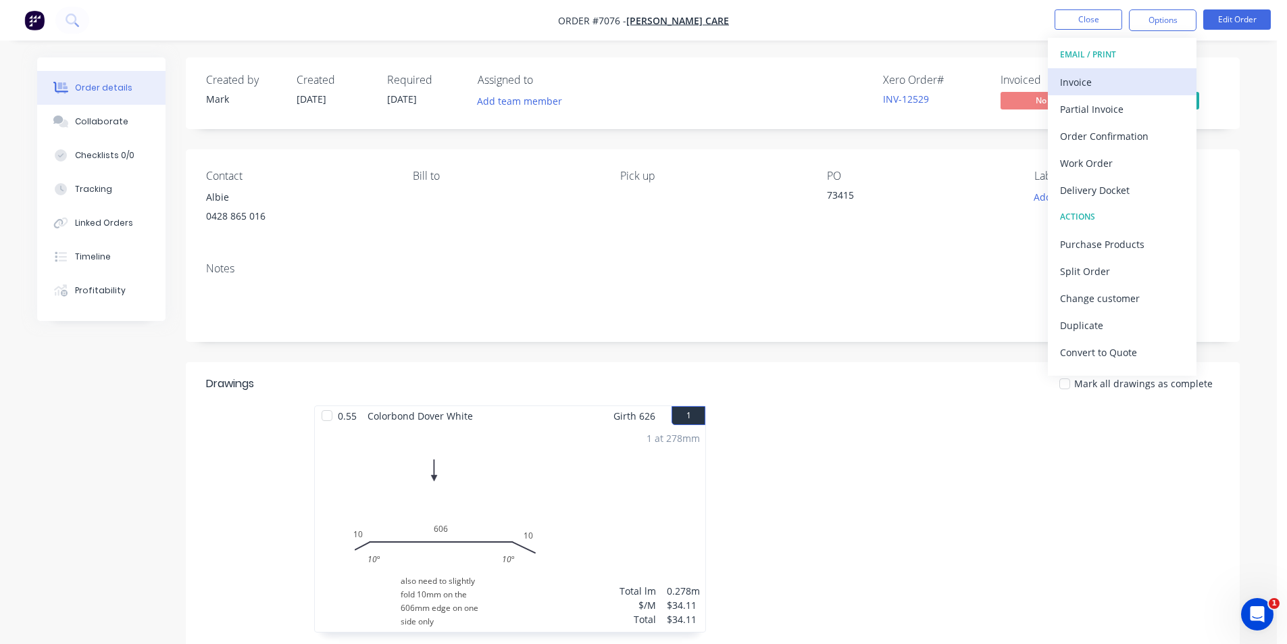
click at [1100, 70] on button "Invoice" at bounding box center [1122, 81] width 149 height 27
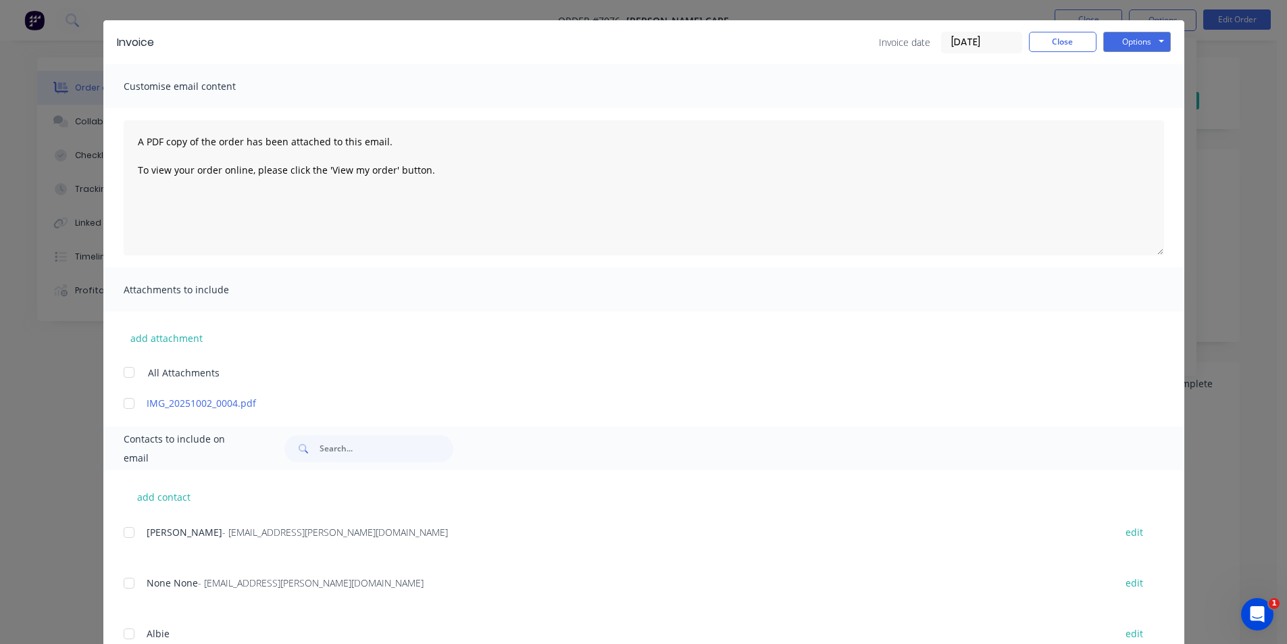
scroll to position [84, 0]
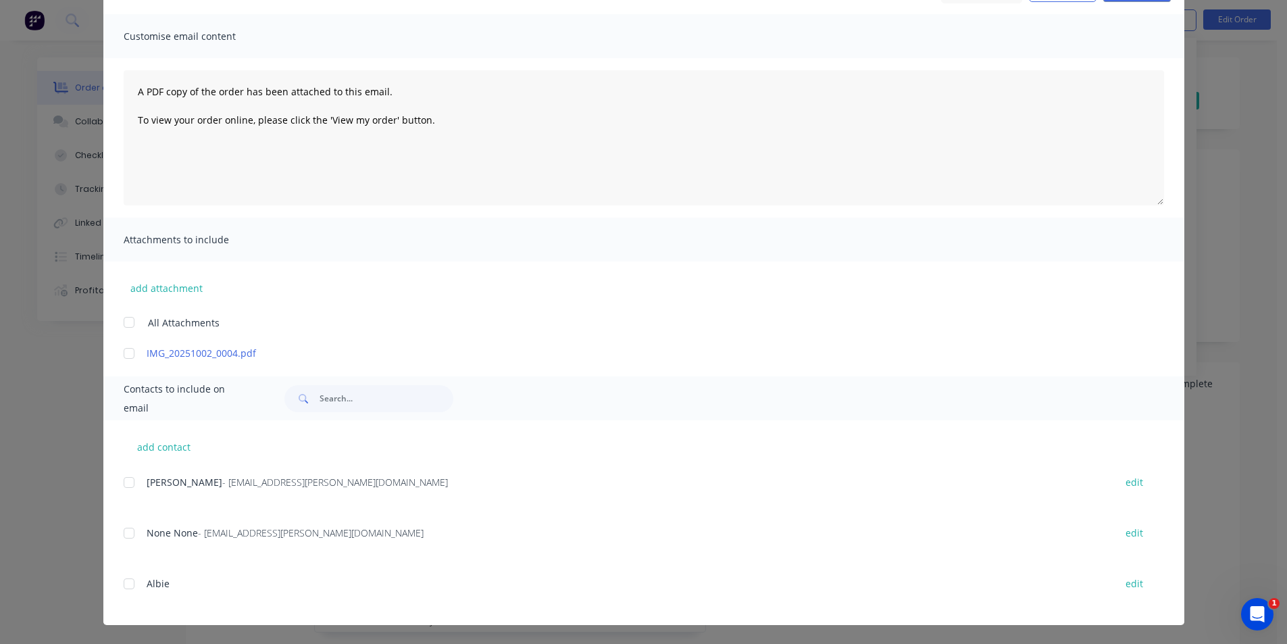
click at [127, 482] on div at bounding box center [129, 482] width 27 height 27
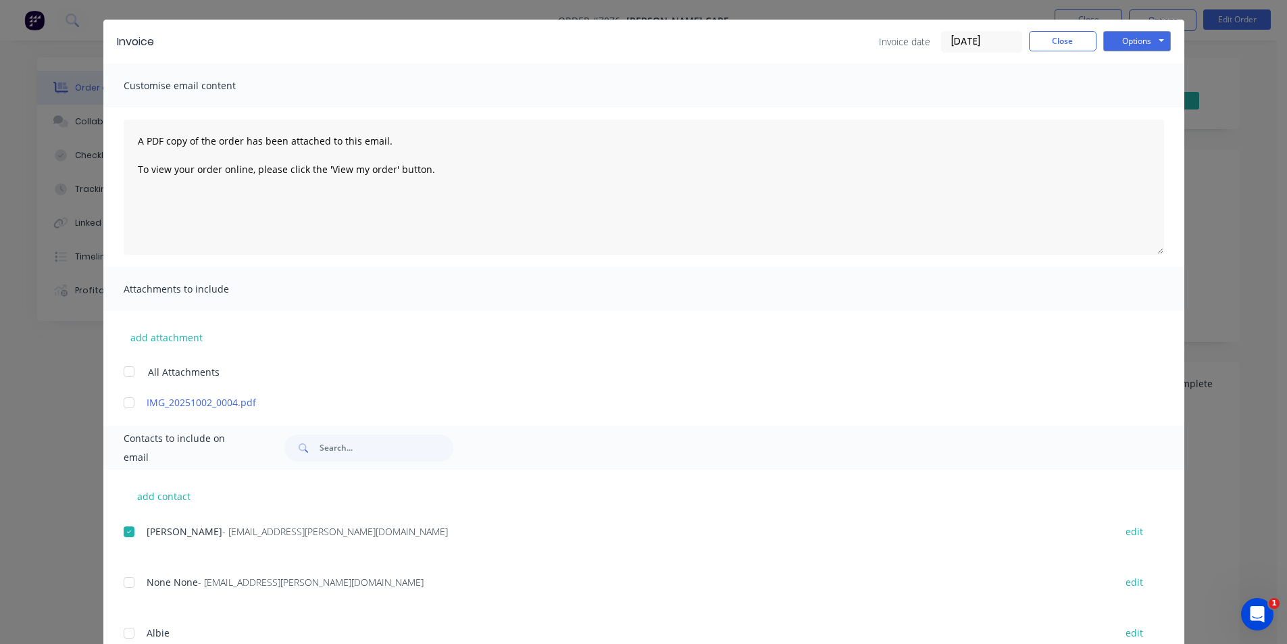
scroll to position [0, 0]
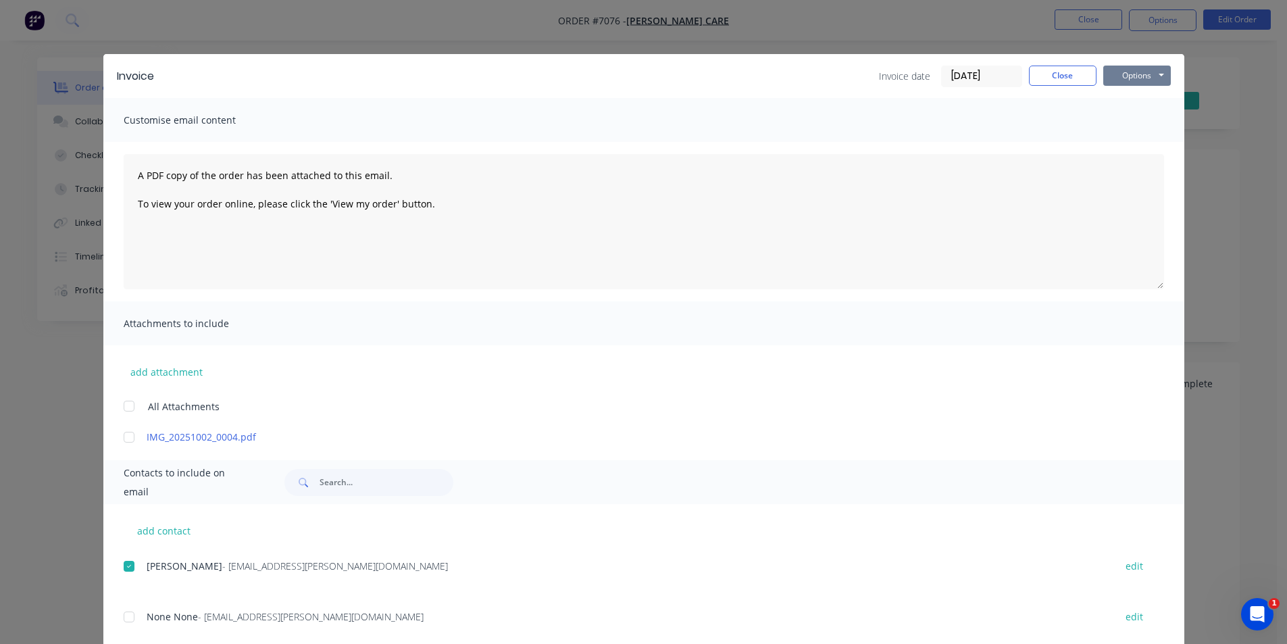
click at [1125, 76] on button "Options" at bounding box center [1137, 76] width 68 height 20
click at [1138, 146] on button "Email" at bounding box center [1146, 144] width 86 height 22
click at [1081, 74] on button "Close" at bounding box center [1063, 76] width 68 height 20
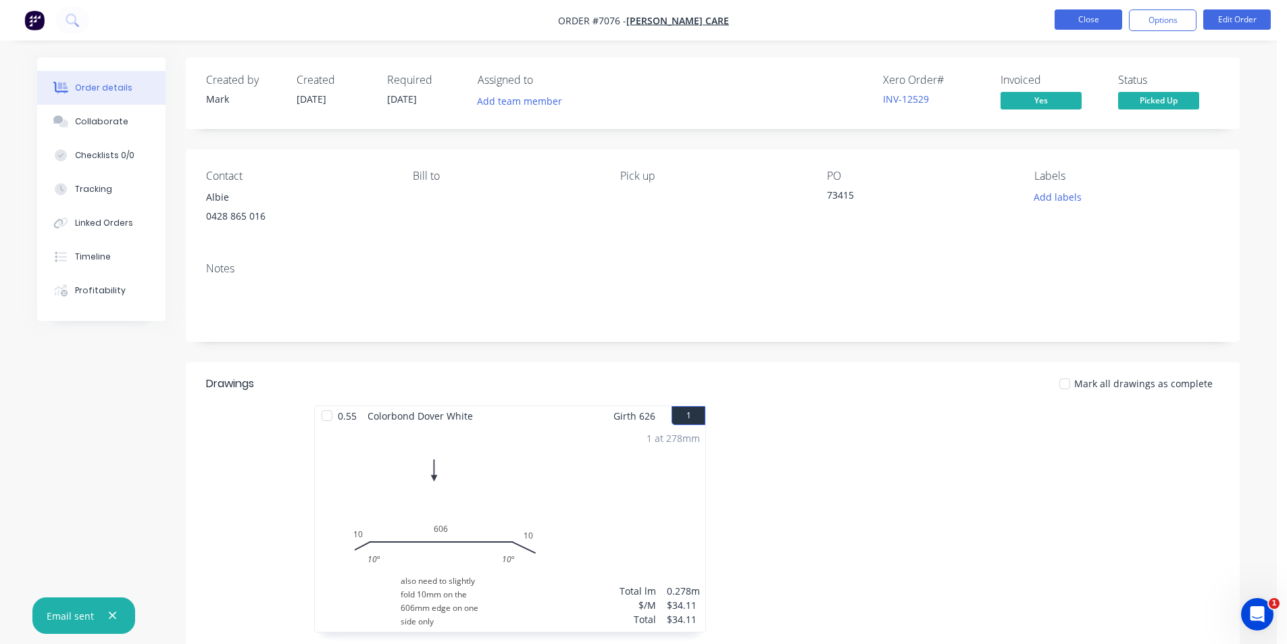
click at [1090, 16] on button "Close" at bounding box center [1089, 19] width 68 height 20
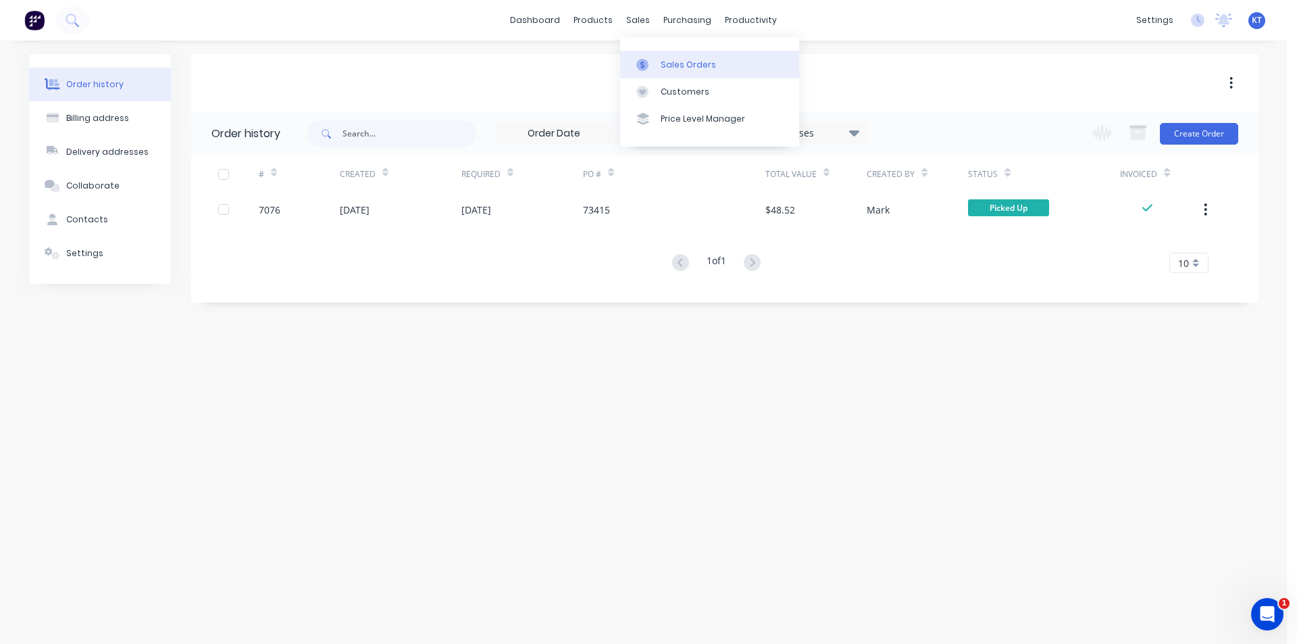
click at [640, 54] on link "Sales Orders" at bounding box center [709, 64] width 179 height 27
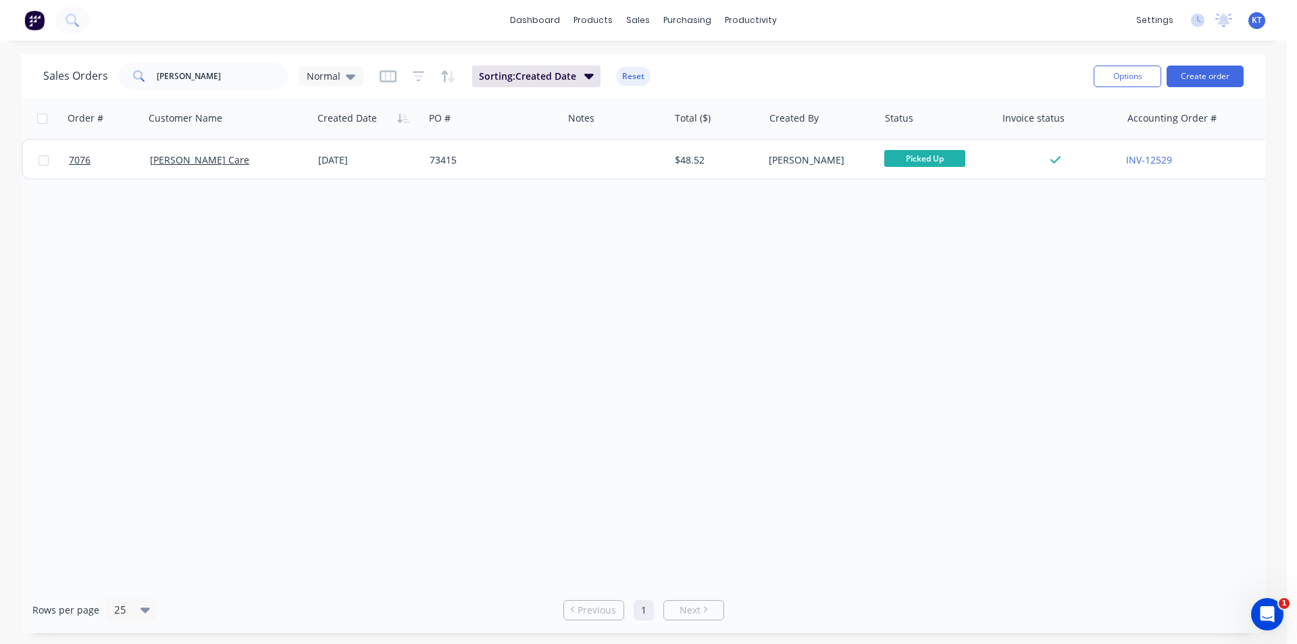
click at [209, 93] on div "Sales Orders crowley Normal Sorting: Created Date Reset Options Create order" at bounding box center [644, 76] width 1244 height 44
click at [1213, 74] on button "Create order" at bounding box center [1205, 77] width 77 height 22
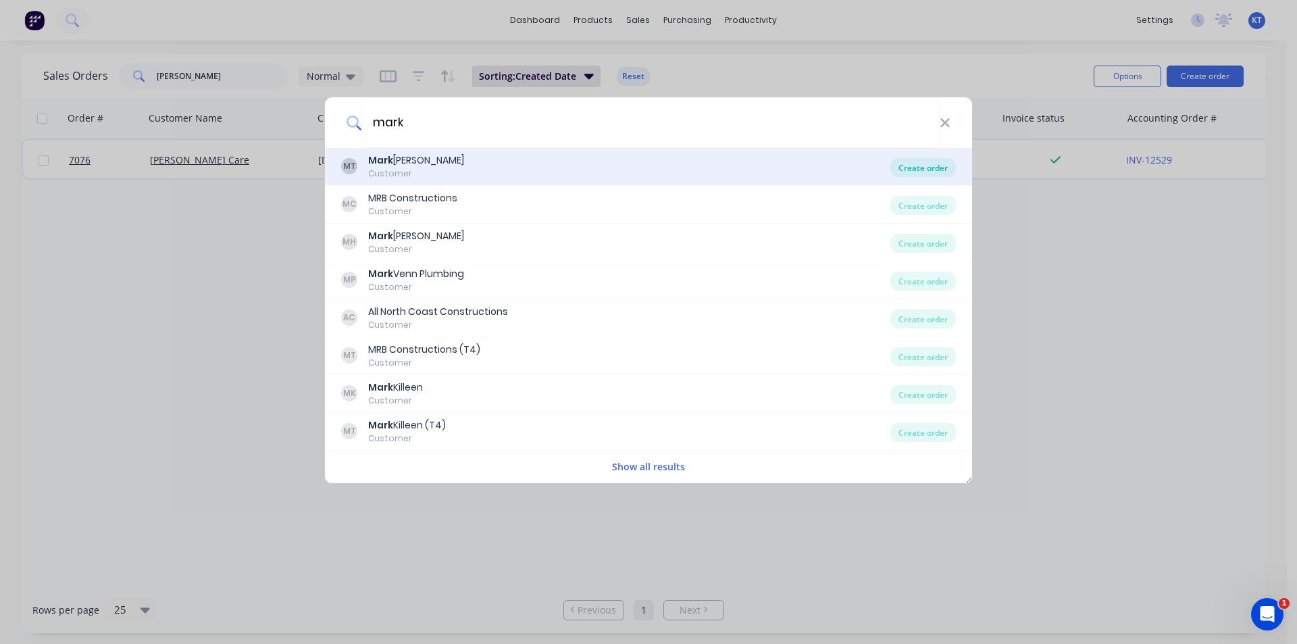
type input "mark"
click at [938, 168] on div "Create order" at bounding box center [923, 167] width 66 height 19
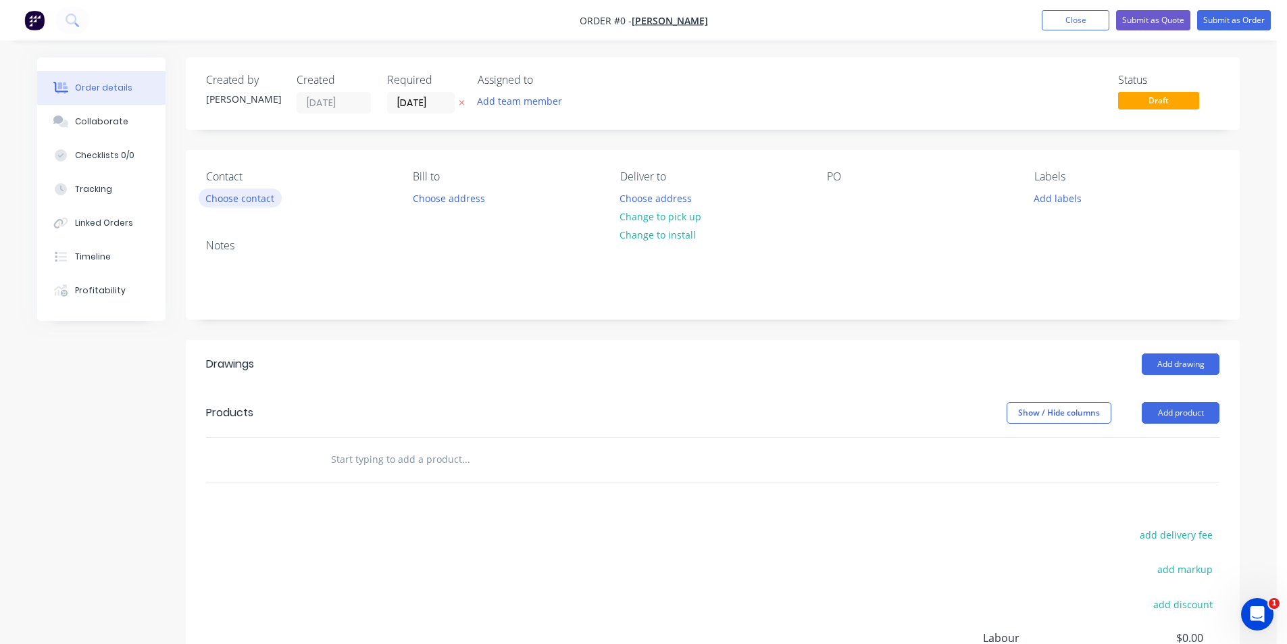
click at [276, 195] on button "Choose contact" at bounding box center [240, 197] width 83 height 18
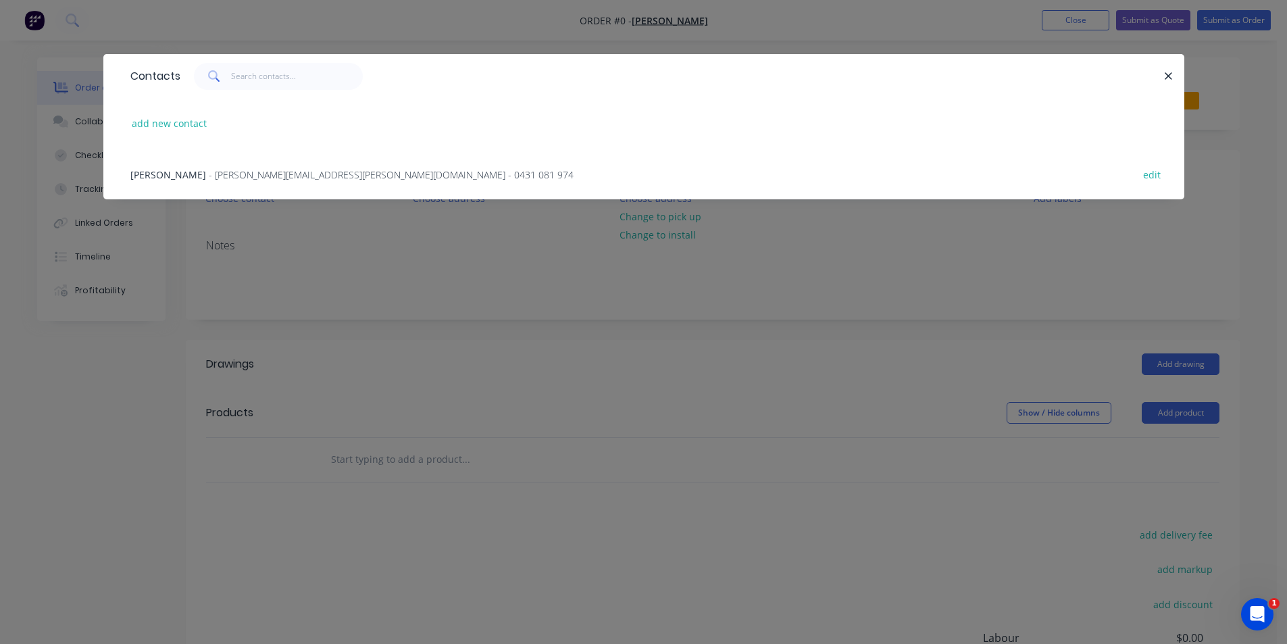
click at [272, 162] on div "Mark Tucker - mark.tucker@live.com - 0431 081 974 edit" at bounding box center [644, 174] width 1040 height 51
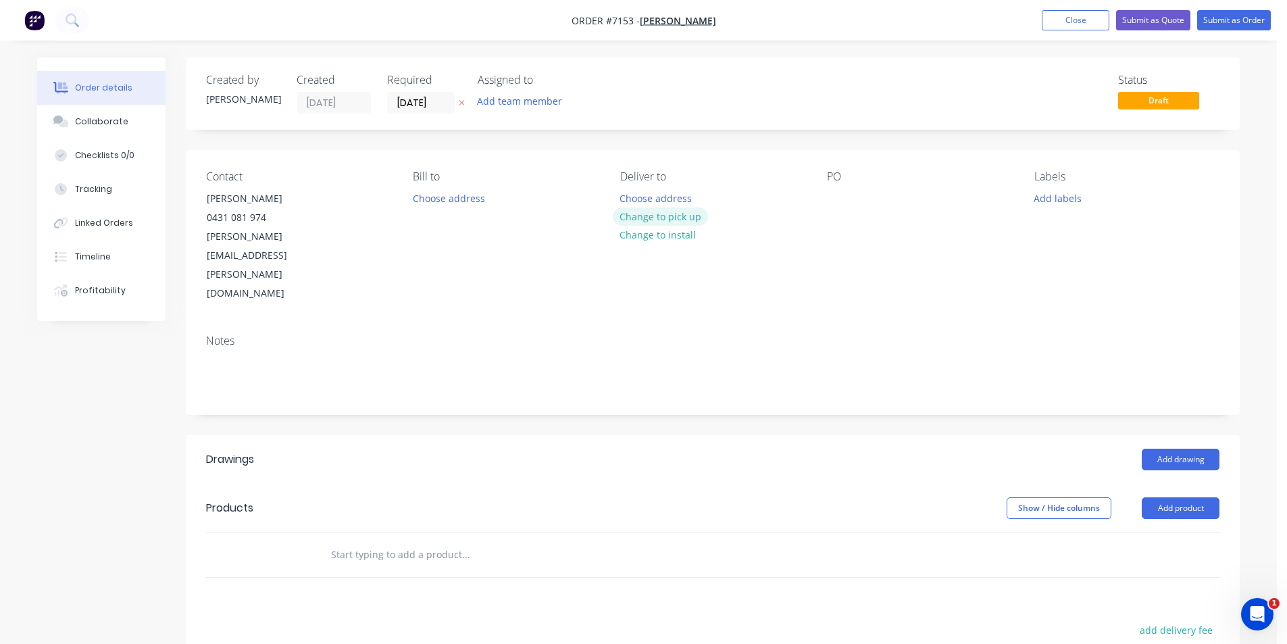
click at [627, 215] on button "Change to pick up" at bounding box center [661, 216] width 96 height 18
click at [1186, 449] on button "Add drawing" at bounding box center [1181, 460] width 78 height 22
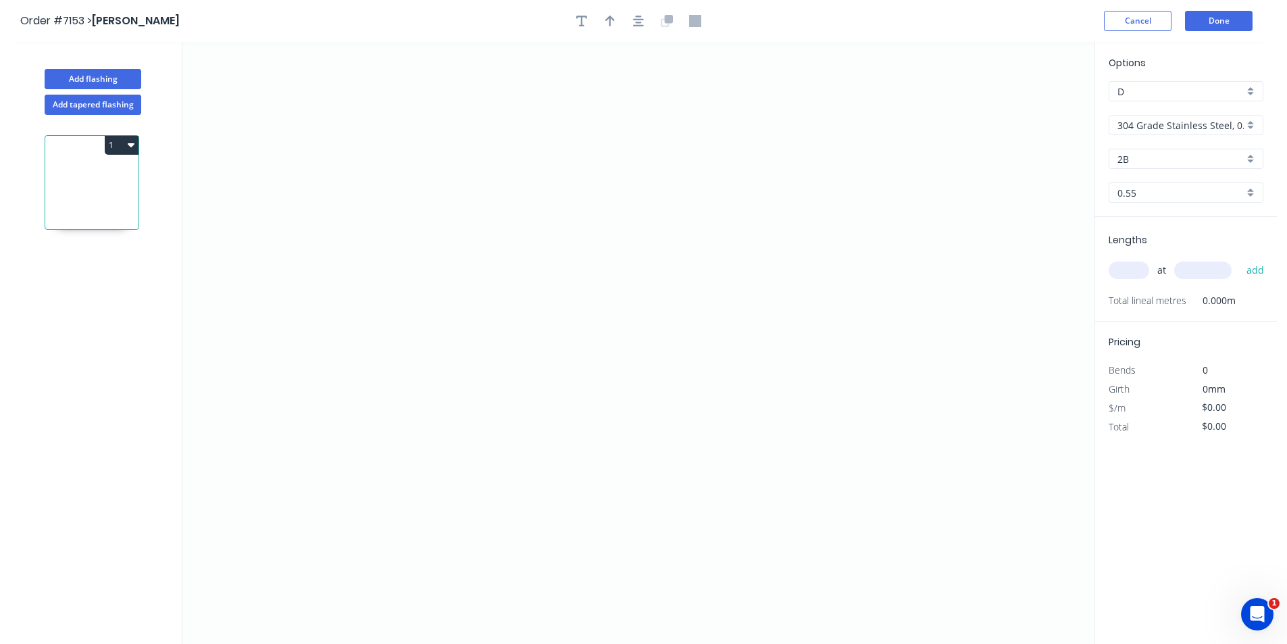
click at [1187, 124] on input "304 Grade Stainless Steel, 0.9mm Perforated Pattern 208 - 2mm hole" at bounding box center [1180, 125] width 126 height 14
click at [1190, 195] on div "Colorbond" at bounding box center [1185, 198] width 153 height 24
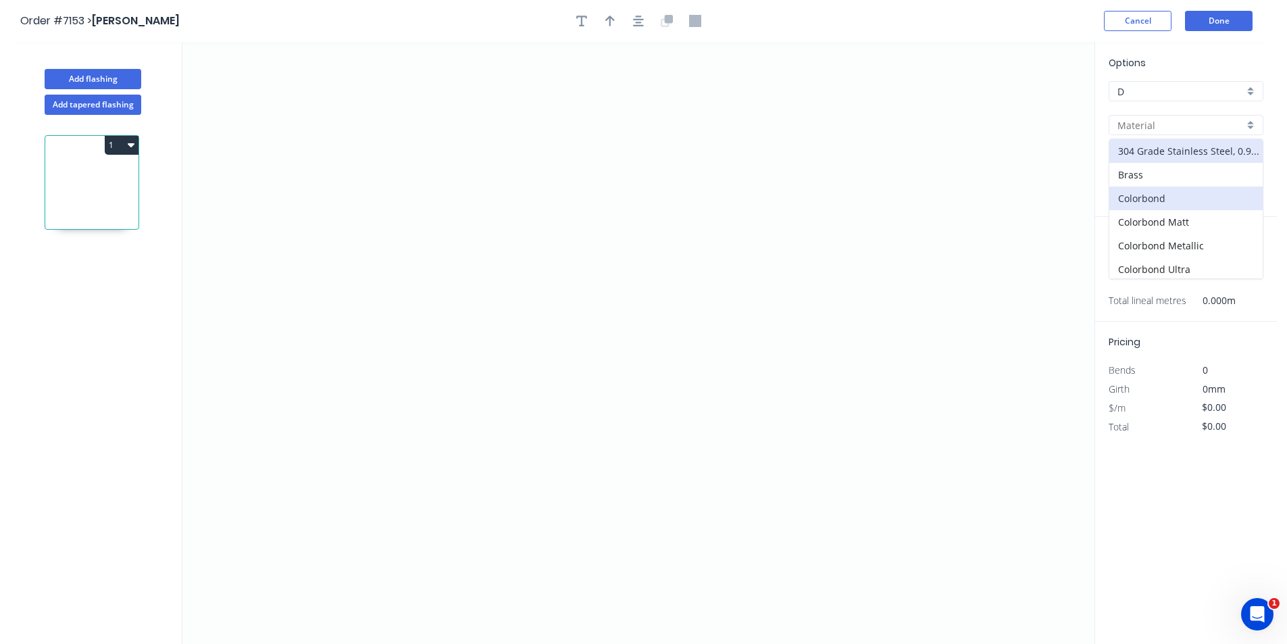
type input "Colorbond"
type input "Basalt"
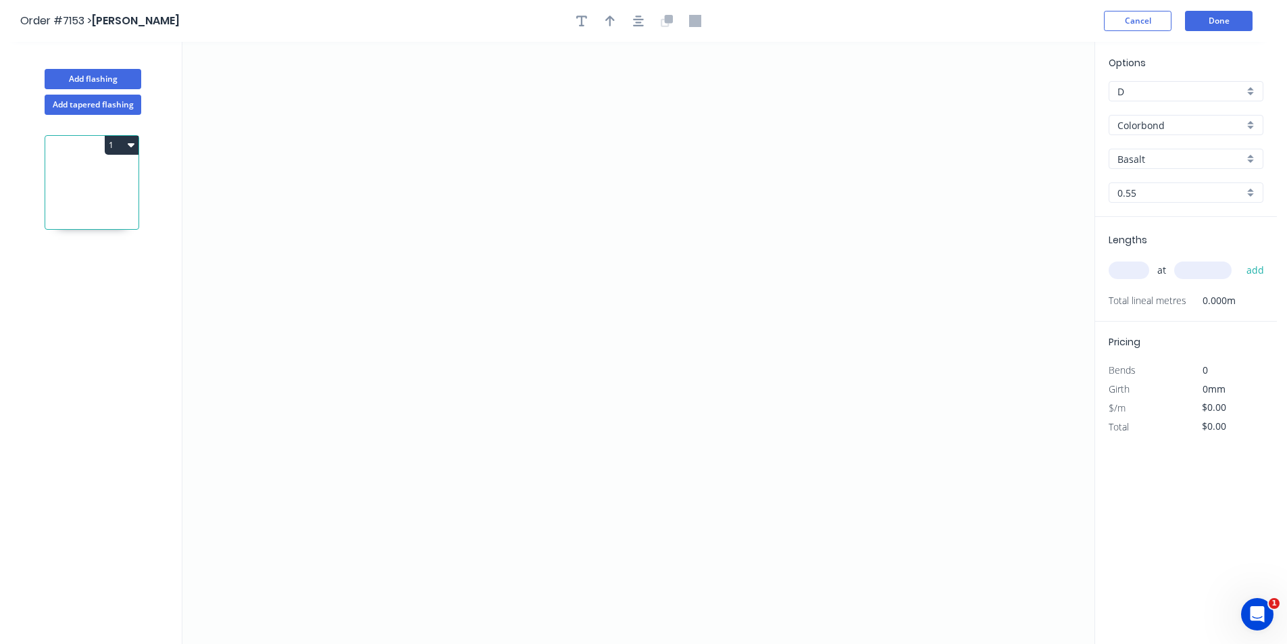
click at [1207, 156] on input "Basalt" at bounding box center [1180, 159] width 126 height 14
click at [1141, 233] on div "Surfmist" at bounding box center [1185, 230] width 153 height 24
type input "Surfmist"
click at [655, 209] on icon "0" at bounding box center [638, 343] width 912 height 602
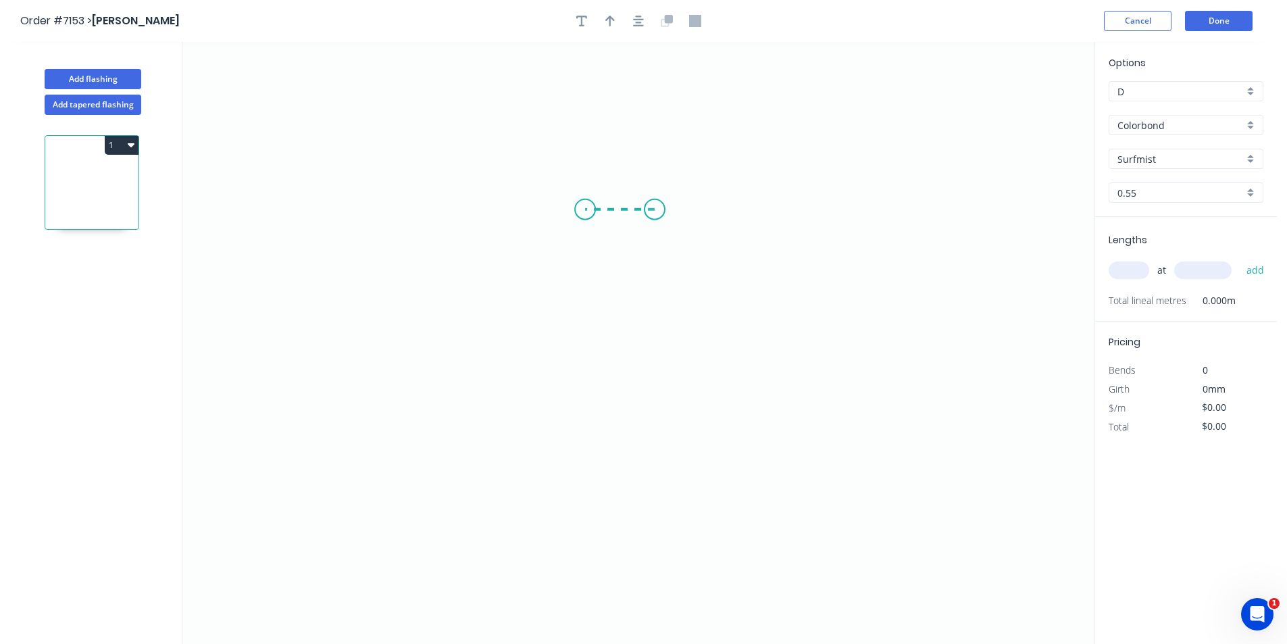
click at [585, 205] on icon "0" at bounding box center [638, 343] width 912 height 602
click at [588, 427] on icon "0 ?" at bounding box center [638, 343] width 912 height 602
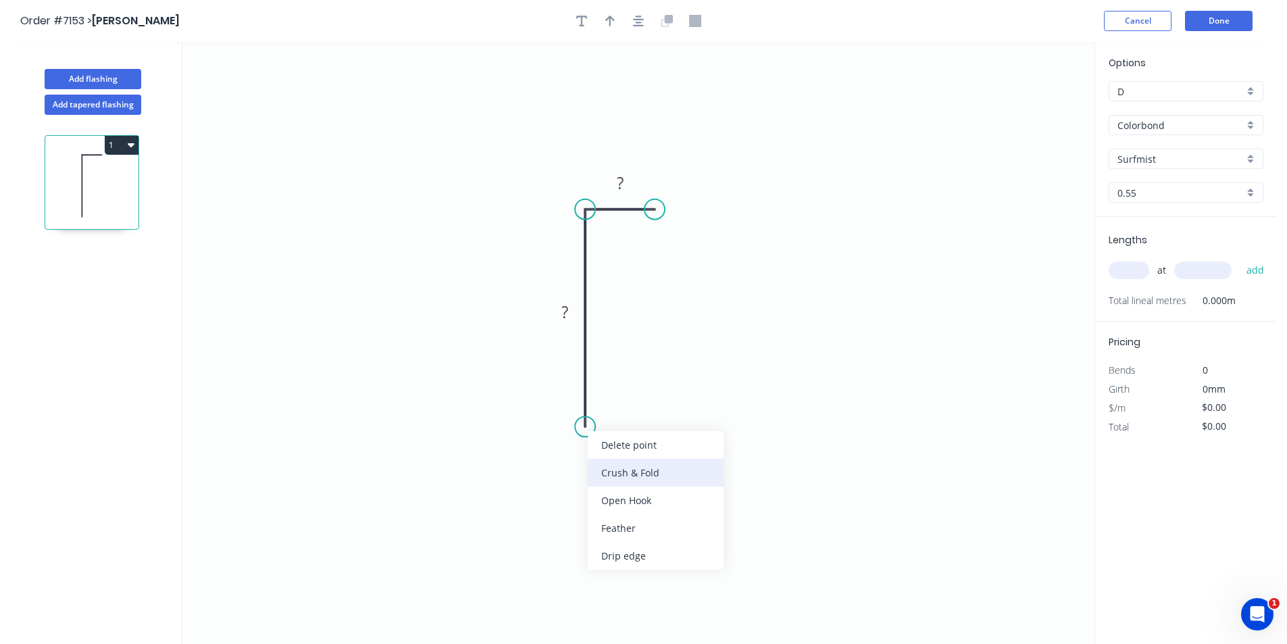
click at [682, 476] on div "Crush & Fold" at bounding box center [656, 473] width 136 height 28
click at [572, 313] on rect at bounding box center [564, 312] width 27 height 19
drag, startPoint x: 658, startPoint y: 209, endPoint x: 660, endPoint y: 220, distance: 10.3
click at [660, 220] on circle at bounding box center [660, 219] width 20 height 20
click at [611, 232] on tspan "º" at bounding box center [610, 233] width 6 height 22
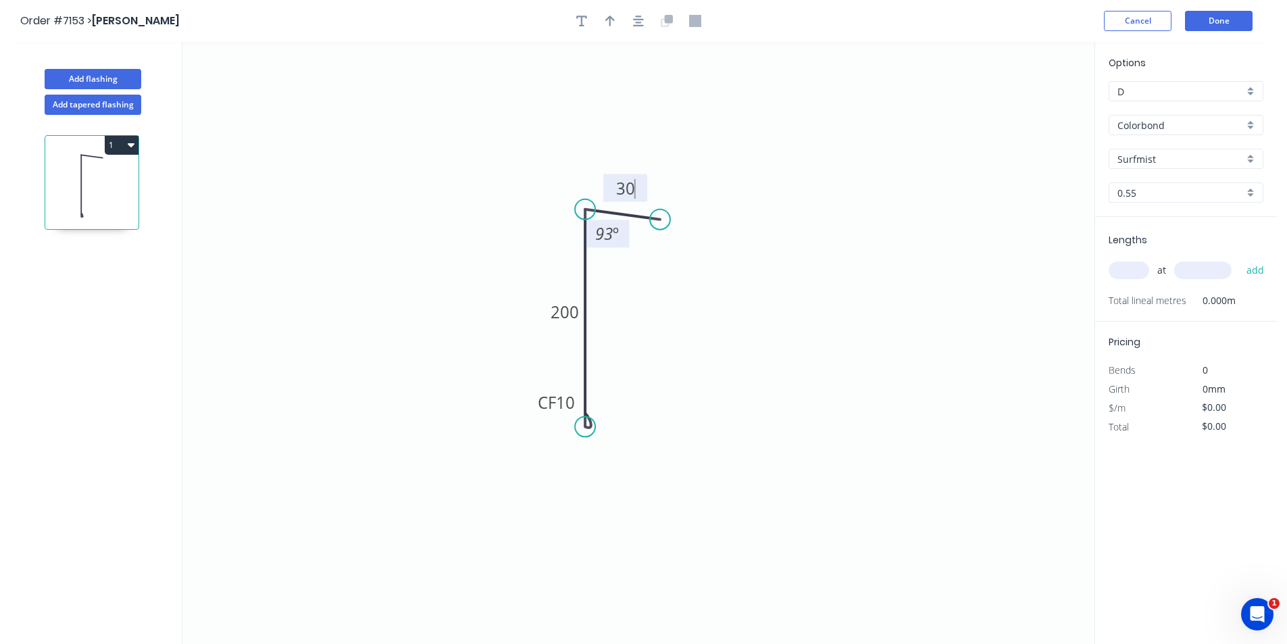
type input "$16.46"
click at [631, 22] on button "button" at bounding box center [638, 21] width 20 height 20
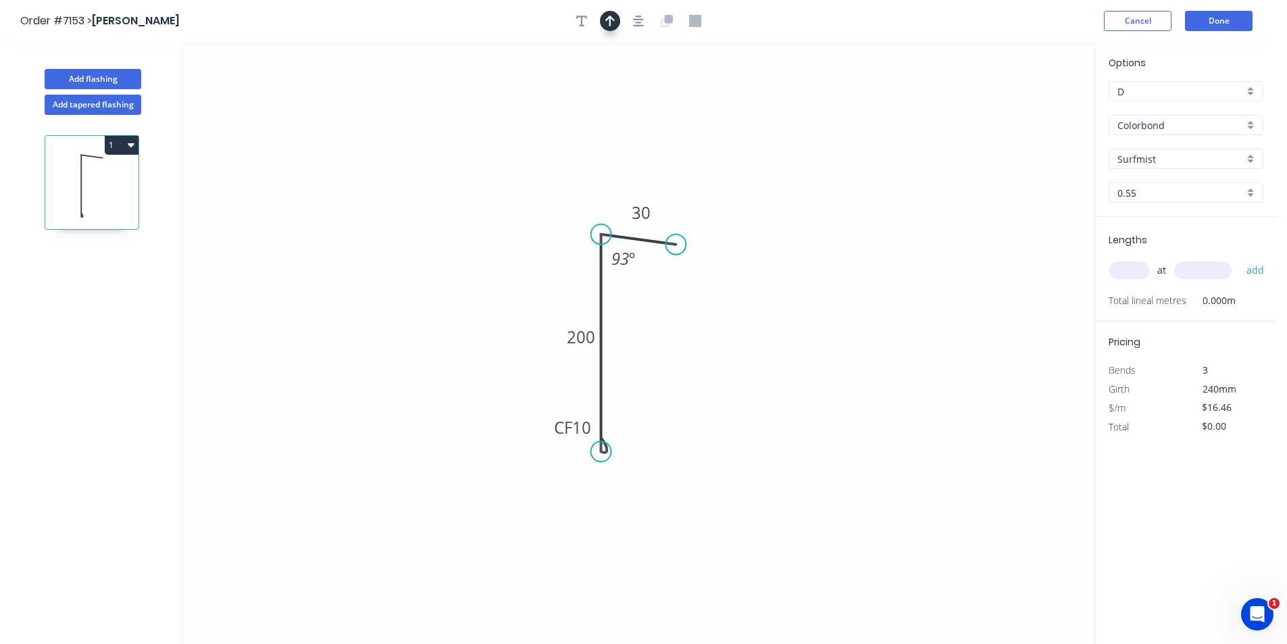
click at [611, 22] on icon "button" at bounding box center [609, 21] width 9 height 11
drag, startPoint x: 1028, startPoint y: 107, endPoint x: 587, endPoint y: 204, distance: 451.1
click at [586, 202] on icon at bounding box center [580, 180] width 12 height 43
click at [1123, 265] on input "text" at bounding box center [1129, 270] width 41 height 18
type input "1"
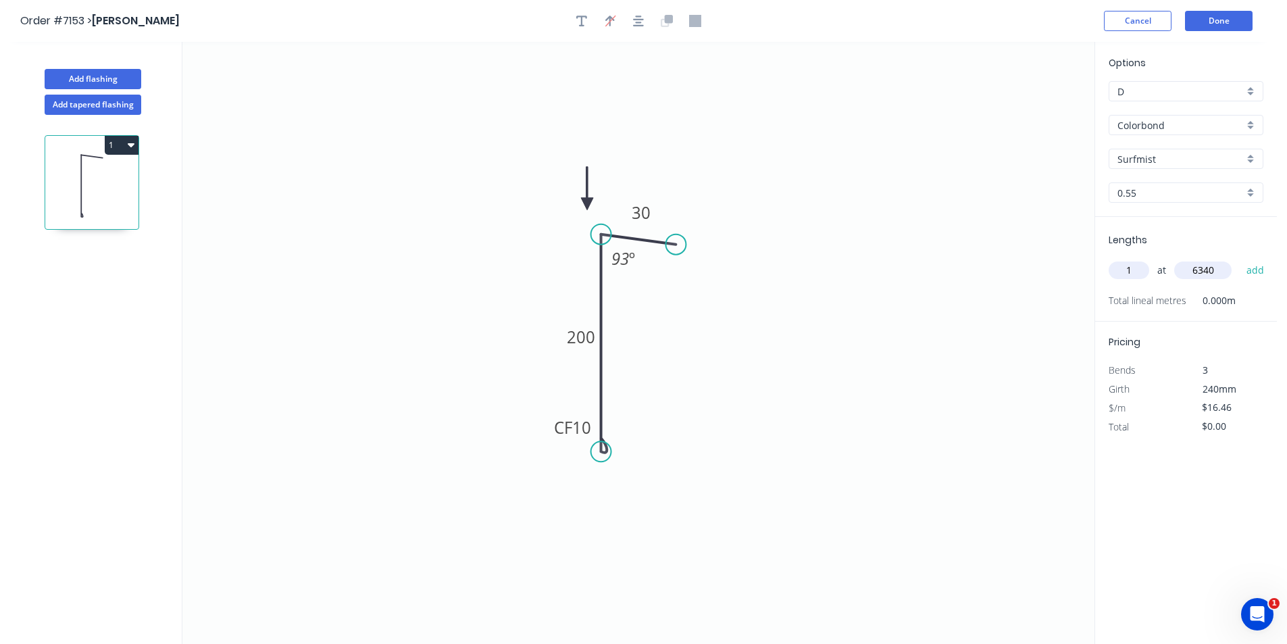
type input "6340"
click at [1240, 259] on button "add" at bounding box center [1256, 270] width 32 height 23
type input "$104.36"
click at [1221, 26] on button "Done" at bounding box center [1219, 21] width 68 height 20
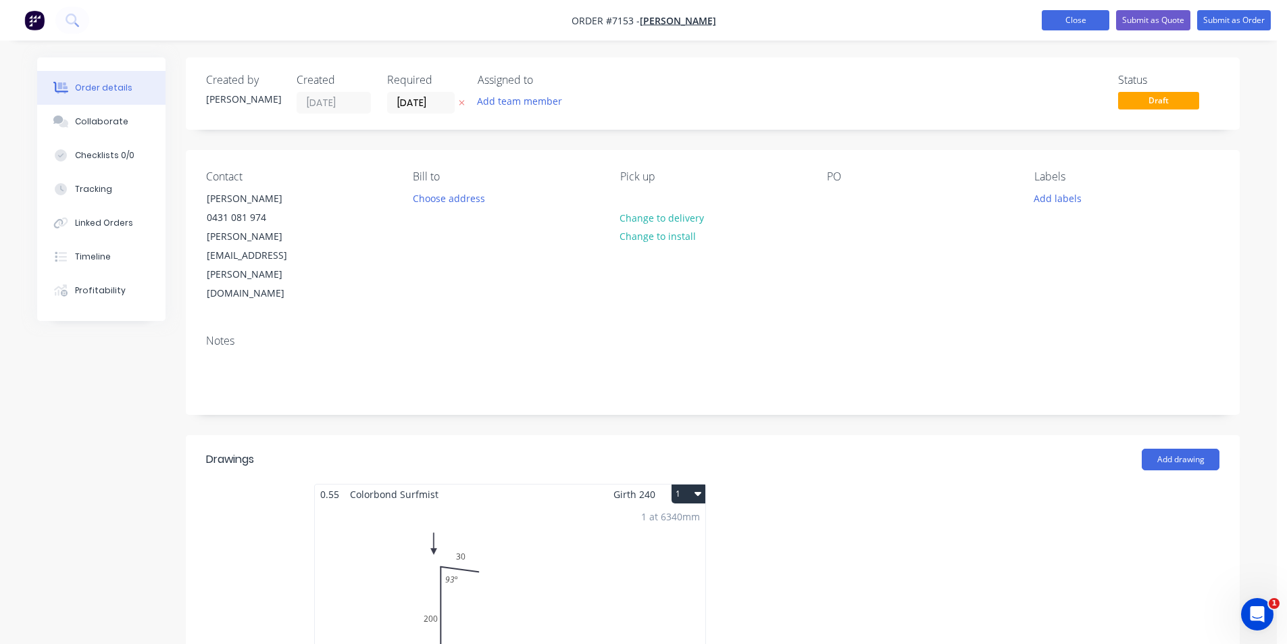
click at [1094, 13] on button "Close" at bounding box center [1076, 20] width 68 height 20
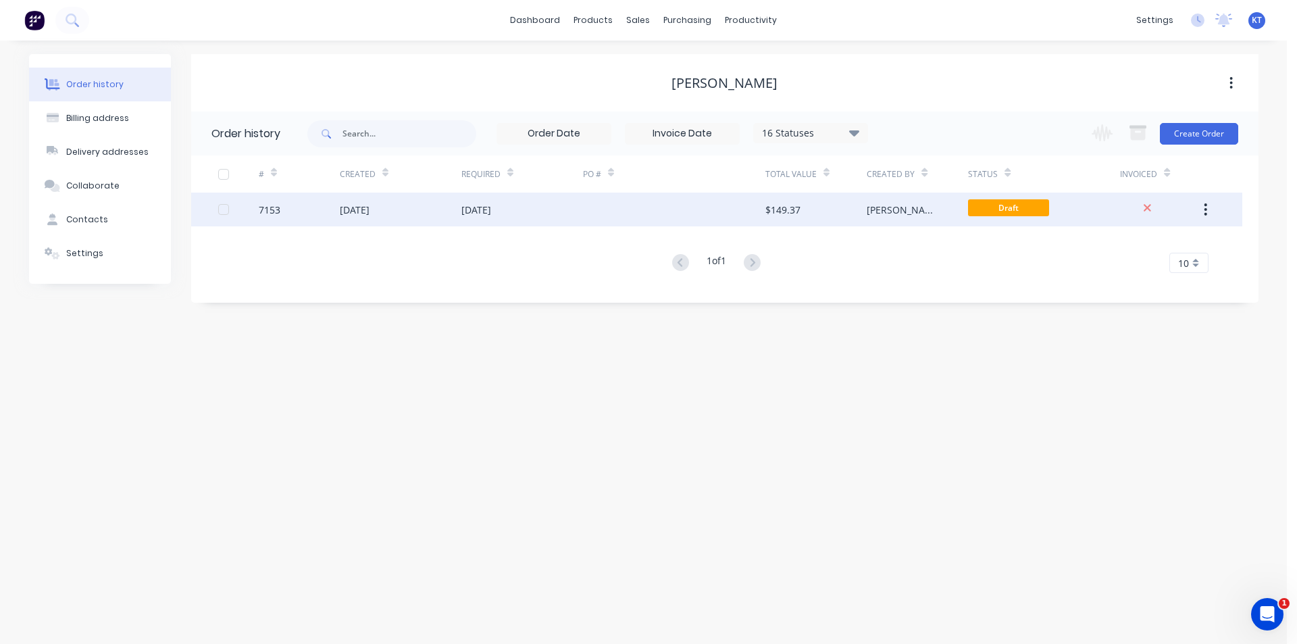
click at [491, 214] on div "10 Oct 2025" at bounding box center [476, 210] width 30 height 14
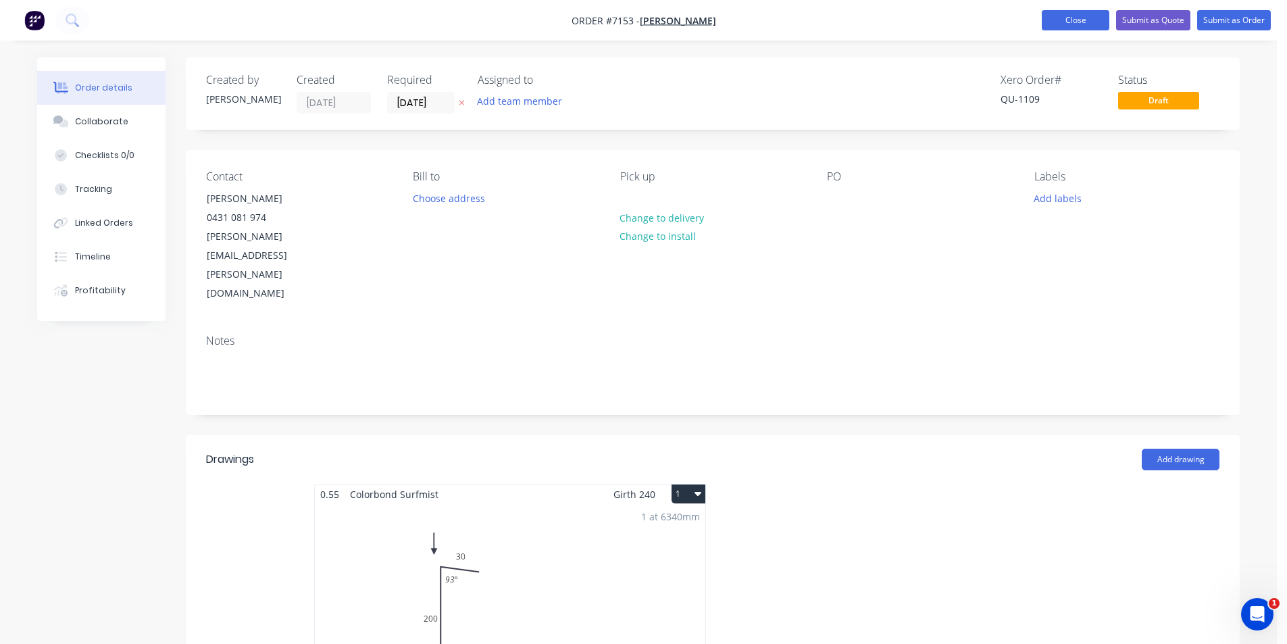
click at [1079, 19] on button "Close" at bounding box center [1076, 20] width 68 height 20
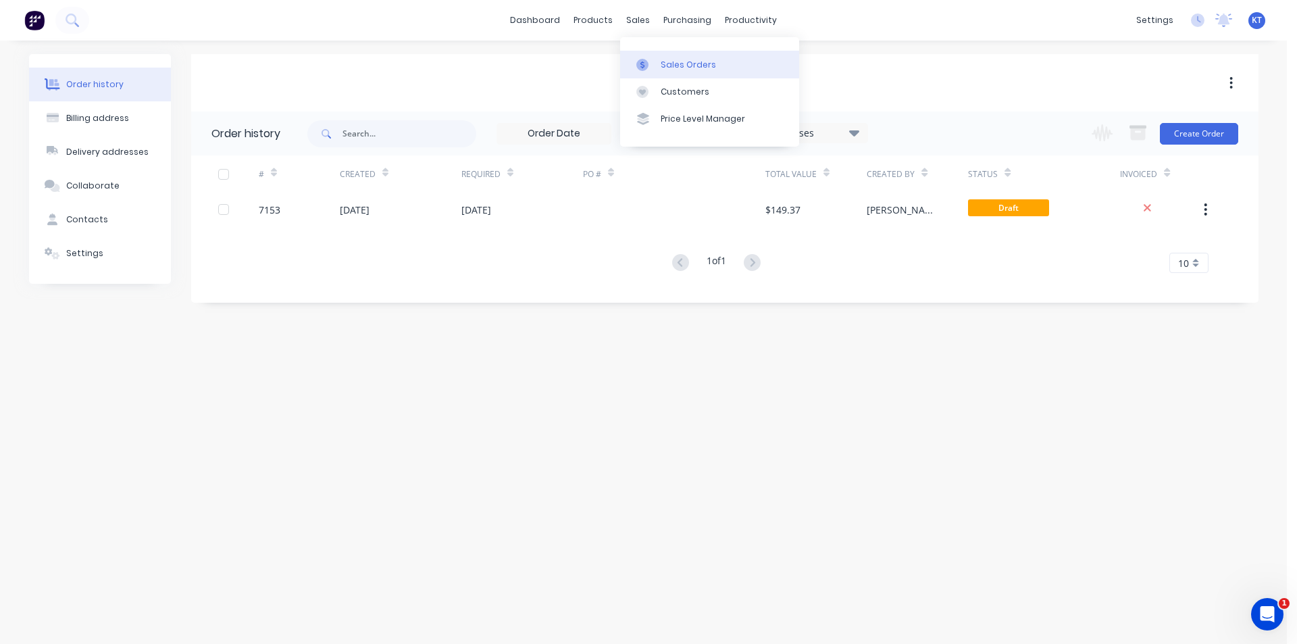
click at [680, 65] on div "Sales Orders" at bounding box center [688, 65] width 55 height 12
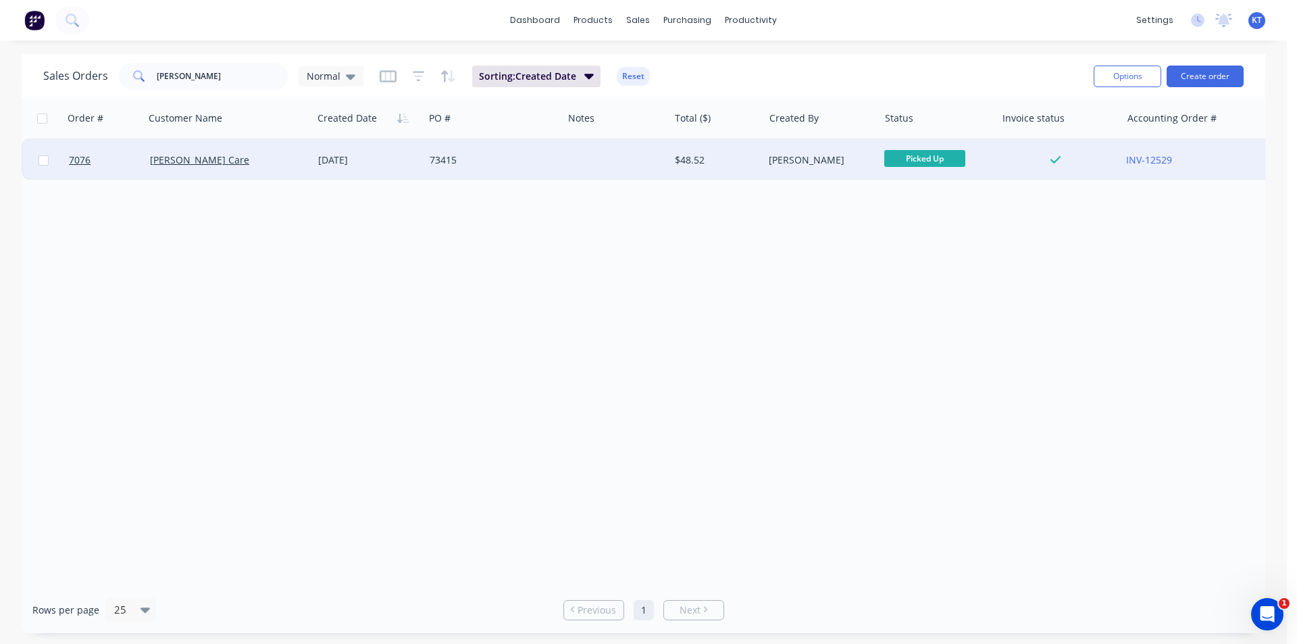
click at [825, 163] on div "Mark Goodwin" at bounding box center [818, 160] width 99 height 14
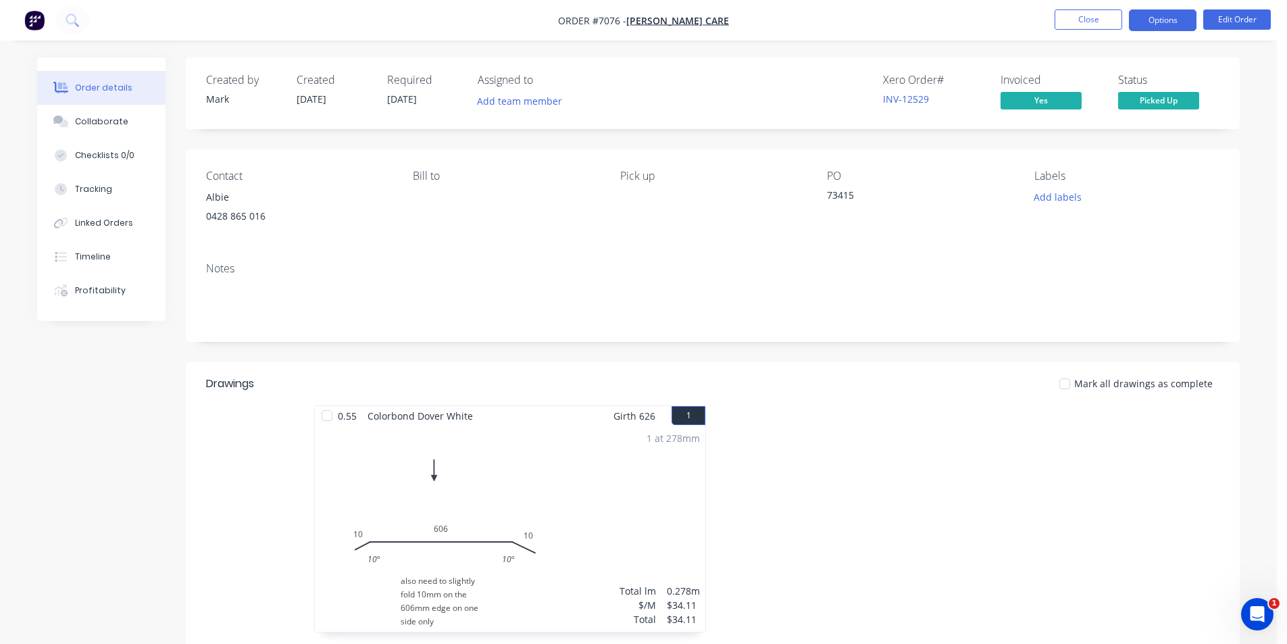
click at [1159, 22] on button "Options" at bounding box center [1163, 20] width 68 height 22
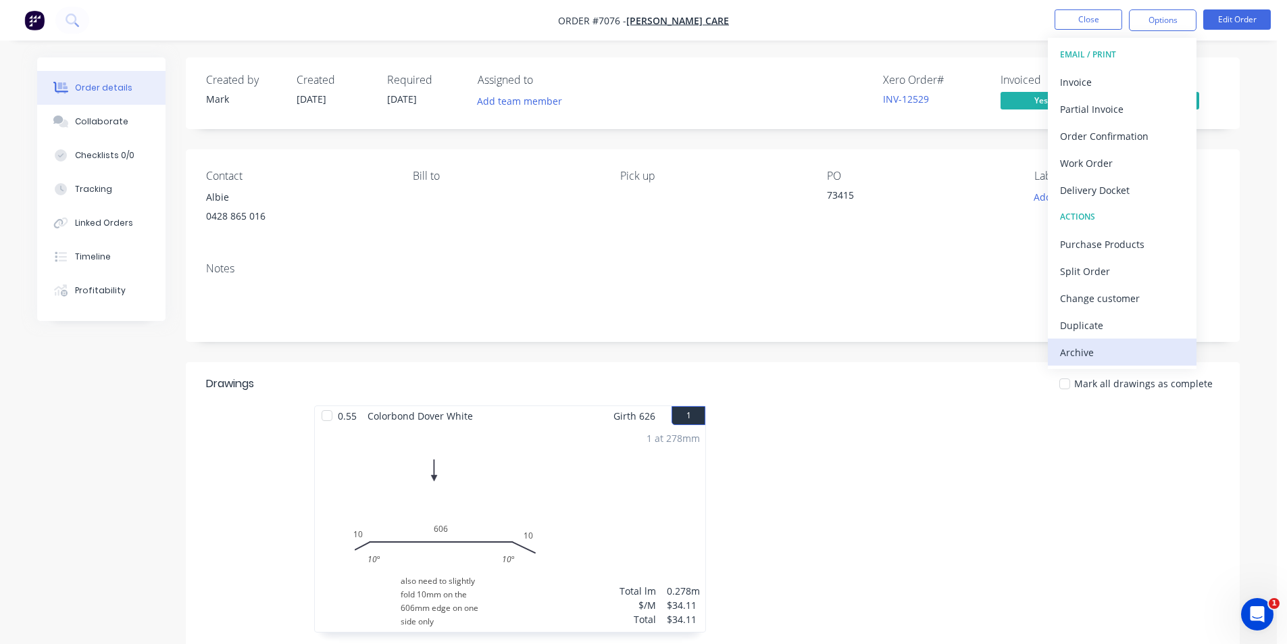
click at [1109, 355] on div "Archive" at bounding box center [1122, 353] width 124 height 20
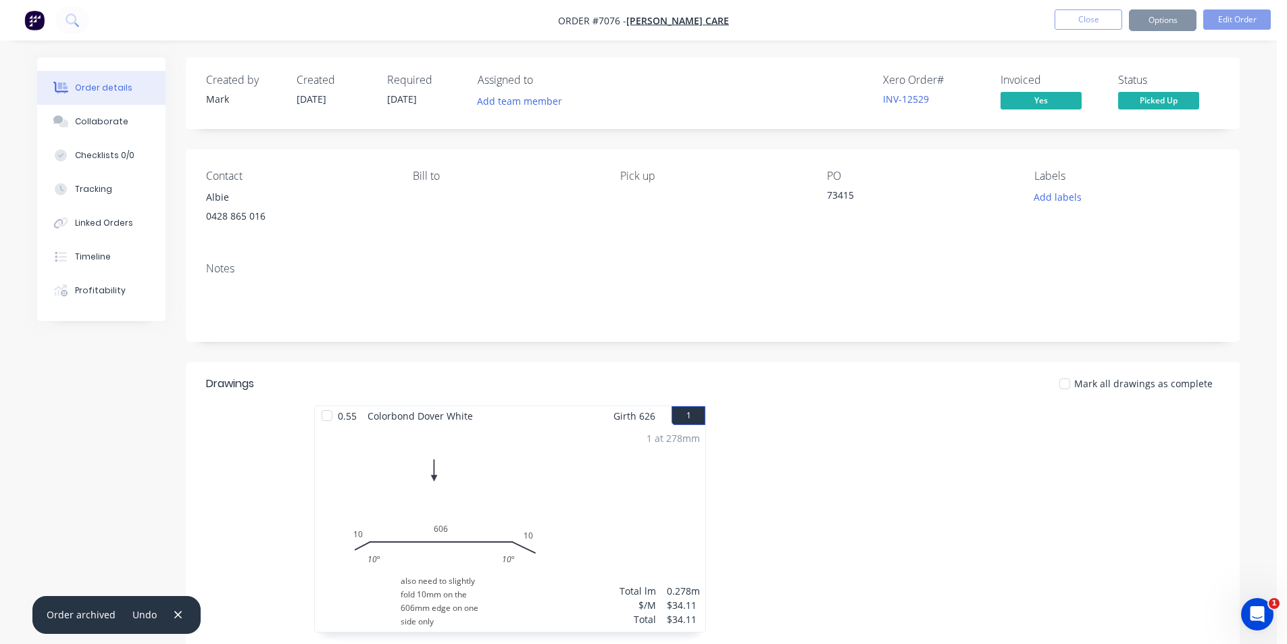
click at [1072, 388] on div at bounding box center [1064, 383] width 27 height 27
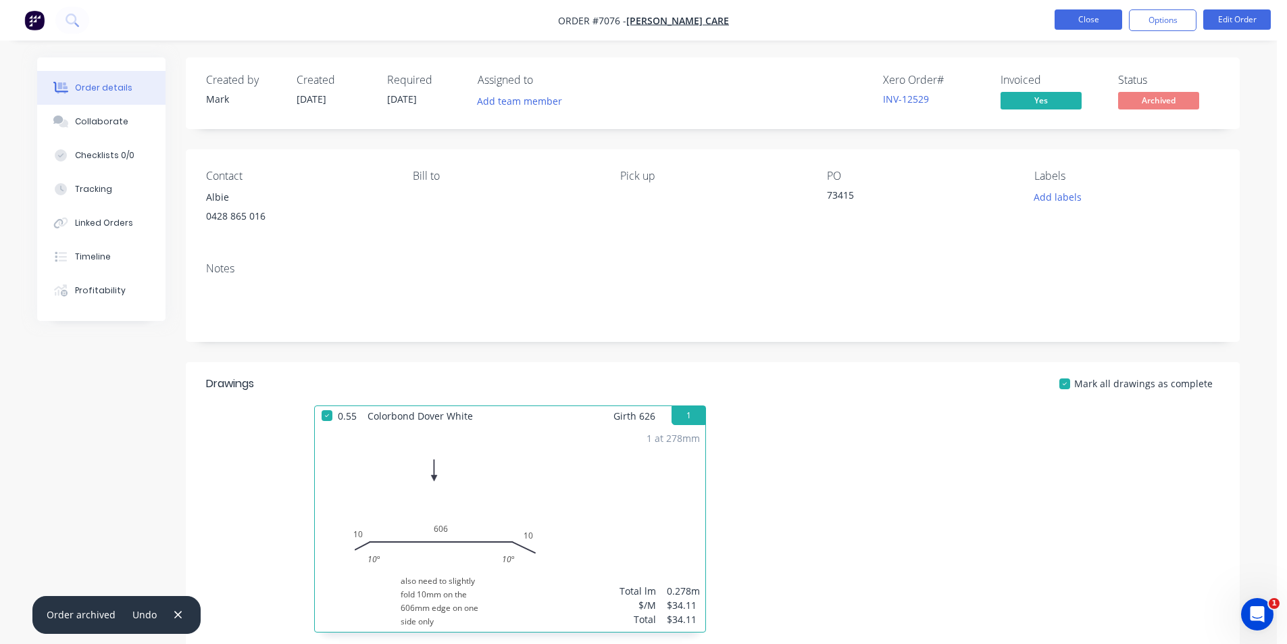
click at [1075, 16] on button "Close" at bounding box center [1089, 19] width 68 height 20
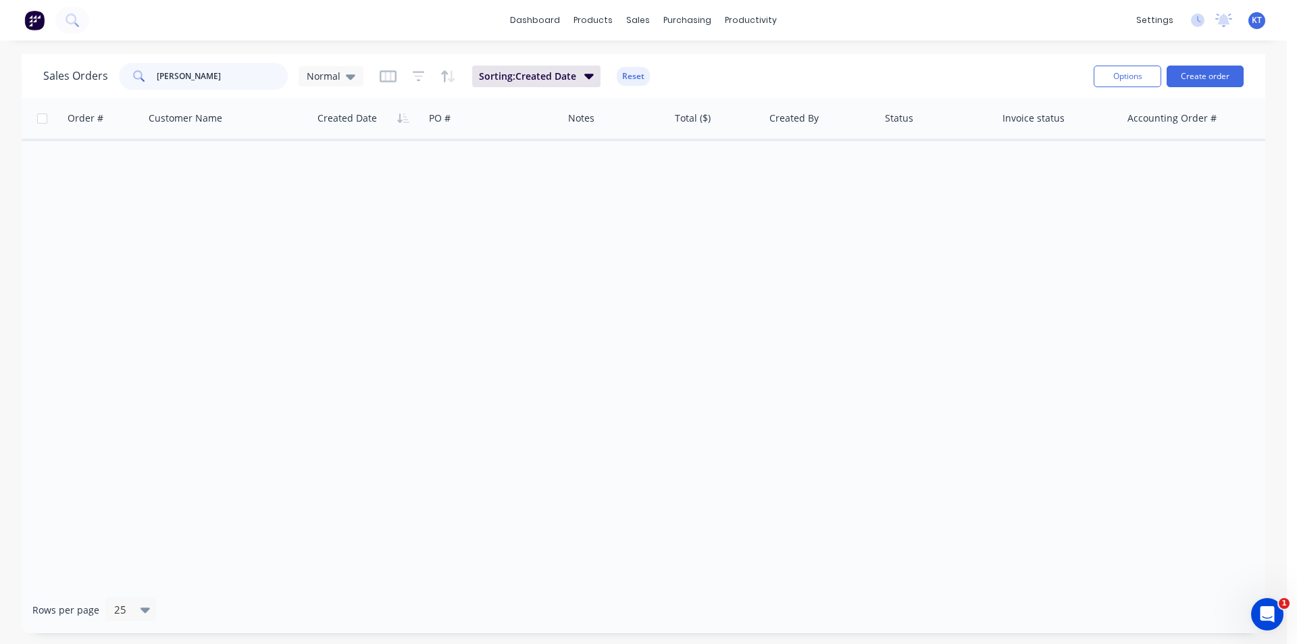
drag, startPoint x: 205, startPoint y: 73, endPoint x: 48, endPoint y: 76, distance: 157.4
click at [49, 76] on div "Sales Orders crowley Normal" at bounding box center [203, 76] width 320 height 27
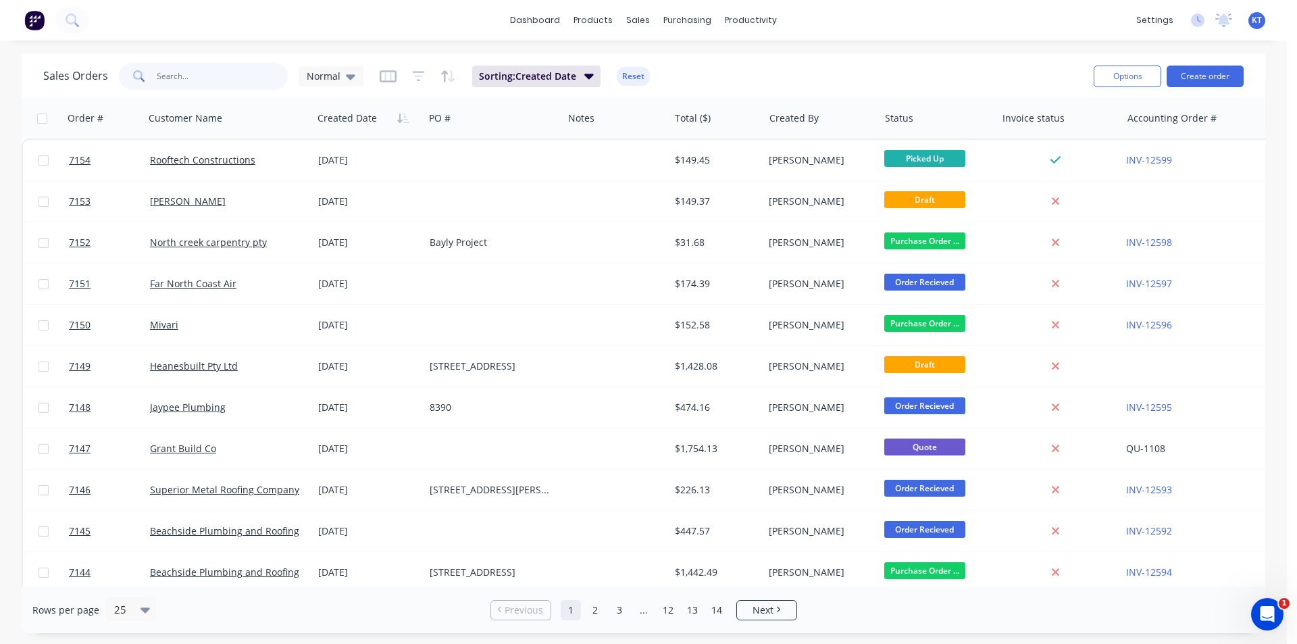
click at [201, 80] on input "text" at bounding box center [223, 76] width 132 height 27
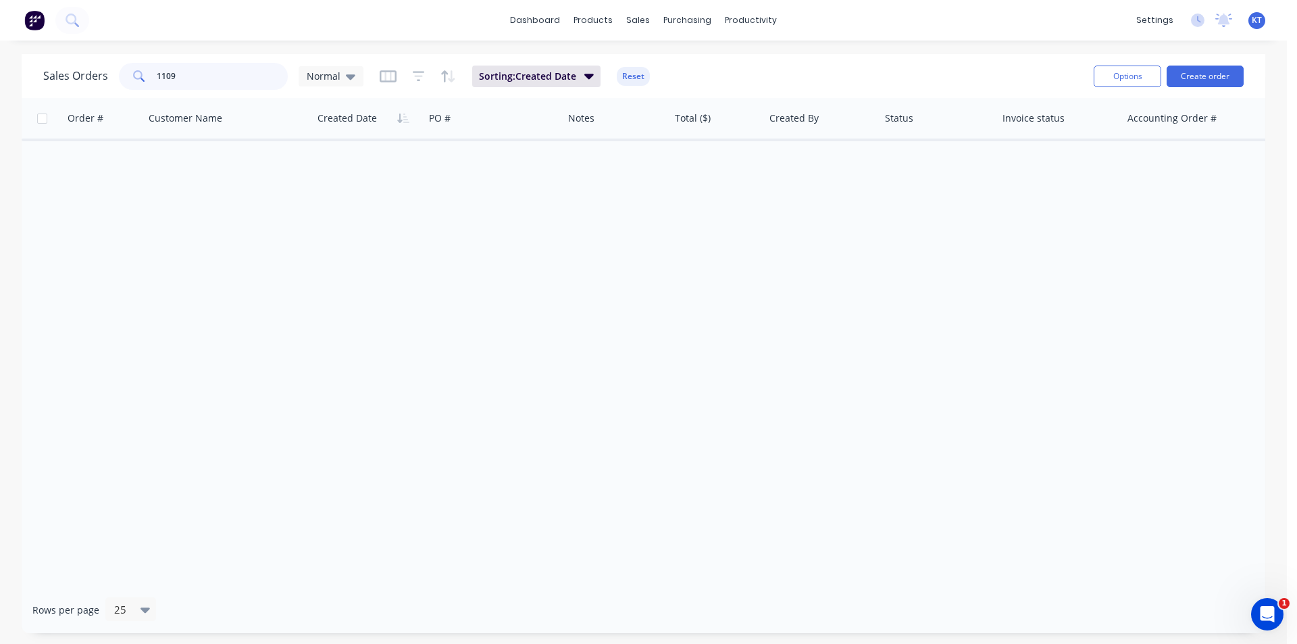
drag, startPoint x: 251, startPoint y: 81, endPoint x: 64, endPoint y: 80, distance: 187.8
click at [64, 80] on div "Sales Orders 1109 Normal" at bounding box center [203, 76] width 320 height 27
type input "7153"
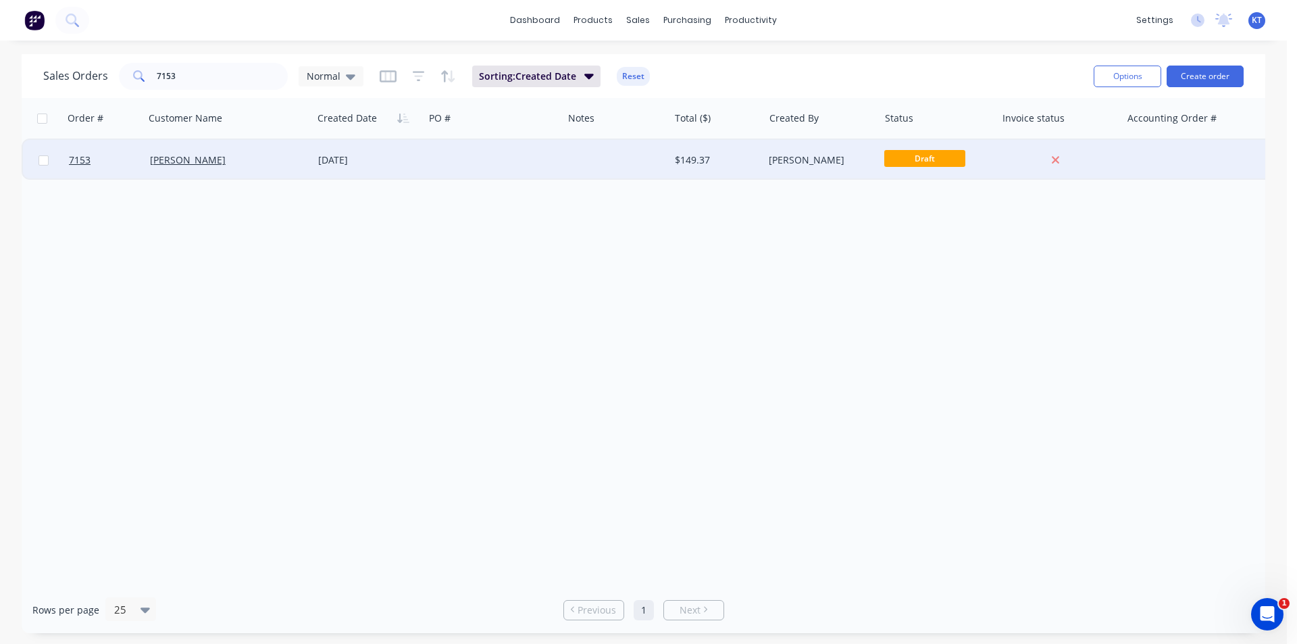
click at [836, 158] on div "[PERSON_NAME]" at bounding box center [818, 160] width 99 height 14
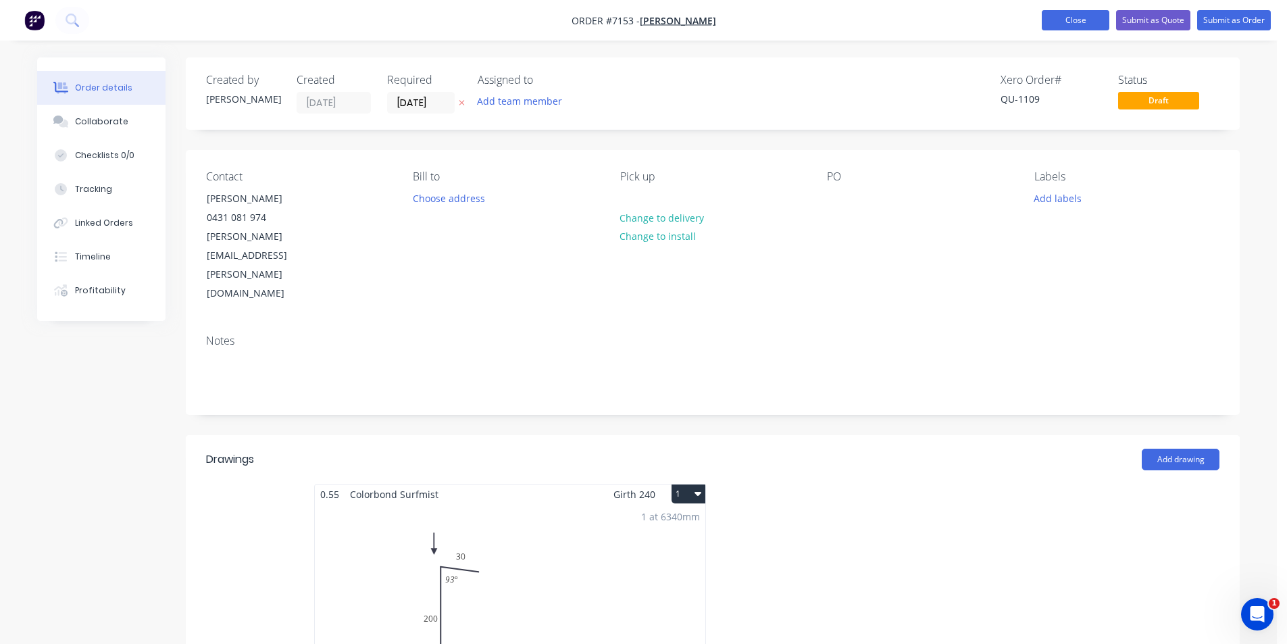
click at [1073, 26] on button "Close" at bounding box center [1076, 20] width 68 height 20
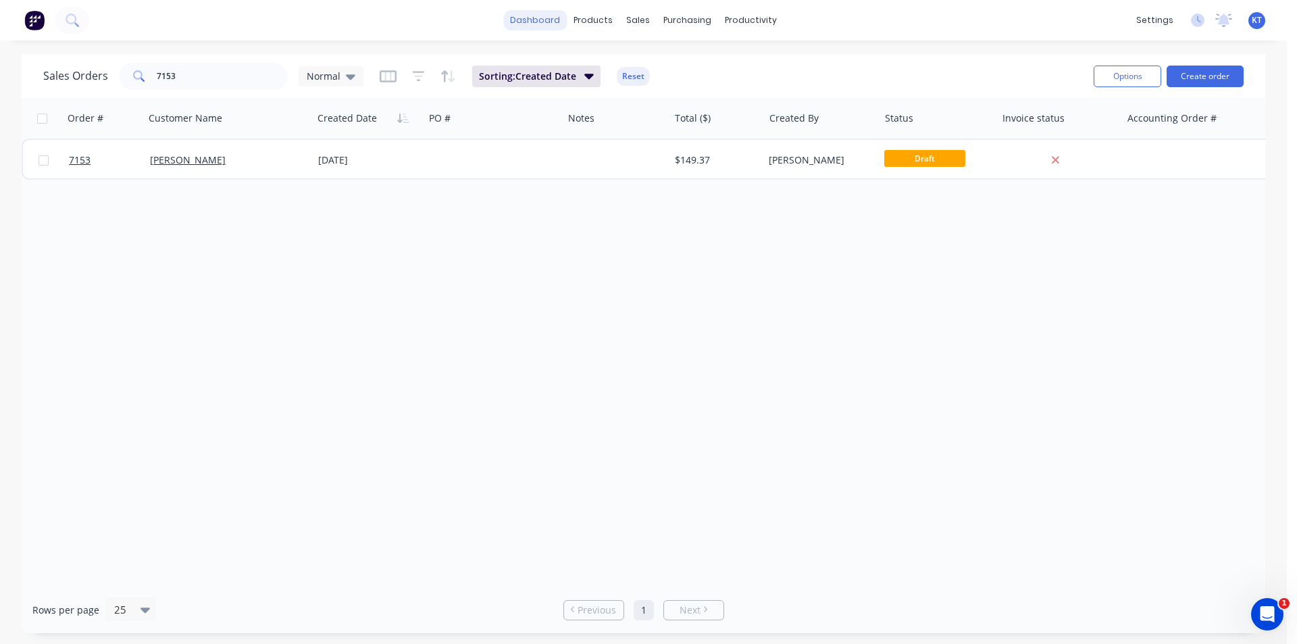
click at [544, 20] on link "dashboard" at bounding box center [535, 20] width 64 height 20
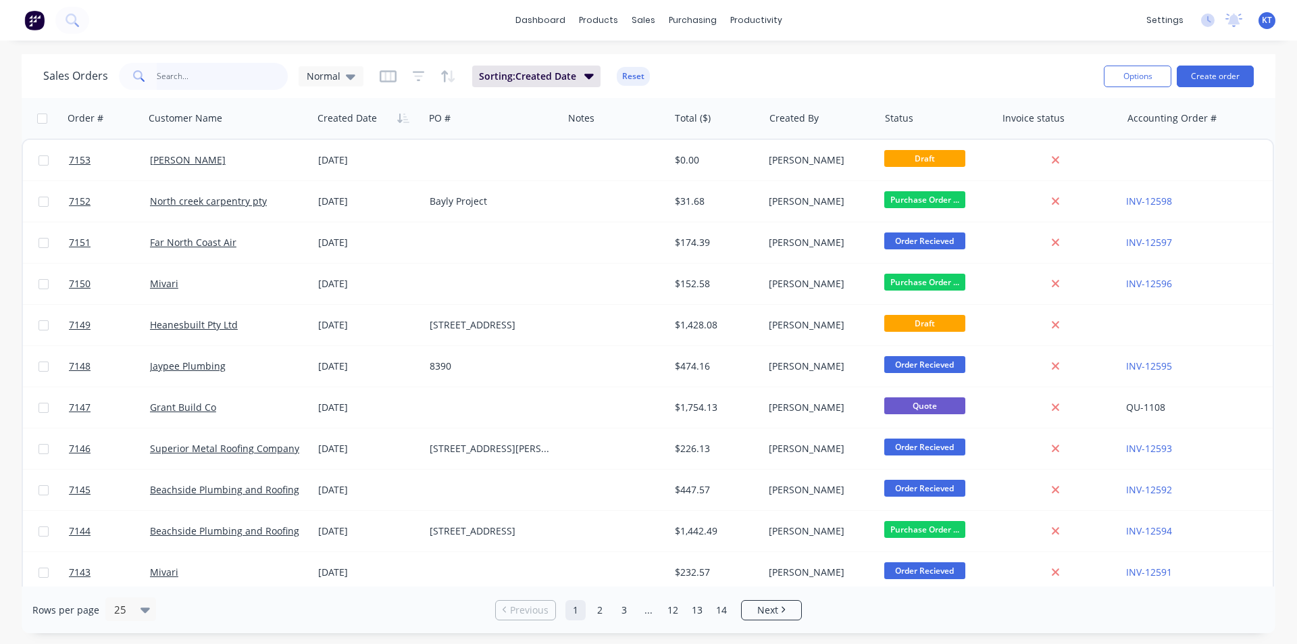
click at [186, 74] on input "text" at bounding box center [223, 76] width 132 height 27
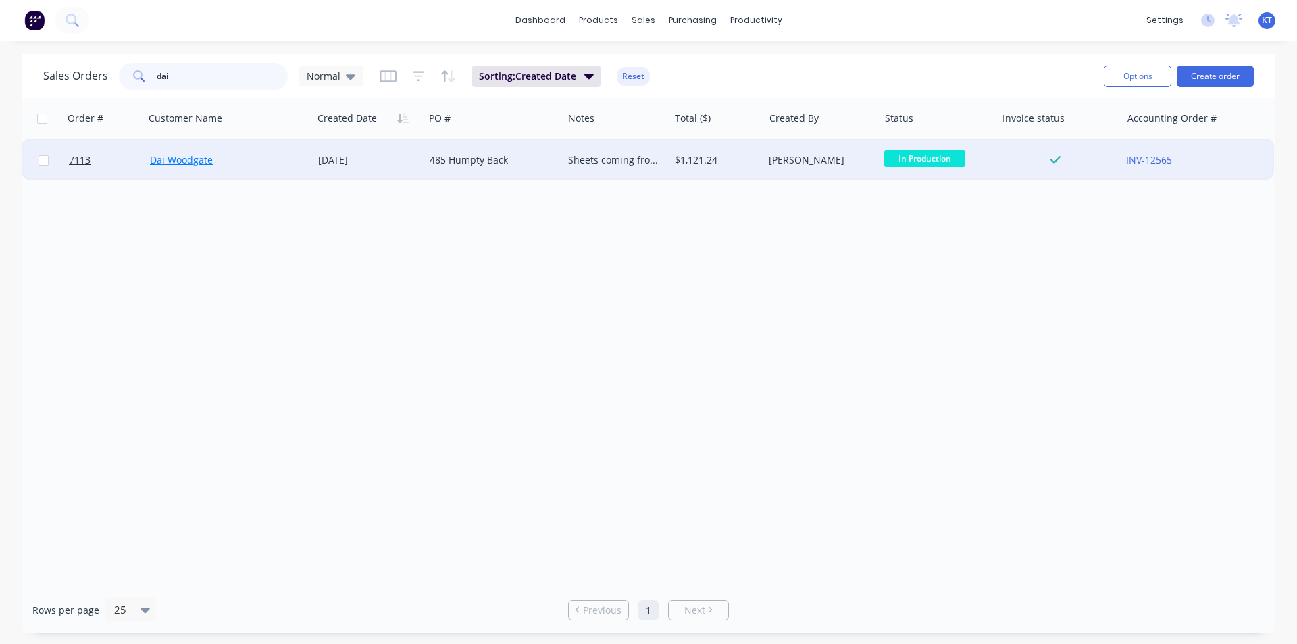
type input "dai"
click at [210, 159] on link "Dai Woodgate" at bounding box center [181, 159] width 63 height 13
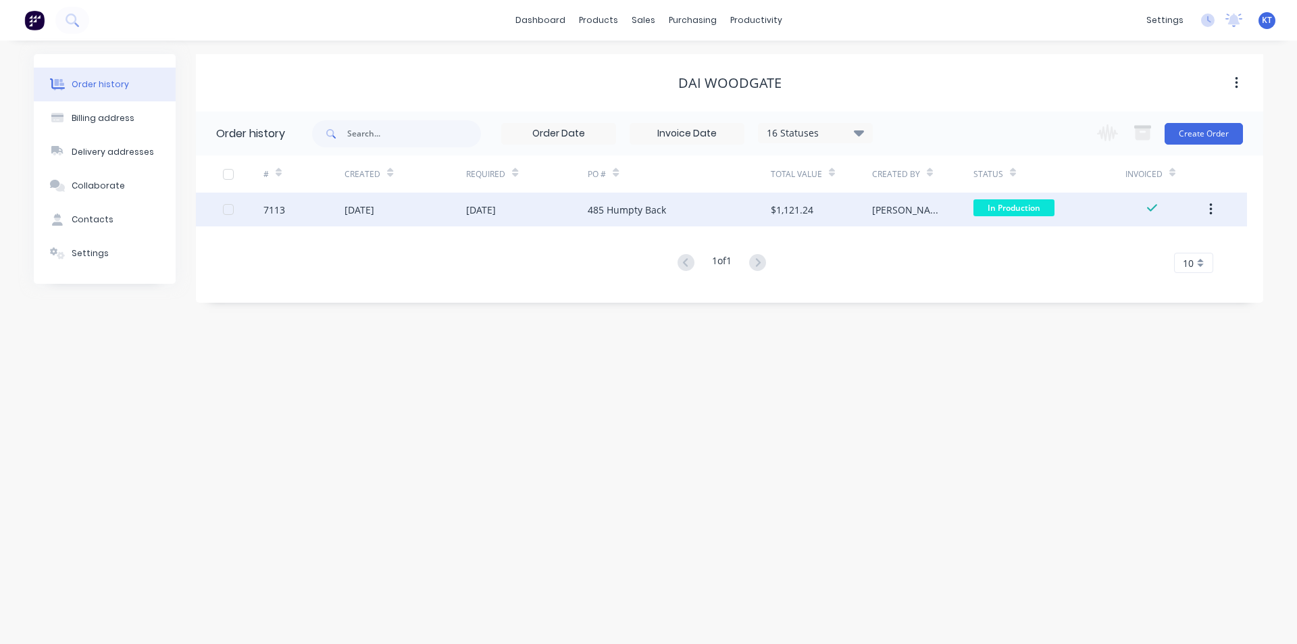
click at [805, 216] on div "$1,121.24" at bounding box center [792, 210] width 43 height 14
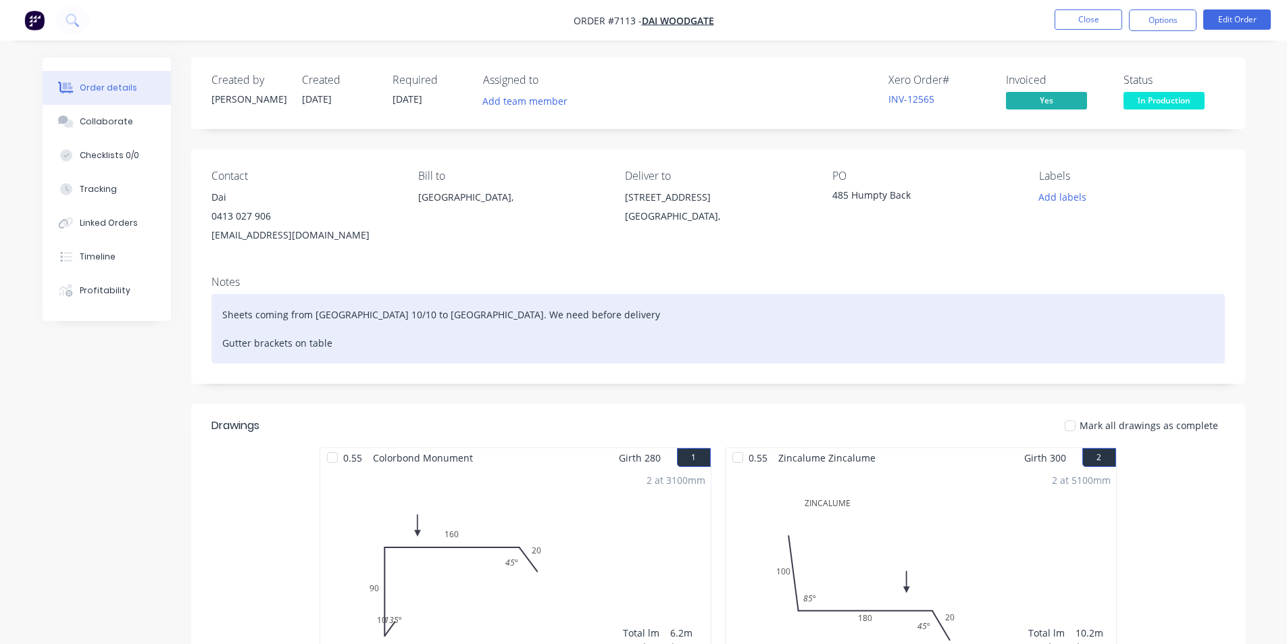
click at [470, 355] on div "Sheets coming from Lysaght 10/10 to us. We need before delivery Gutter brackets…" at bounding box center [717, 329] width 1013 height 70
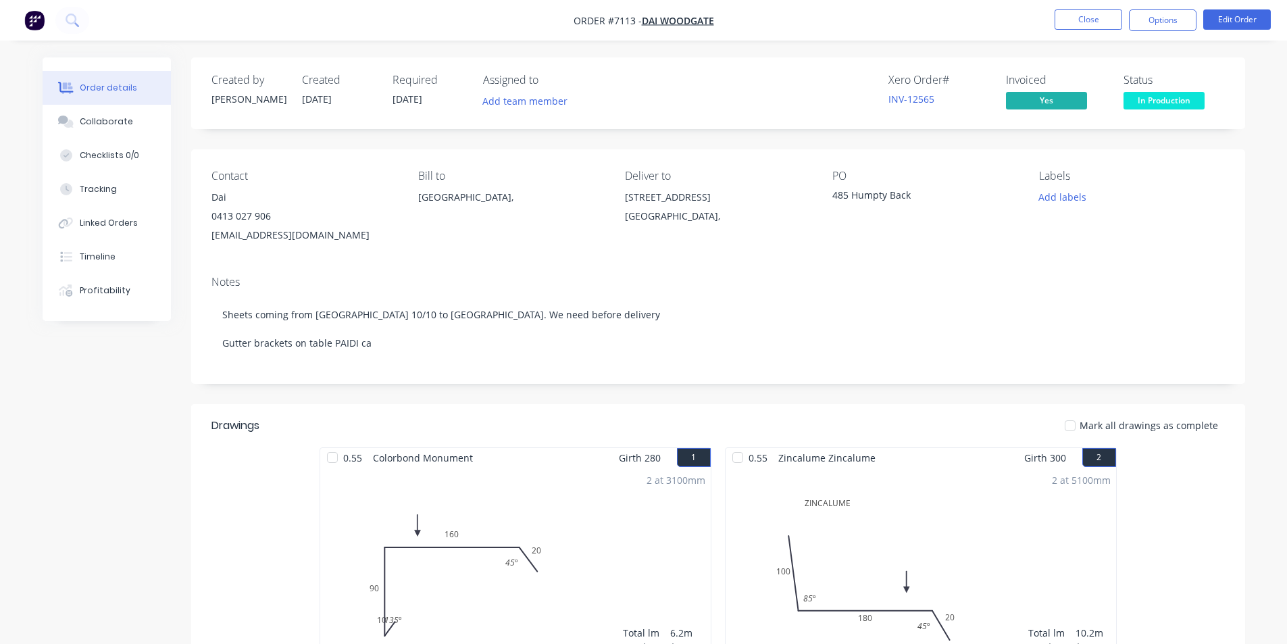
scroll to position [270, 0]
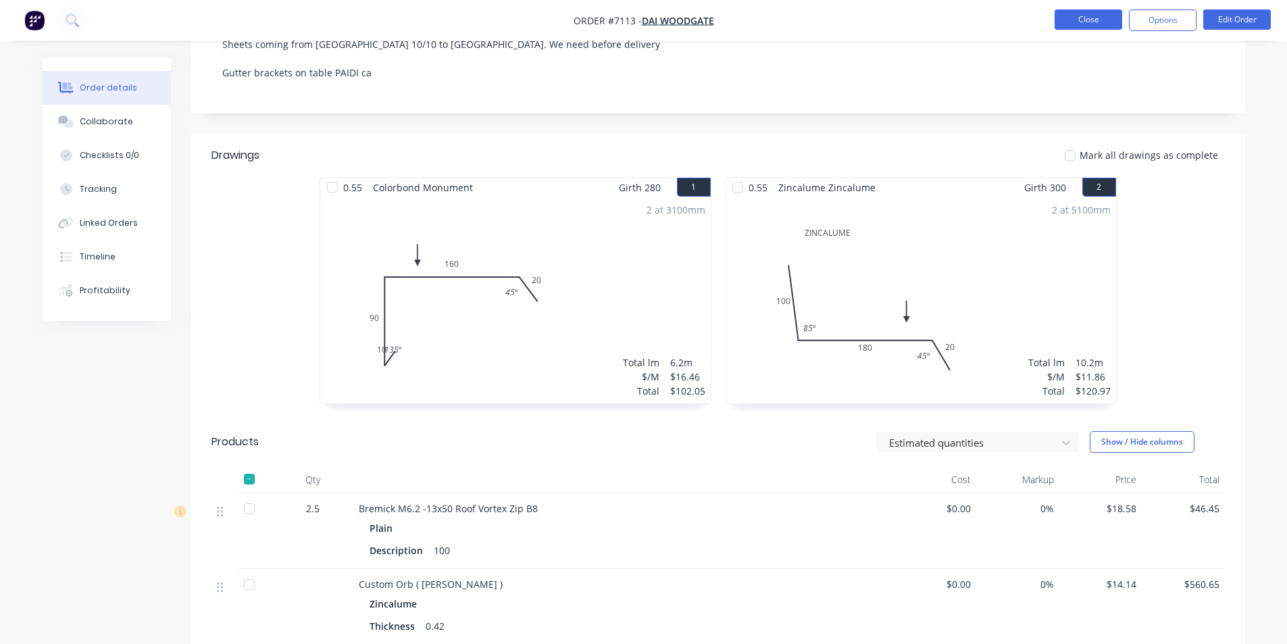
click at [1097, 20] on button "Close" at bounding box center [1089, 19] width 68 height 20
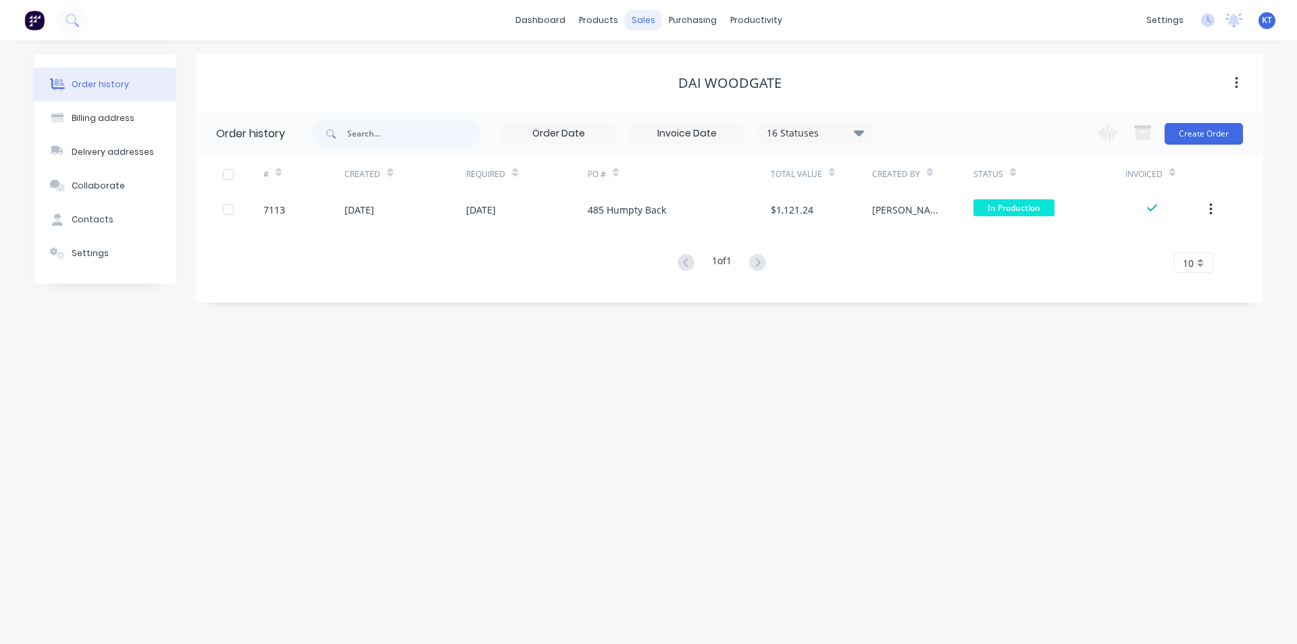
click at [643, 18] on div "sales" at bounding box center [643, 20] width 37 height 20
click at [674, 86] on div "Customers" at bounding box center [689, 92] width 49 height 12
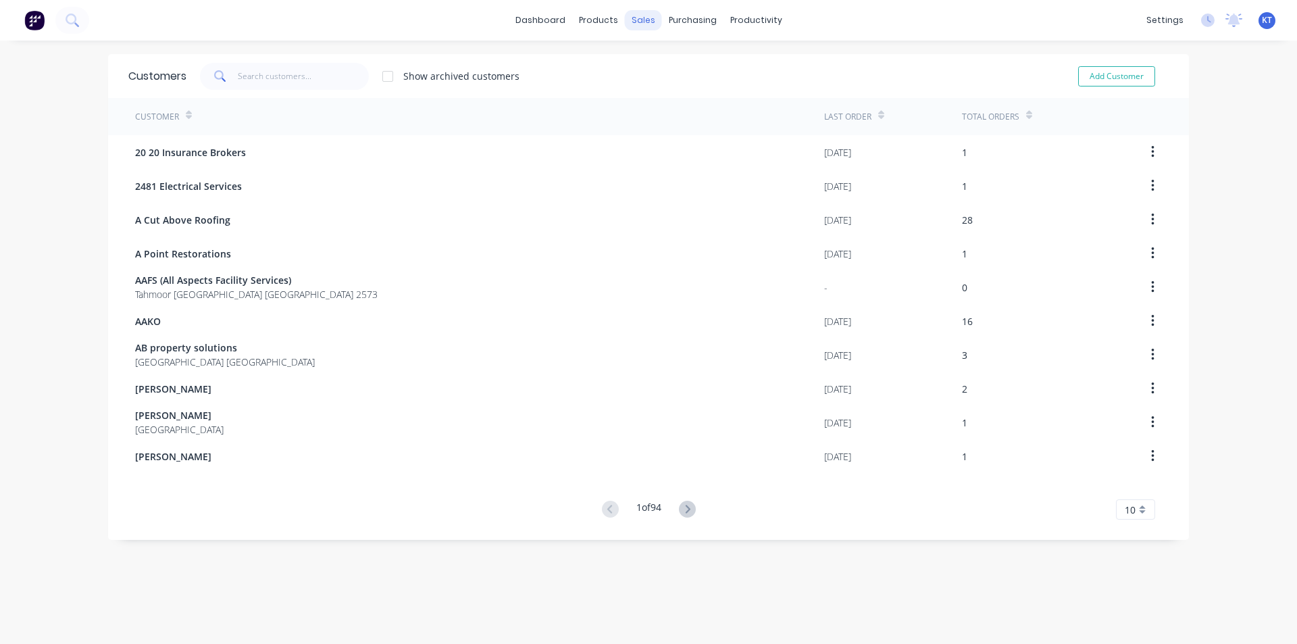
click at [644, 23] on div "sales" at bounding box center [643, 20] width 37 height 20
click at [669, 69] on div "Sales Orders" at bounding box center [688, 65] width 55 height 12
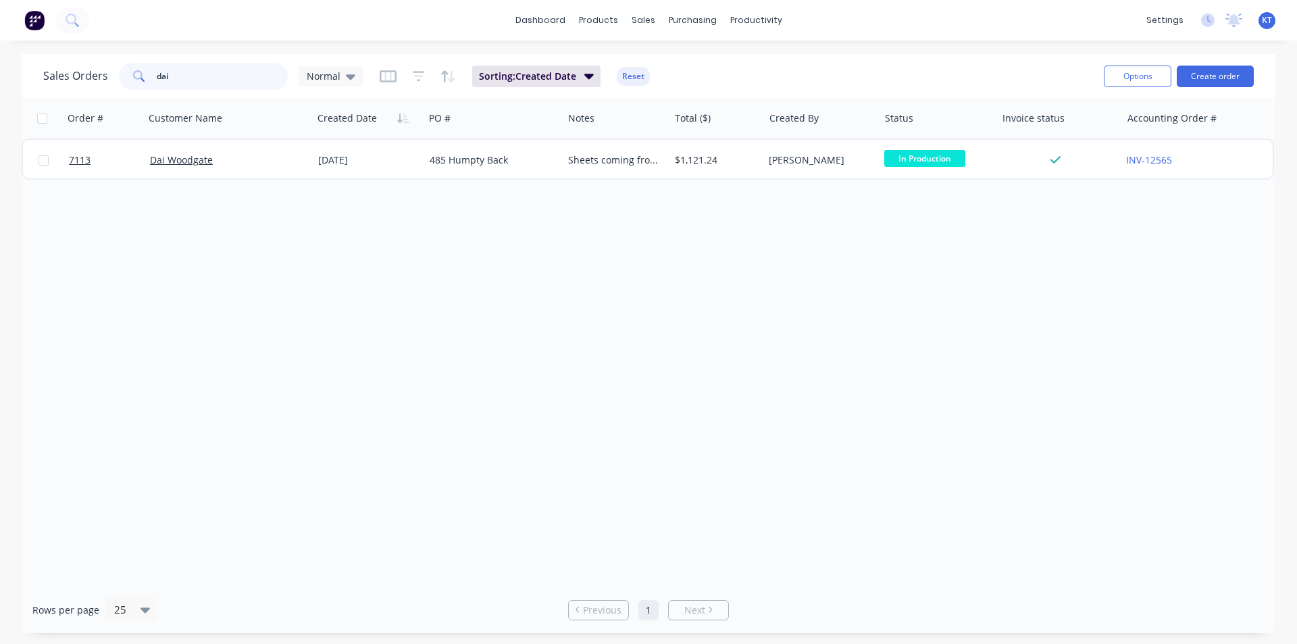
drag, startPoint x: 208, startPoint y: 78, endPoint x: 78, endPoint y: 62, distance: 131.4
click at [78, 63] on div "Sales Orders dai Normal" at bounding box center [203, 76] width 320 height 27
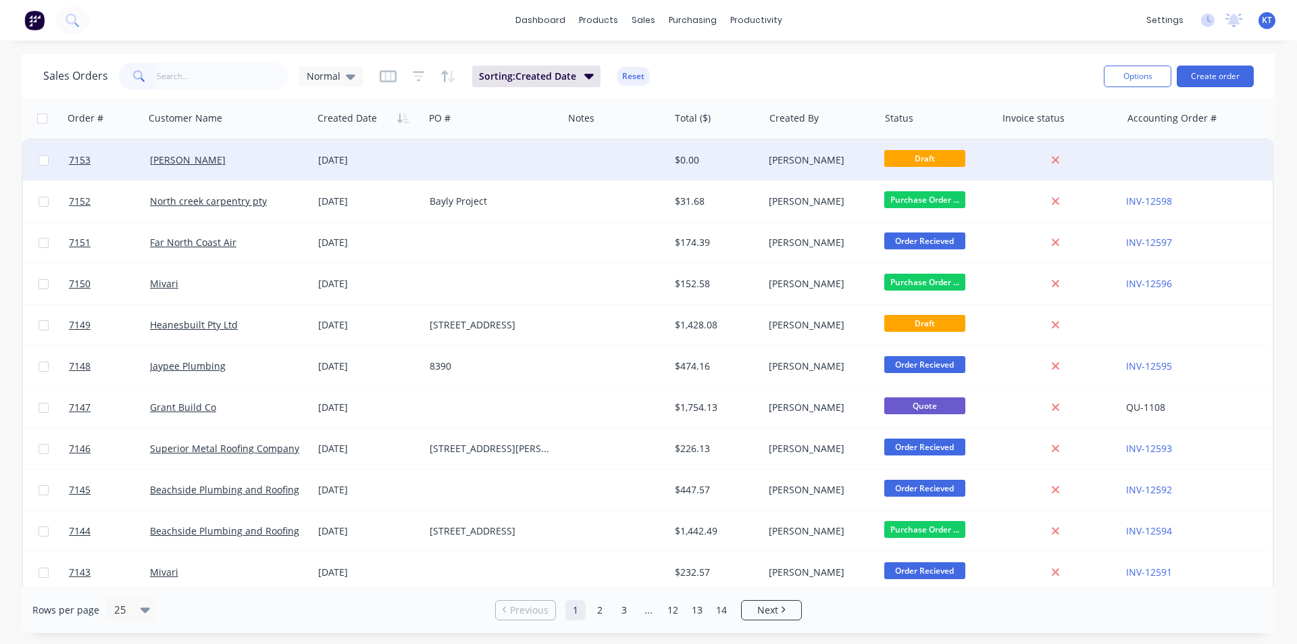
click at [490, 169] on div at bounding box center [493, 160] width 138 height 41
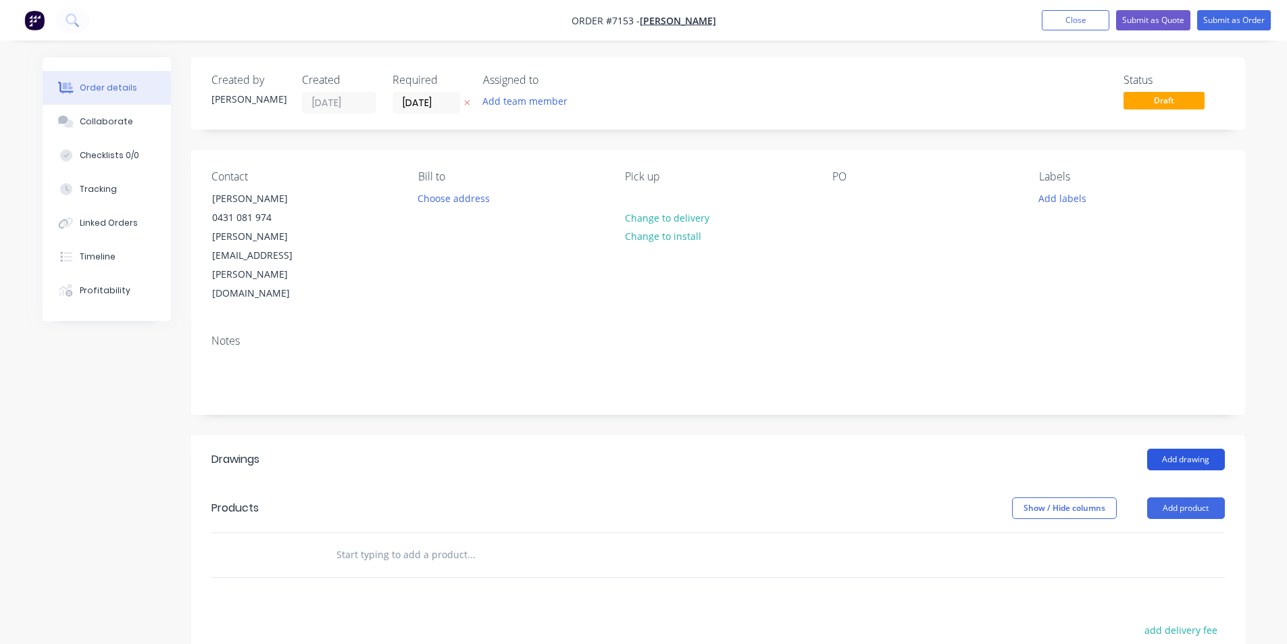
click at [1170, 449] on button "Add drawing" at bounding box center [1186, 460] width 78 height 22
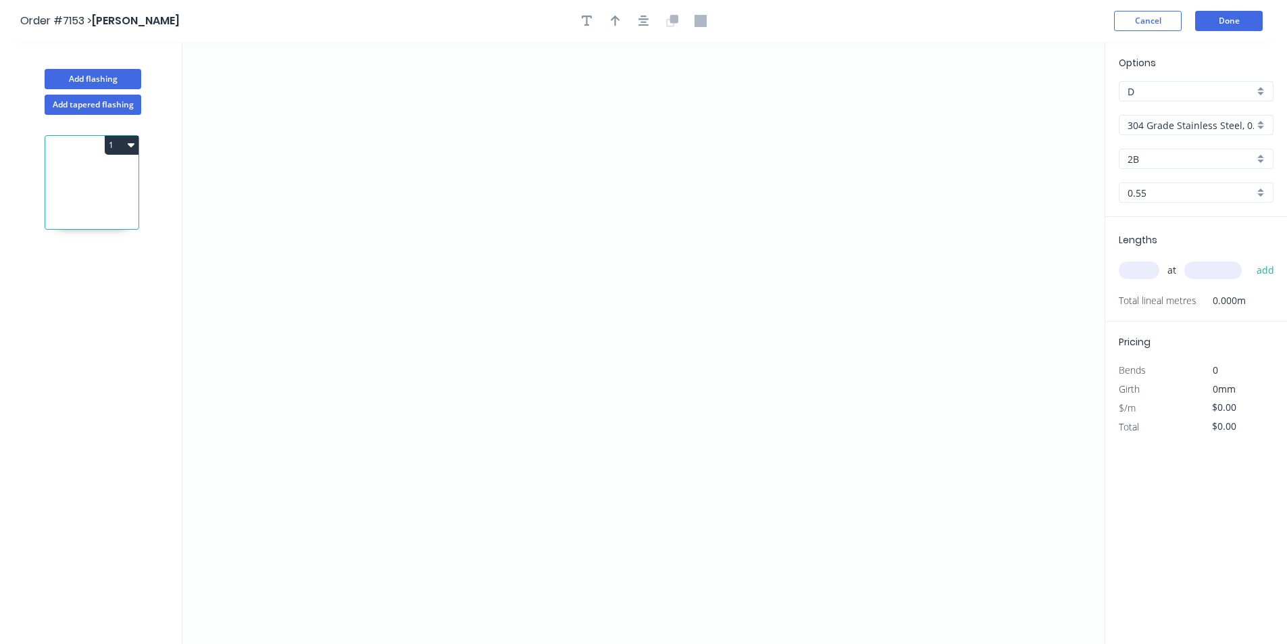
click at [1227, 122] on input "304 Grade Stainless Steel, 0.9mm Perforated Pattern 208 - 2mm hole" at bounding box center [1191, 125] width 126 height 14
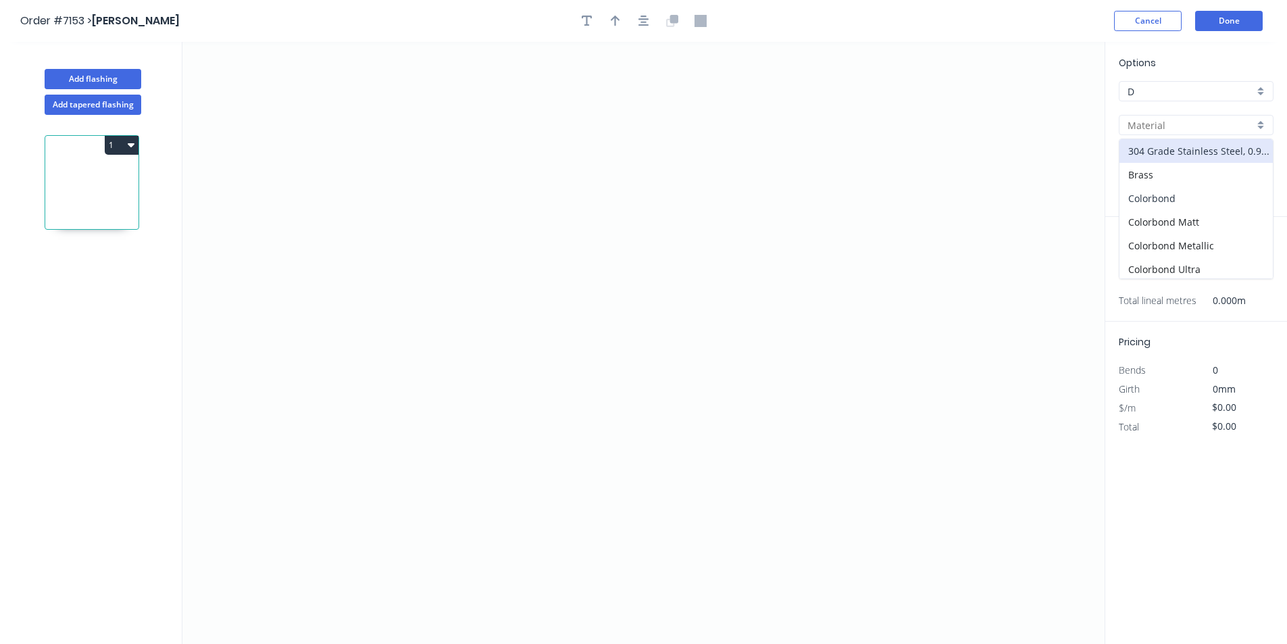
click at [1232, 197] on div "Colorbond" at bounding box center [1195, 198] width 153 height 24
type input "Colorbond"
type input "Basalt"
click at [1225, 166] on input "Basalt" at bounding box center [1191, 159] width 126 height 14
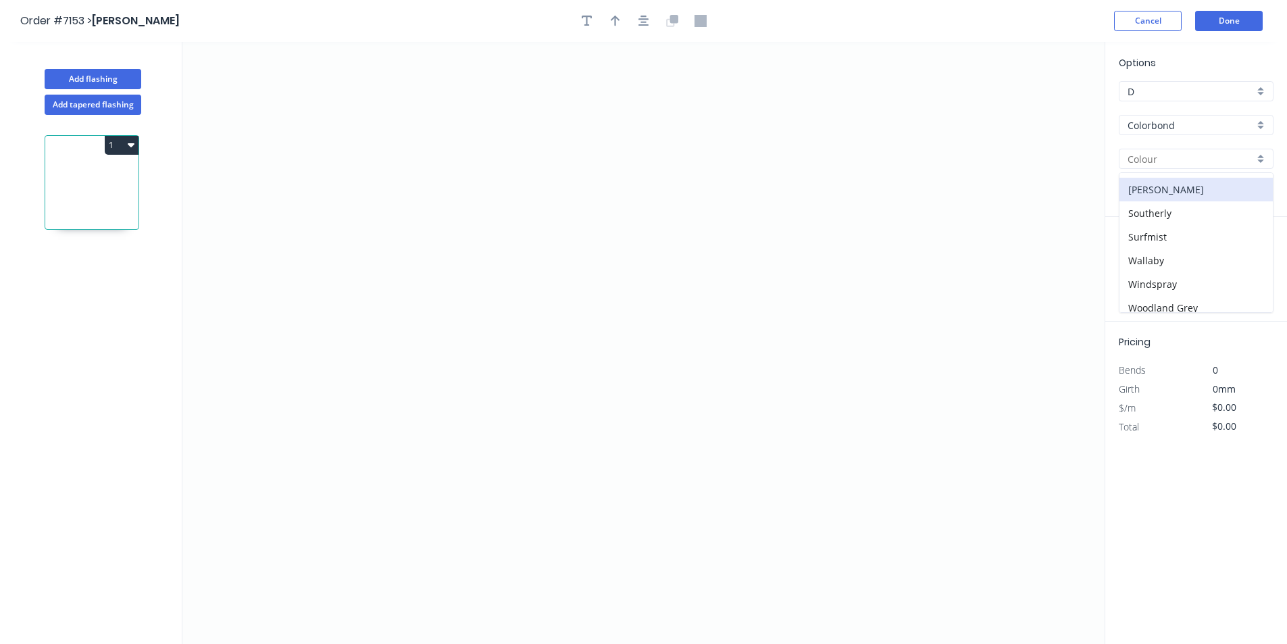
scroll to position [381, 0]
click at [1167, 224] on div "Surfmist" at bounding box center [1195, 230] width 153 height 24
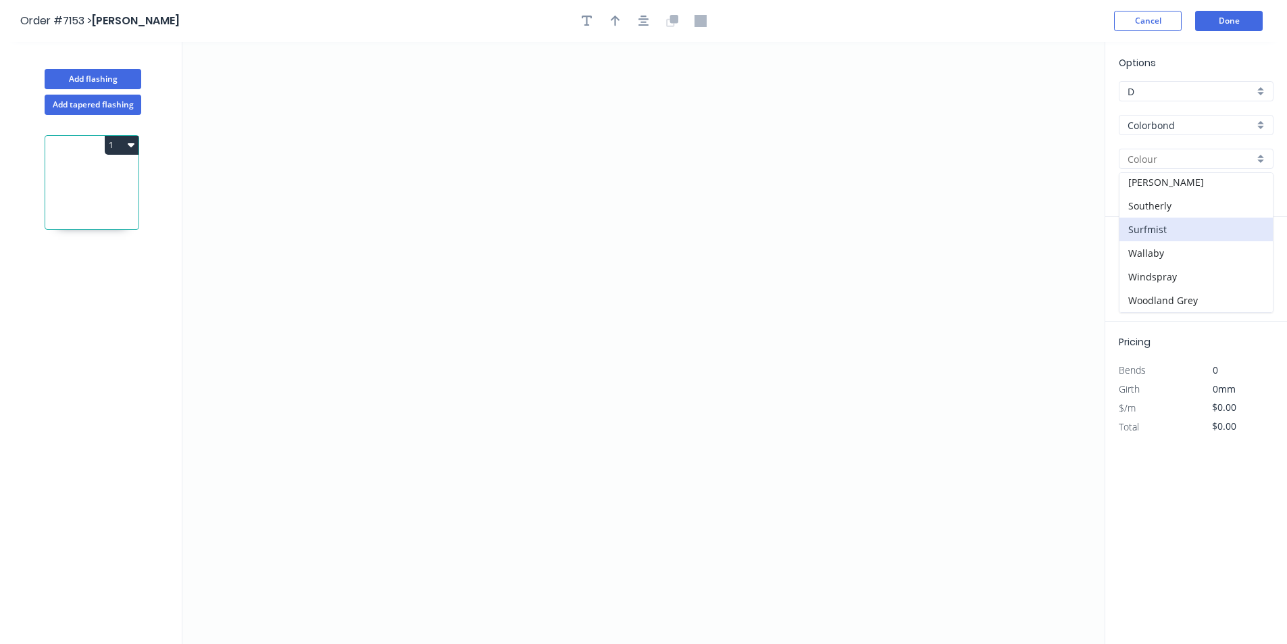
type input "Surfmist"
click at [665, 248] on icon "0" at bounding box center [643, 343] width 922 height 602
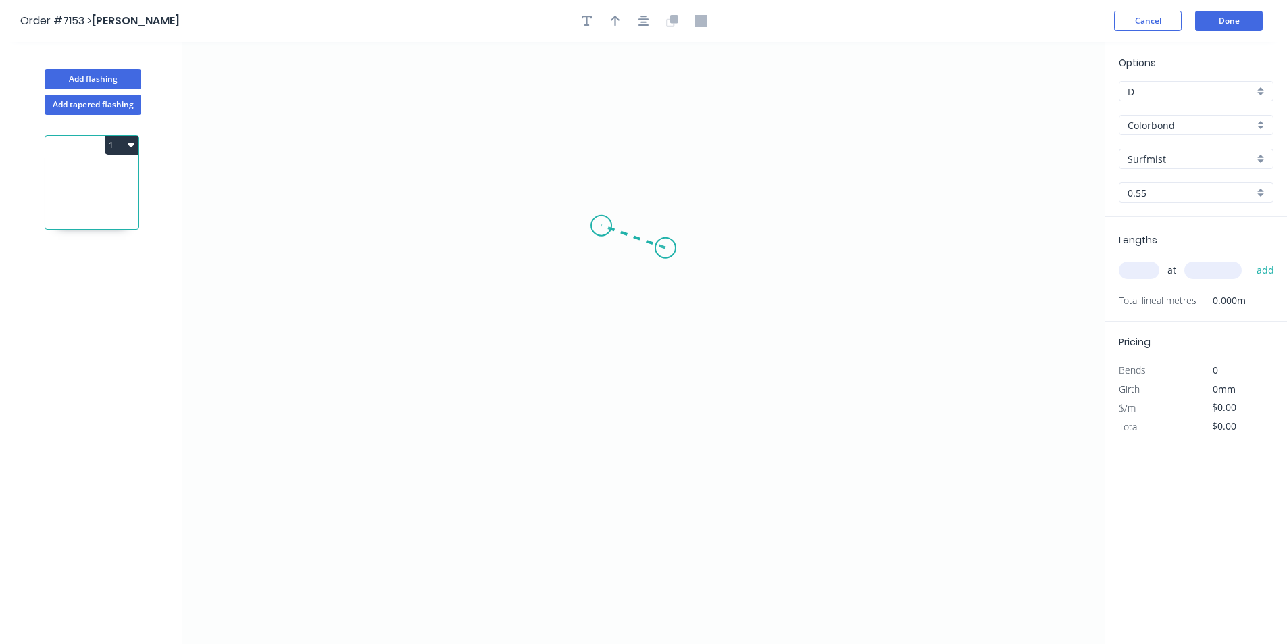
click at [601, 226] on icon at bounding box center [633, 237] width 64 height 22
click at [608, 413] on icon "0 ?" at bounding box center [643, 343] width 922 height 602
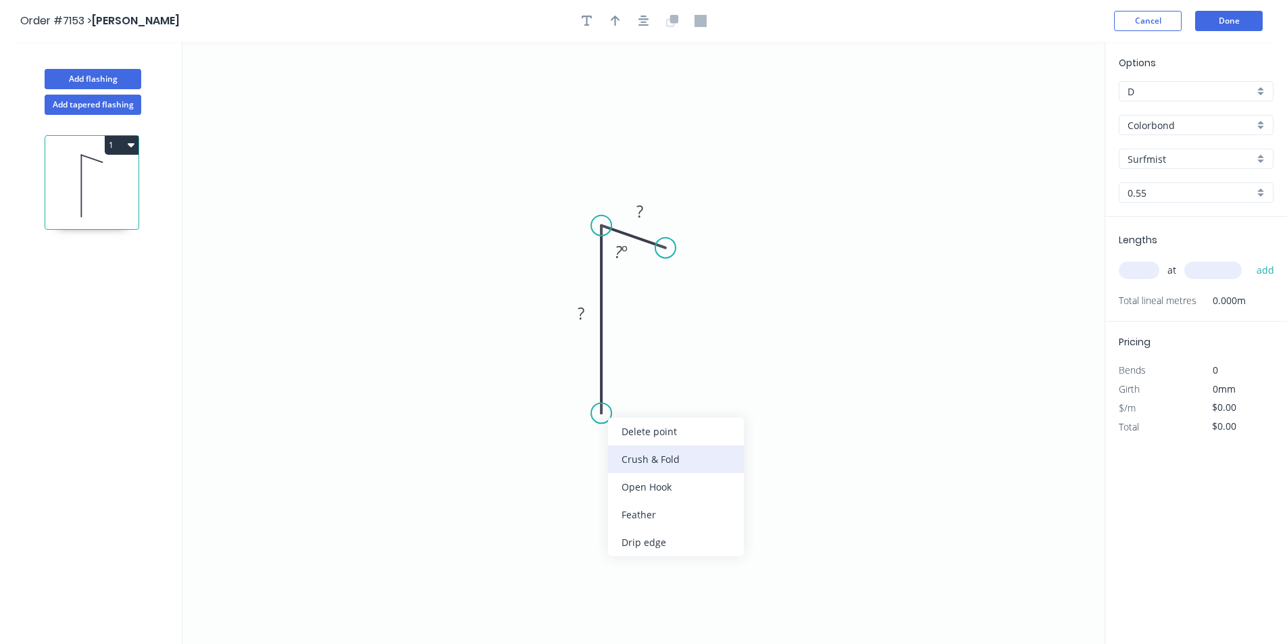
click at [634, 457] on div "Crush & Fold" at bounding box center [676, 459] width 136 height 28
click at [578, 330] on icon "0 CF 10 ? ? ? º" at bounding box center [643, 343] width 922 height 602
click at [582, 319] on tspan "?" at bounding box center [581, 313] width 7 height 22
click at [637, 253] on tspan "º" at bounding box center [634, 252] width 6 height 22
type input "$16.46"
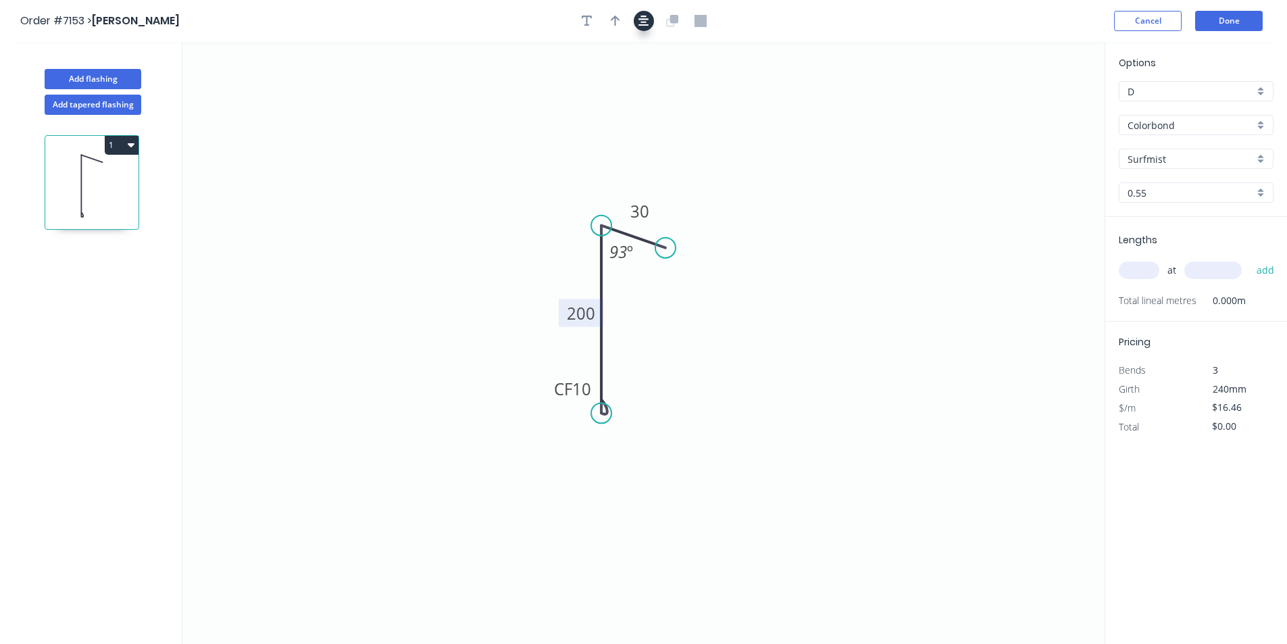
click at [647, 19] on icon "button" at bounding box center [643, 21] width 11 height 11
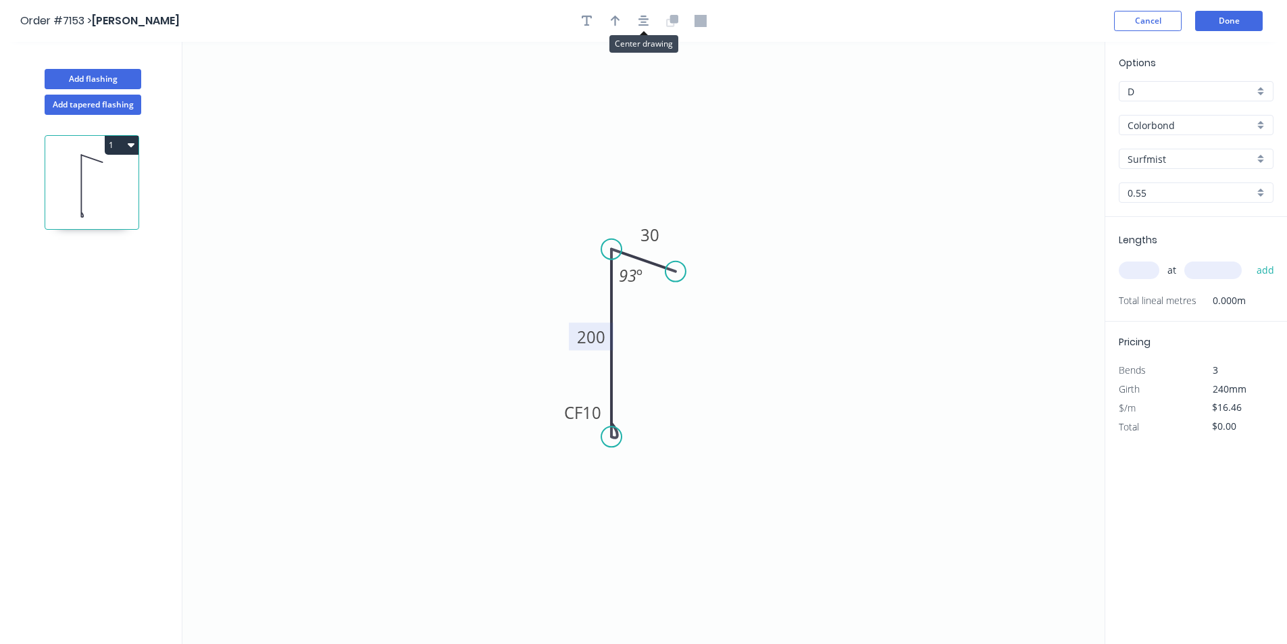
click at [627, 14] on div at bounding box center [644, 21] width 142 height 20
click at [601, 24] on div at bounding box center [644, 21] width 142 height 20
click at [619, 23] on icon "button" at bounding box center [615, 21] width 9 height 12
drag, startPoint x: 1037, startPoint y: 102, endPoint x: 620, endPoint y: 217, distance: 432.4
click at [622, 220] on icon at bounding box center [622, 205] width 12 height 43
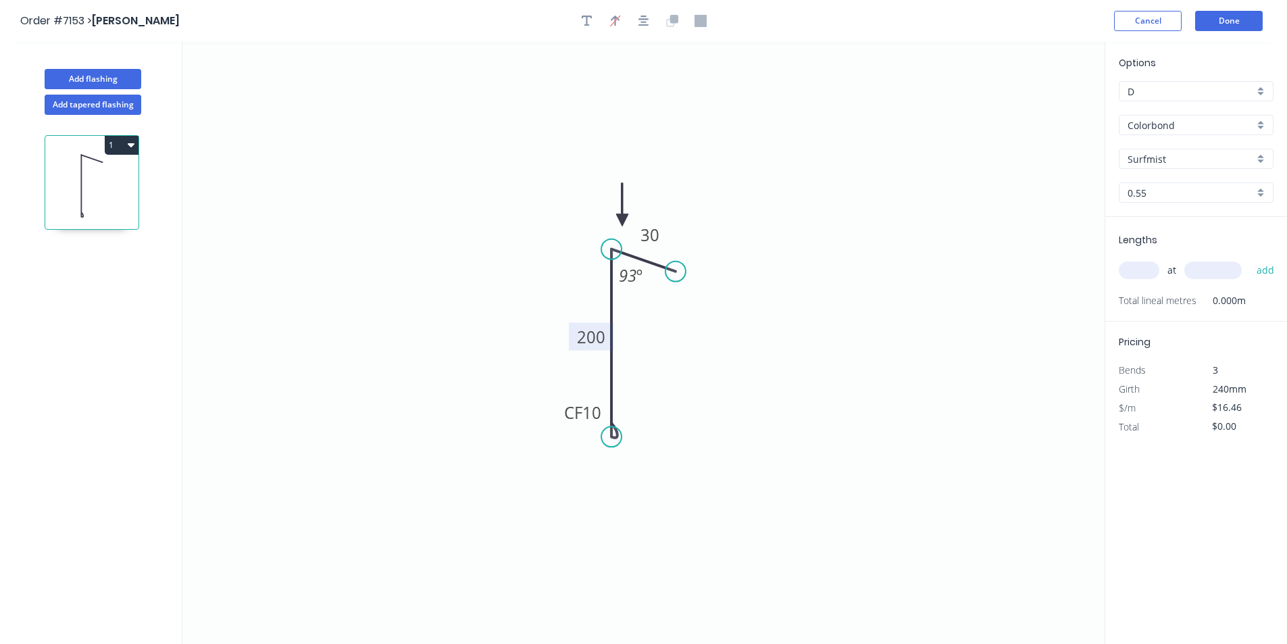
click at [1150, 261] on div "at add" at bounding box center [1197, 270] width 157 height 23
click at [1155, 283] on div "at add" at bounding box center [1197, 270] width 157 height 36
click at [1150, 270] on input "text" at bounding box center [1139, 270] width 41 height 18
type input "1"
type input "6340"
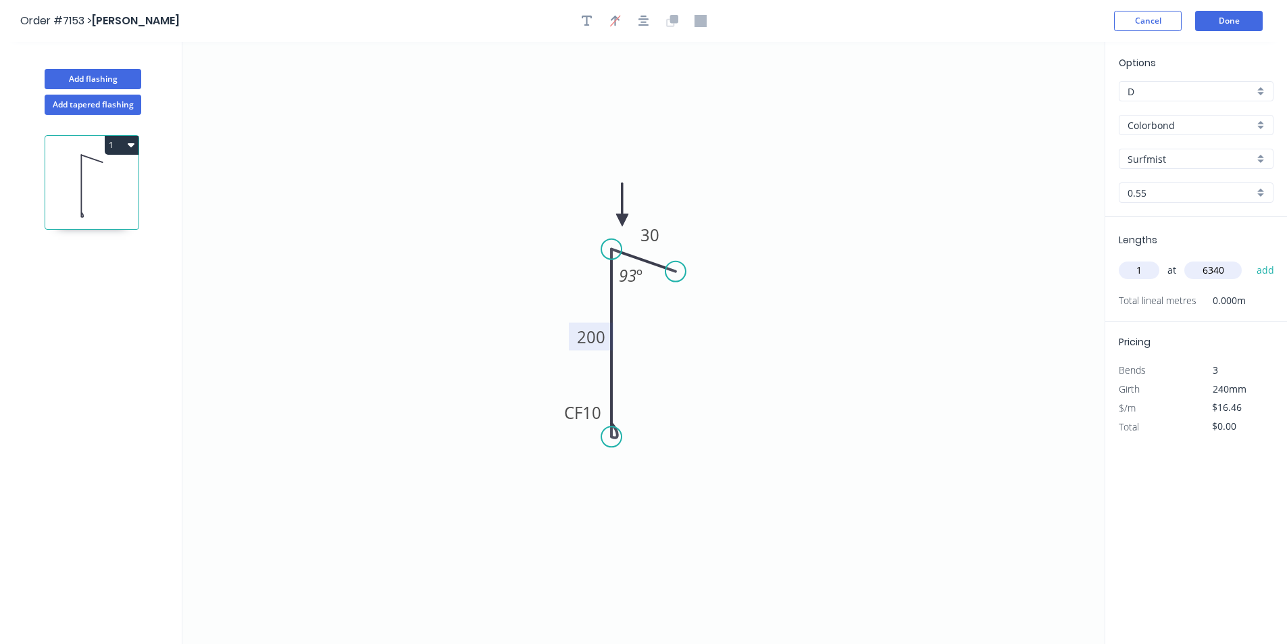
click at [1250, 259] on button "add" at bounding box center [1266, 270] width 32 height 23
type input "$104.36"
click at [91, 84] on button "Add flashing" at bounding box center [93, 79] width 97 height 20
type input "$0.00"
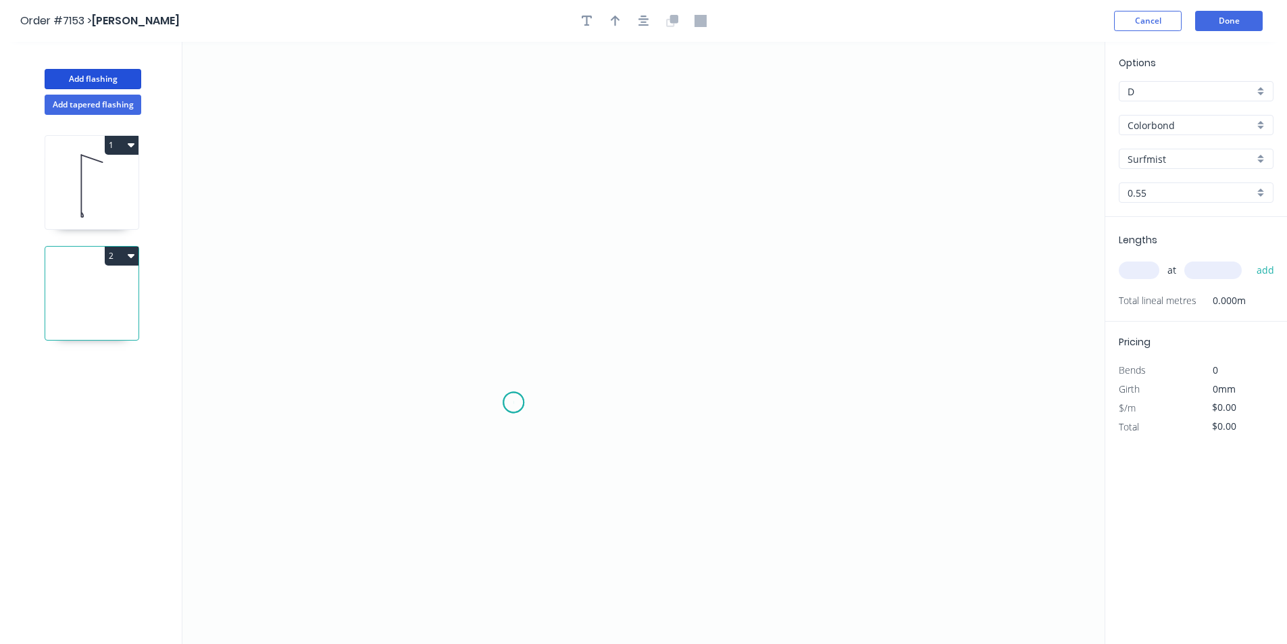
click at [513, 403] on icon "0" at bounding box center [643, 343] width 922 height 602
click at [516, 322] on icon "0" at bounding box center [643, 343] width 922 height 602
click at [682, 332] on icon "0 ?" at bounding box center [643, 343] width 922 height 602
click at [682, 408] on icon "0 ? ?" at bounding box center [643, 343] width 922 height 602
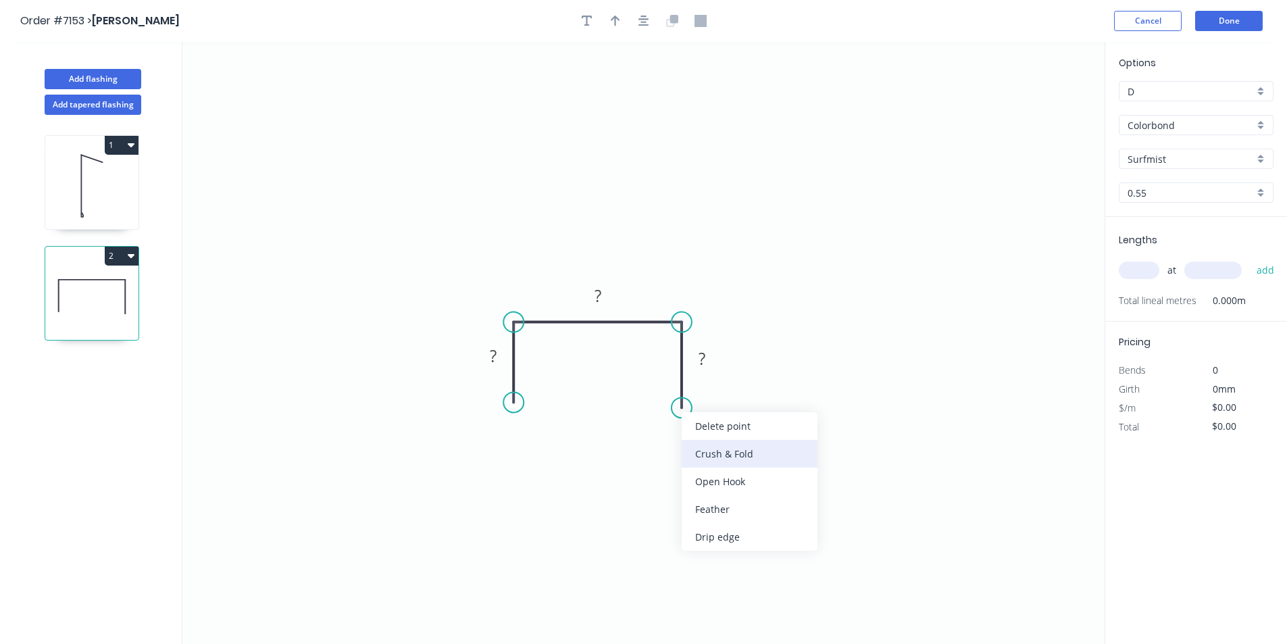
click at [705, 454] on div "Crush & Fold" at bounding box center [750, 454] width 136 height 28
click at [739, 451] on div "Flip bend" at bounding box center [759, 451] width 136 height 28
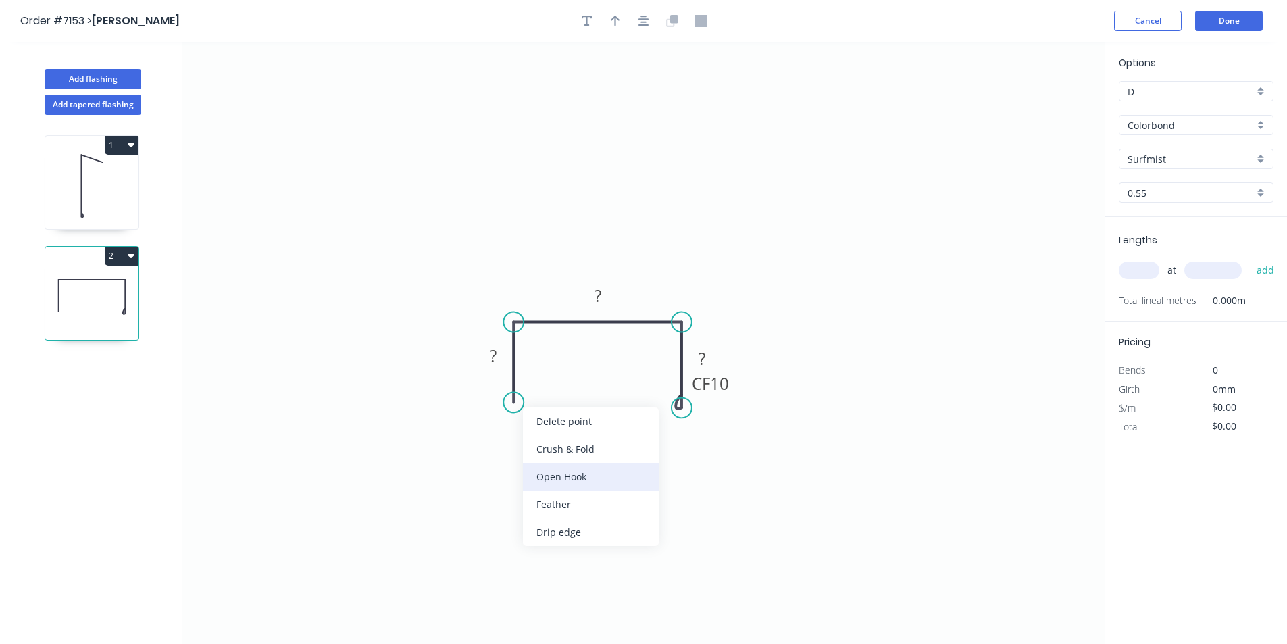
click at [562, 468] on div "Open Hook" at bounding box center [591, 477] width 136 height 28
click at [568, 485] on div "Delete bend" at bounding box center [591, 478] width 136 height 28
click at [547, 453] on div "Crush & Fold" at bounding box center [579, 451] width 136 height 28
click at [497, 345] on tspan "?" at bounding box center [493, 356] width 7 height 22
type input "$19.20"
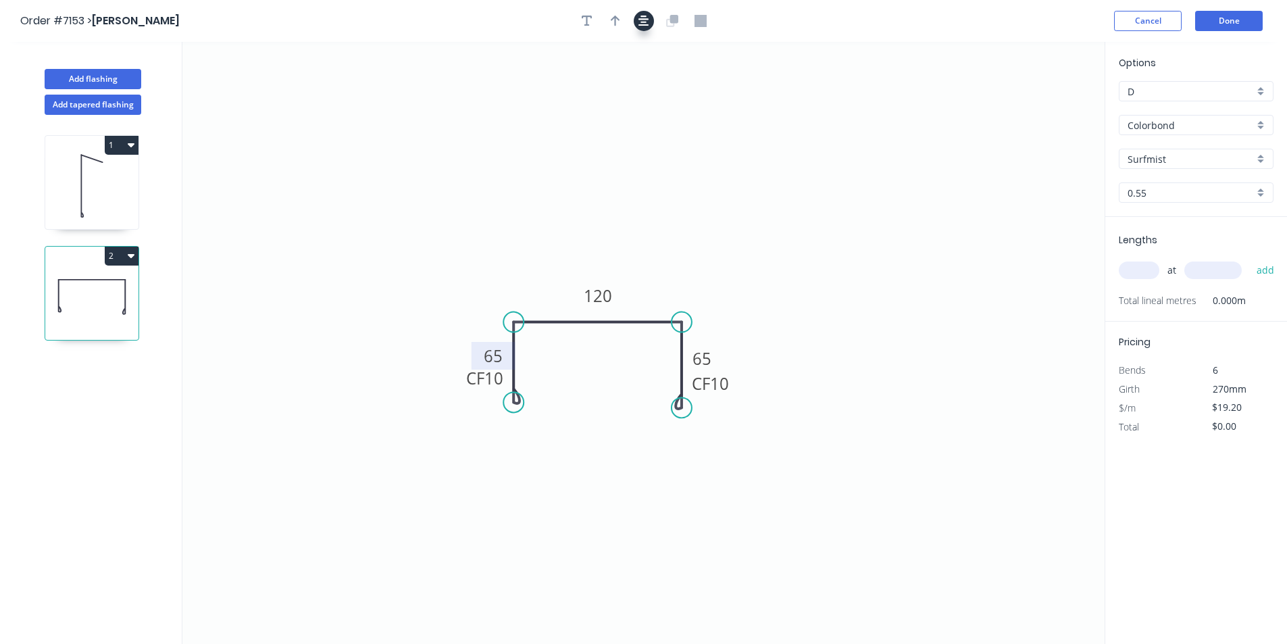
click at [642, 24] on icon "button" at bounding box center [643, 21] width 11 height 12
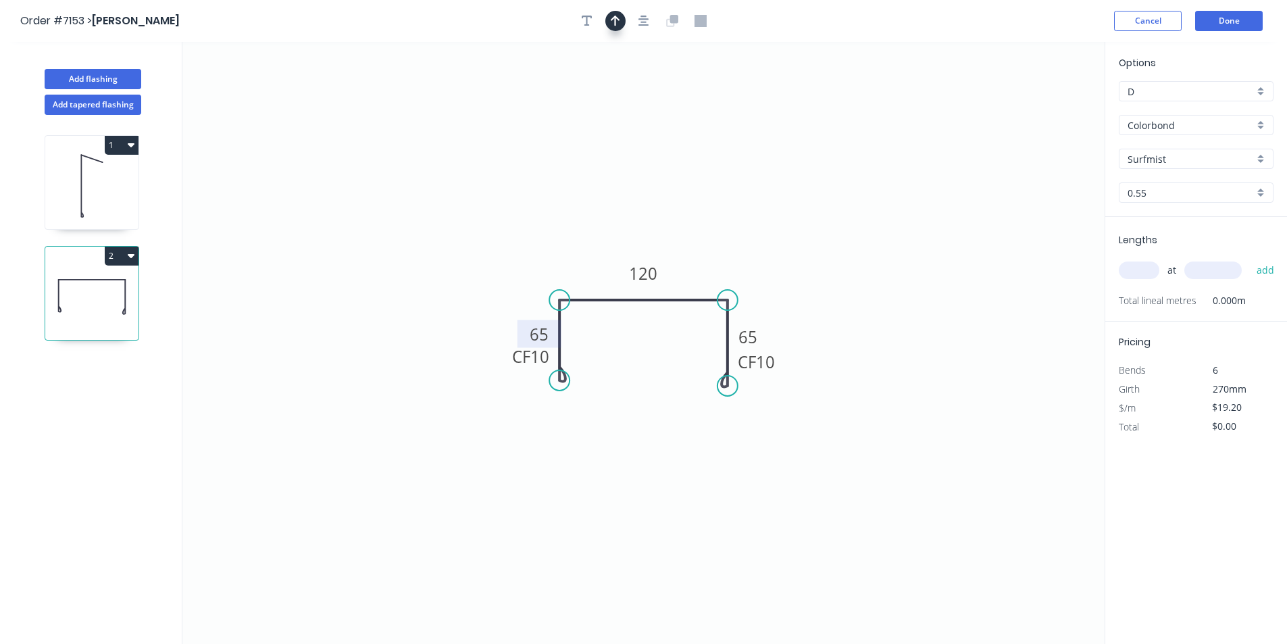
click at [622, 20] on button "button" at bounding box center [615, 21] width 20 height 20
drag, startPoint x: 1036, startPoint y: 109, endPoint x: 594, endPoint y: 280, distance: 473.1
click at [594, 280] on icon at bounding box center [594, 264] width 12 height 43
click at [1129, 272] on input "text" at bounding box center [1139, 270] width 41 height 18
type input "1"
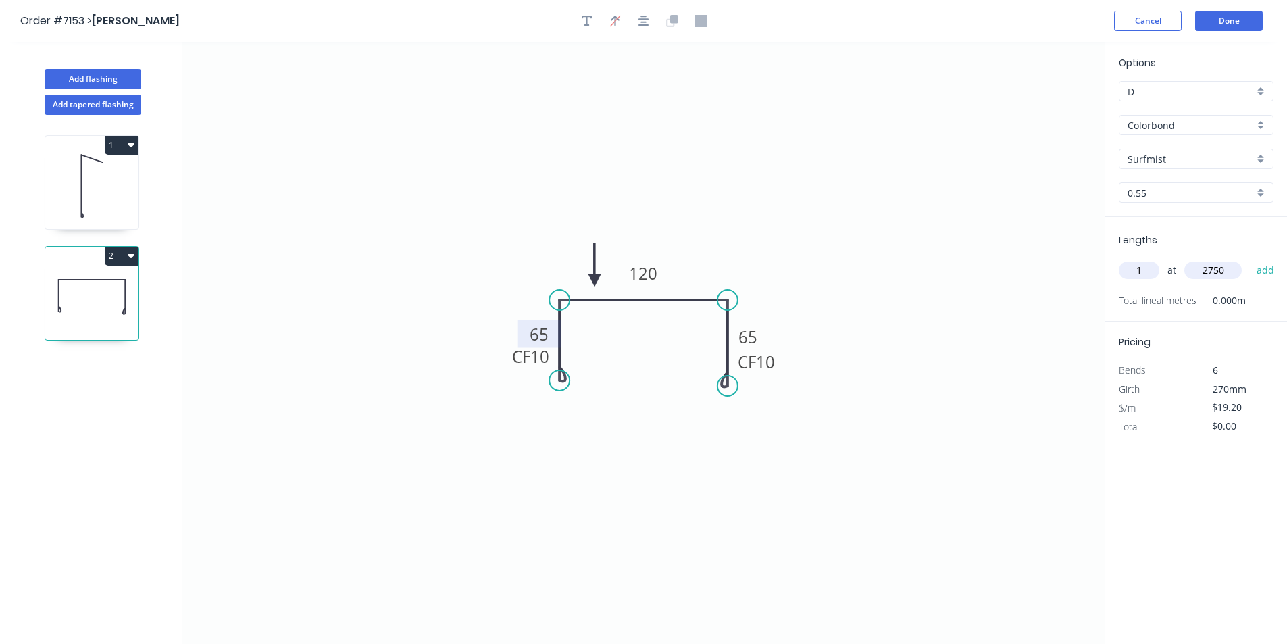
type input "2750"
click at [1250, 259] on button "add" at bounding box center [1266, 270] width 32 height 23
type input "$52.80"
click at [1223, 17] on button "Done" at bounding box center [1229, 21] width 68 height 20
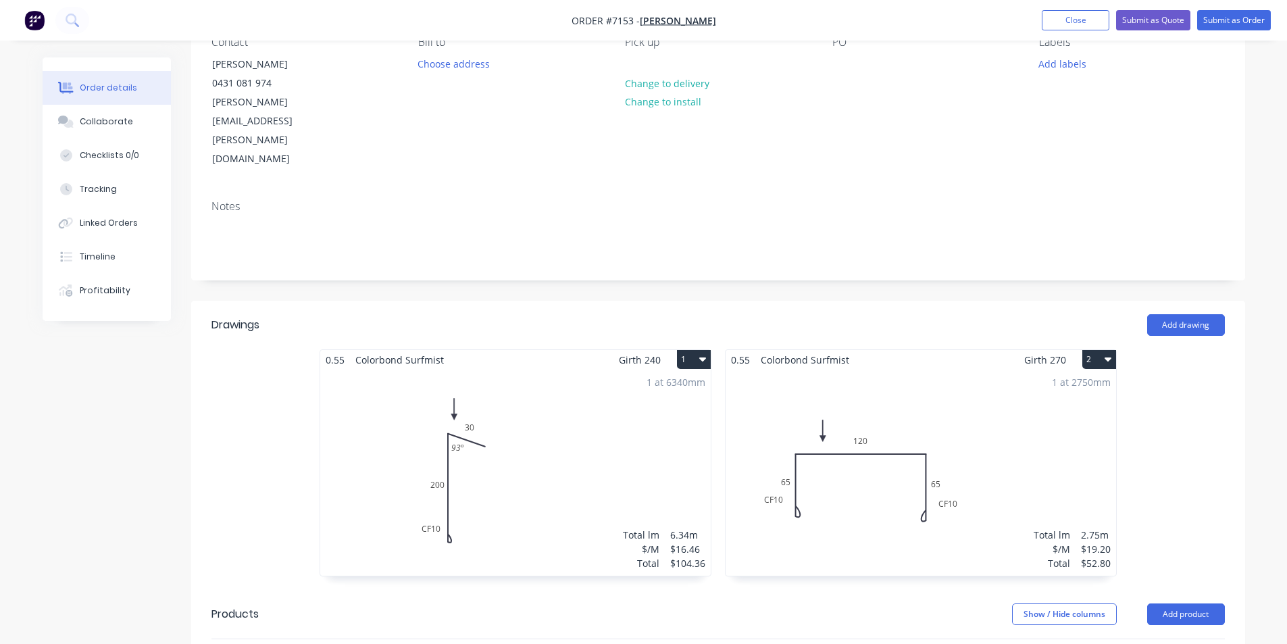
scroll to position [135, 0]
click at [1204, 603] on button "Add product" at bounding box center [1186, 614] width 78 height 22
click at [1128, 638] on div "Product catalogue" at bounding box center [1161, 648] width 104 height 20
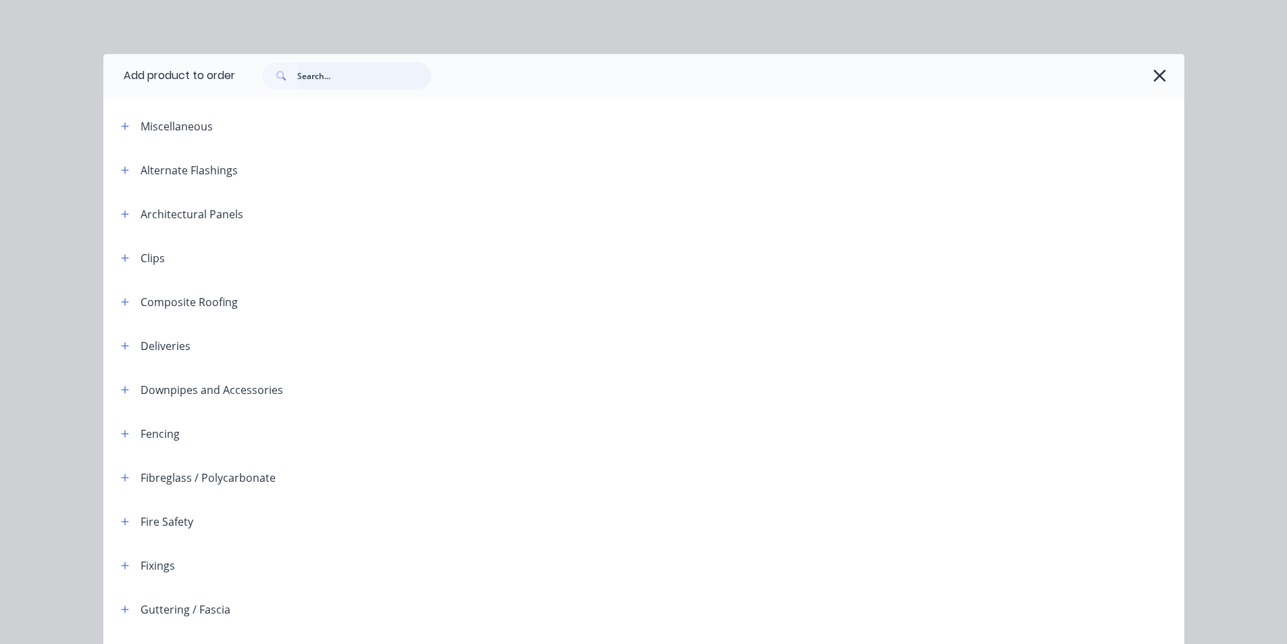
click at [336, 66] on input "text" at bounding box center [364, 75] width 134 height 27
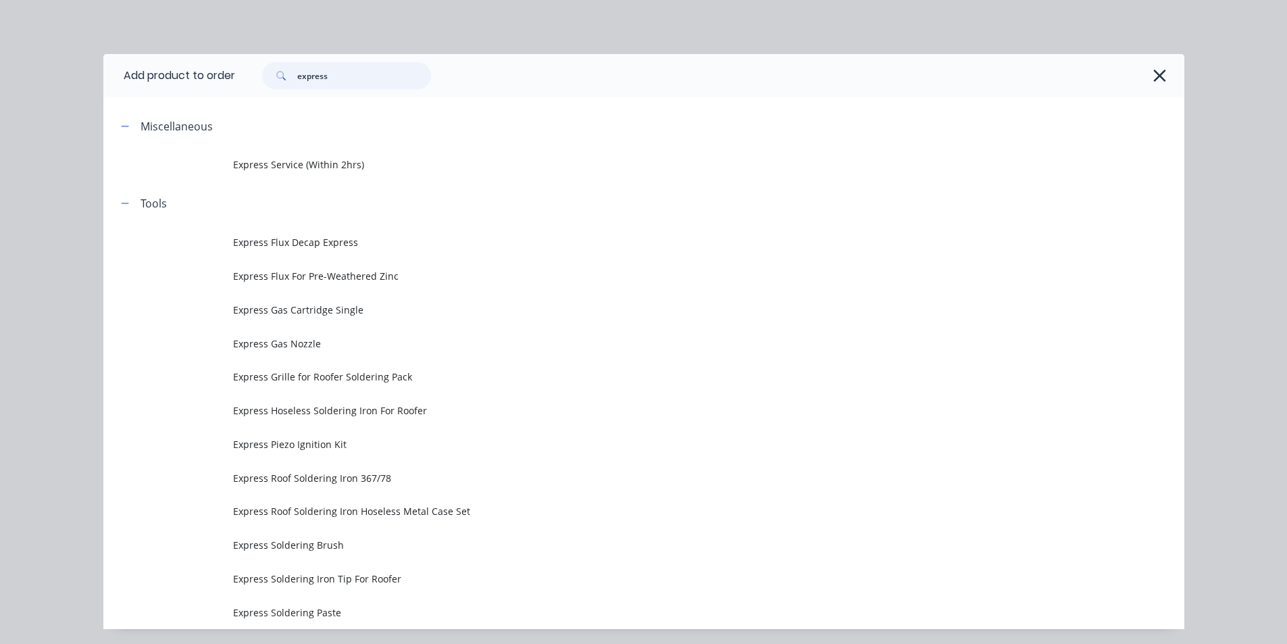
type input "express"
click at [322, 170] on span "Express Service (Within 2hrs)" at bounding box center [613, 164] width 761 height 14
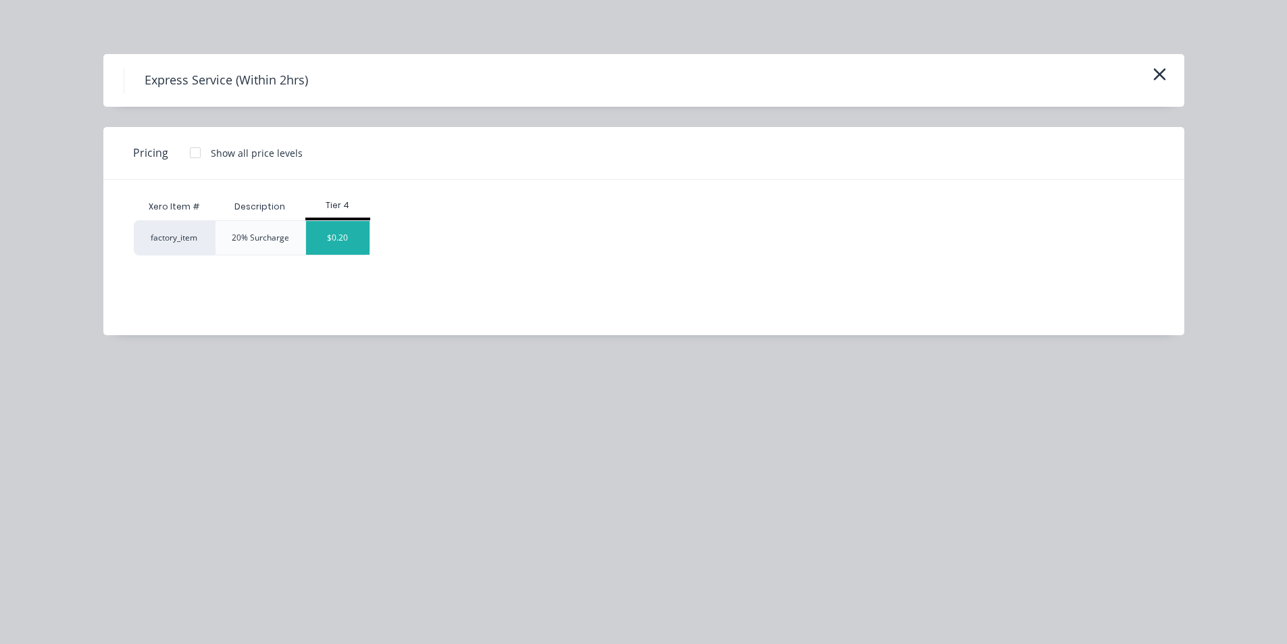
drag, startPoint x: 340, startPoint y: 243, endPoint x: 794, endPoint y: 353, distance: 467.3
click at [340, 242] on div "$0.20" at bounding box center [338, 238] width 64 height 34
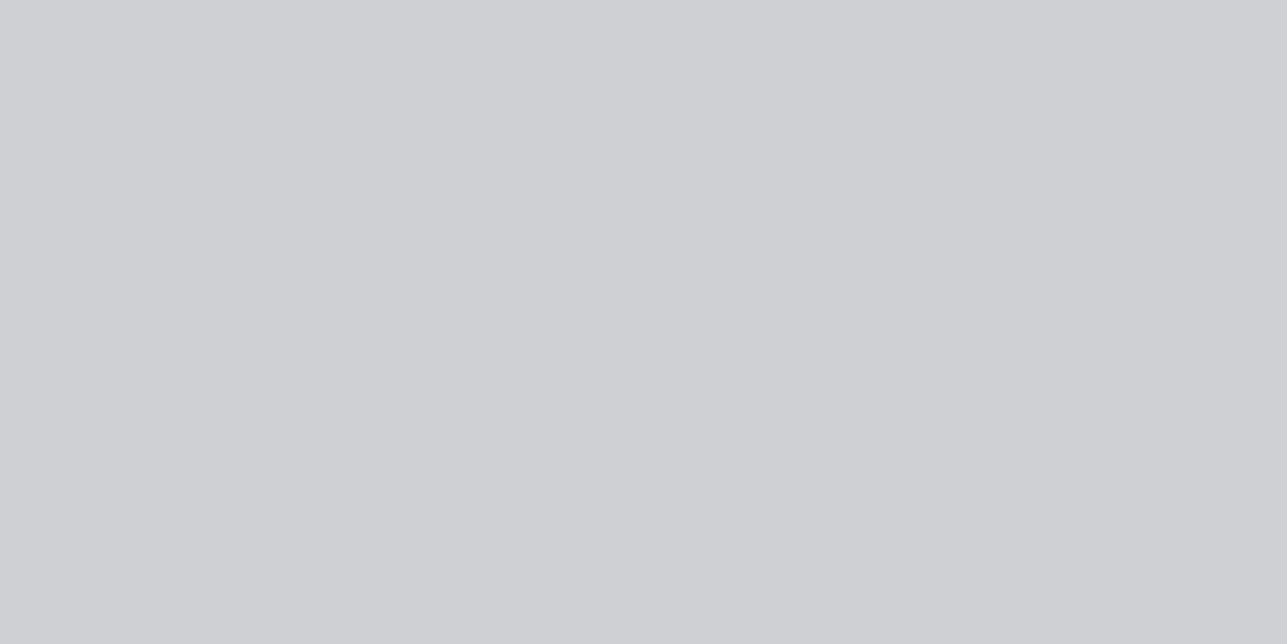
type input "$0.20"
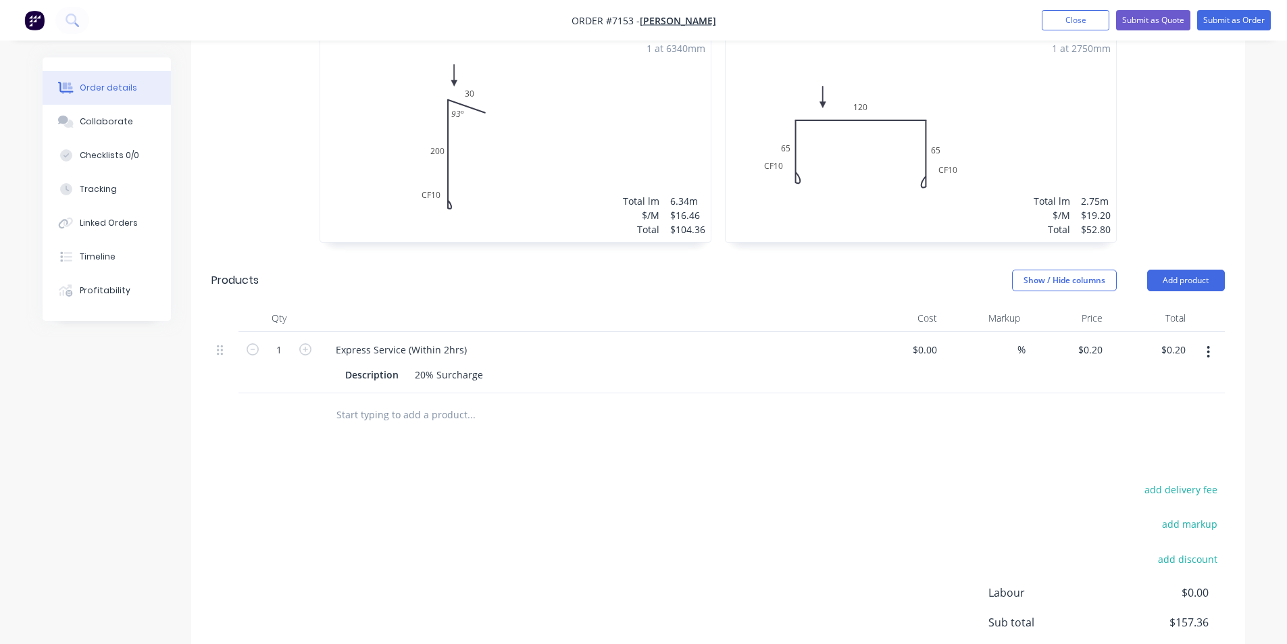
scroll to position [540, 0]
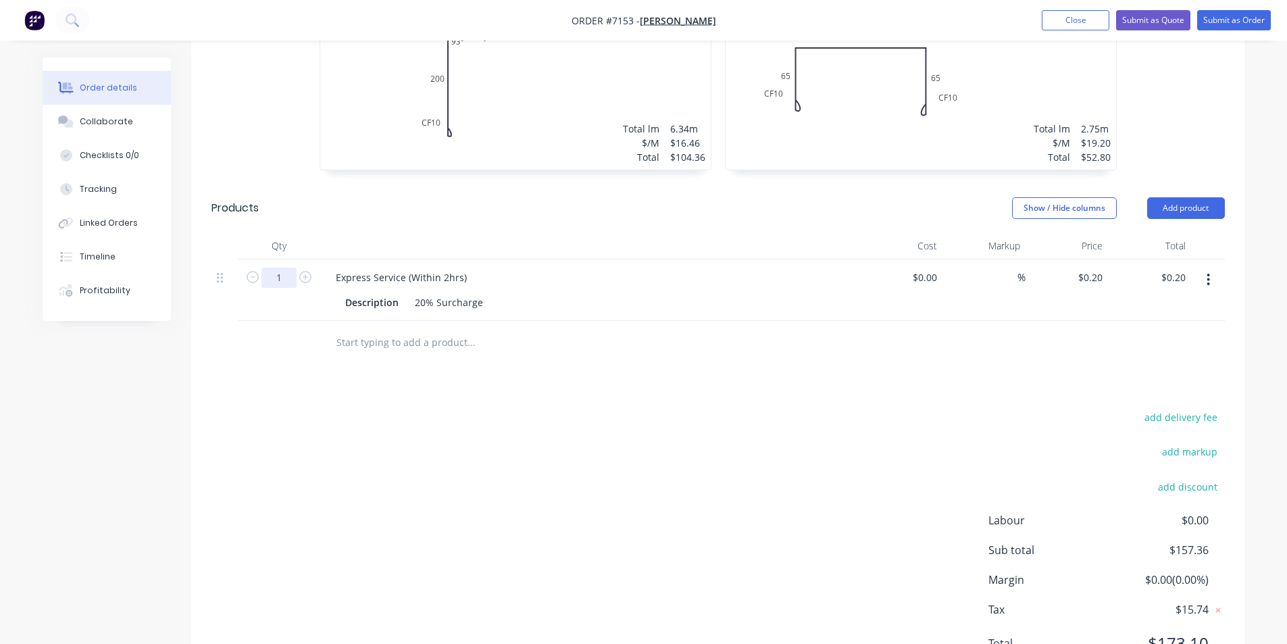
click at [288, 268] on input "1" at bounding box center [278, 278] width 35 height 20
type input "157.16"
type input "$31.43"
click at [520, 470] on div "add delivery fee add markup add discount Labour $0.00 Sub total $157.36 Margin …" at bounding box center [717, 538] width 1013 height 261
click at [1153, 25] on button "Submit as Quote" at bounding box center [1153, 20] width 74 height 20
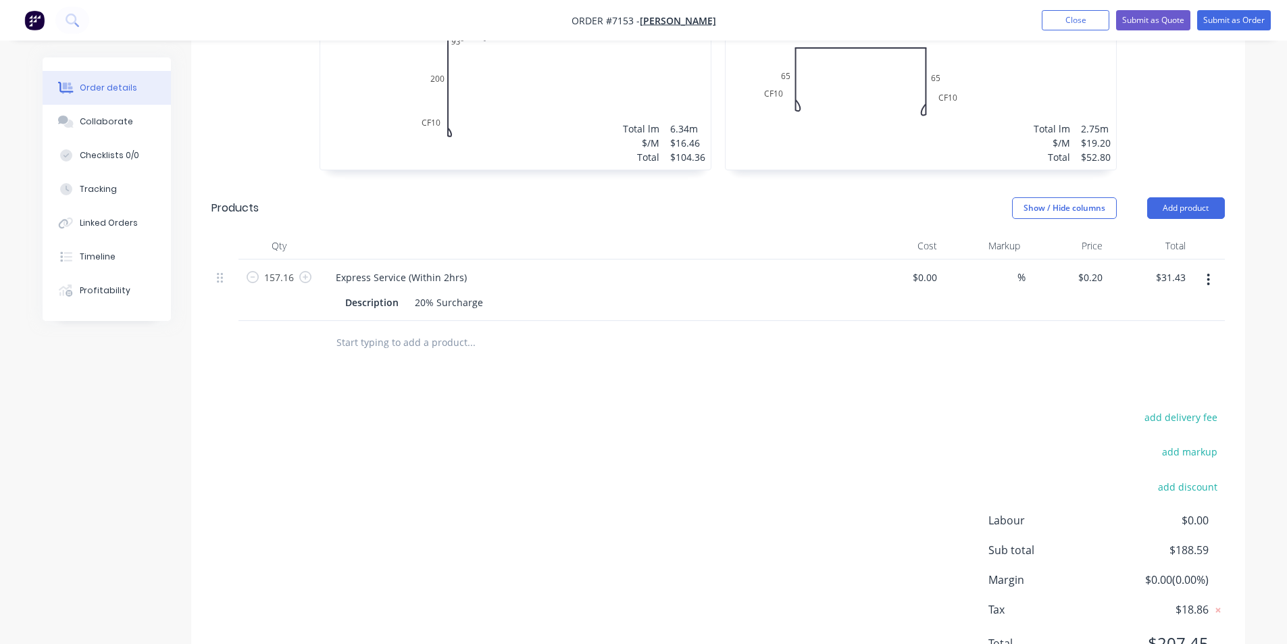
scroll to position [0, 0]
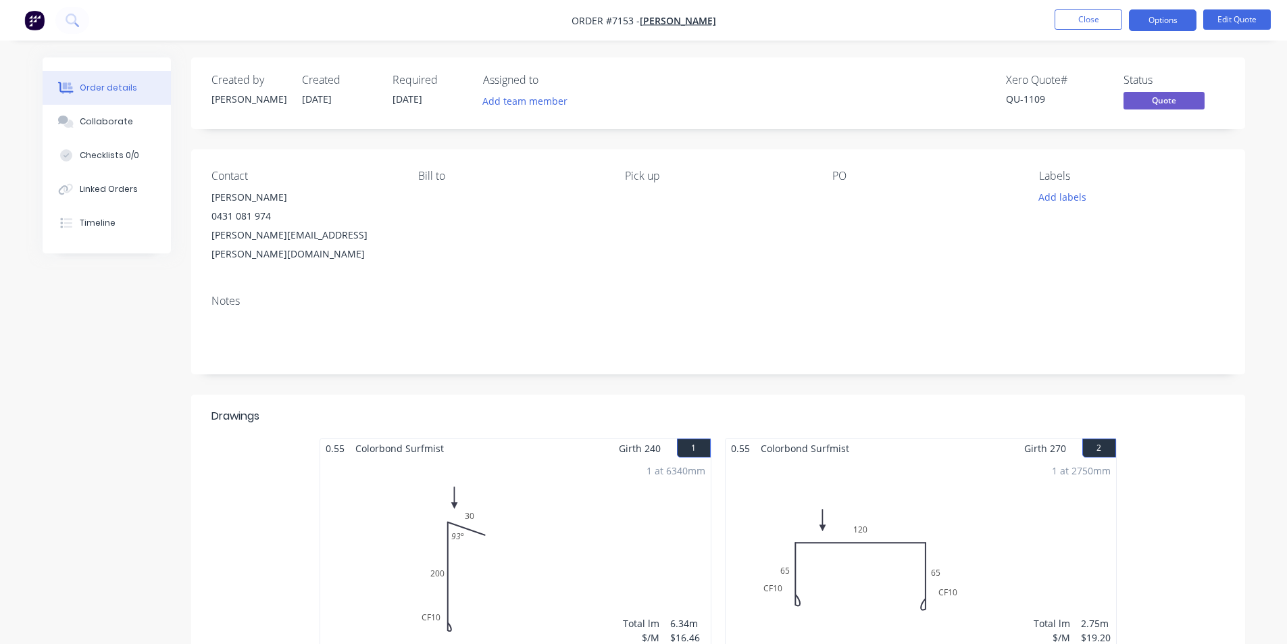
click at [1164, 18] on button "Options" at bounding box center [1163, 20] width 68 height 22
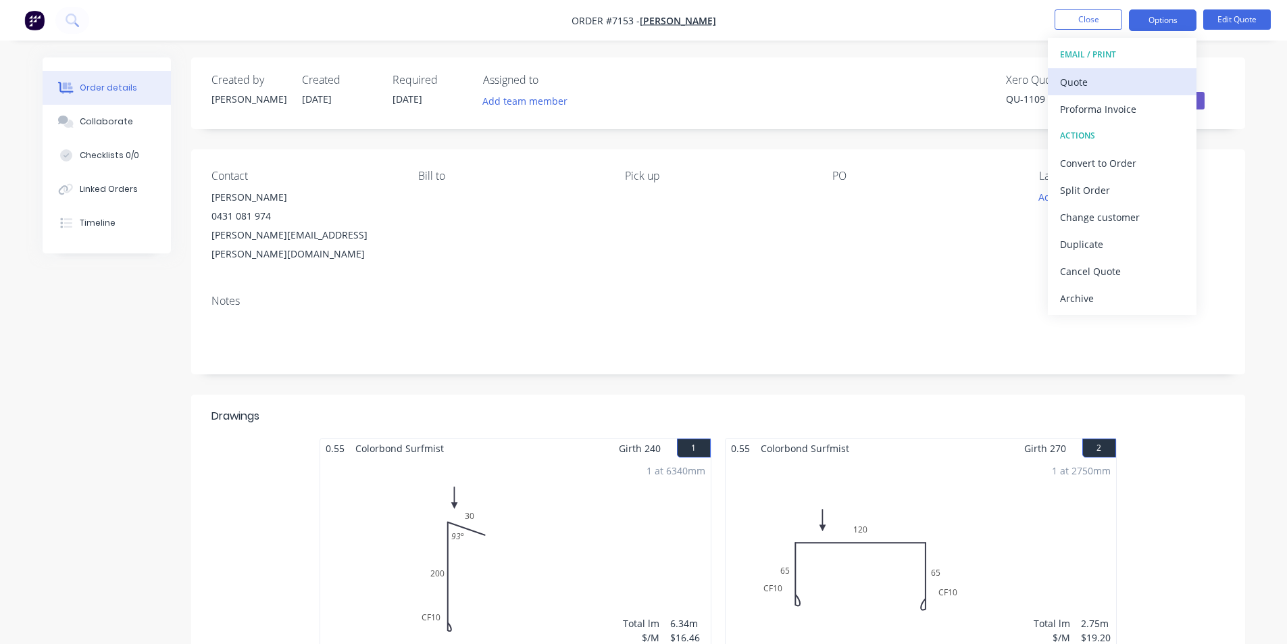
click at [1146, 95] on button "Quote" at bounding box center [1122, 81] width 149 height 27
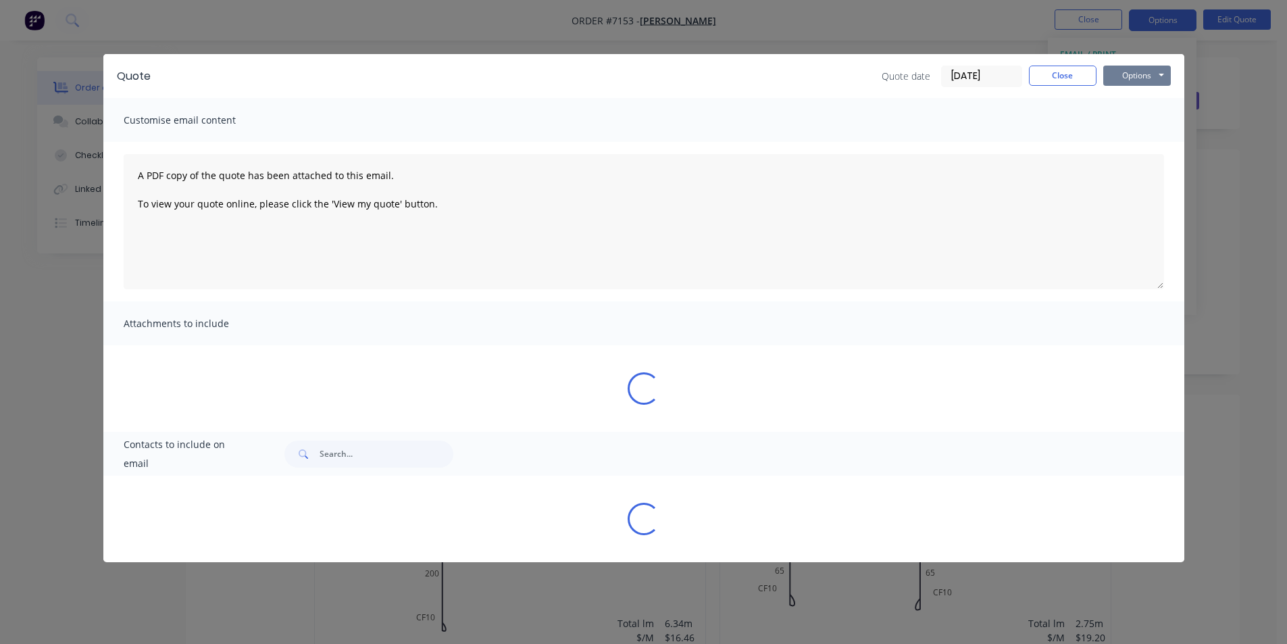
click at [1145, 76] on button "Options" at bounding box center [1137, 76] width 68 height 20
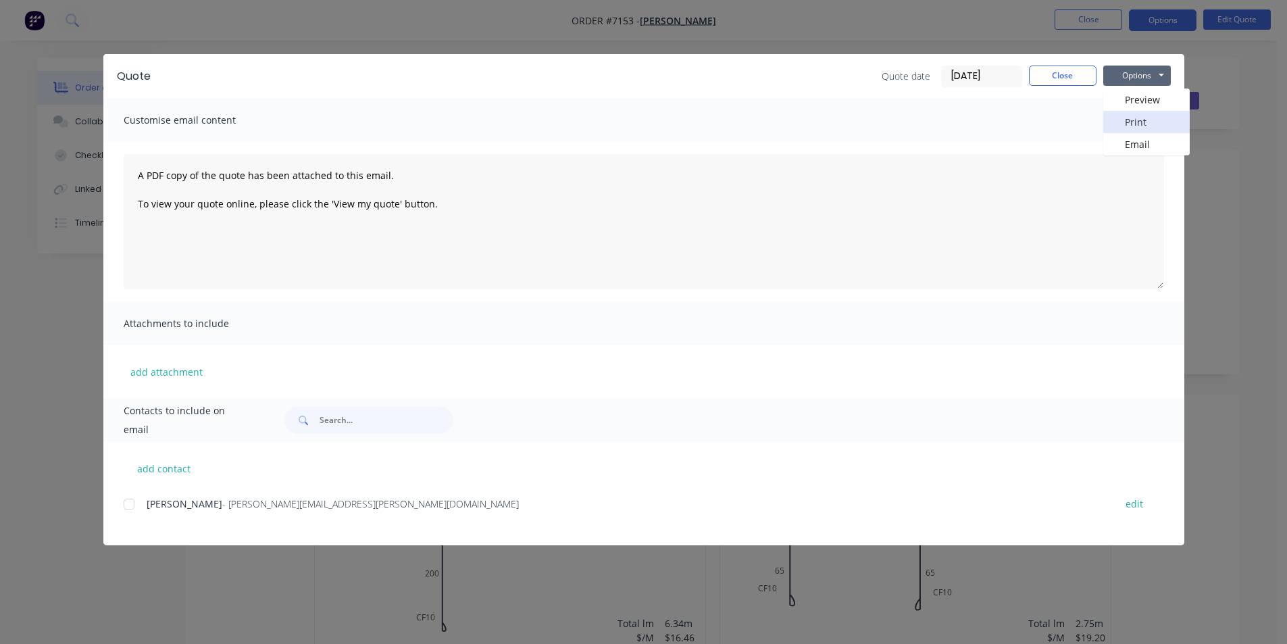
click at [1140, 128] on button "Print" at bounding box center [1146, 122] width 86 height 22
click at [1069, 80] on button "Close" at bounding box center [1063, 76] width 68 height 20
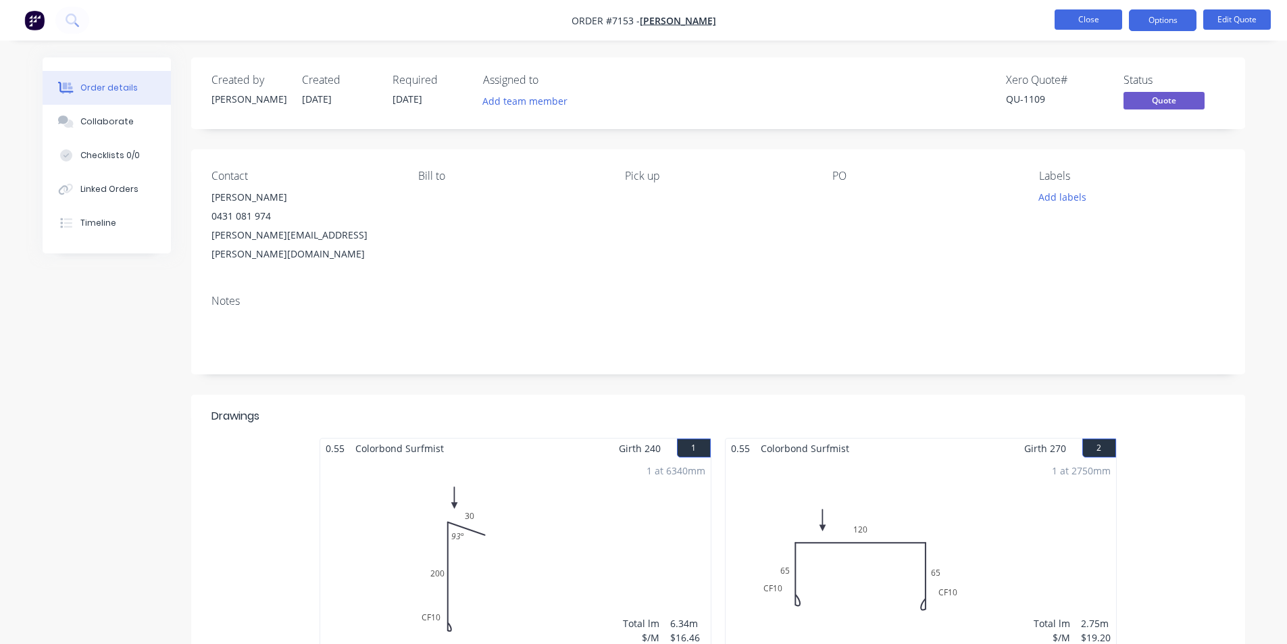
click at [1100, 24] on button "Close" at bounding box center [1089, 19] width 68 height 20
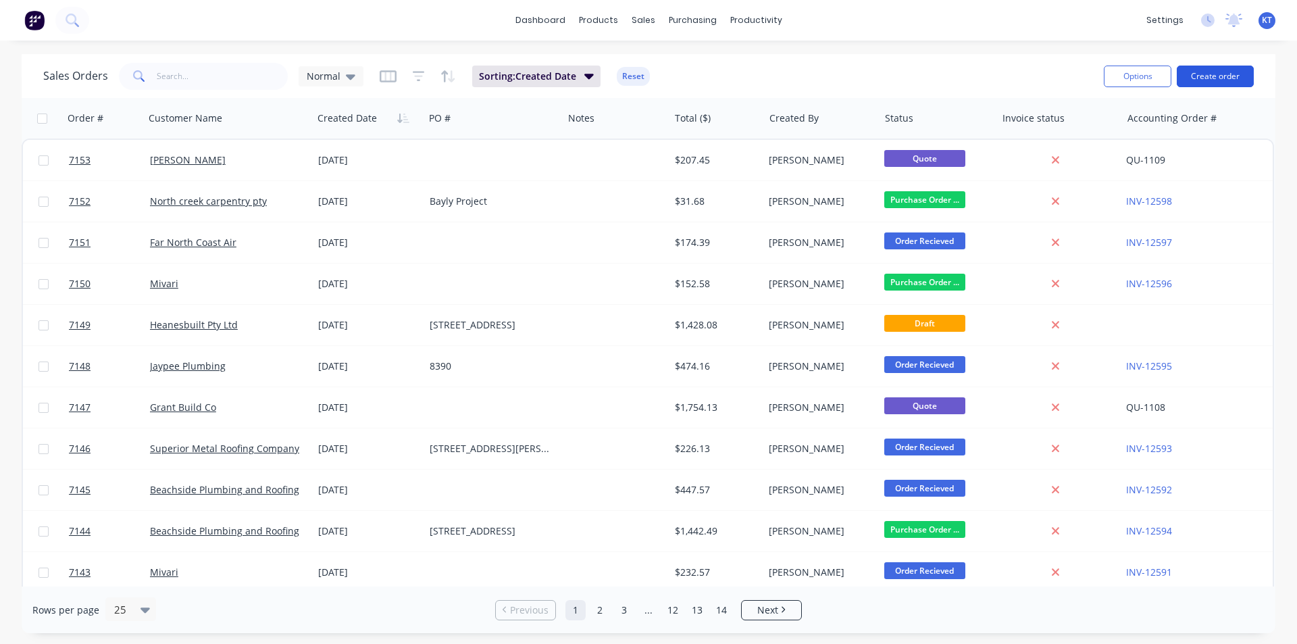
click at [1215, 85] on button "Create order" at bounding box center [1215, 77] width 77 height 22
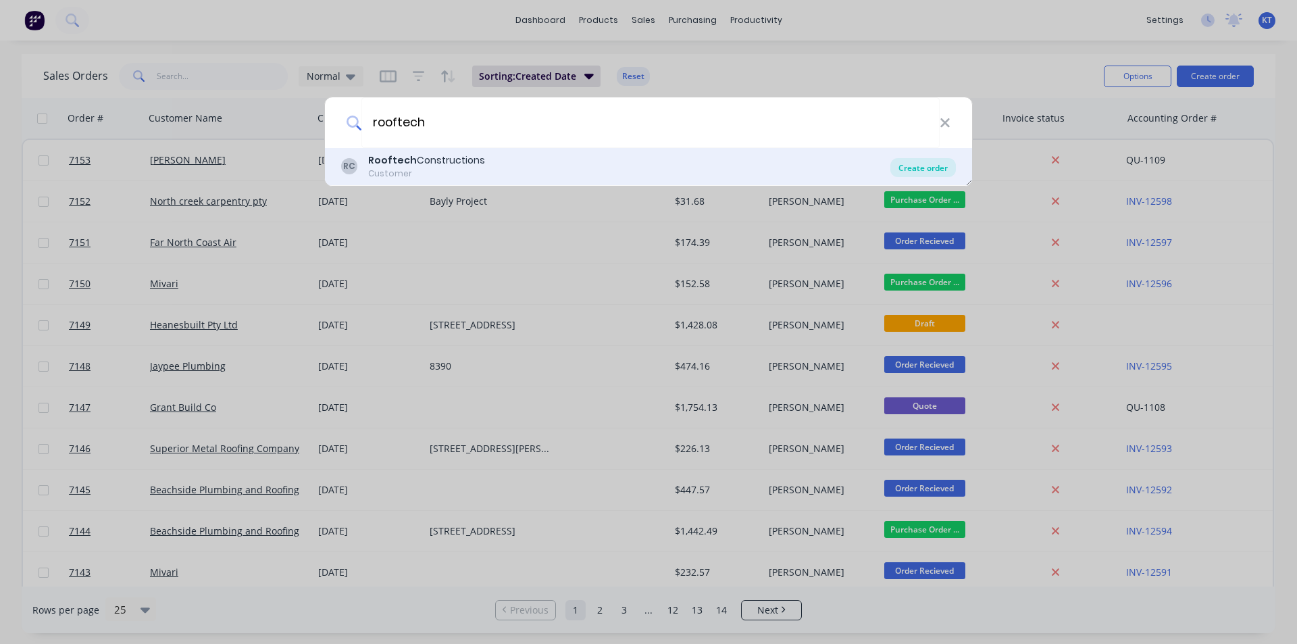
type input "rooftech"
click at [913, 166] on div "Create order" at bounding box center [923, 167] width 66 height 19
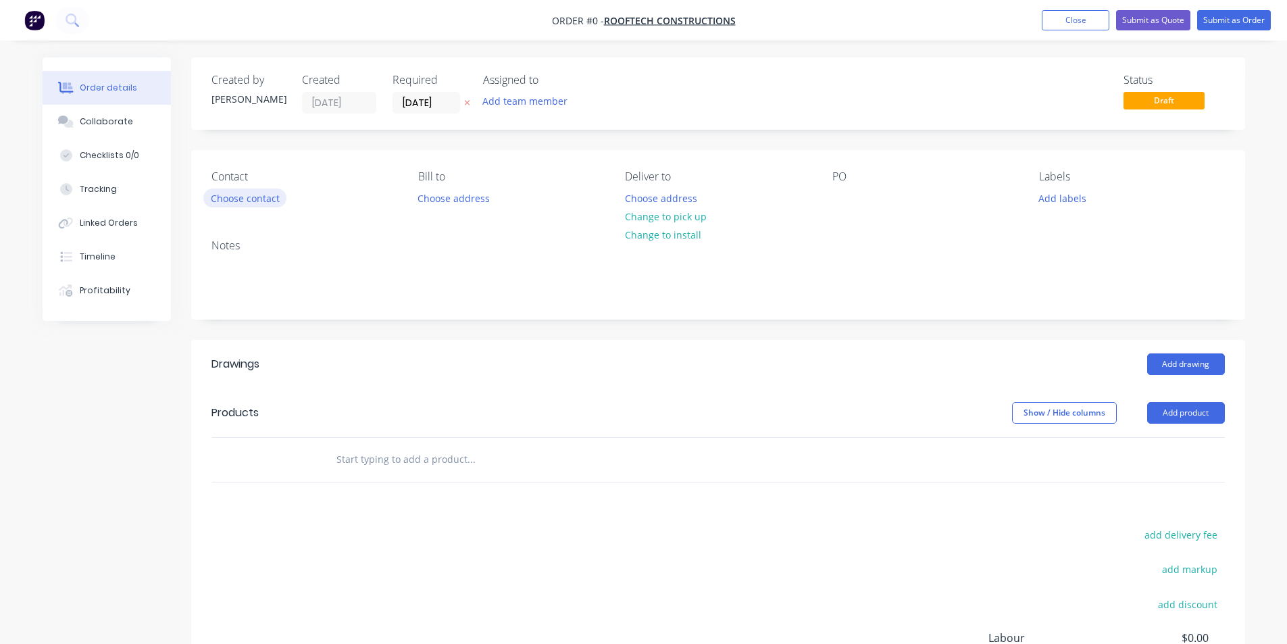
click at [246, 199] on button "Choose contact" at bounding box center [244, 197] width 83 height 18
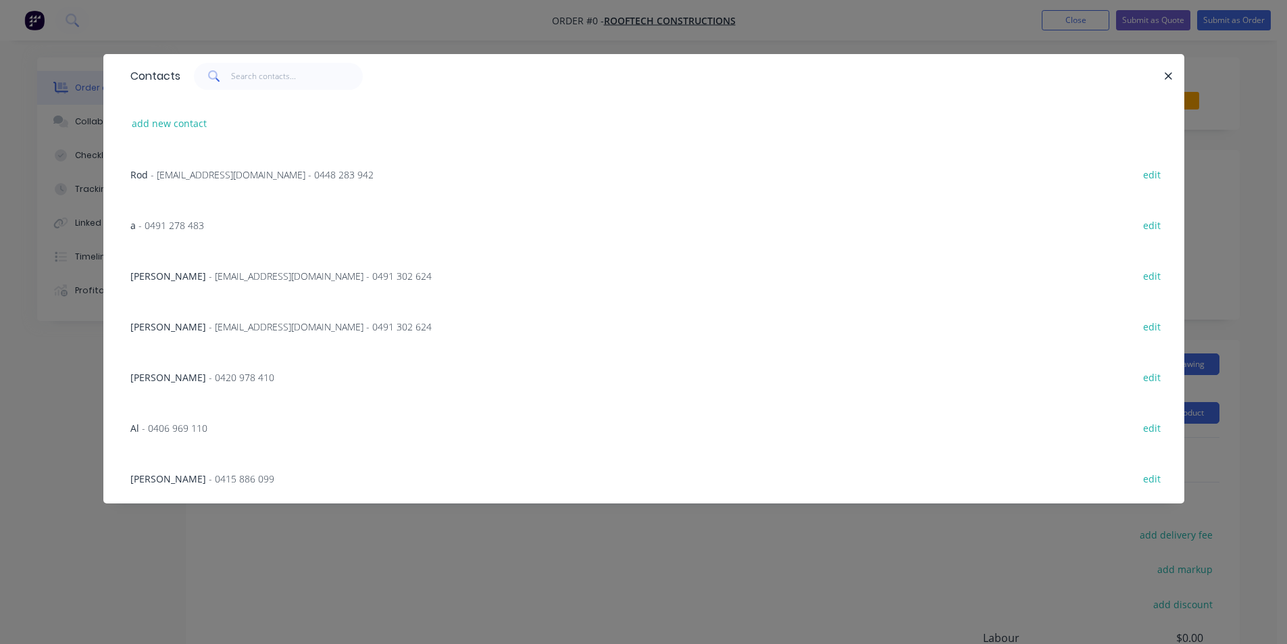
click at [242, 280] on span "- rooftechconstructions@gmail.com - 0491 302 624" at bounding box center [320, 276] width 223 height 13
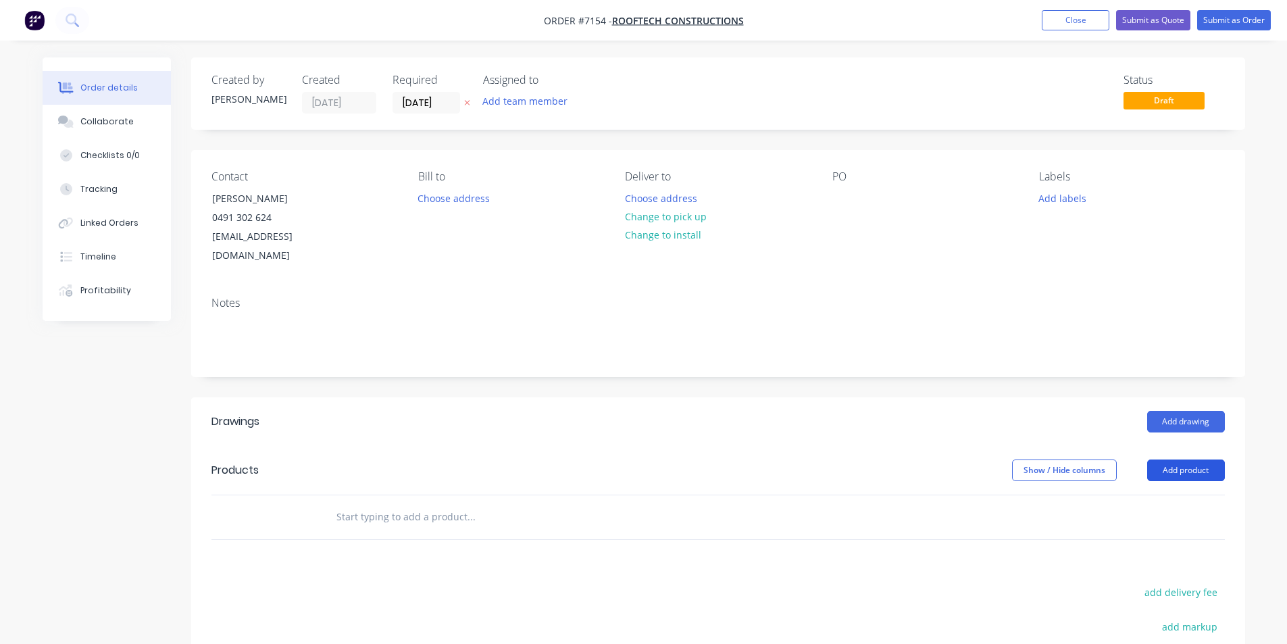
click at [1165, 459] on button "Add product" at bounding box center [1186, 470] width 78 height 22
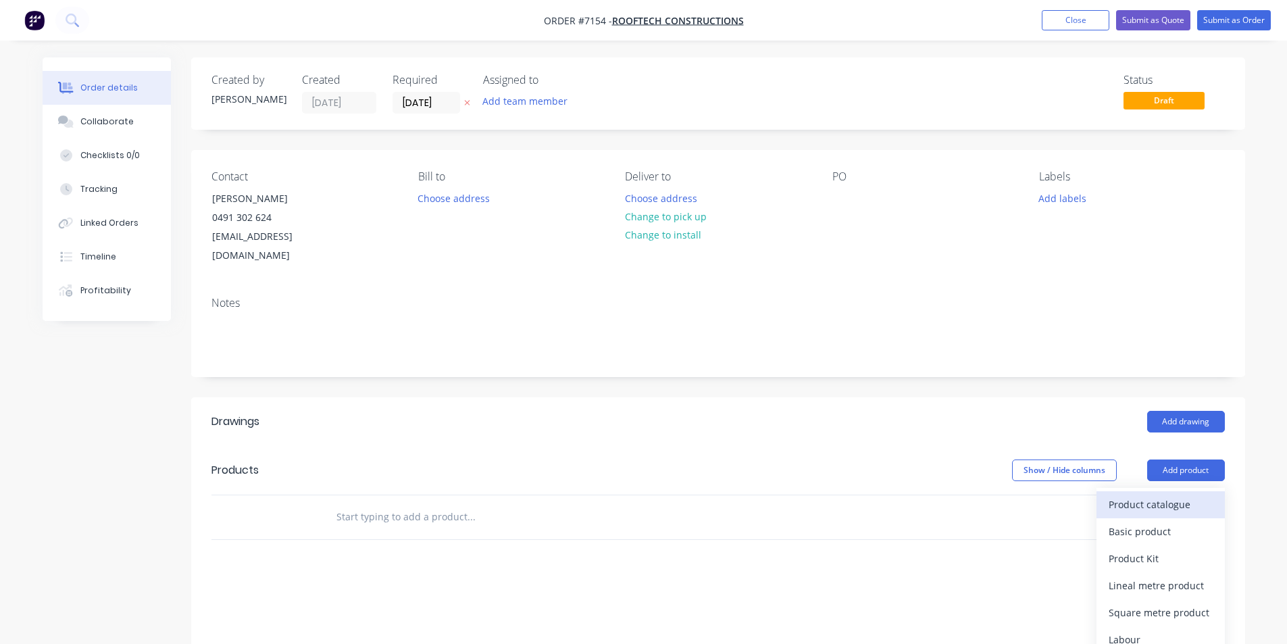
click at [1168, 495] on div "Product catalogue" at bounding box center [1161, 505] width 104 height 20
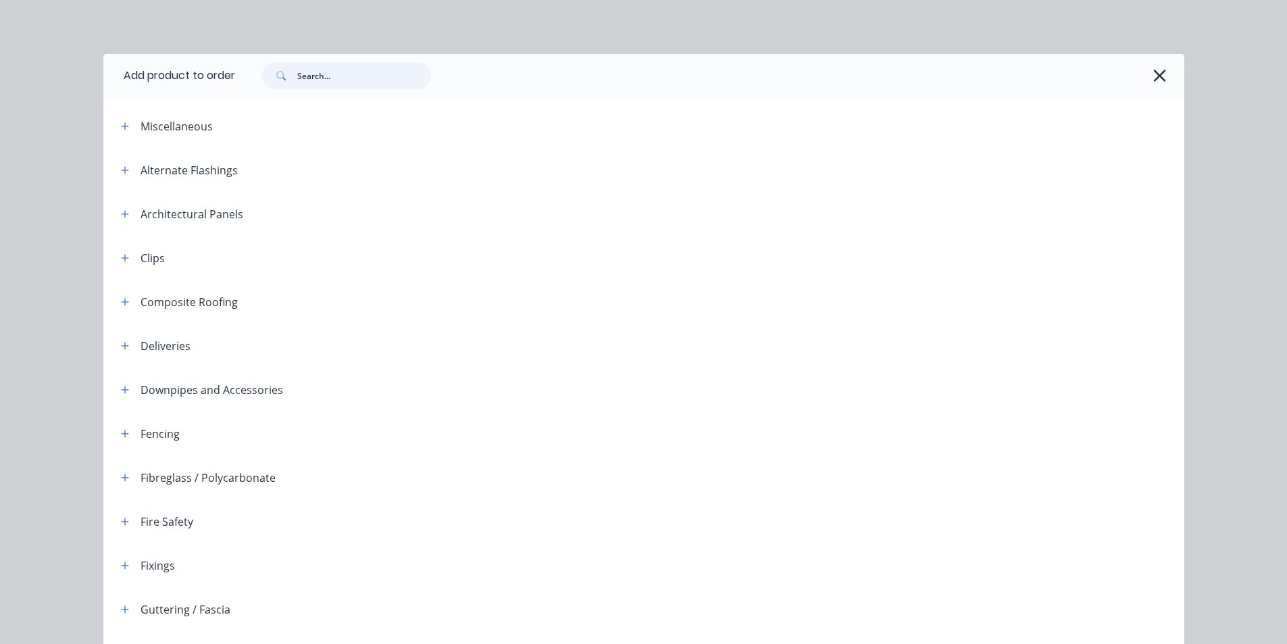
click at [297, 71] on input "text" at bounding box center [364, 75] width 134 height 27
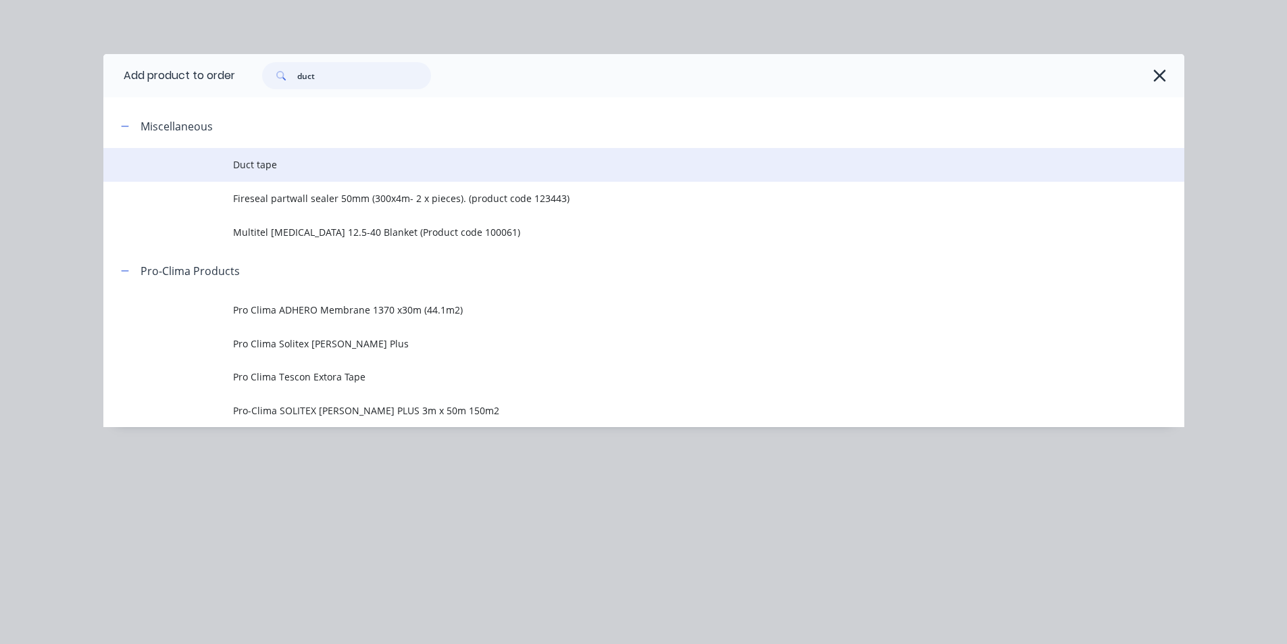
type input "duct"
click at [287, 172] on td "Duct tape" at bounding box center [708, 165] width 951 height 34
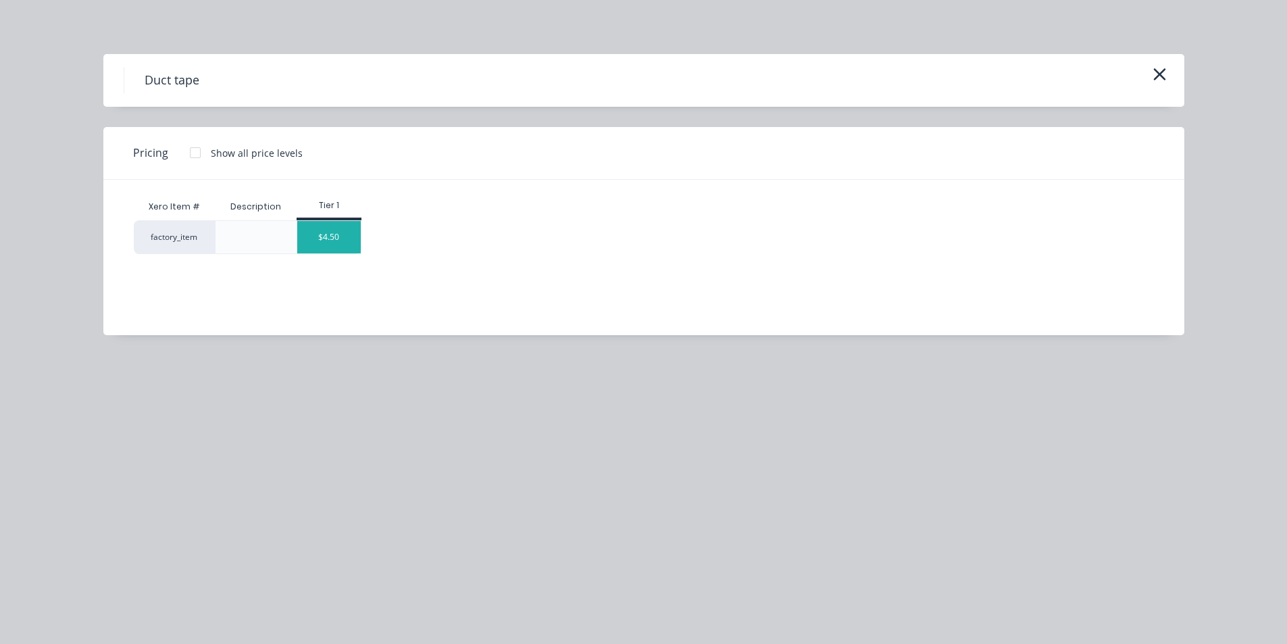
click at [332, 235] on div "$4.50" at bounding box center [329, 237] width 64 height 32
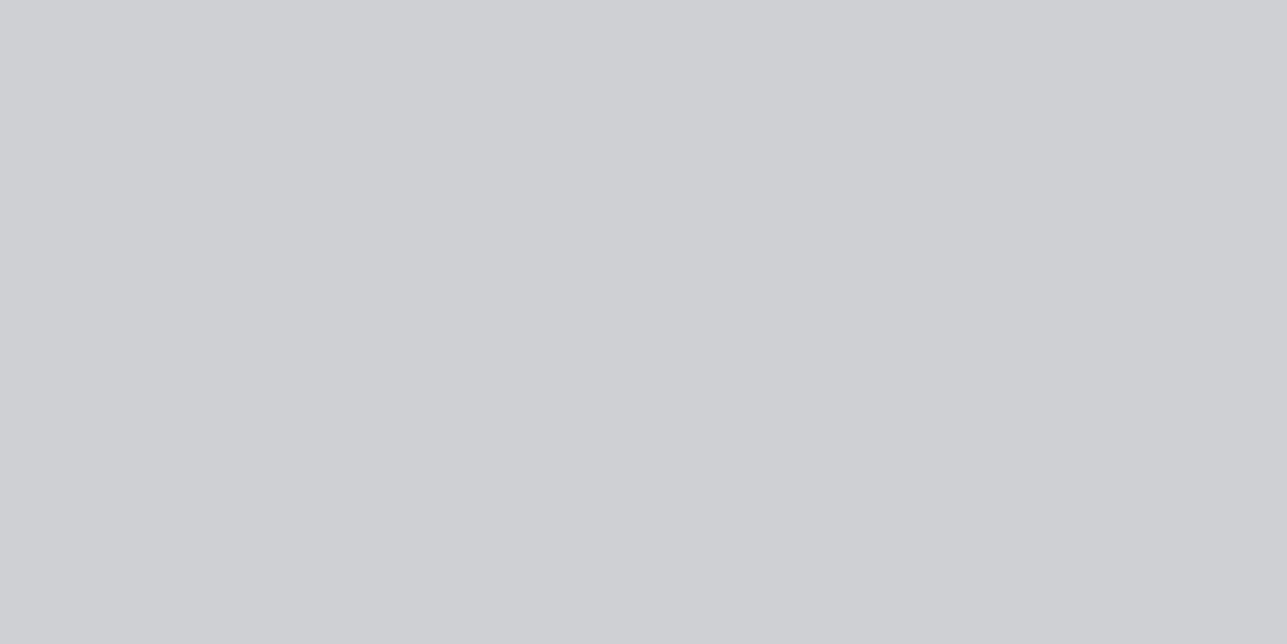
type input "$4.50"
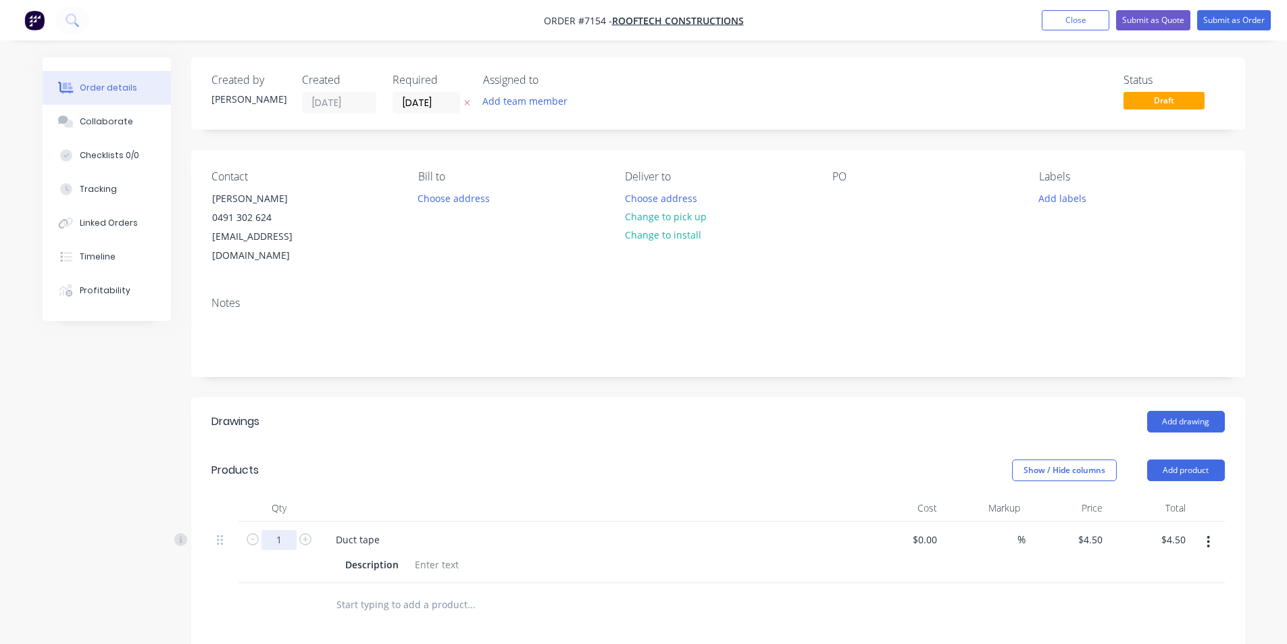
click at [293, 530] on input "1" at bounding box center [278, 540] width 35 height 20
type input "10"
type input "$45.00"
click at [694, 495] on div at bounding box center [590, 508] width 540 height 27
click at [1215, 459] on button "Add product" at bounding box center [1186, 470] width 78 height 22
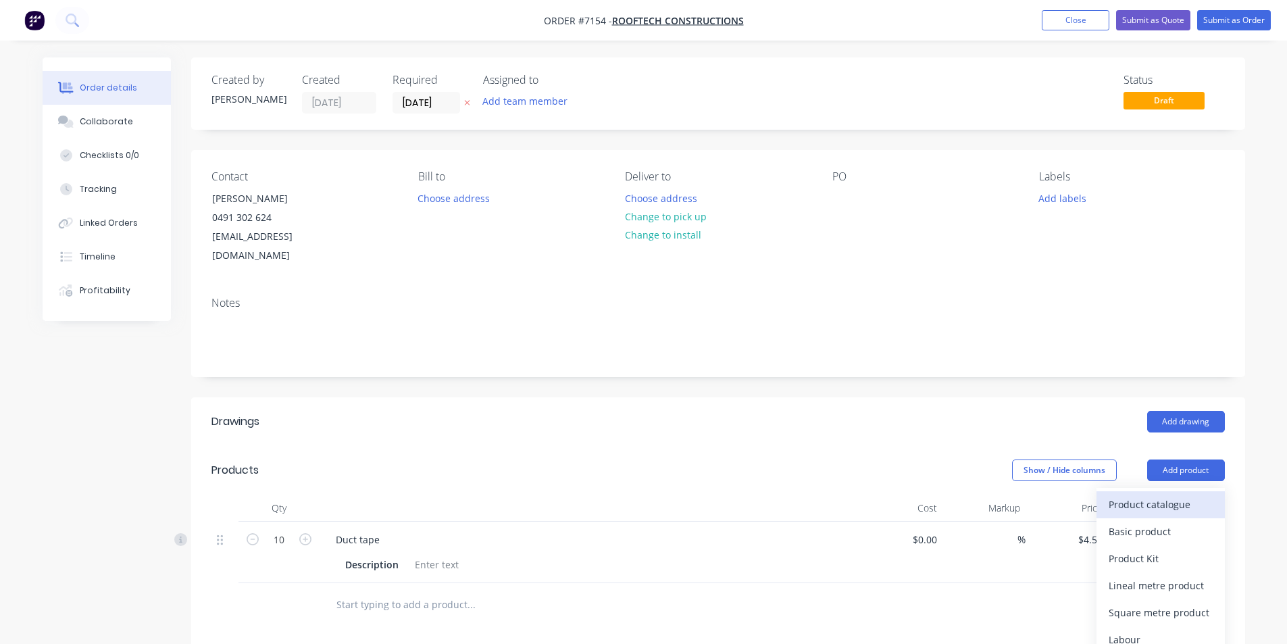
click at [1153, 495] on div "Product catalogue" at bounding box center [1161, 505] width 104 height 20
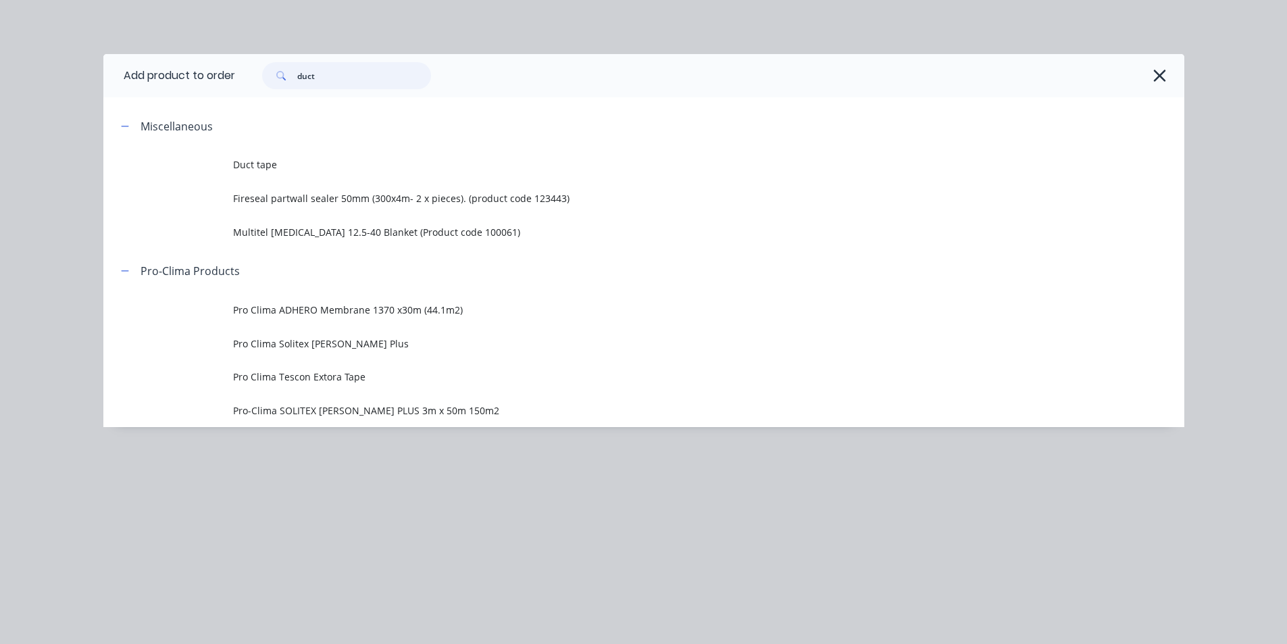
click at [336, 67] on input "duct" at bounding box center [364, 75] width 134 height 27
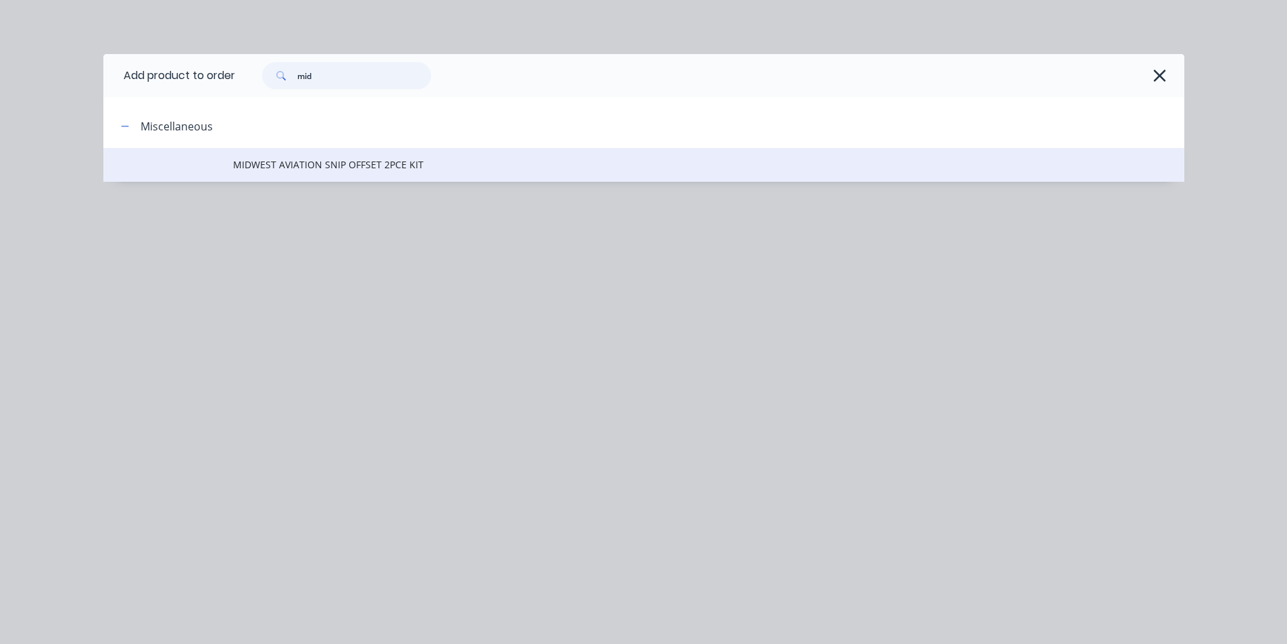
type input "mid"
click at [405, 160] on span "MIDWEST AVIATION SNIP OFFSET 2PCE KIT" at bounding box center [613, 164] width 761 height 14
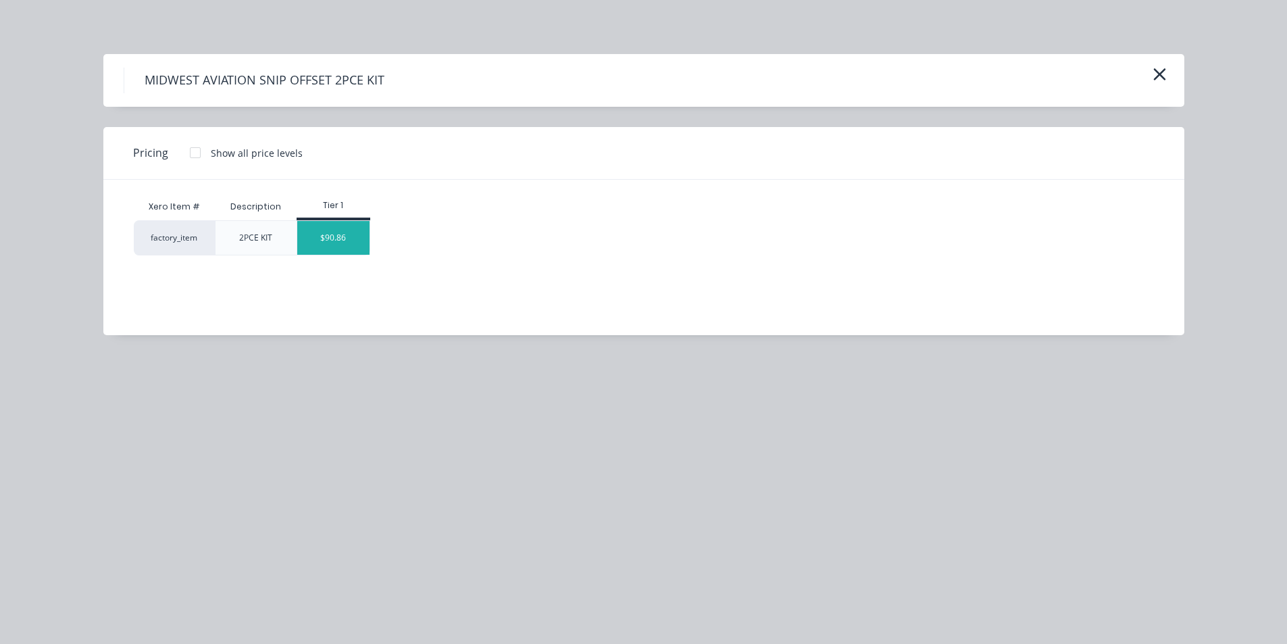
click at [352, 238] on div "$90.86" at bounding box center [333, 238] width 72 height 34
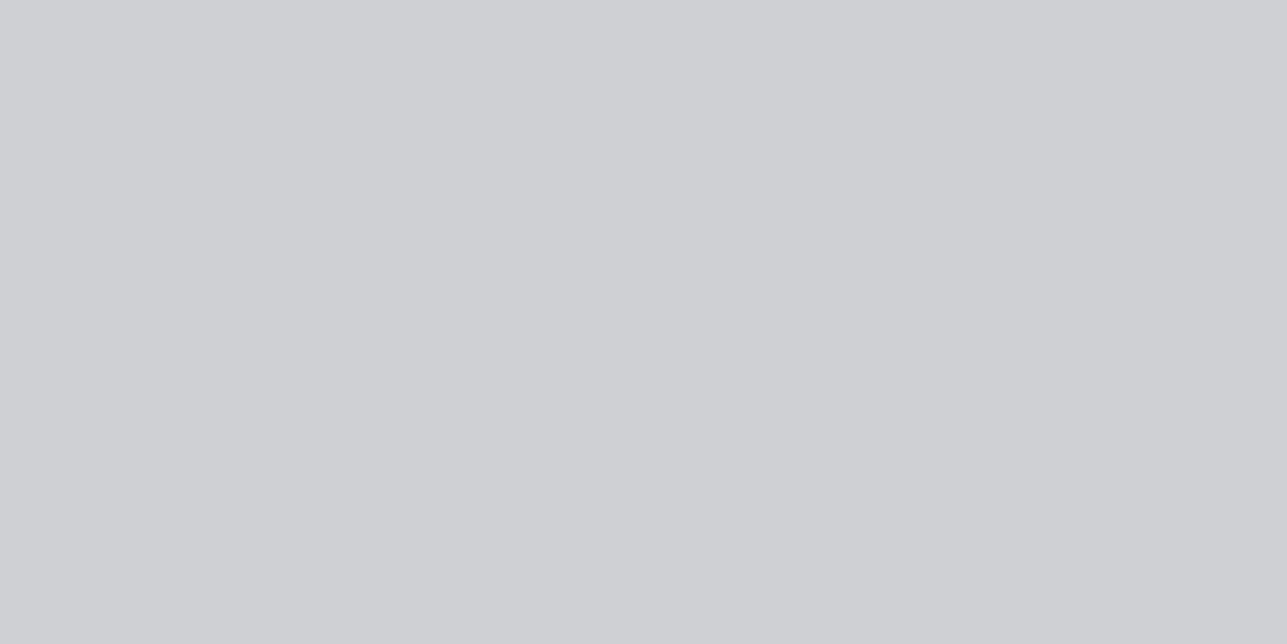
type input "$90.86"
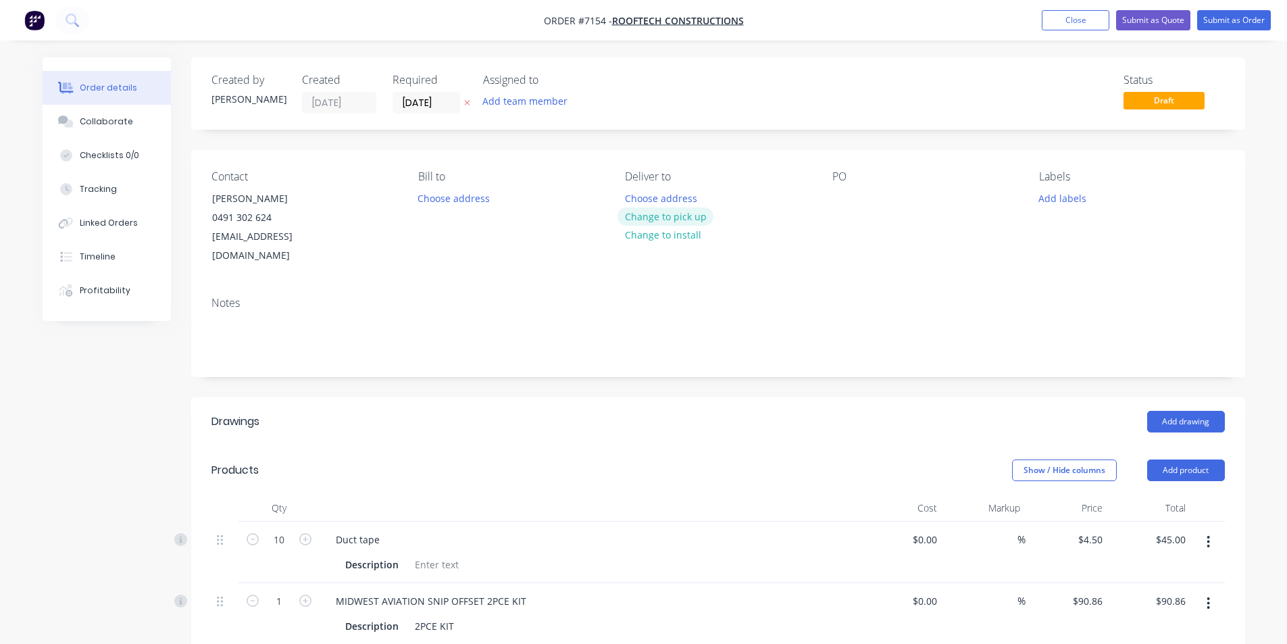
click at [664, 212] on button "Change to pick up" at bounding box center [665, 216] width 96 height 18
click at [1209, 12] on button "Submit as Order" at bounding box center [1234, 20] width 74 height 20
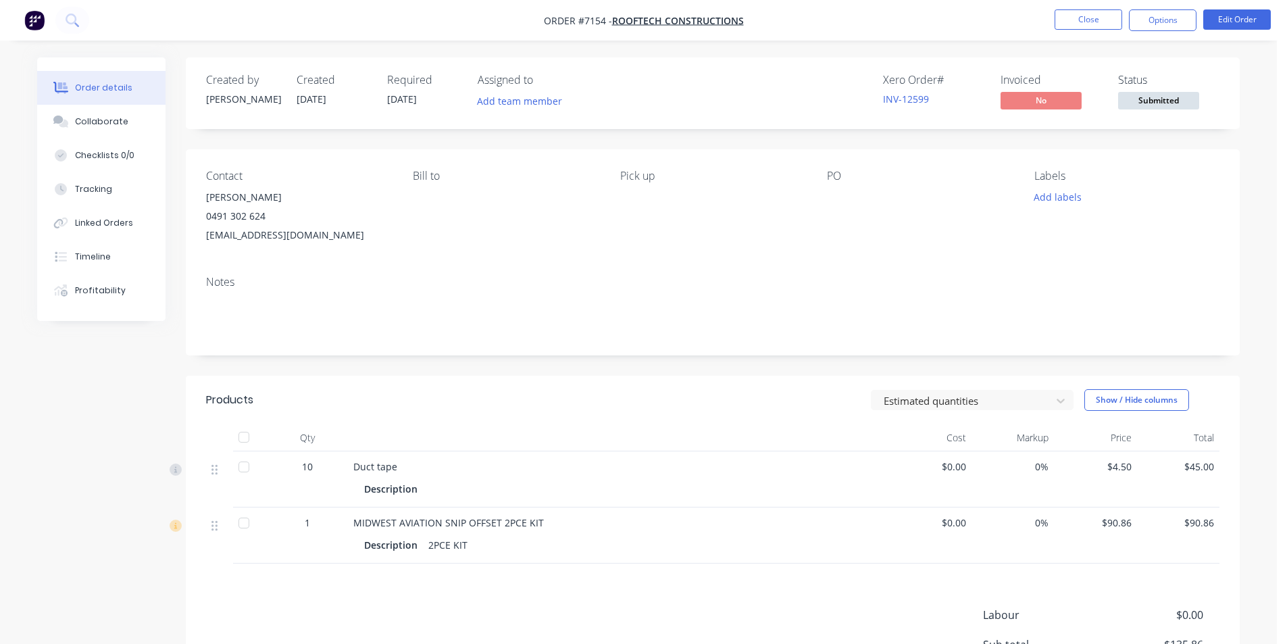
click at [1184, 104] on span "Submitted" at bounding box center [1158, 100] width 81 height 17
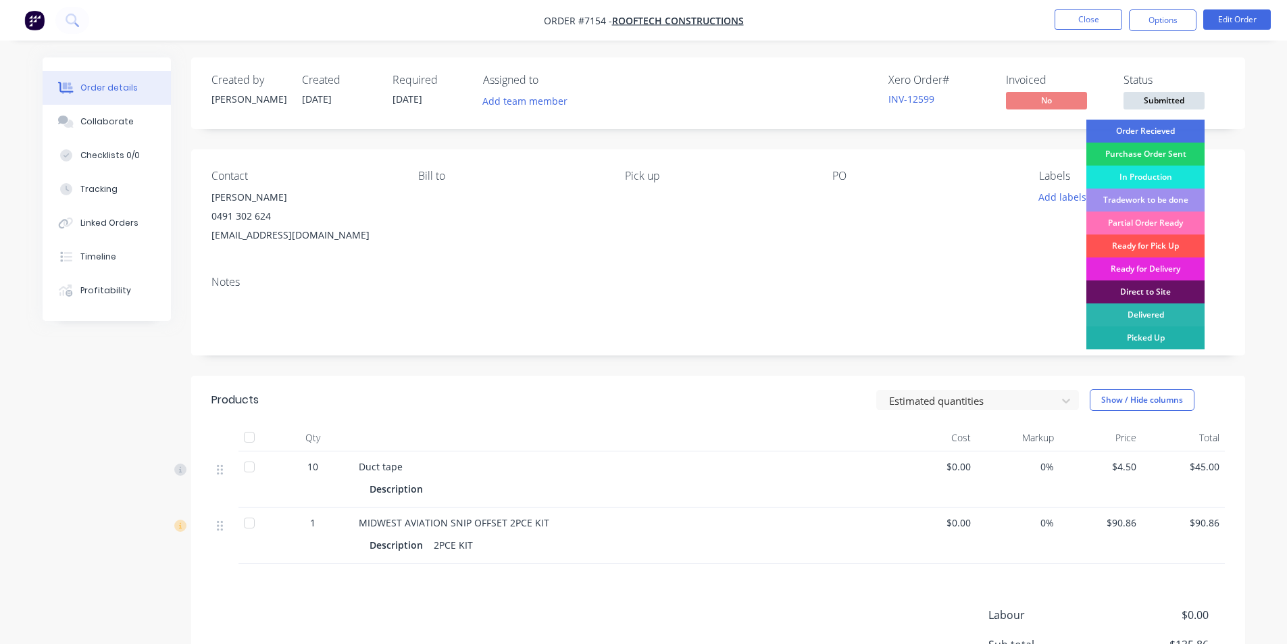
click at [1181, 337] on div "Picked Up" at bounding box center [1145, 337] width 118 height 23
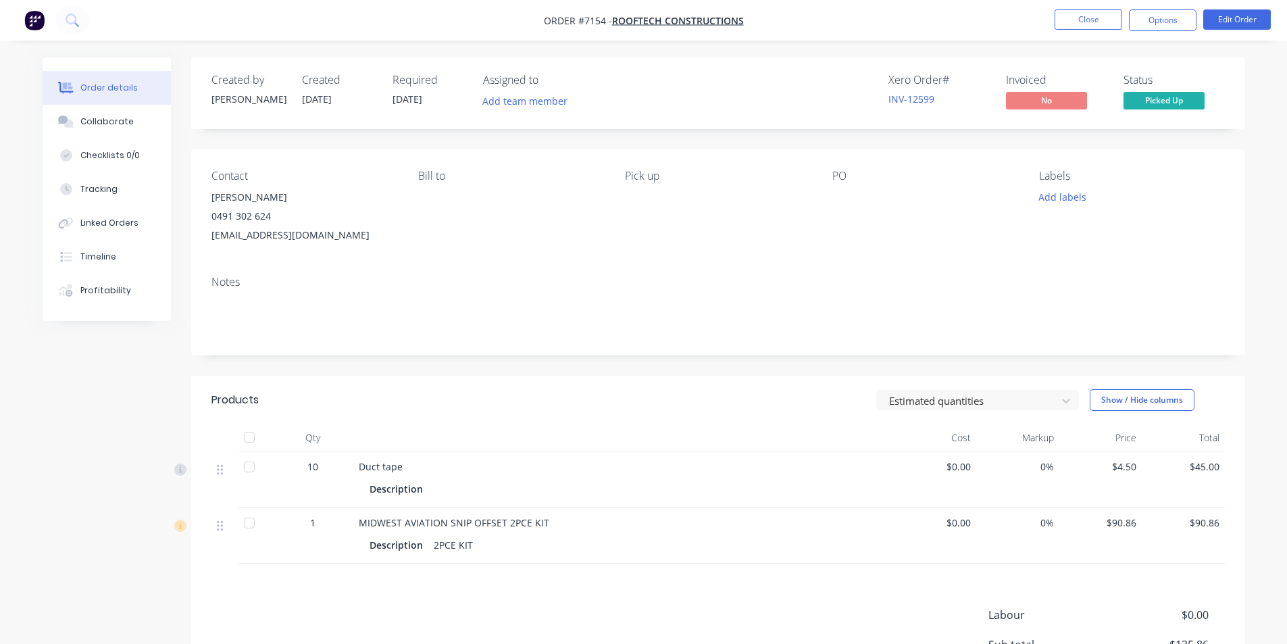
click at [257, 439] on div at bounding box center [249, 437] width 27 height 27
click at [1142, 25] on button "Options" at bounding box center [1163, 20] width 68 height 22
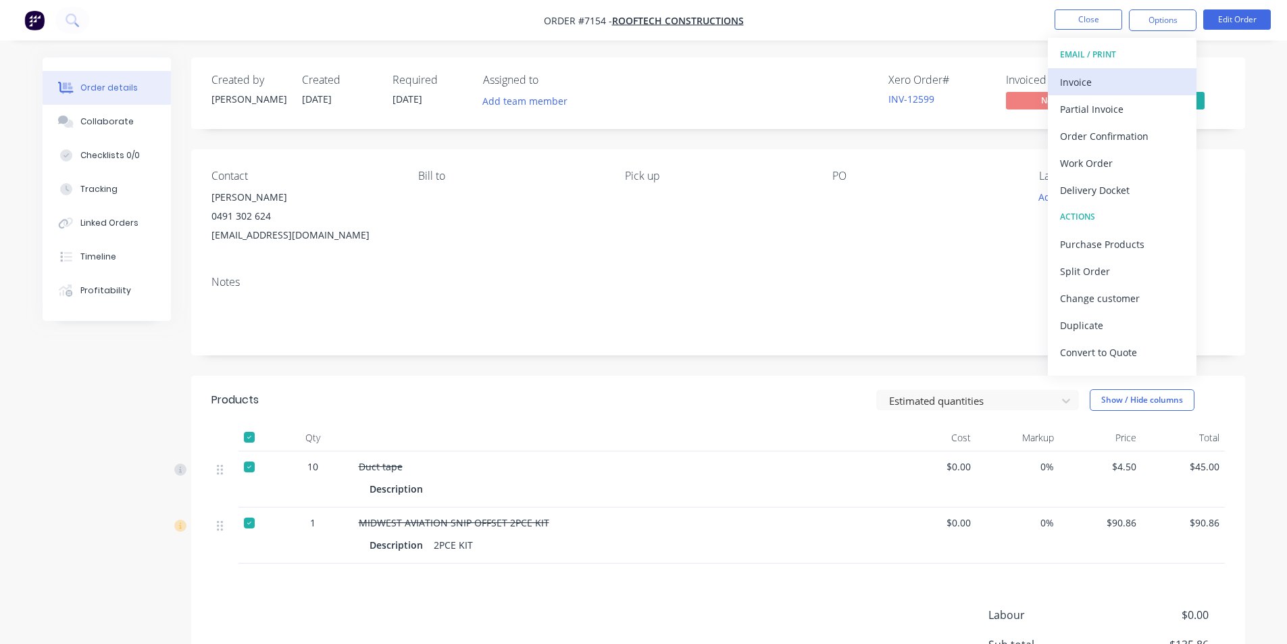
click at [1140, 81] on div "Invoice" at bounding box center [1122, 82] width 124 height 20
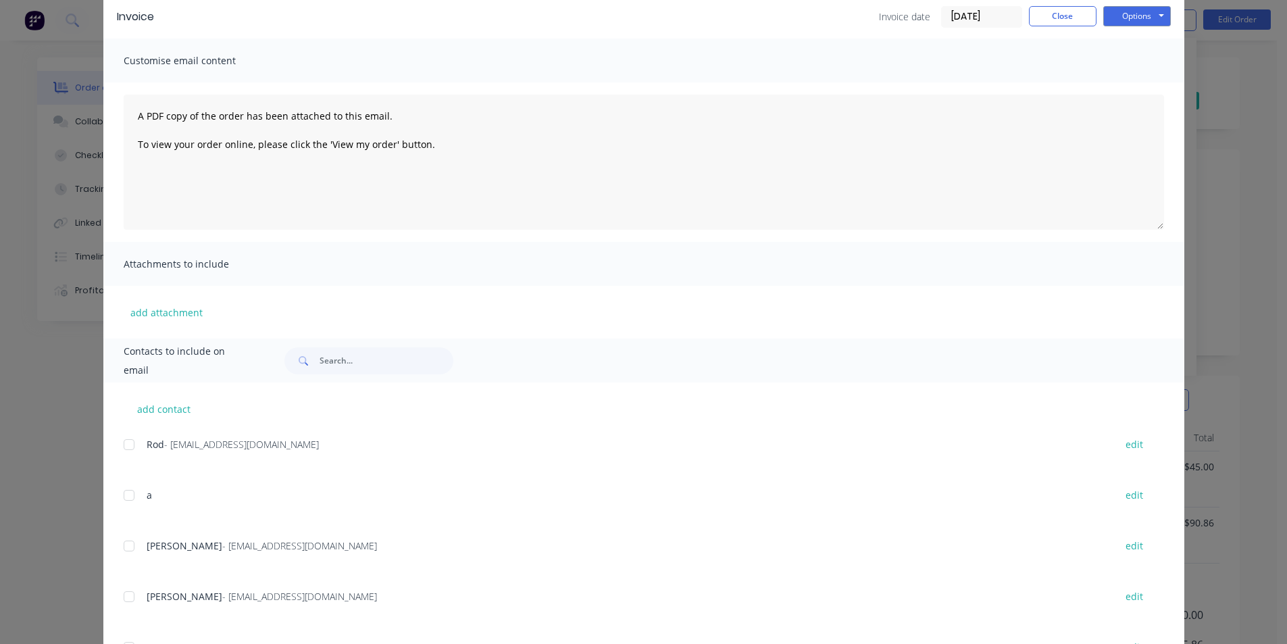
scroll to position [135, 0]
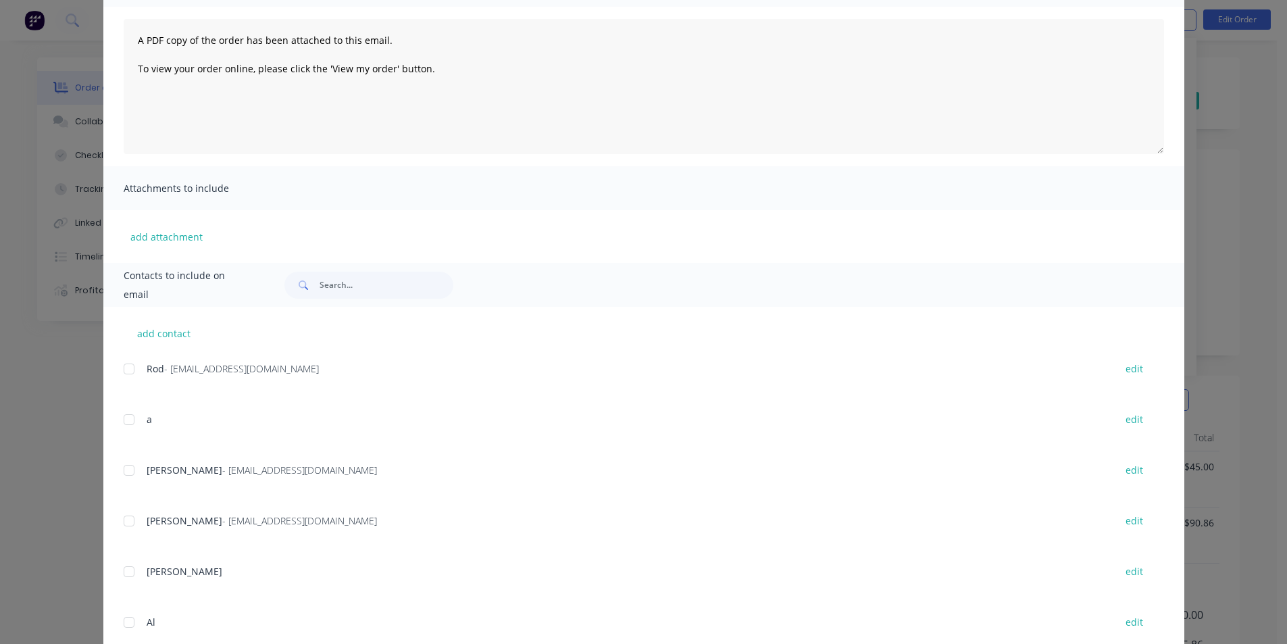
drag, startPoint x: 126, startPoint y: 472, endPoint x: 608, endPoint y: 322, distance: 504.3
click at [128, 471] on div at bounding box center [129, 470] width 27 height 27
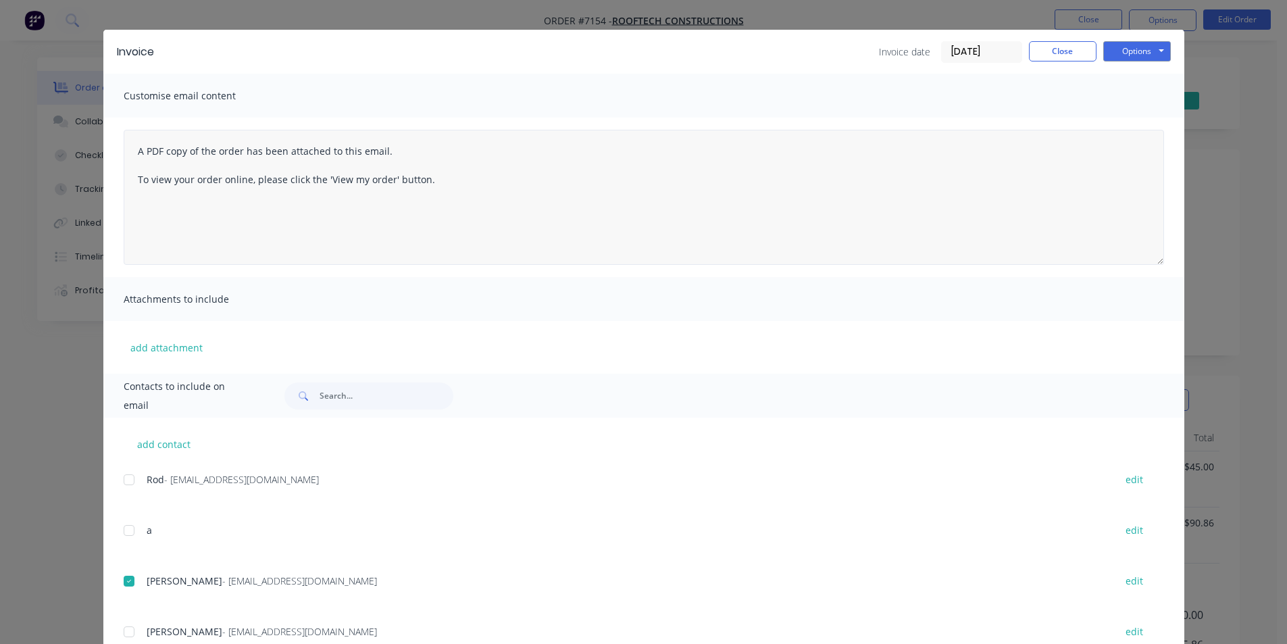
scroll to position [0, 0]
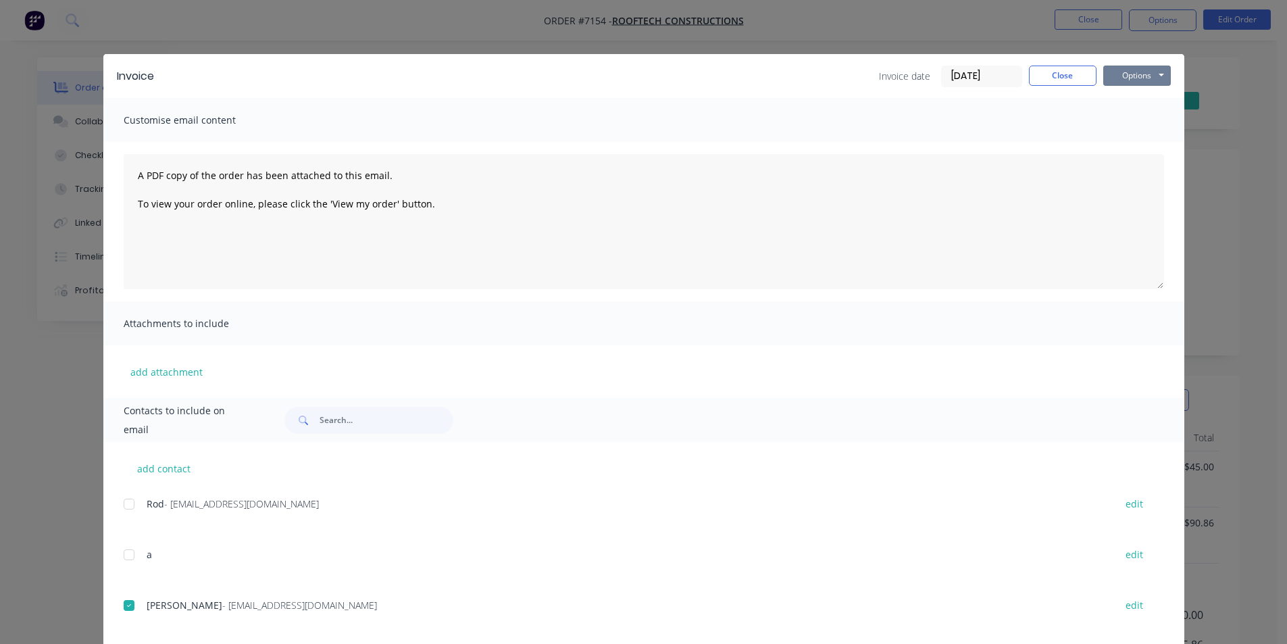
click at [1143, 72] on button "Options" at bounding box center [1137, 76] width 68 height 20
click at [1167, 152] on button "Email" at bounding box center [1146, 144] width 86 height 22
click at [1043, 76] on button "Close" at bounding box center [1063, 76] width 68 height 20
